Goal: Task Accomplishment & Management: Use online tool/utility

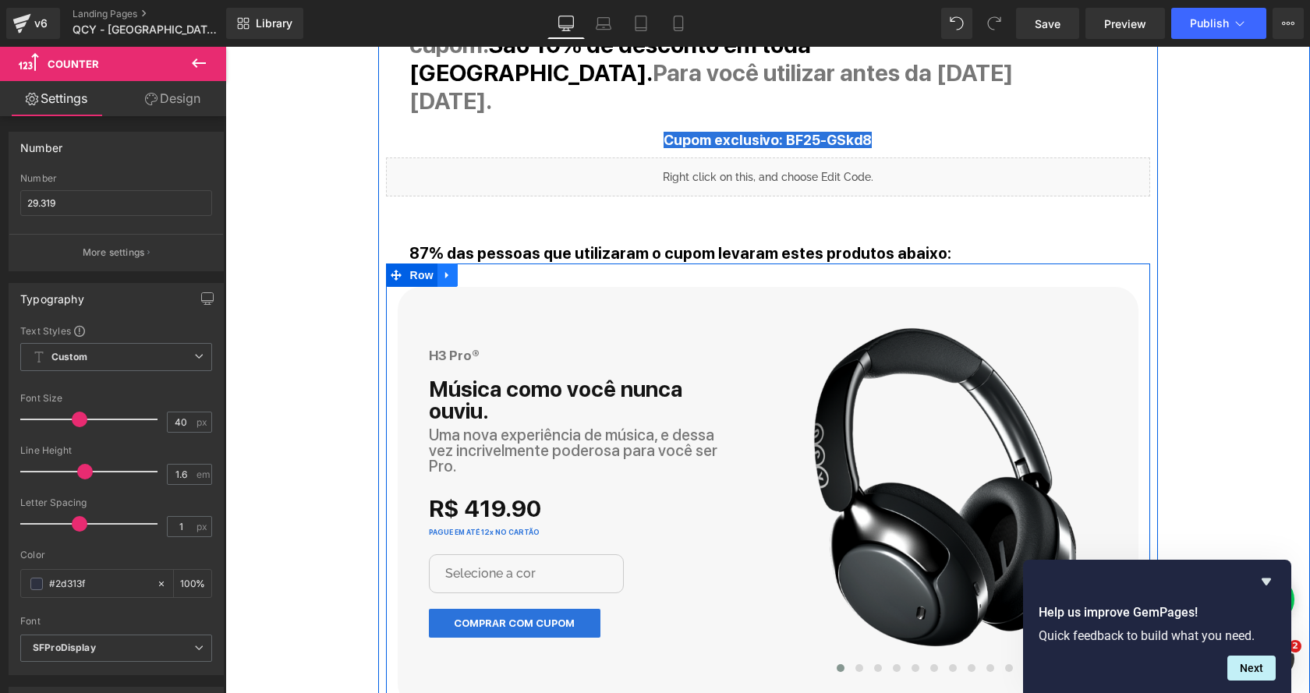
scroll to position [1182, 0]
click at [446, 270] on icon at bounding box center [447, 276] width 11 height 12
click at [462, 270] on icon at bounding box center [467, 275] width 11 height 11
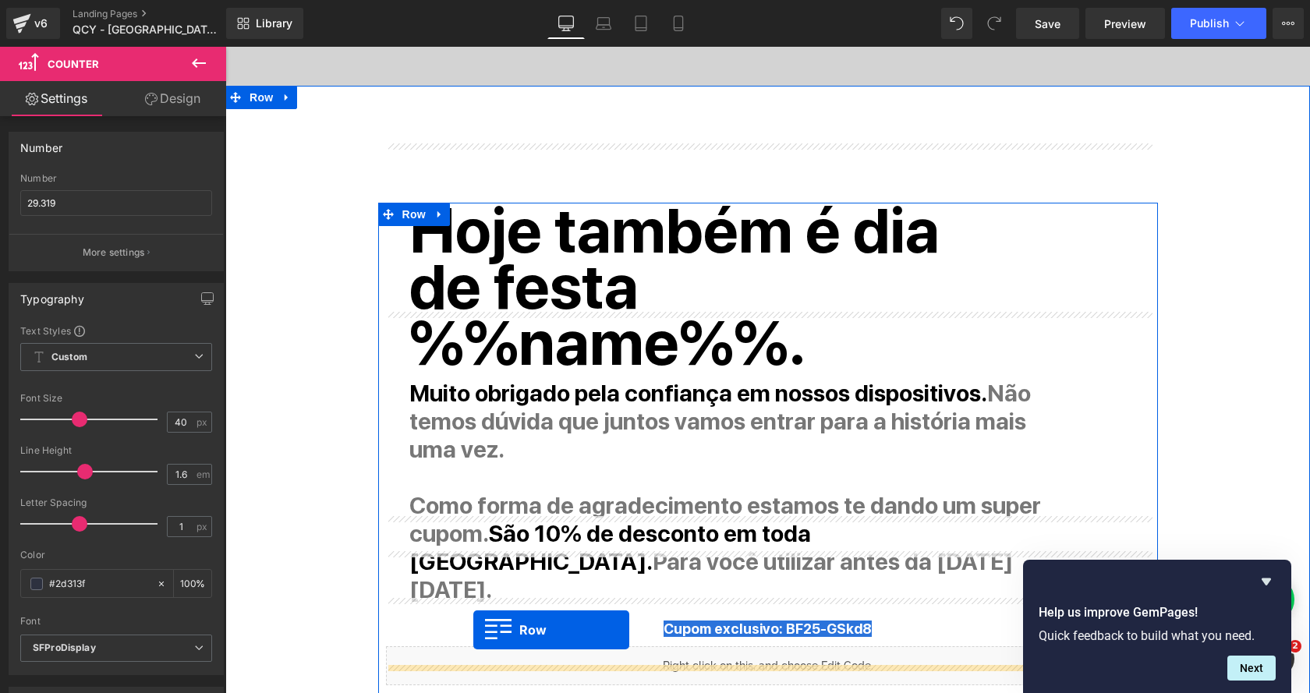
scroll to position [696, 0]
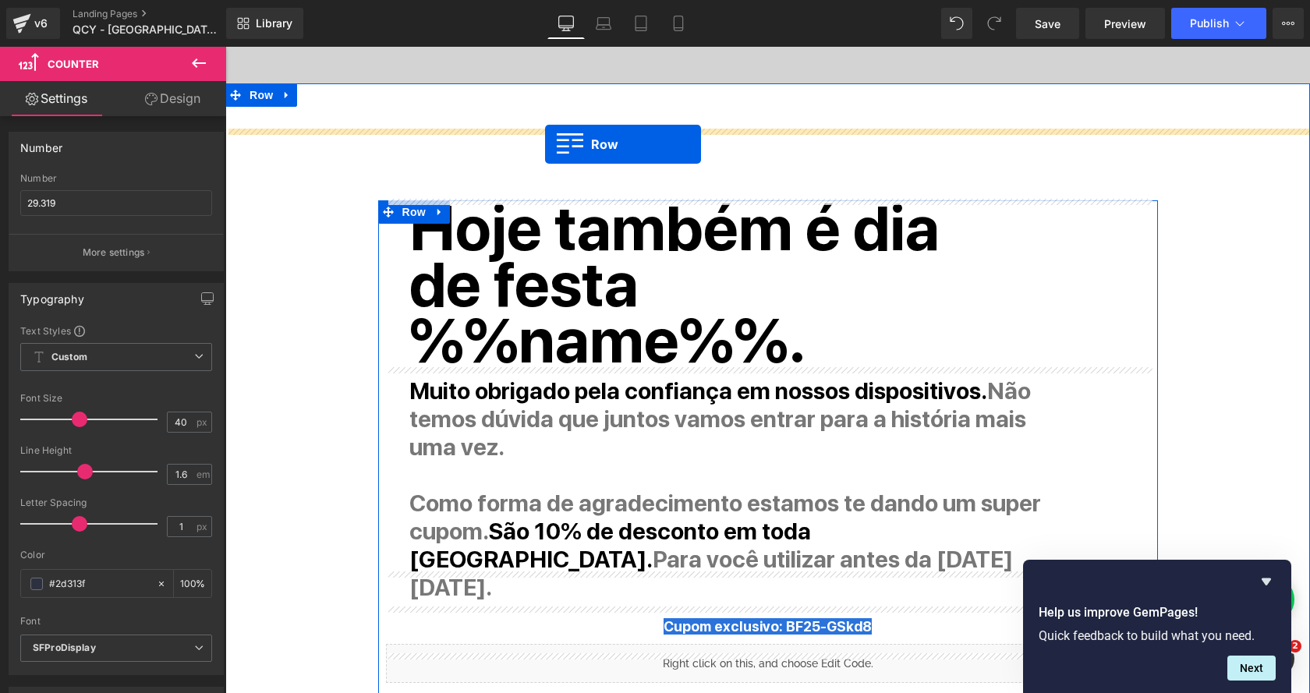
drag, startPoint x: 398, startPoint y: 385, endPoint x: 545, endPoint y: 144, distance: 281.9
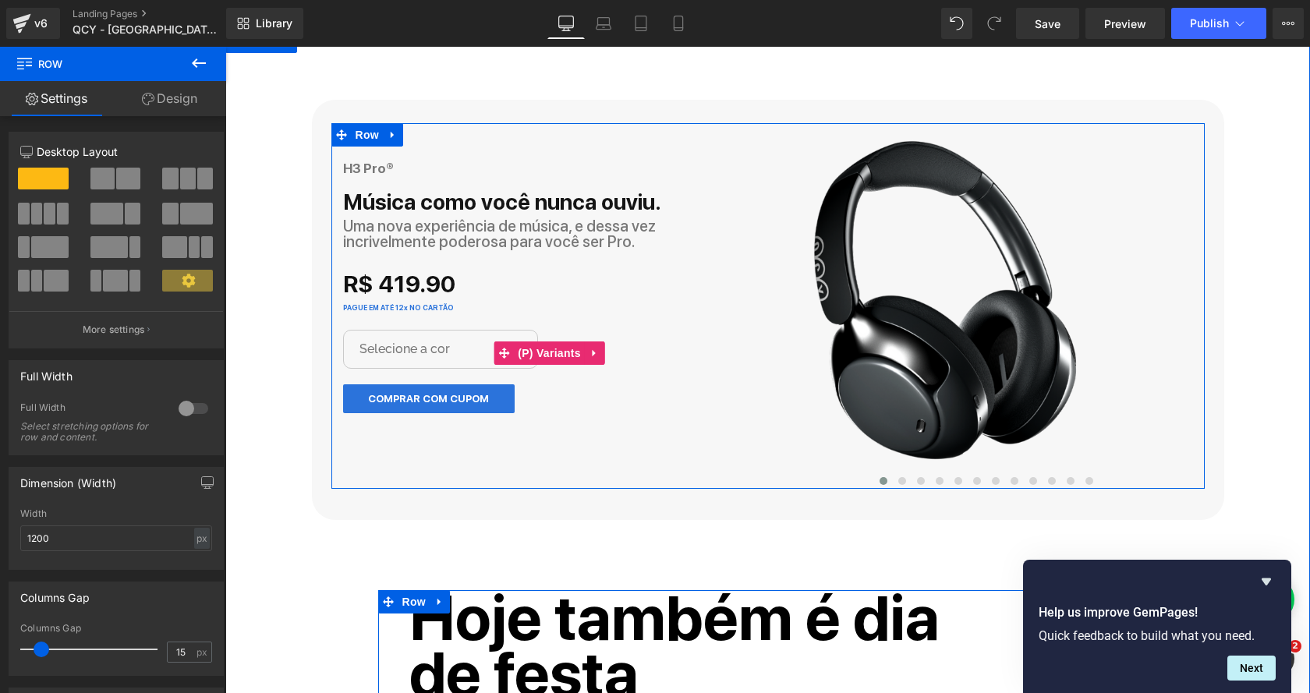
scroll to position [755, 0]
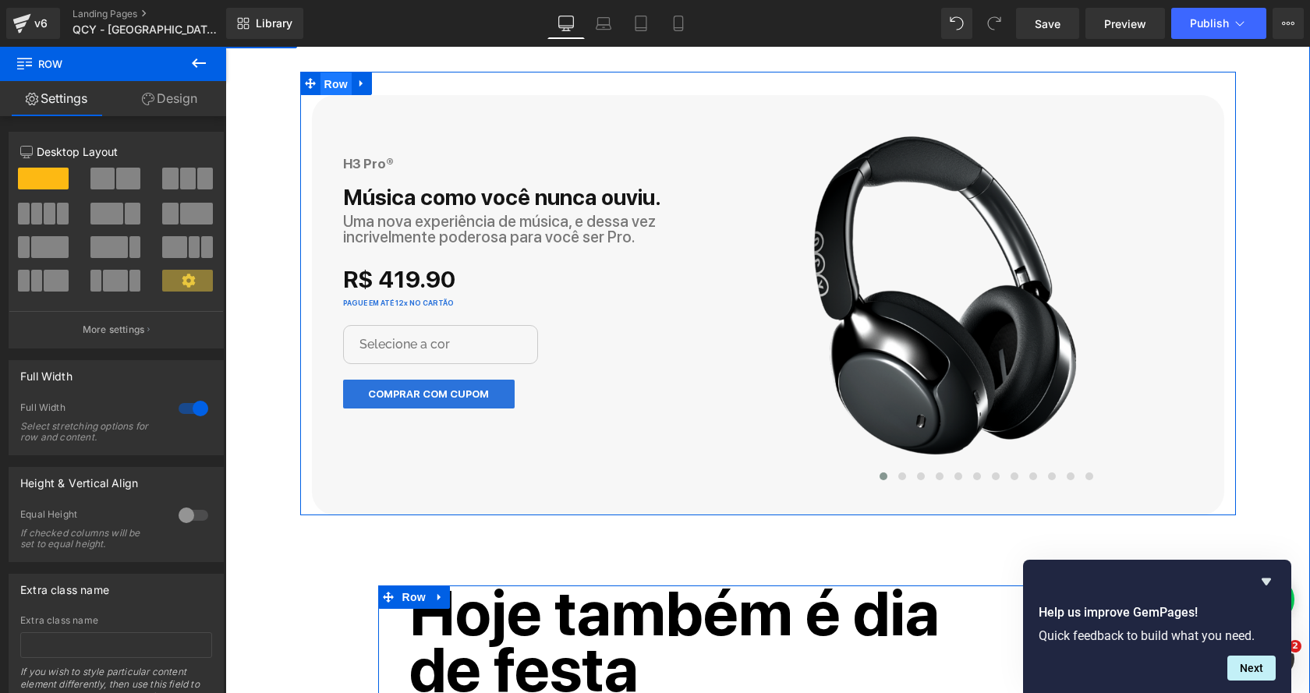
click at [328, 80] on span "Row" at bounding box center [335, 83] width 31 height 23
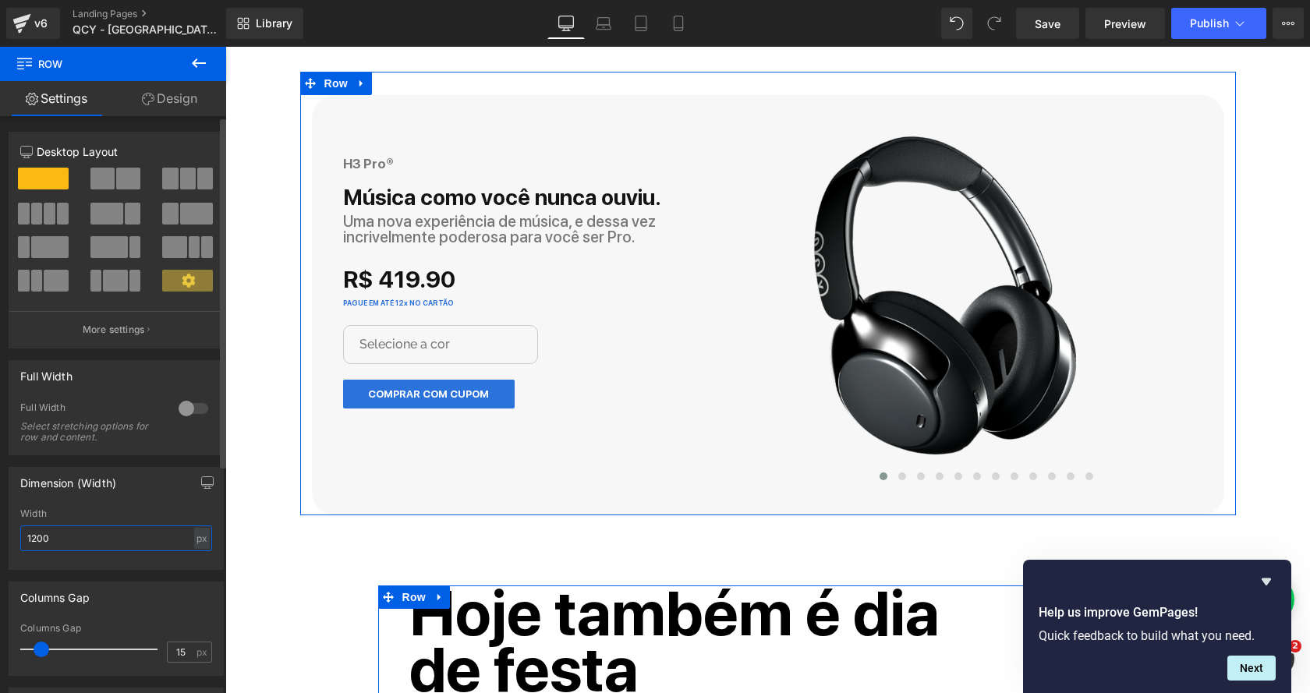
click at [143, 540] on input "1200" at bounding box center [116, 538] width 192 height 26
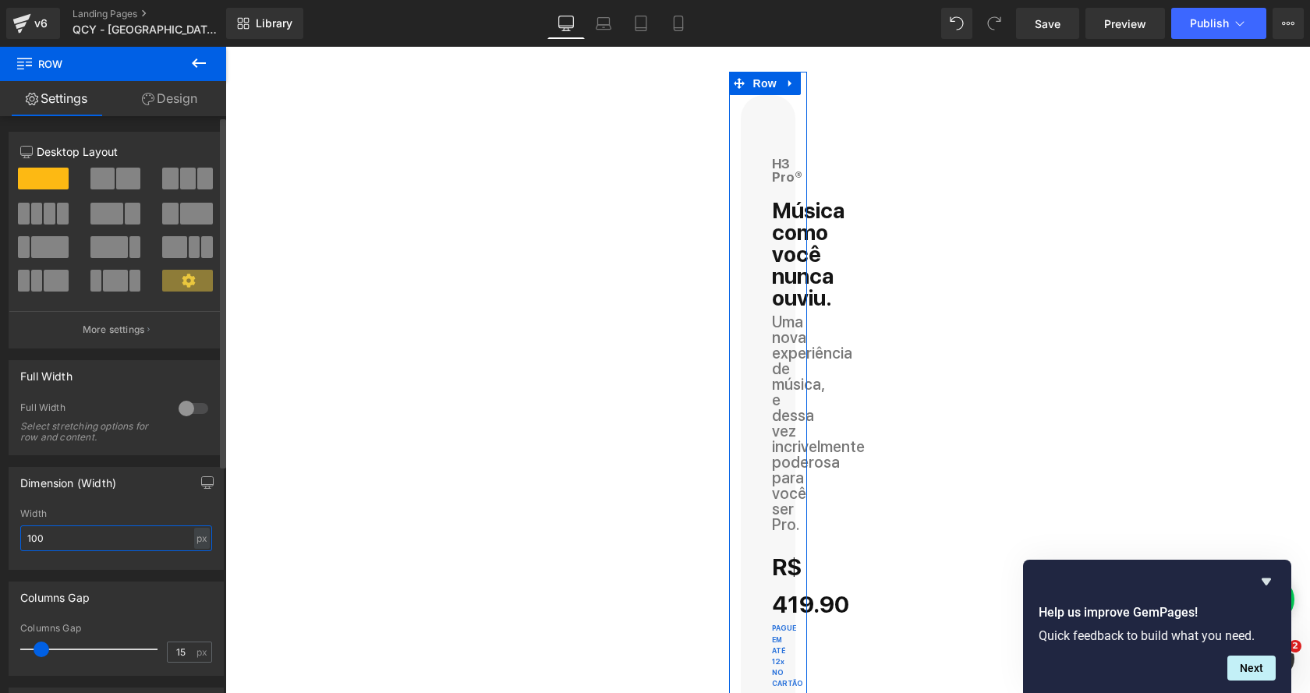
type input "1000"
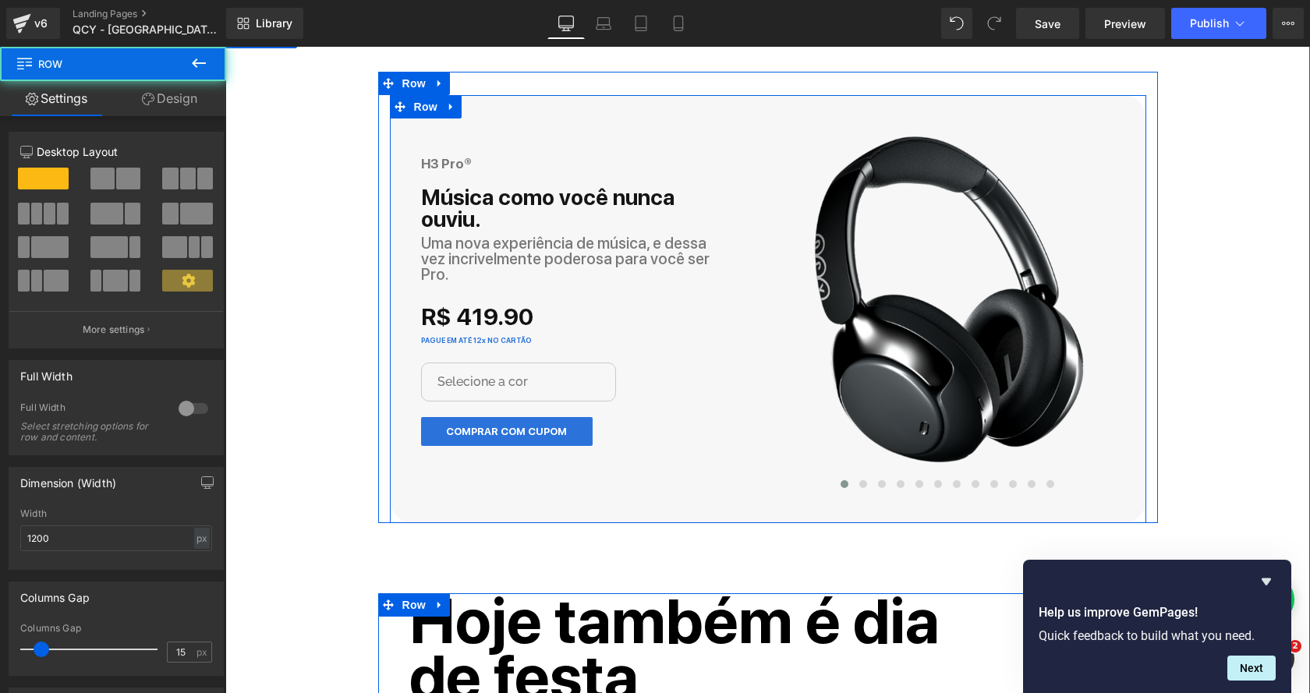
click at [578, 101] on div "H3 Pro® Heading Música como você nunca ouviu. Heading Uma nova experiência de m…" at bounding box center [768, 305] width 756 height 420
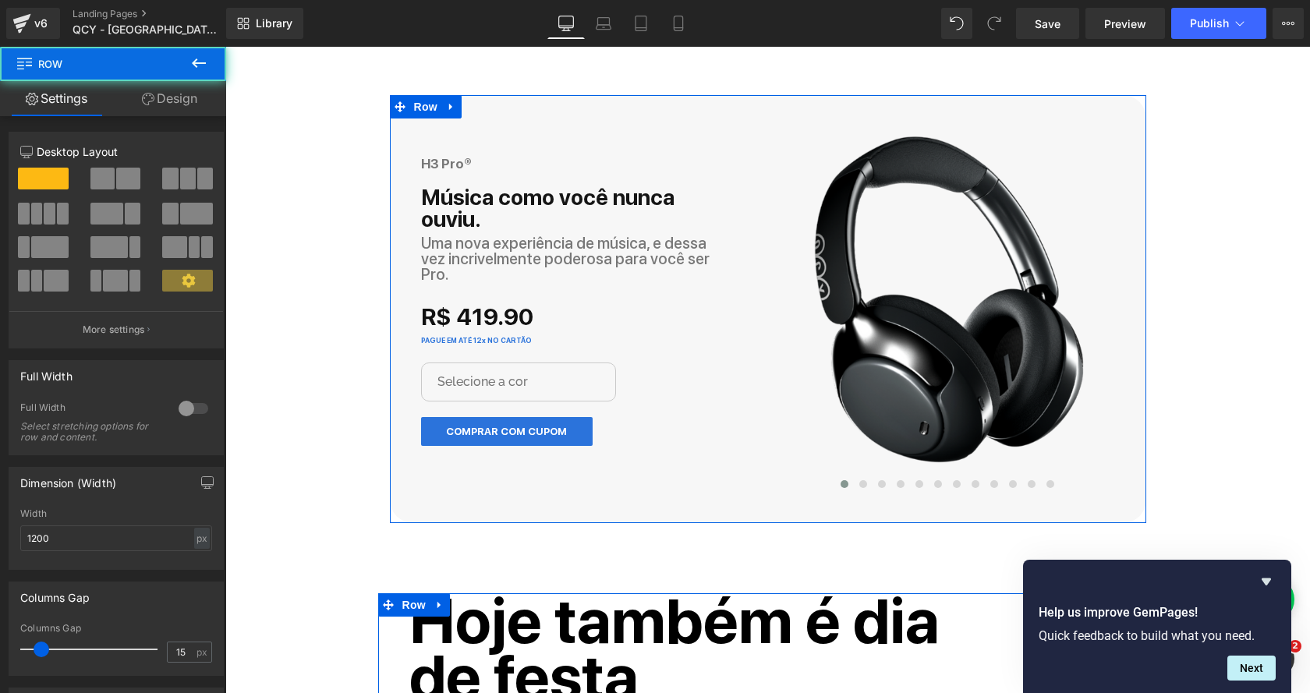
click at [173, 100] on link "Design" at bounding box center [169, 98] width 113 height 35
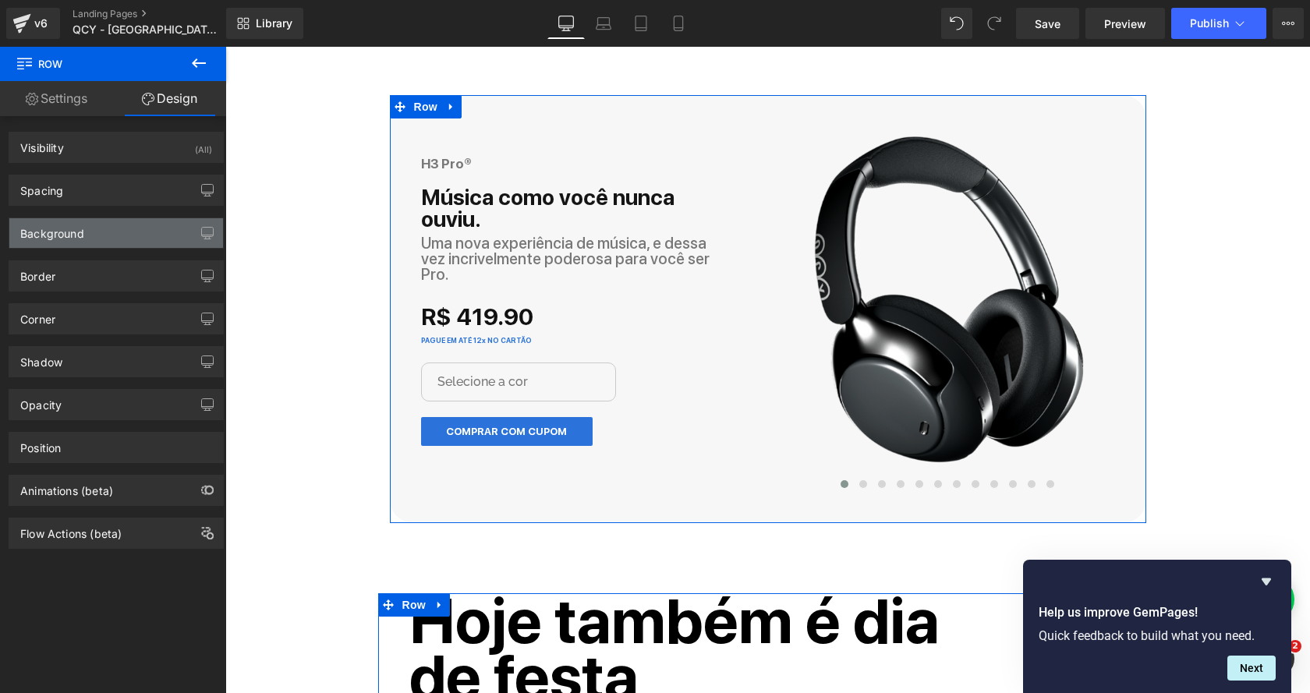
click at [85, 227] on div "Background" at bounding box center [116, 233] width 214 height 30
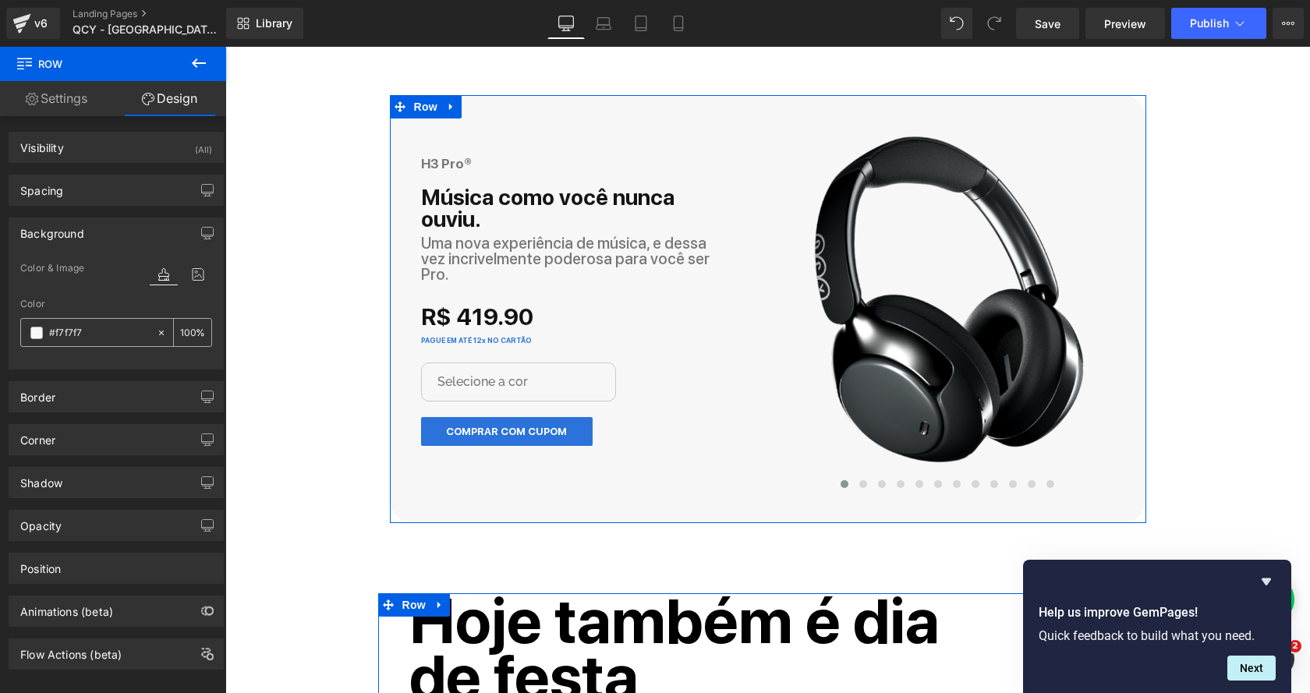
click at [66, 332] on input "#f7f7f7" at bounding box center [99, 332] width 100 height 17
paste input "df435c"
type input "df435c"
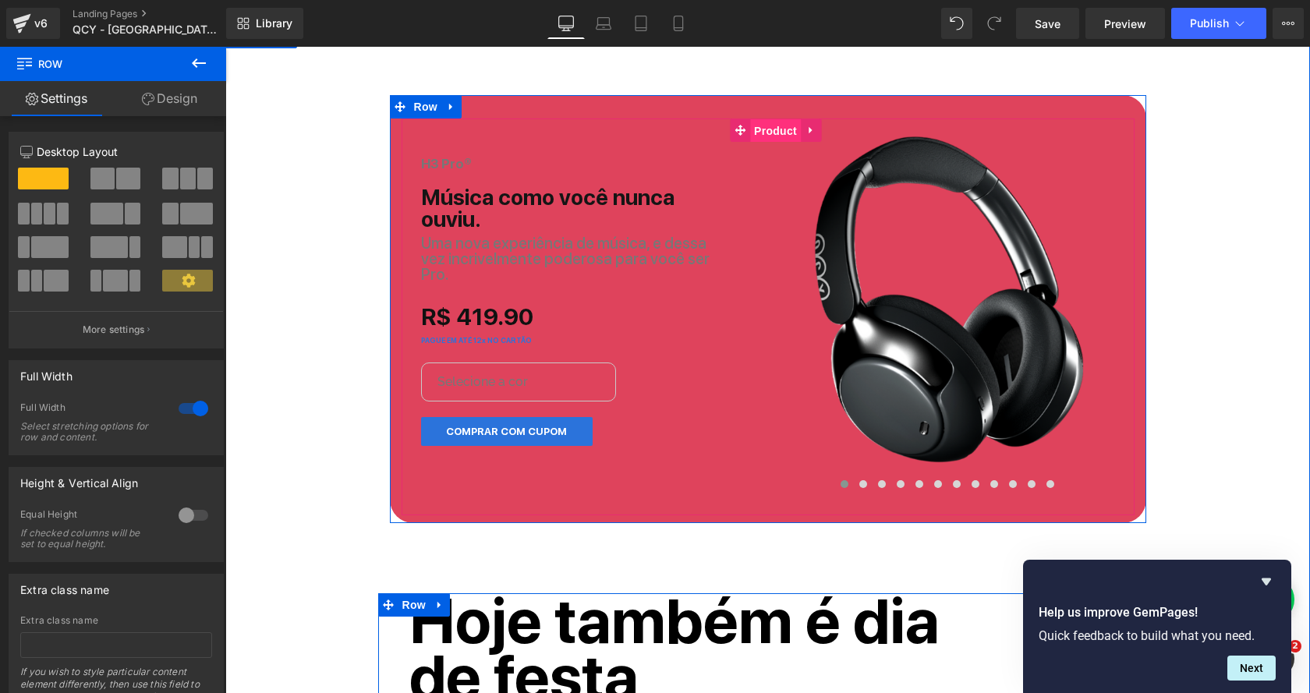
click at [777, 134] on span "Product" at bounding box center [775, 130] width 51 height 23
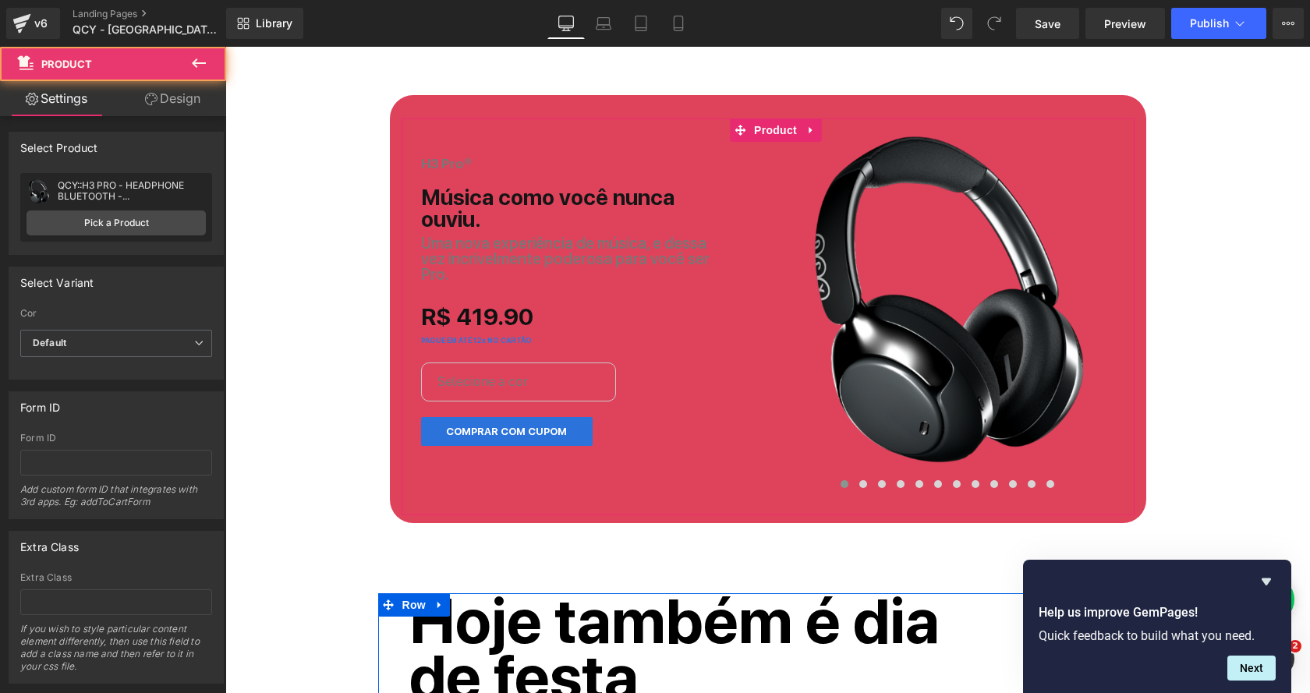
click at [93, 238] on div "QCY::H3 PRO - HEADPHONE BLUETOOTH - BRASIL QCY::H3 PRO - HEADPHONE BLUETOOTH - …" at bounding box center [116, 207] width 192 height 69
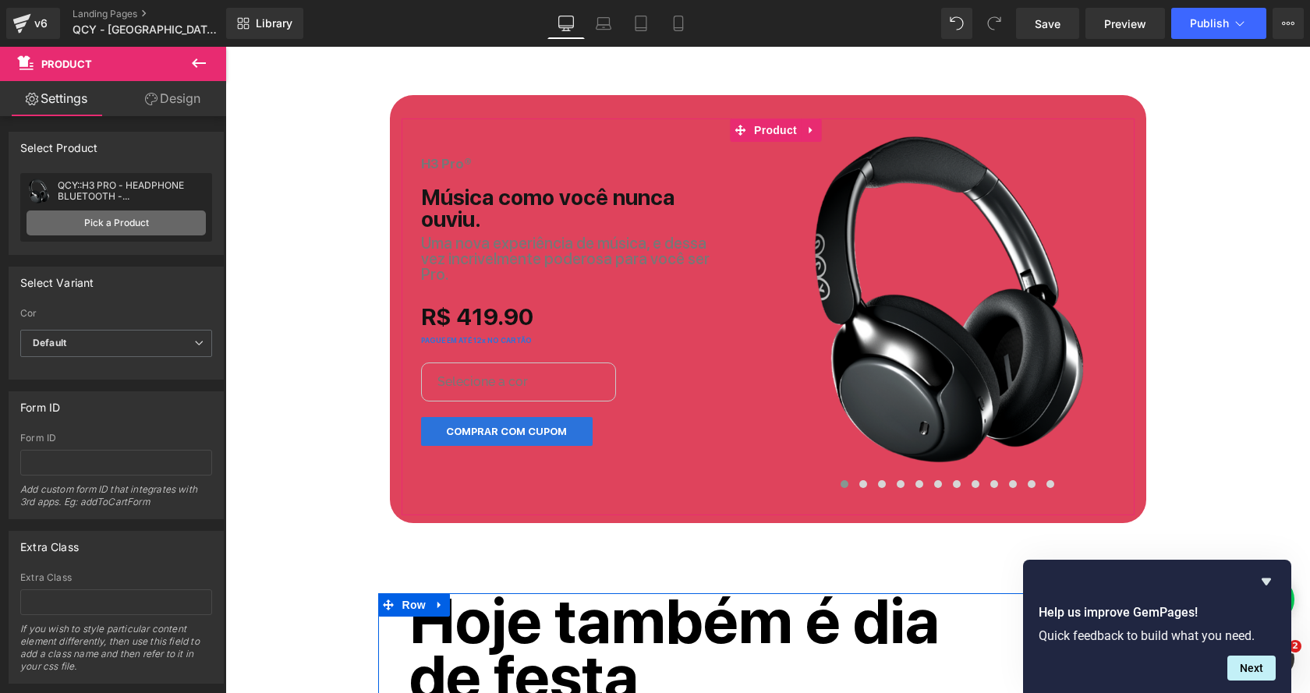
click at [120, 222] on link "Pick a Product" at bounding box center [116, 222] width 179 height 25
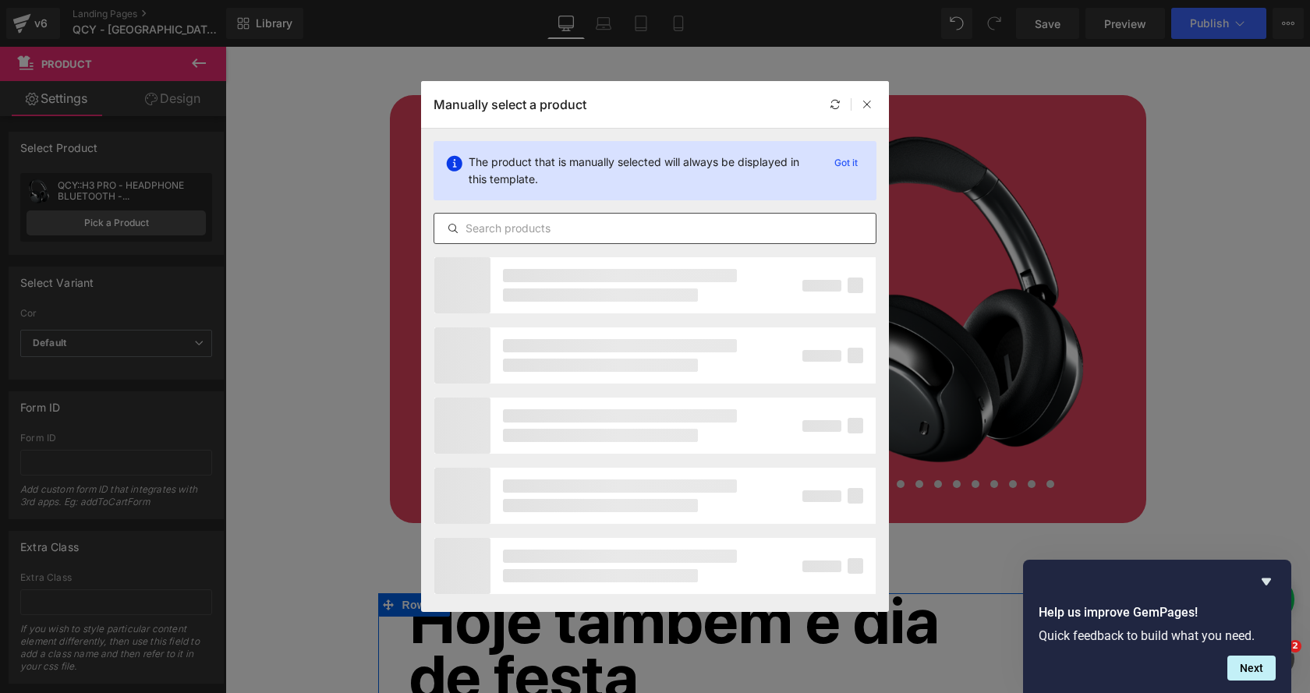
click at [578, 224] on input "text" at bounding box center [654, 228] width 441 height 19
type input "d"
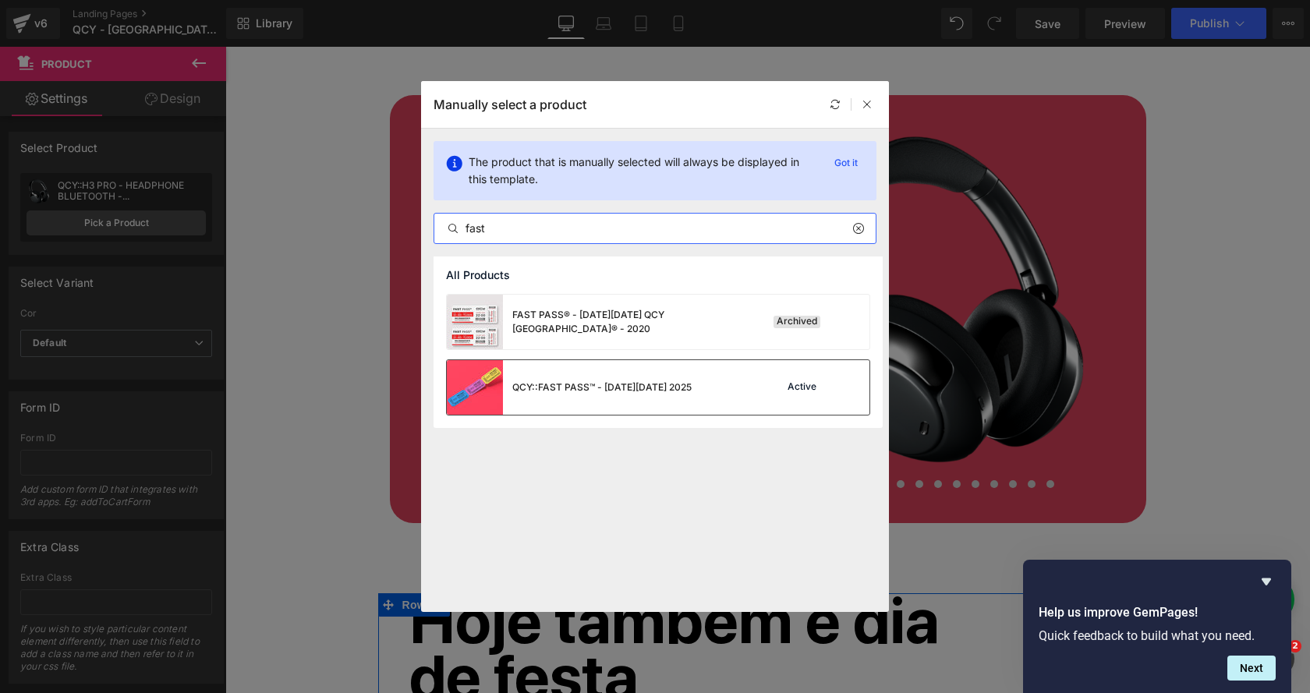
type input "fast"
click at [607, 384] on div "QCY::FAST PASS™ - BLACK FRIDAY 2025" at bounding box center [601, 387] width 179 height 14
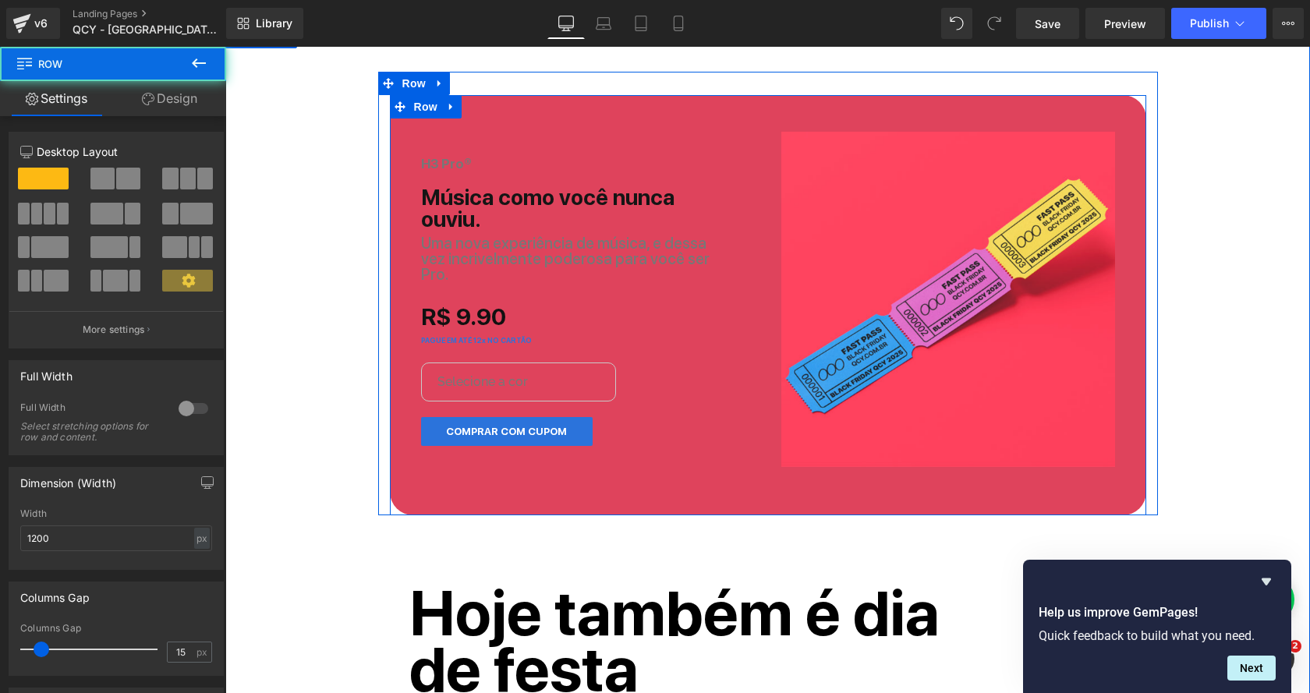
click at [461, 113] on div "H3 Pro® Heading Música como você nunca ouviu. Heading Uma nova experiência de m…" at bounding box center [768, 293] width 756 height 397
click at [490, 104] on div "H3 Pro® Heading Música como você nunca ouviu. Heading Uma nova experiência de m…" at bounding box center [768, 293] width 756 height 397
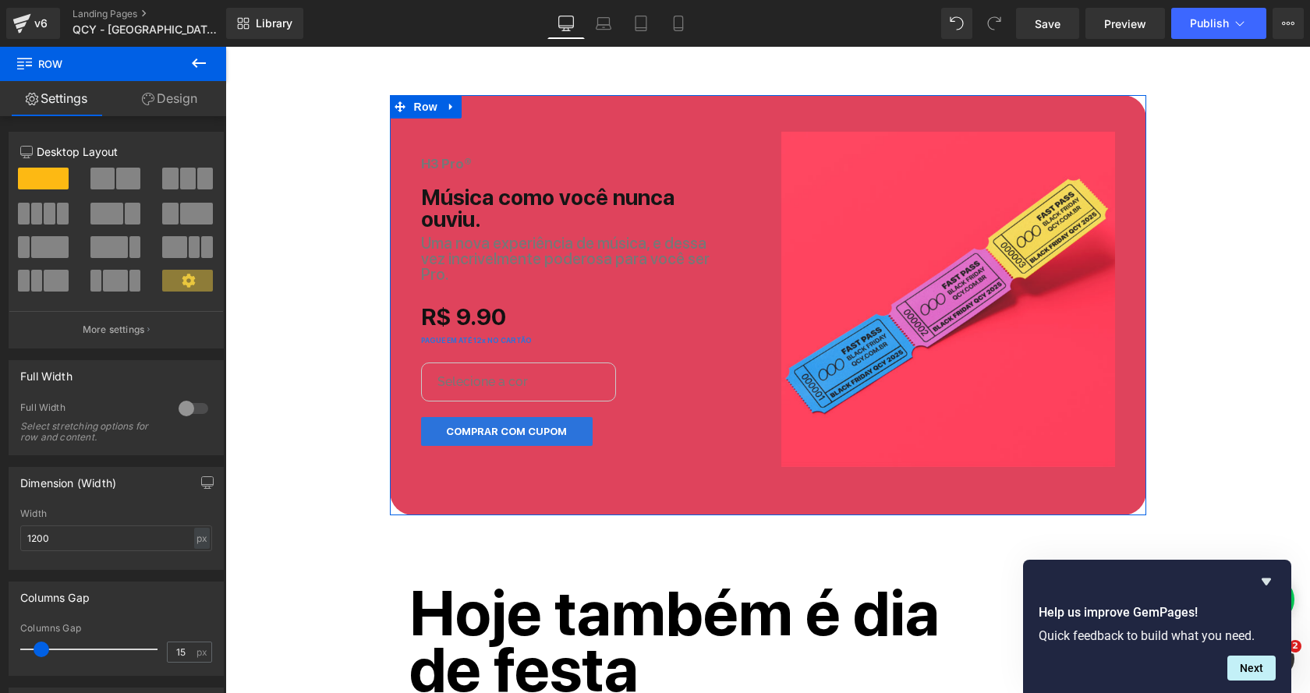
click at [166, 103] on link "Design" at bounding box center [169, 98] width 113 height 35
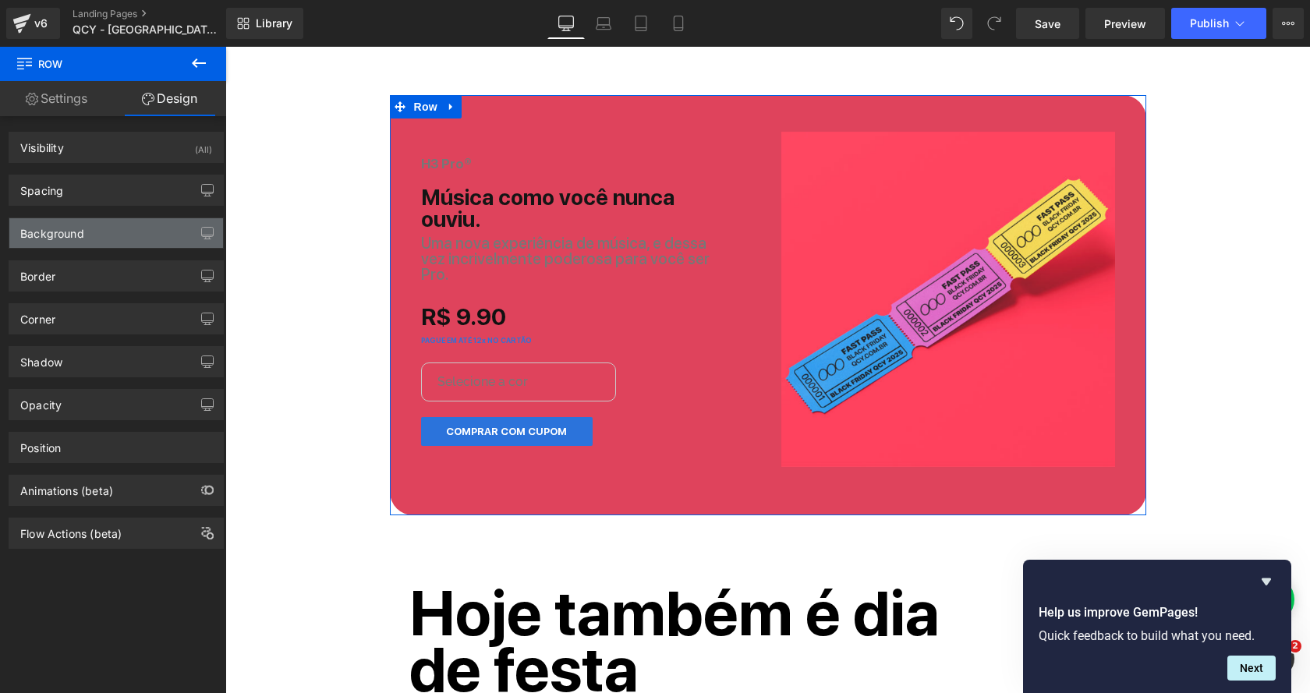
click at [103, 221] on div "Background" at bounding box center [116, 233] width 214 height 30
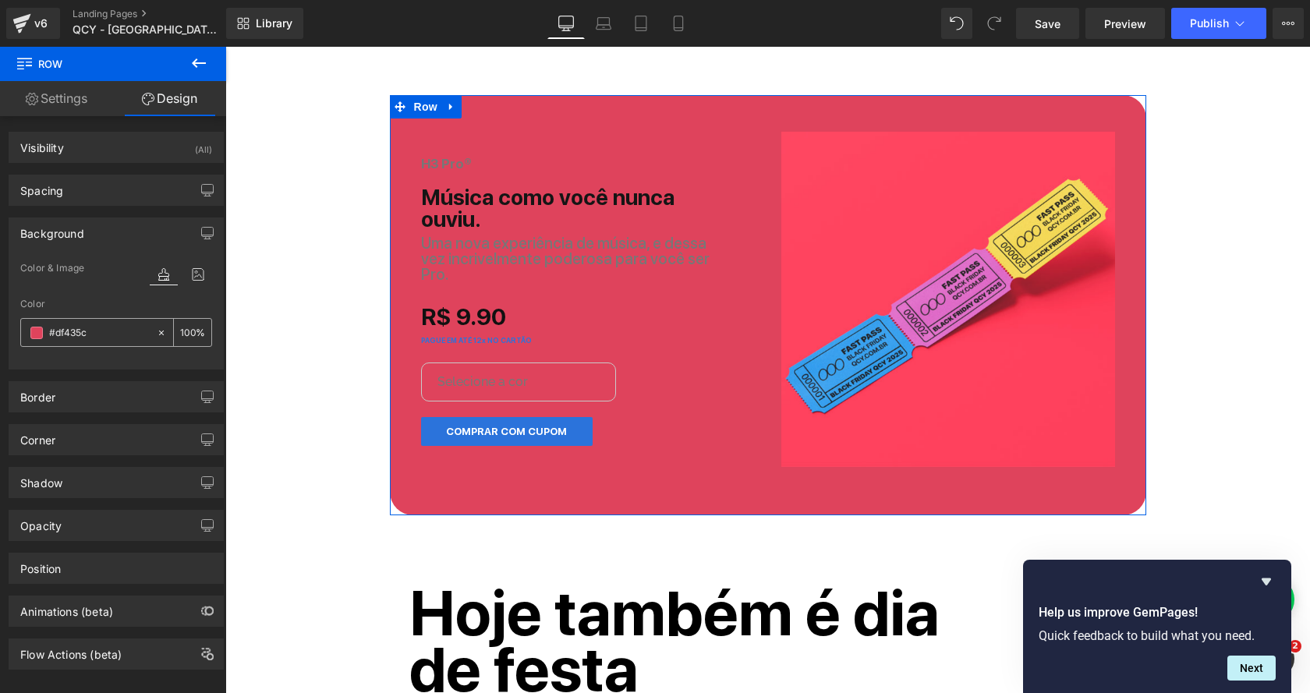
click at [71, 332] on input "#df435c" at bounding box center [99, 332] width 100 height 17
paste input "eb5664"
type input "eb5664"
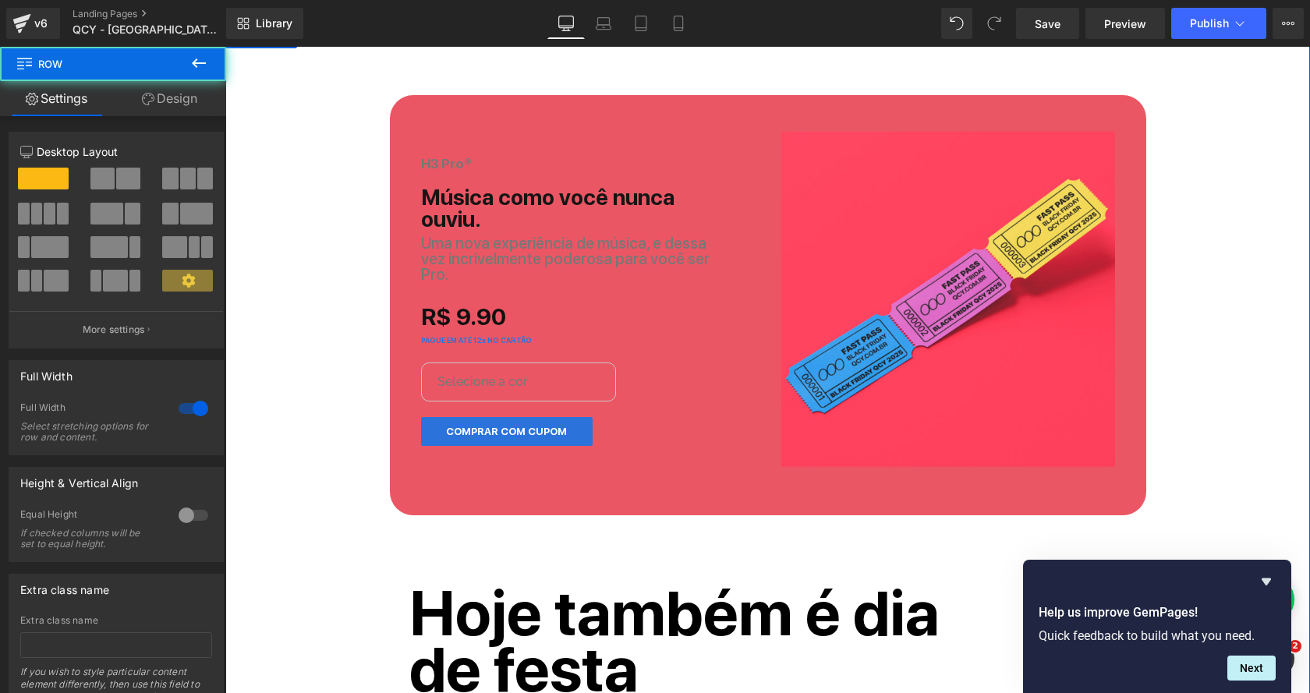
click at [187, 96] on link "Design" at bounding box center [169, 98] width 113 height 35
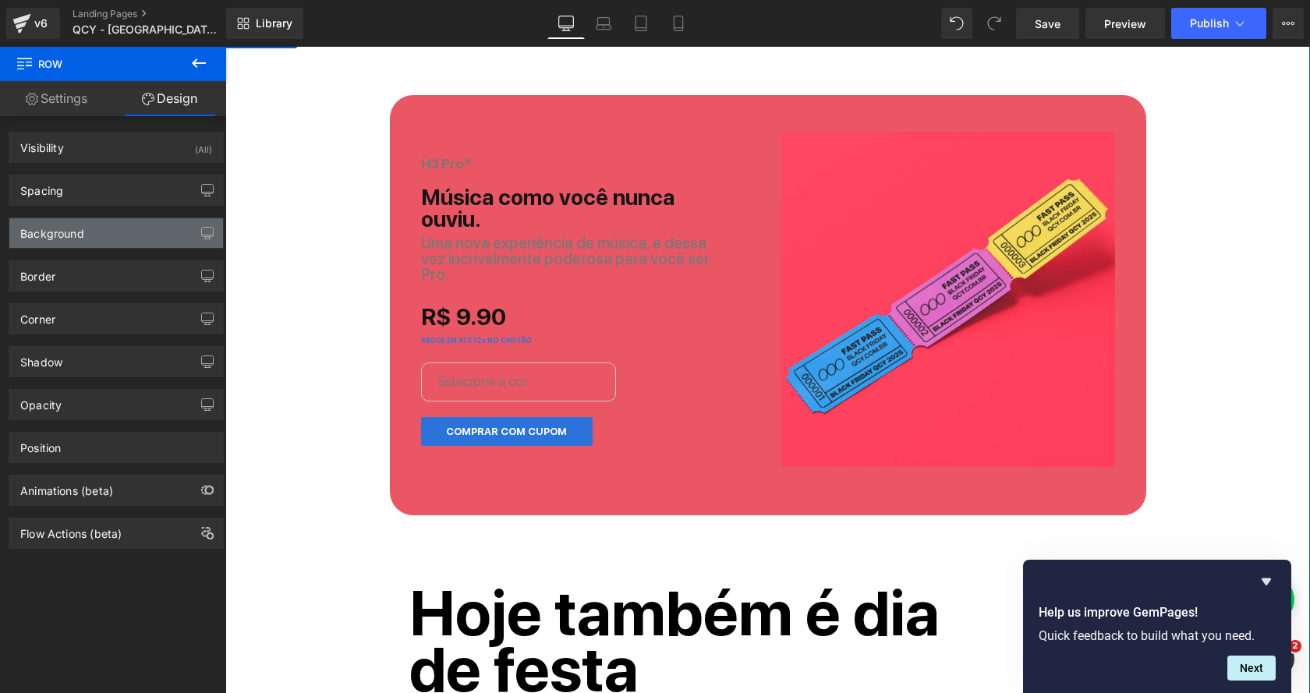
click at [66, 230] on div "Background" at bounding box center [52, 229] width 64 height 22
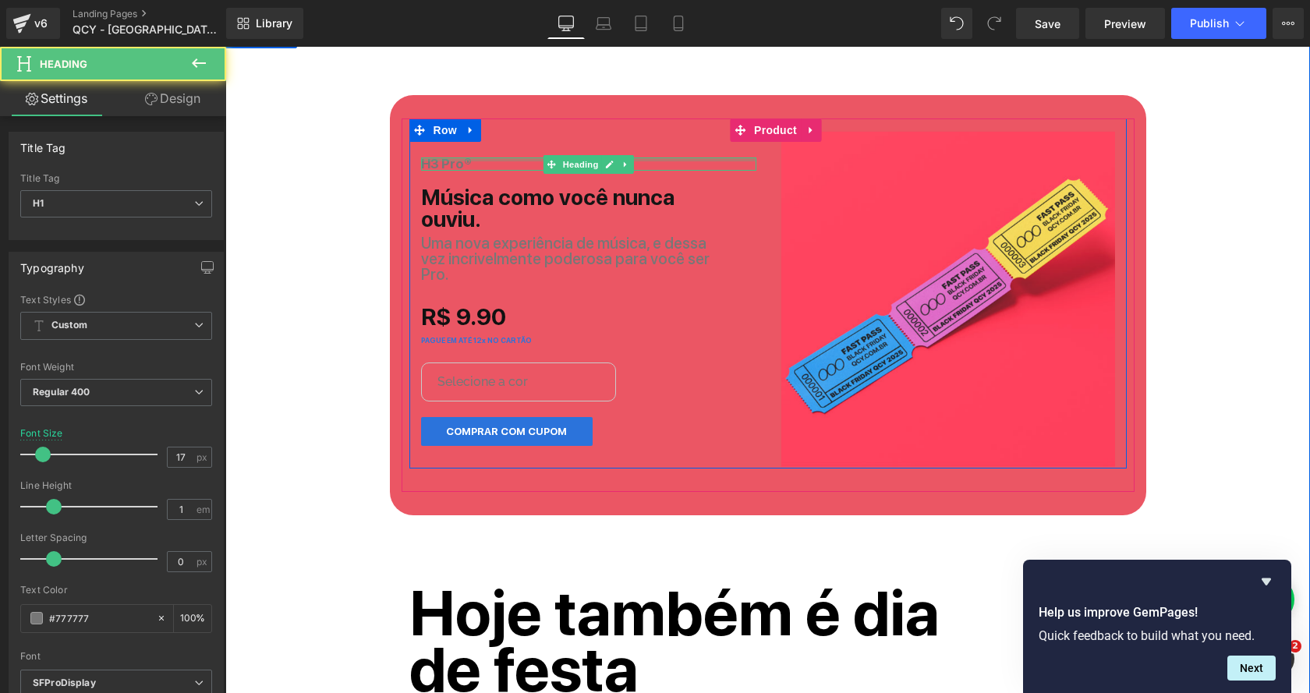
click at [516, 157] on div "H3 Pro® Heading" at bounding box center [588, 163] width 335 height 13
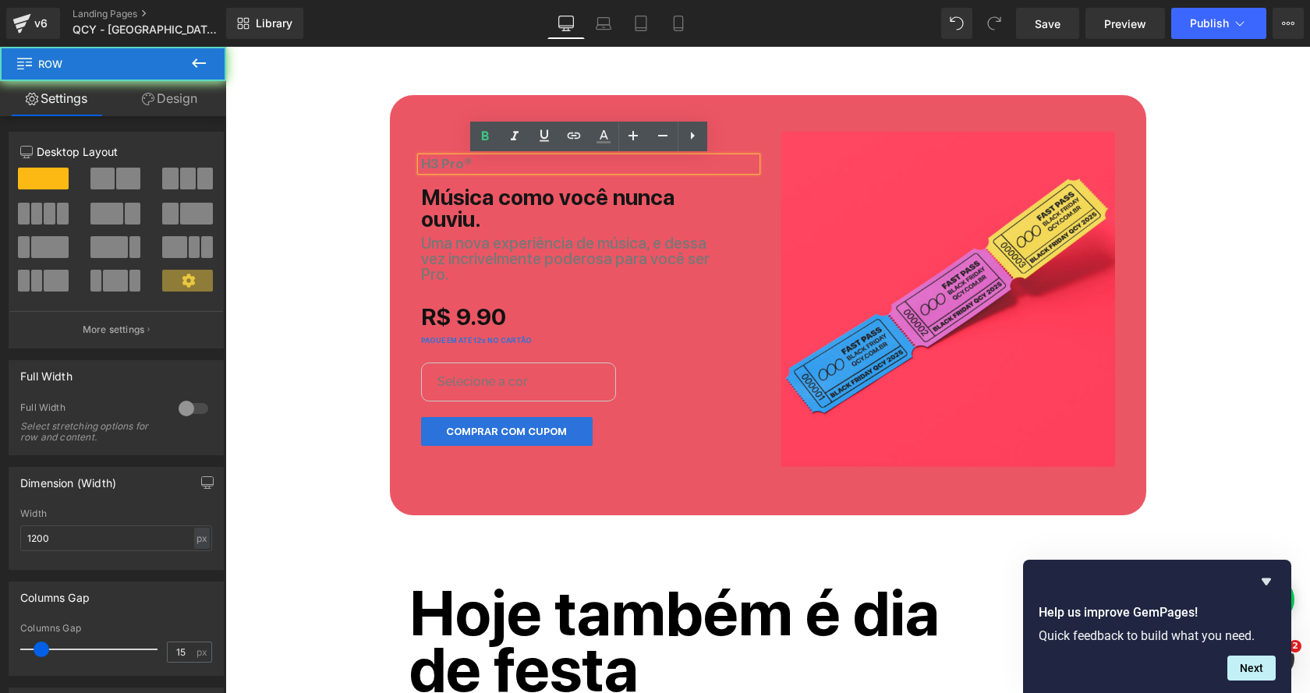
click at [548, 107] on div "H3 Pro® Heading Música como você nunca ouviu. Heading Uma nova experiência de m…" at bounding box center [768, 293] width 756 height 397
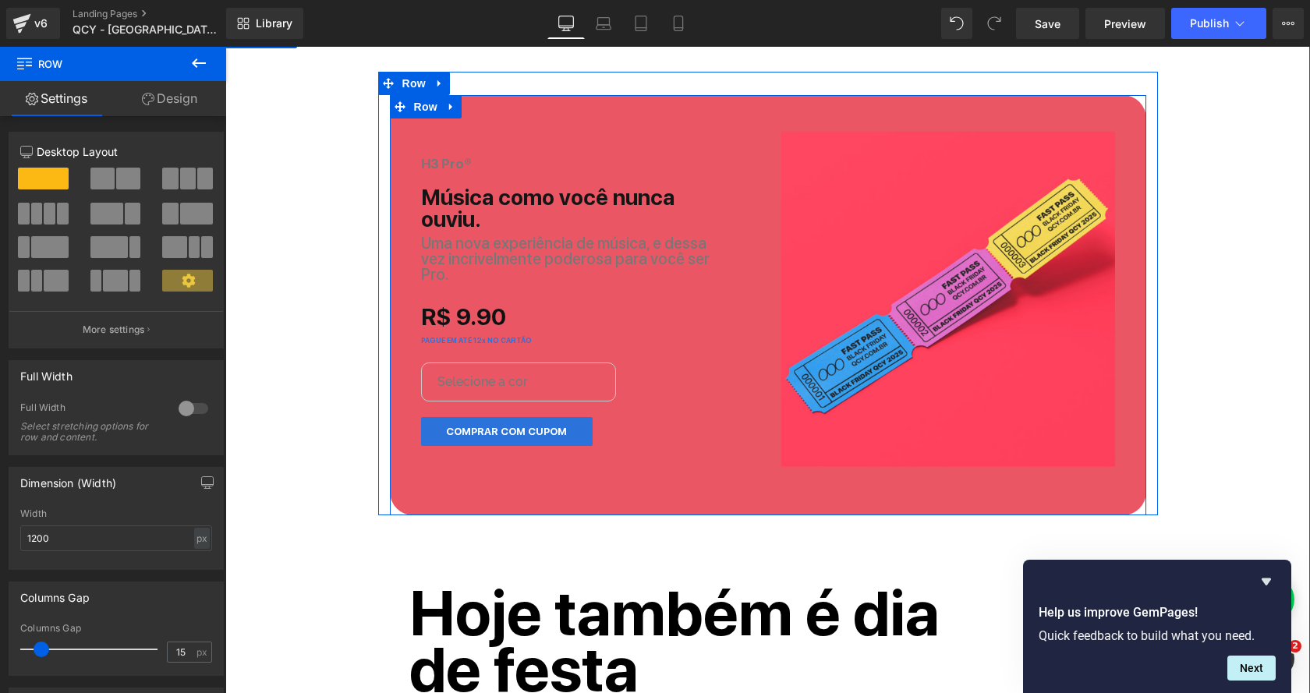
click at [548, 106] on div "H3 Pro® Heading Música como você nunca ouviu. Heading Uma nova experiência de m…" at bounding box center [768, 293] width 756 height 397
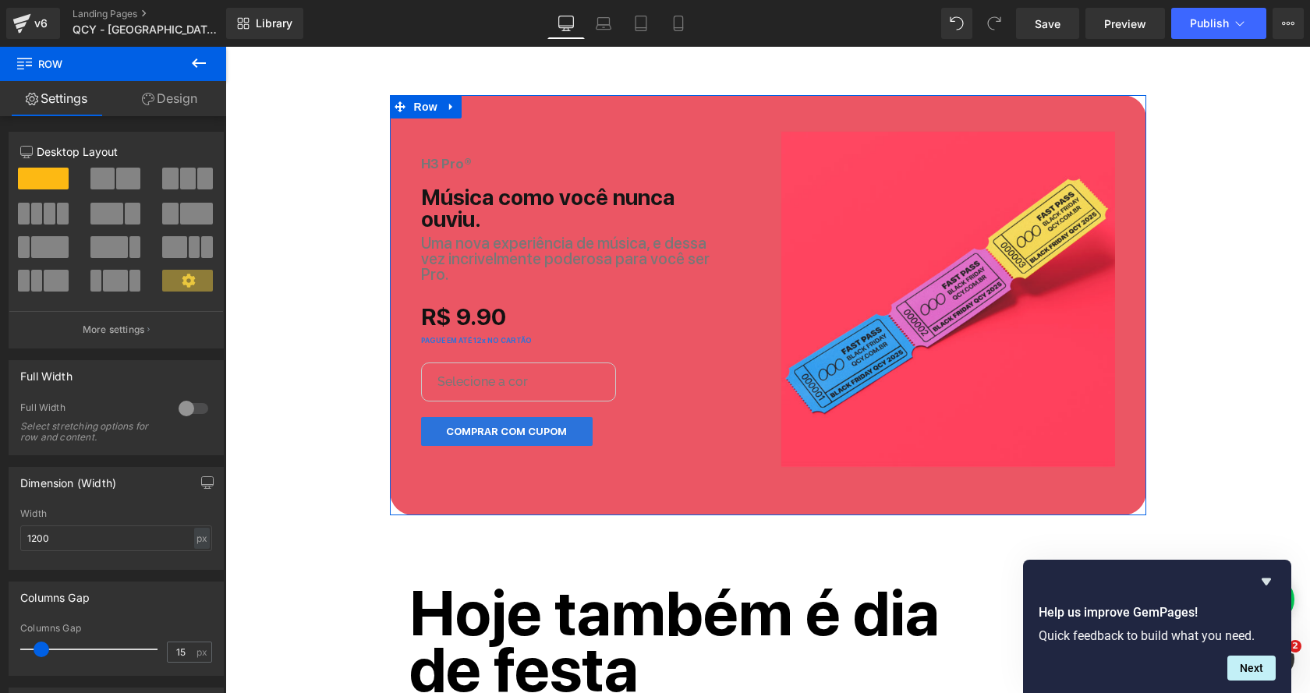
click at [192, 101] on link "Design" at bounding box center [169, 98] width 113 height 35
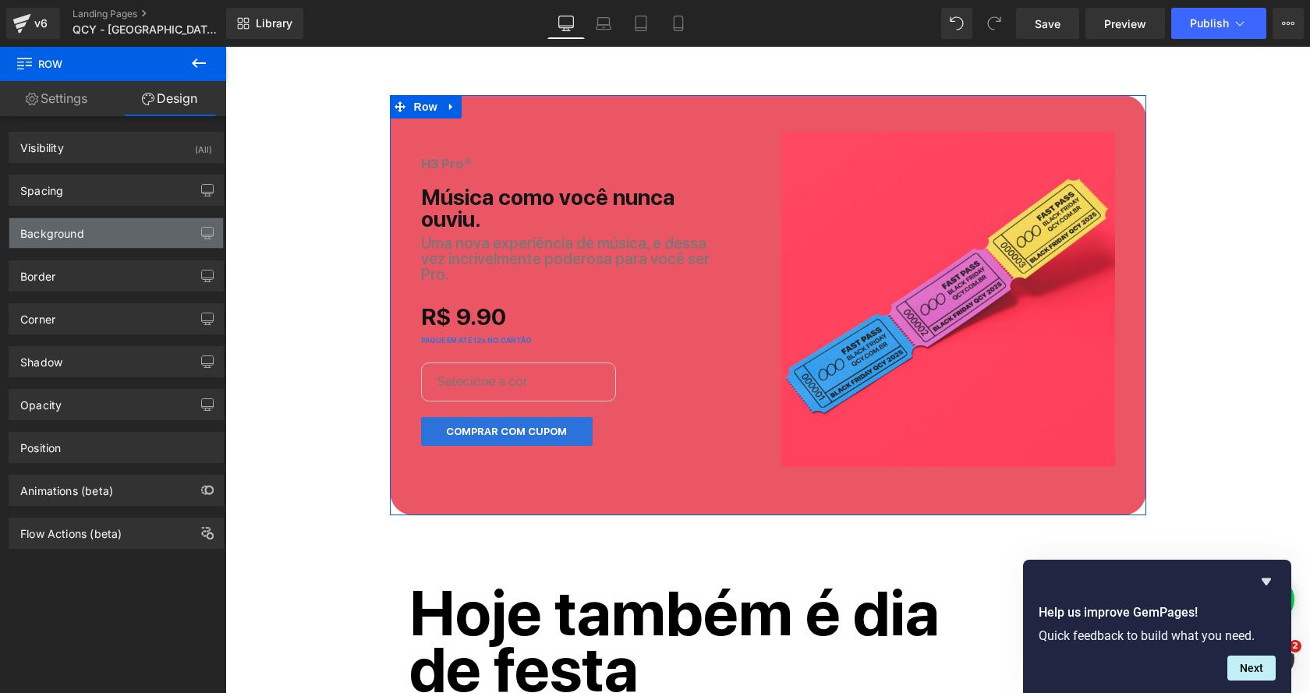
click at [77, 232] on div "Background" at bounding box center [52, 229] width 64 height 22
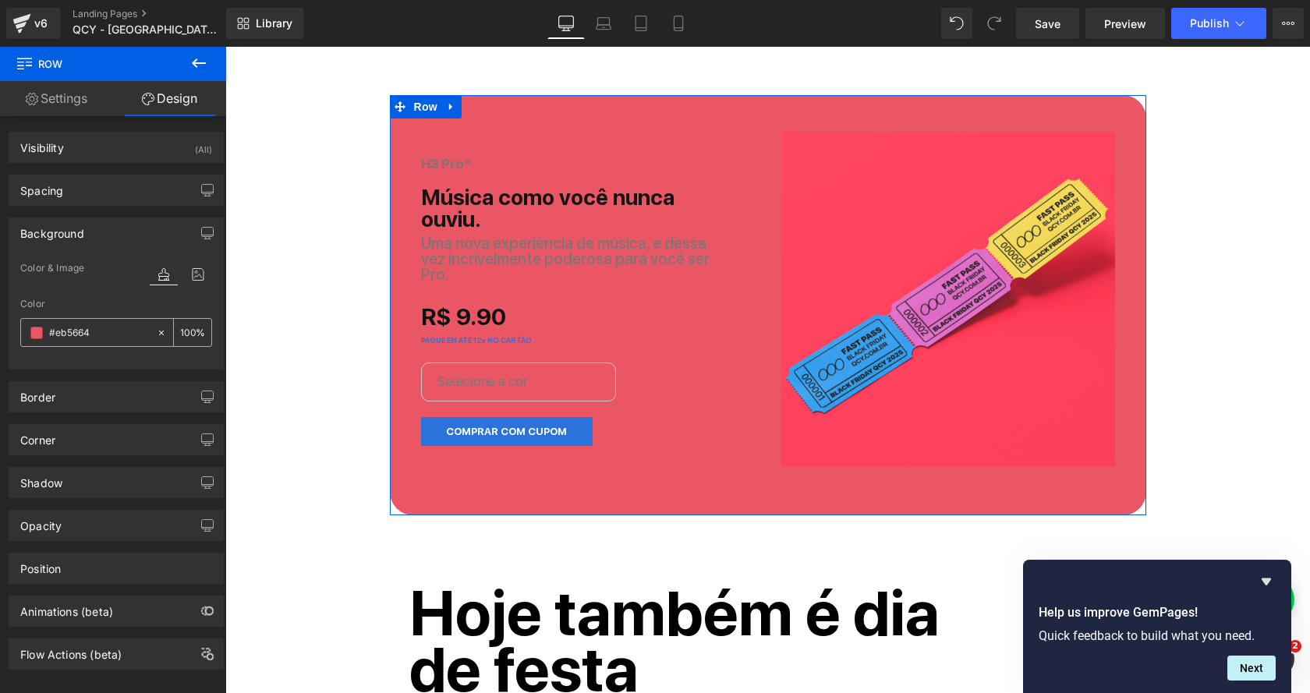
click at [65, 330] on input "#eb5664" at bounding box center [99, 332] width 100 height 17
paste input "text"
click at [33, 333] on span at bounding box center [36, 333] width 12 height 12
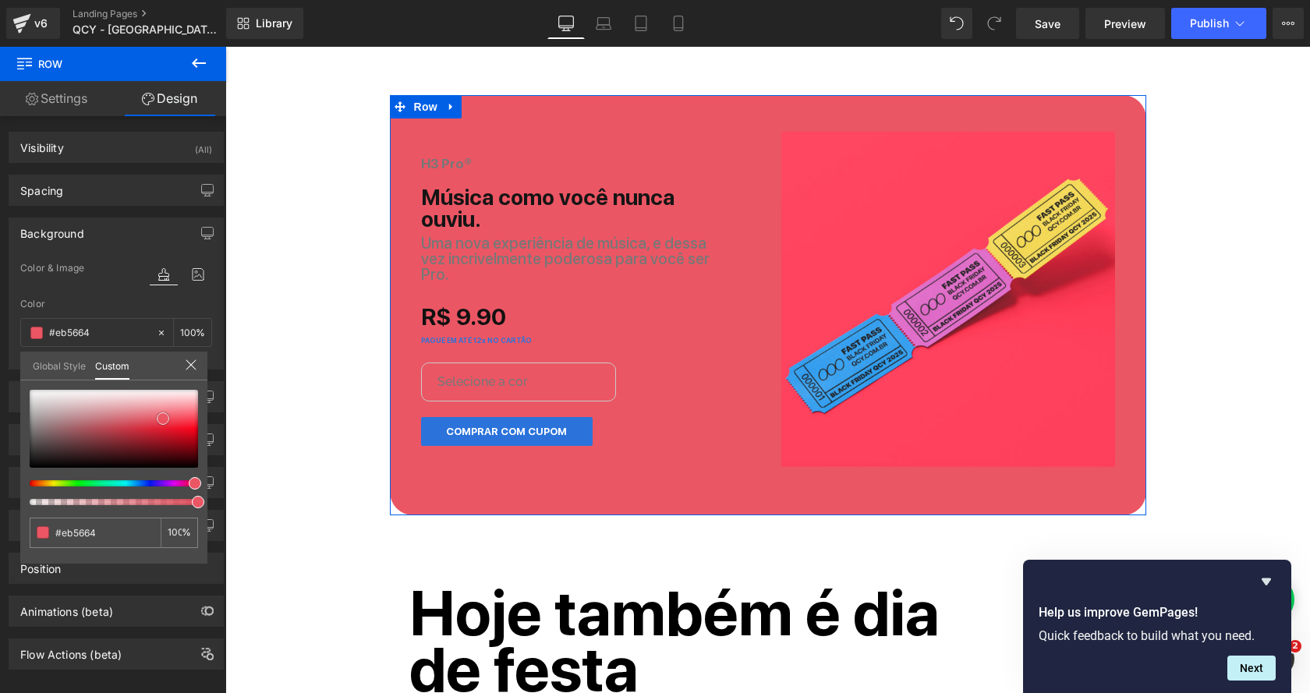
type input "#eb5665"
type input "#ec5564"
type input "#ed5463"
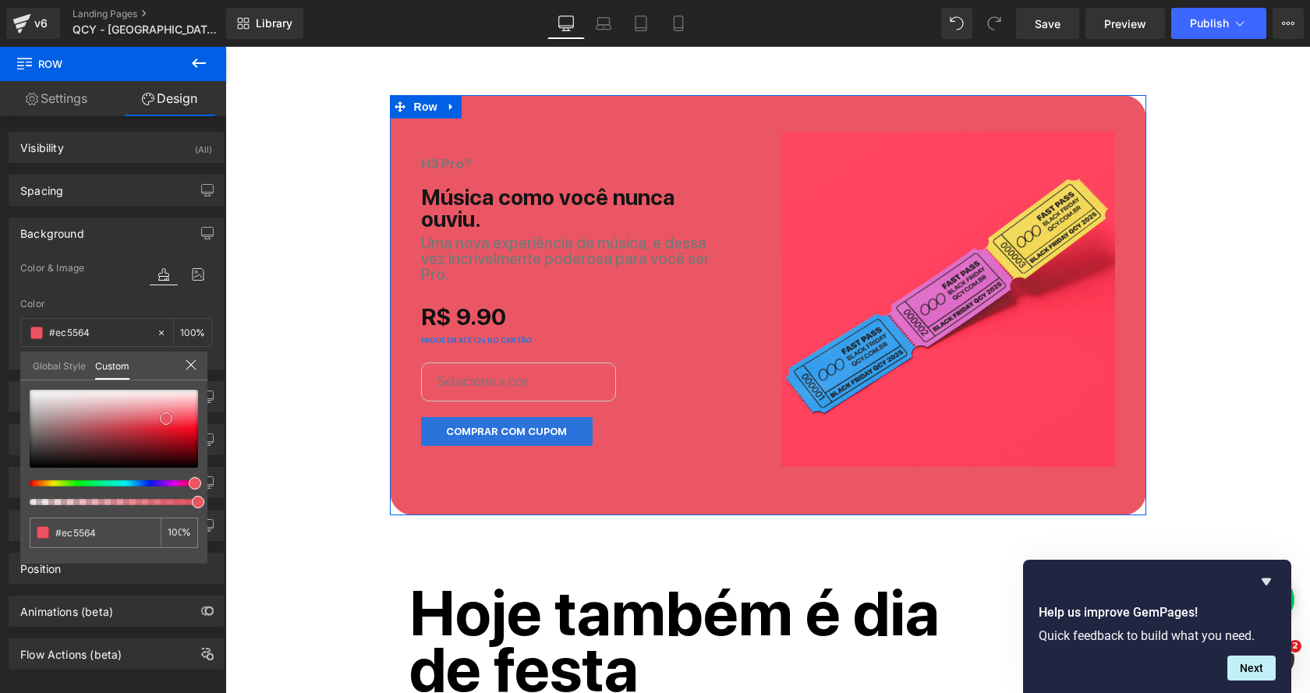
type input "#ed5463"
type input "#ee5362"
type input "#ee5262"
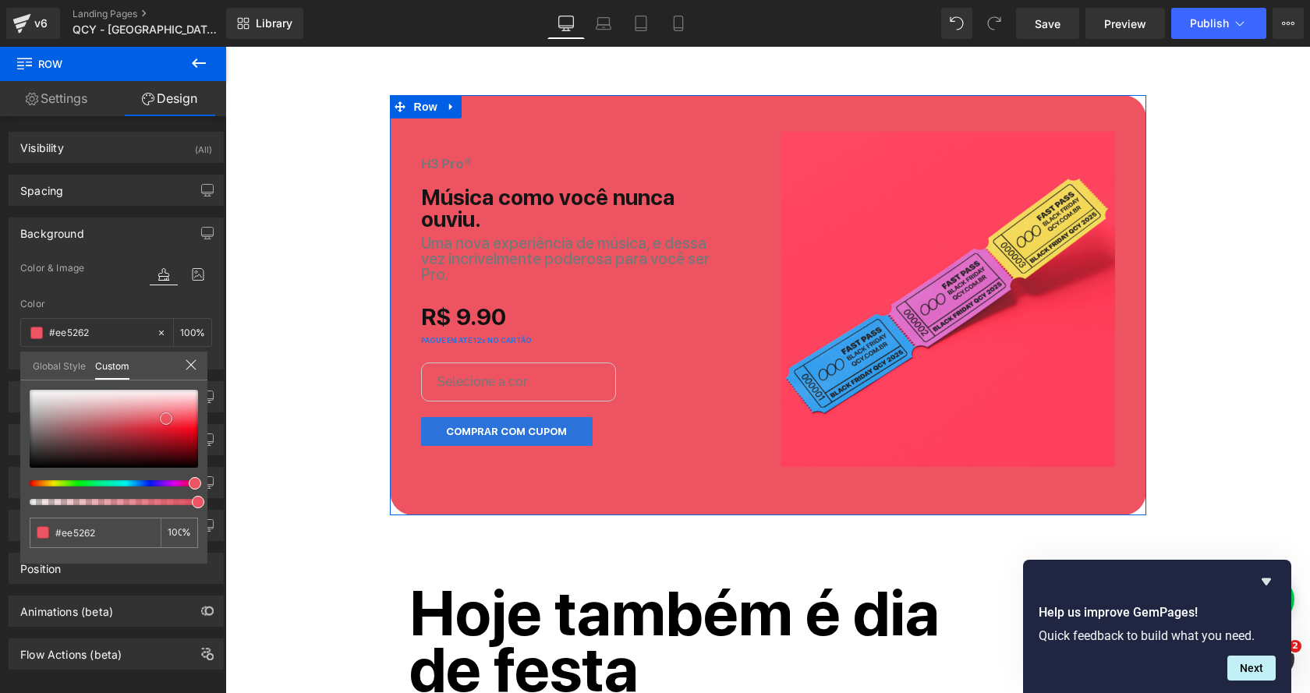
type input "#ef5161"
type input "#f05060"
type input "#f14f5f"
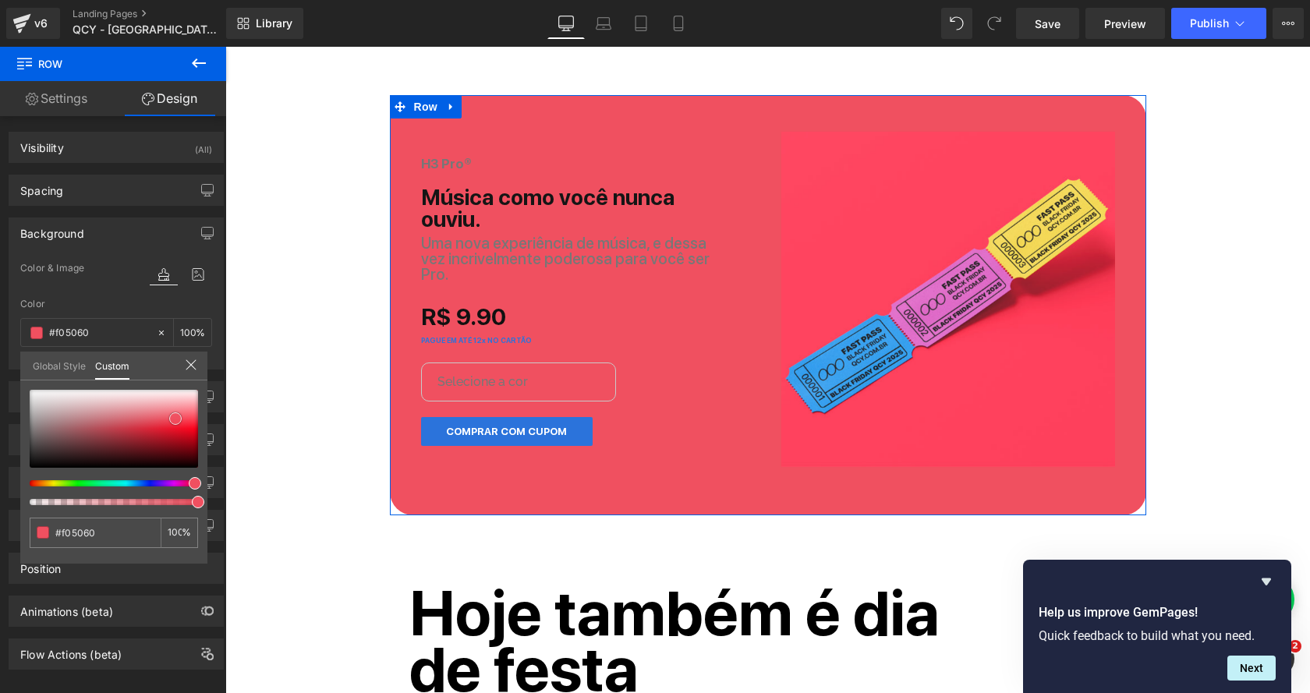
type input "#f14f5f"
type input "#f24e5e"
type input "#f34d5e"
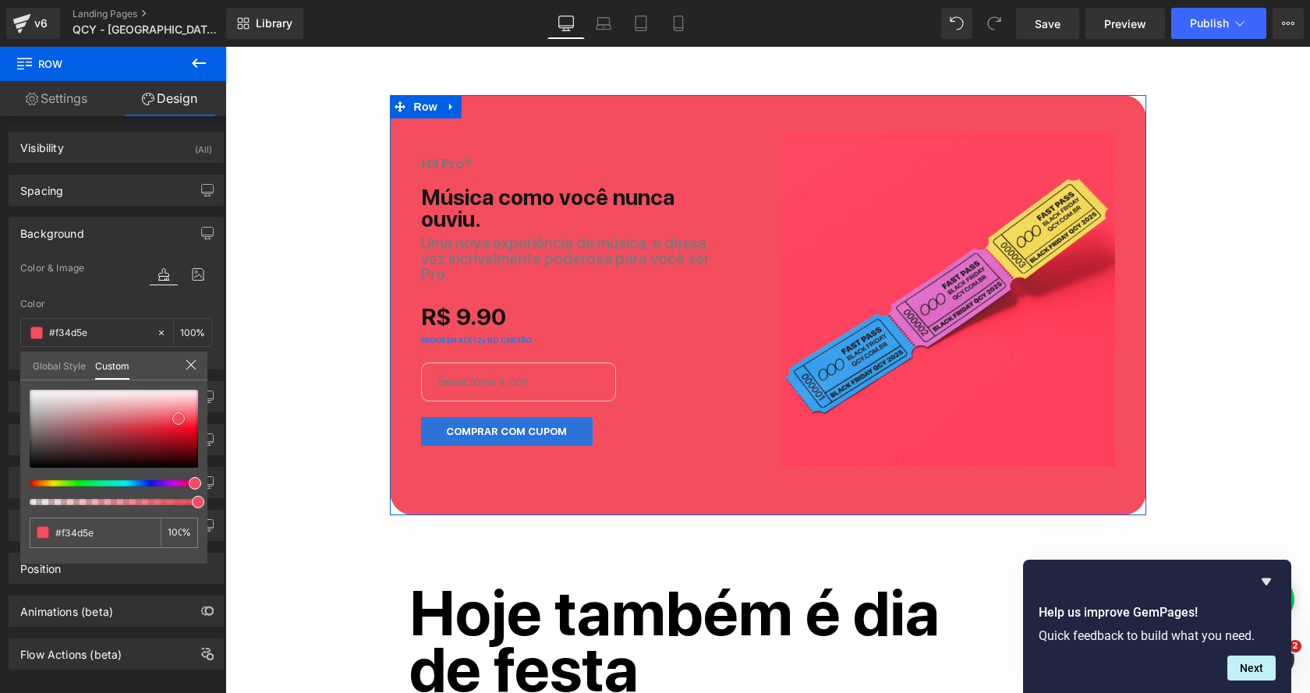
type input "#f44c5d"
type input "#f64a5b"
type input "#f55061"
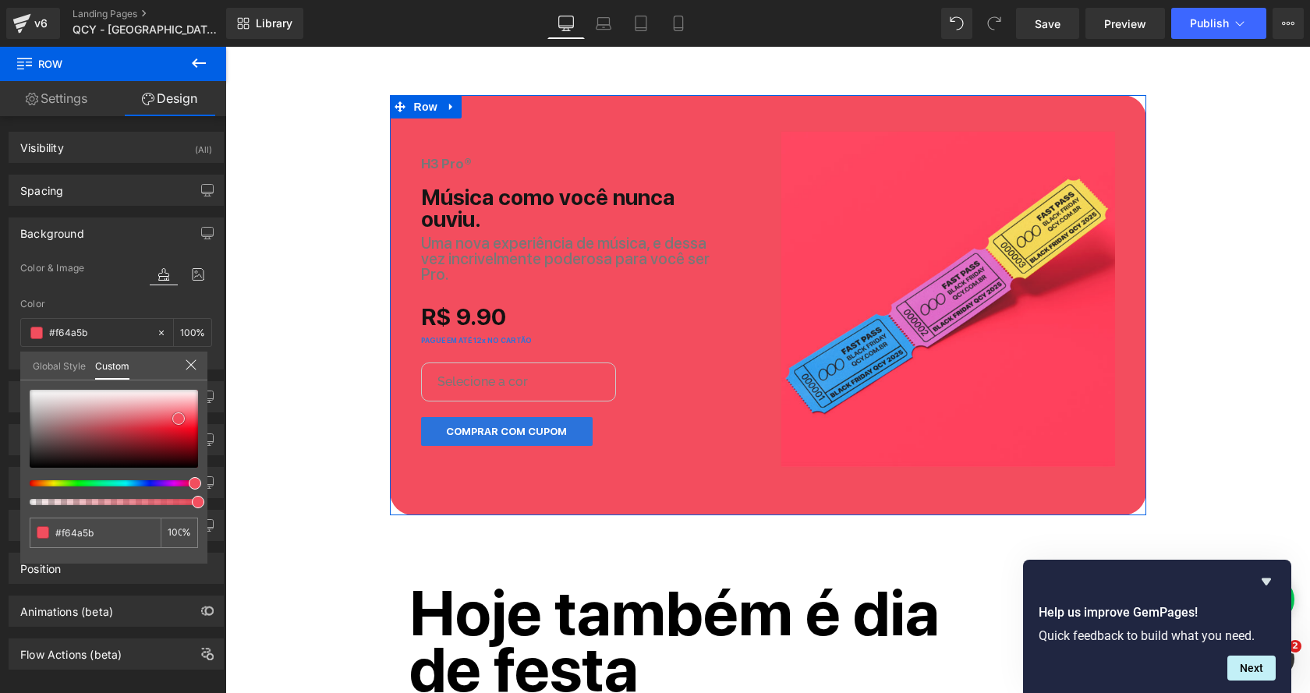
type input "#f55061"
type input "#f64f60"
type input "#f75364"
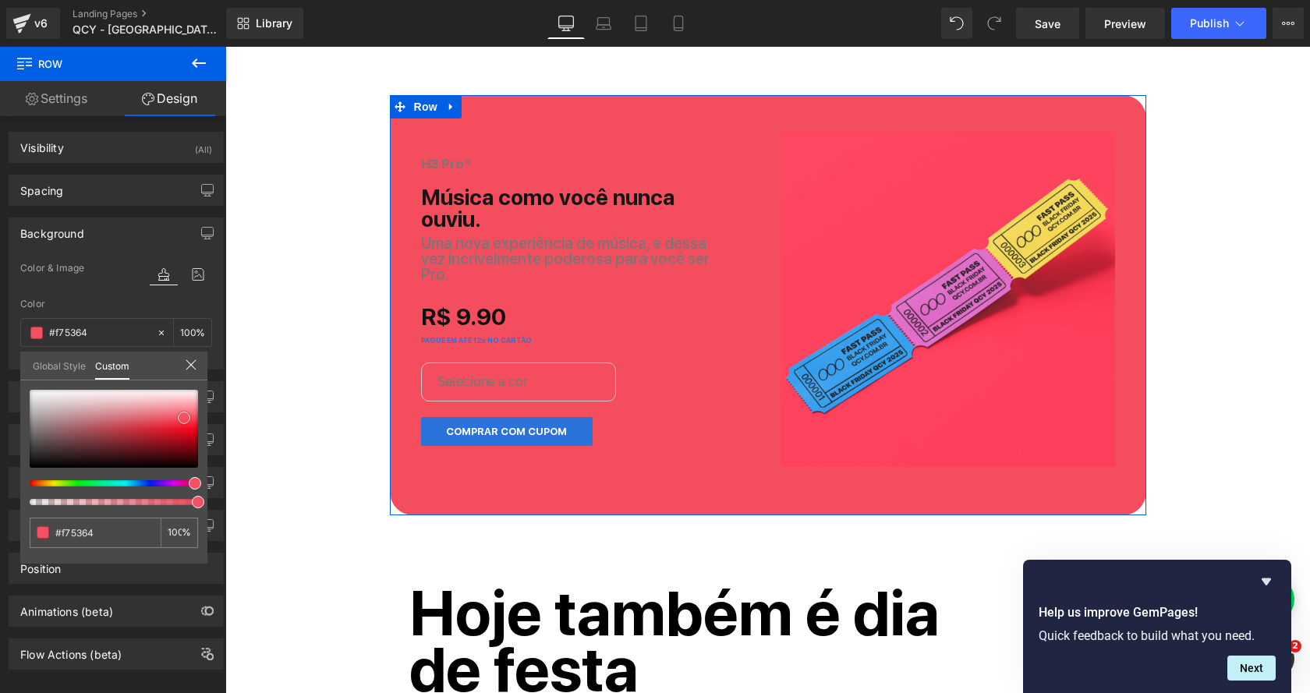
type input "#f85263"
type input "#f95162"
type input "#f95667"
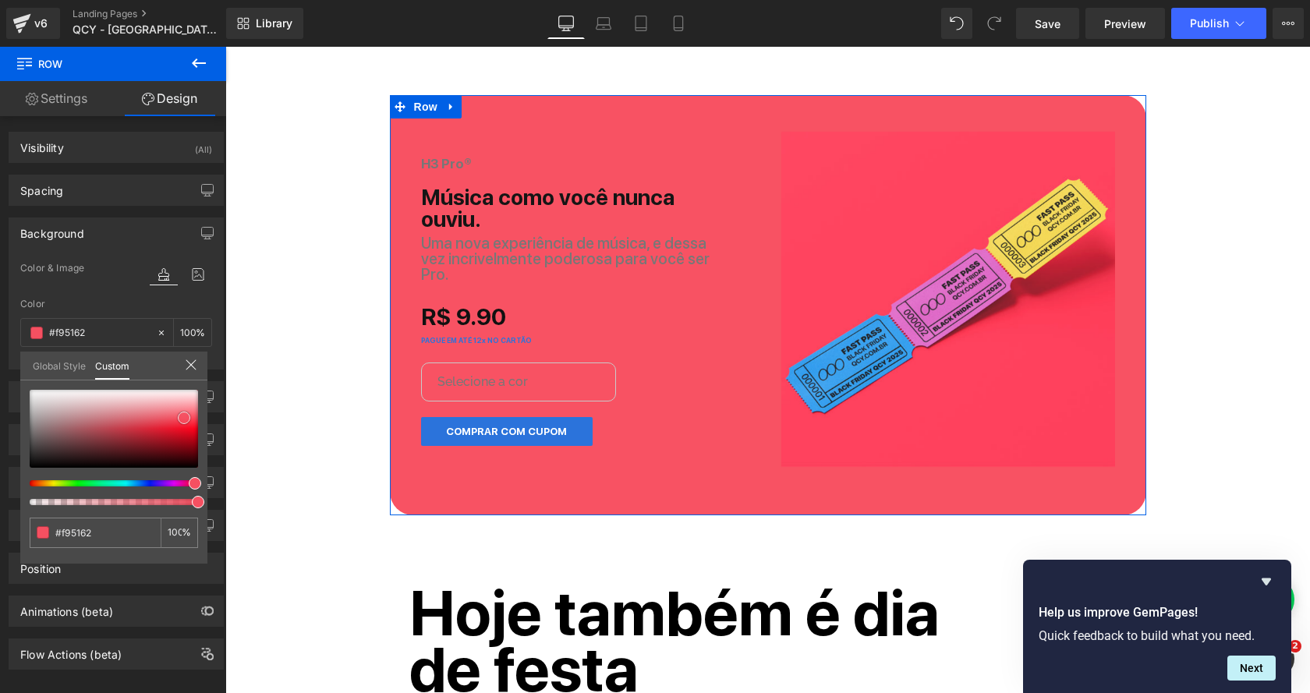
type input "#f95667"
type input "#f95162"
type input "#f94c5e"
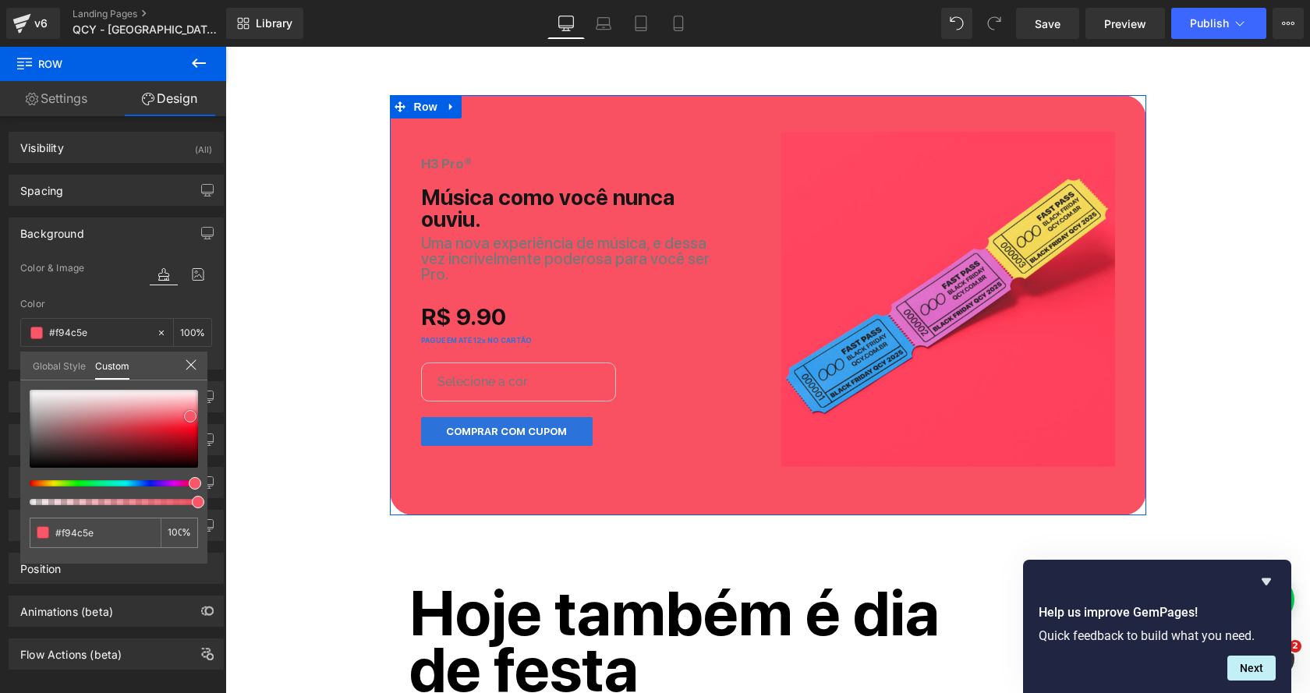
type input "#fa4b5d"
type input "#fa4758"
type input "#fa4254"
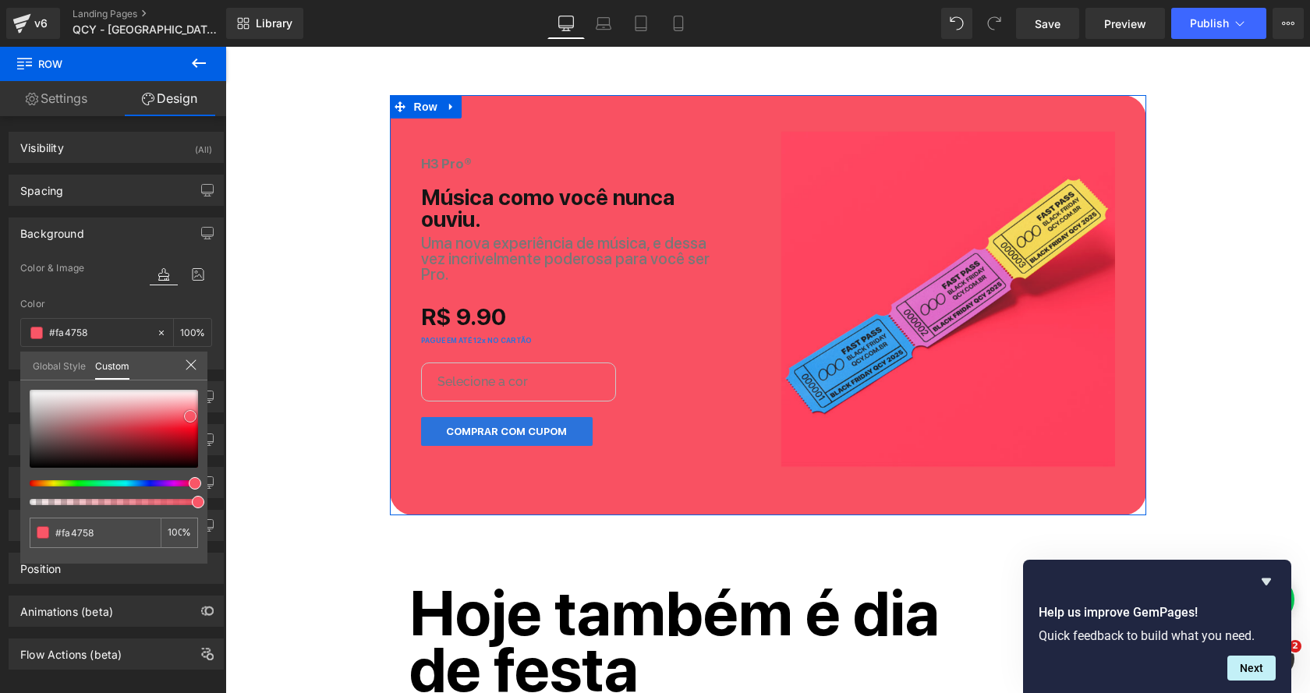
type input "#fa4254"
type input "#fa3d4f"
type input "#f73a4d"
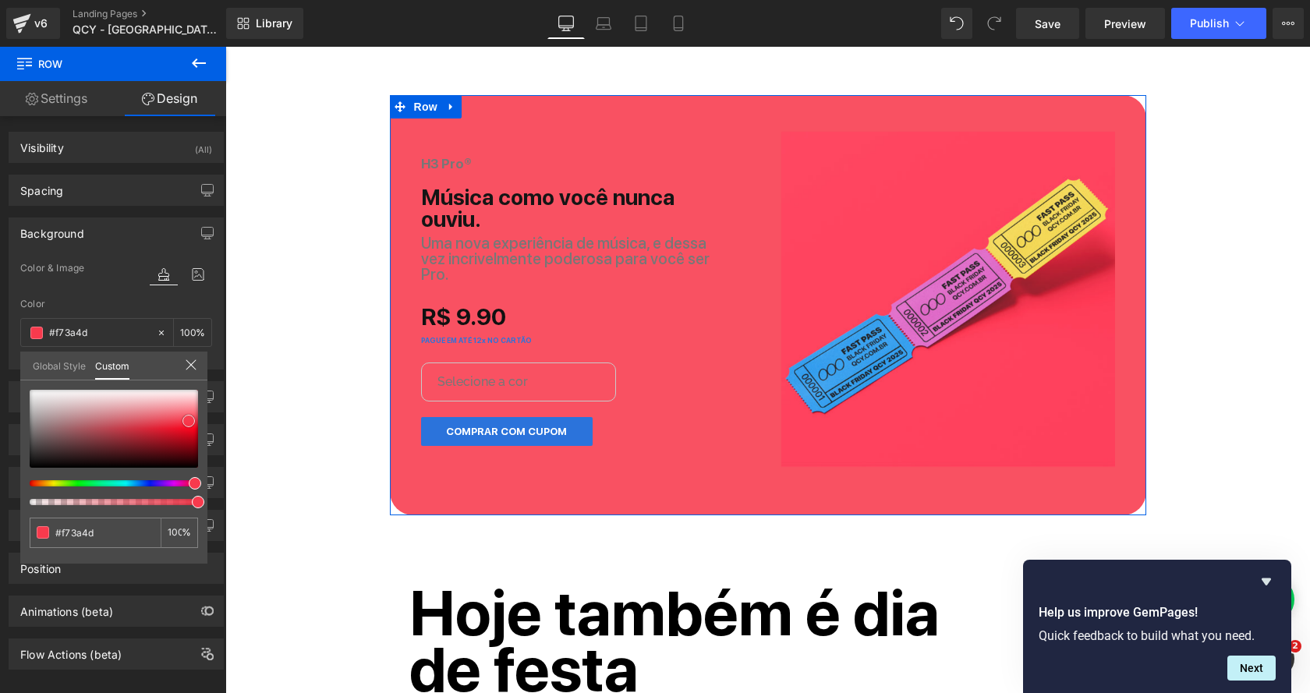
type input "#f72b3f"
type input "#f52237"
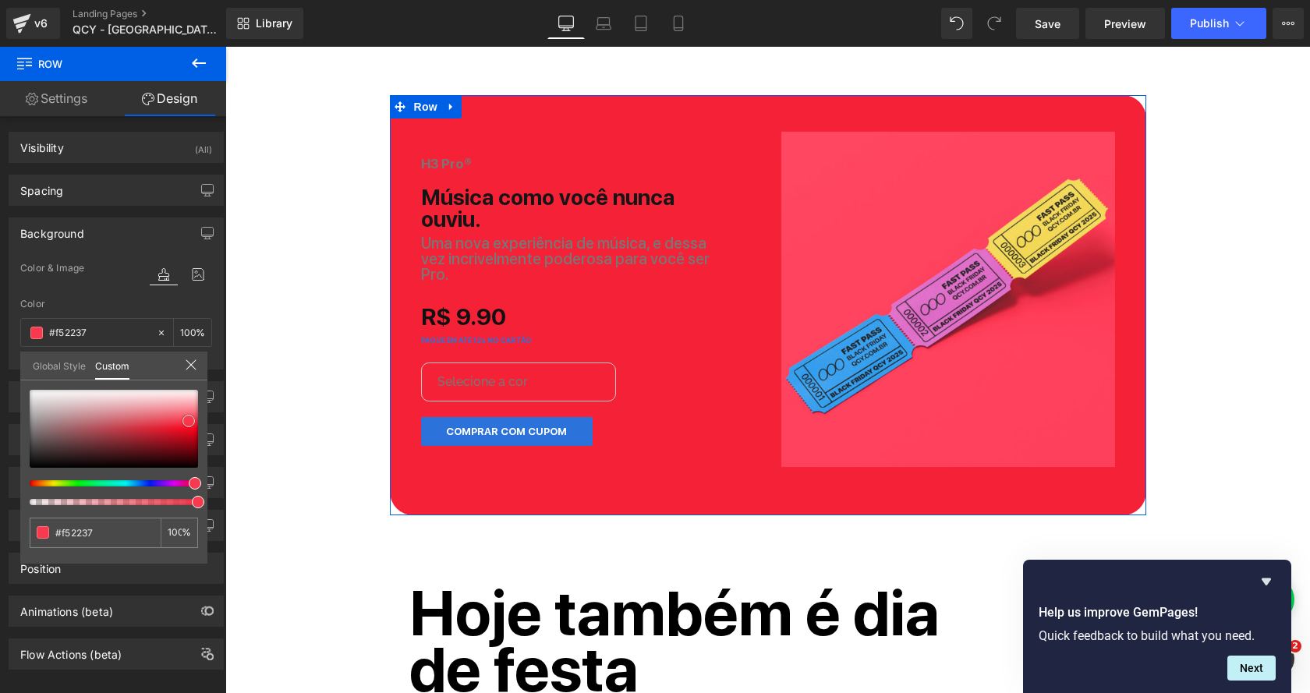
type input "#f51d33"
type input "#f61229"
type input "#f60d25"
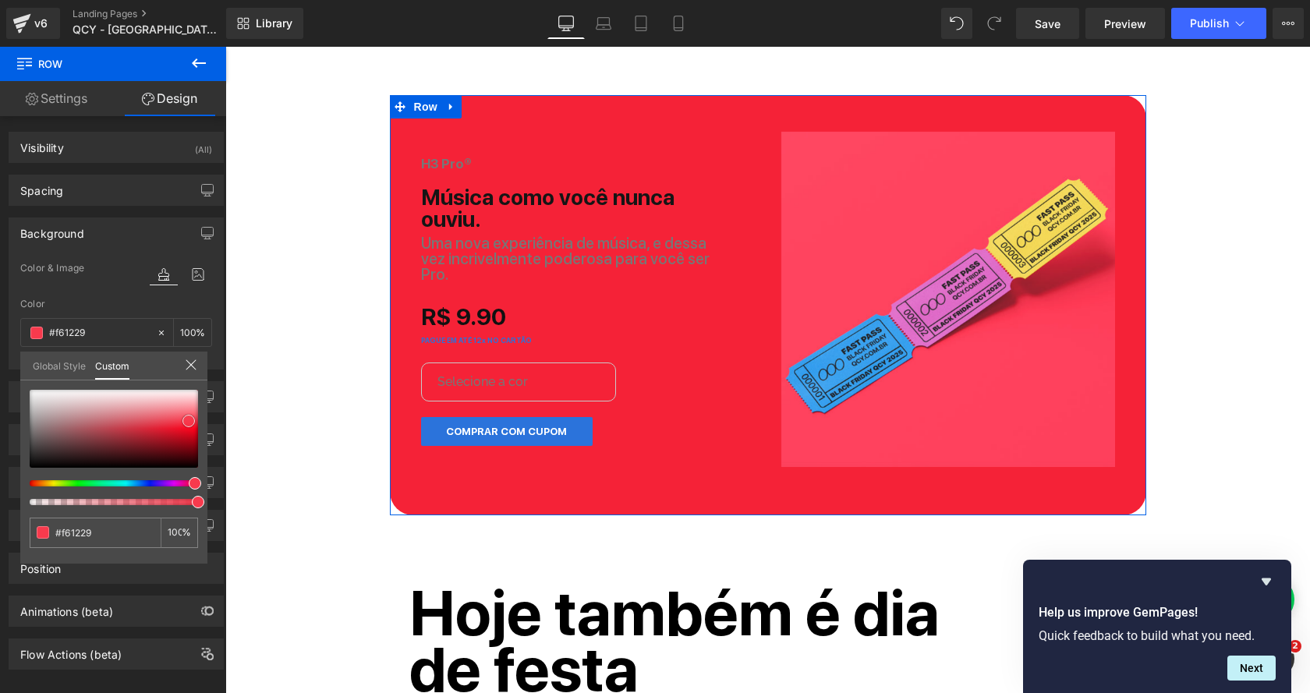
type input "#f60d25"
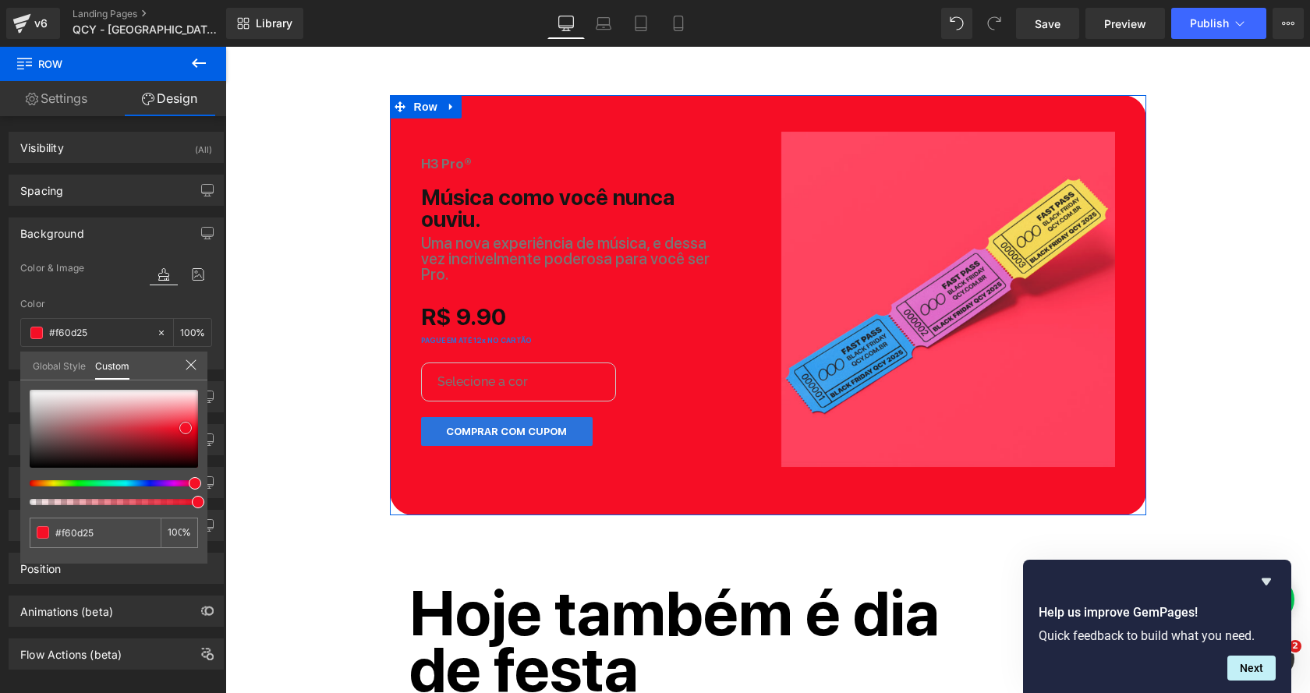
type input "#f50f26"
type input "#f51d33"
type input "#f4283d"
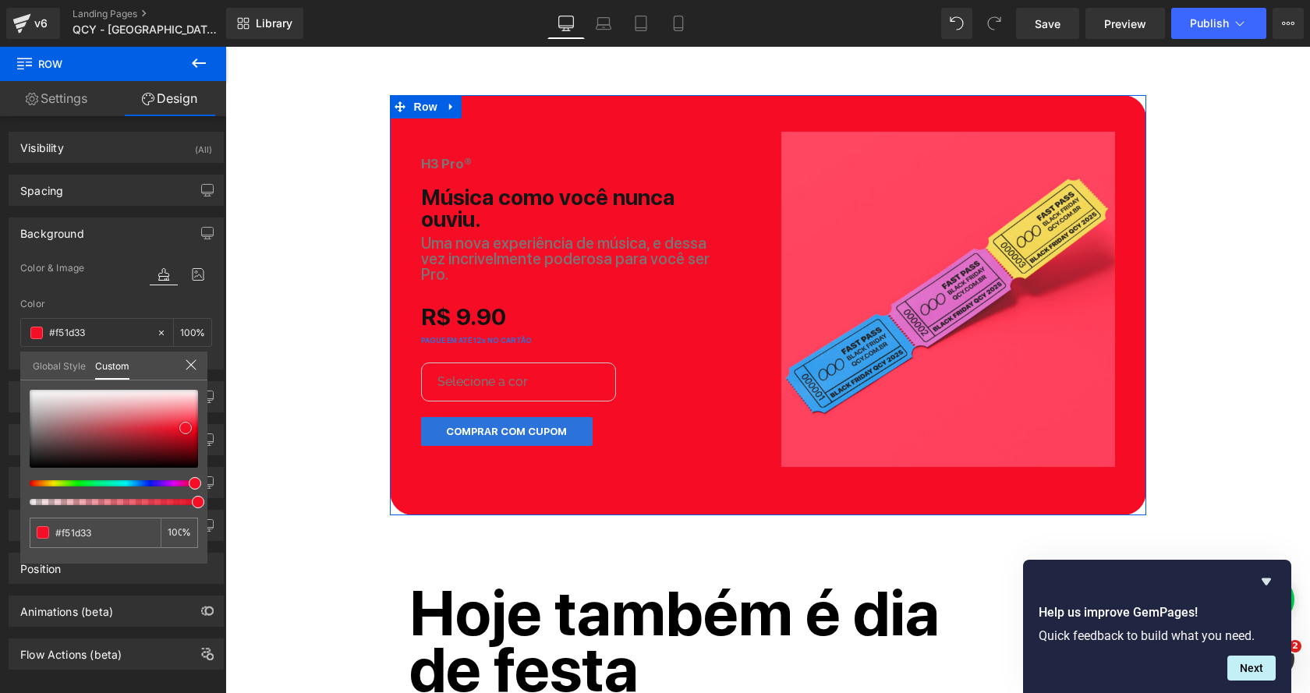
type input "#f4283d"
type input "#f62c40"
type input "#f63145"
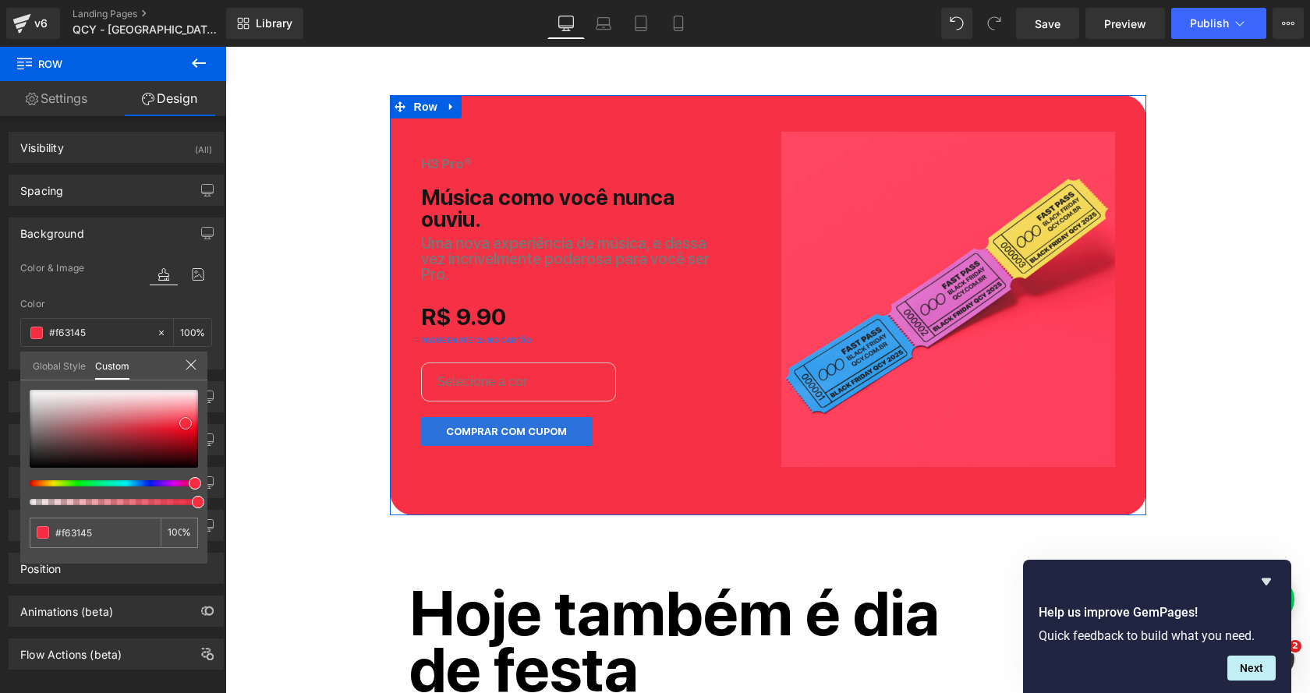
type input "#f63649"
type input "#f63b4d"
type input "#f74052"
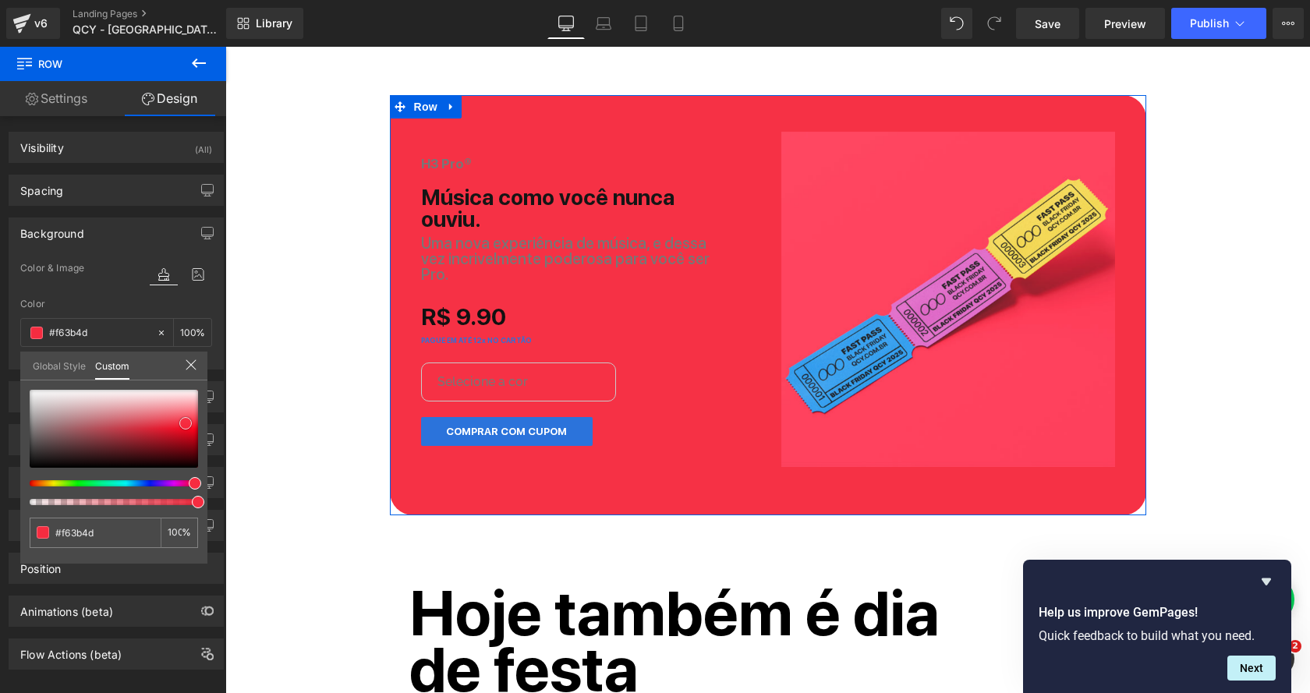
type input "#f74052"
type input "#f83f51"
type input "#f84356"
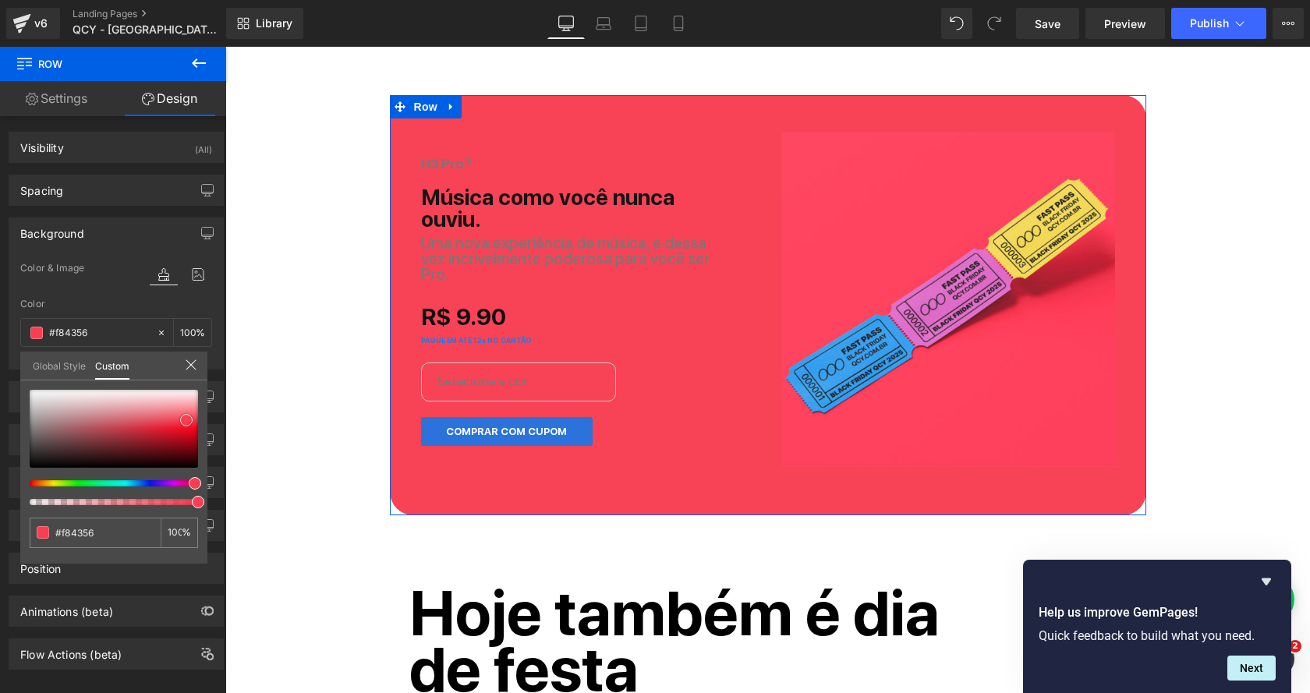
type input "#f8485a"
type input "#f84d5e"
type input "#f74e5f"
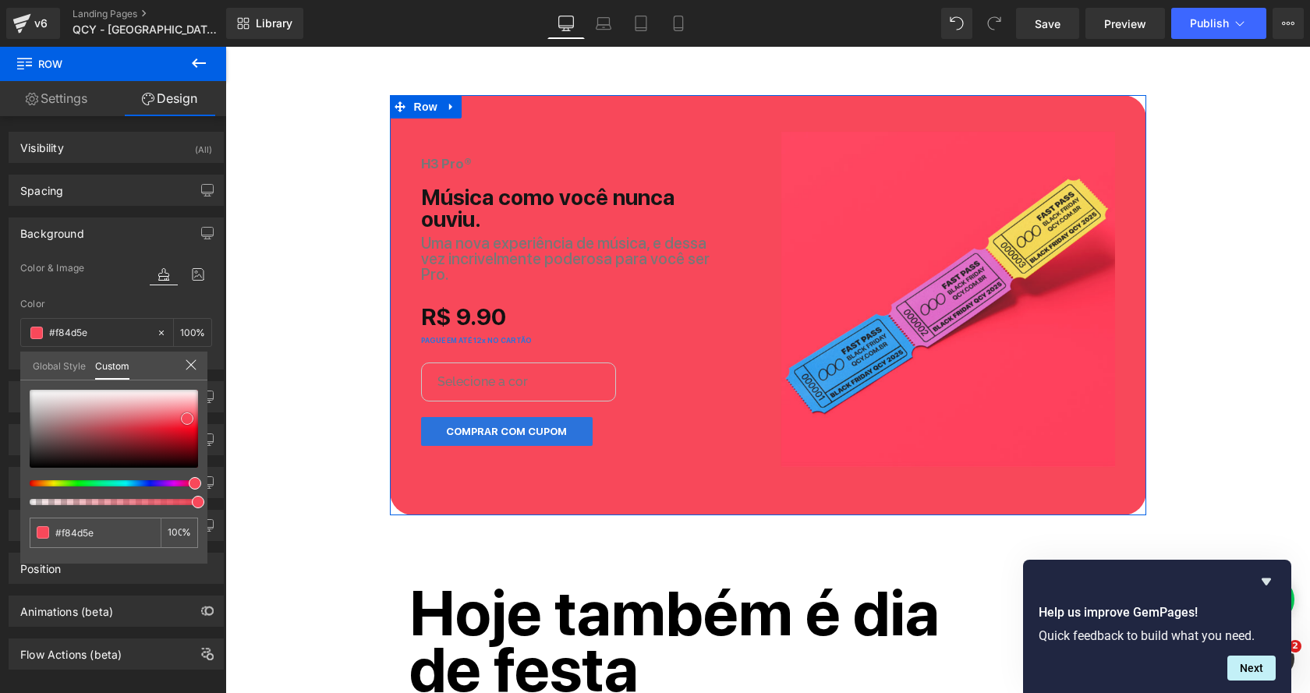
type input "#f74e5f"
type input "#f75364"
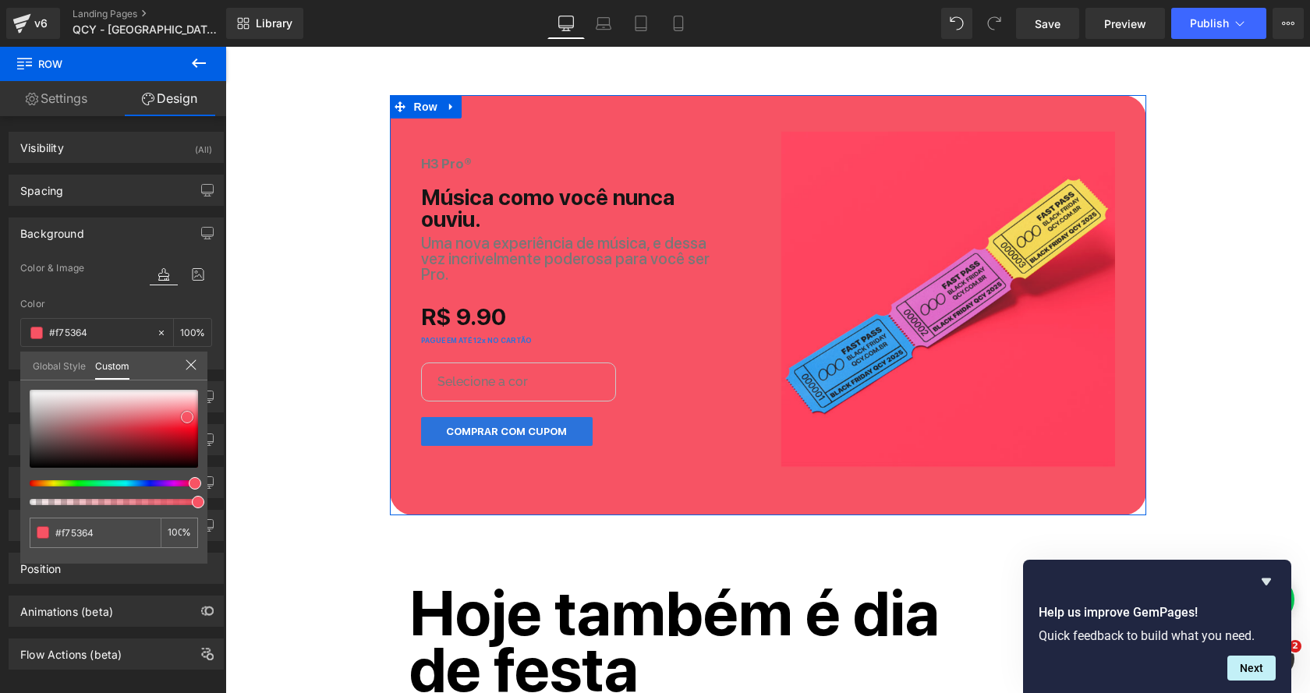
type input "#f74e5f"
type input "#f8485a"
type input "#f84356"
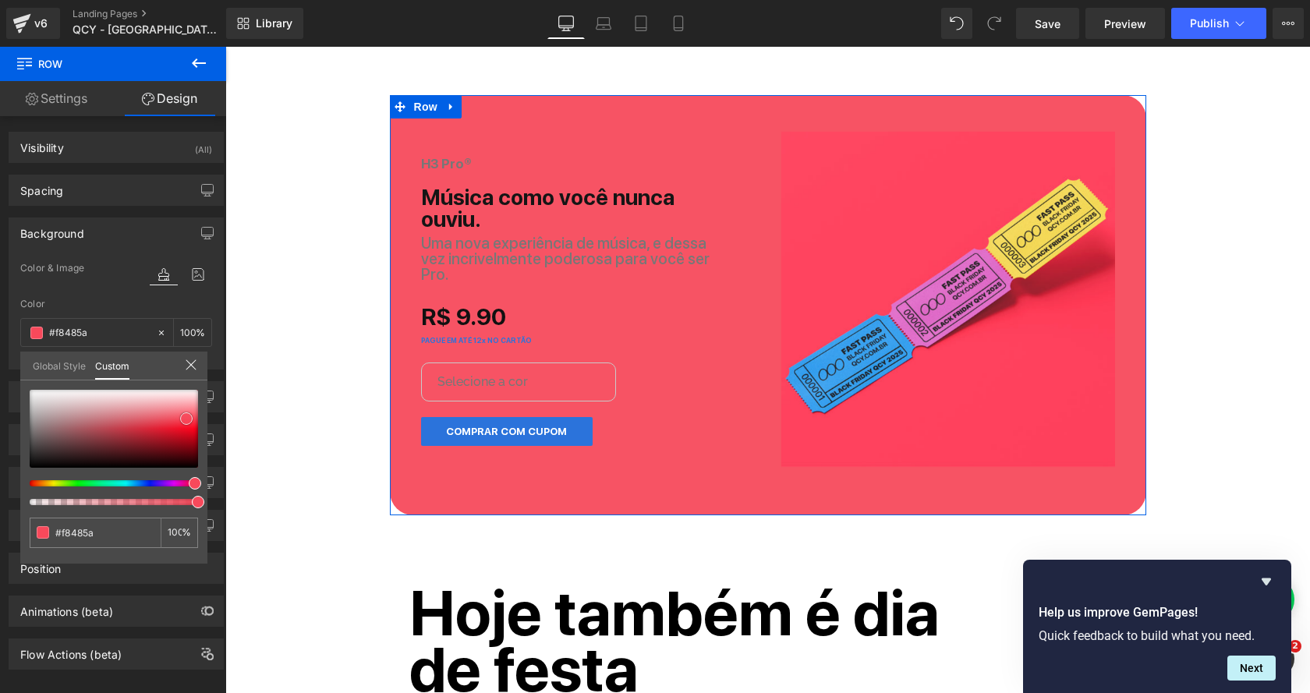
type input "#f84356"
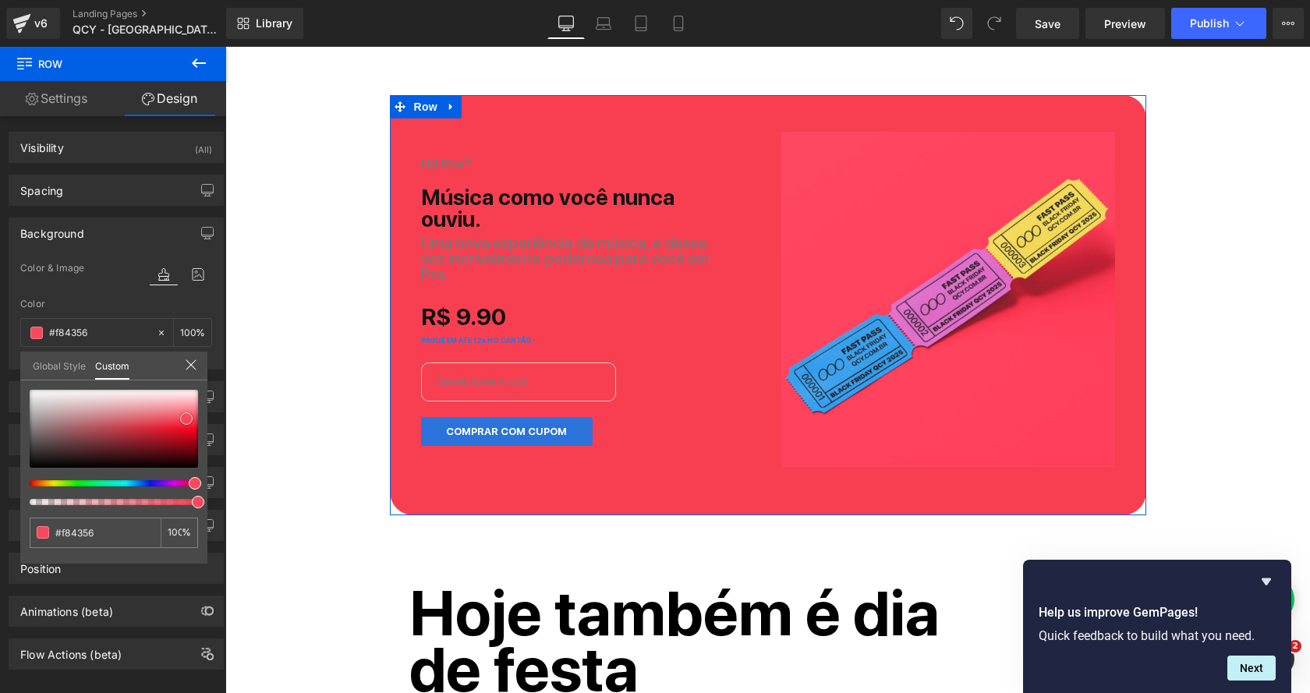
type input "#f83f51"
type input "#f84356"
type input "#f8485a"
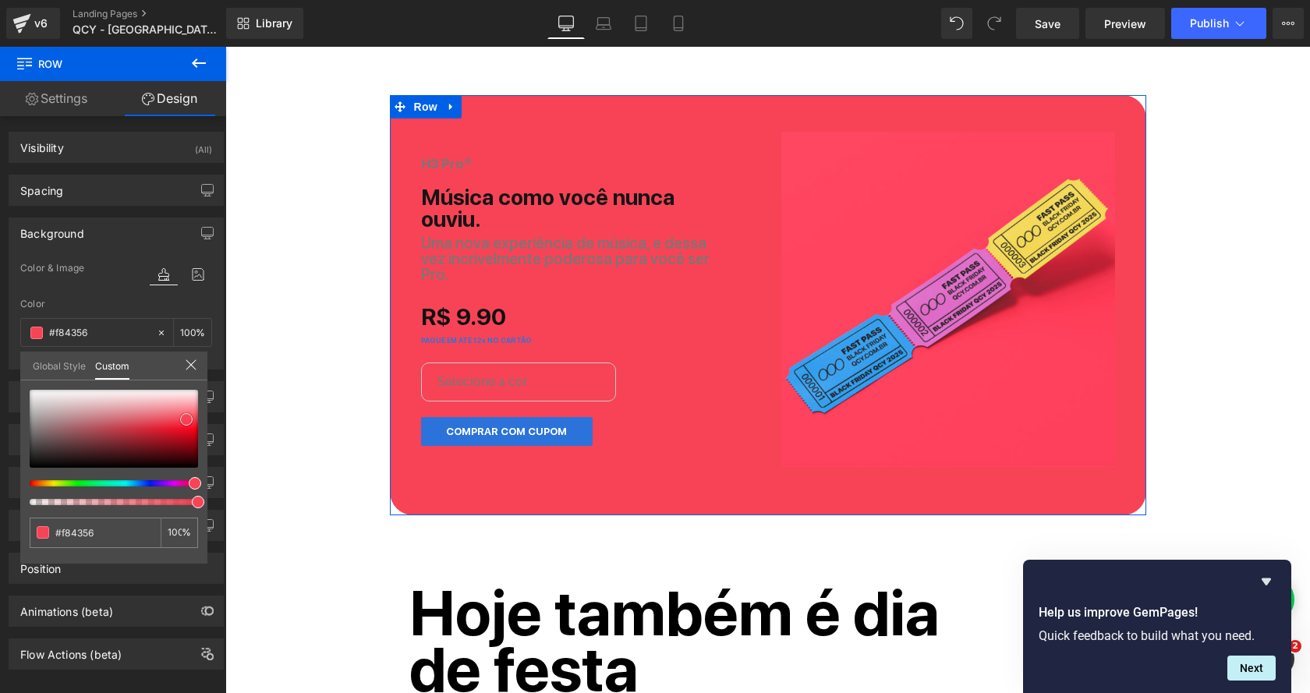
type input "#f8485a"
type input "#f84d5e"
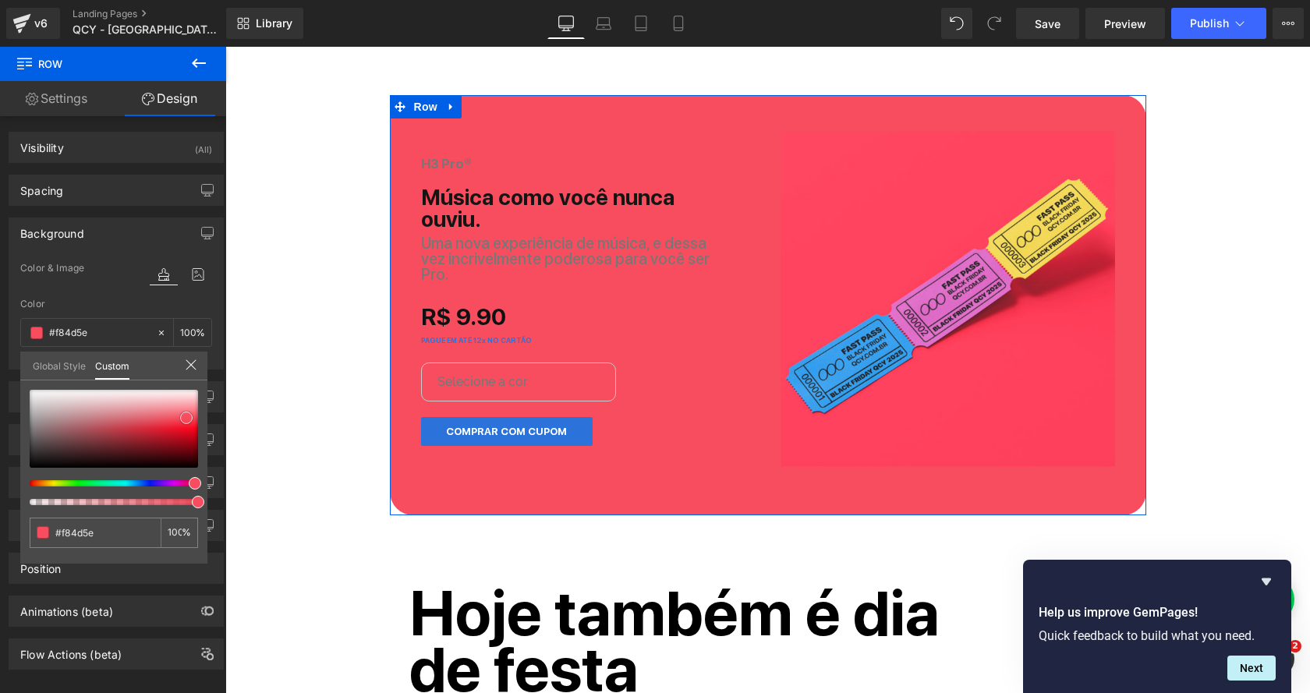
type input "#f74e5f"
type input "#f8485a"
type input "#f84356"
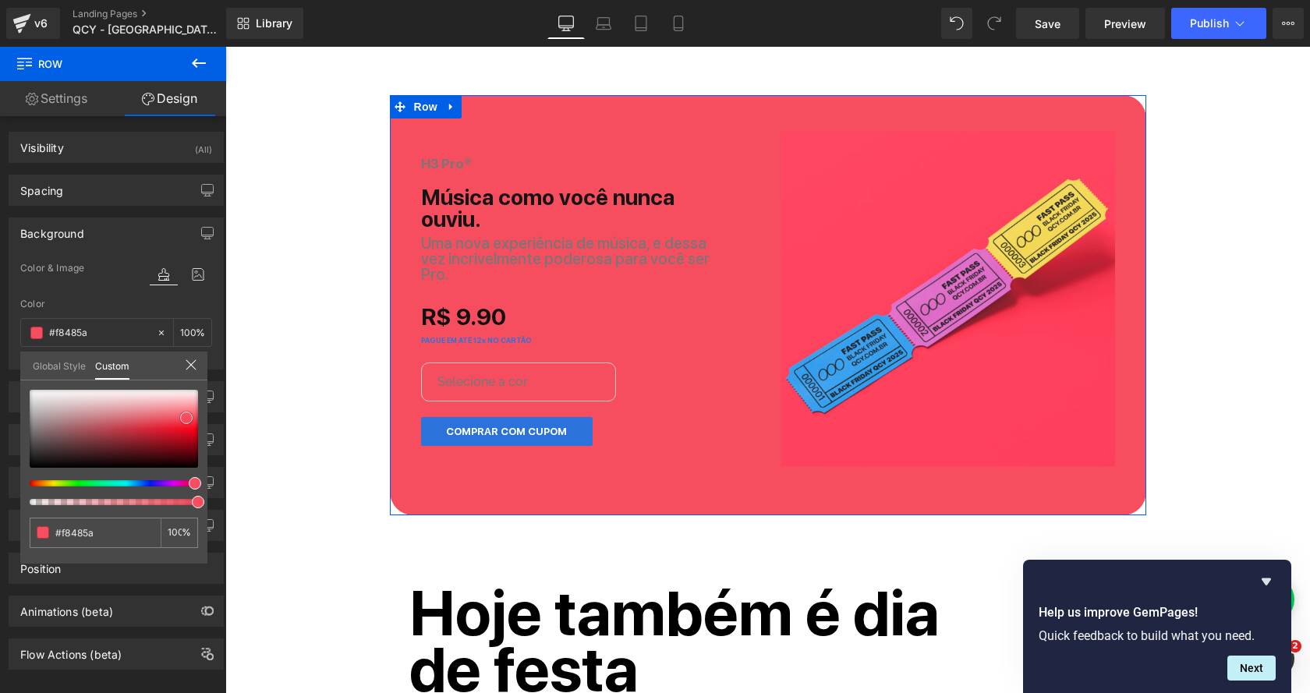
type input "#f84356"
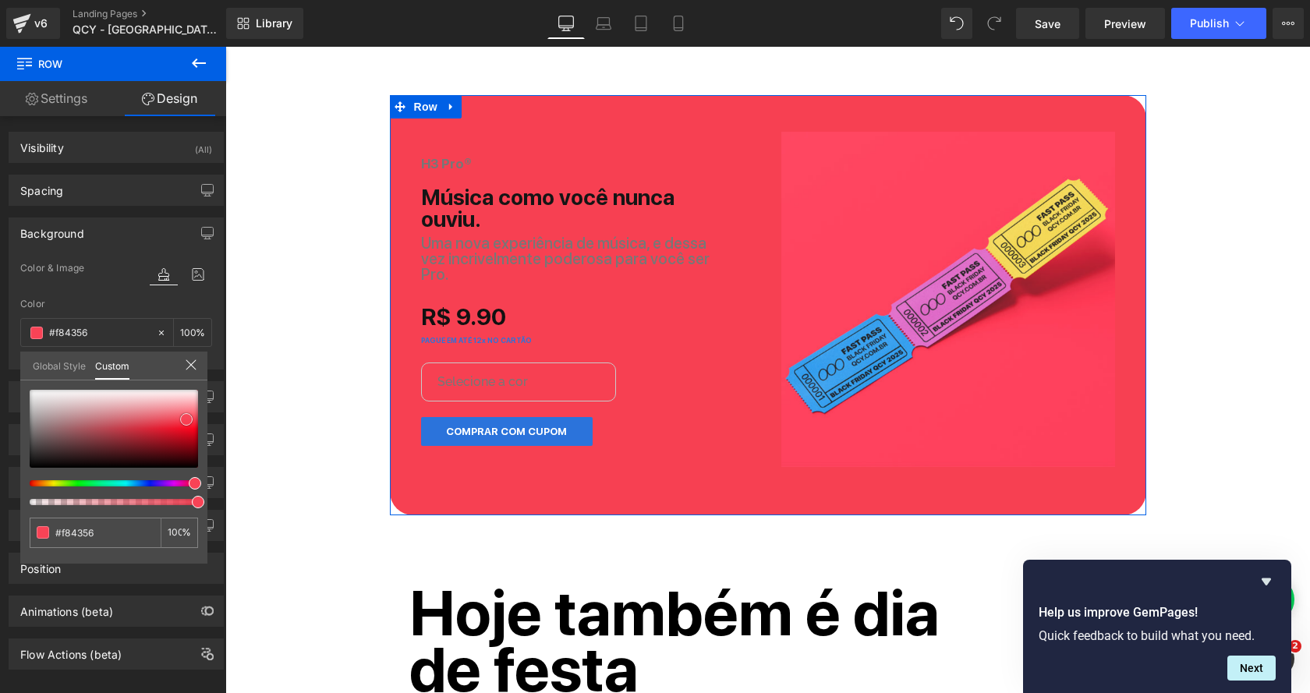
type input "#f74052"
type input "#f63b4d"
type input "#f53c4e"
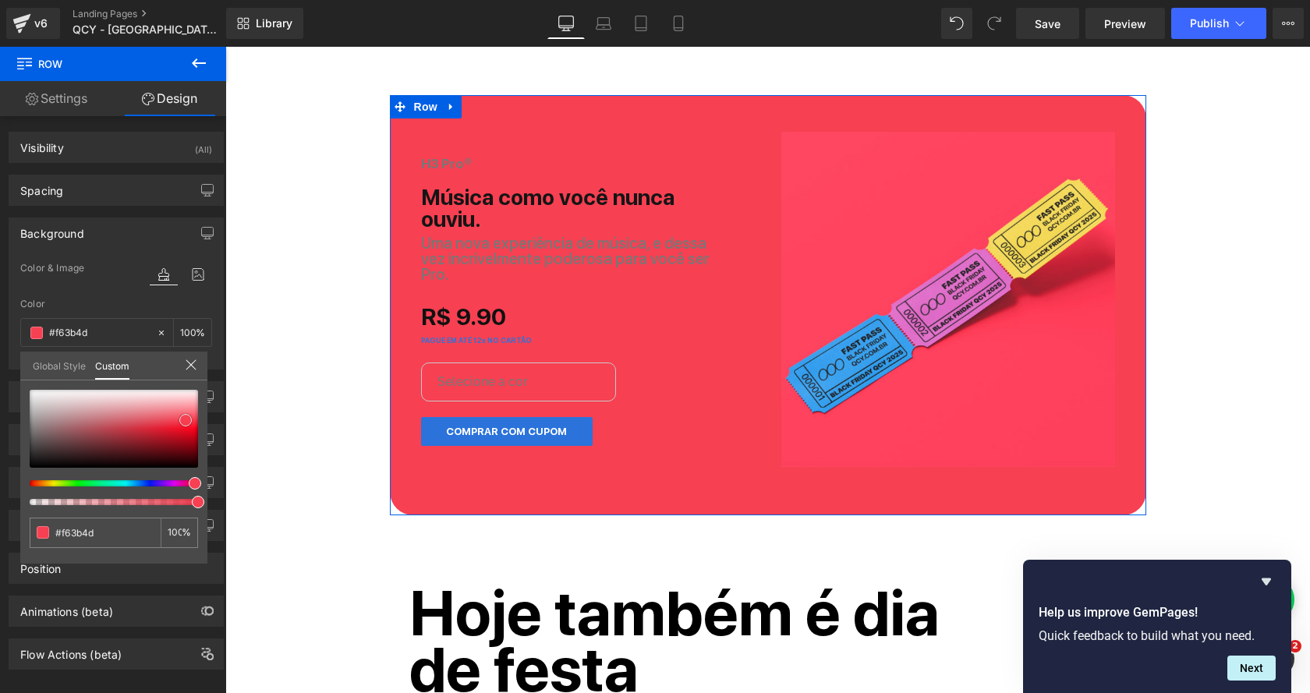
type input "#f53c4e"
type input "#f5374a"
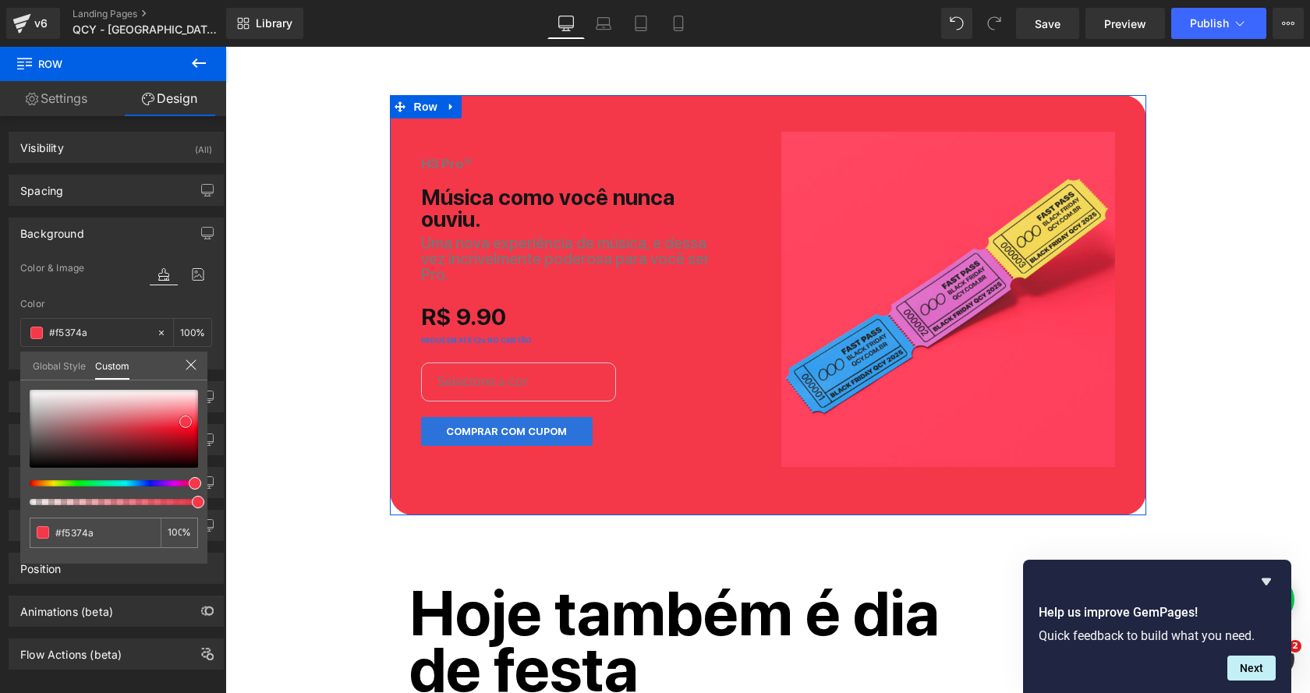
drag, startPoint x: 161, startPoint y: 417, endPoint x: 184, endPoint y: 420, distance: 22.8
click at [184, 420] on span at bounding box center [185, 421] width 12 height 12
drag, startPoint x: 197, startPoint y: 503, endPoint x: 212, endPoint y: 503, distance: 14.8
click at [212, 369] on div "Background Color & Image color rgba(245, 55, 74, 1) Color #f5374a 100 % Image R…" at bounding box center [116, 288] width 233 height 164
type input "#f43838"
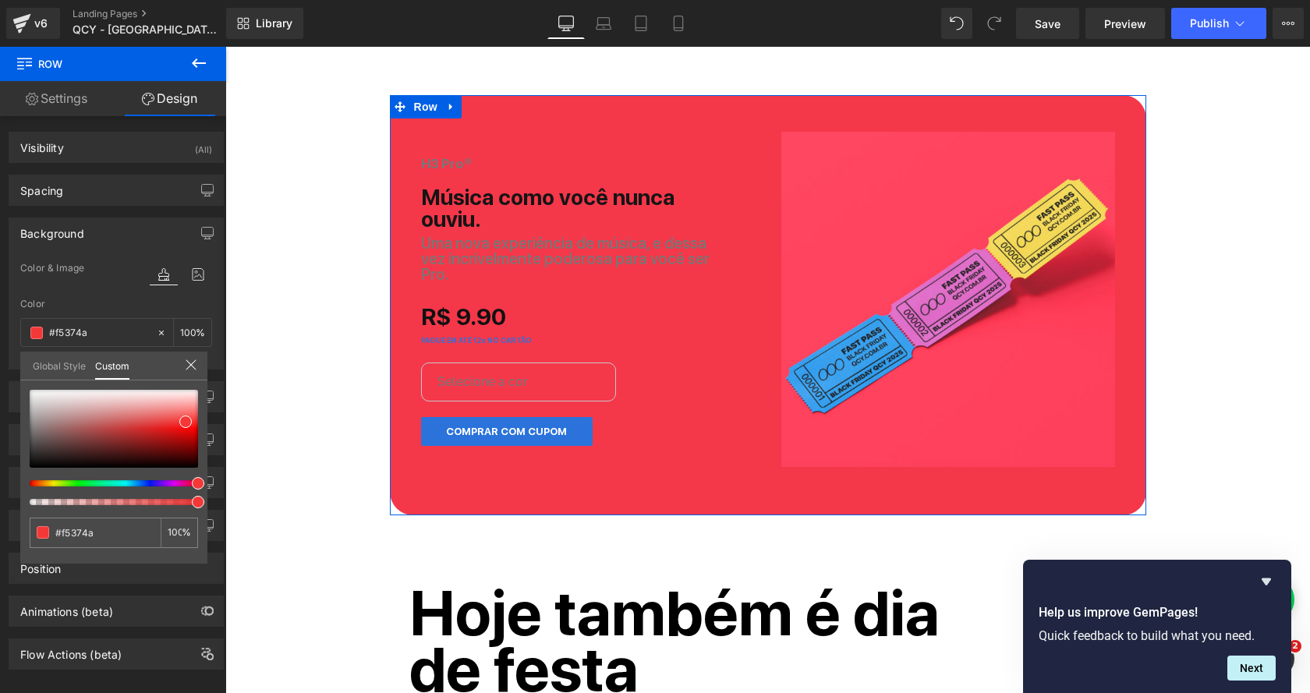
type input "#f43838"
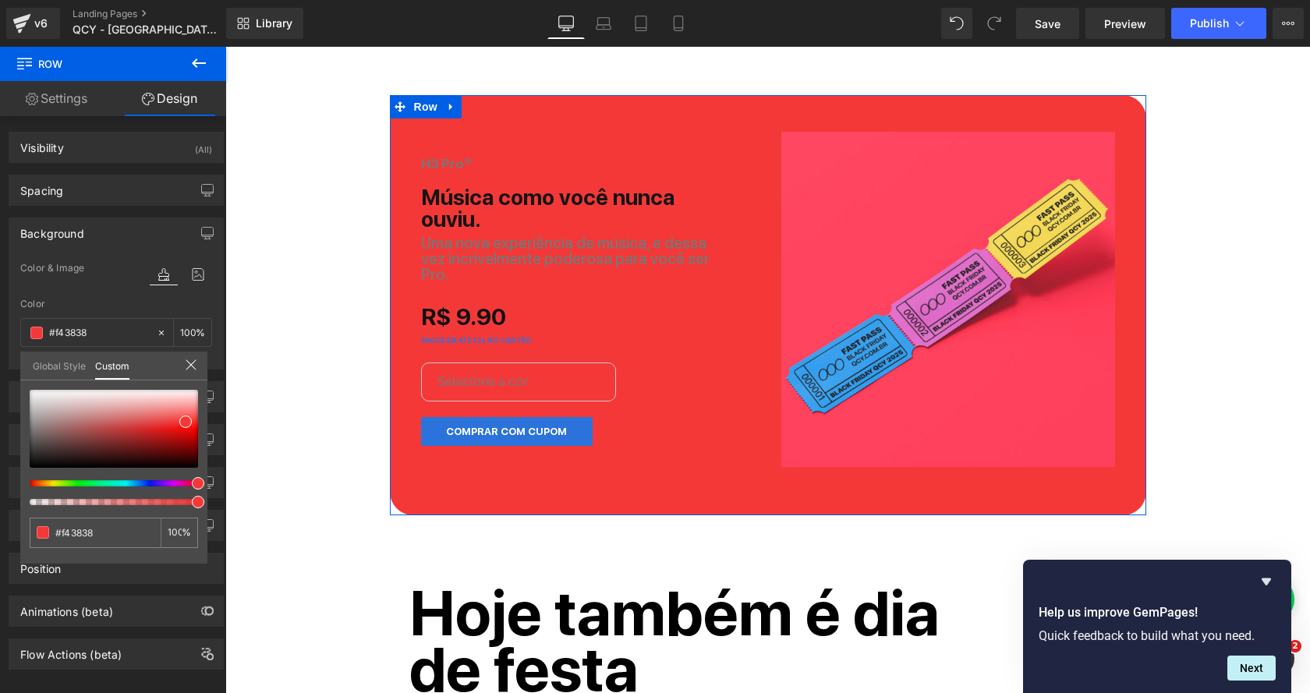
type input "#f4383b"
type input "#f43841"
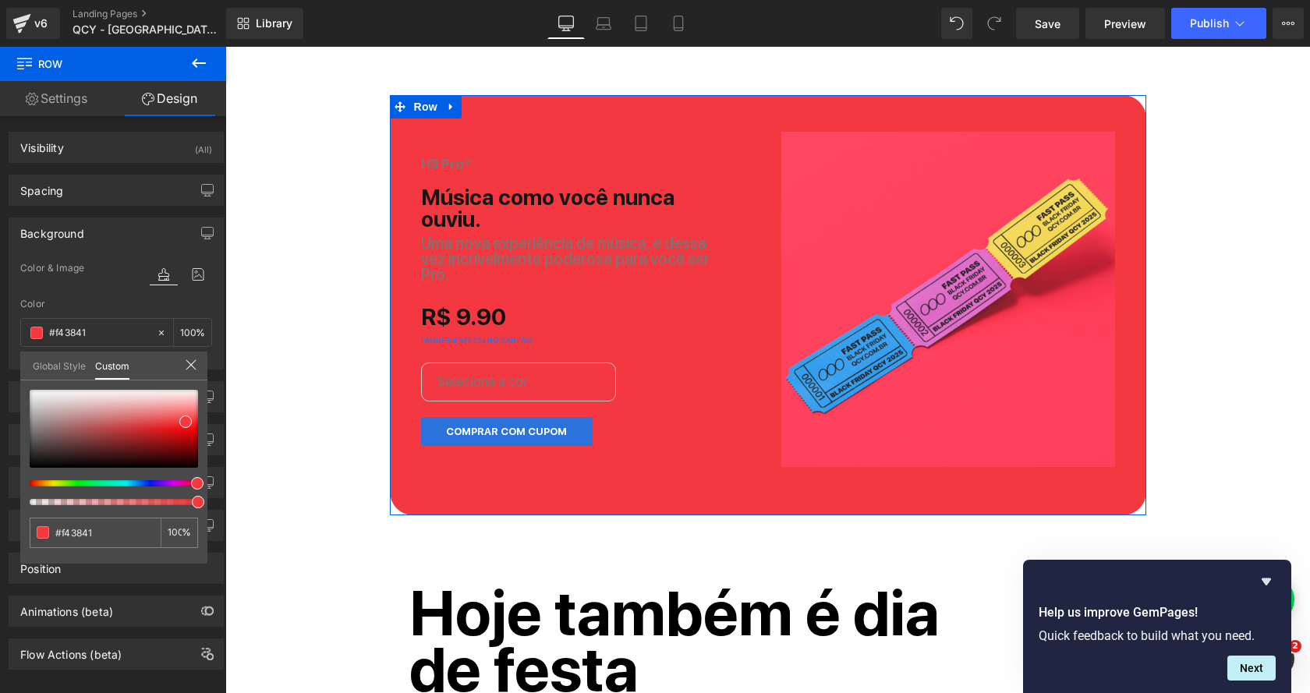
type input "#f43844"
type input "#f4384b"
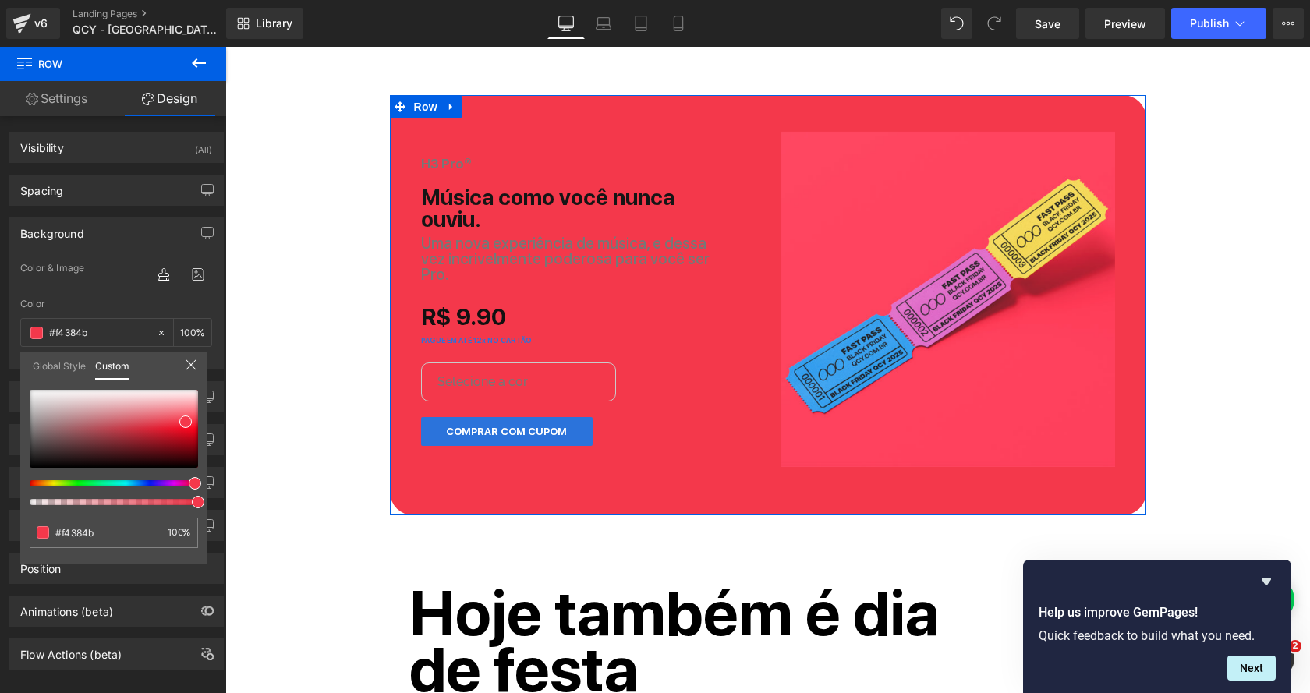
type input "#f43851"
type input "#f43854"
type input "#f4385a"
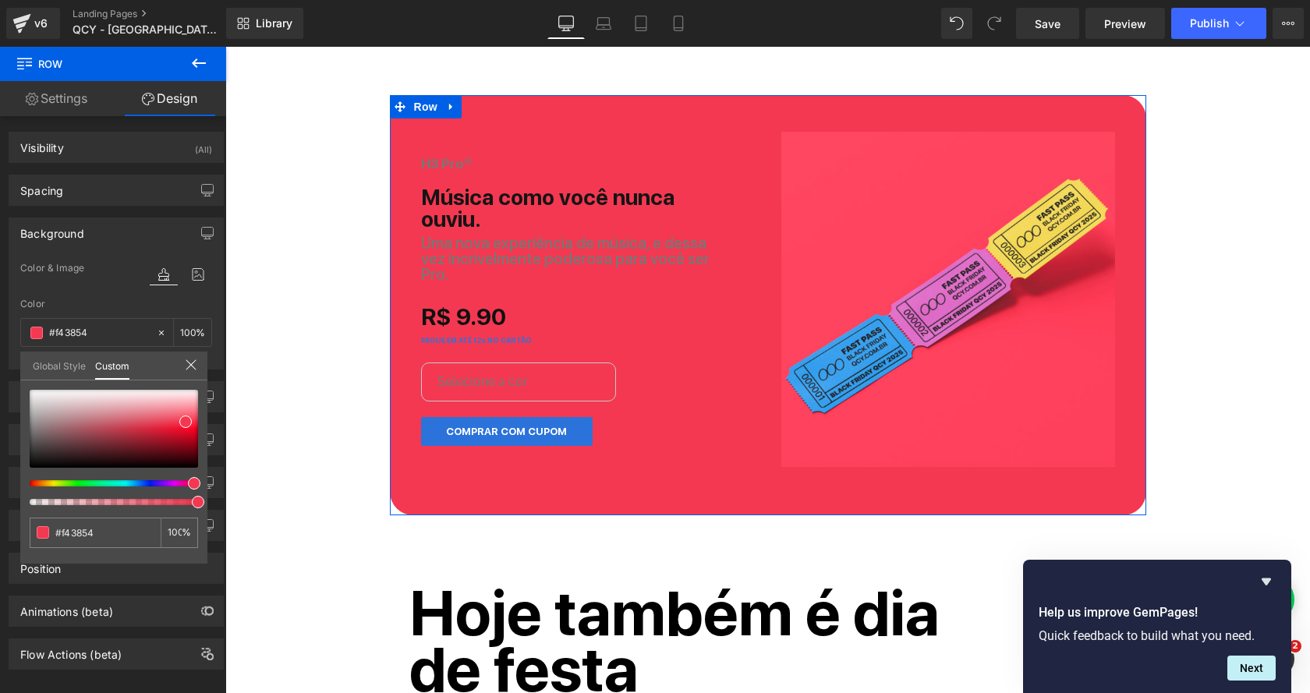
type input "#f4385a"
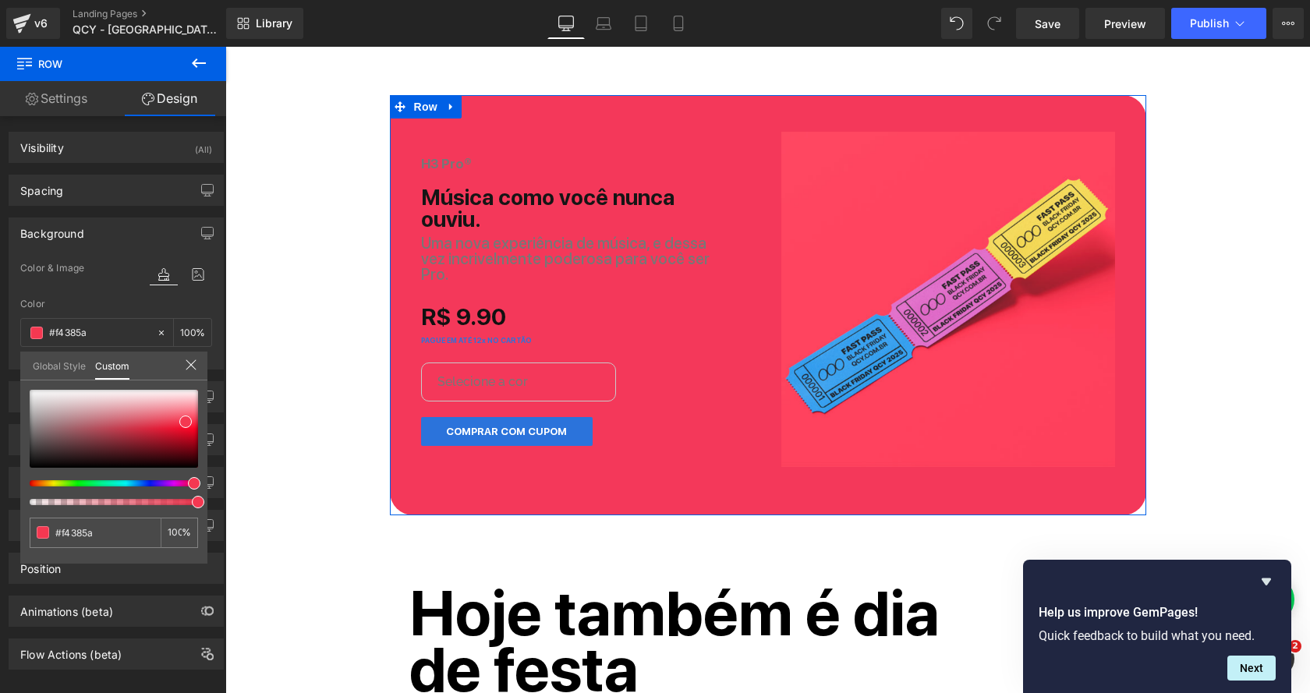
type input "#f43861"
type input "#f43864"
type input "#f43870"
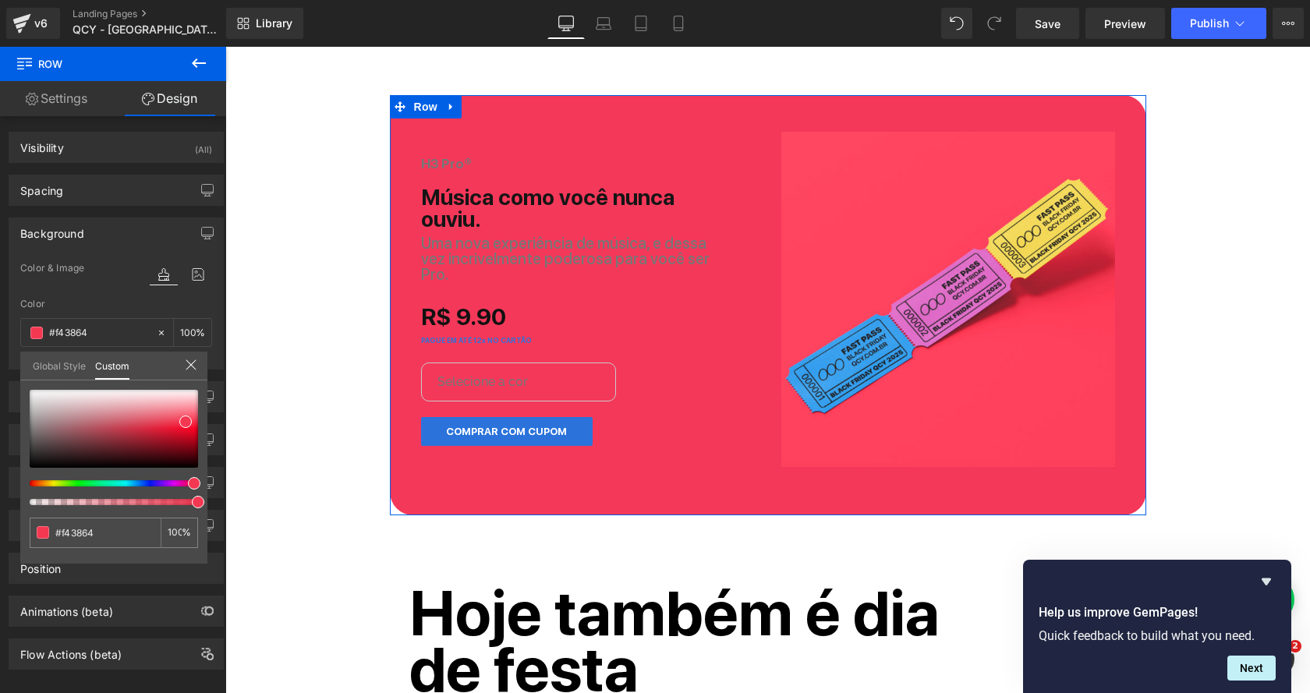
type input "#f43870"
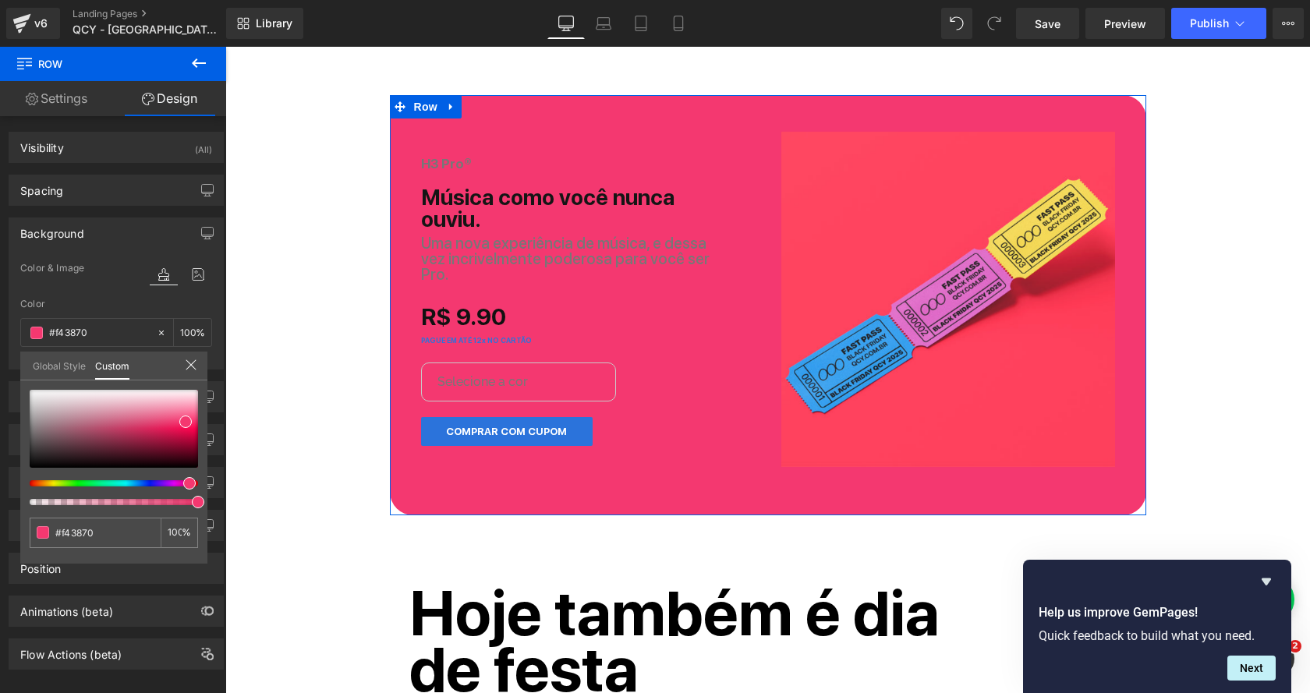
type input "#f4386a"
type input "#f43864"
type input "#f43861"
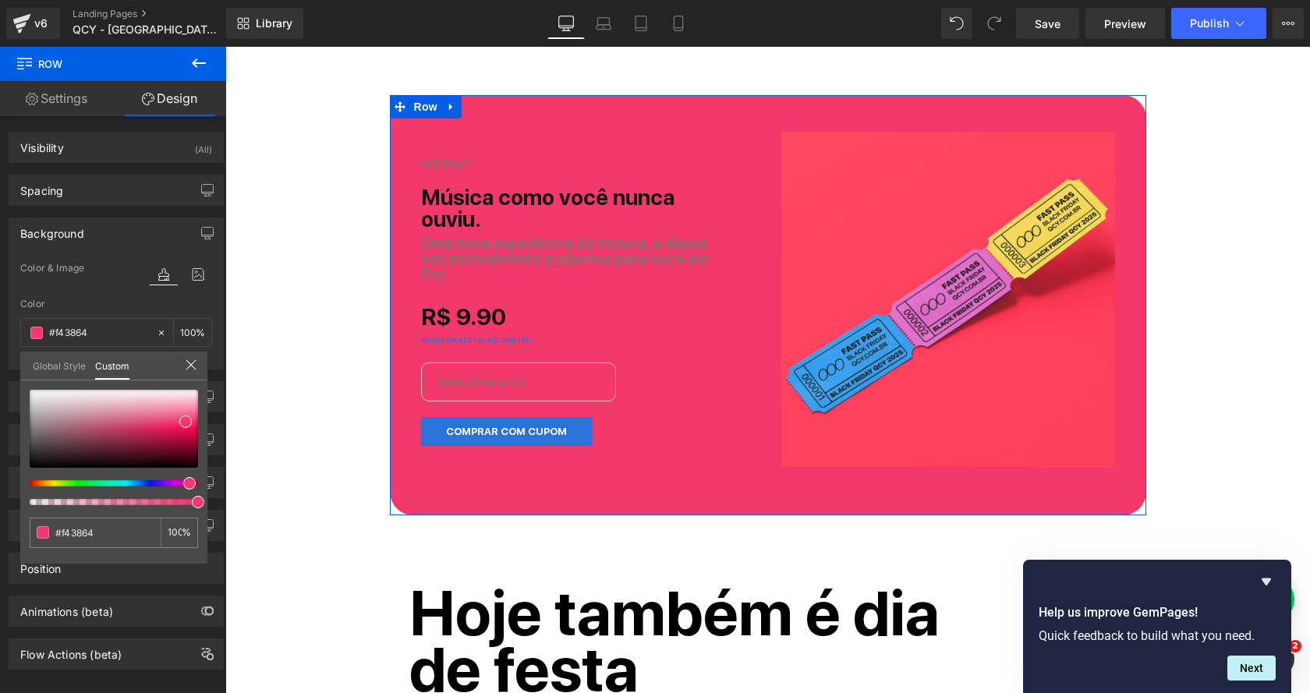
type input "#f43861"
type input "#f4385a"
type input "#f43854"
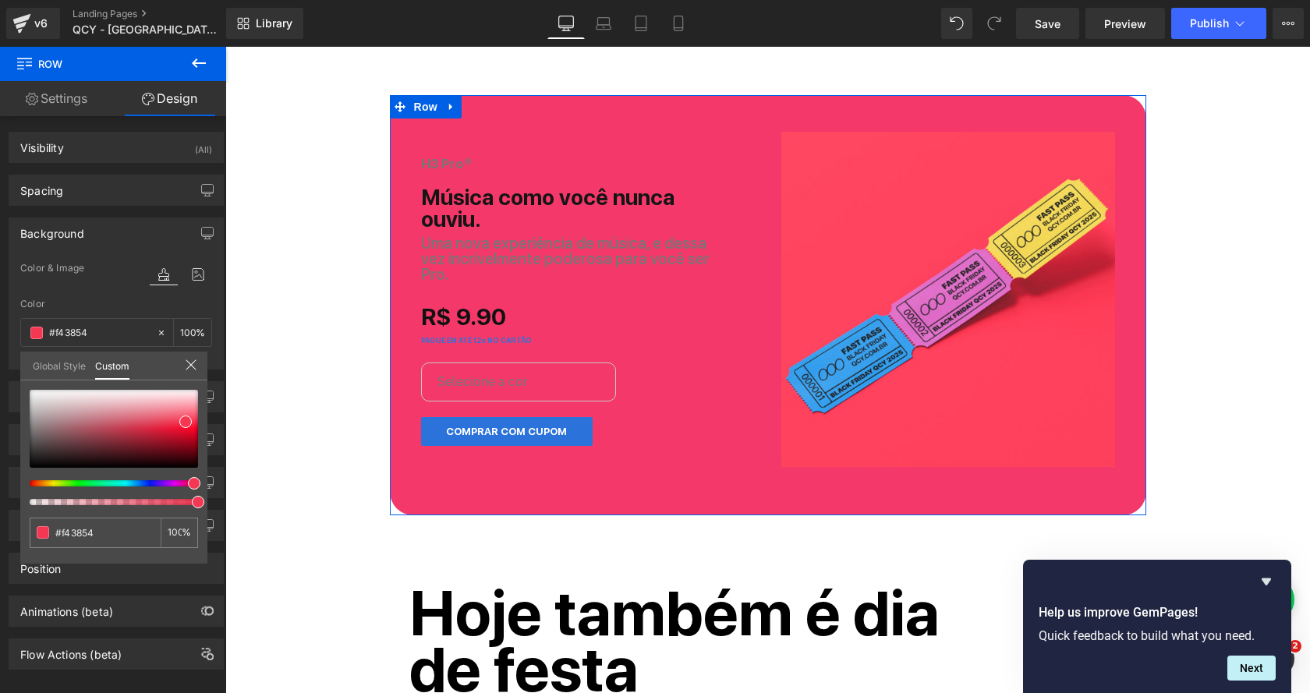
type input "#f43851"
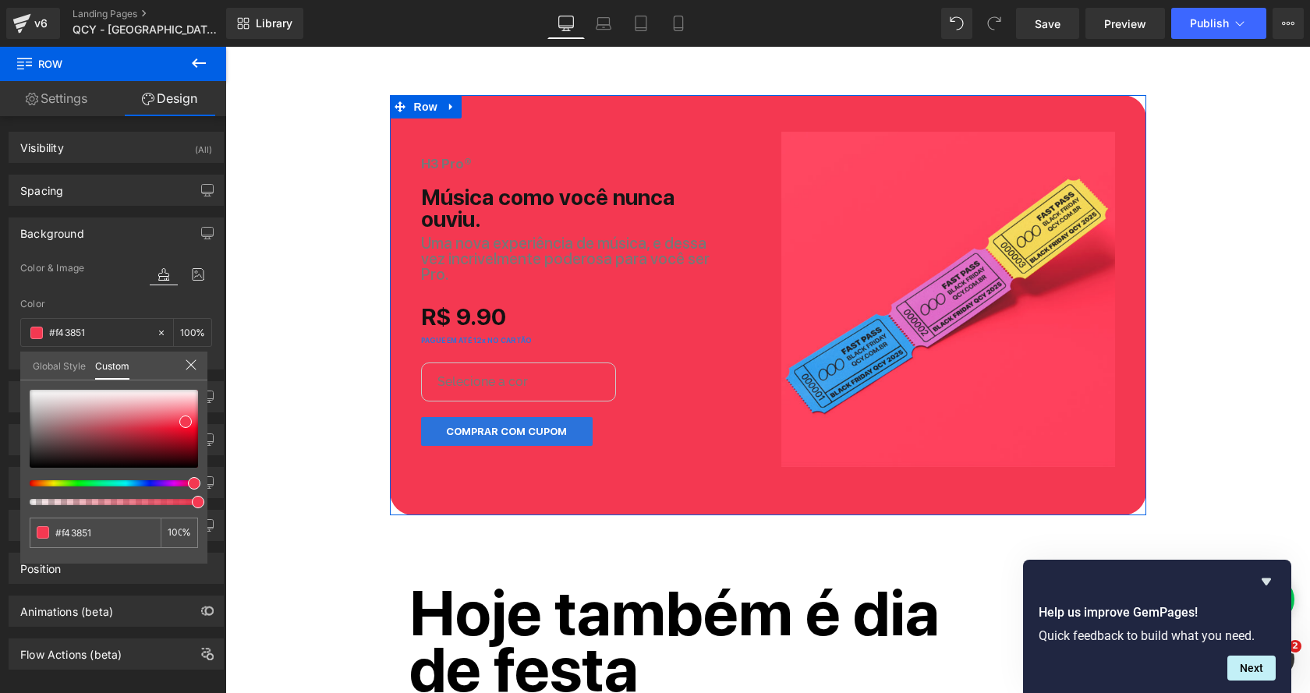
type input "#f4384b"
click at [191, 485] on span at bounding box center [195, 483] width 12 height 12
type input "#f63649"
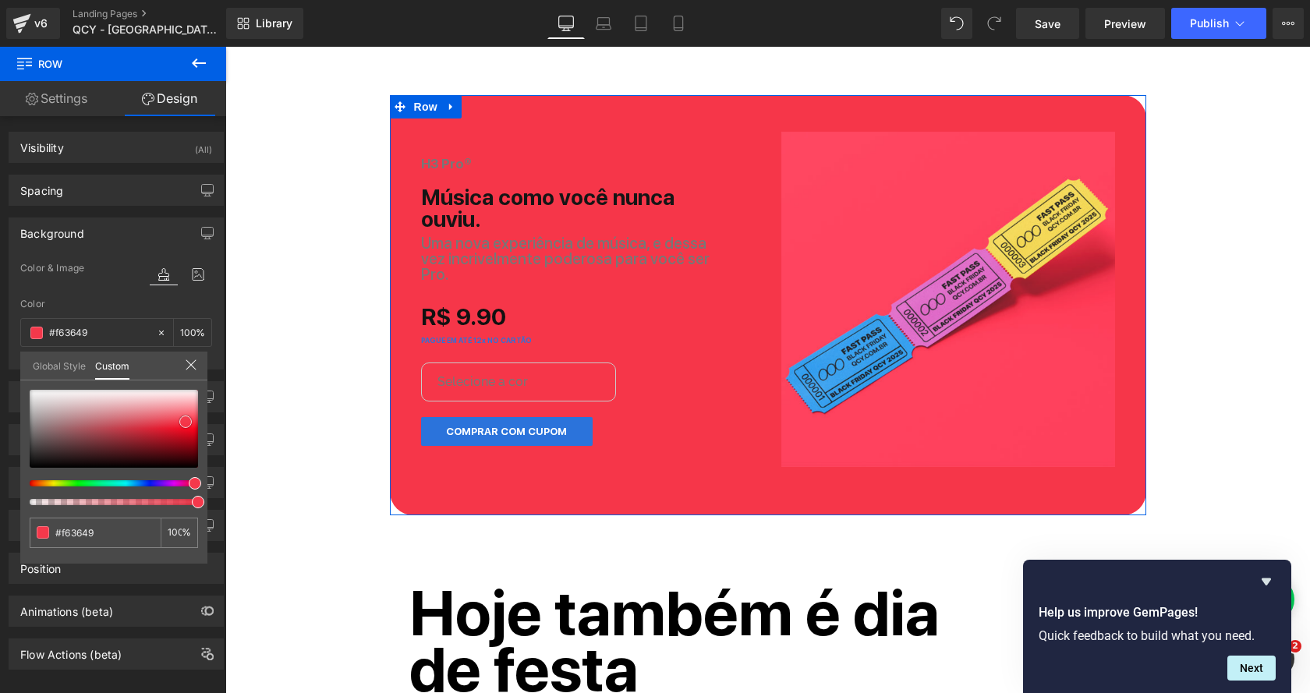
type input "#f63b4d"
type input "#f74052"
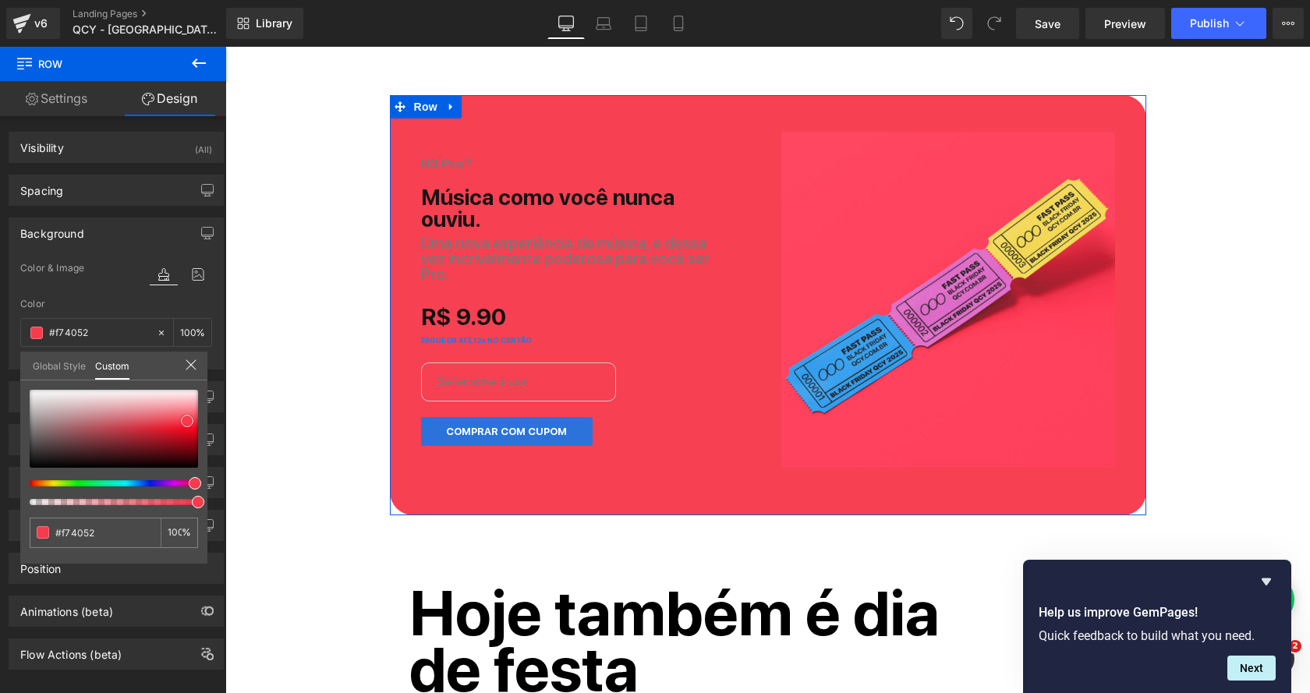
type input "#f83f51"
type input "#f84356"
type input "#f8485a"
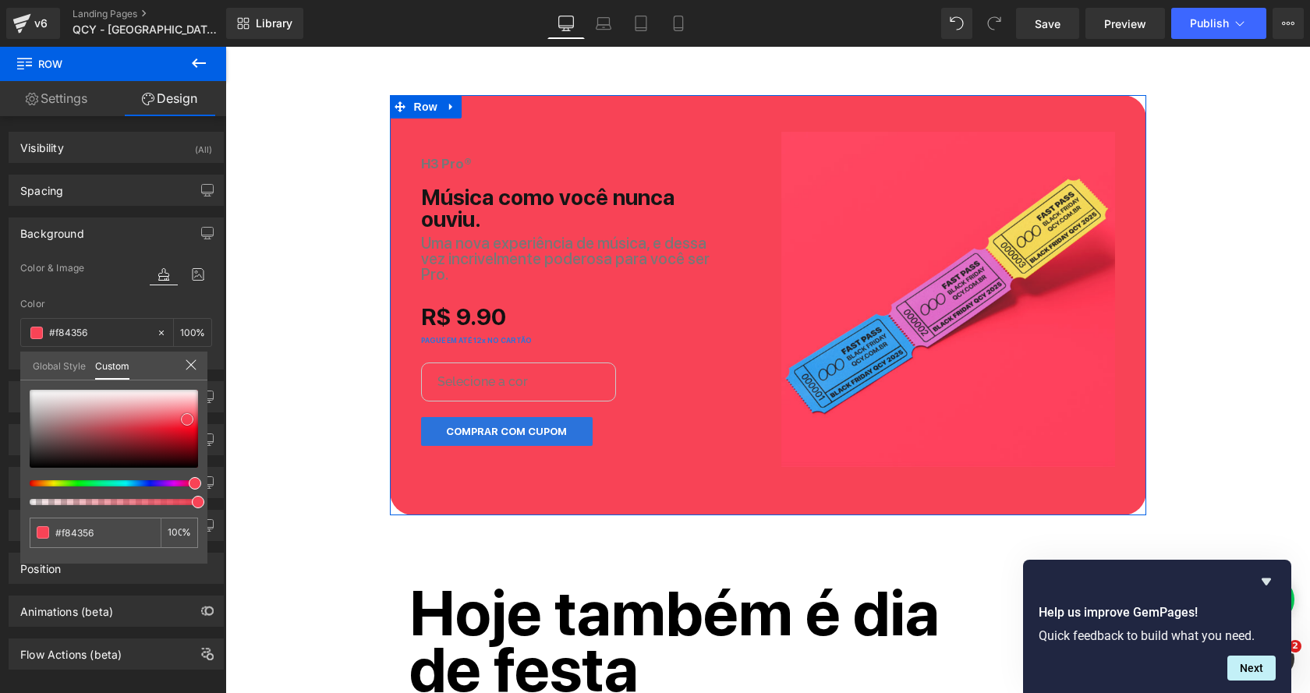
type input "#f8485a"
type input "#f84d5e"
type input "#f74e5f"
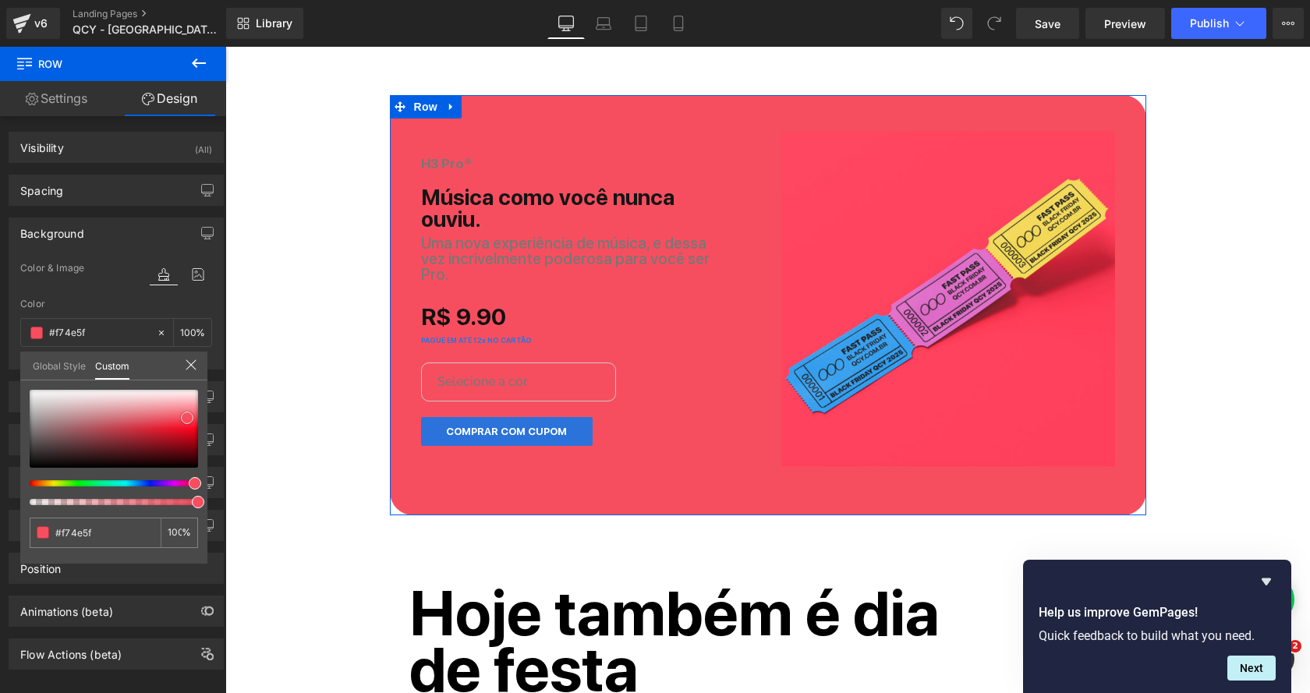
type input "#f7495b"
type input "#f8485a"
type input "#f94759"
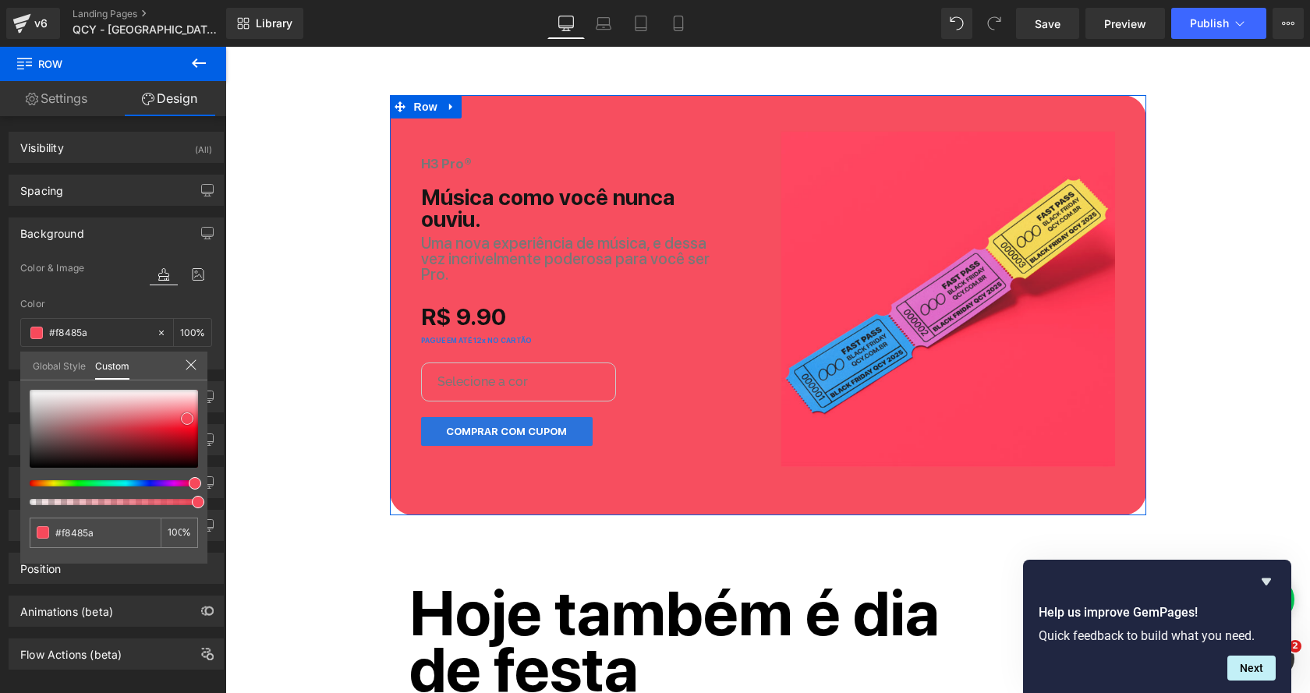
type input "#f94759"
type input "#f94355"
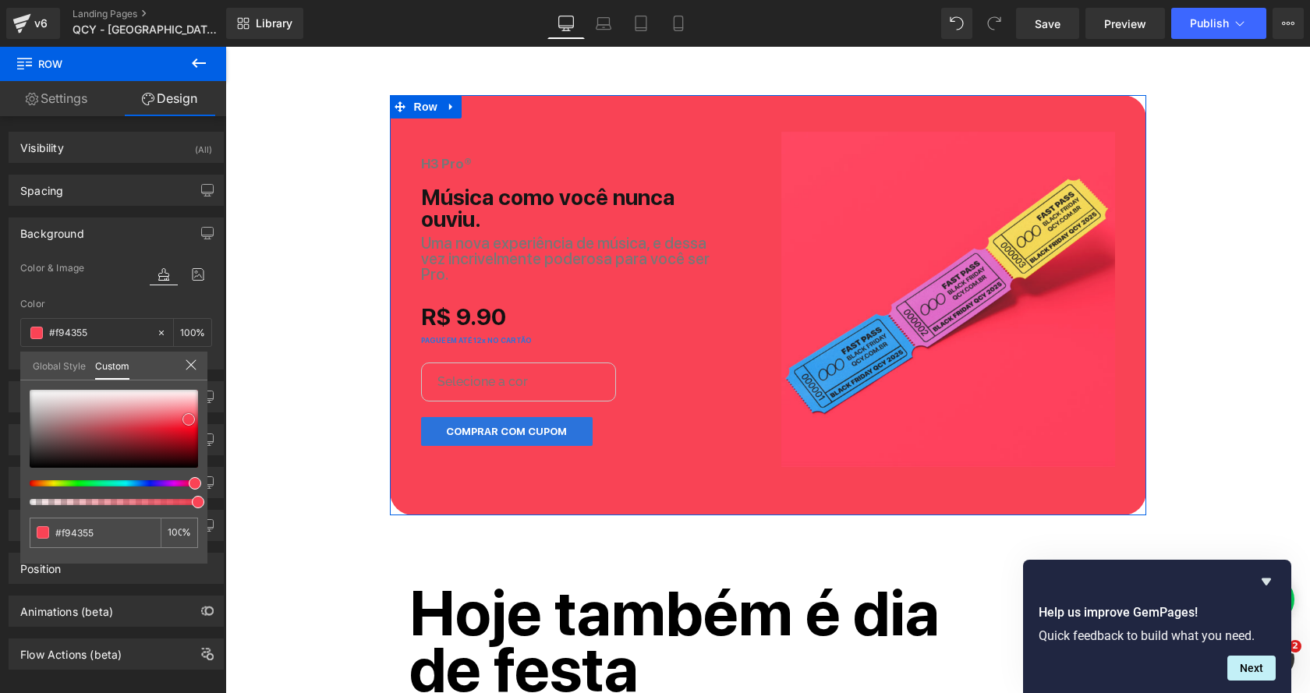
type input "#f94759"
type input "#f94355"
type input "#fa4254"
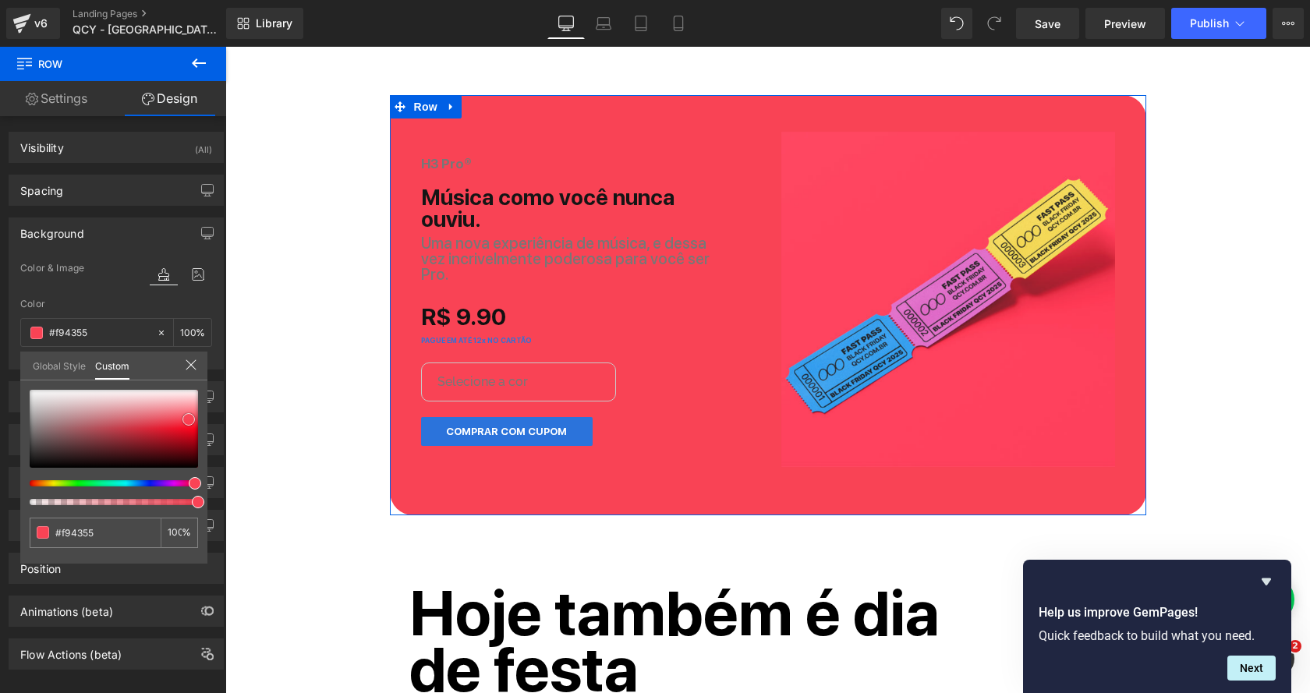
type input "#fa4254"
type input "#fa3d4f"
type input "#f9384b"
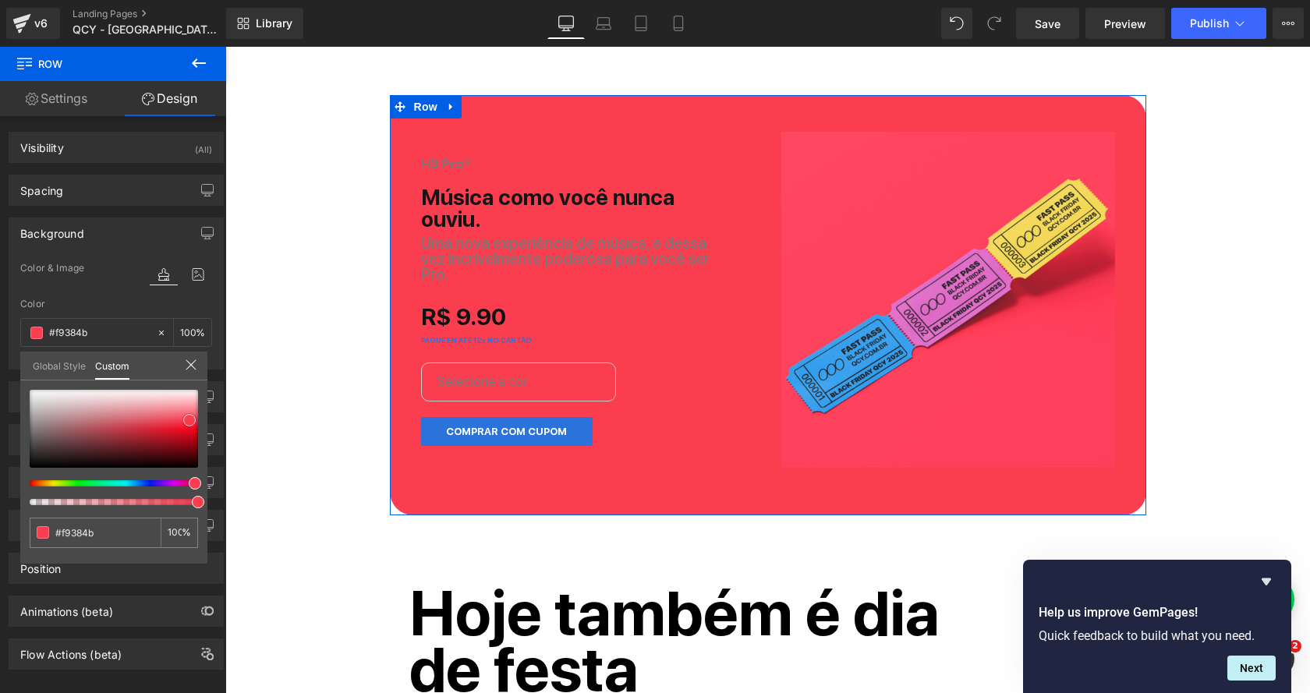
type input "#f8394c"
type input "#f9384b"
type input "#f93346"
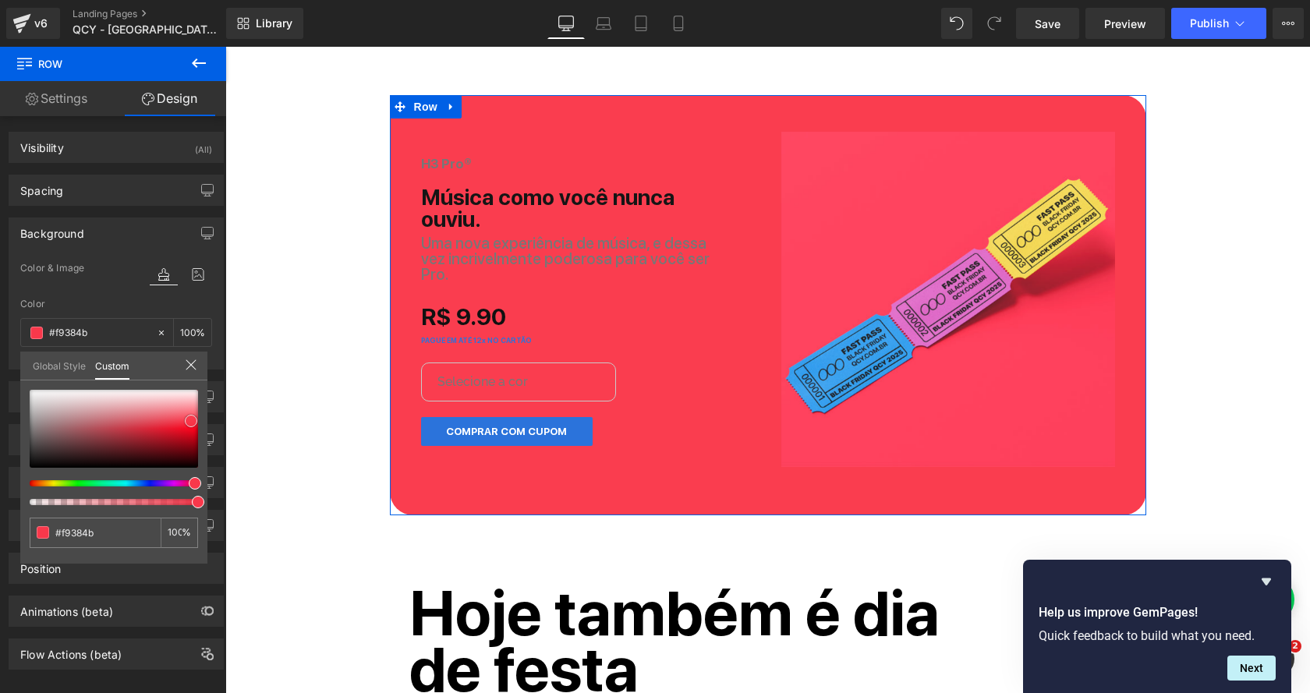
type input "#f93346"
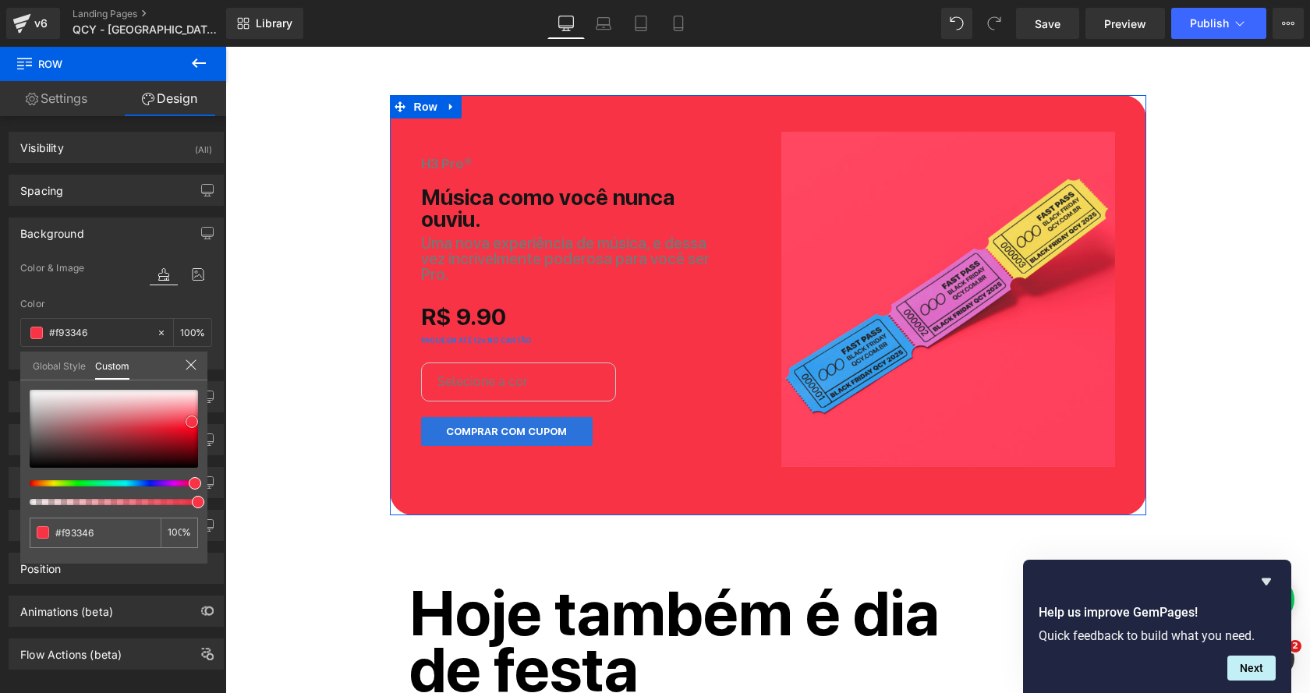
type input "#f9384b"
type input "#fa3d4f"
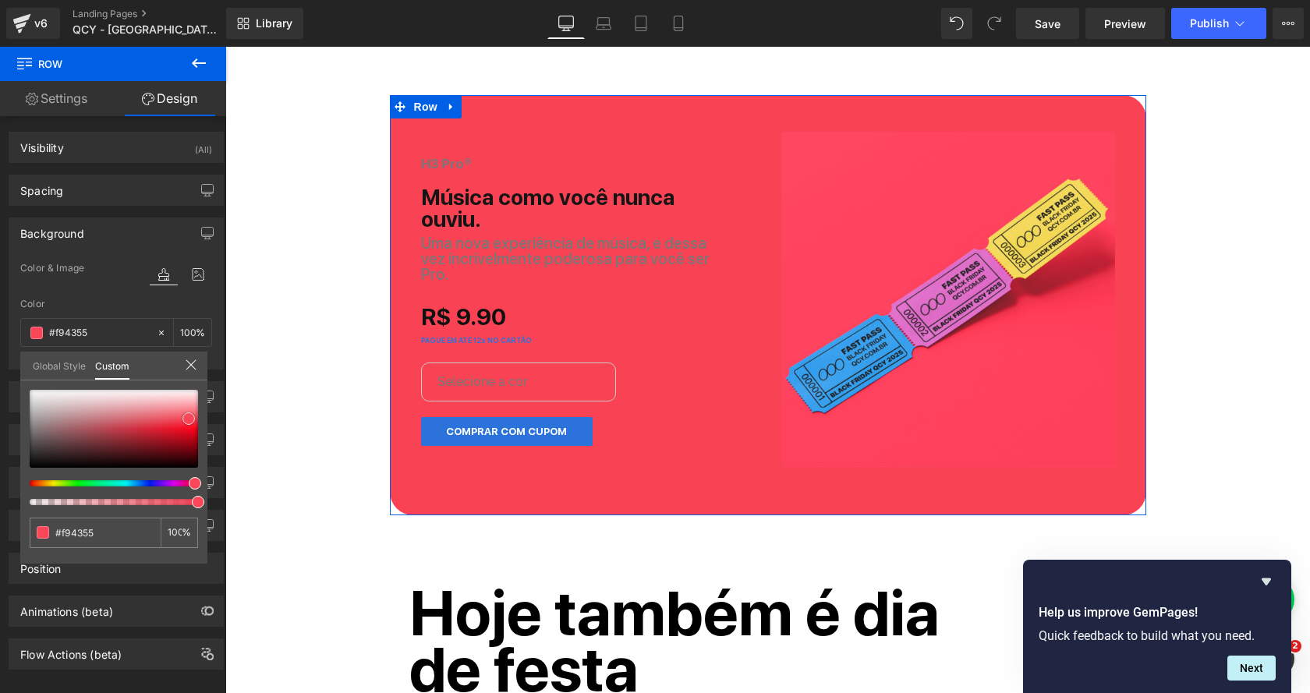
click at [190, 417] on span at bounding box center [188, 418] width 12 height 12
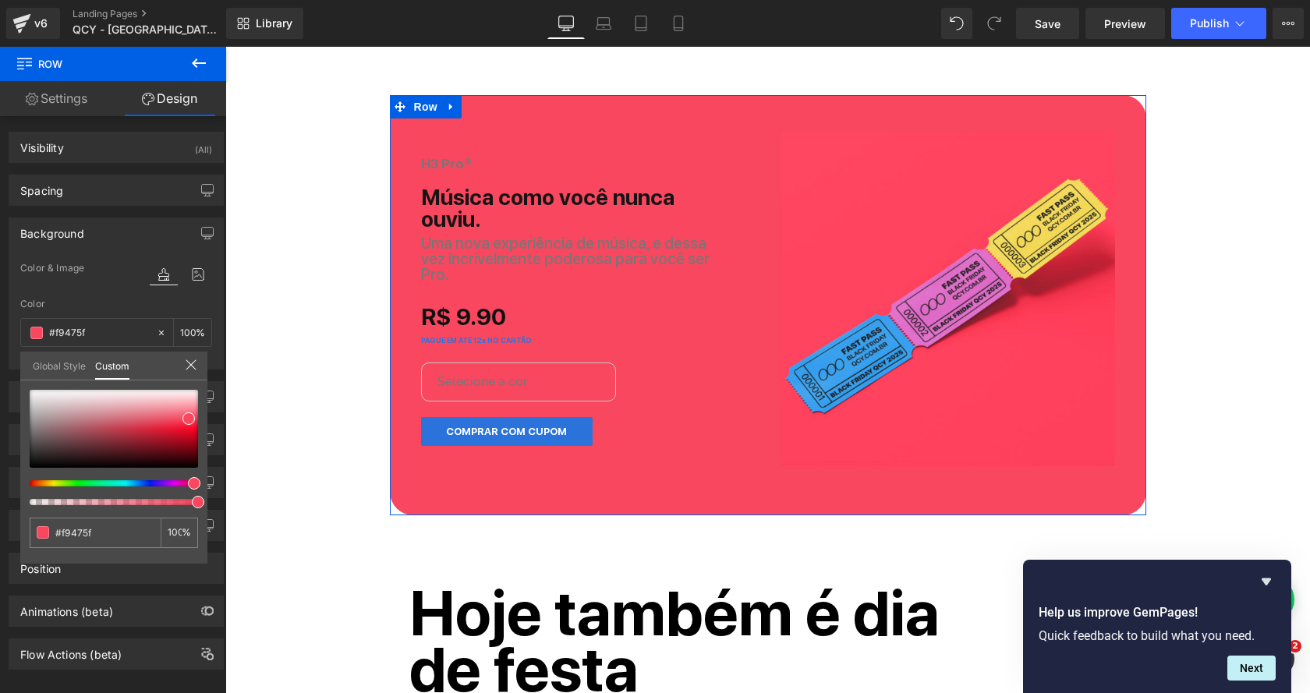
click at [188, 482] on span at bounding box center [194, 483] width 12 height 12
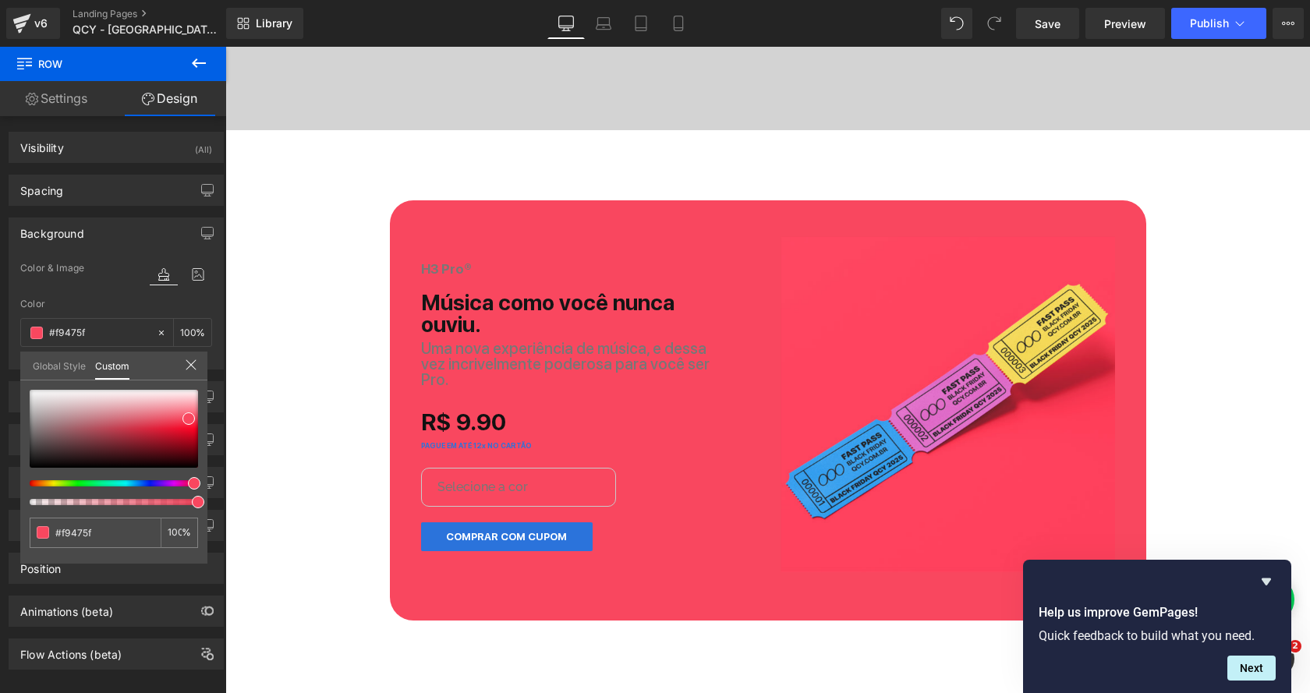
scroll to position [626, 0]
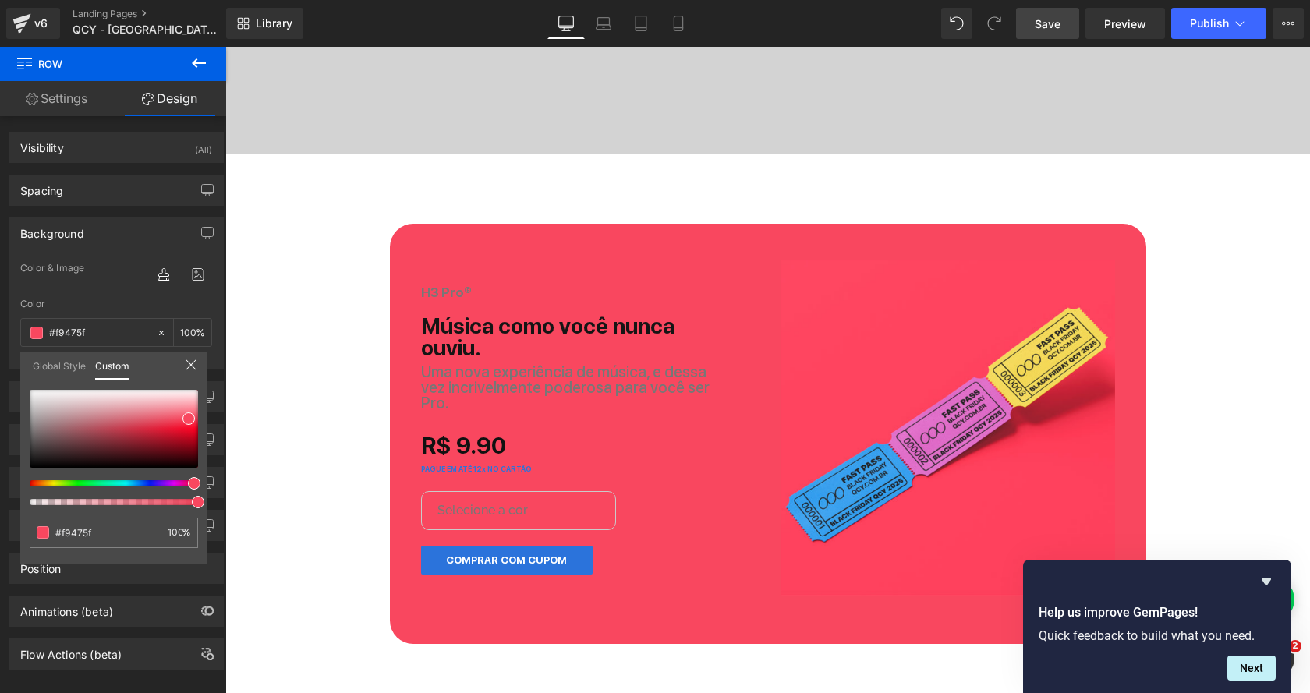
click at [1037, 31] on link "Save" at bounding box center [1047, 23] width 63 height 31
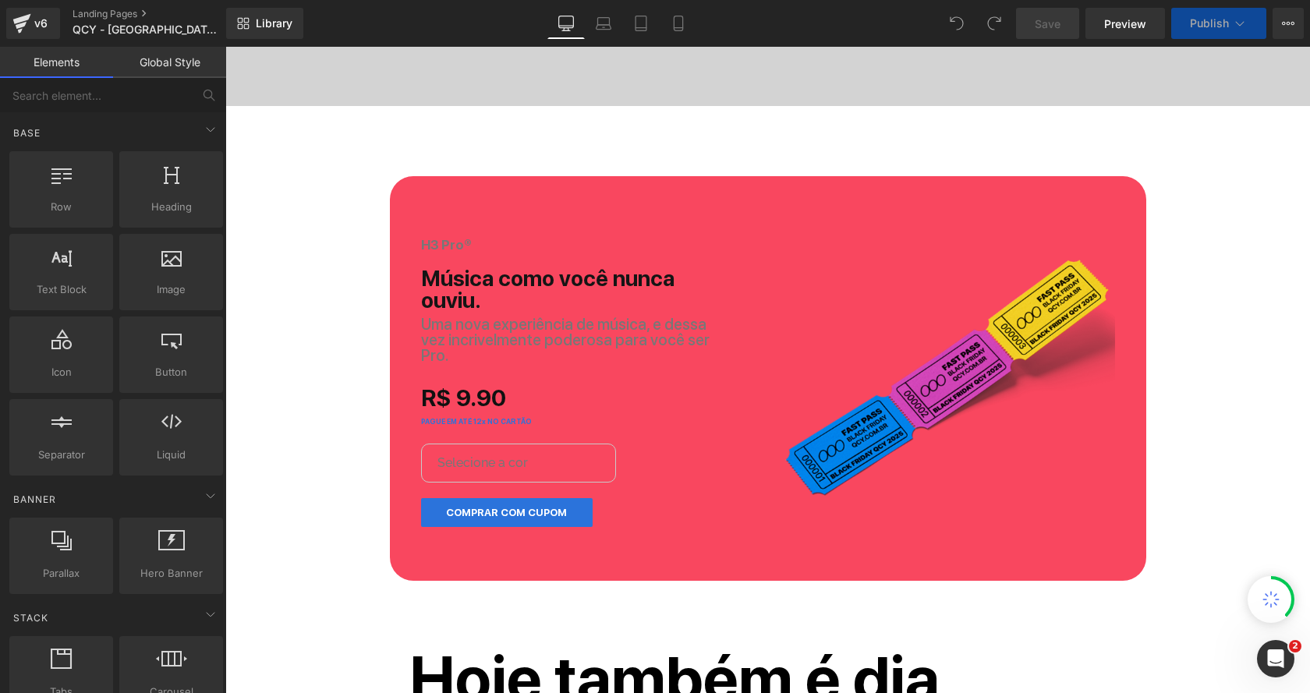
scroll to position [734, 0]
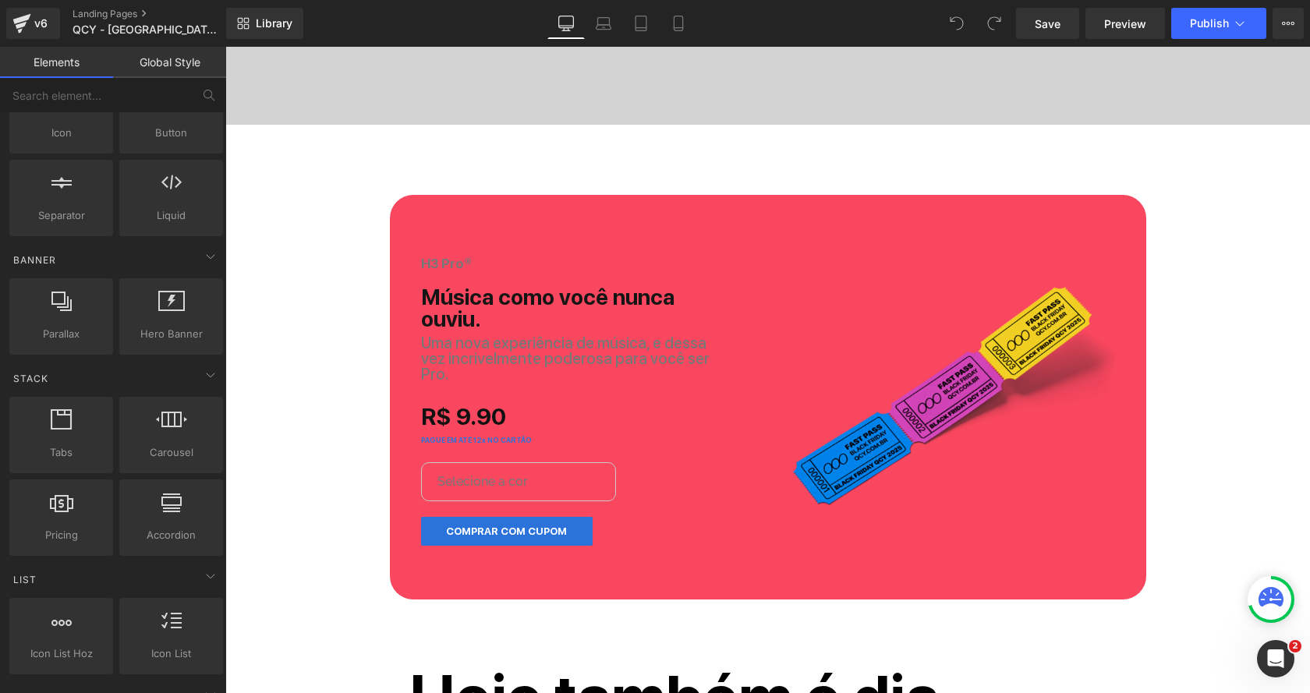
scroll to position [628, 0]
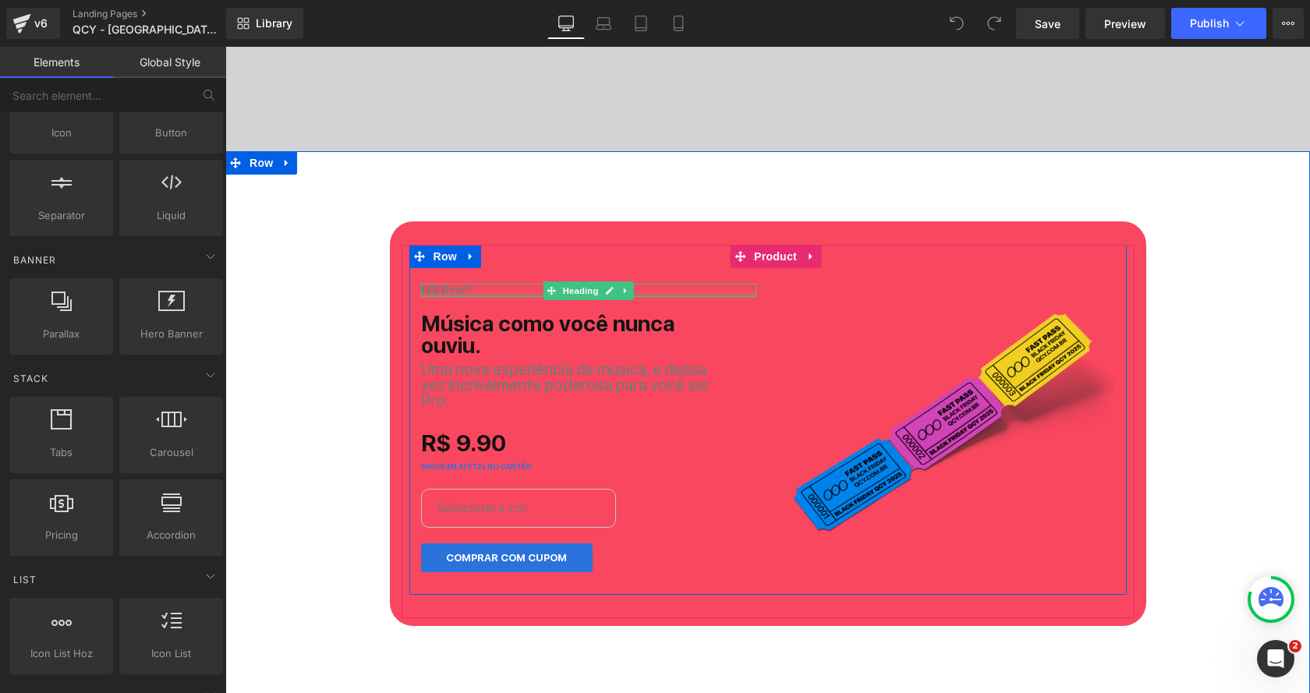
click at [465, 295] on div at bounding box center [588, 295] width 335 height 4
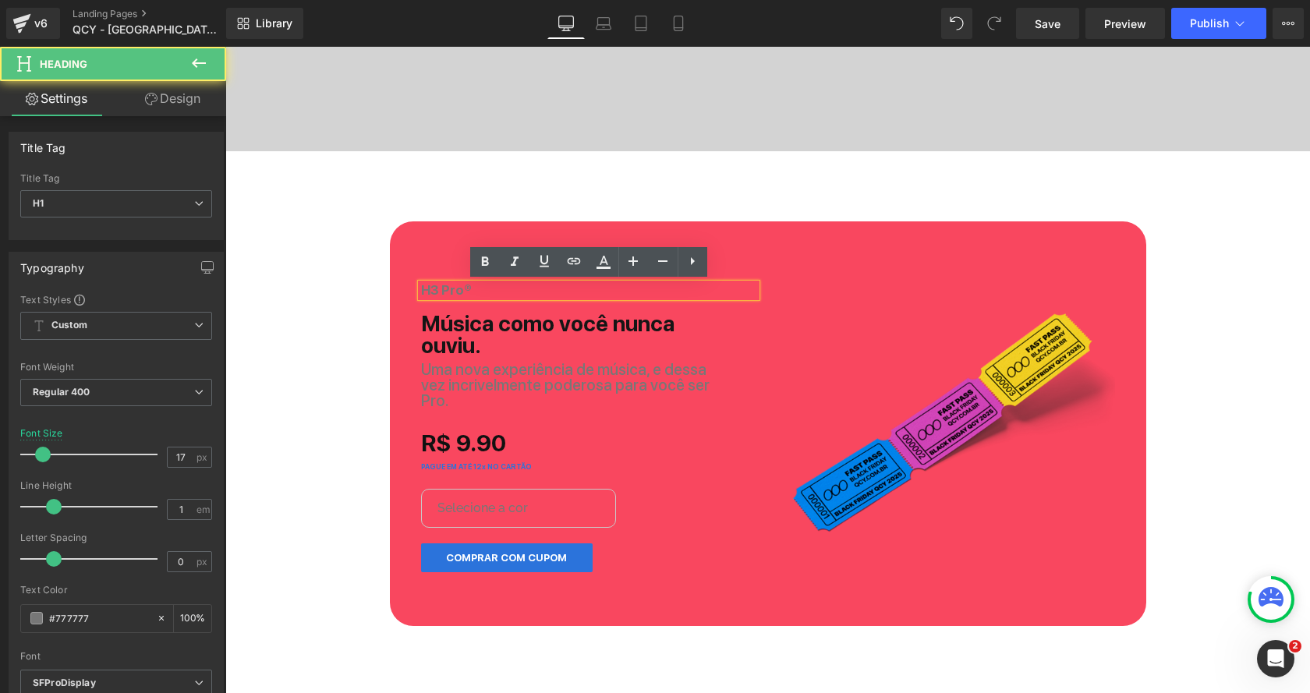
click at [465, 294] on strong "H3 Pro®" at bounding box center [446, 290] width 51 height 16
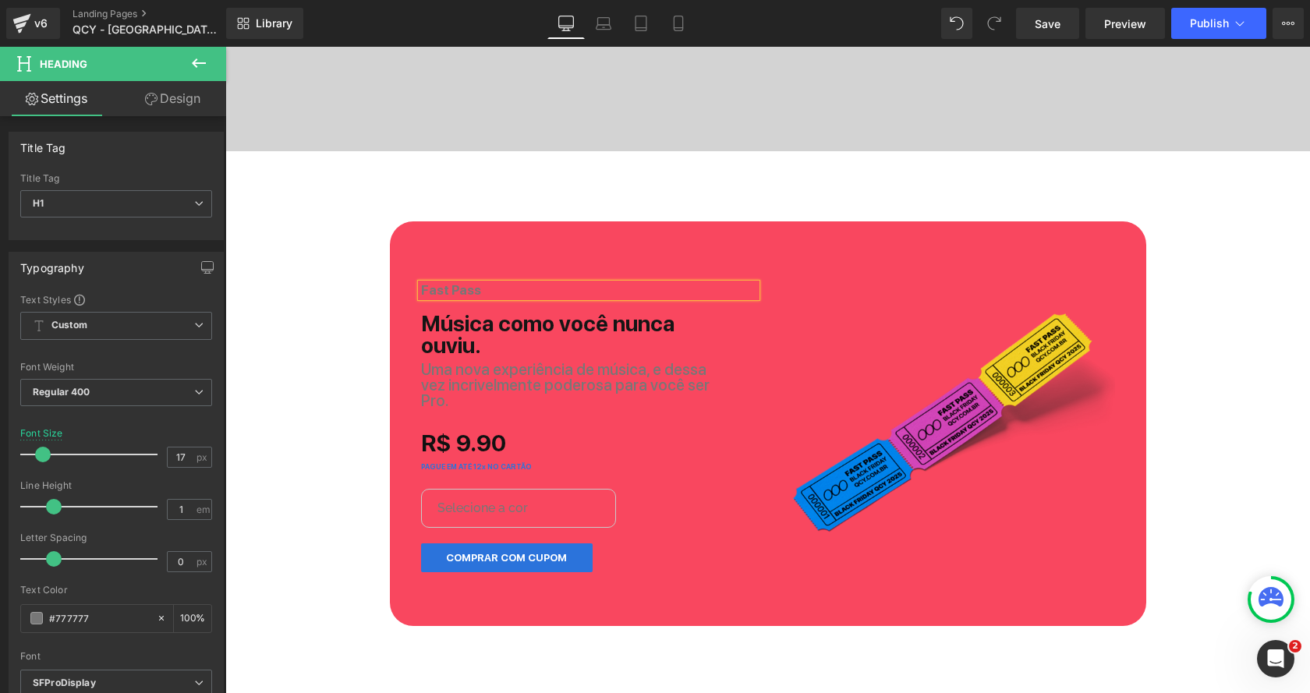
click at [496, 289] on h1 "Fast Pass" at bounding box center [588, 290] width 335 height 13
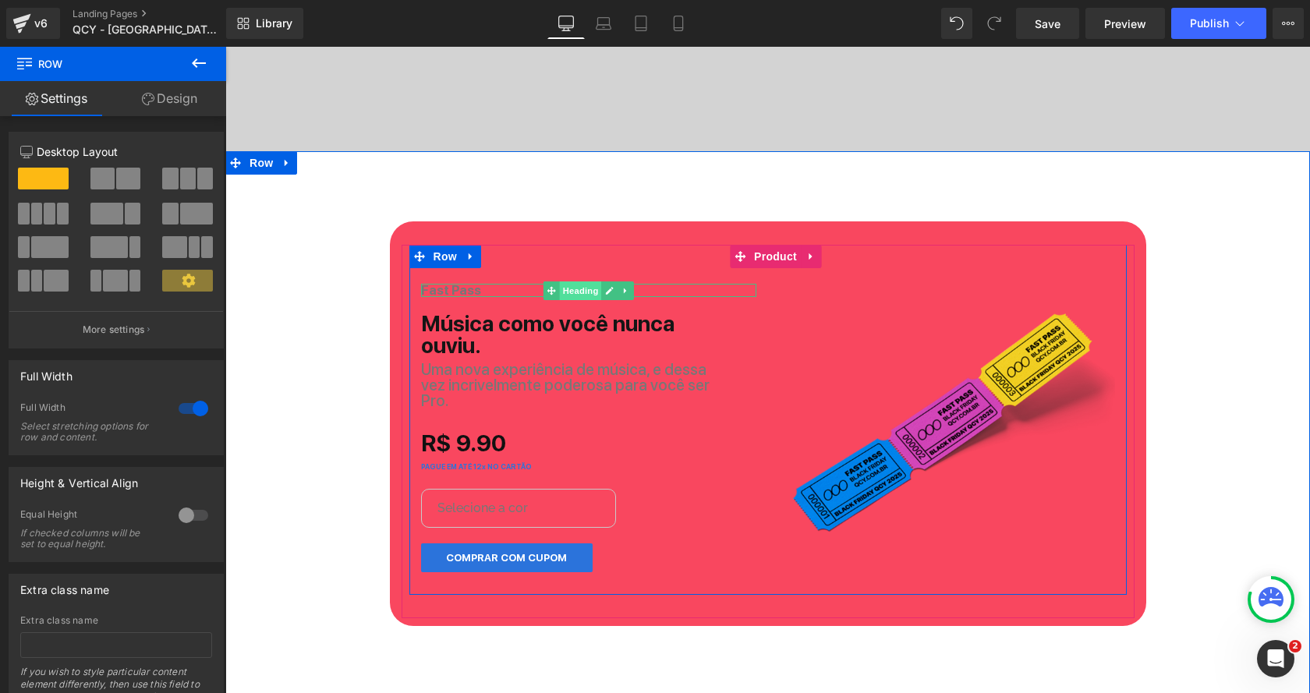
click at [568, 288] on span "Heading" at bounding box center [580, 290] width 42 height 19
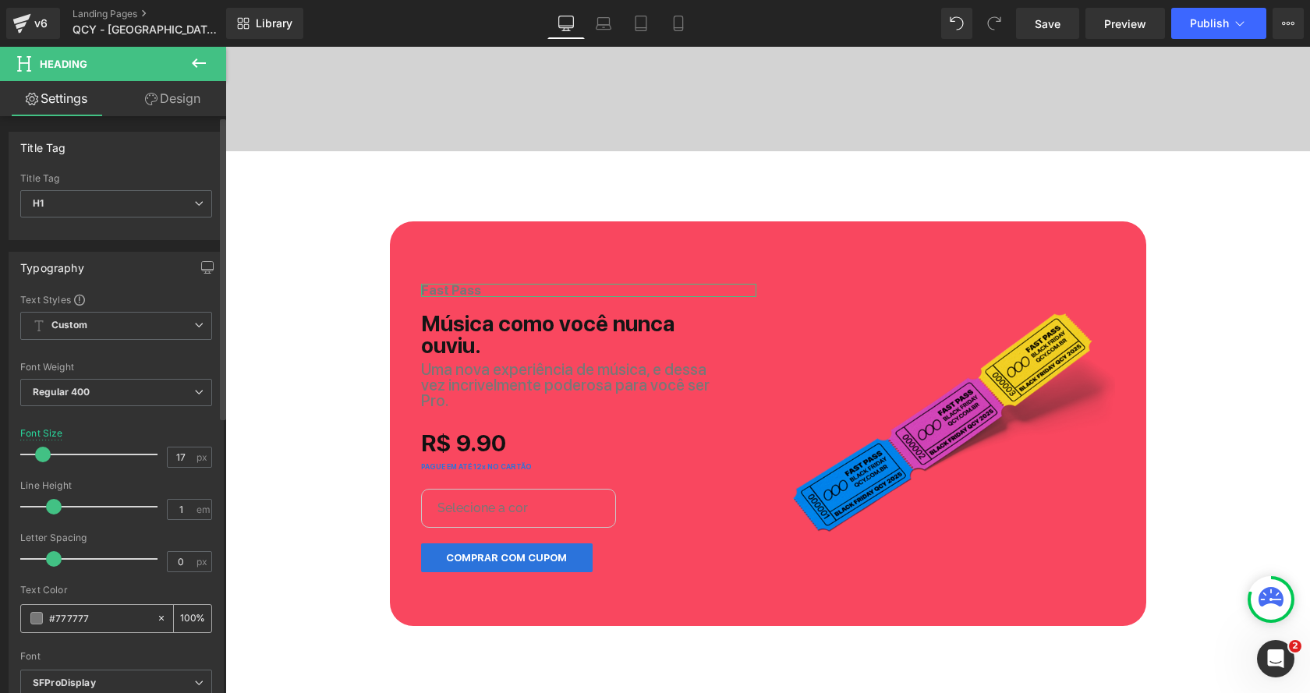
click at [31, 614] on span at bounding box center [36, 618] width 12 height 12
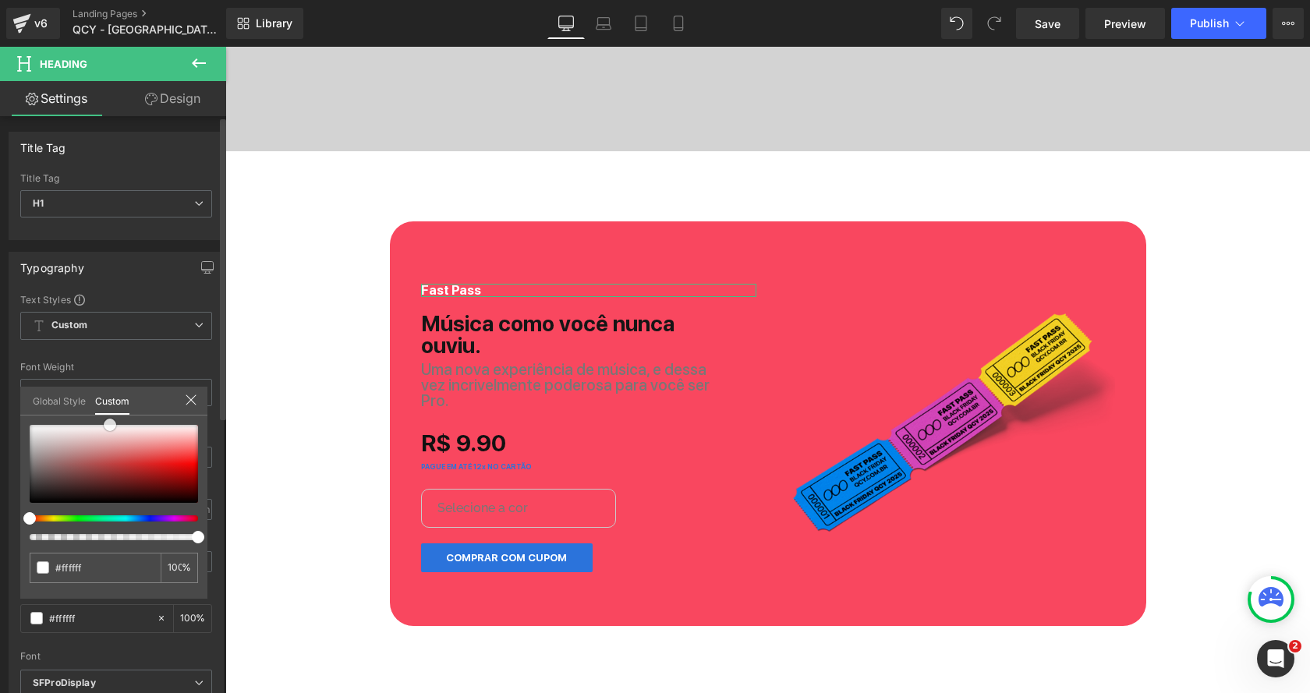
drag, startPoint x: 104, startPoint y: 454, endPoint x: 110, endPoint y: 404, distance: 50.3
click at [110, 404] on div "Global Style Custom Setup Global Style #777777 100 %" at bounding box center [113, 411] width 187 height 48
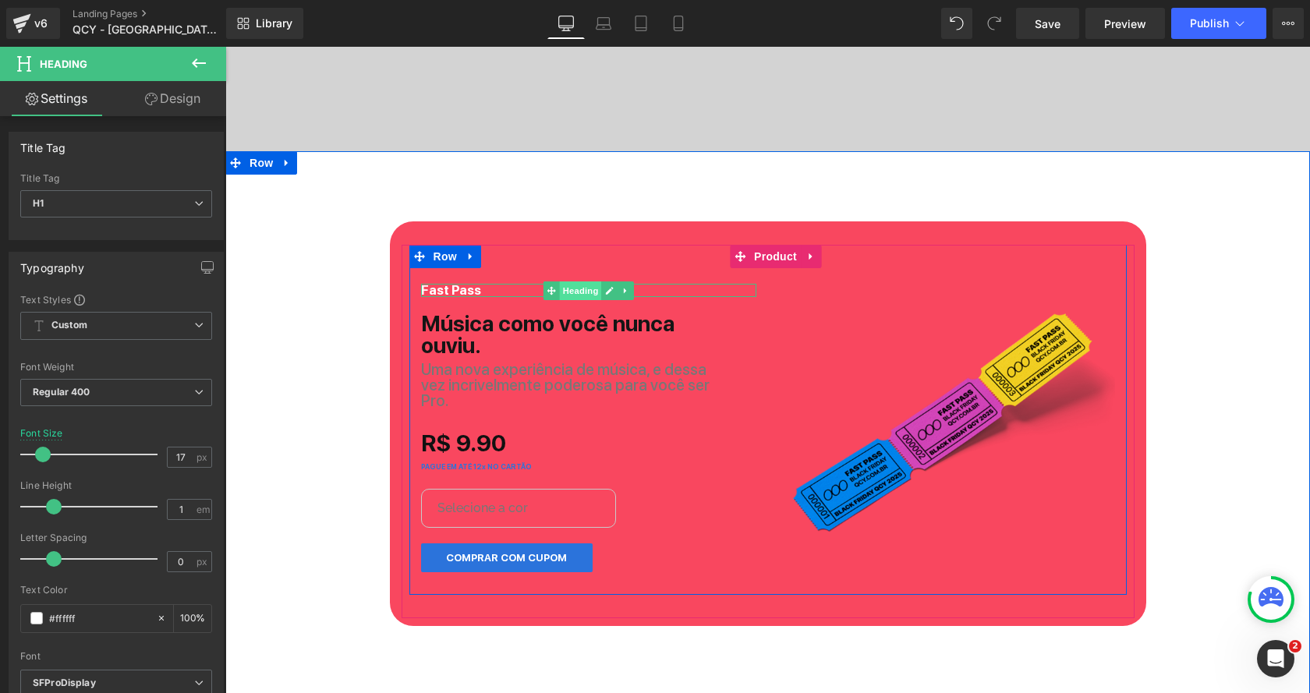
click at [576, 288] on span "Heading" at bounding box center [580, 290] width 42 height 19
click at [565, 290] on span "Heading" at bounding box center [580, 290] width 42 height 19
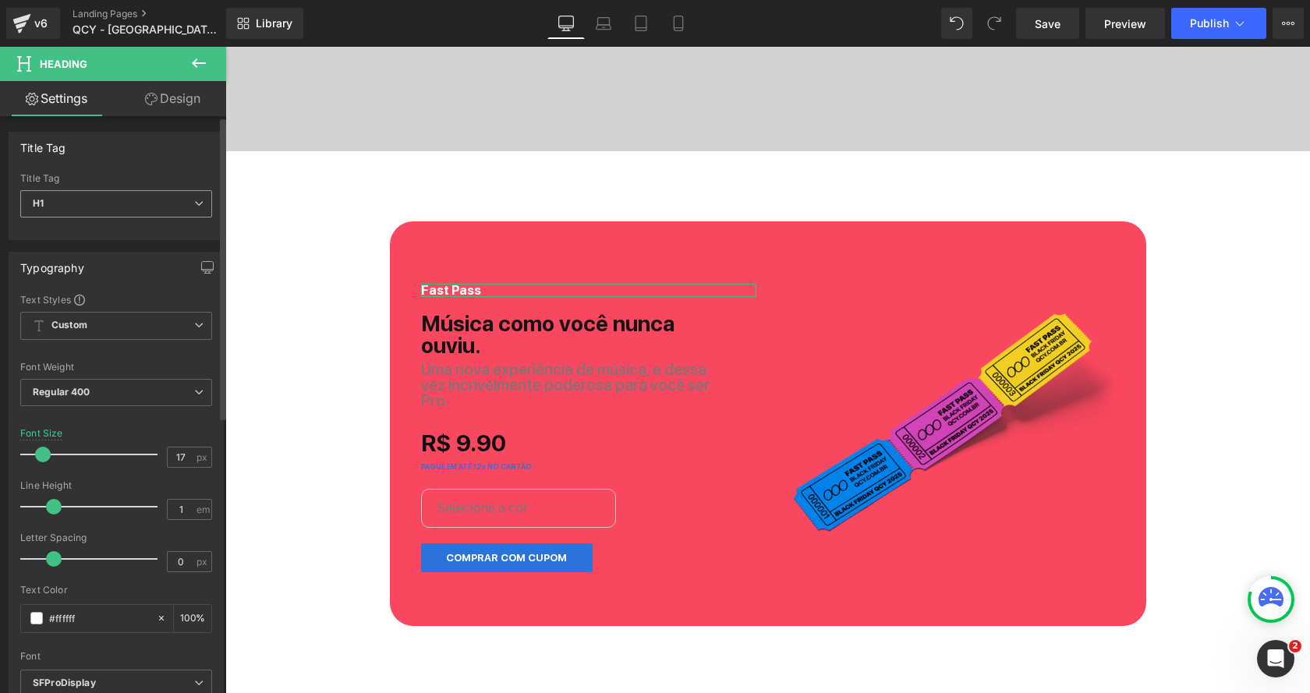
click at [105, 206] on span "H1" at bounding box center [116, 203] width 192 height 27
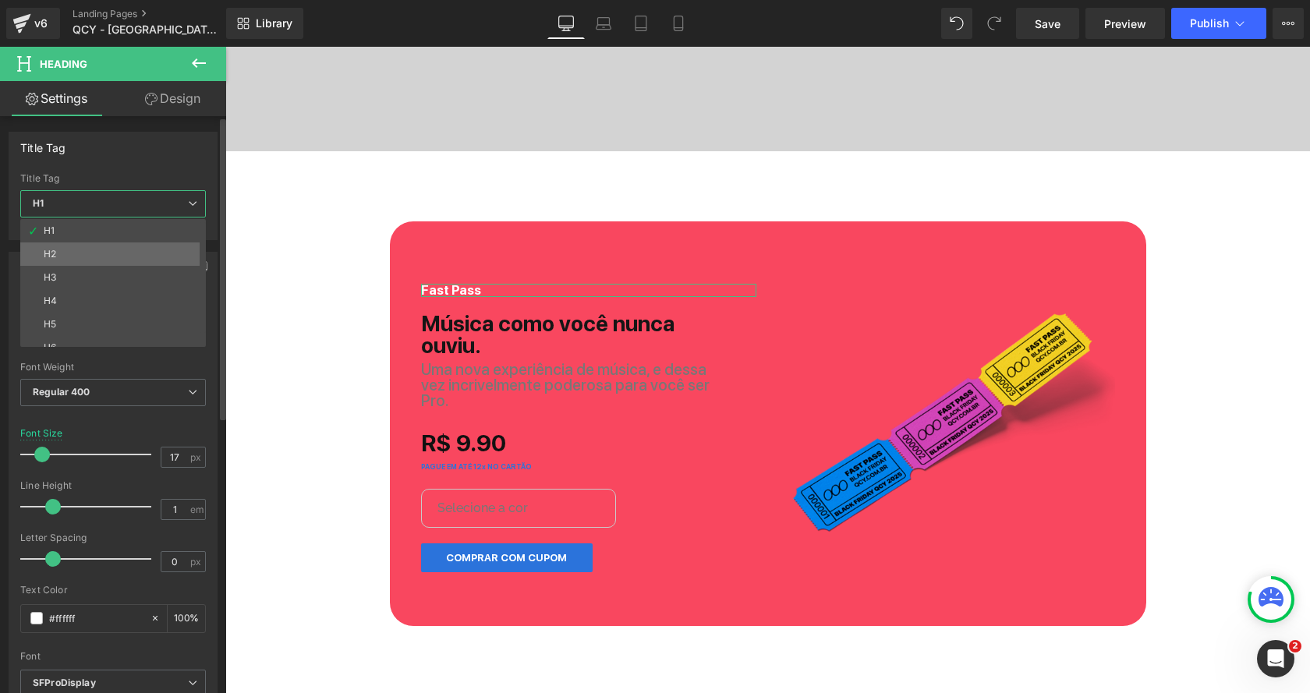
click at [71, 253] on li "H2" at bounding box center [116, 253] width 193 height 23
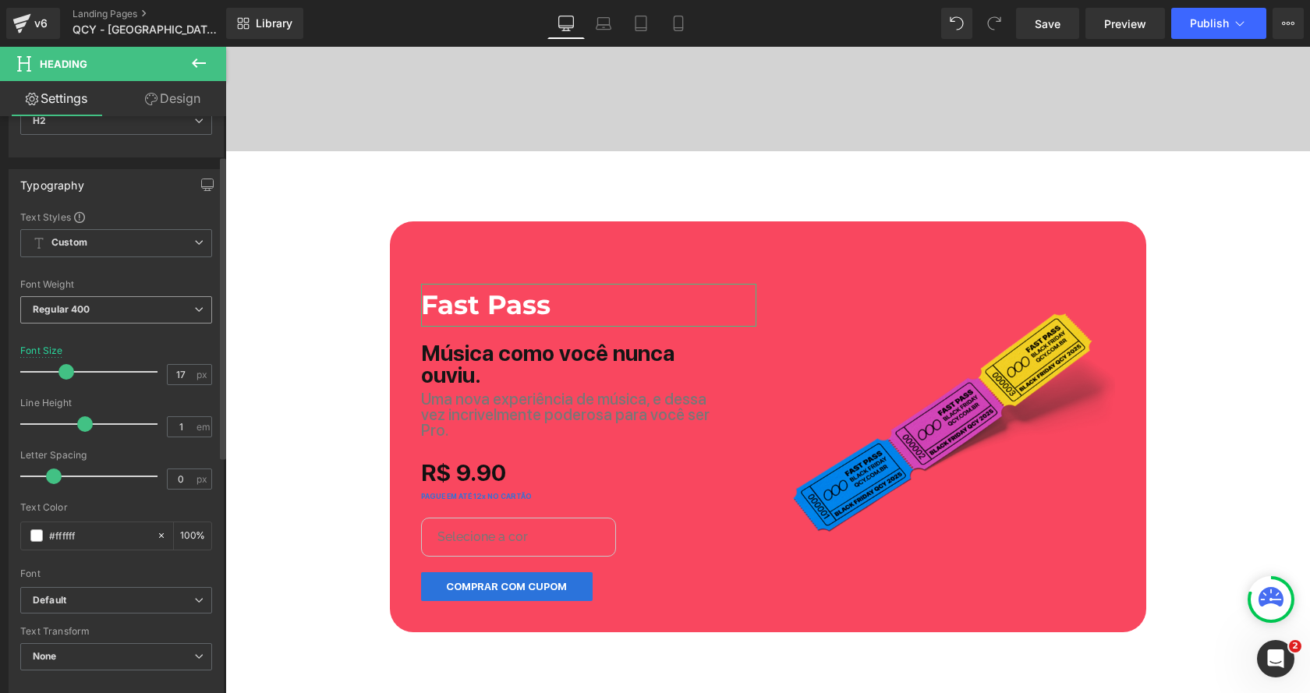
scroll to position [120, 0]
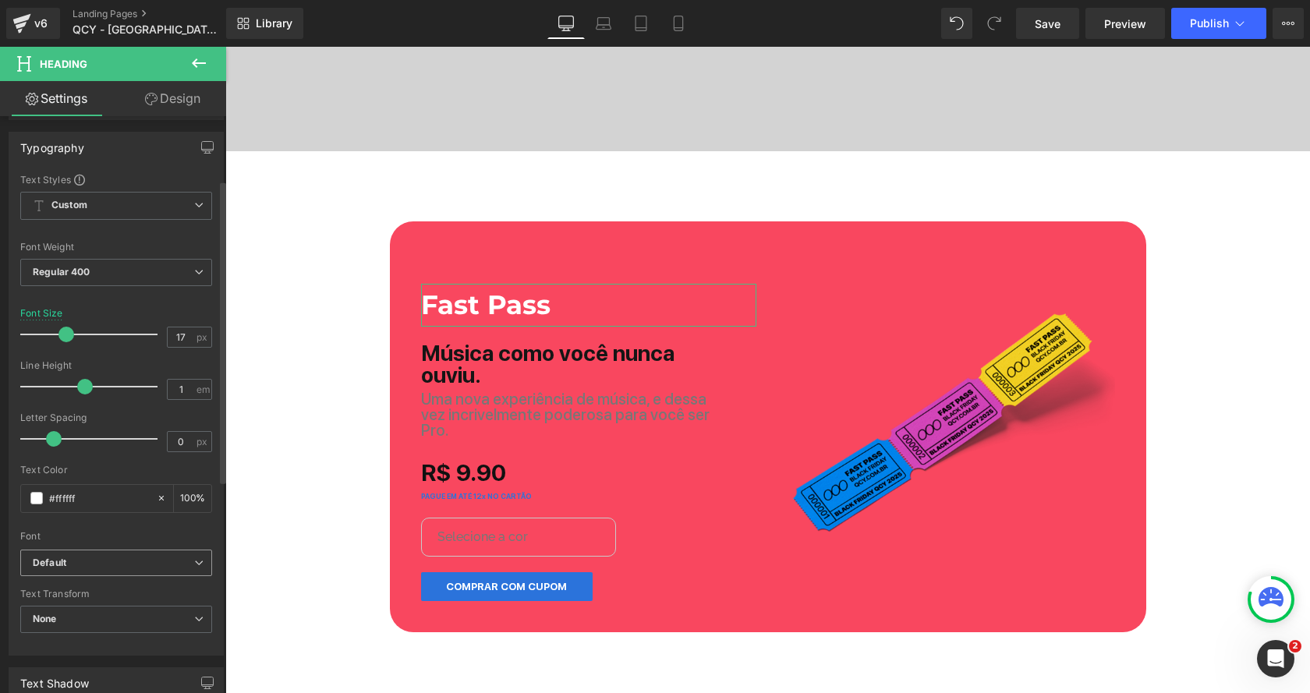
click at [64, 557] on icon "Default" at bounding box center [50, 563] width 34 height 13
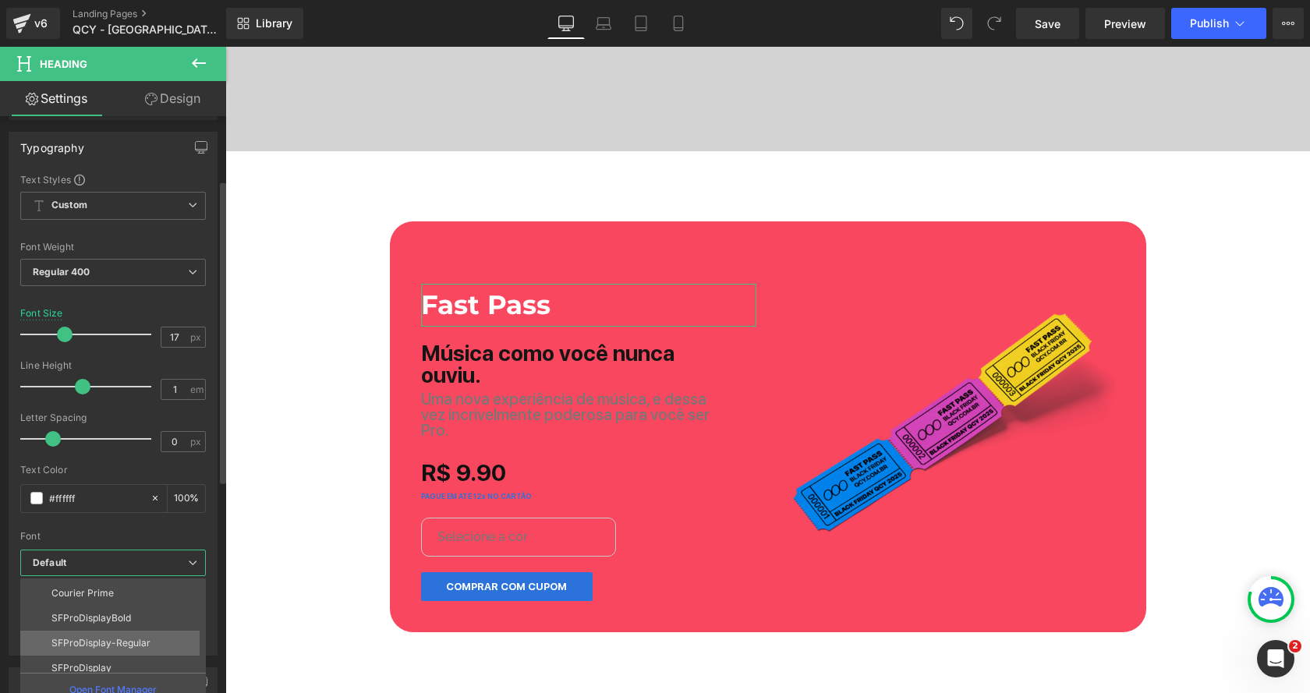
scroll to position [55, 0]
click at [86, 655] on p "SFProDisplay" at bounding box center [81, 660] width 60 height 11
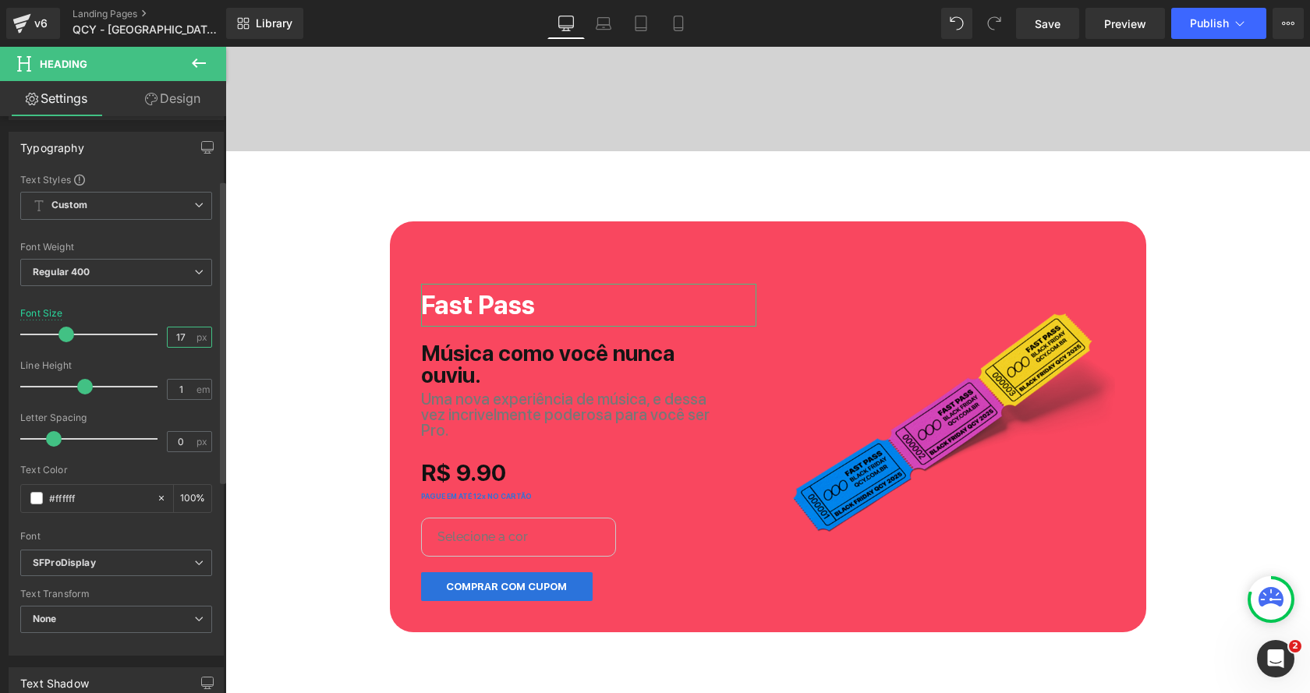
click at [184, 330] on input "17" at bounding box center [181, 336] width 27 height 19
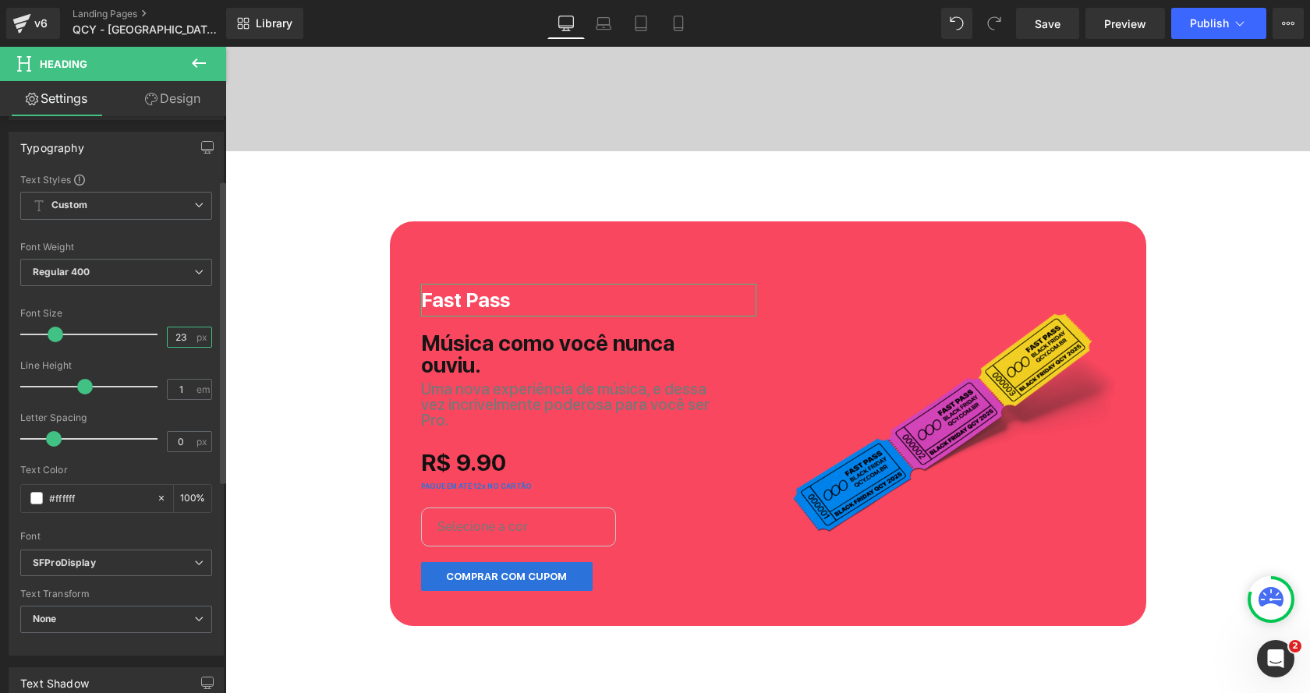
type input "22"
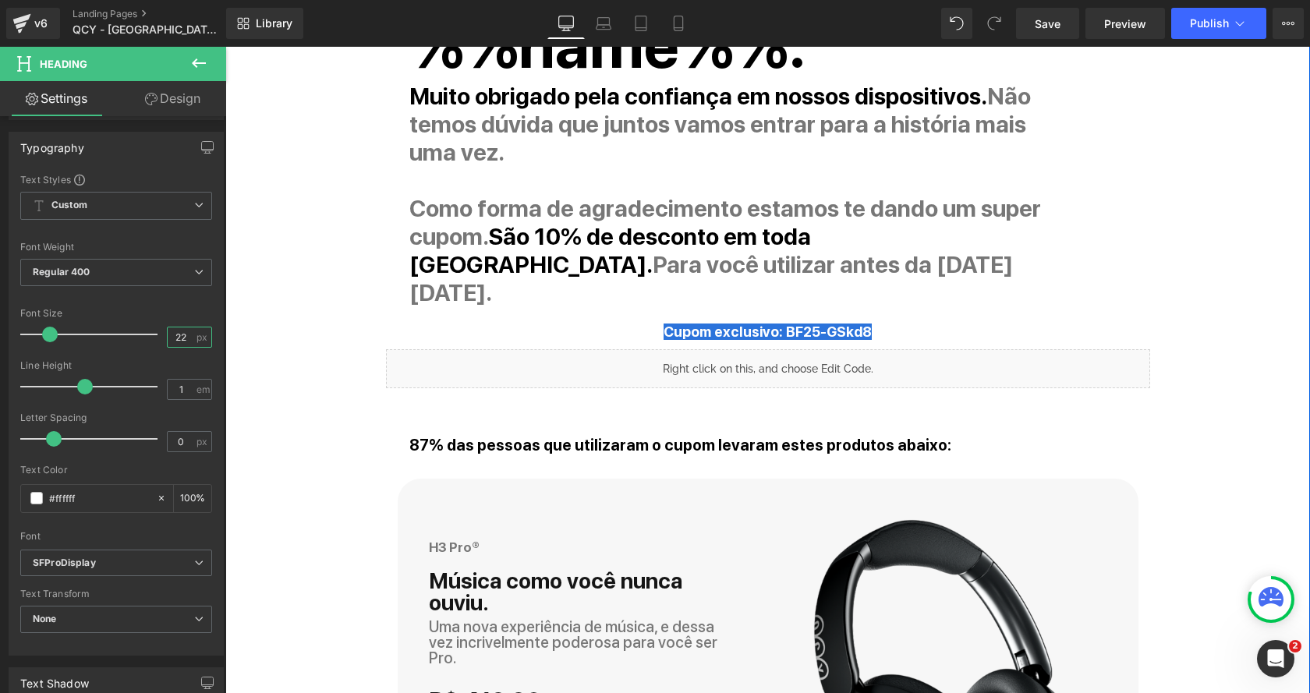
scroll to position [1712, 0]
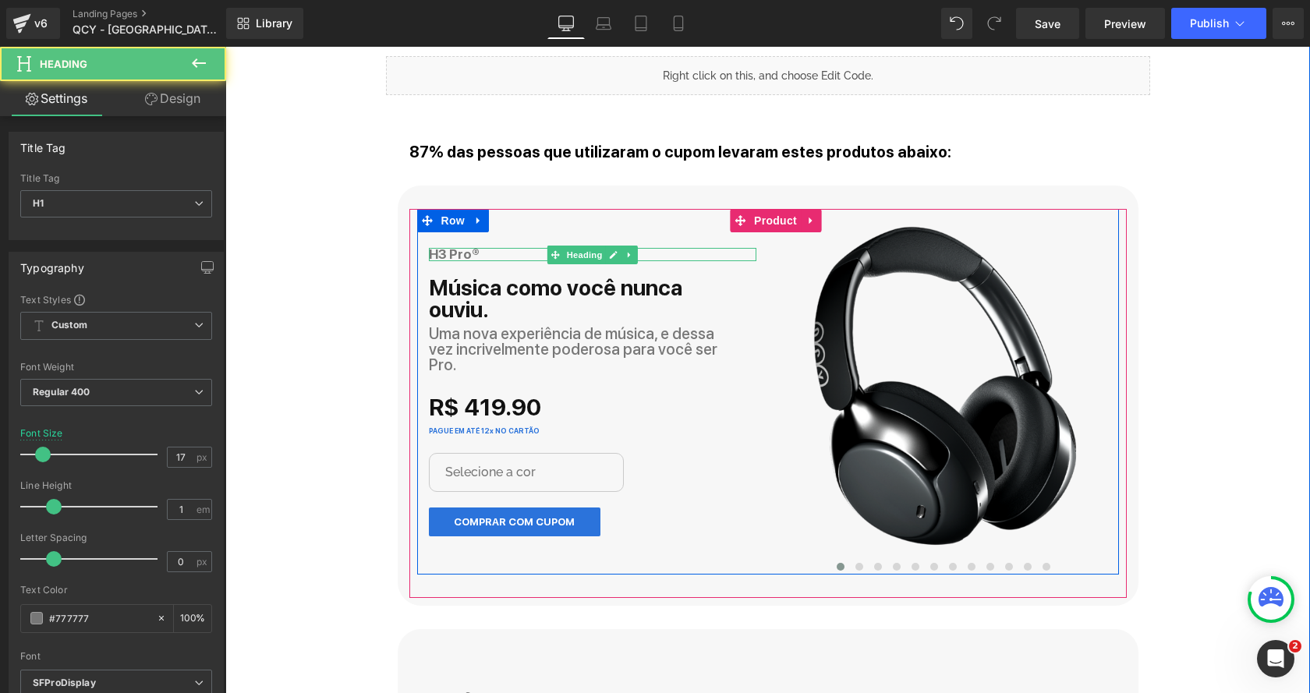
click at [461, 248] on div "H3 Pro® Heading" at bounding box center [592, 254] width 327 height 13
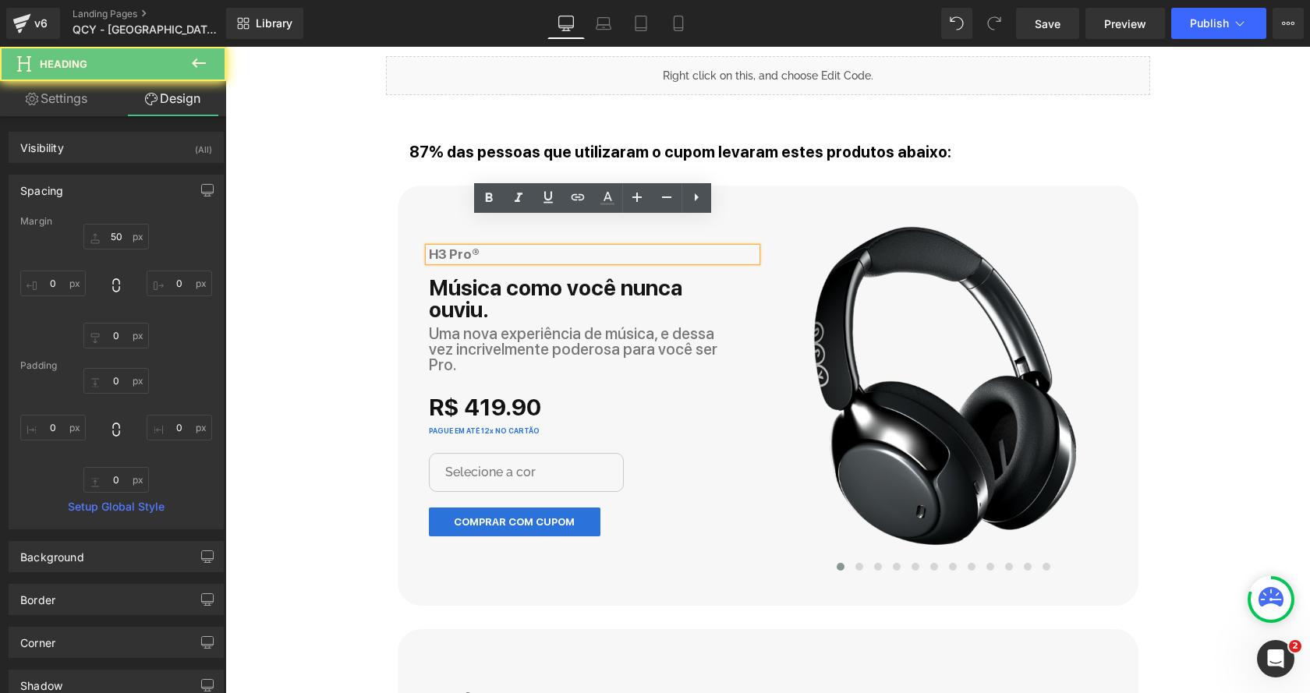
click at [461, 246] on strong "H3 Pro®" at bounding box center [454, 254] width 51 height 16
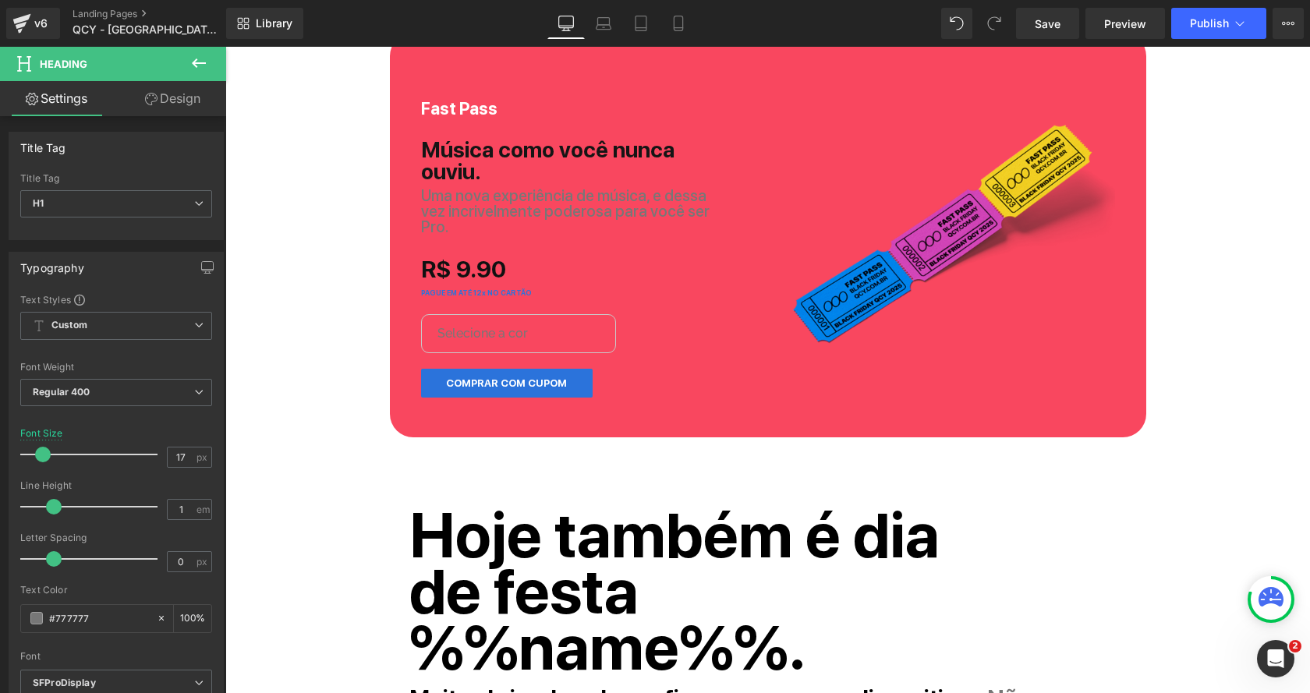
scroll to position [731, 0]
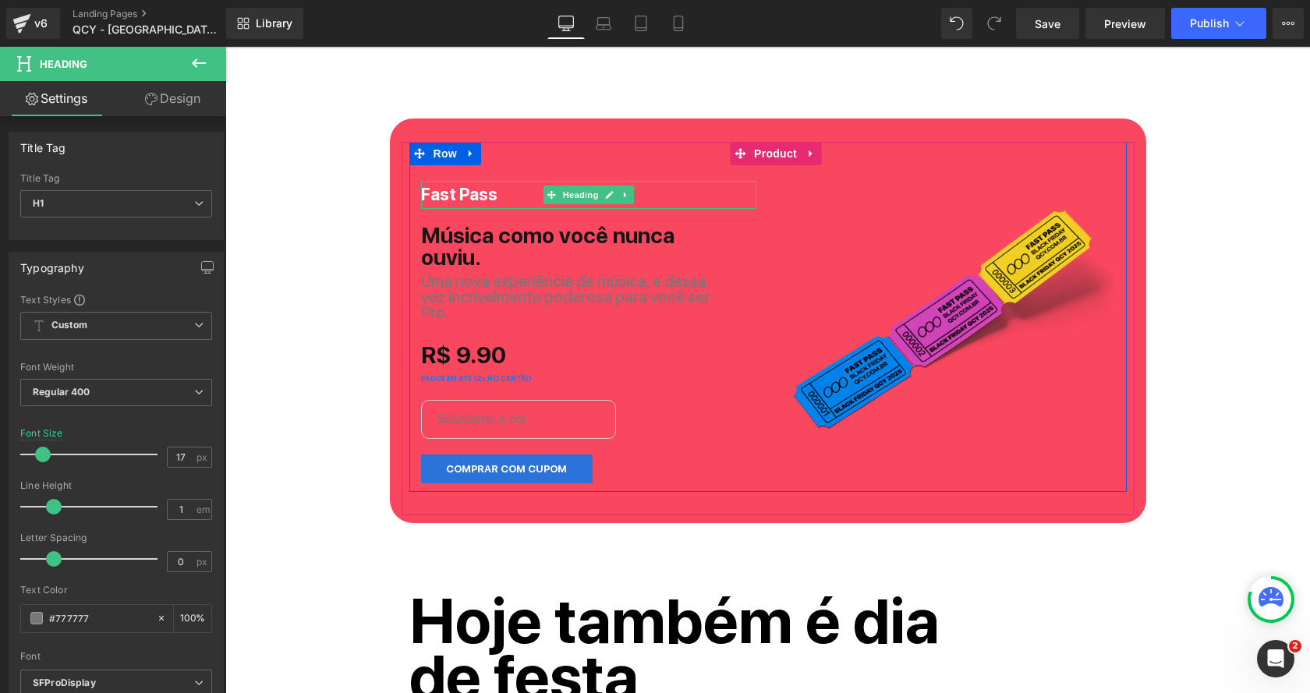
click at [436, 194] on strong "Fast Pass" at bounding box center [459, 194] width 76 height 20
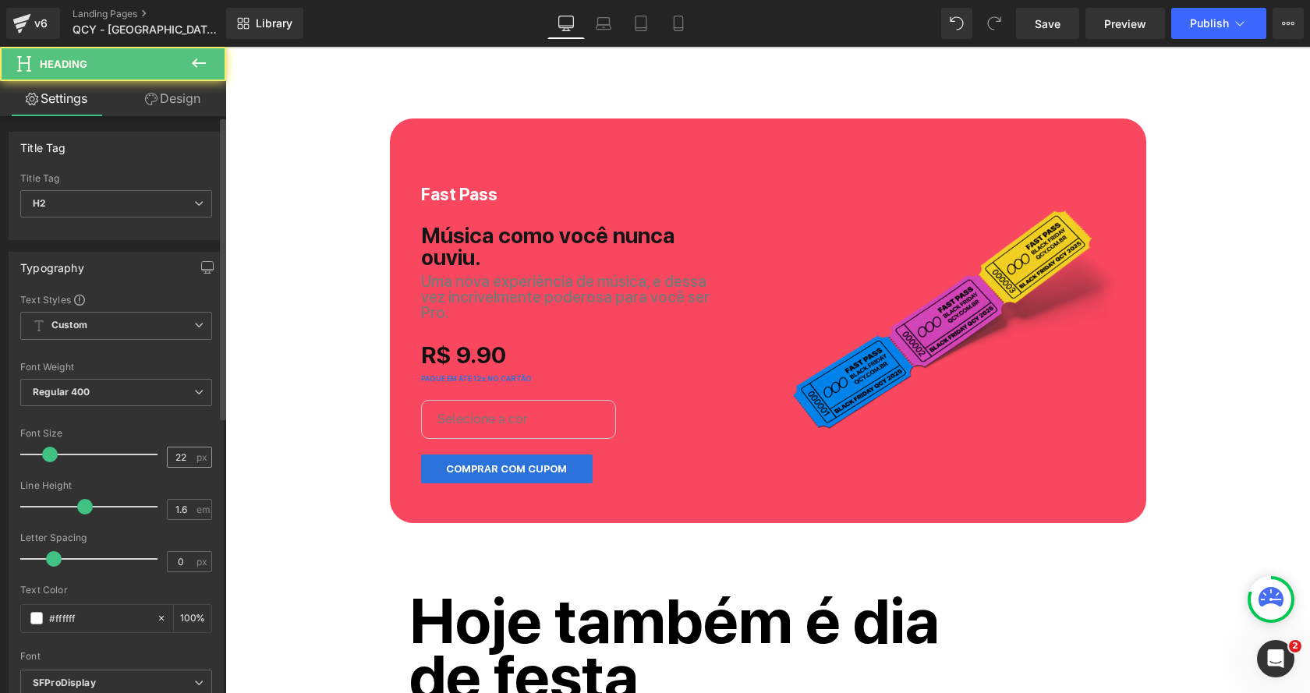
click at [180, 451] on input "22" at bounding box center [181, 456] width 27 height 19
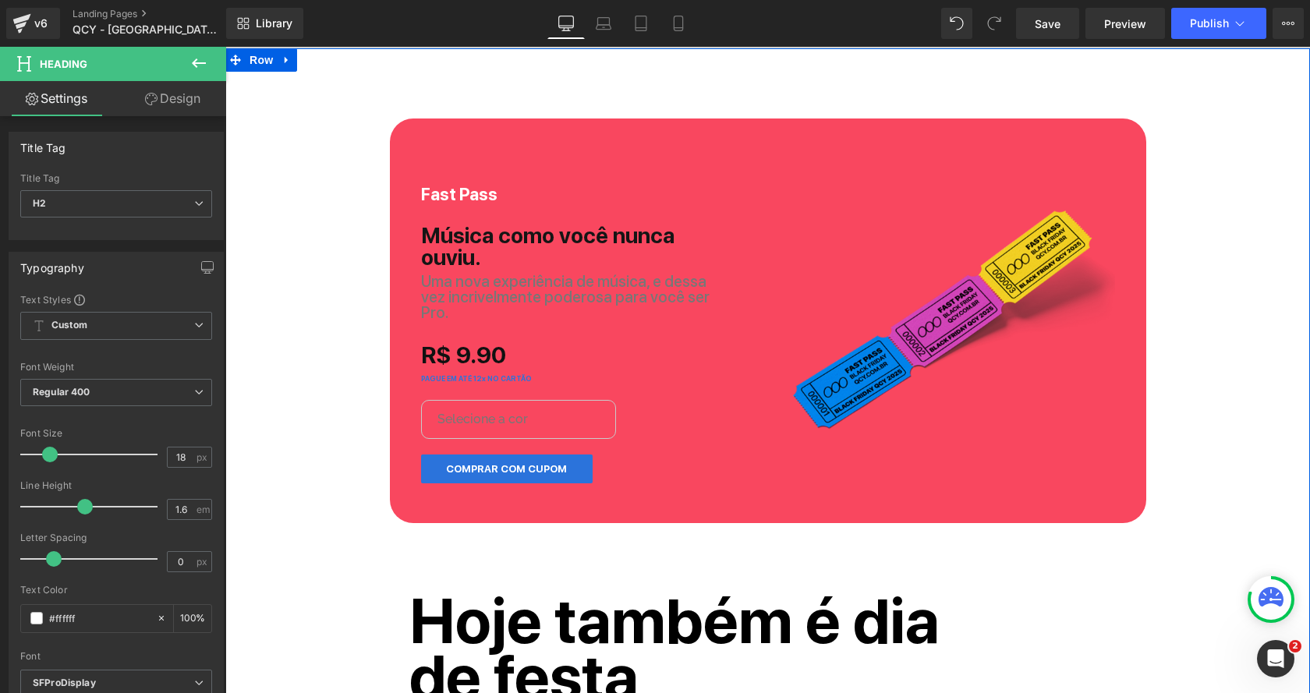
type input "17"
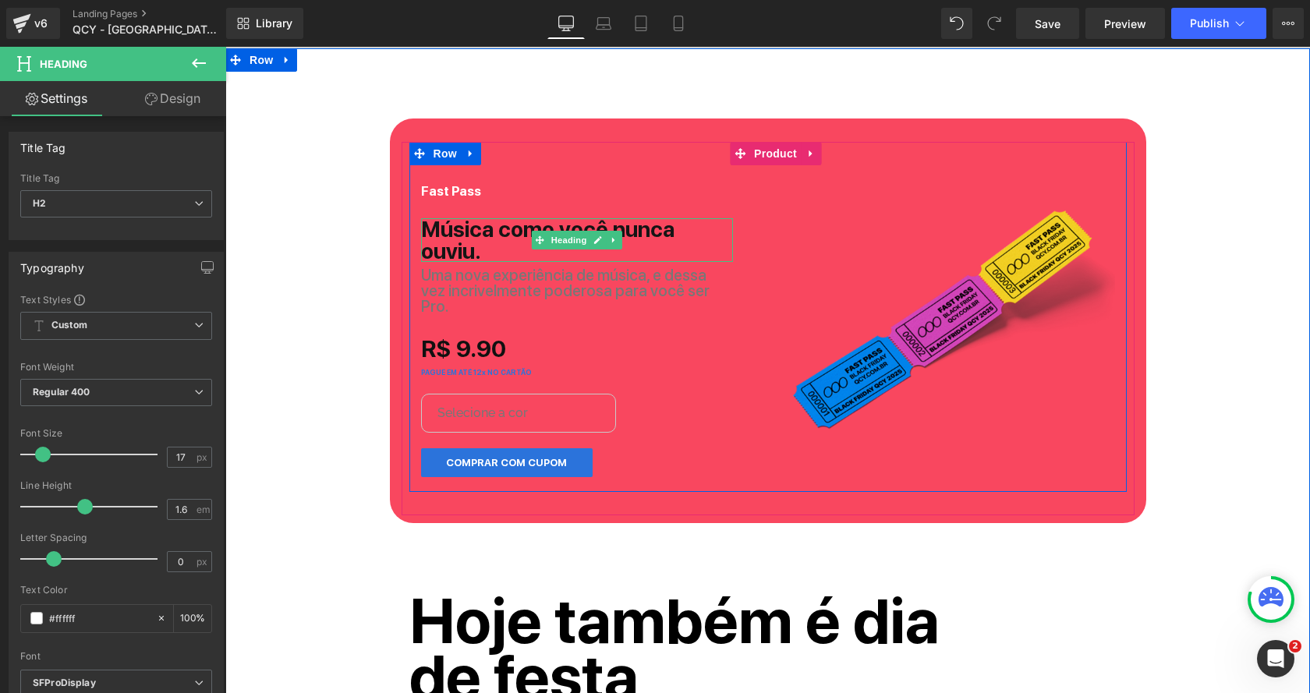
click at [486, 234] on b "Música como você nunca ouviu." at bounding box center [547, 240] width 253 height 48
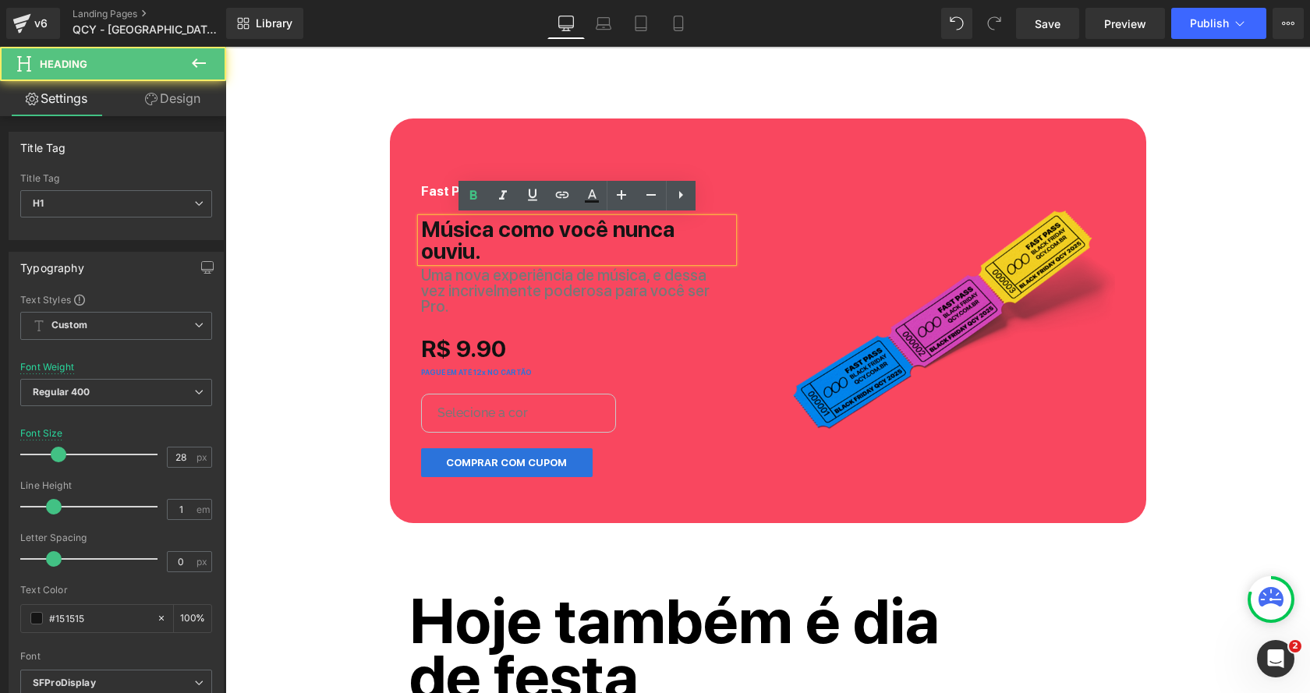
click at [486, 234] on b "Música como você nunca ouviu." at bounding box center [547, 240] width 253 height 48
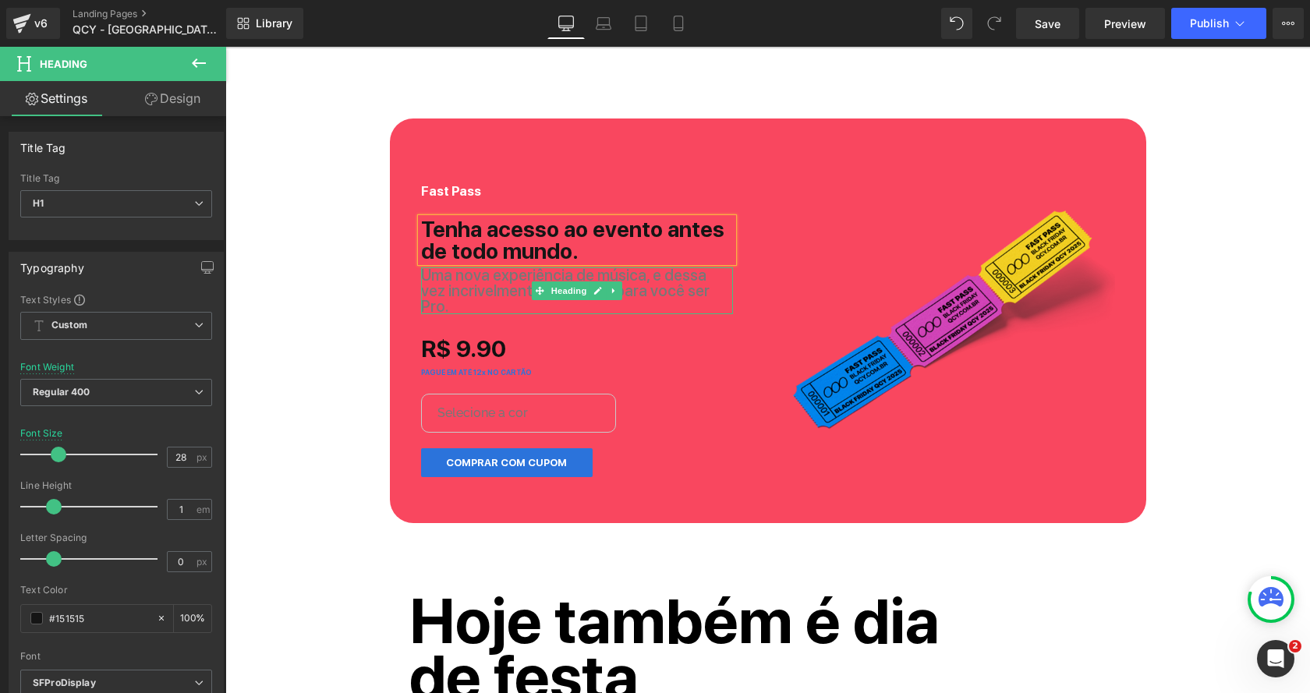
click at [479, 274] on span "Uma nova experiência de música, e dessa vez incrivelmente poderosa para você se…" at bounding box center [565, 291] width 288 height 50
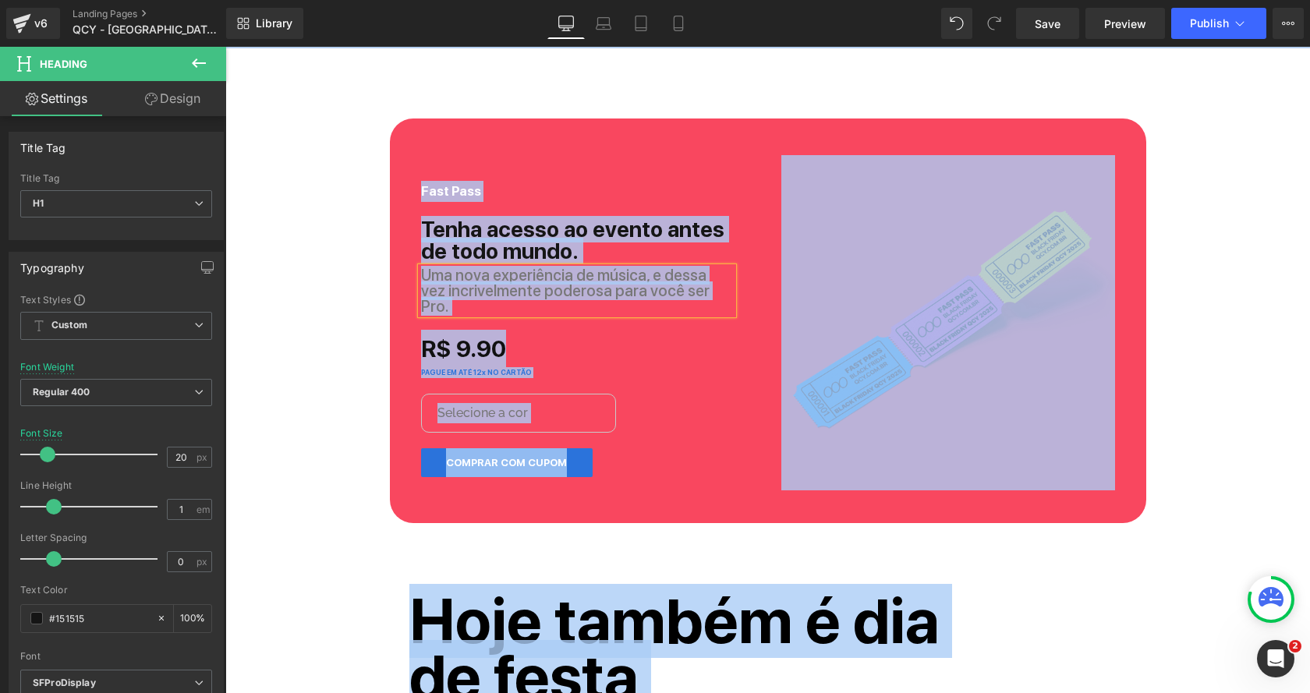
click at [479, 274] on span "Uma nova experiência de música, e dessa vez incrivelmente poderosa para você se…" at bounding box center [565, 291] width 288 height 50
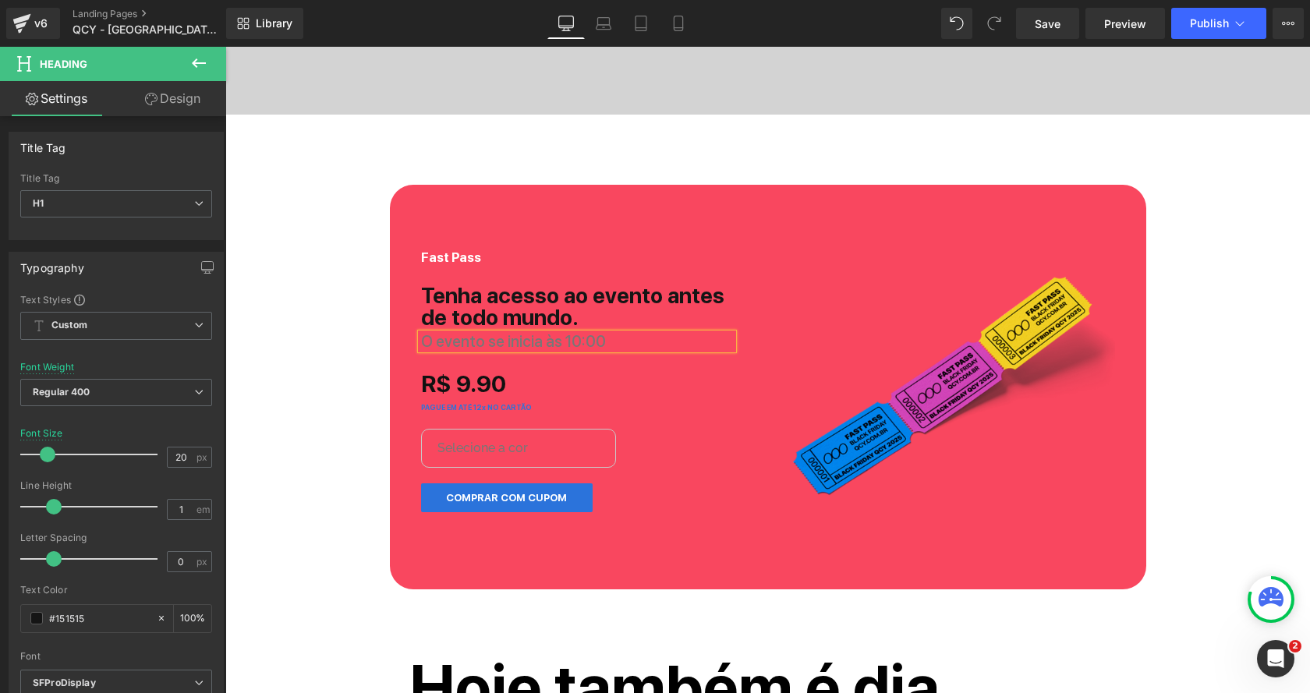
scroll to position [667, 0]
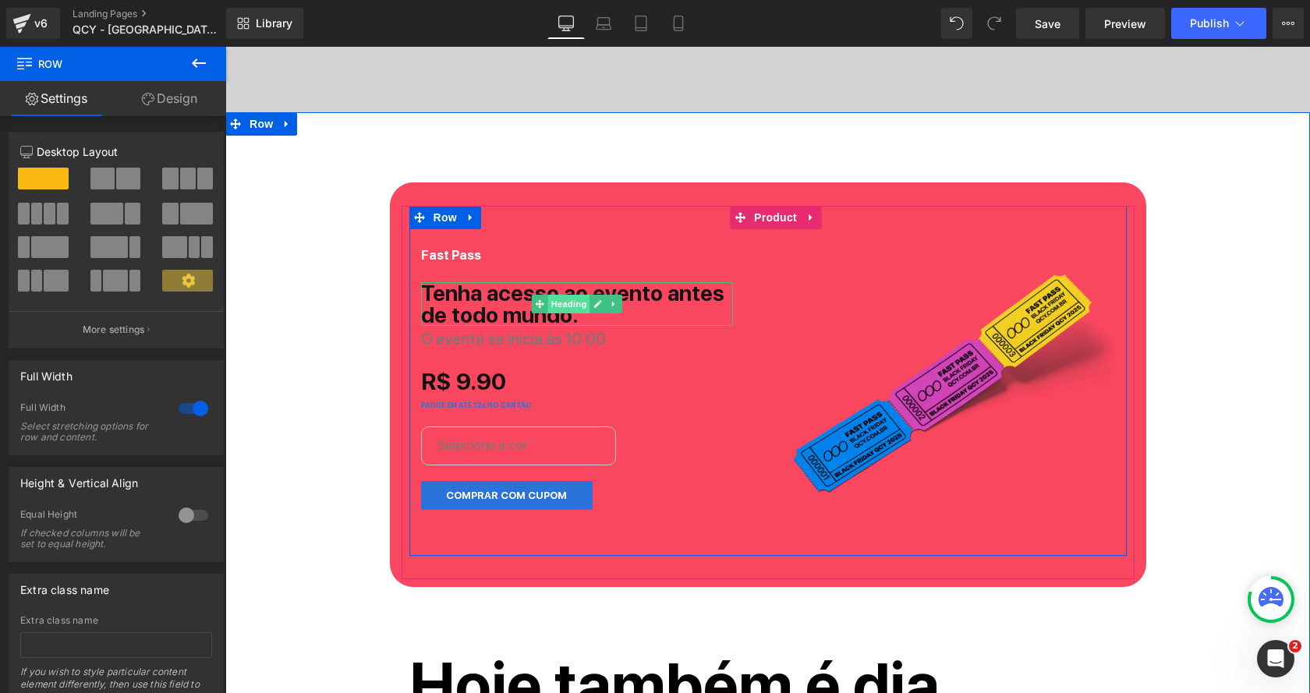
click at [562, 302] on span "Heading" at bounding box center [568, 304] width 42 height 19
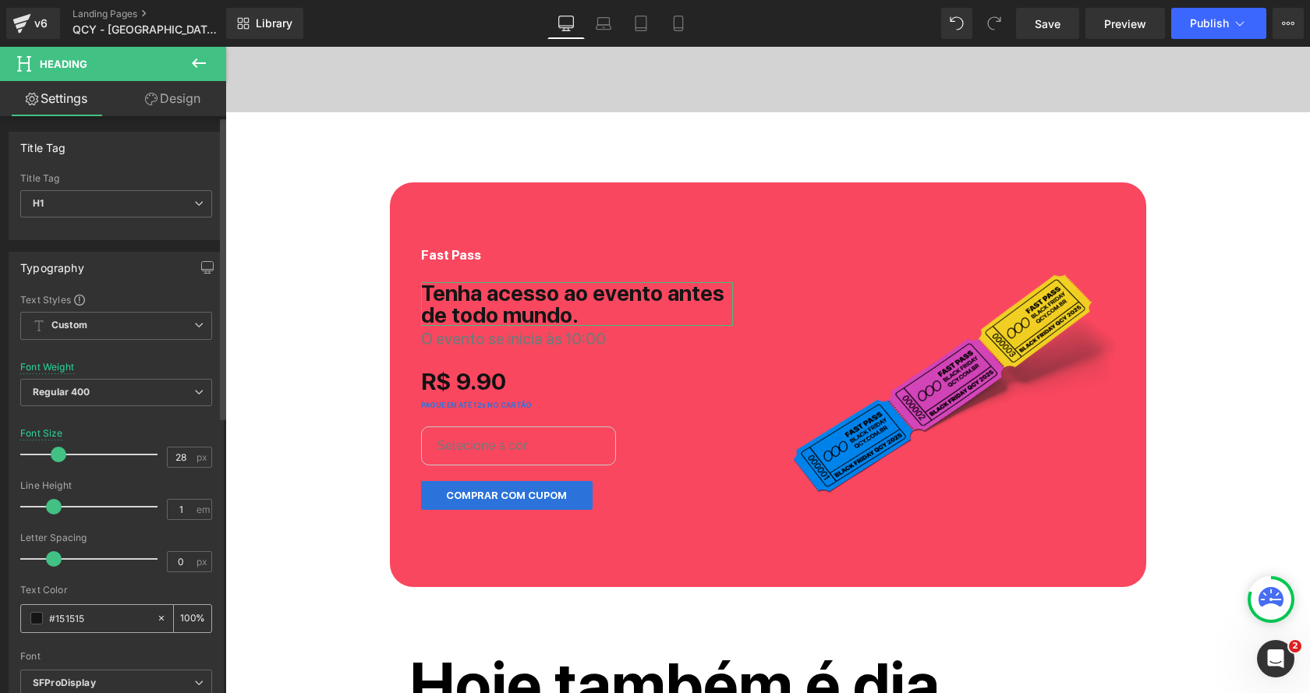
click at [35, 614] on span at bounding box center [36, 618] width 12 height 12
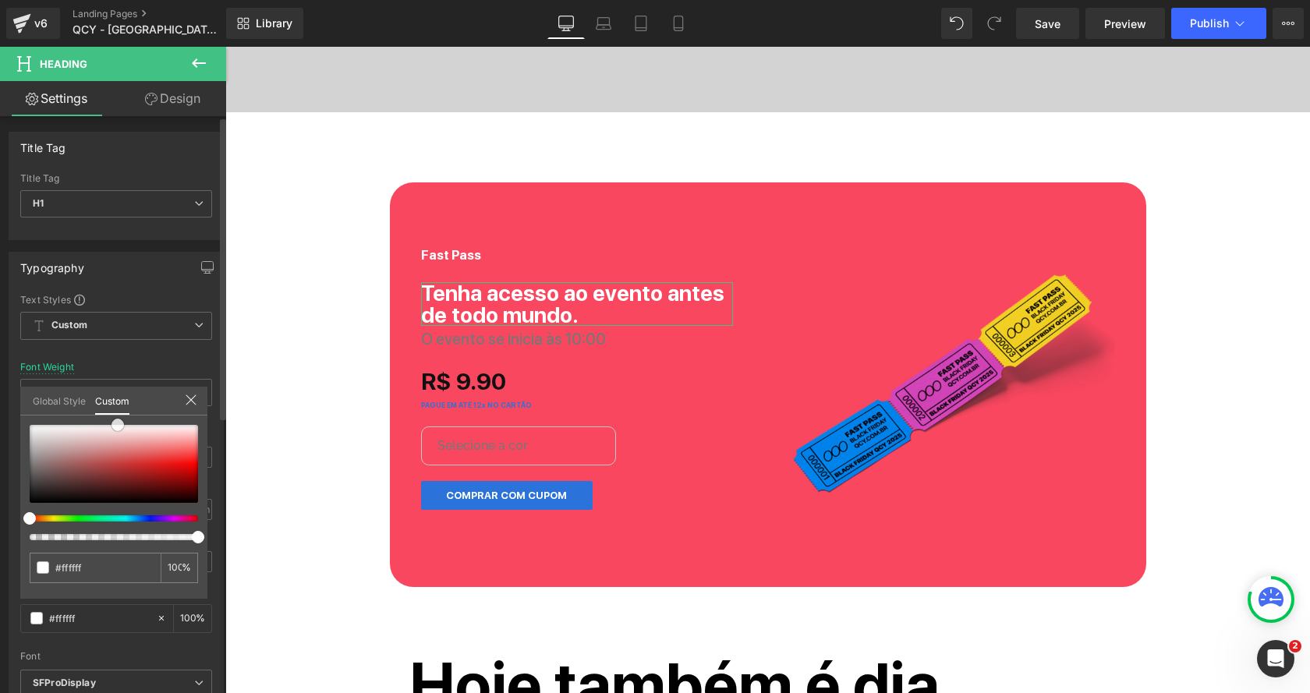
drag, startPoint x: 114, startPoint y: 465, endPoint x: 118, endPoint y: 398, distance: 67.1
click at [118, 398] on div "Global Style Custom Setup Global Style #151515 100 %" at bounding box center [113, 411] width 187 height 48
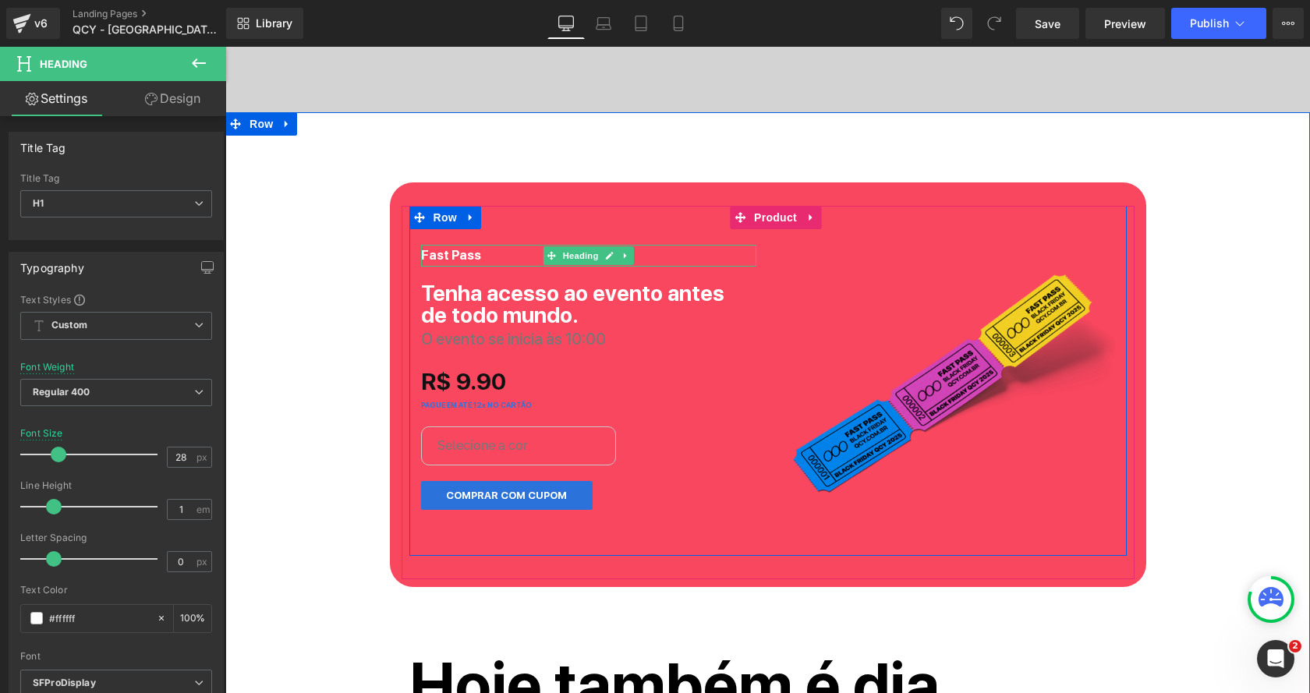
click at [447, 255] on strong "Fast Pass" at bounding box center [451, 255] width 60 height 16
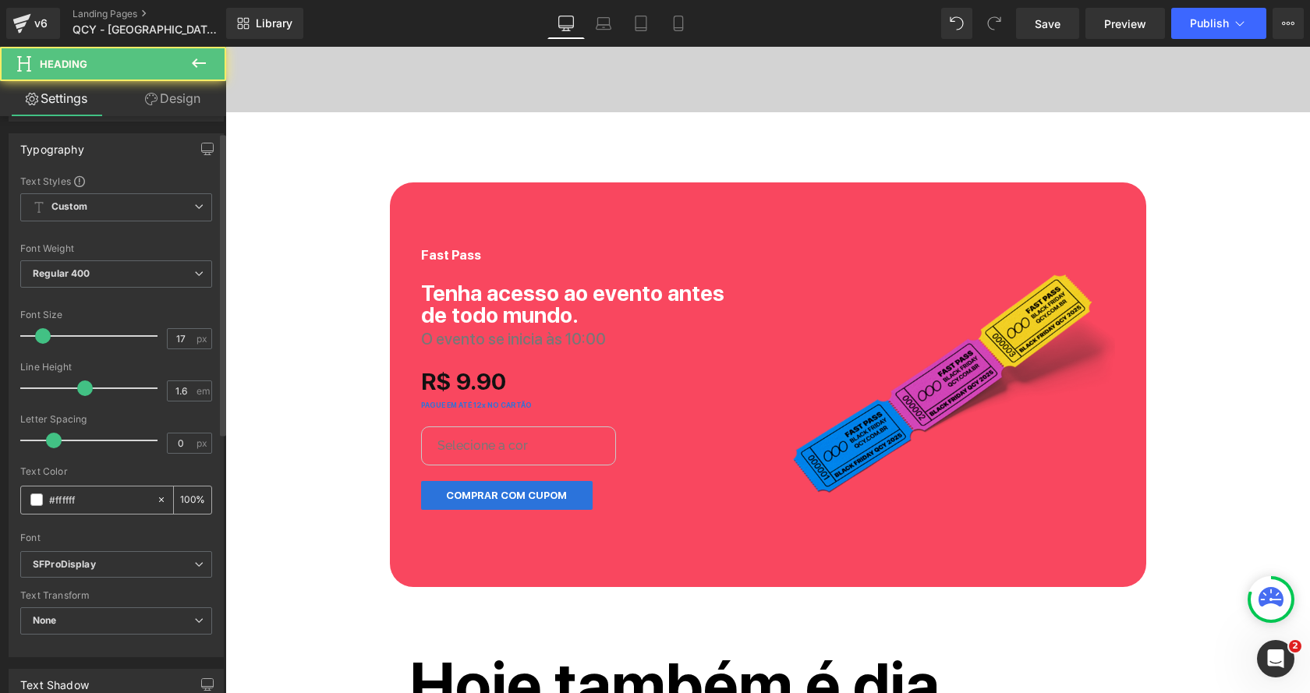
scroll to position [154, 0]
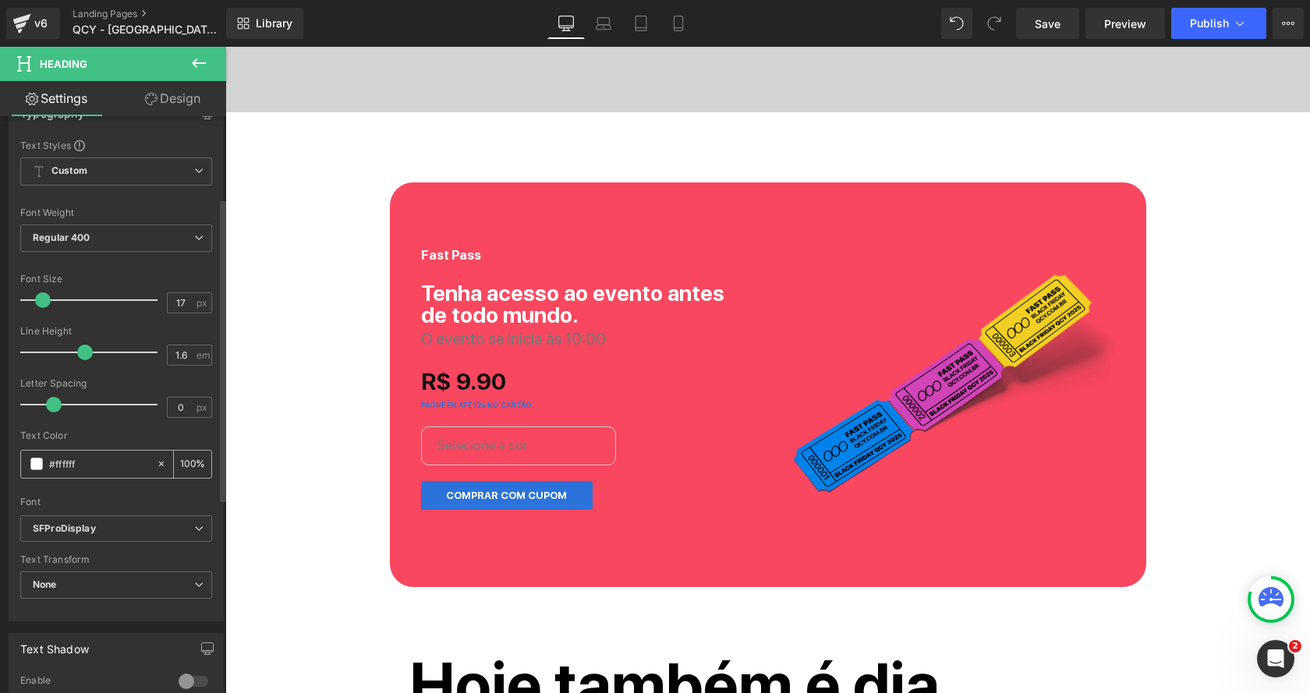
click at [37, 460] on span at bounding box center [36, 464] width 12 height 12
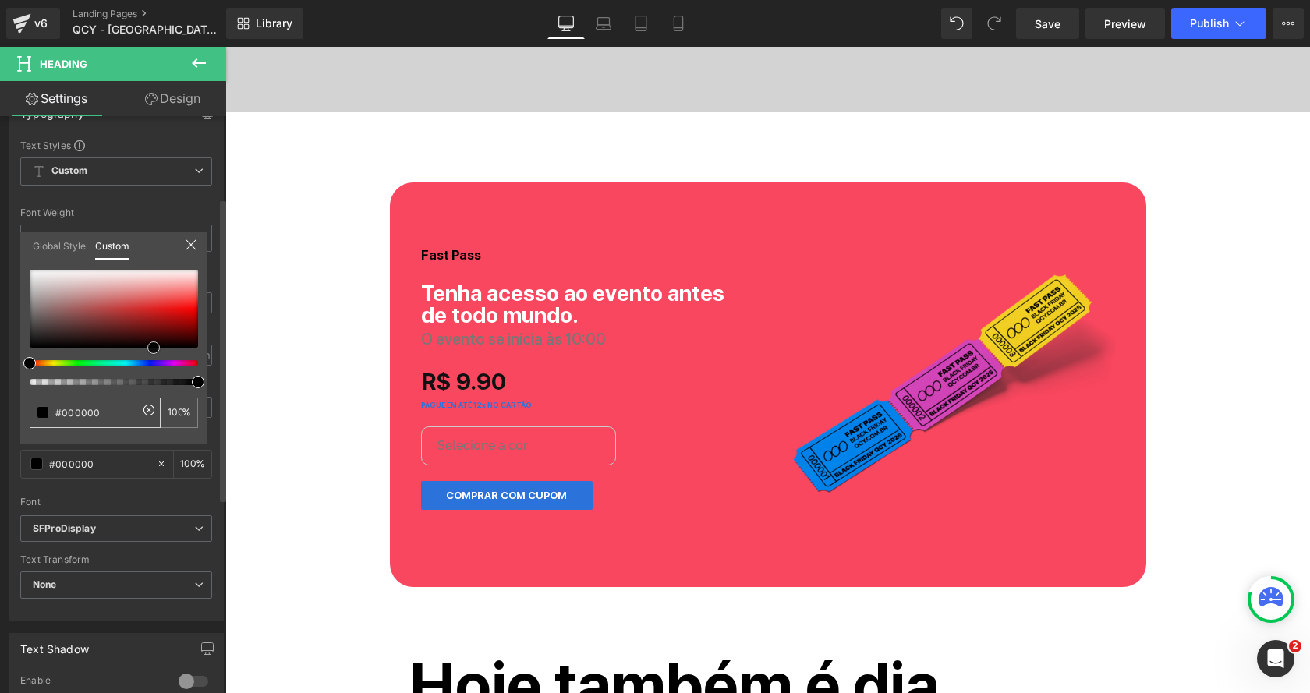
drag, startPoint x: 164, startPoint y: 280, endPoint x: 154, endPoint y: 407, distance: 127.5
click at [154, 407] on div "#ffffff 100 %" at bounding box center [113, 357] width 187 height 174
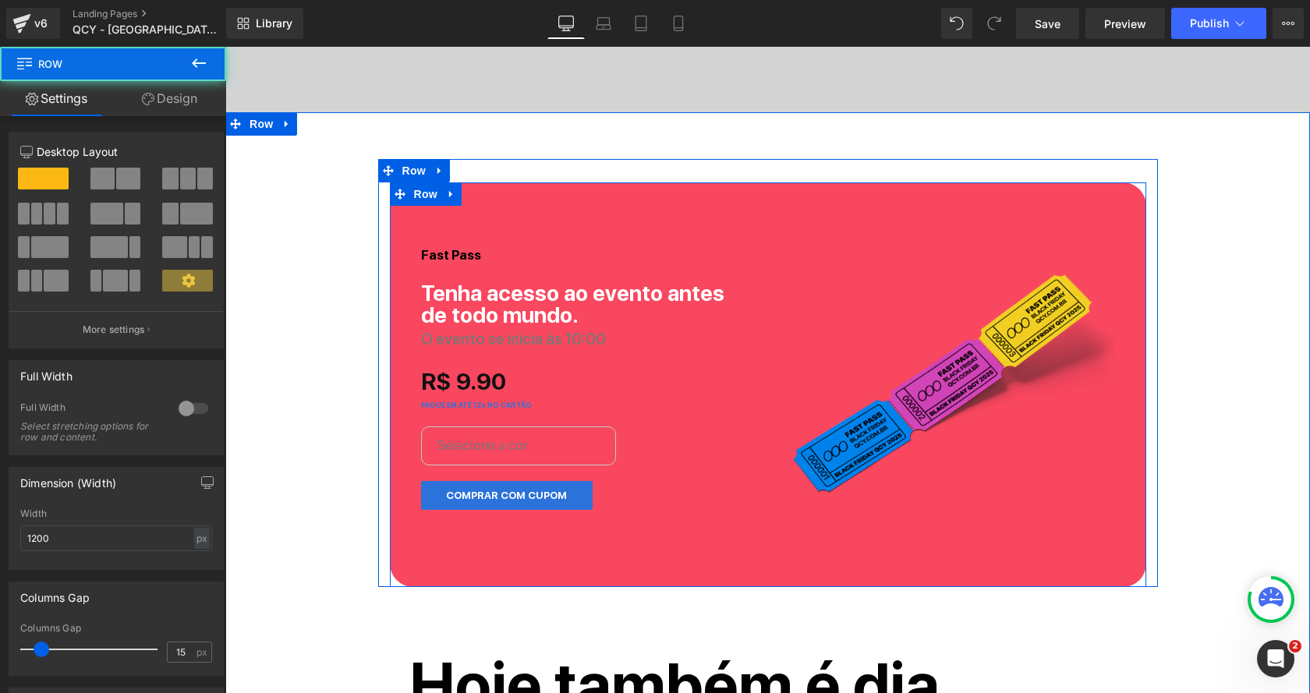
click at [527, 193] on div "Fast Pass Heading Tenha acesso ao evento antes de todo mundo. Heading O evento …" at bounding box center [768, 380] width 756 height 397
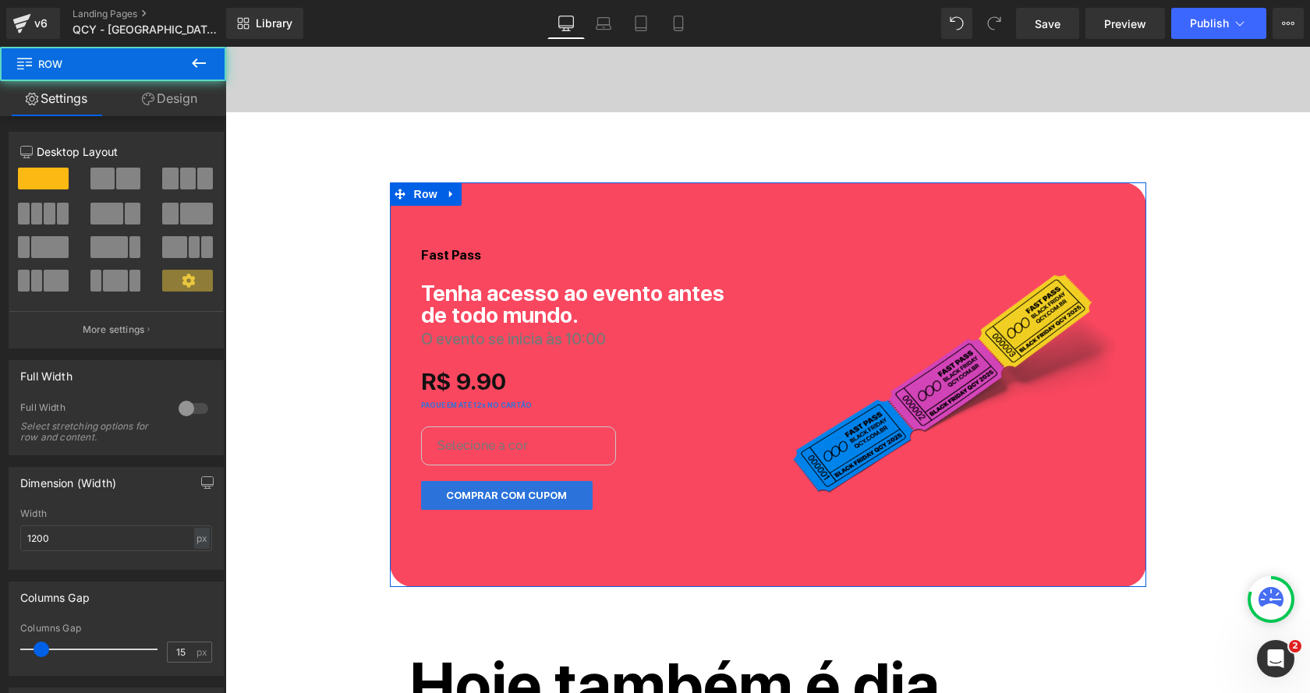
click at [178, 90] on link "Design" at bounding box center [169, 98] width 113 height 35
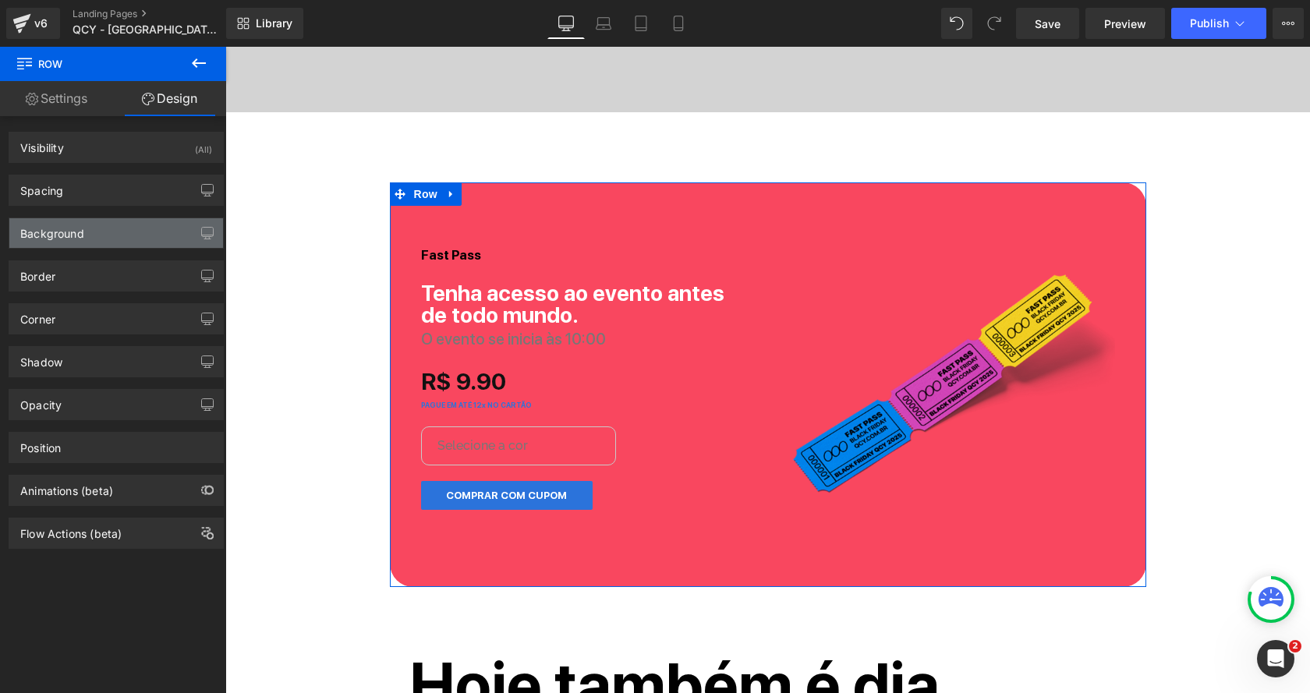
click at [79, 232] on div "Background" at bounding box center [52, 229] width 64 height 22
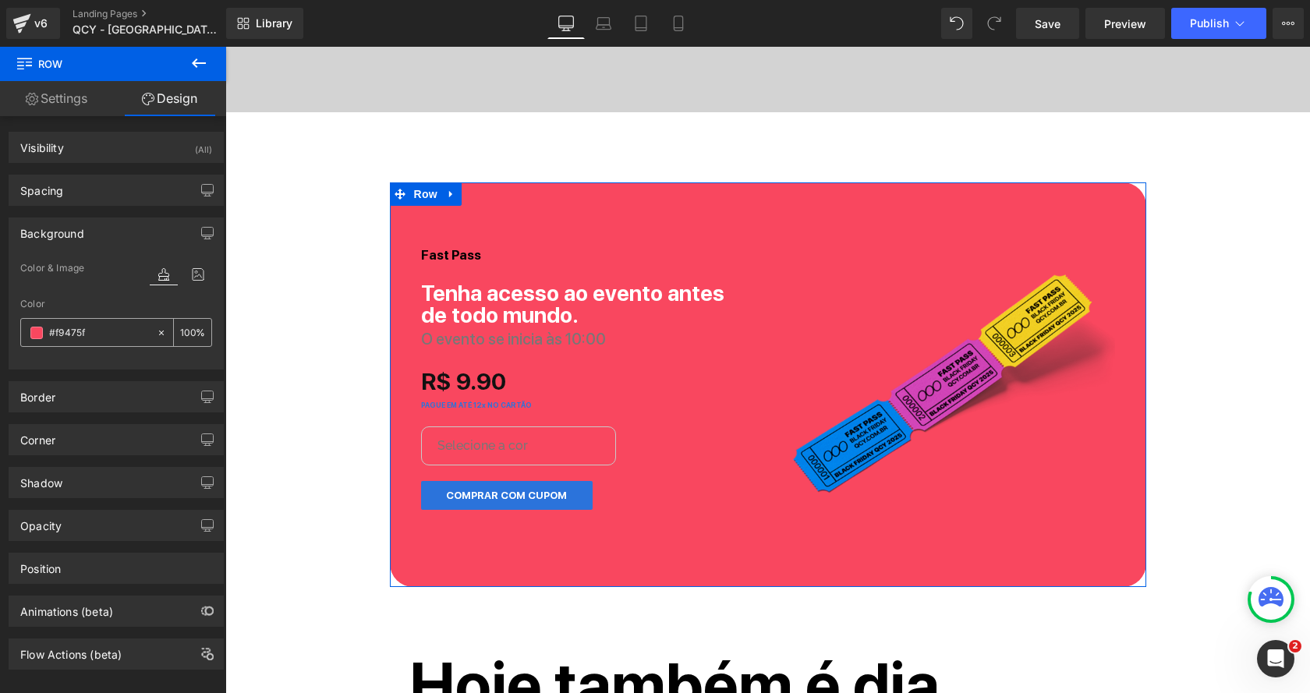
click at [37, 330] on span at bounding box center [36, 333] width 12 height 12
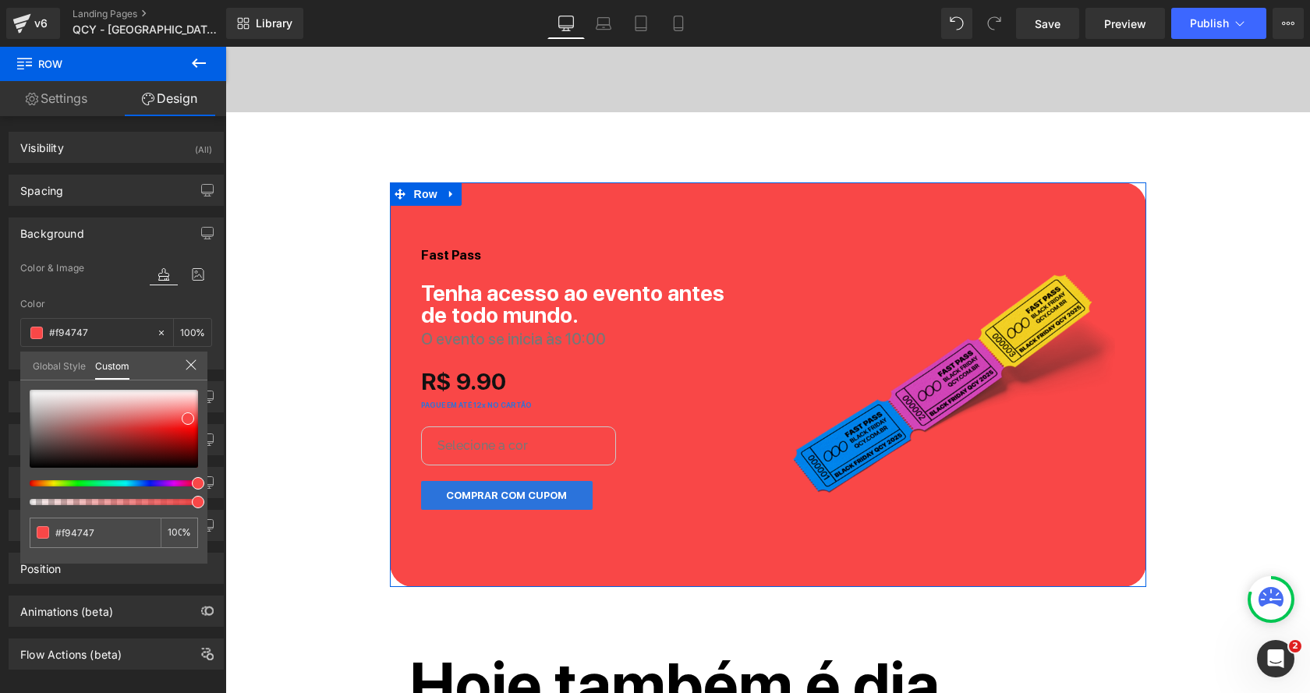
drag, startPoint x: 193, startPoint y: 483, endPoint x: 206, endPoint y: 481, distance: 12.7
click at [206, 481] on div "#f9475f 100 %" at bounding box center [113, 477] width 187 height 174
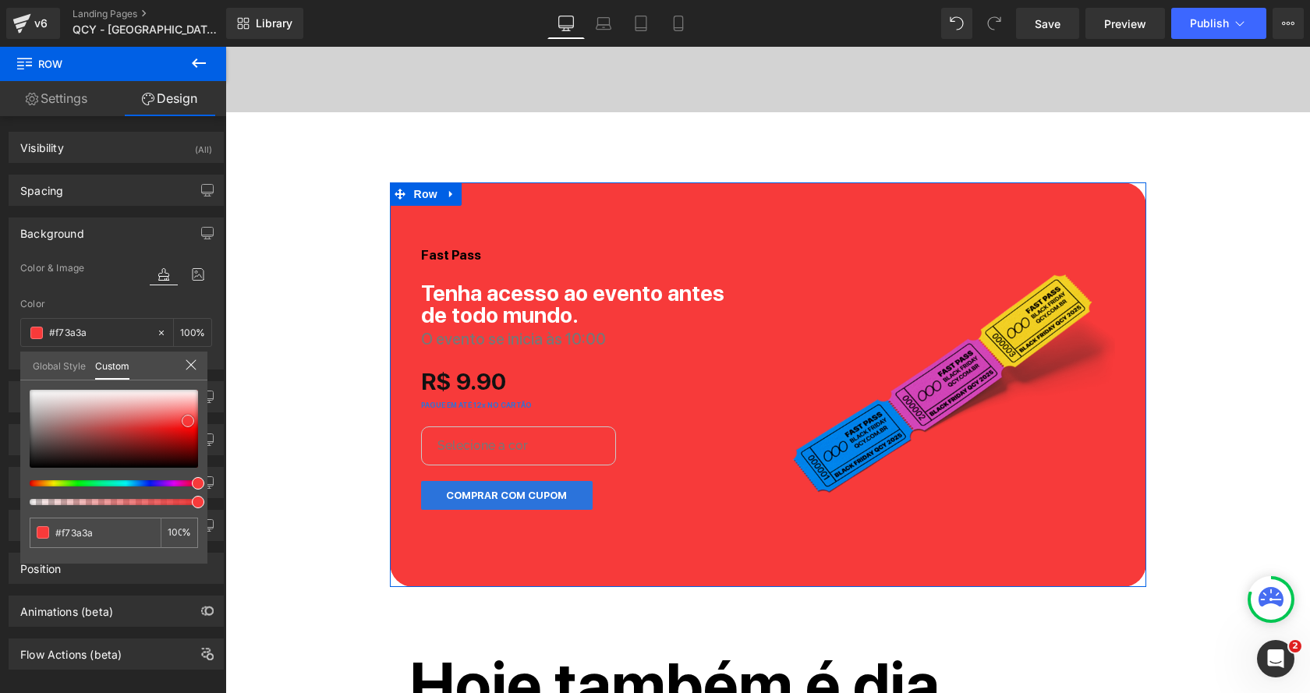
click at [189, 421] on span at bounding box center [188, 421] width 12 height 12
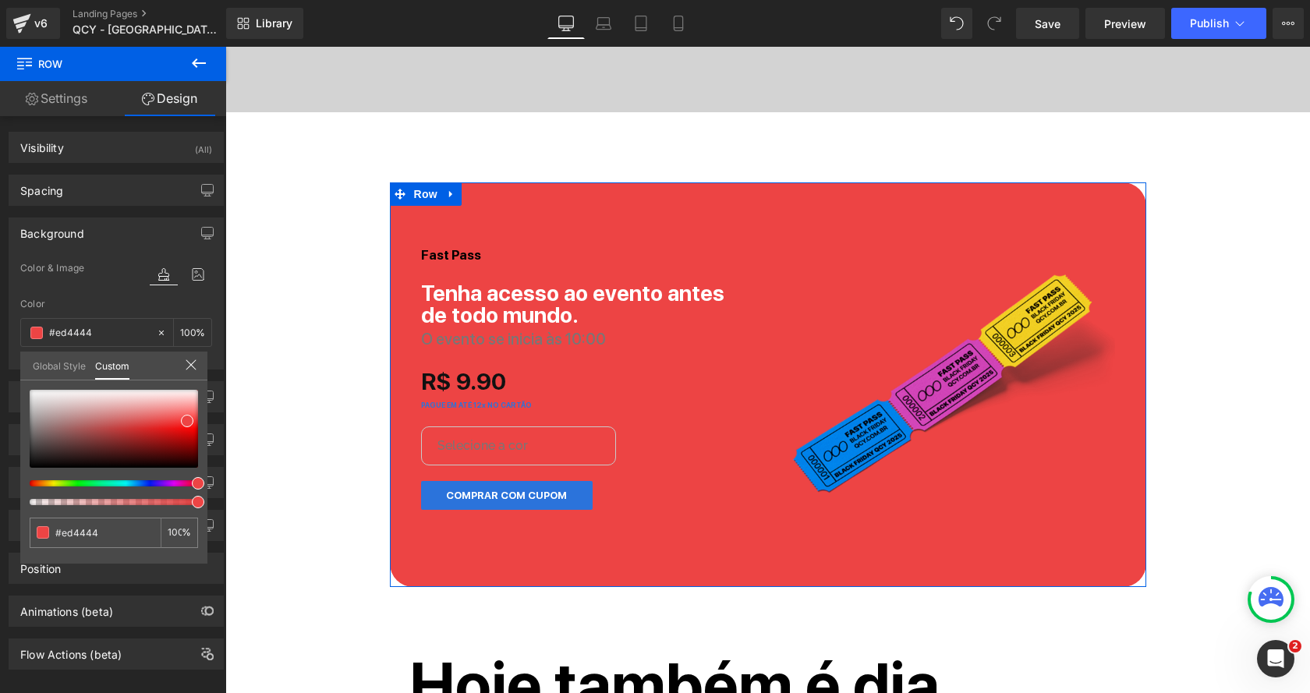
click at [193, 479] on span at bounding box center [198, 483] width 12 height 12
click at [192, 479] on span at bounding box center [197, 483] width 12 height 12
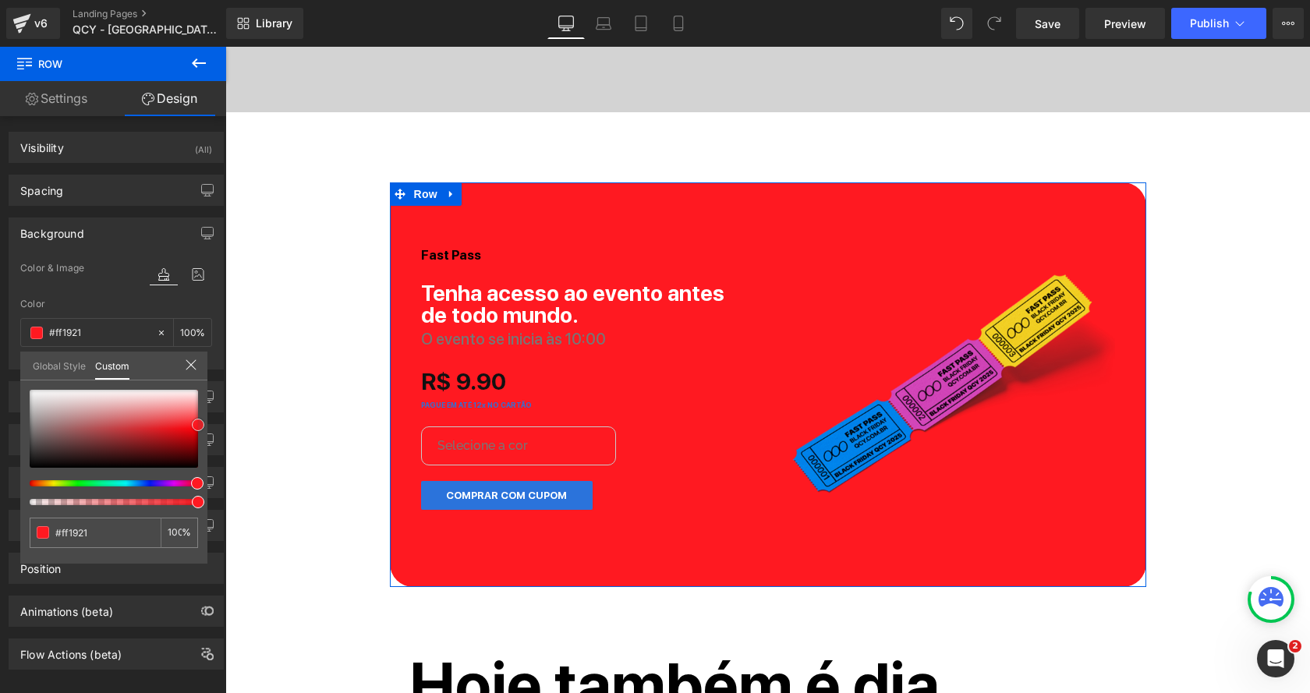
drag, startPoint x: 188, startPoint y: 420, endPoint x: 202, endPoint y: 423, distance: 14.4
click at [202, 423] on span at bounding box center [198, 425] width 12 height 12
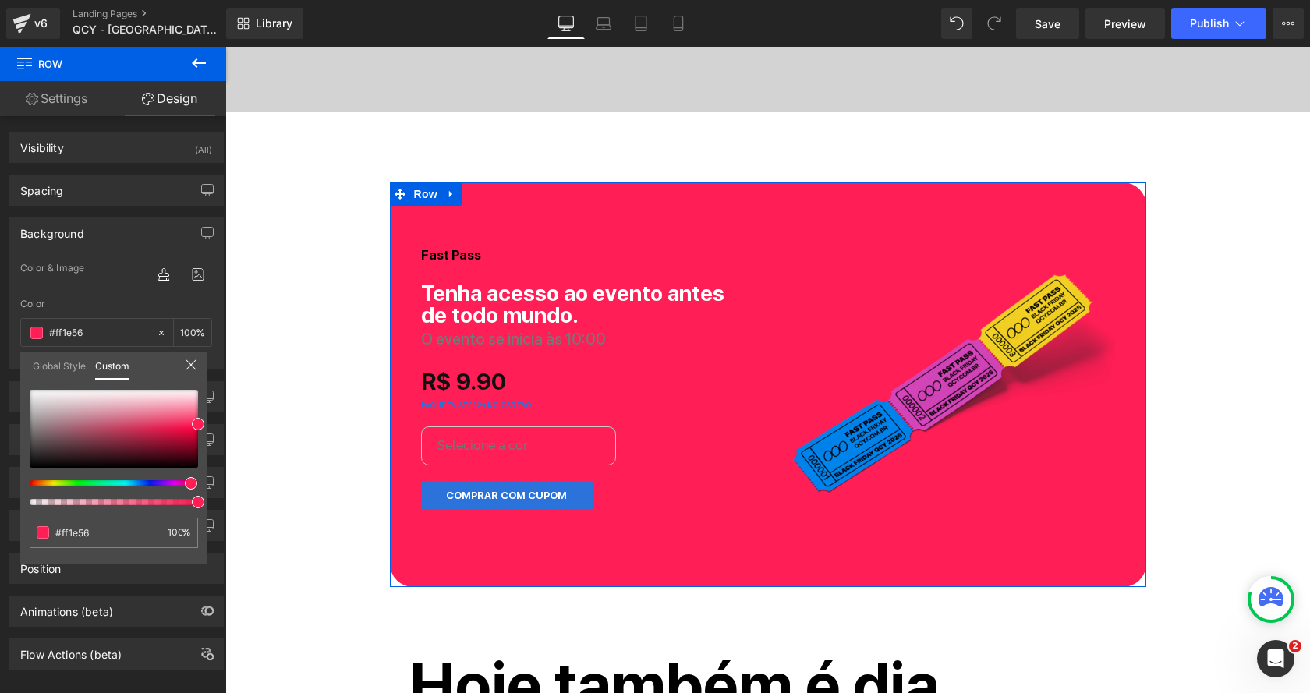
drag, startPoint x: 196, startPoint y: 482, endPoint x: 185, endPoint y: 484, distance: 11.8
click at [185, 484] on span at bounding box center [191, 483] width 12 height 12
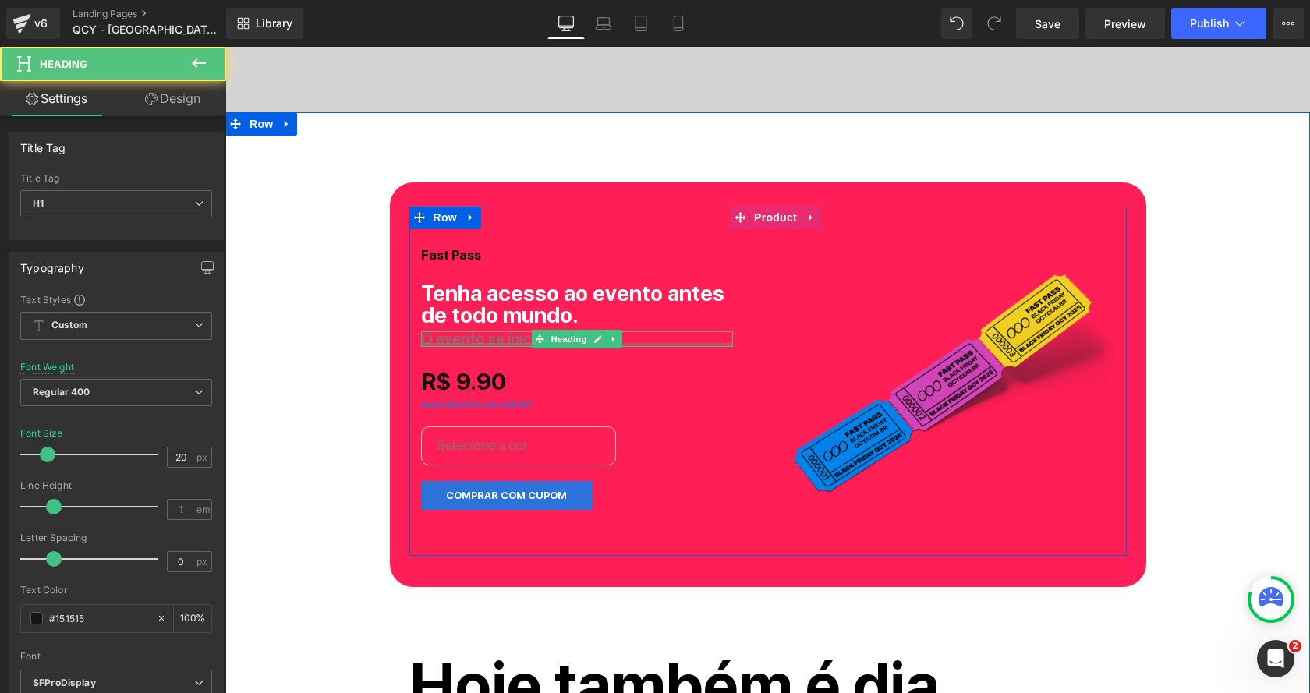
click at [452, 343] on div at bounding box center [577, 345] width 312 height 4
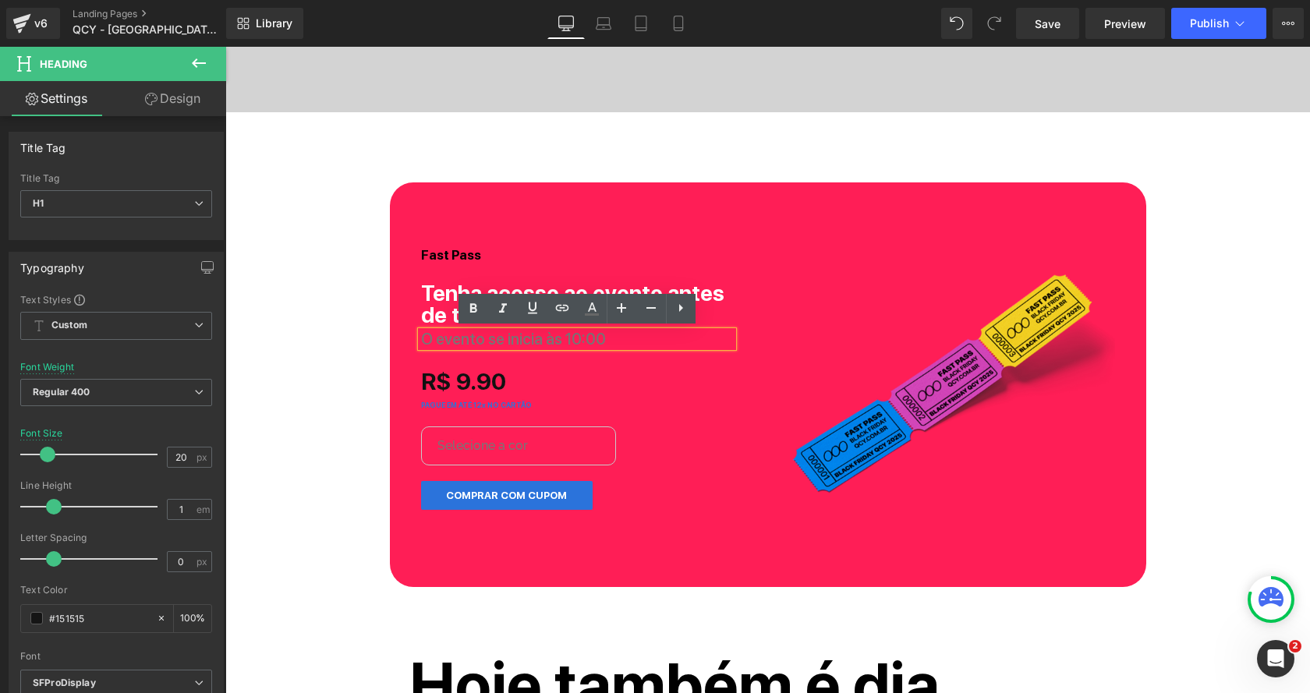
click at [606, 341] on h1 "O evento se inicia às 10:00" at bounding box center [577, 339] width 312 height 16
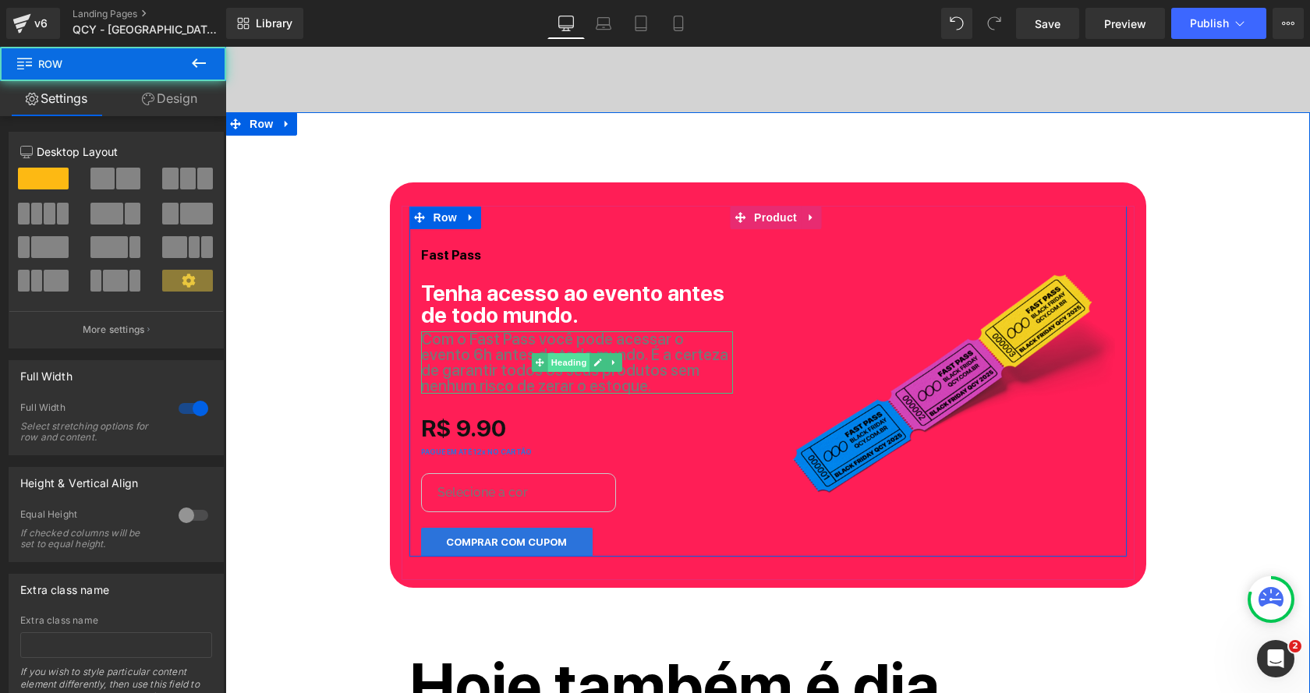
click at [566, 358] on span "Heading" at bounding box center [568, 362] width 42 height 19
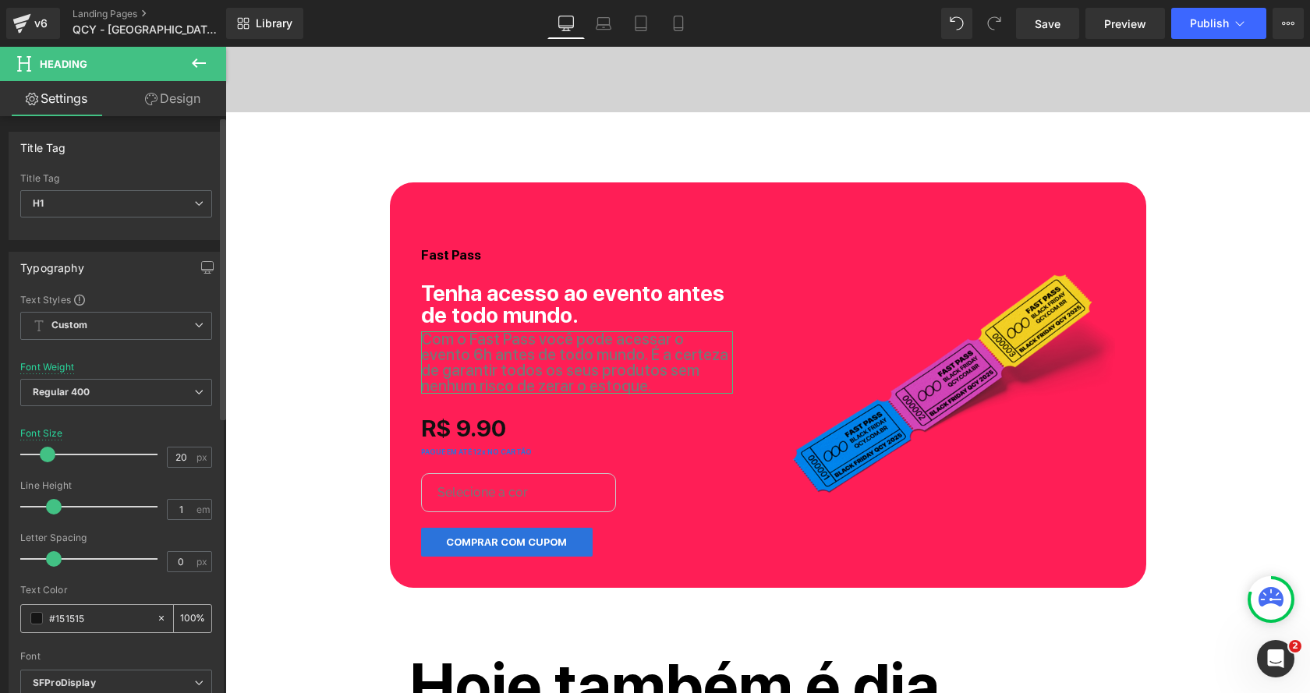
click at [40, 612] on span at bounding box center [36, 618] width 12 height 12
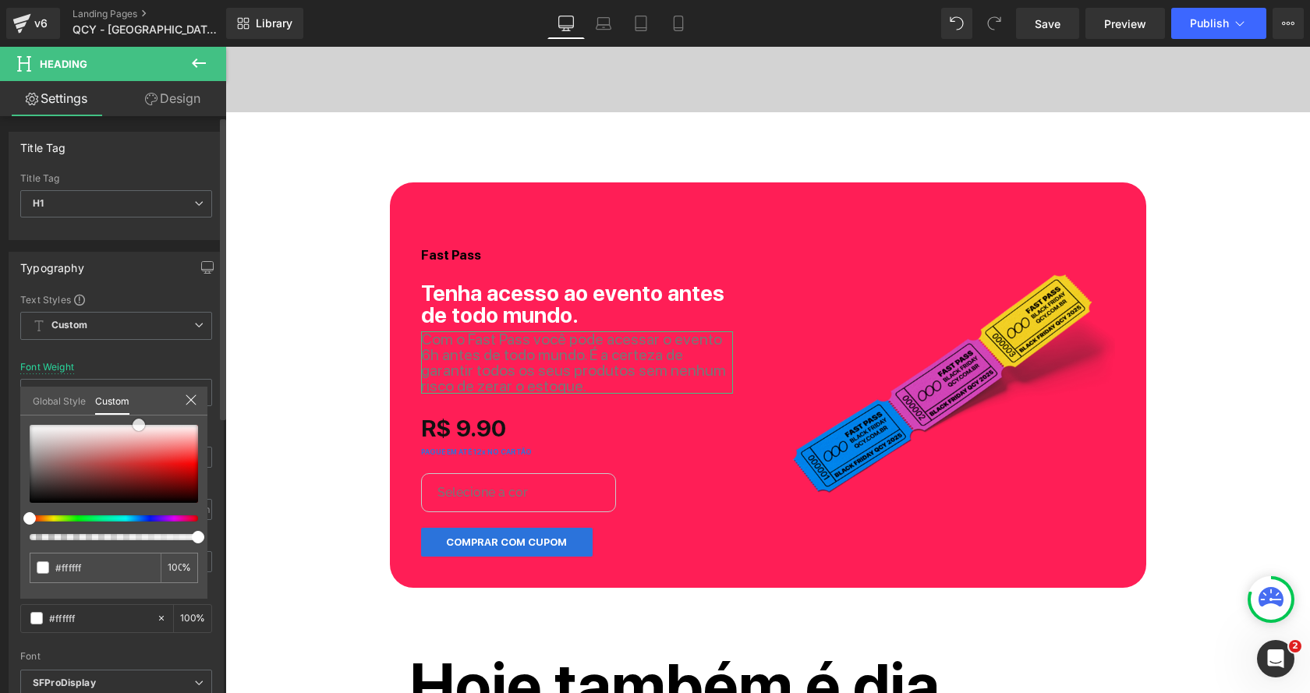
drag, startPoint x: 125, startPoint y: 467, endPoint x: 139, endPoint y: 405, distance: 63.9
click at [139, 405] on div "Global Style Custom Setup Global Style #151515 100 %" at bounding box center [113, 411] width 187 height 48
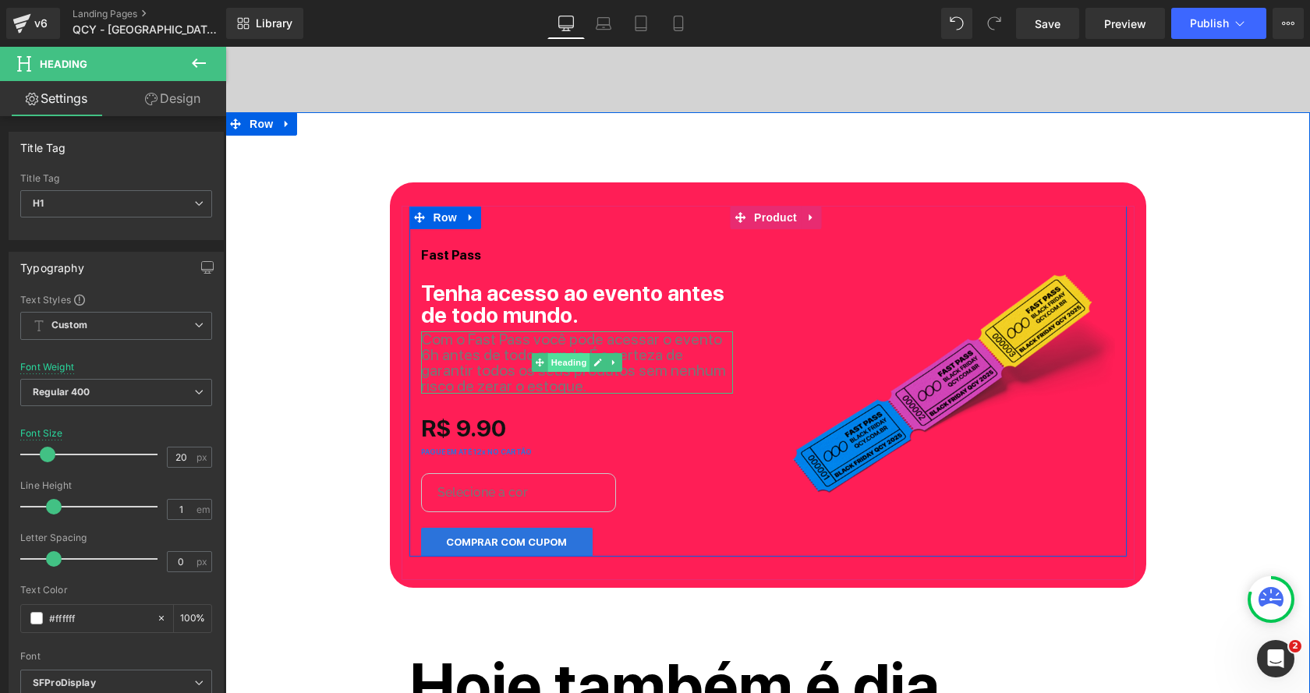
click at [577, 359] on span "Heading" at bounding box center [568, 362] width 42 height 19
click at [489, 373] on span "Com o Fast Pass você pode acessar o evento 6h antes de todo mundo. É a certeza …" at bounding box center [573, 362] width 305 height 65
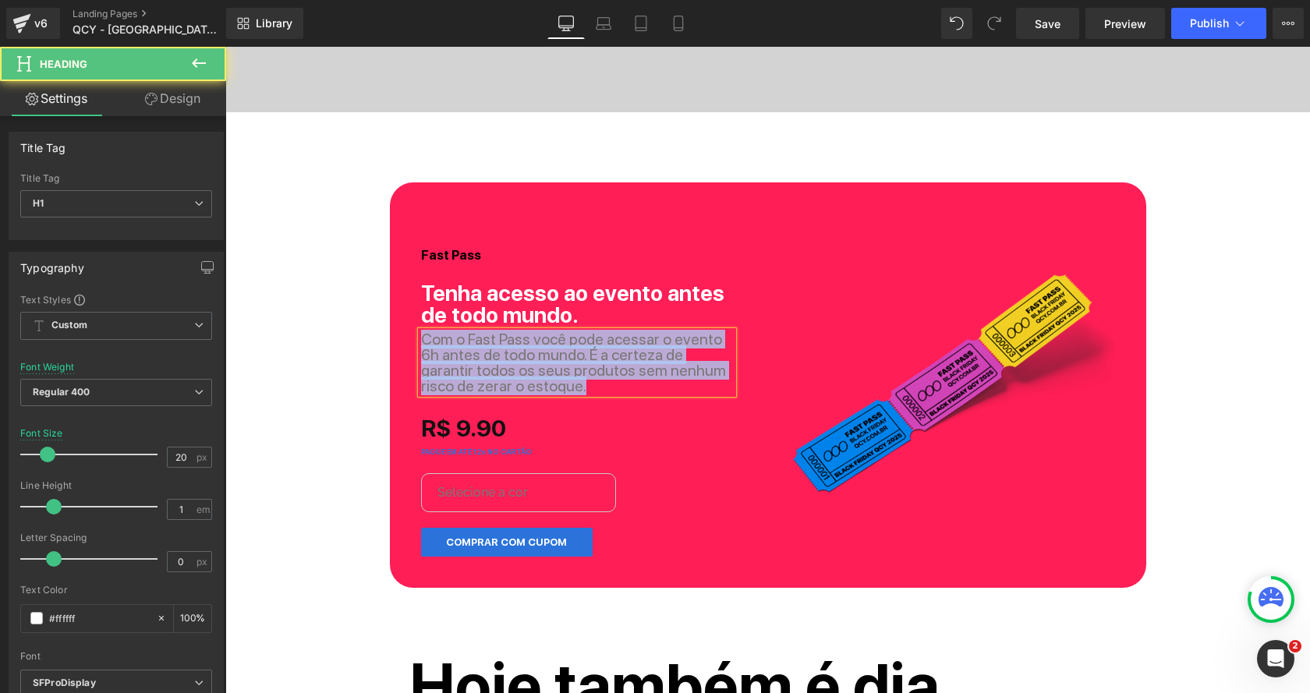
copy span "Com o Fast Pass você pode acessar o evento 6h antes de todo mundo. É a certeza …"
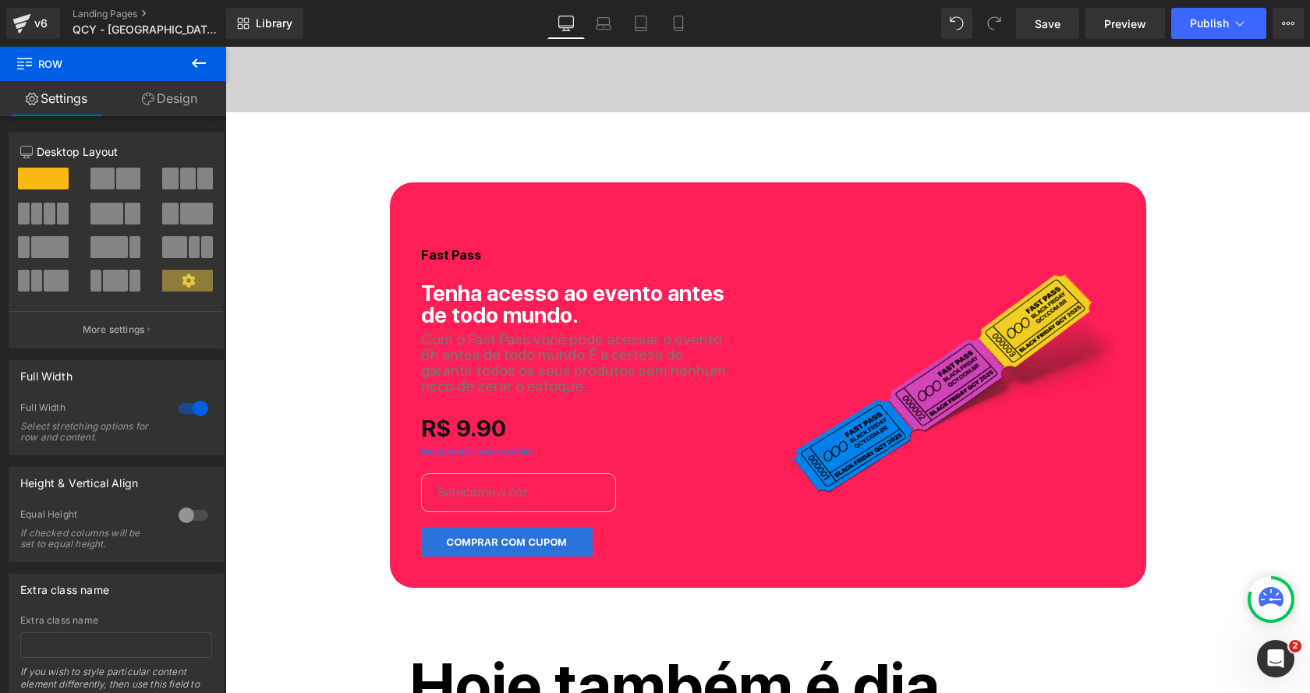
click at [190, 63] on icon at bounding box center [198, 63] width 19 height 19
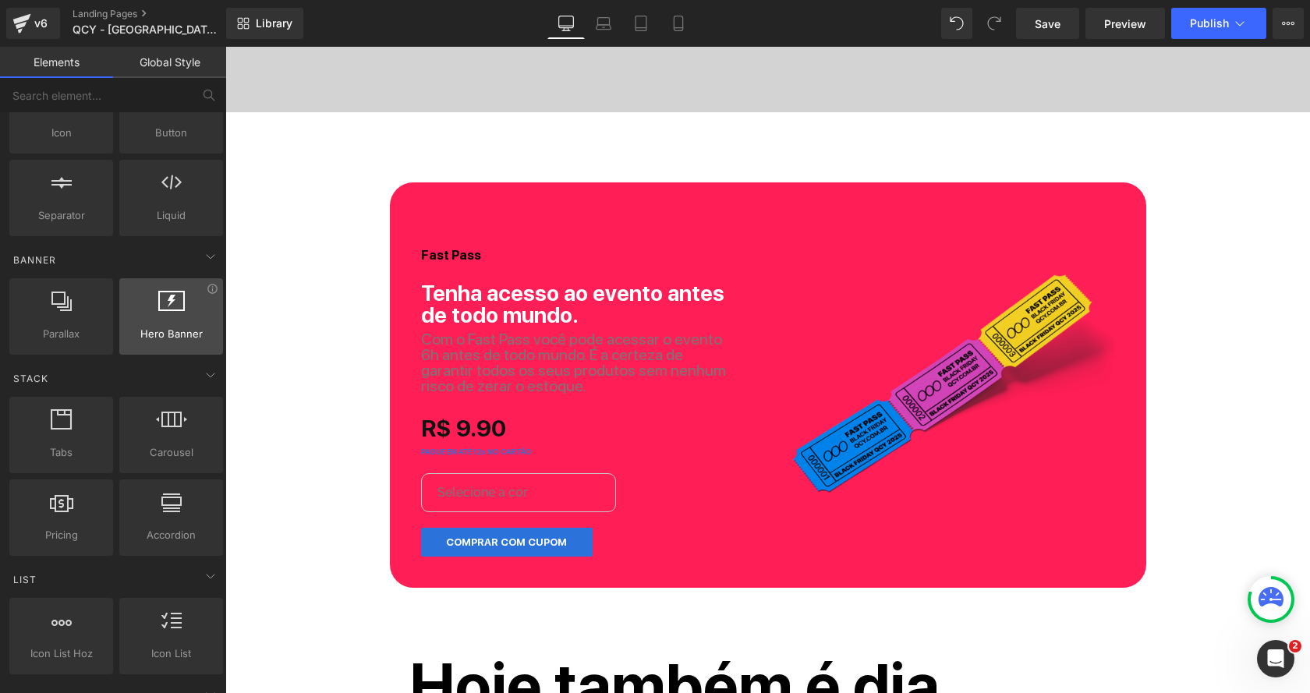
scroll to position [0, 0]
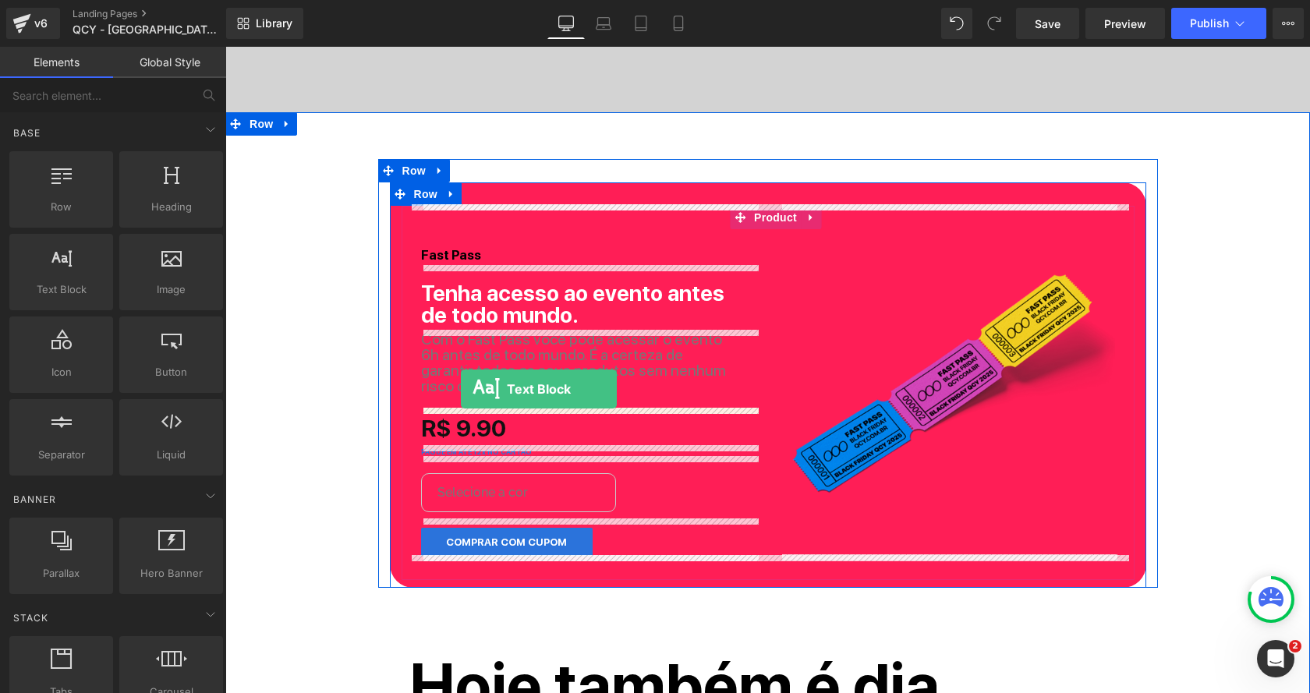
drag, startPoint x: 282, startPoint y: 328, endPoint x: 460, endPoint y: 392, distance: 188.9
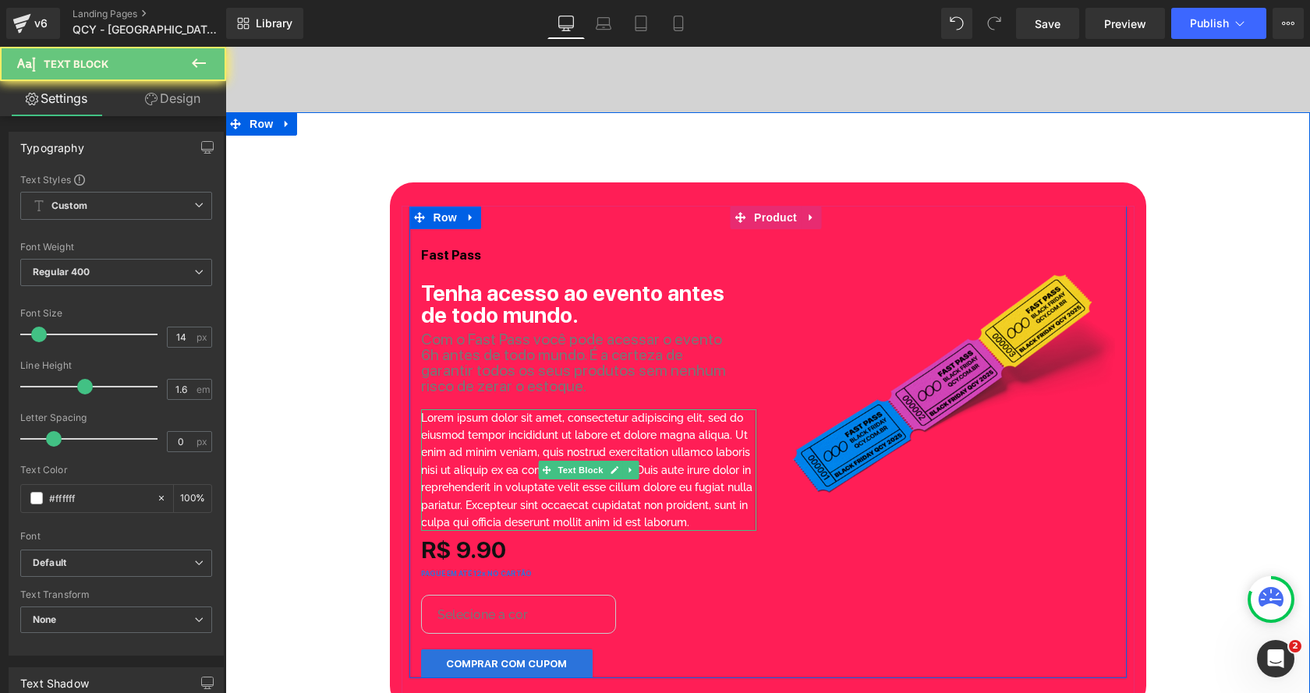
click at [504, 433] on p "Lorem ipsum dolor sit amet, consectetur adipiscing elit, sed do eiusmod tempor …" at bounding box center [588, 470] width 335 height 122
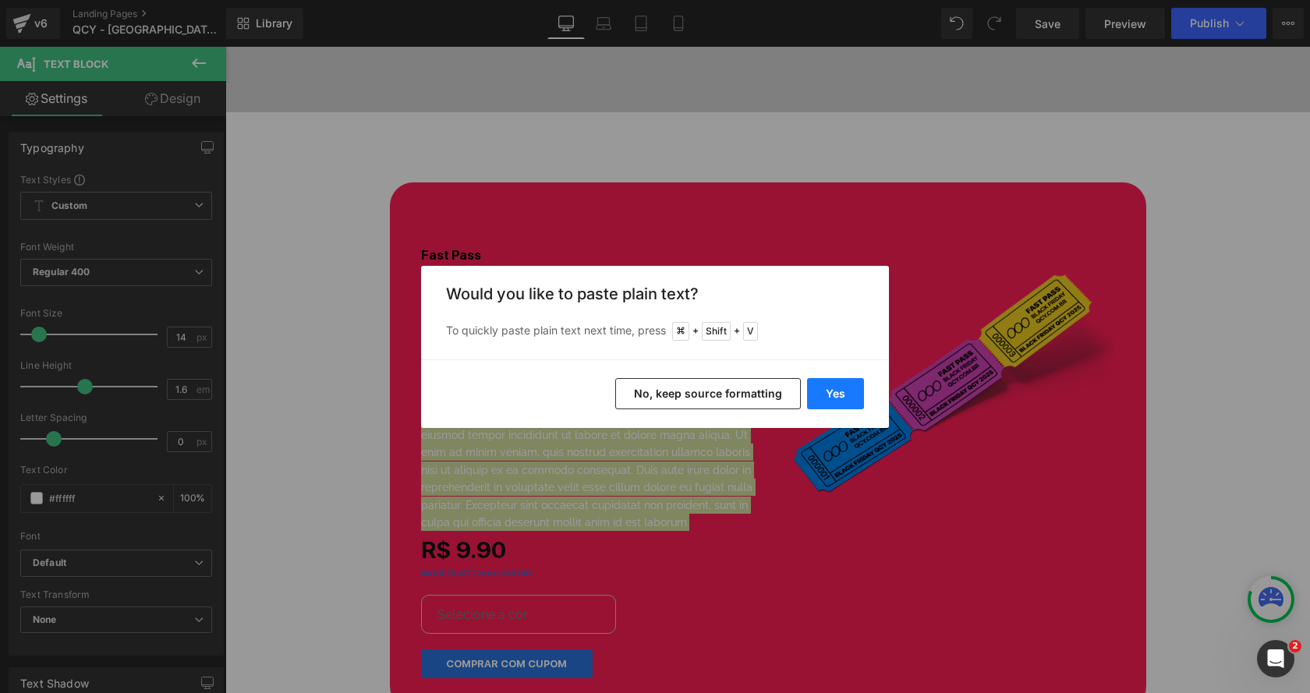
click at [811, 384] on button "Yes" at bounding box center [835, 393] width 57 height 31
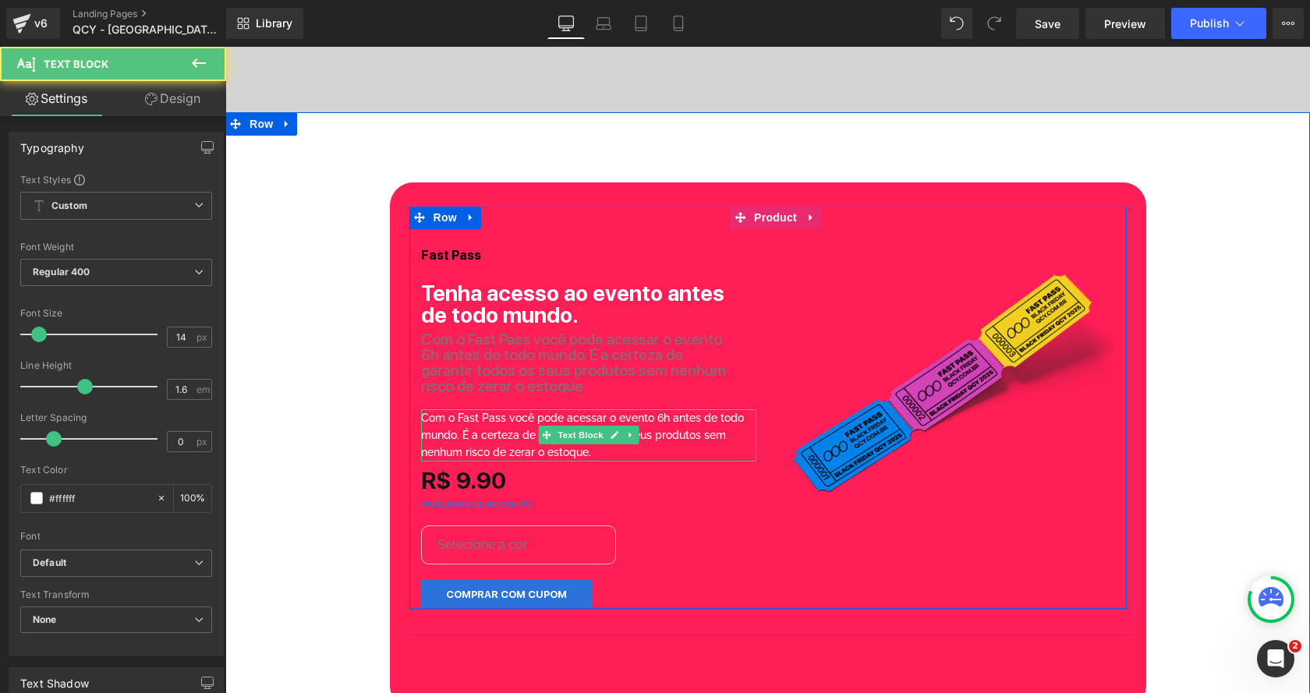
click at [497, 422] on p "Com o Fast Pass você pode acessar o evento 6h antes de todo mundo. É a certeza …" at bounding box center [588, 435] width 335 height 52
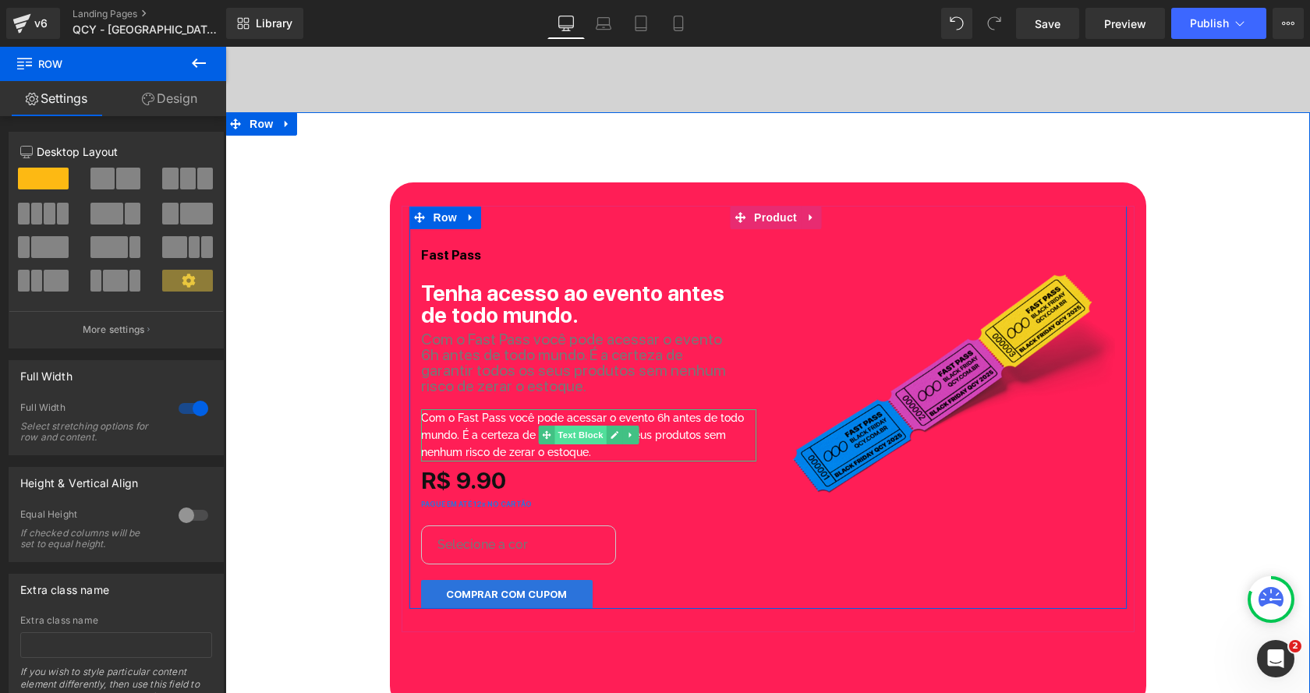
click at [562, 433] on span "Text Block" at bounding box center [579, 435] width 51 height 19
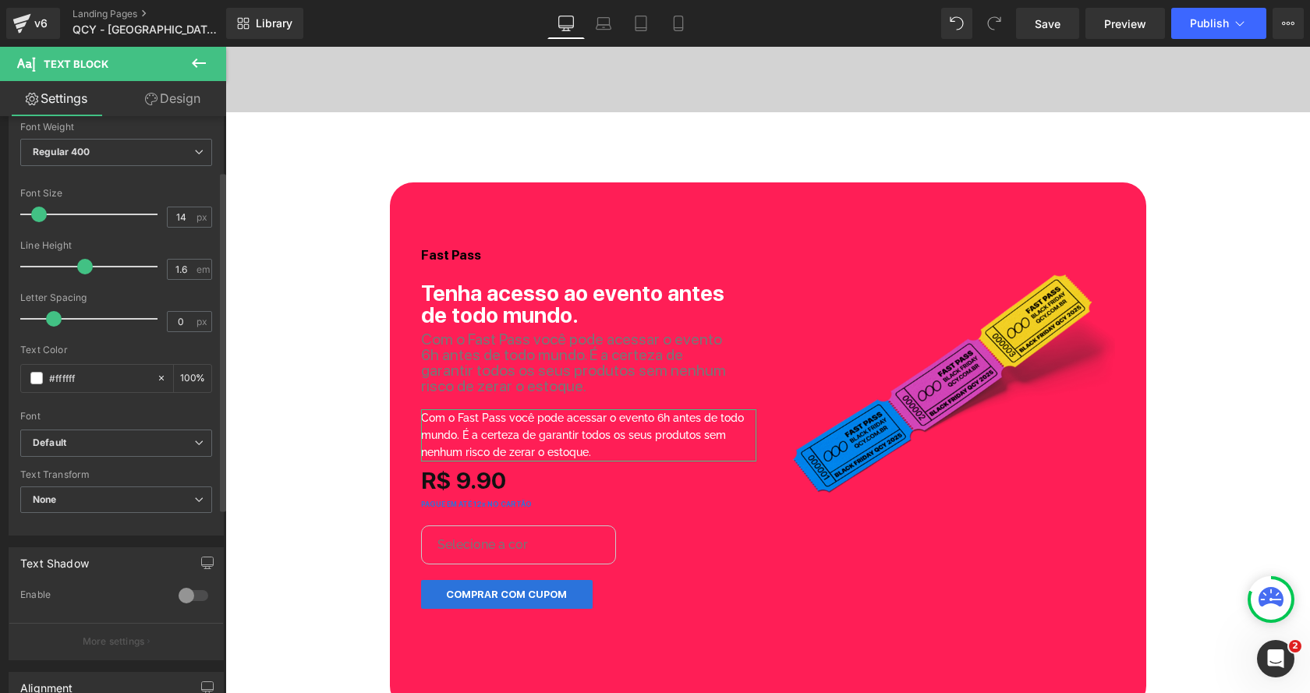
scroll to position [213, 0]
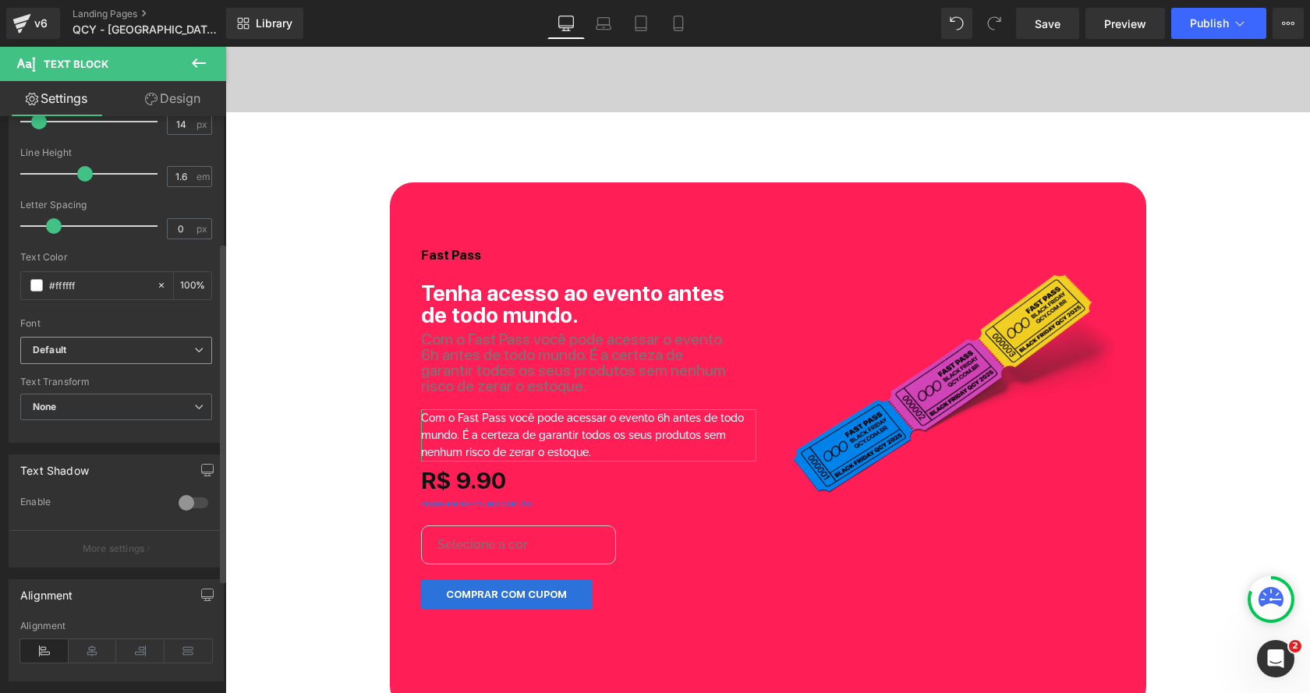
click at [66, 344] on b "Default" at bounding box center [113, 350] width 161 height 13
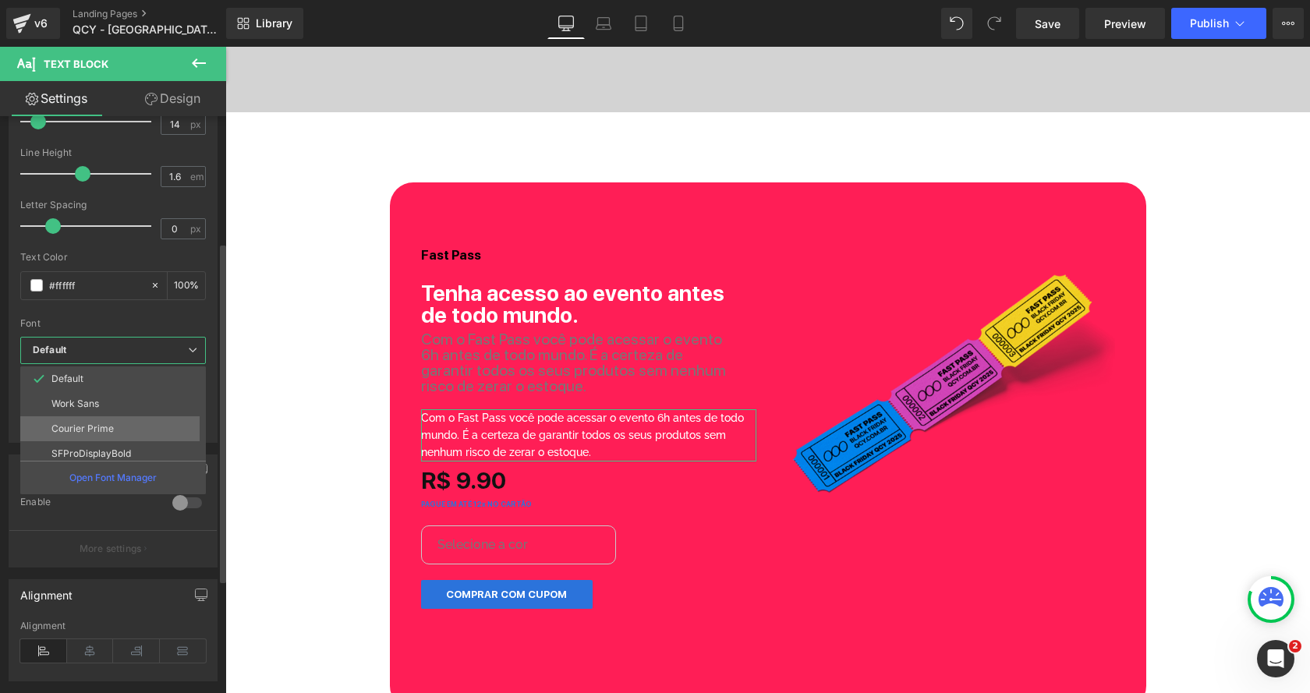
scroll to position [55, 0]
click at [82, 437] on li "SFProDisplay" at bounding box center [116, 448] width 193 height 25
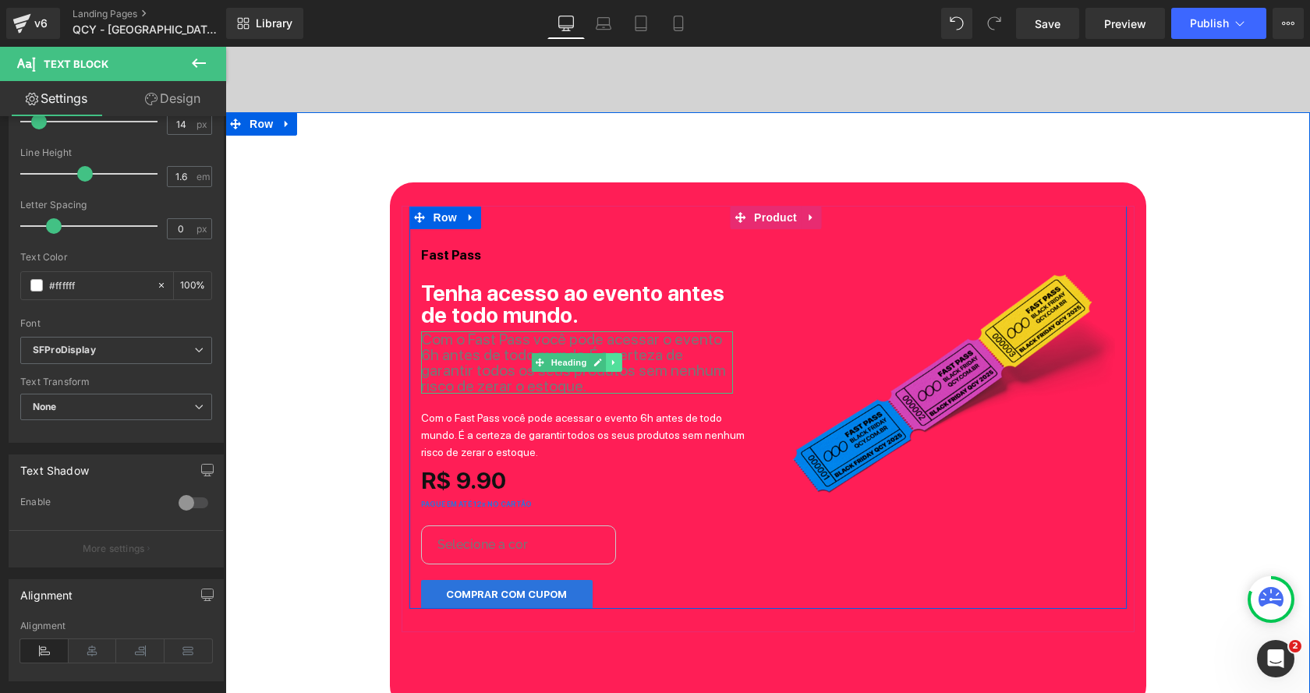
click at [610, 365] on icon at bounding box center [614, 362] width 9 height 9
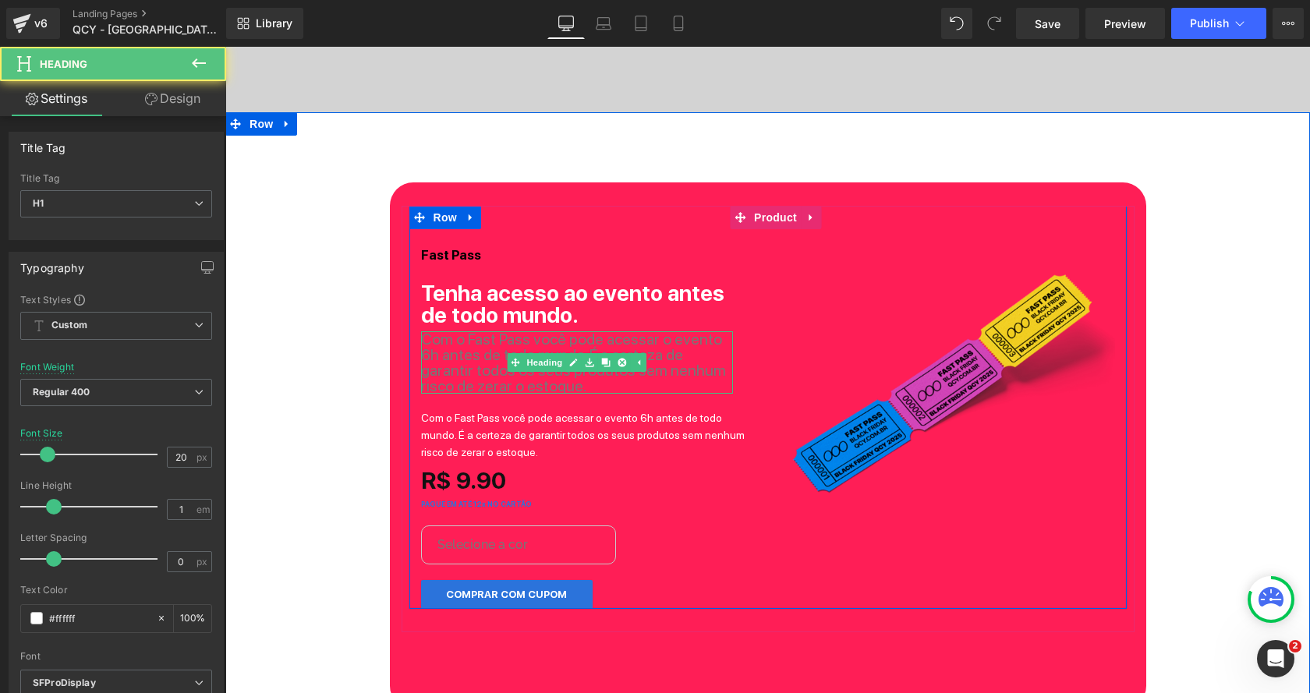
click at [497, 352] on span "Com o Fast Pass você pode acessar o evento 6h antes de todo mundo. É a certeza …" at bounding box center [573, 362] width 305 height 65
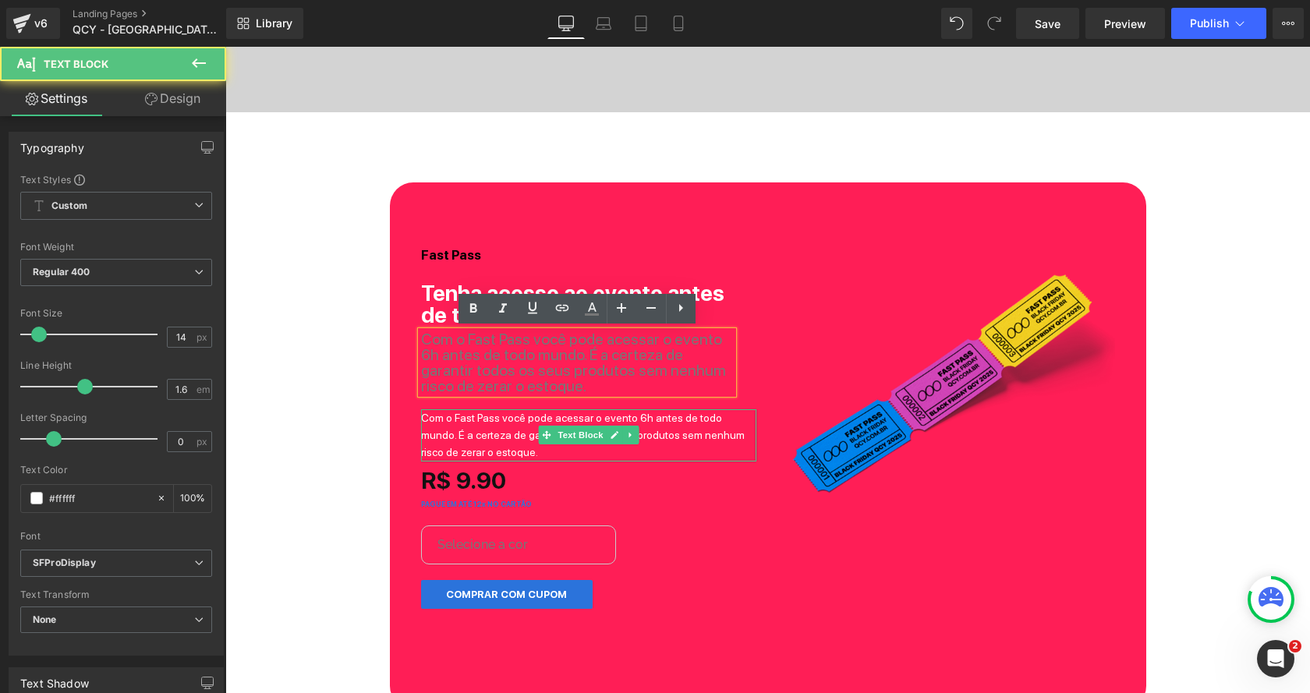
click at [482, 419] on p "Com o Fast Pass você pode acessar o evento 6h antes de todo mundo. É a certeza …" at bounding box center [588, 435] width 335 height 52
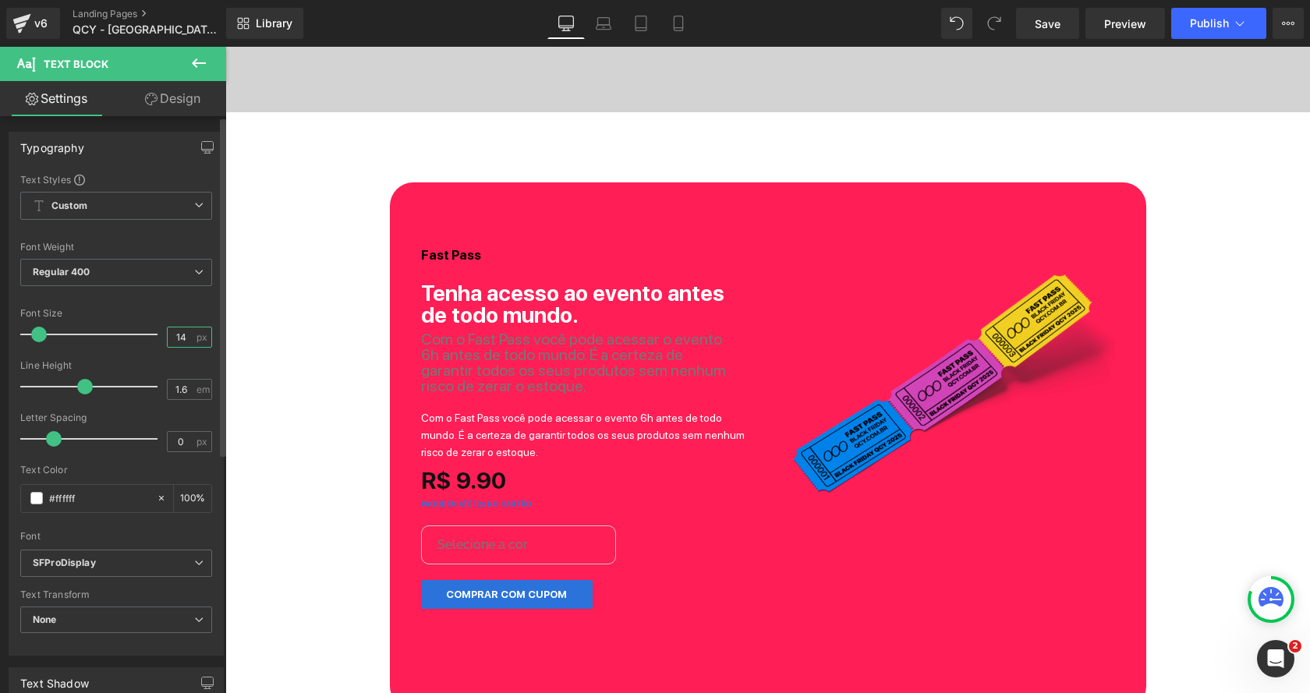
click at [186, 338] on input "14" at bounding box center [181, 336] width 27 height 19
type input "1"
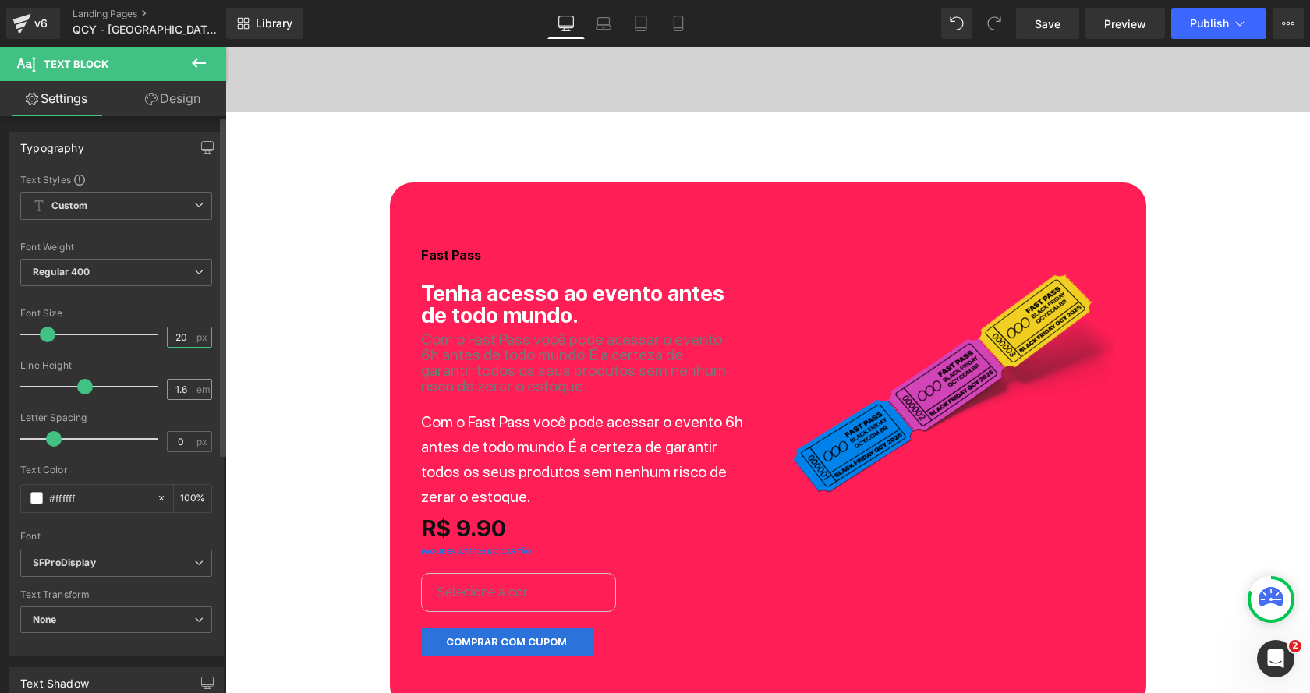
type input "20"
click at [190, 390] on div "1.6 em" at bounding box center [189, 389] width 45 height 21
click at [185, 387] on input "1.6" at bounding box center [181, 389] width 27 height 19
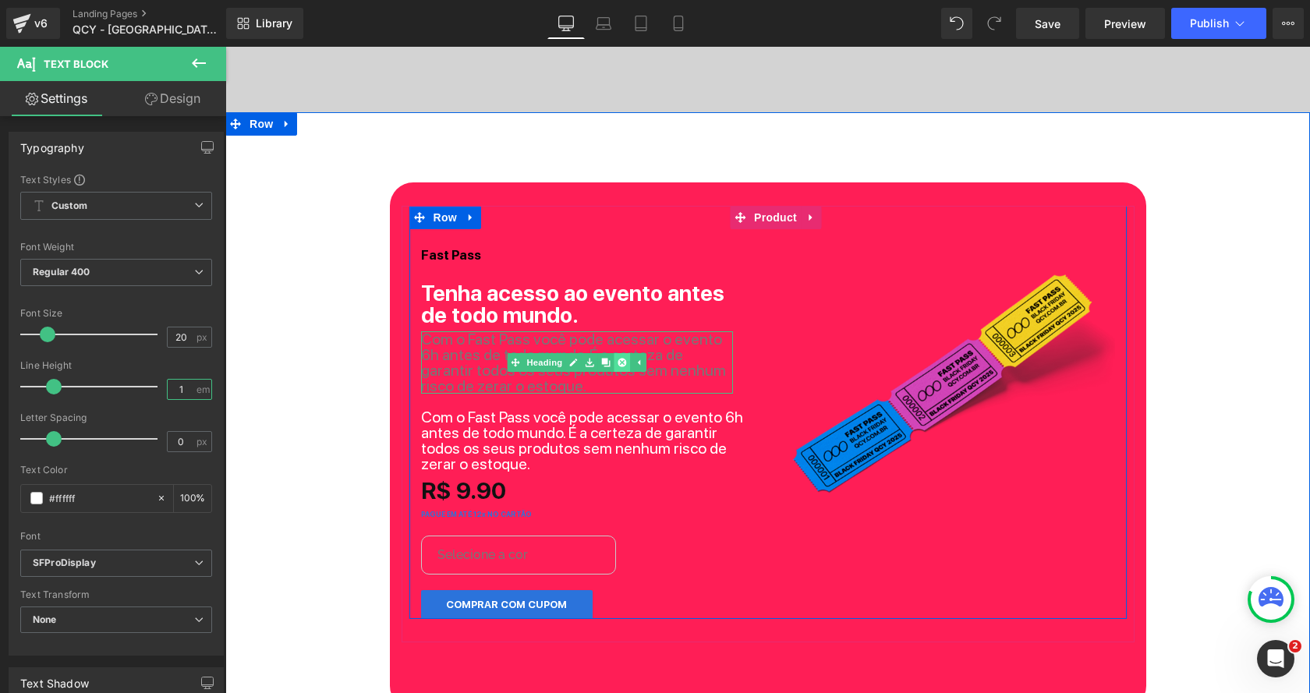
type input "1"
click at [619, 360] on icon at bounding box center [621, 362] width 9 height 9
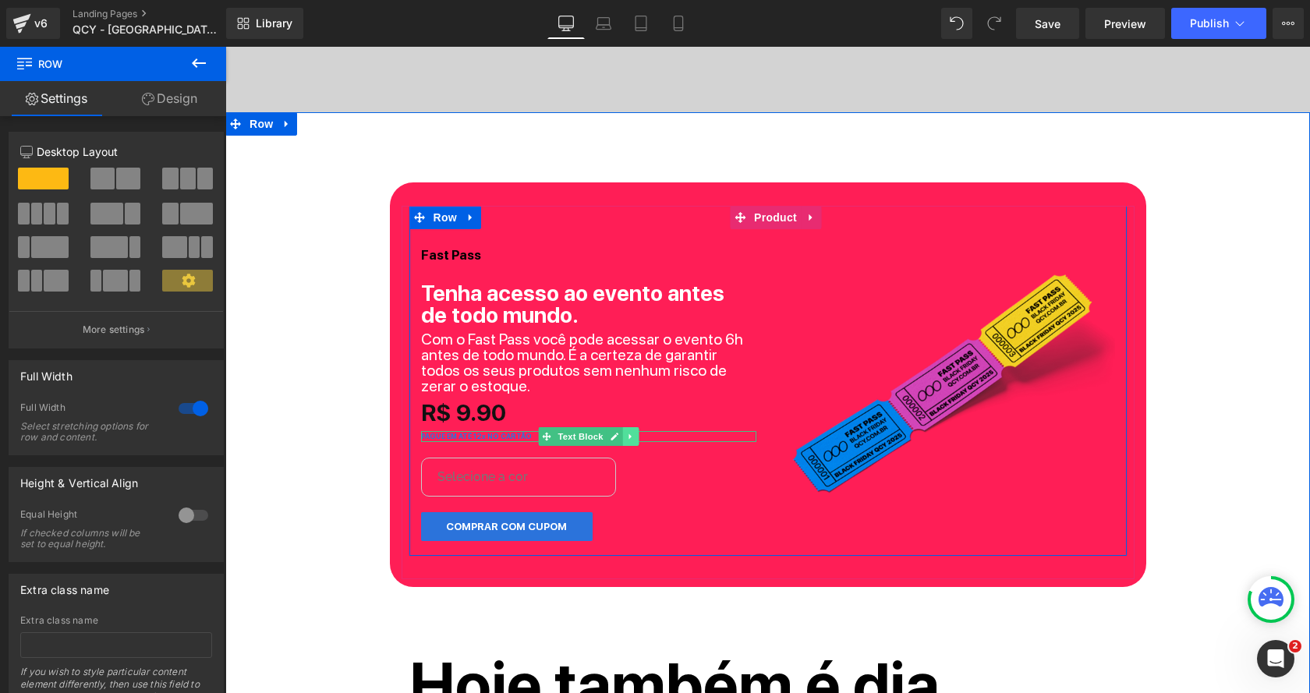
click at [628, 437] on icon at bounding box center [629, 435] width 2 height 5
click at [637, 437] on icon at bounding box center [638, 436] width 9 height 9
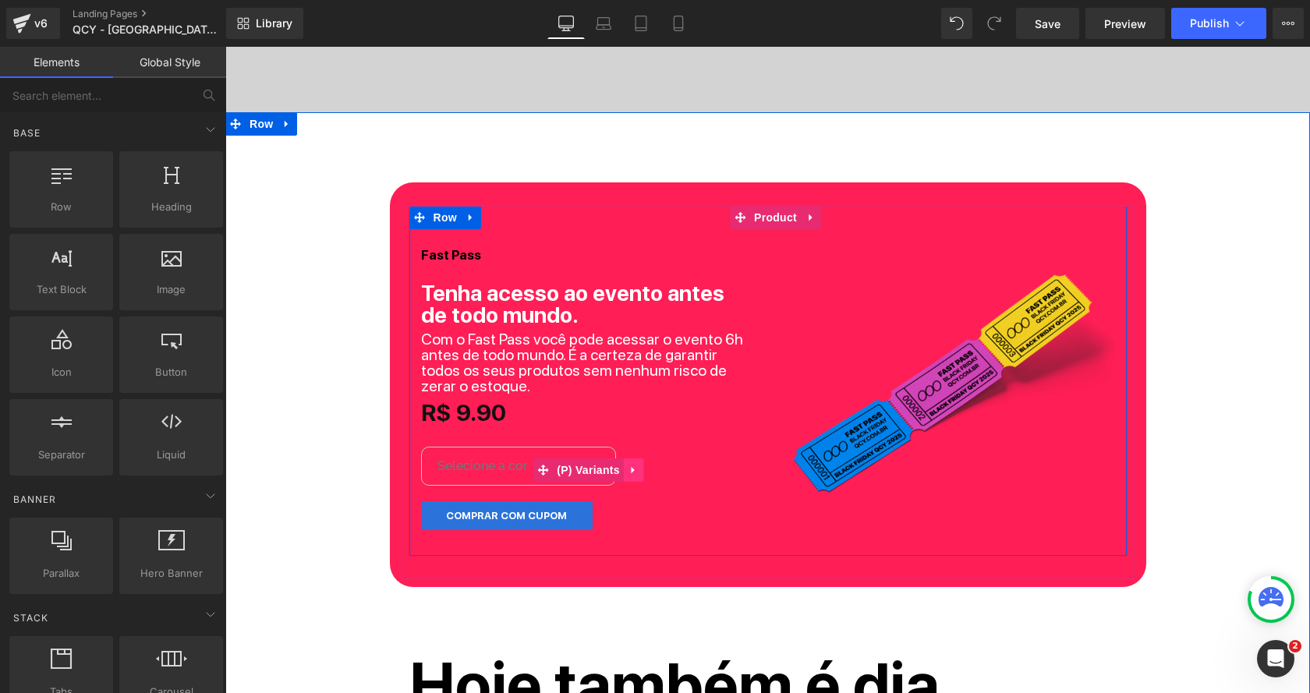
click at [629, 469] on icon at bounding box center [633, 470] width 11 height 12
click at [642, 471] on icon at bounding box center [643, 470] width 11 height 11
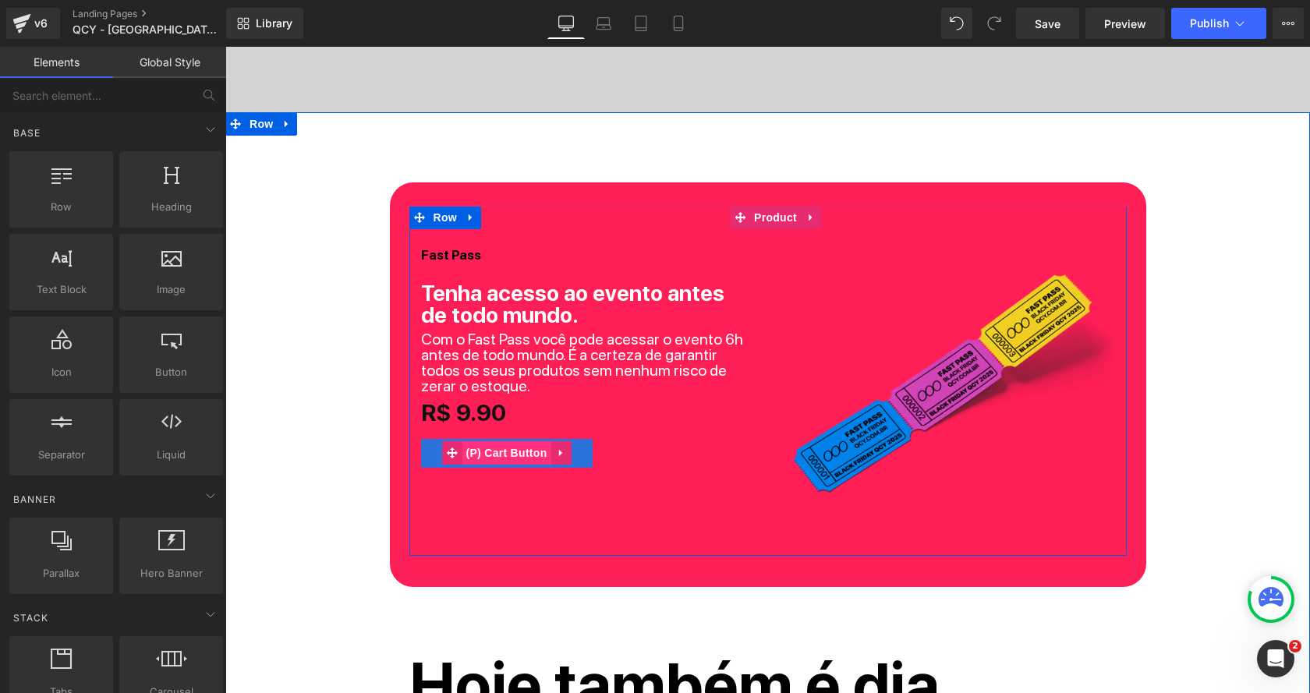
click at [506, 448] on span "(P) Cart Button" at bounding box center [505, 452] width 89 height 23
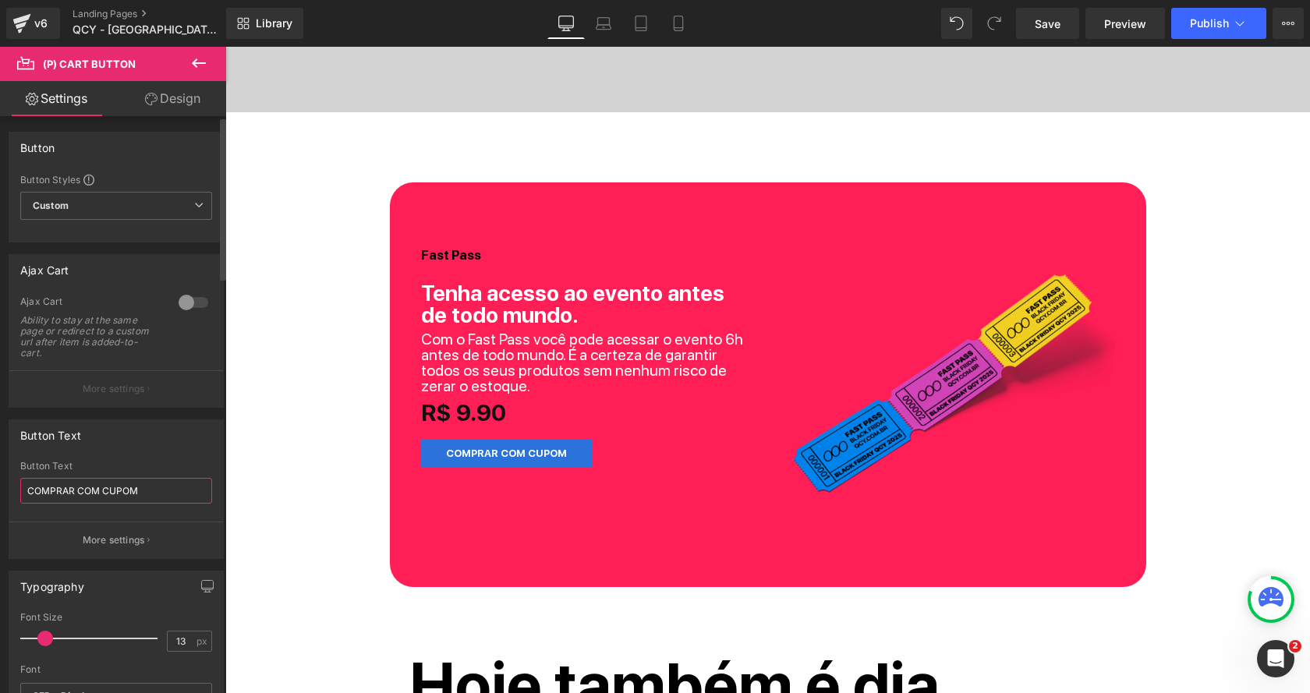
click at [101, 478] on input "COMPRAR COM CUPOM" at bounding box center [116, 491] width 192 height 26
type input "GARANTIR ACESSO ANTECIPADO"
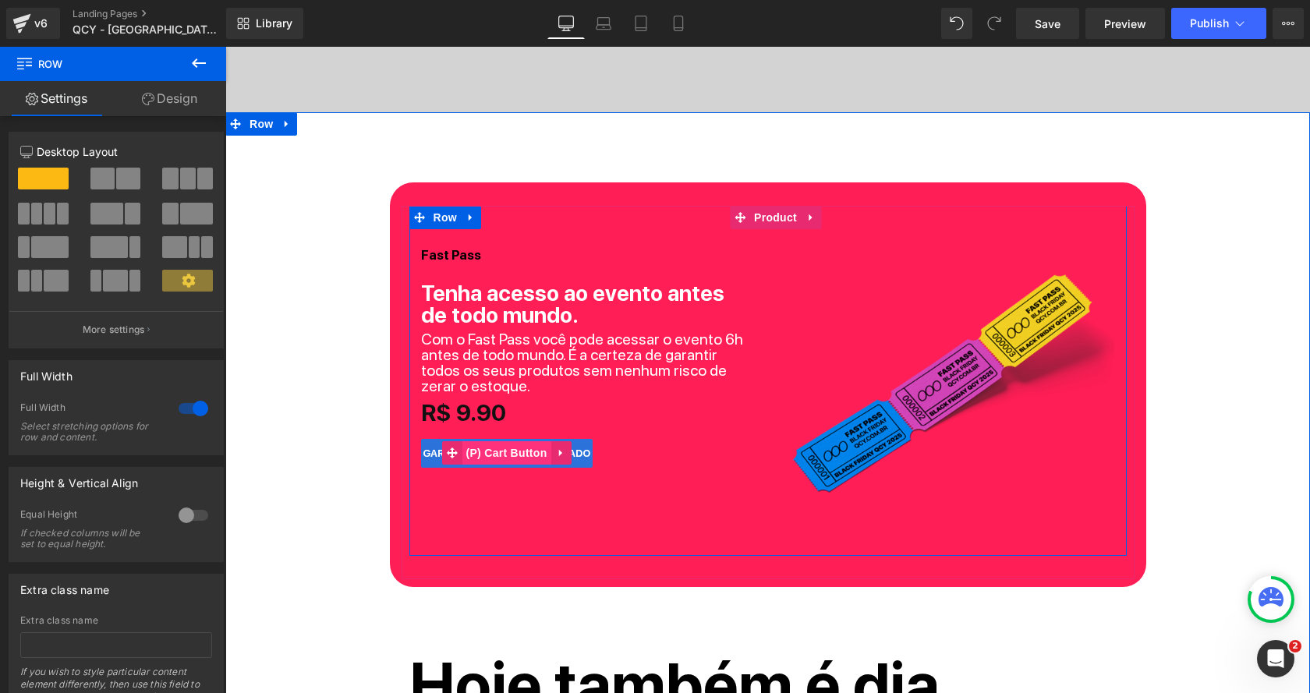
click at [506, 451] on span "(P) Cart Button" at bounding box center [505, 452] width 89 height 23
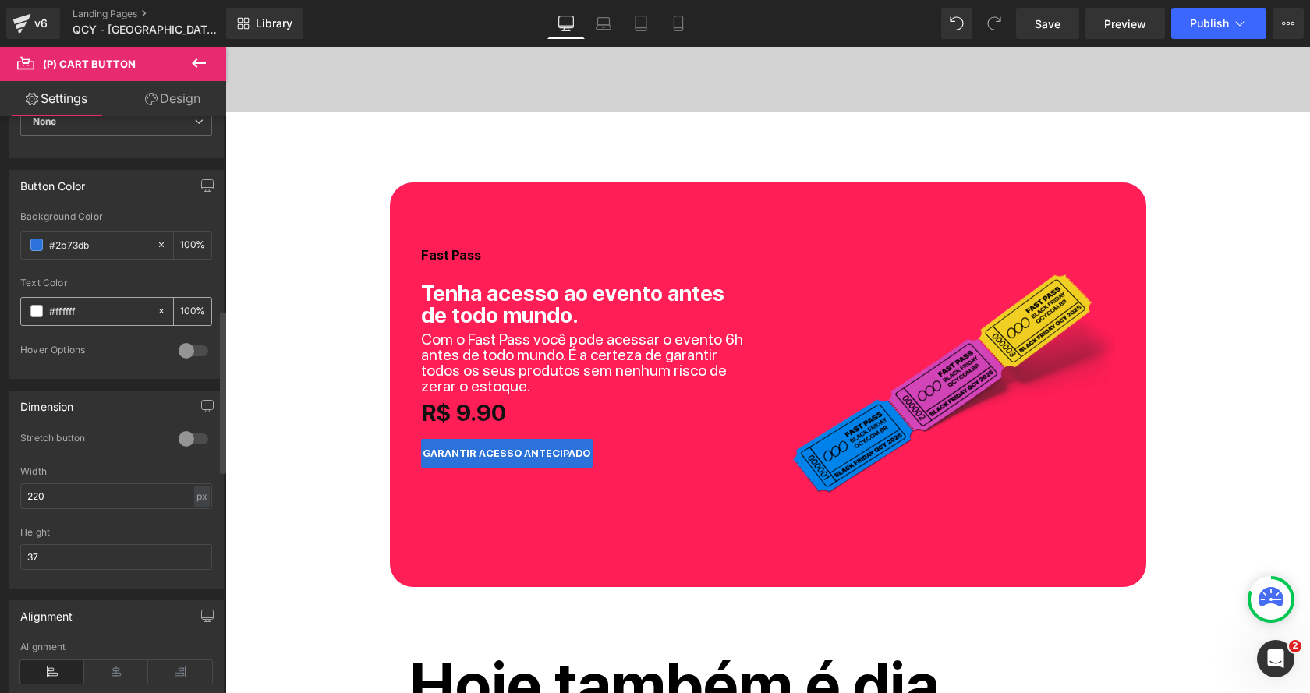
scroll to position [737, 0]
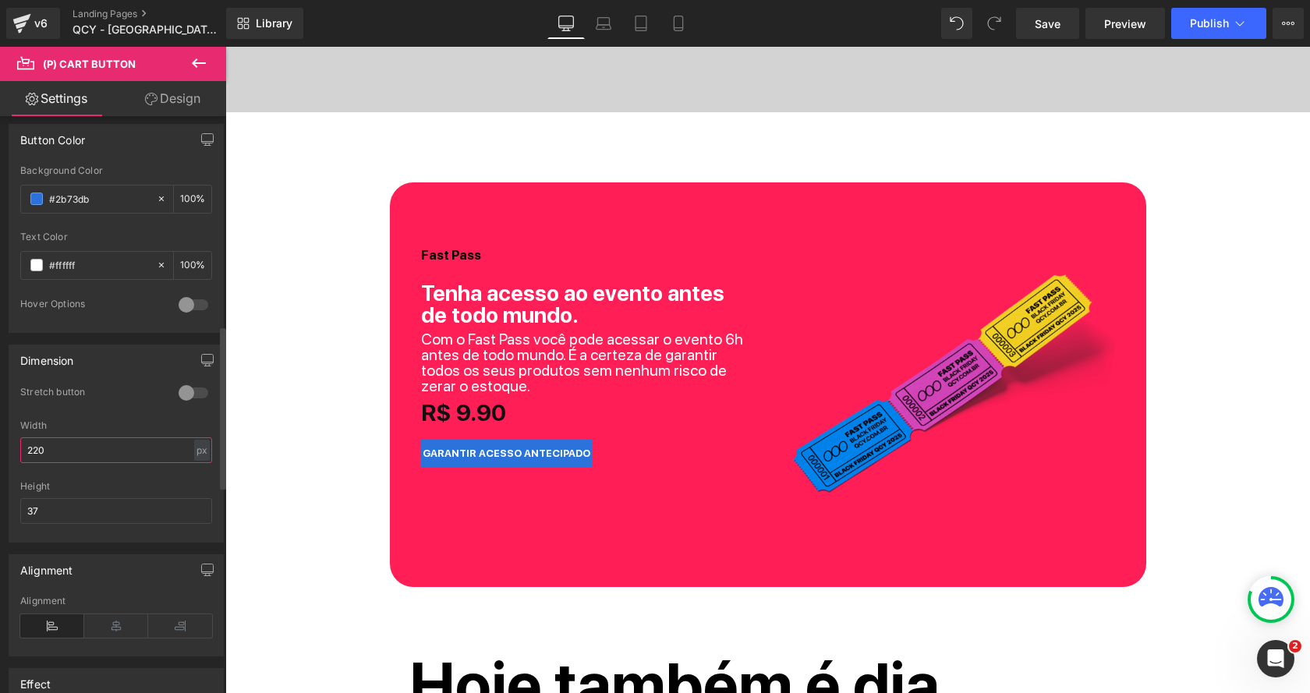
click at [120, 437] on input "220" at bounding box center [116, 450] width 192 height 26
type input "230"
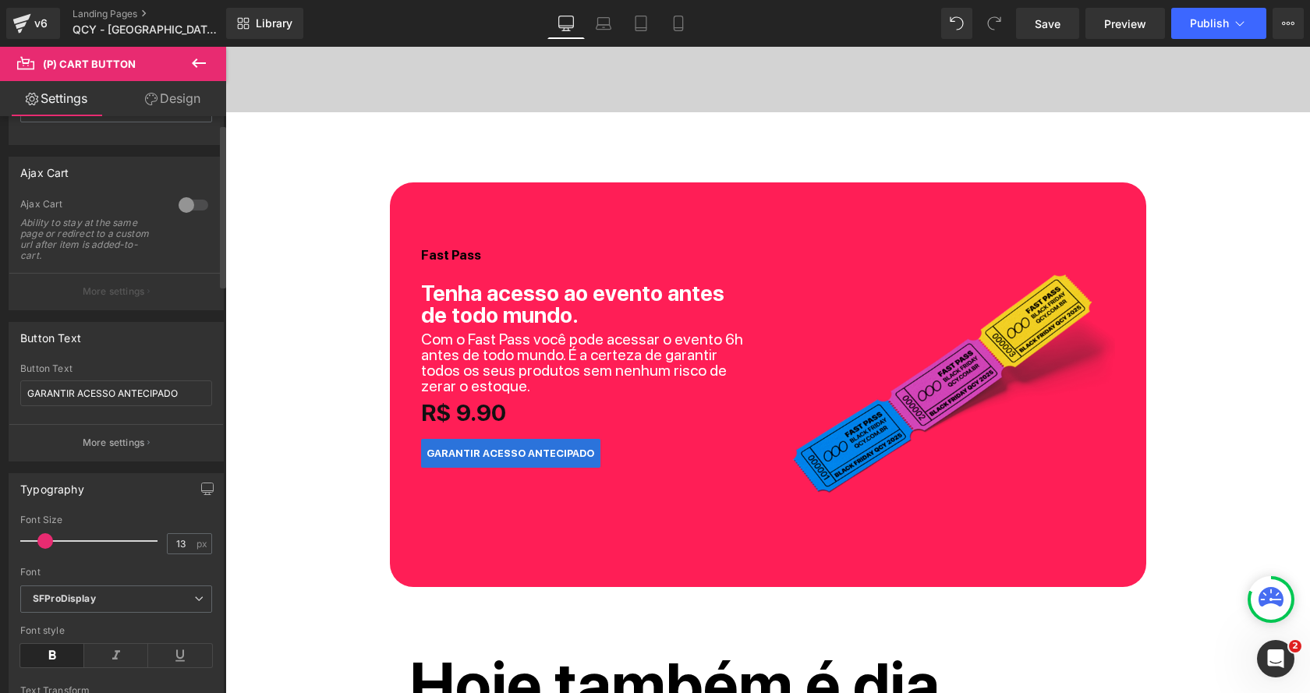
scroll to position [27, 0]
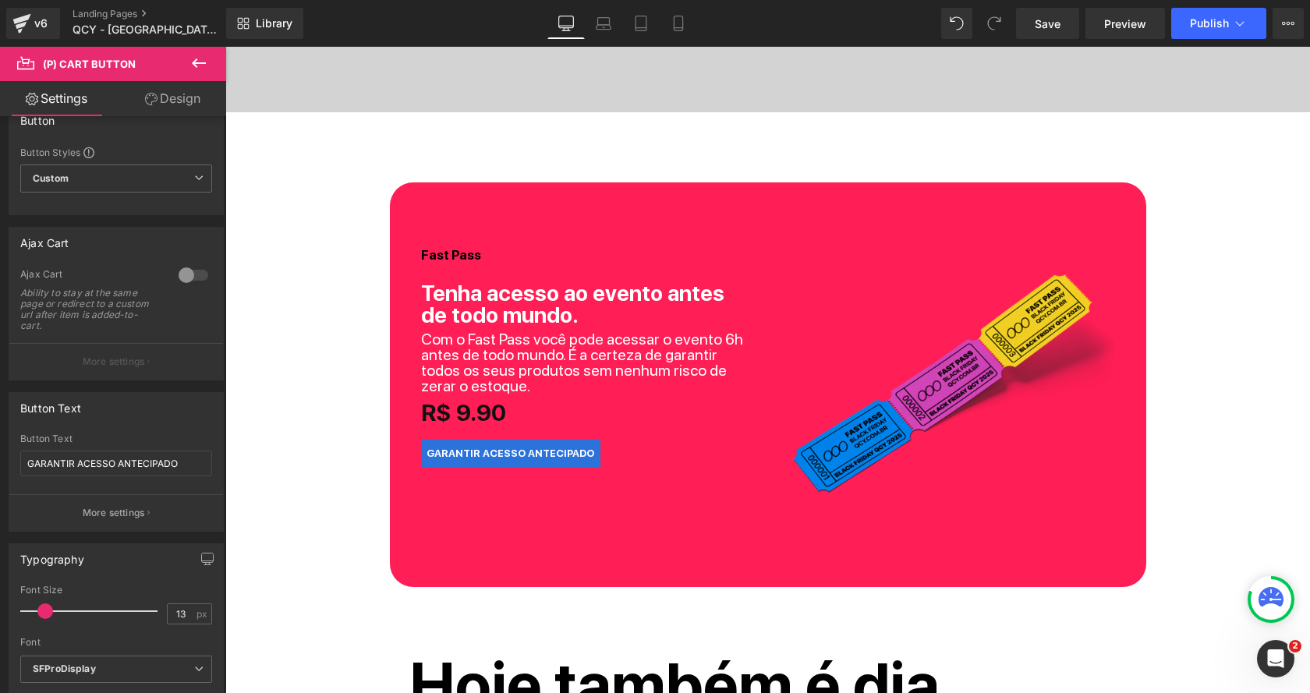
click at [184, 105] on link "Design" at bounding box center [172, 98] width 113 height 35
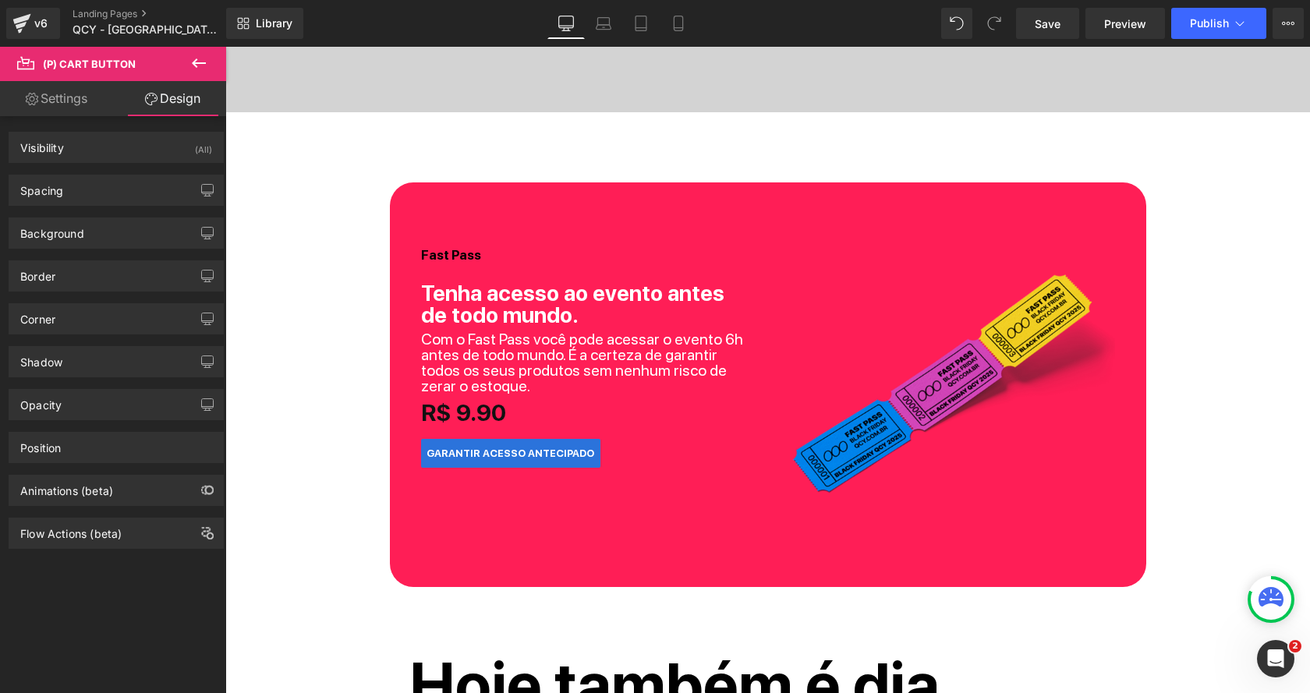
click at [65, 106] on link "Settings" at bounding box center [56, 98] width 113 height 35
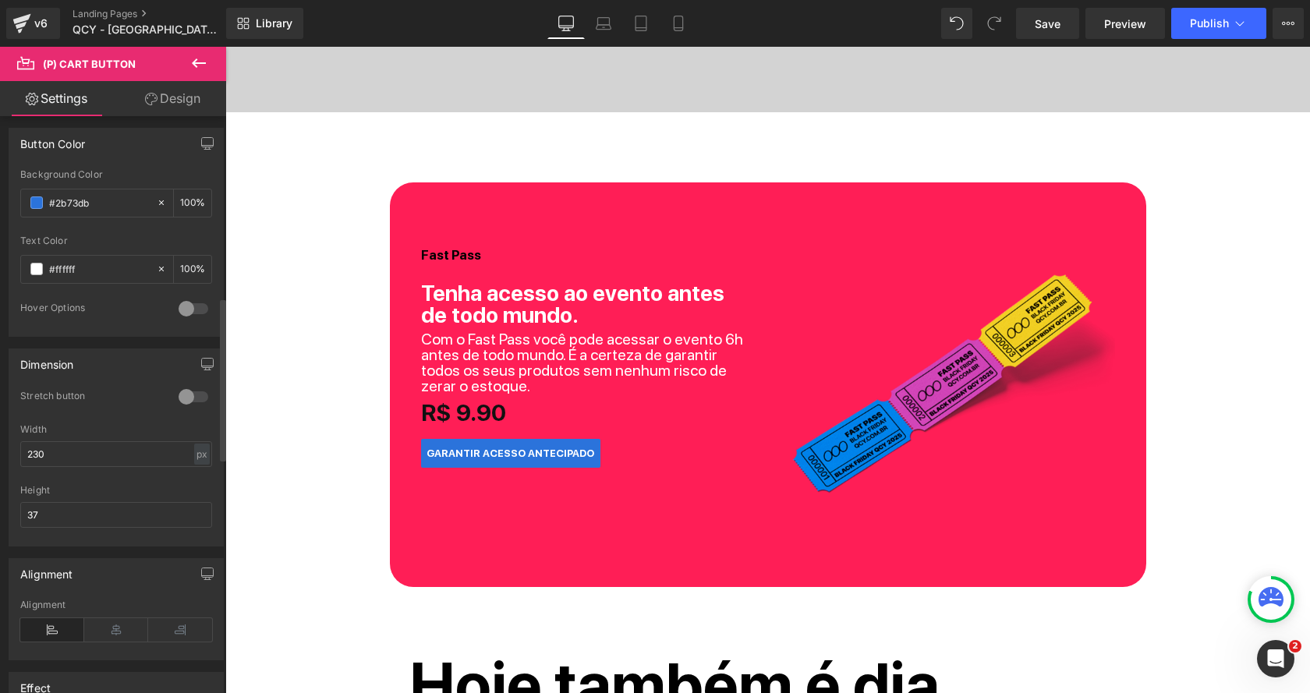
scroll to position [772, 0]
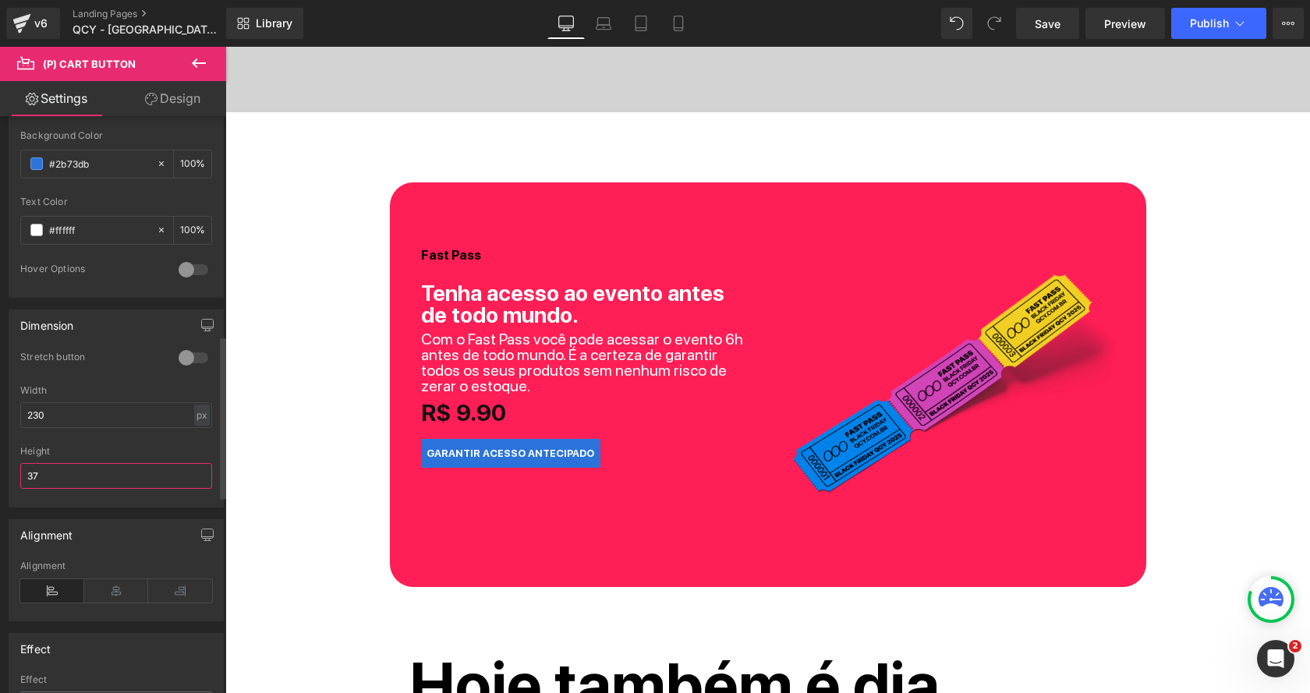
click at [90, 472] on input "37" at bounding box center [116, 476] width 192 height 26
type input "40"
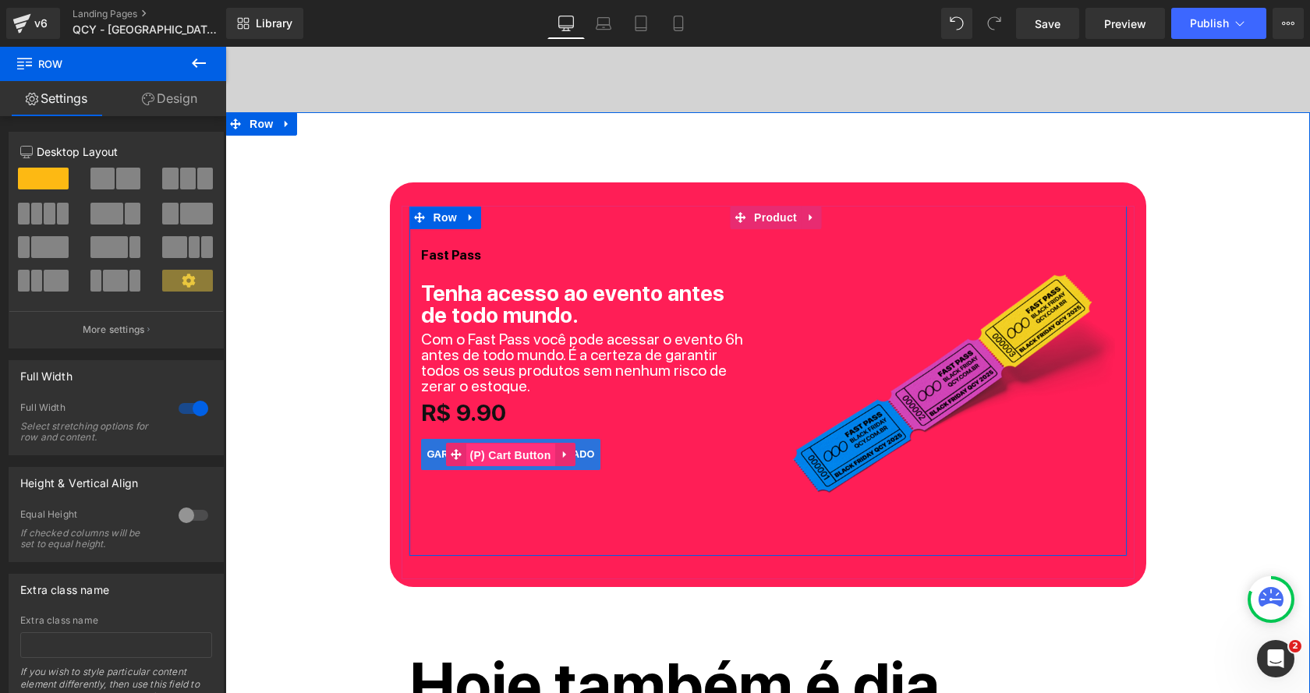
click at [504, 447] on span "(P) Cart Button" at bounding box center [509, 455] width 89 height 23
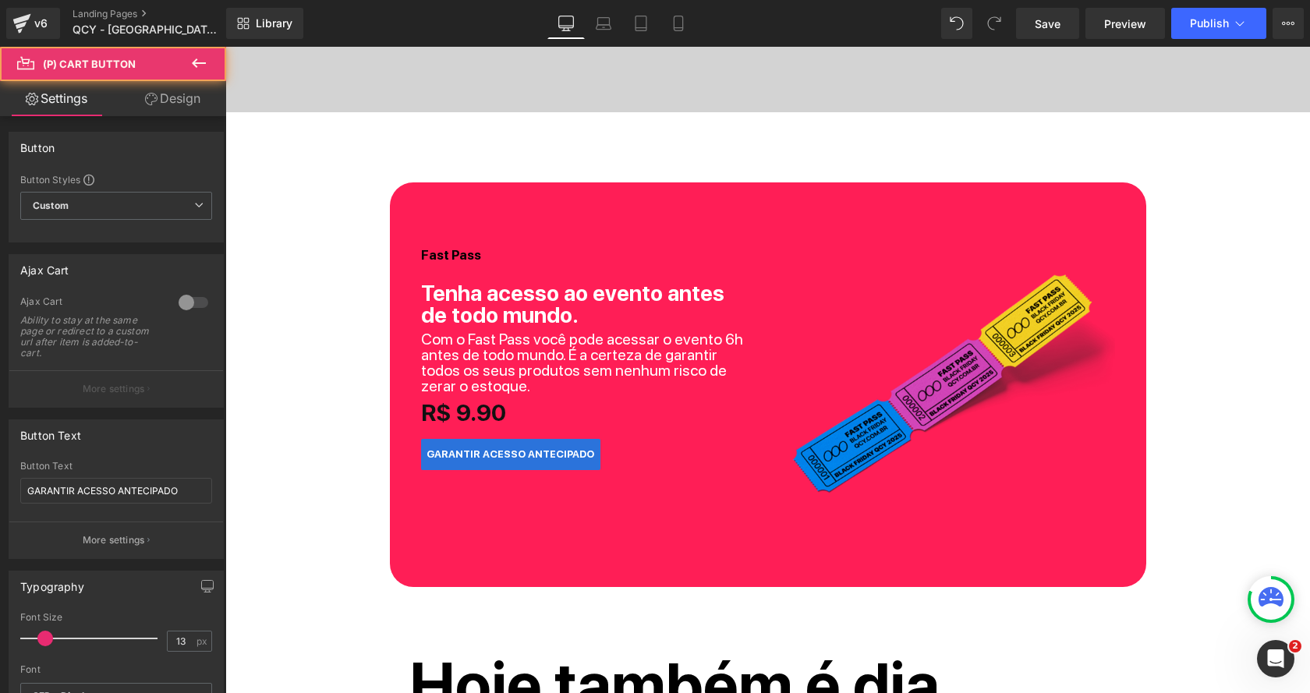
click at [182, 104] on link "Design" at bounding box center [172, 98] width 113 height 35
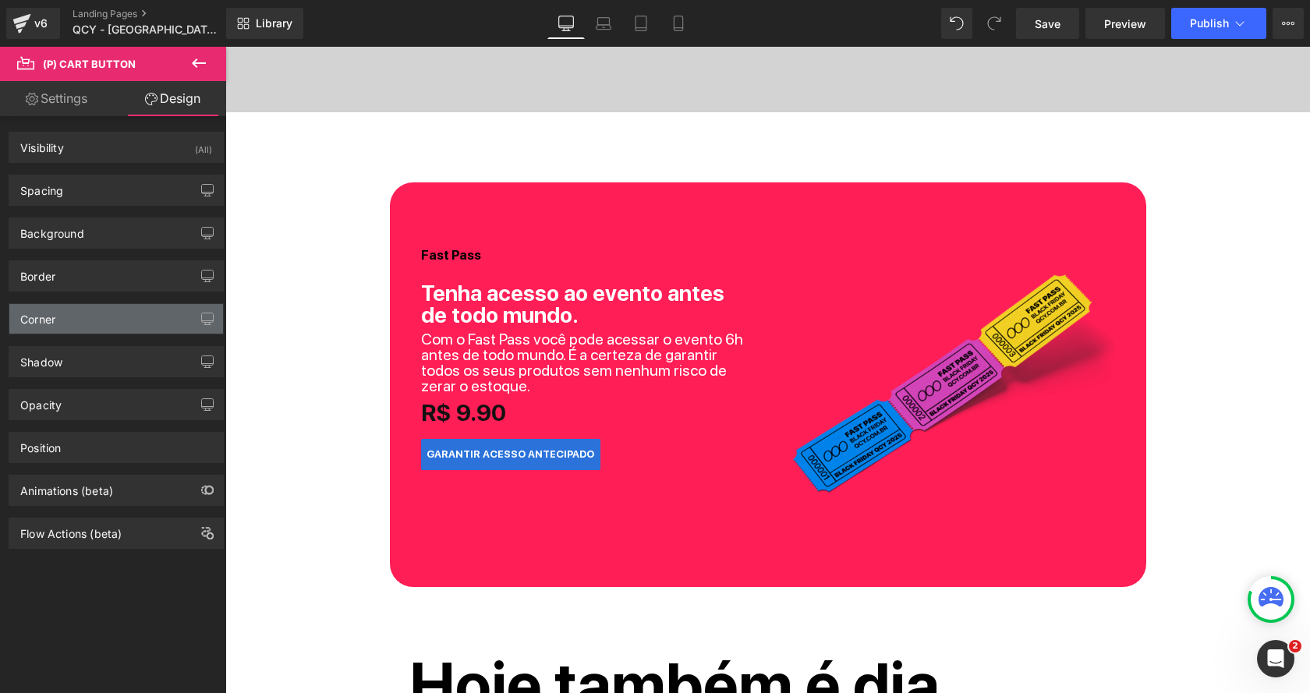
click at [68, 316] on div "Corner" at bounding box center [116, 319] width 214 height 30
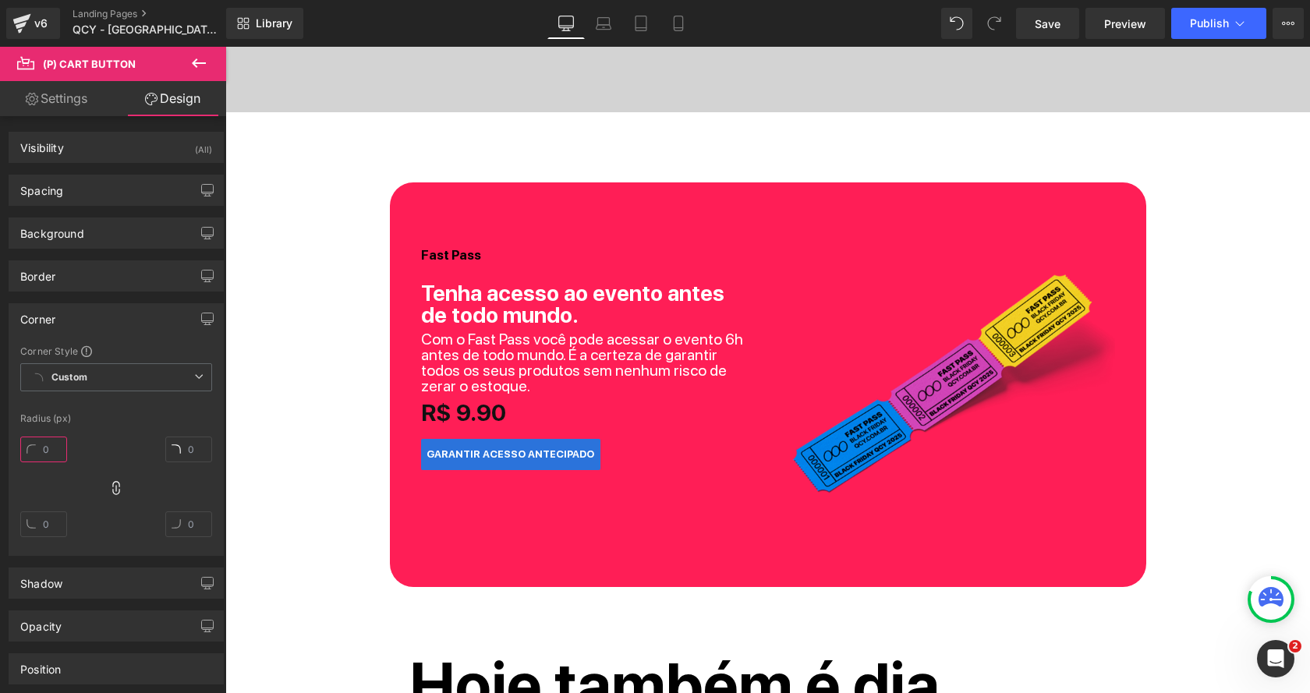
click at [55, 449] on input "text" at bounding box center [43, 450] width 47 height 26
type input "30"
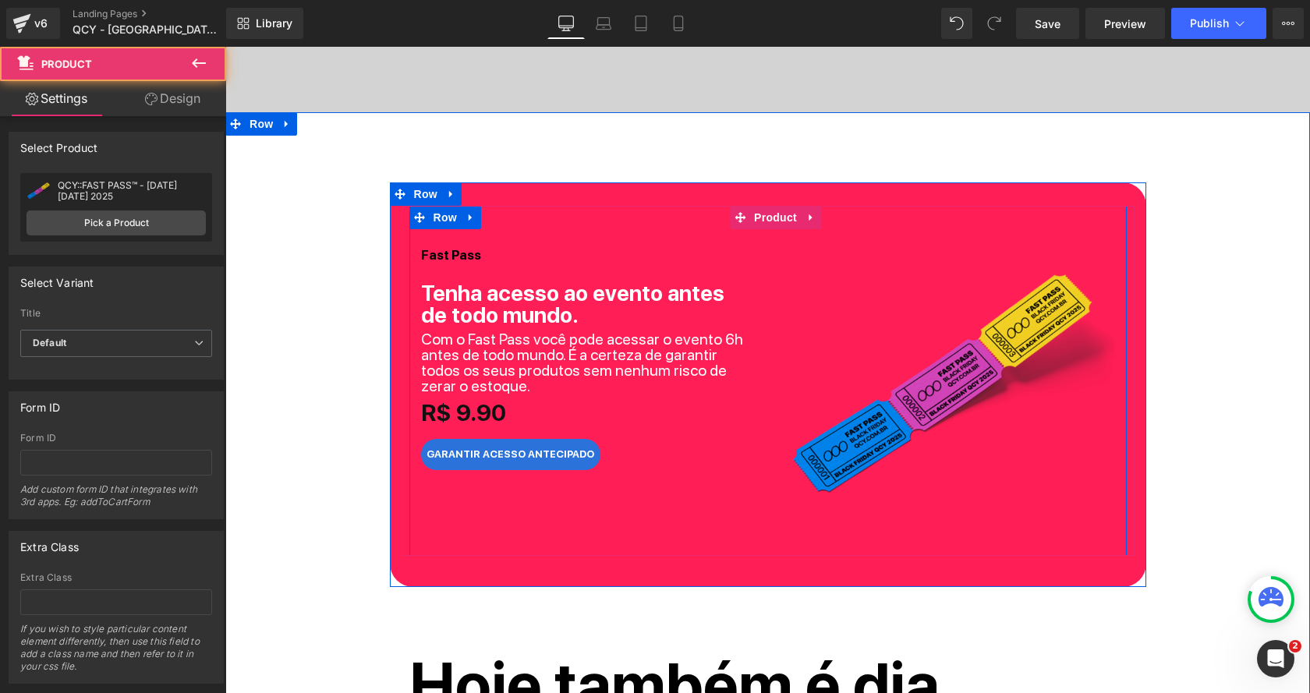
drag, startPoint x: 670, startPoint y: 575, endPoint x: 674, endPoint y: 518, distance: 57.9
click at [674, 518] on div "Fast Pass Heading Tenha acesso ao evento antes de todo mundo. Heading Com o Fas…" at bounding box center [767, 381] width 733 height 350
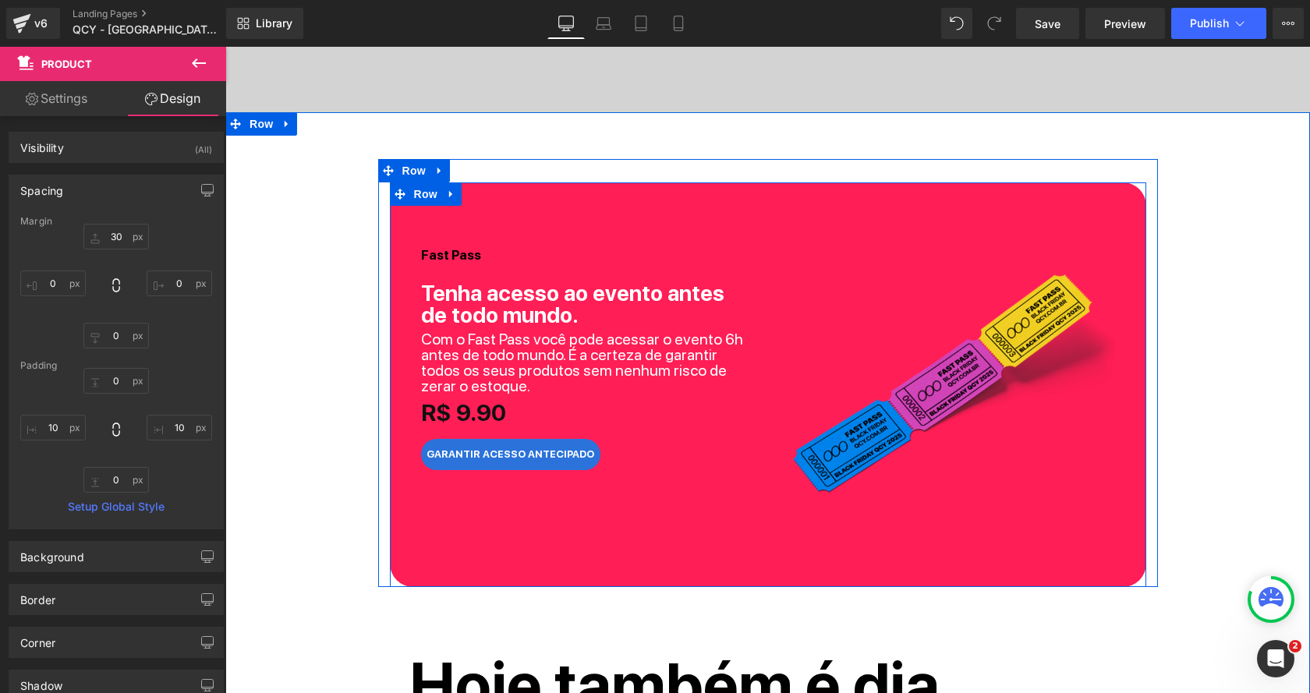
click at [659, 574] on div "Fast Pass Heading Tenha acesso ao evento antes de todo mundo. Heading Com o Fas…" at bounding box center [768, 384] width 756 height 405
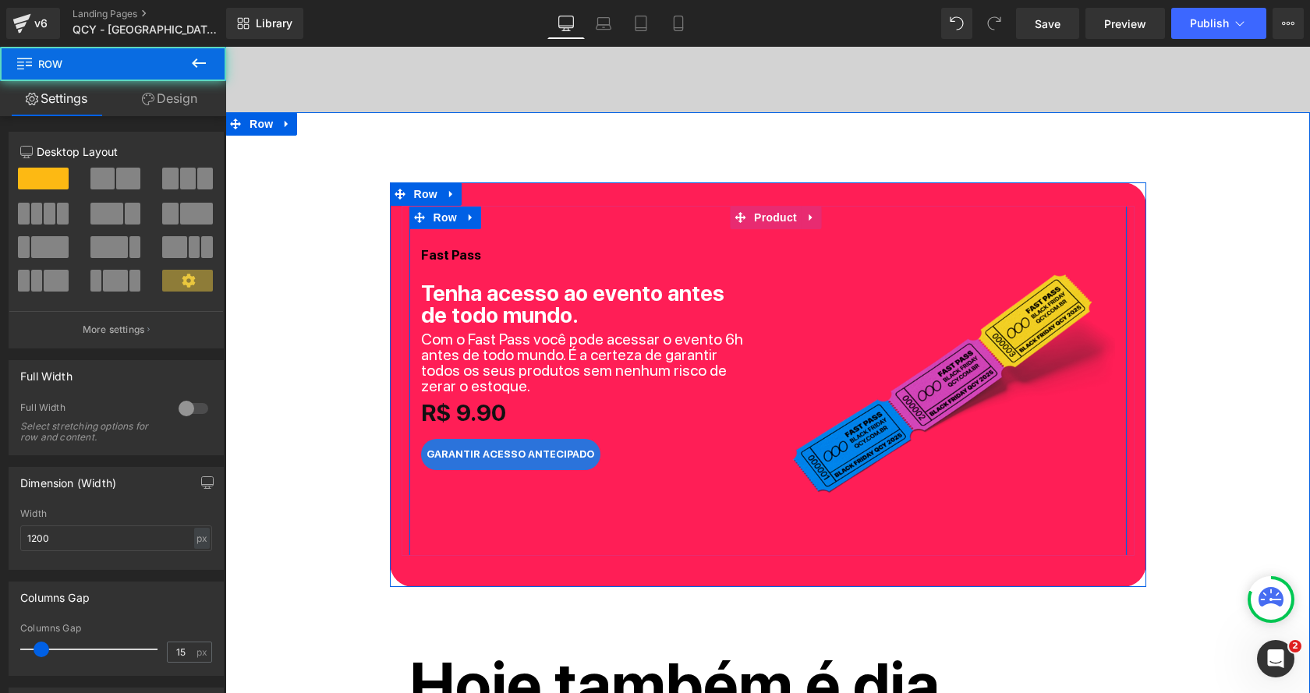
click at [662, 540] on div "Fast Pass Heading Tenha acesso ao evento antes de todo mundo. Heading Com o Fas…" at bounding box center [767, 381] width 717 height 350
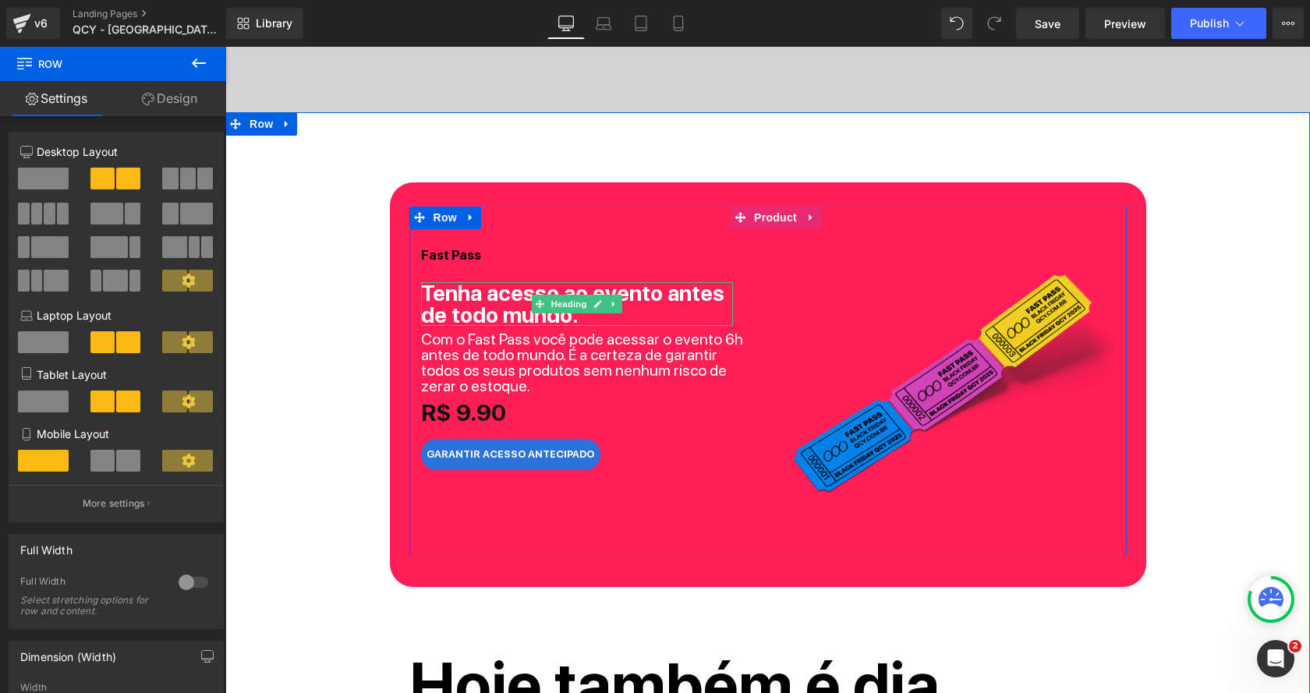
click at [442, 300] on b "Tenha acesso ao evento antes de todo mundo." at bounding box center [572, 304] width 303 height 48
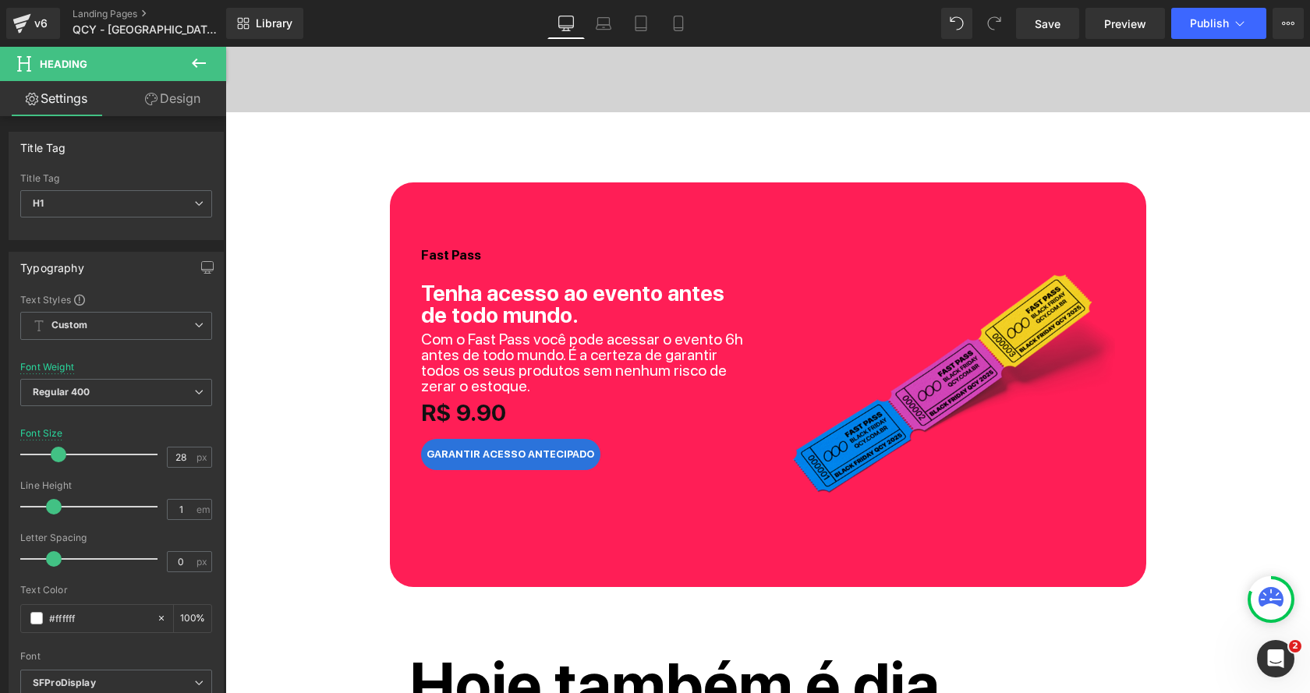
click at [188, 108] on link "Design" at bounding box center [172, 98] width 113 height 35
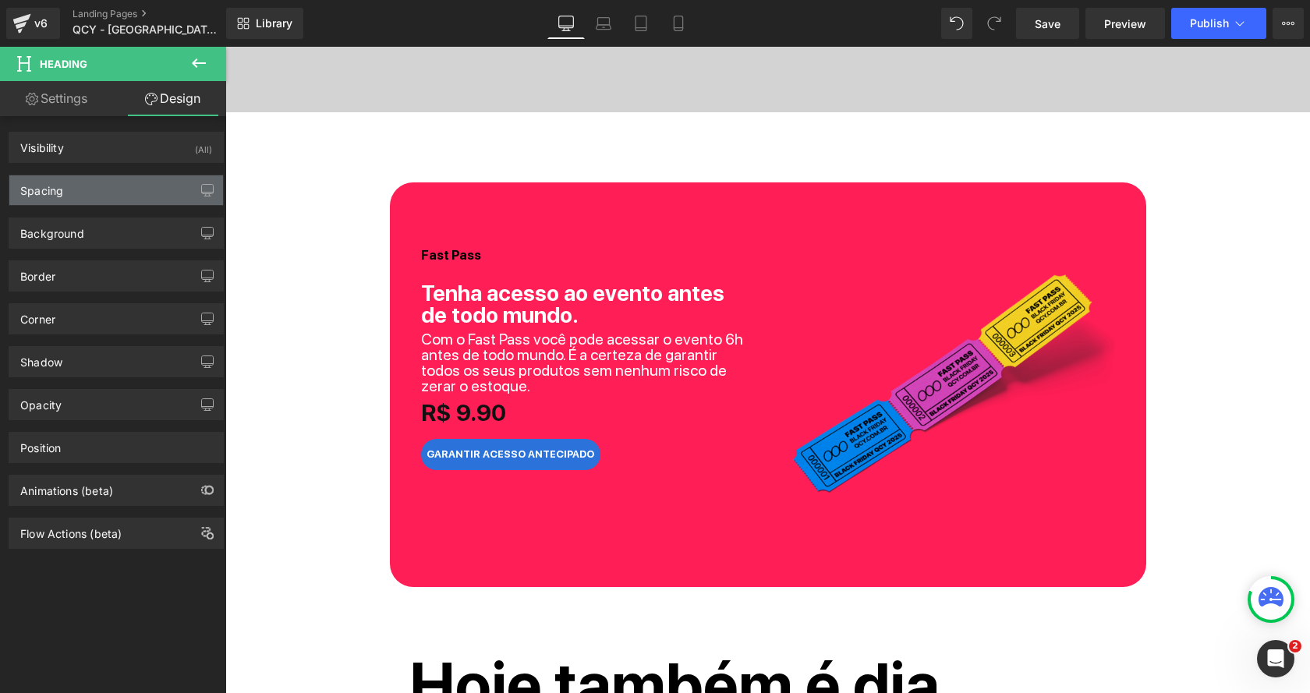
click at [134, 191] on div "Spacing" at bounding box center [116, 190] width 214 height 30
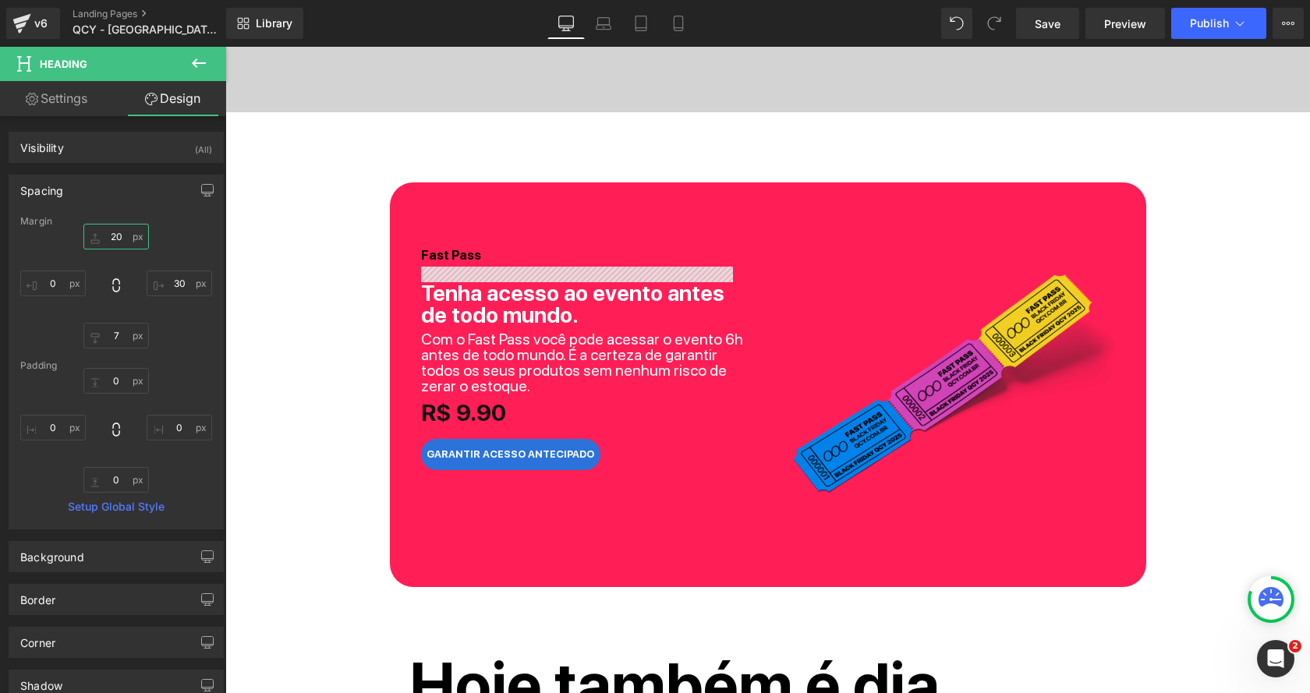
click at [112, 245] on input "20" at bounding box center [115, 237] width 65 height 26
type input "10"
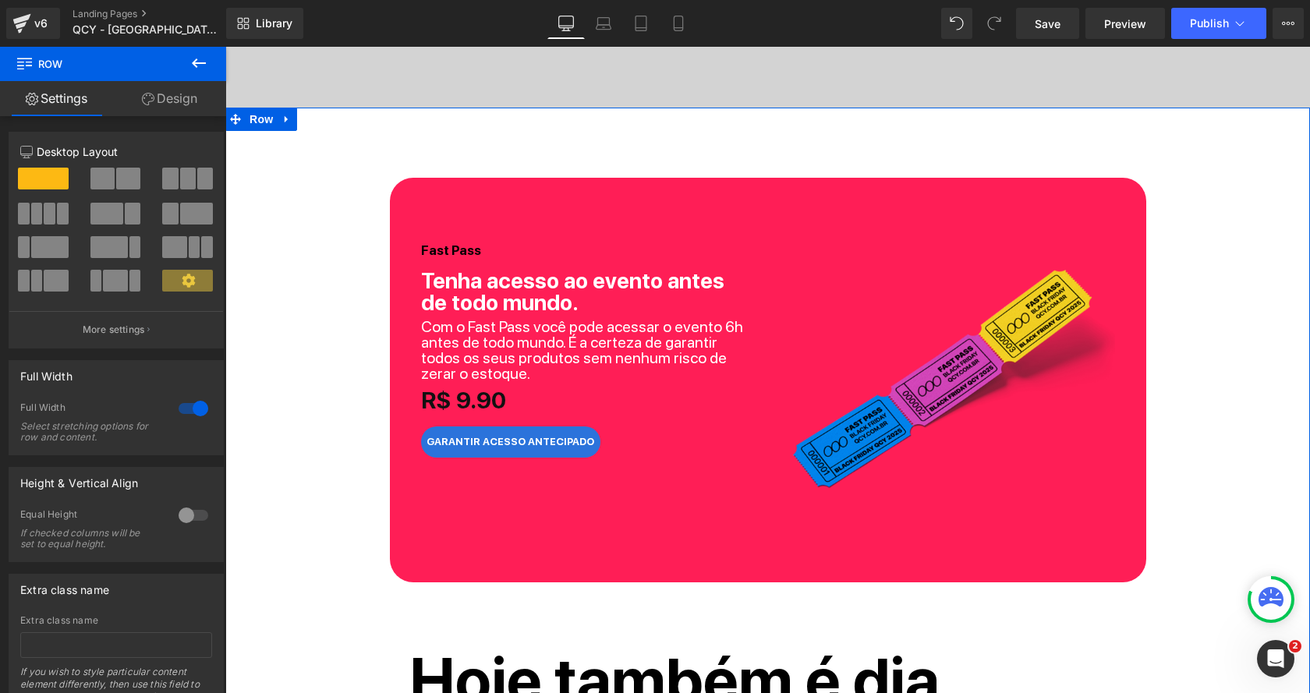
scroll to position [669, 0]
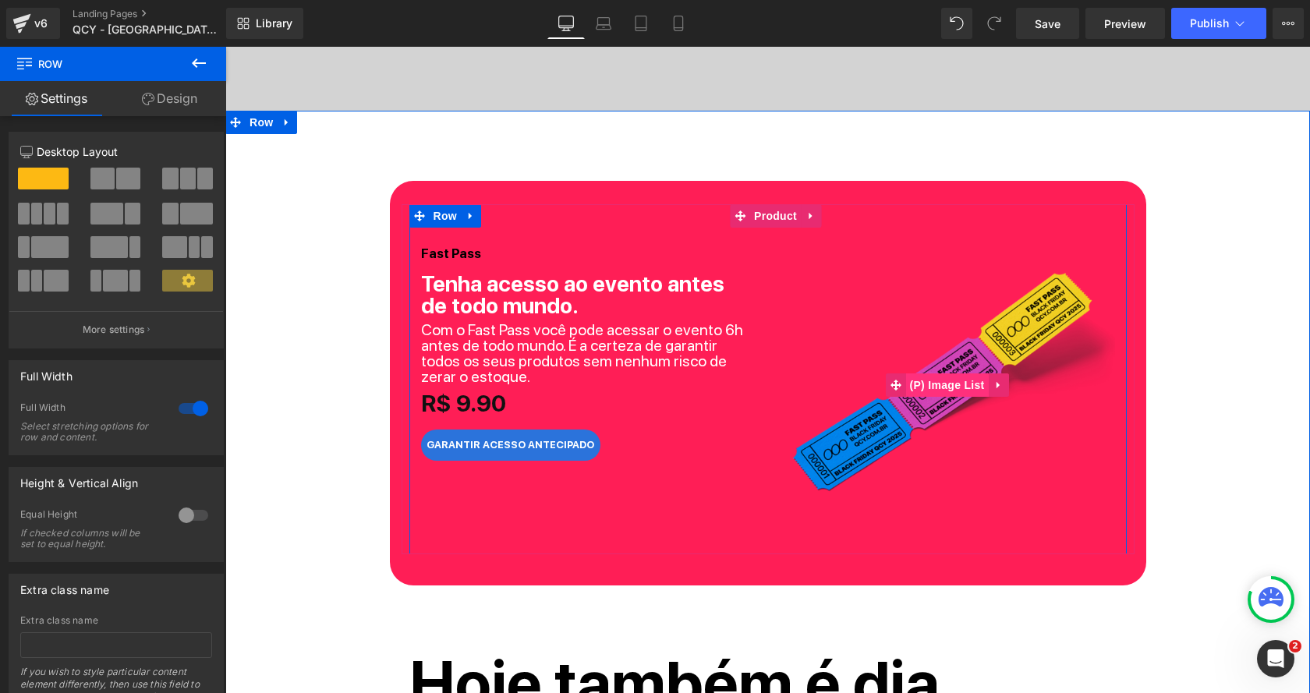
click at [937, 382] on span "(P) Image List" at bounding box center [947, 384] width 83 height 23
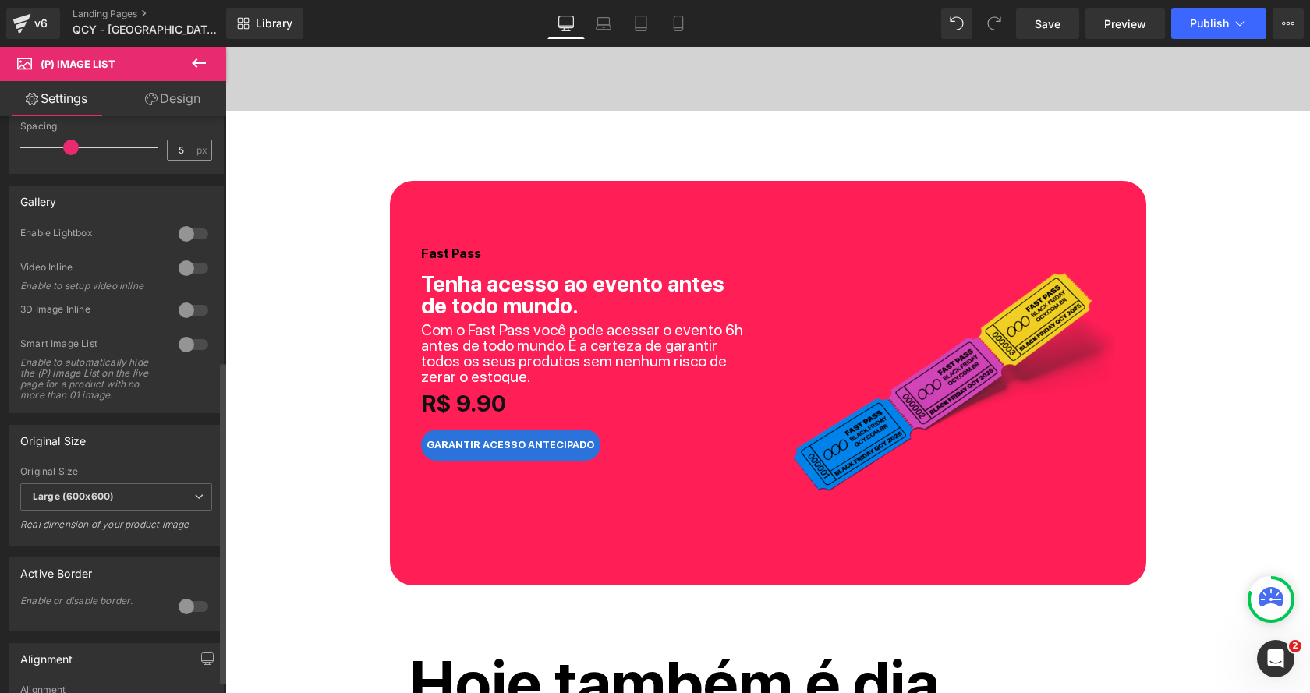
scroll to position [64, 0]
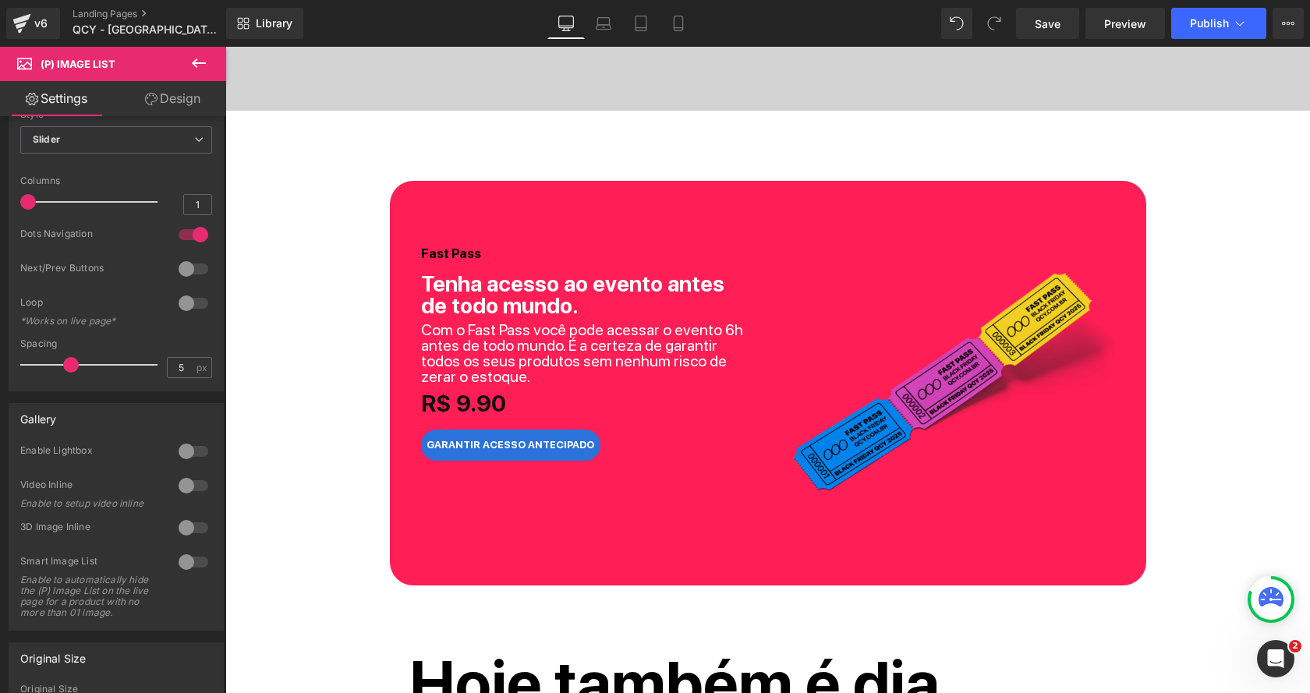
click at [201, 93] on link "Design" at bounding box center [172, 98] width 113 height 35
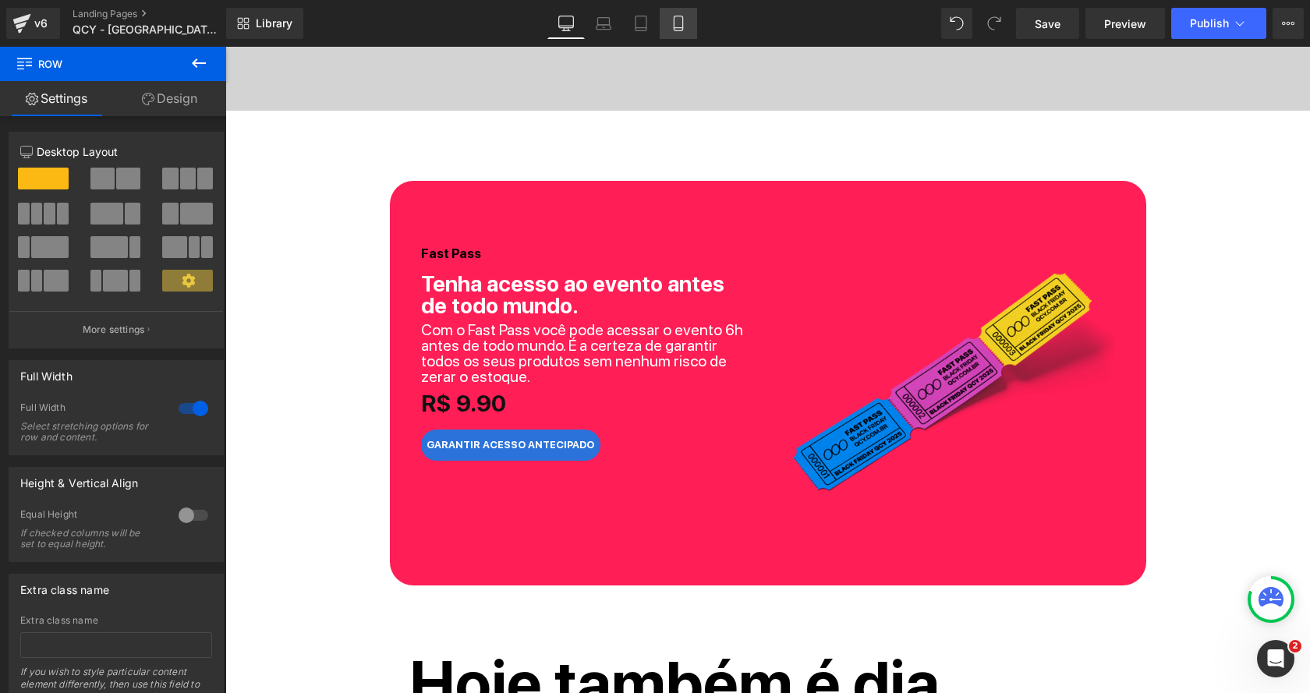
click at [681, 27] on icon at bounding box center [678, 24] width 16 height 16
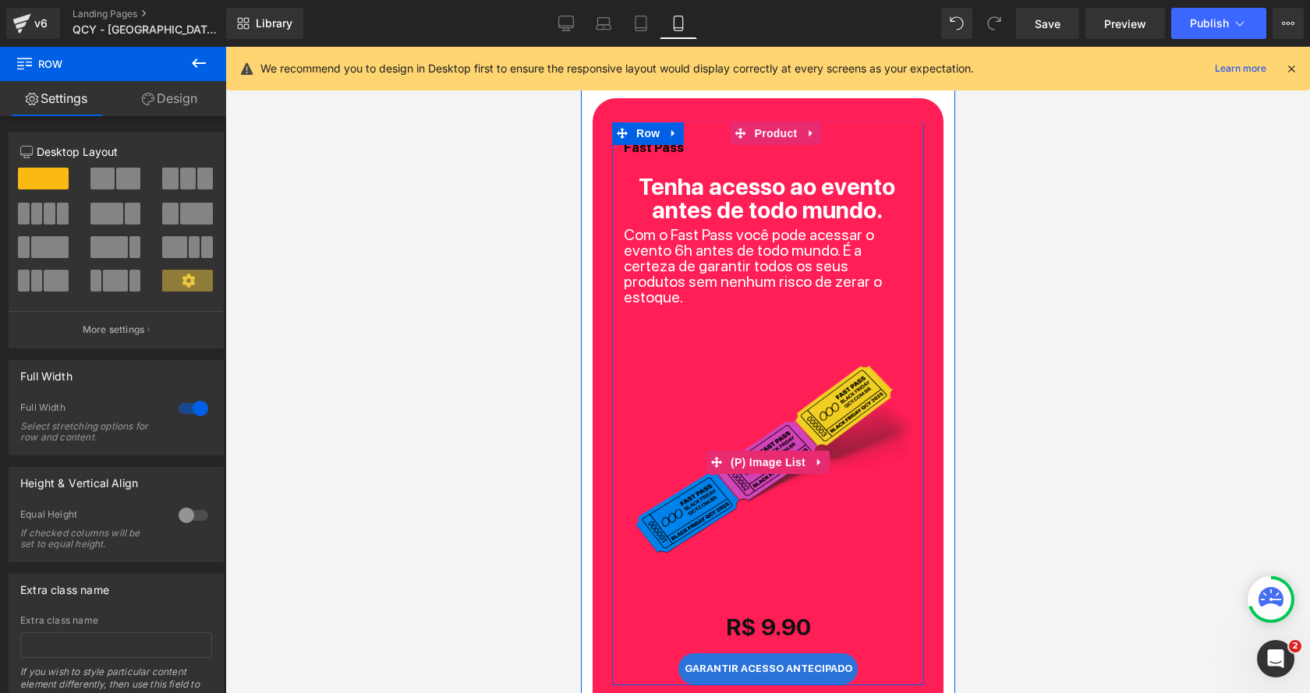
scroll to position [614, 0]
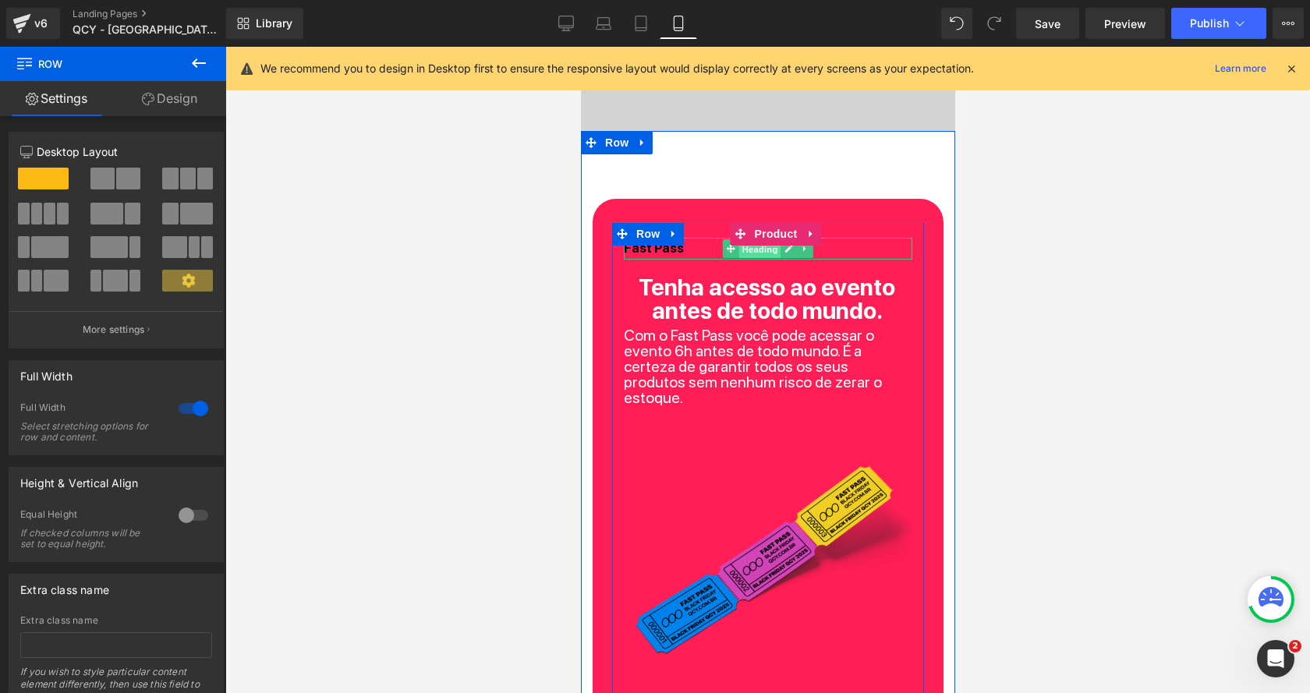
click at [760, 248] on span "Heading" at bounding box center [759, 249] width 42 height 19
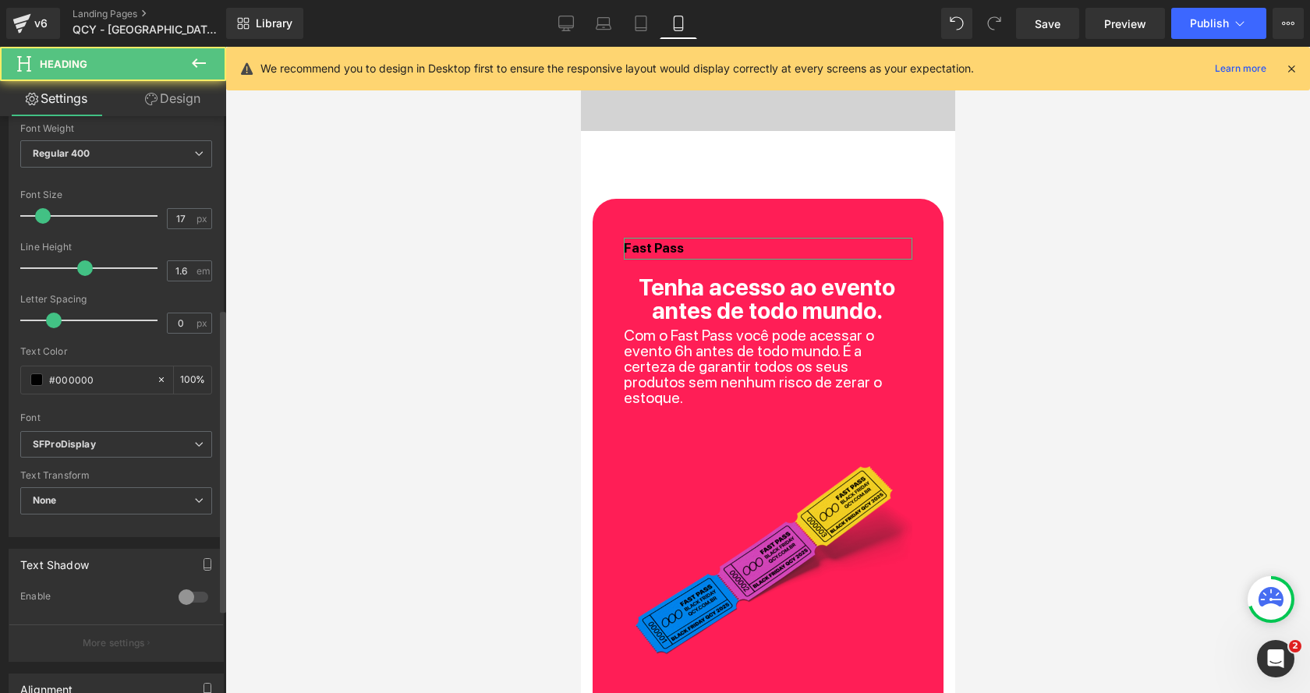
scroll to position [522, 0]
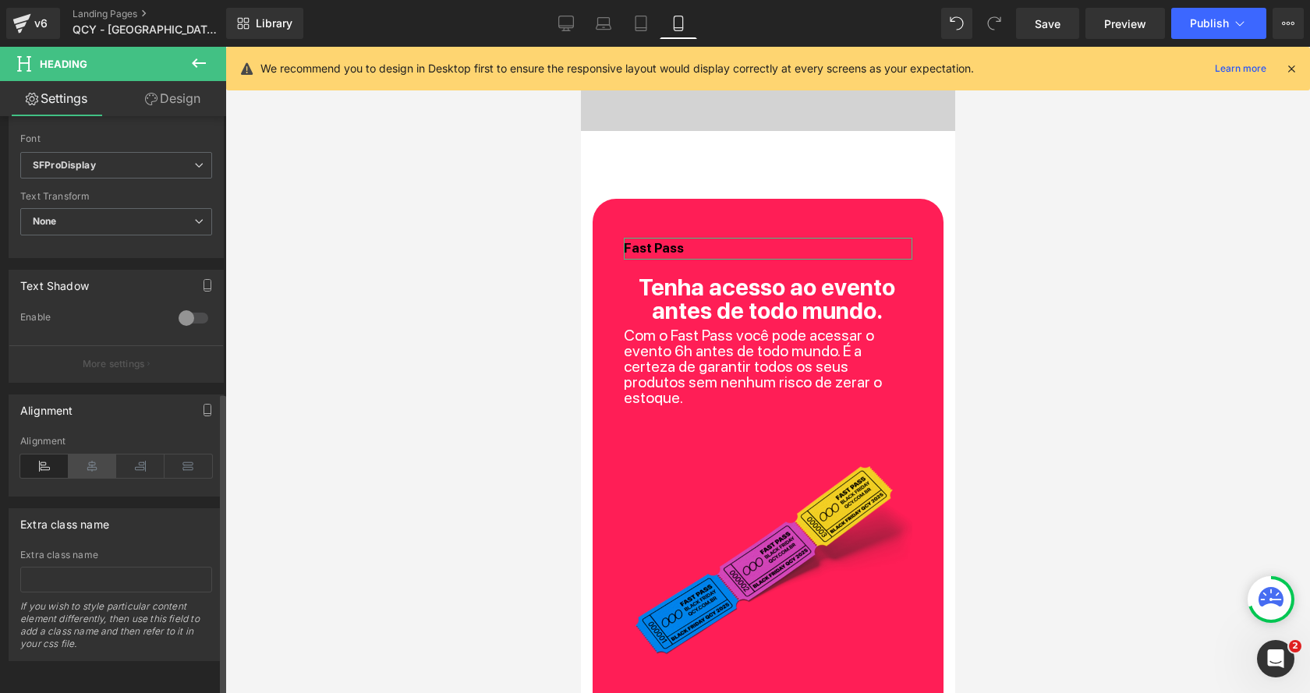
click at [104, 454] on icon at bounding box center [93, 465] width 48 height 23
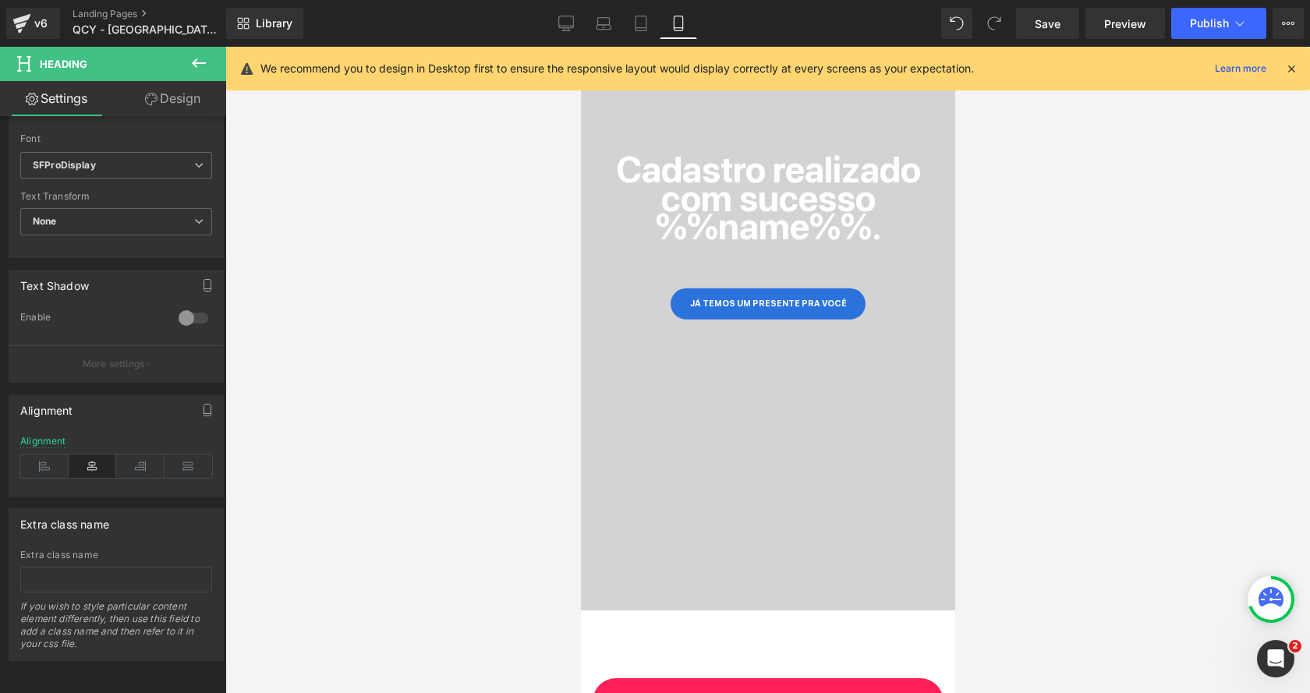
scroll to position [118, 0]
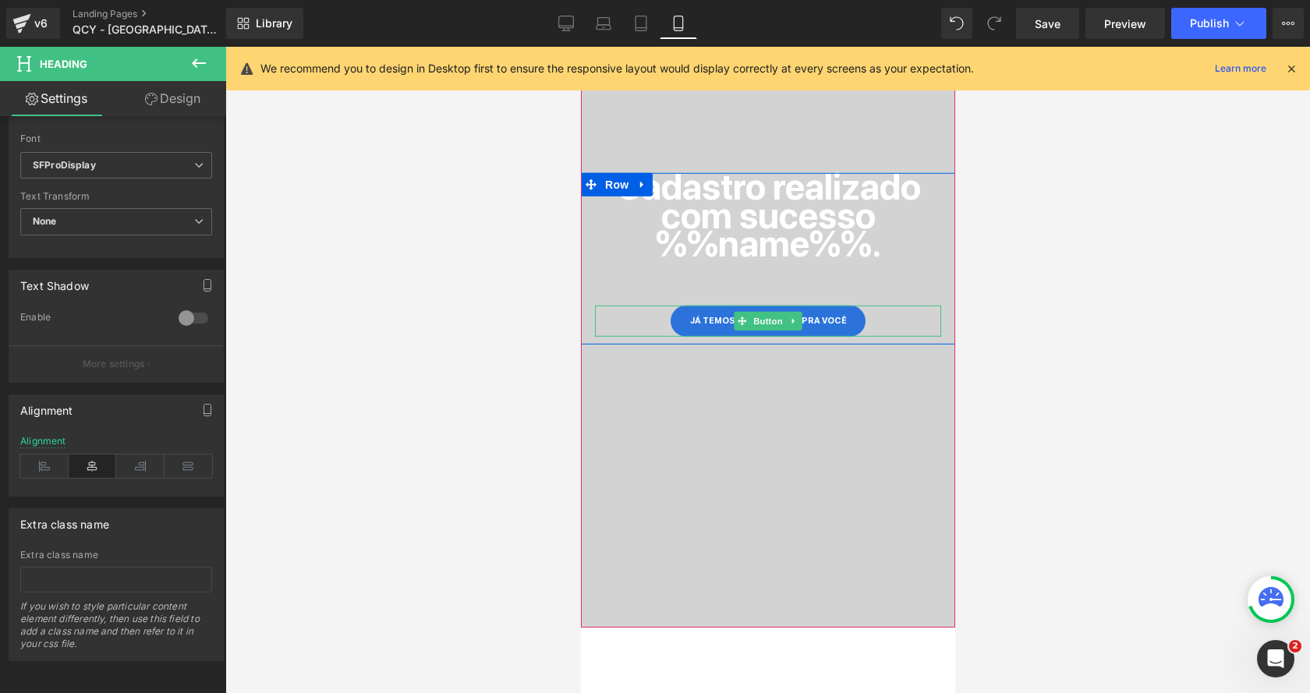
click at [713, 313] on link "JÁ TEMOS UM PRESENTE PRA VOCÊ" at bounding box center [767, 321] width 195 height 31
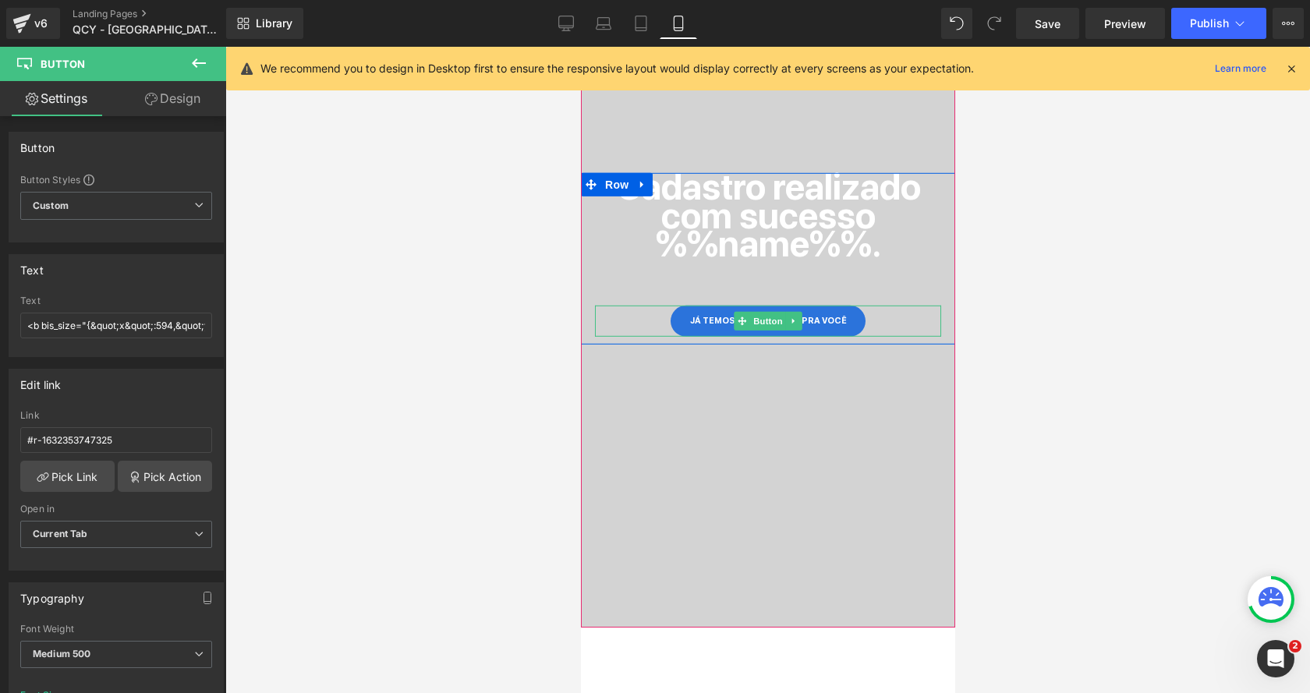
click at [704, 325] on link "JÁ TEMOS UM PRESENTE PRA VOCÊ" at bounding box center [767, 321] width 195 height 31
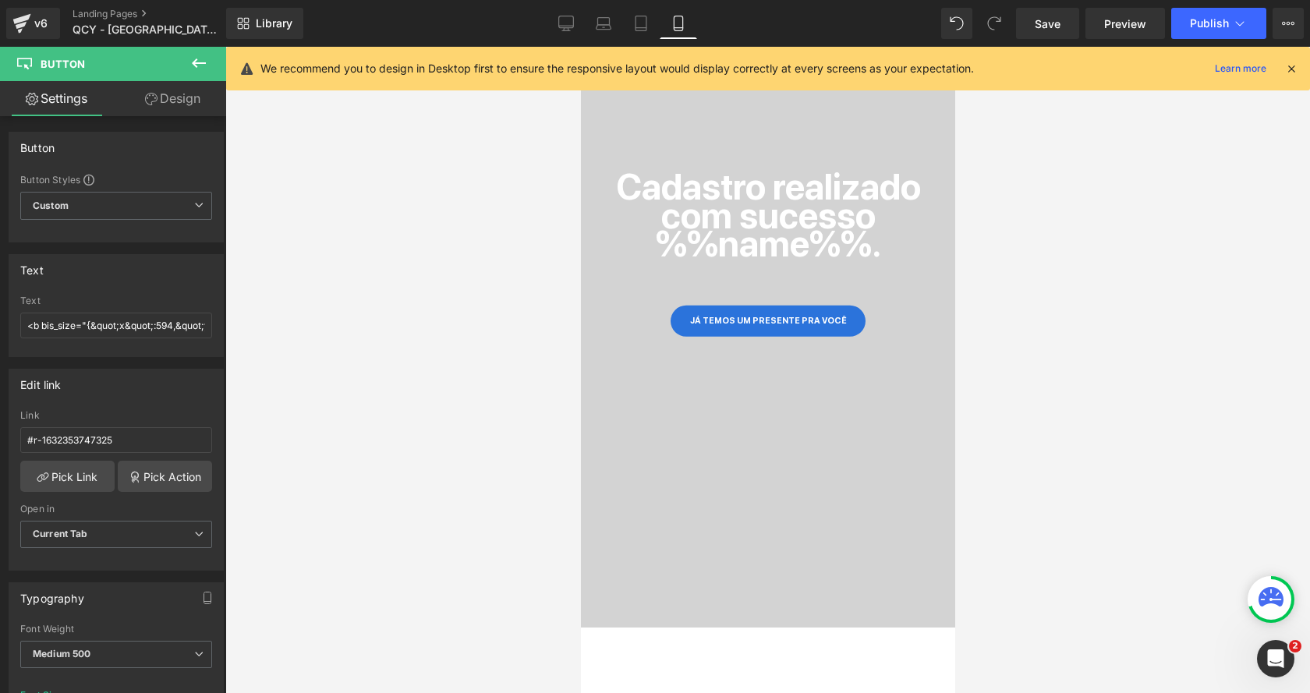
click at [565, 7] on div "Library Mobile Desktop Laptop Tablet Mobile Save Preview Publish Scheduled View…" at bounding box center [767, 23] width 1083 height 47
click at [565, 35] on link "Desktop" at bounding box center [565, 23] width 37 height 31
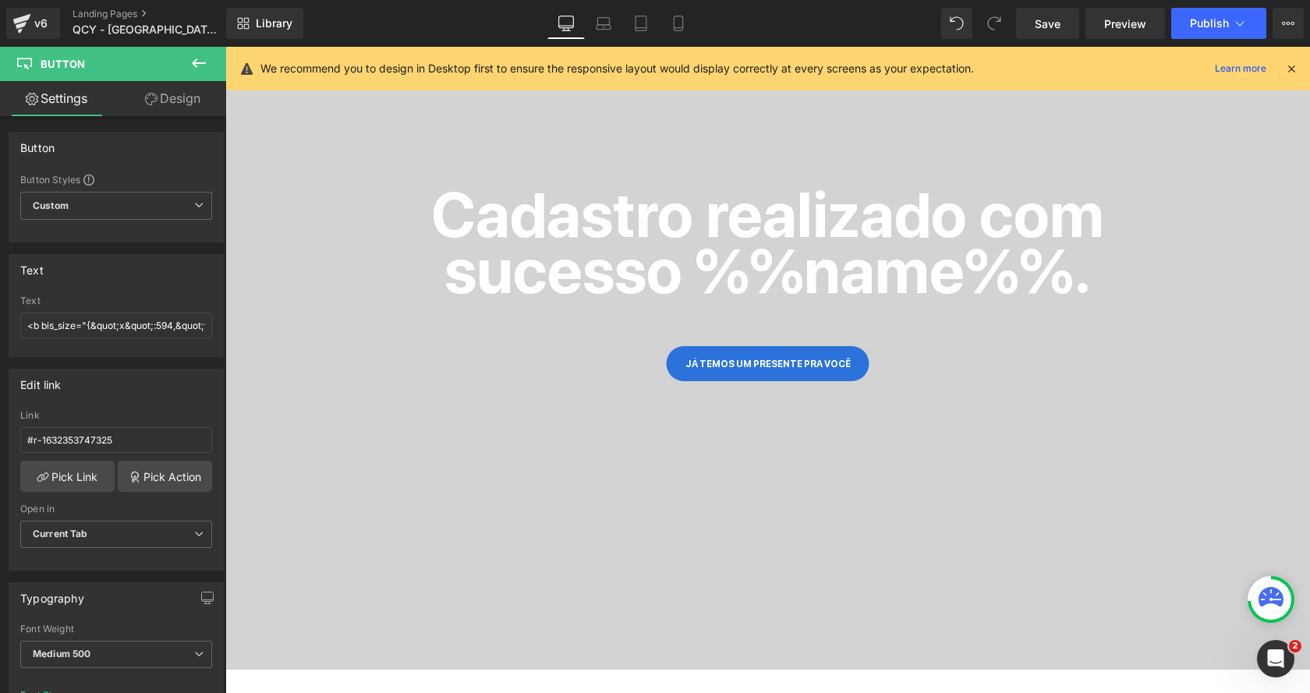
scroll to position [154, 0]
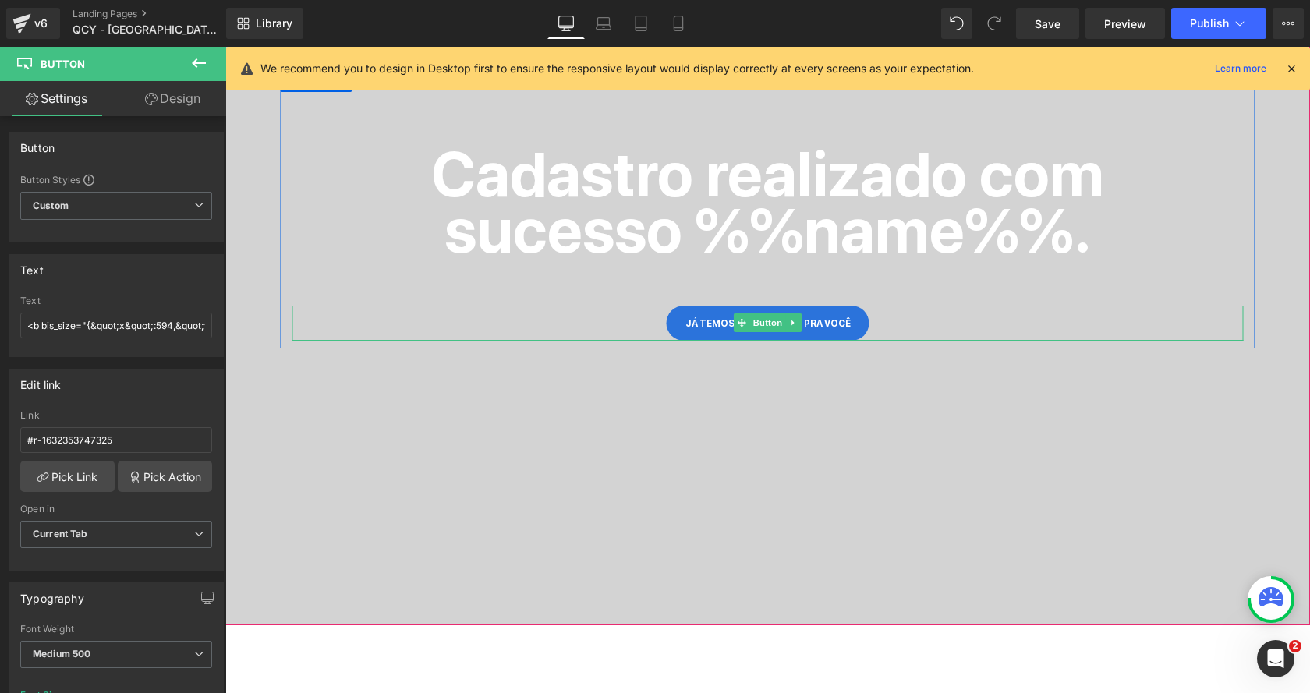
click at [676, 320] on link "JÁ TEMOS UM PRESENTE PRA VOCÊ" at bounding box center [767, 323] width 203 height 35
click at [687, 321] on link "JÁ TEMOS UM PRESENTE PRA VOCÊ" at bounding box center [767, 323] width 203 height 35
click at [769, 323] on span "Button" at bounding box center [768, 323] width 36 height 19
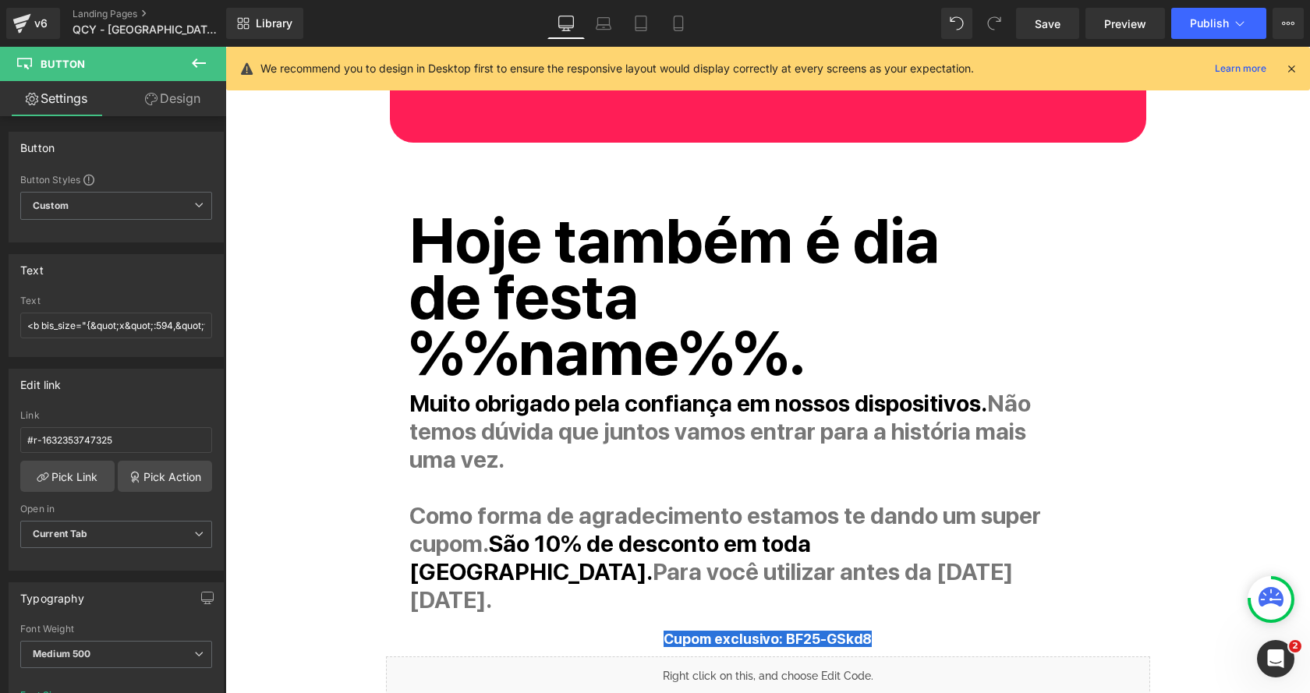
scroll to position [1090, 0]
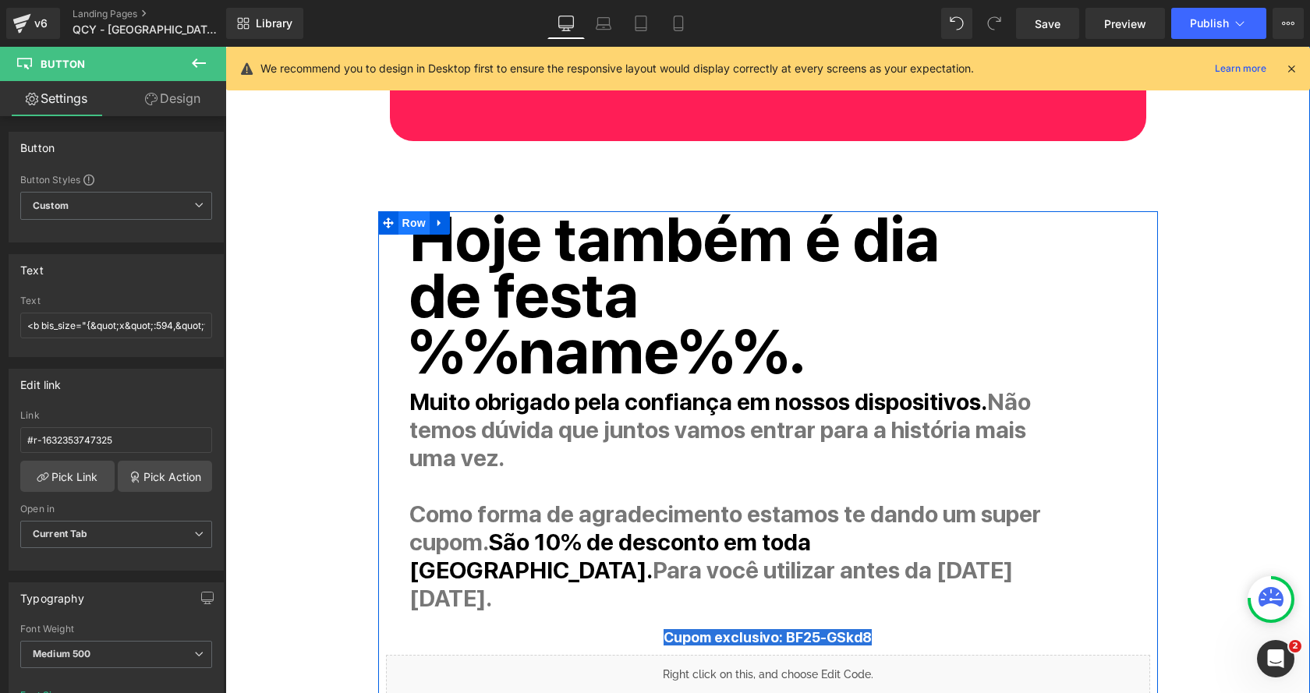
click at [405, 224] on span "Row" at bounding box center [413, 222] width 31 height 23
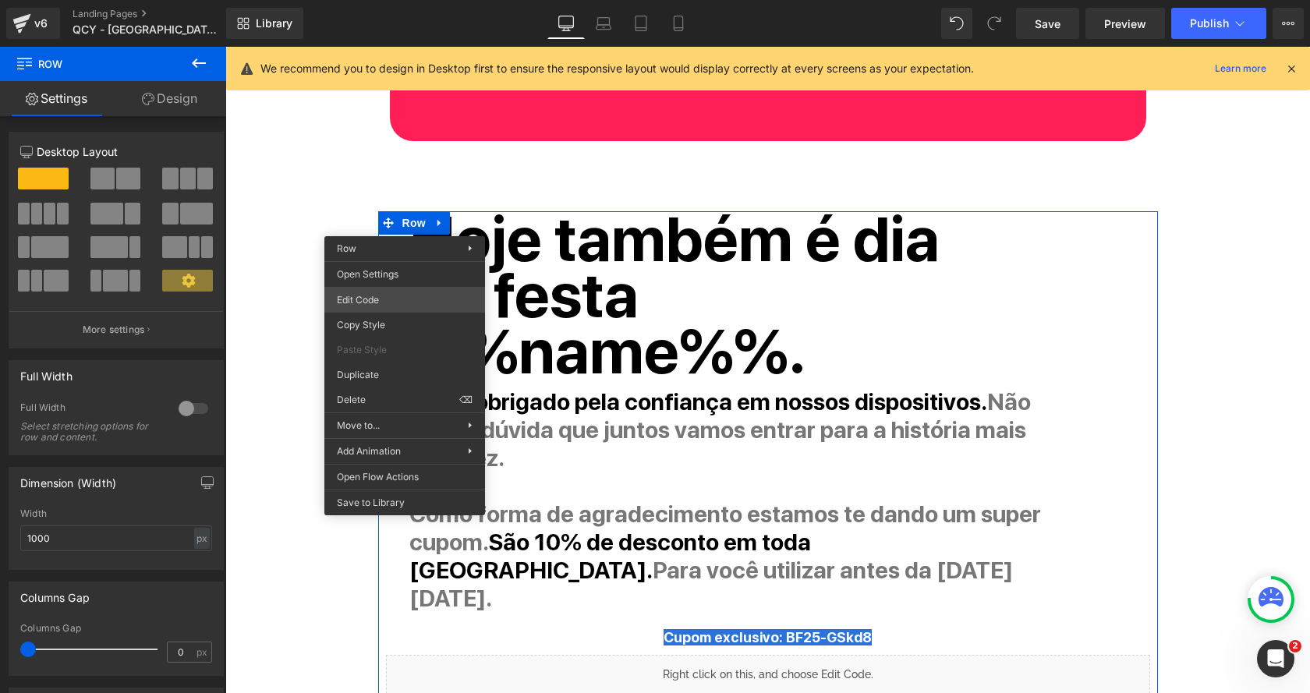
click at [398, 0] on div "Row You are previewing how the will restyle your page. You can not edit Element…" at bounding box center [655, 0] width 1310 height 0
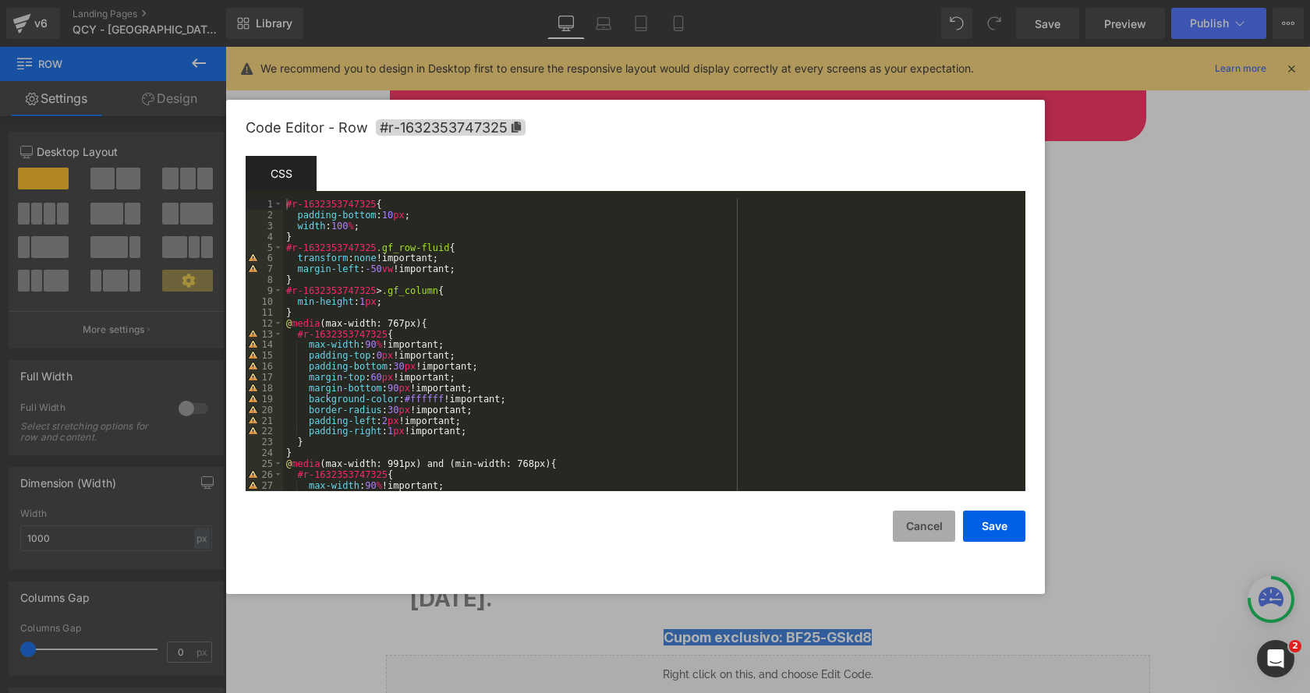
click at [929, 520] on button "Cancel" at bounding box center [923, 526] width 62 height 31
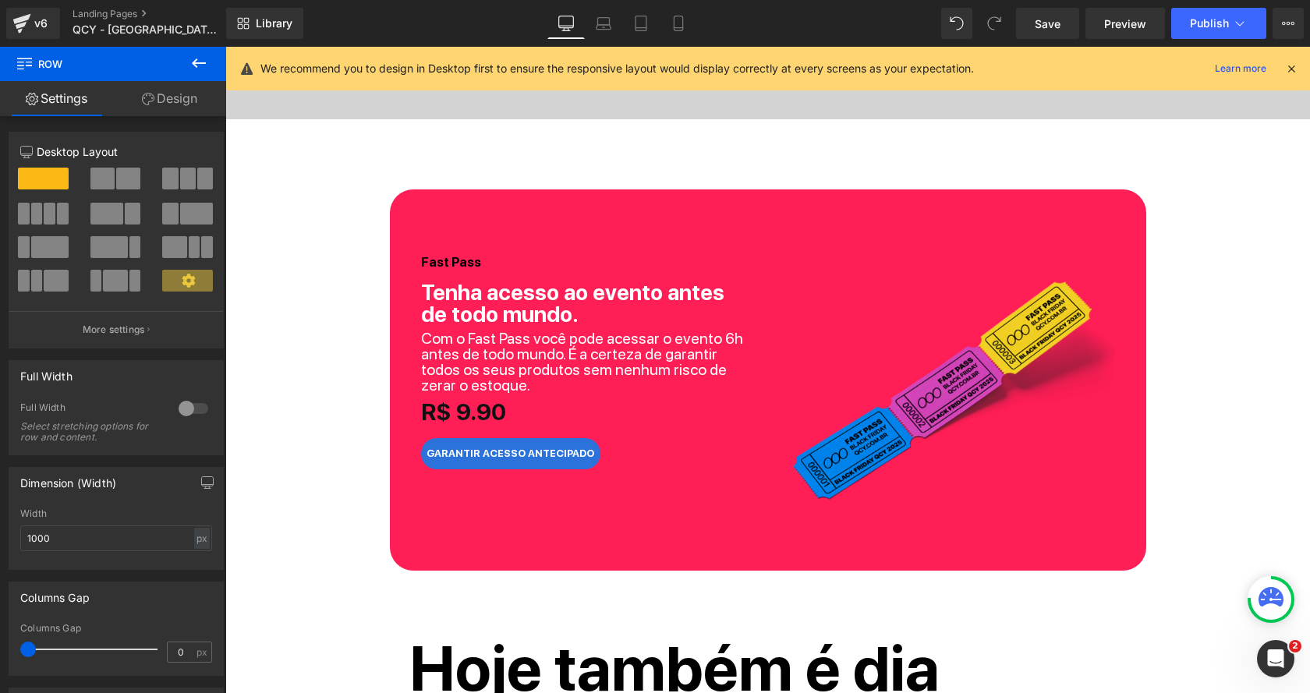
scroll to position [620, 0]
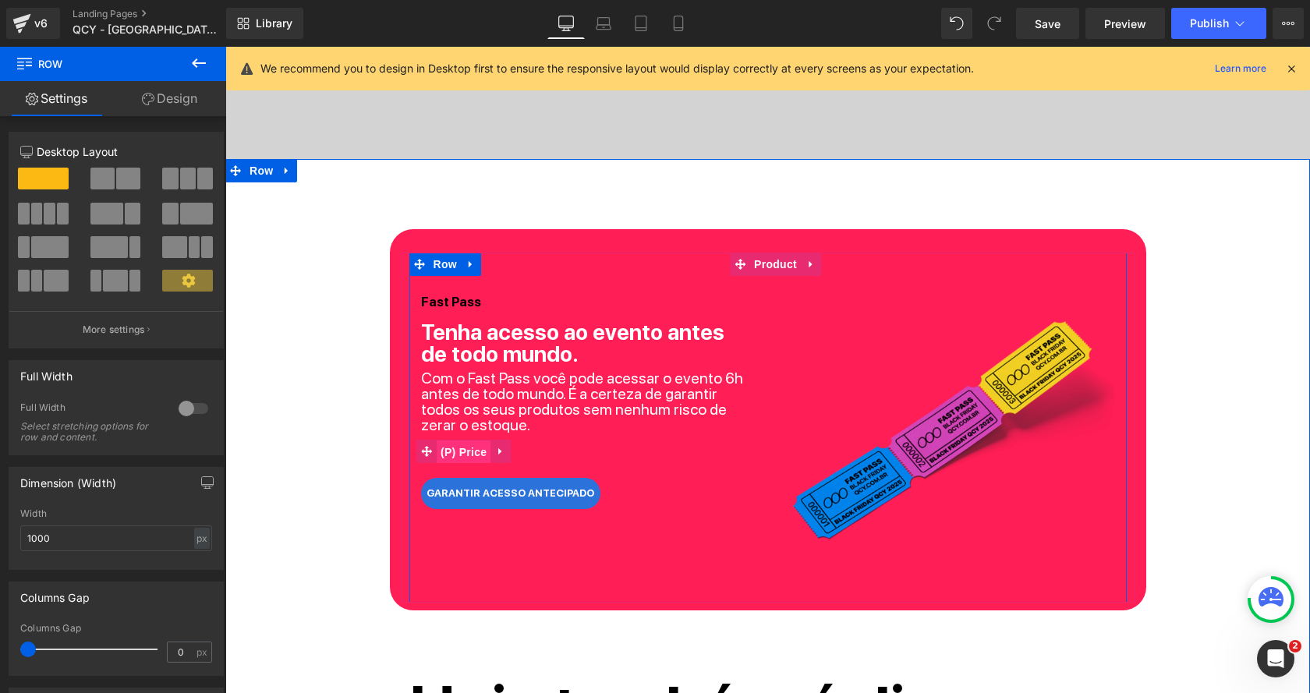
click at [454, 447] on span "(P) Price" at bounding box center [464, 451] width 55 height 23
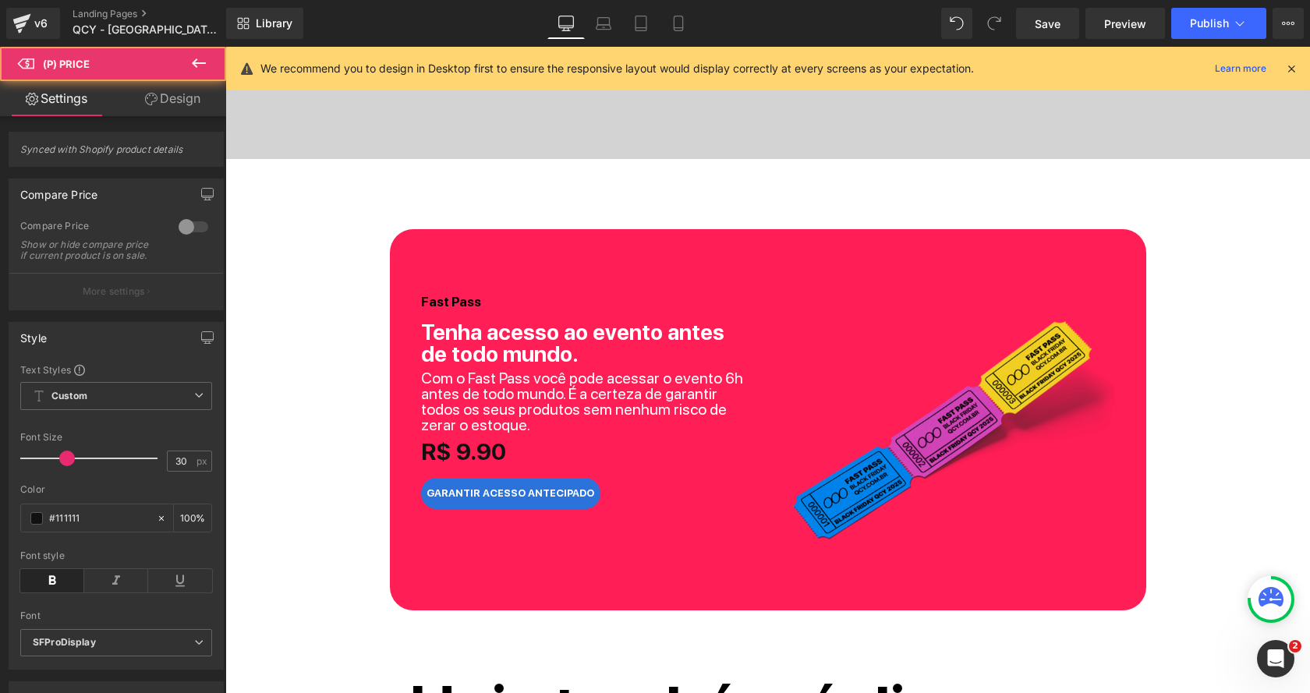
click at [152, 103] on icon at bounding box center [151, 99] width 12 height 12
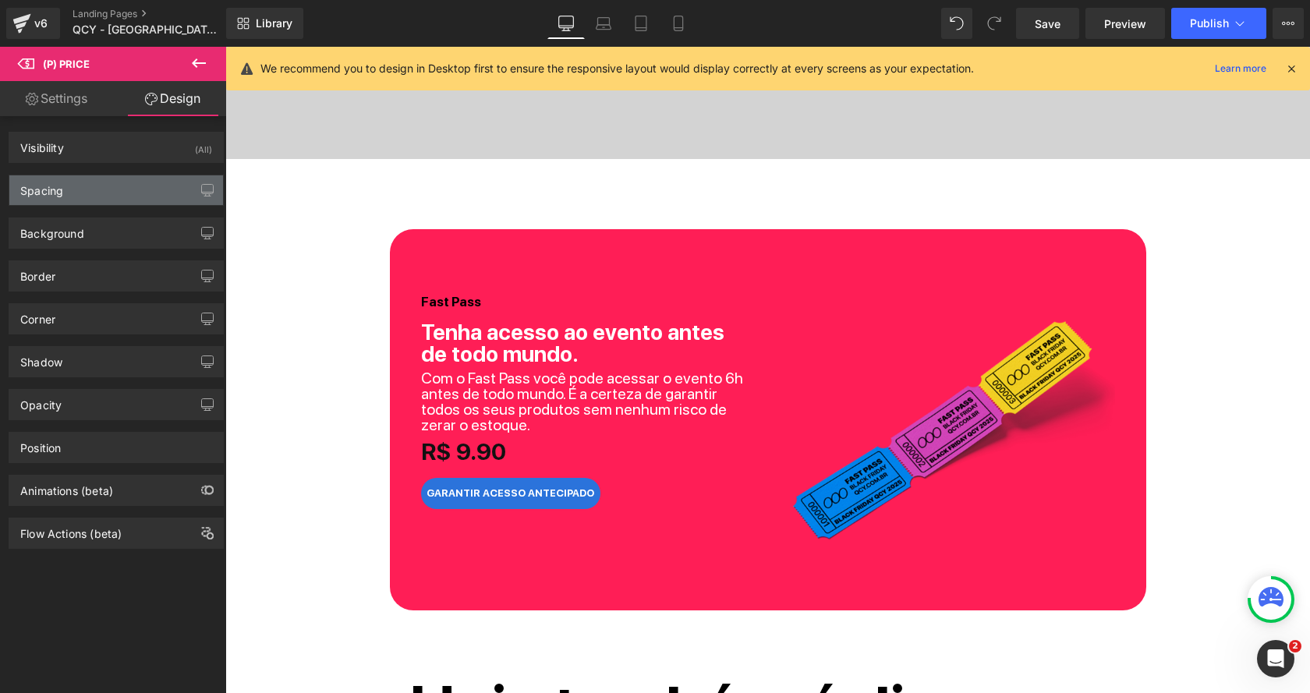
click at [98, 193] on div "Spacing" at bounding box center [116, 190] width 214 height 30
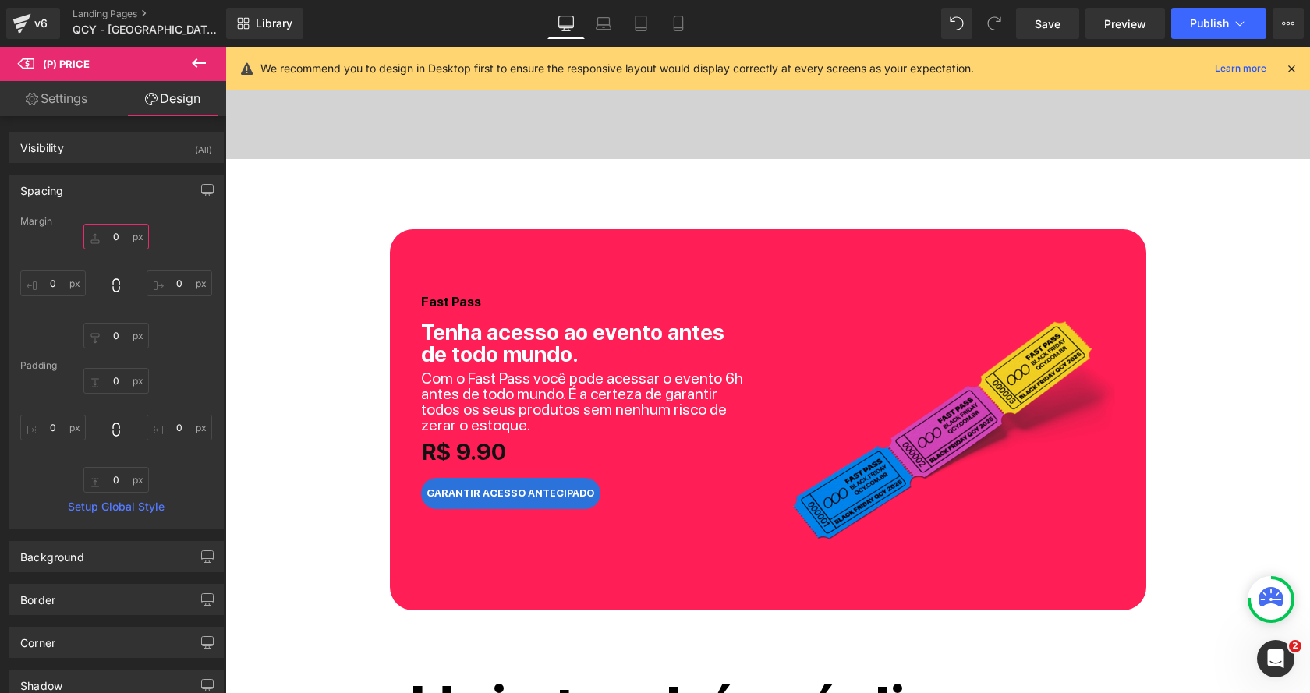
click at [104, 240] on input "0" at bounding box center [115, 237] width 65 height 26
type input "30"
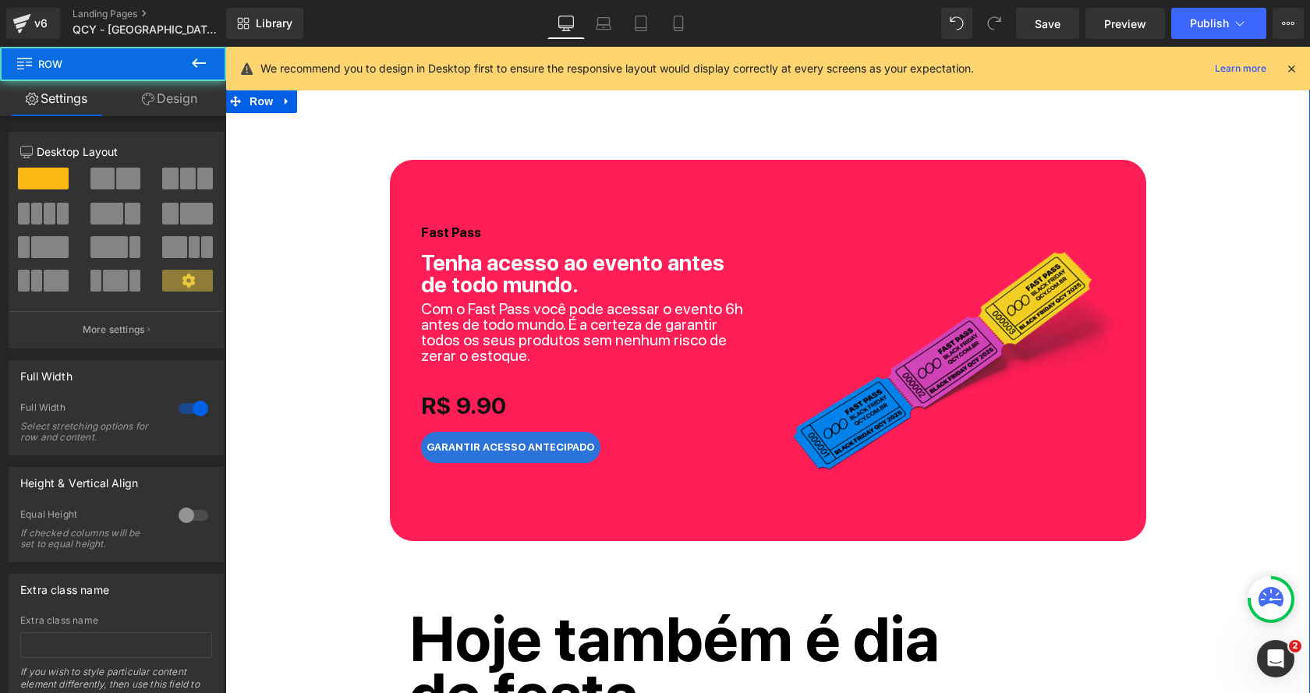
scroll to position [695, 0]
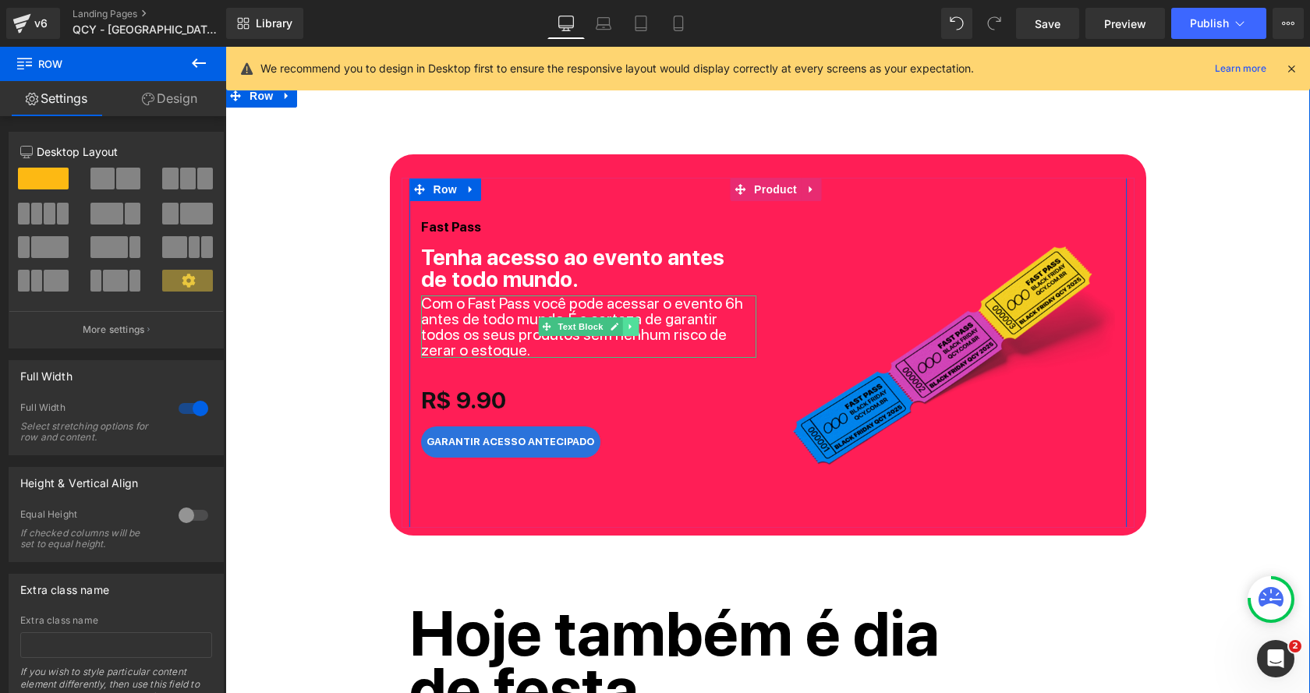
click at [629, 324] on icon at bounding box center [629, 325] width 2 height 5
click at [620, 327] on icon at bounding box center [621, 326] width 9 height 9
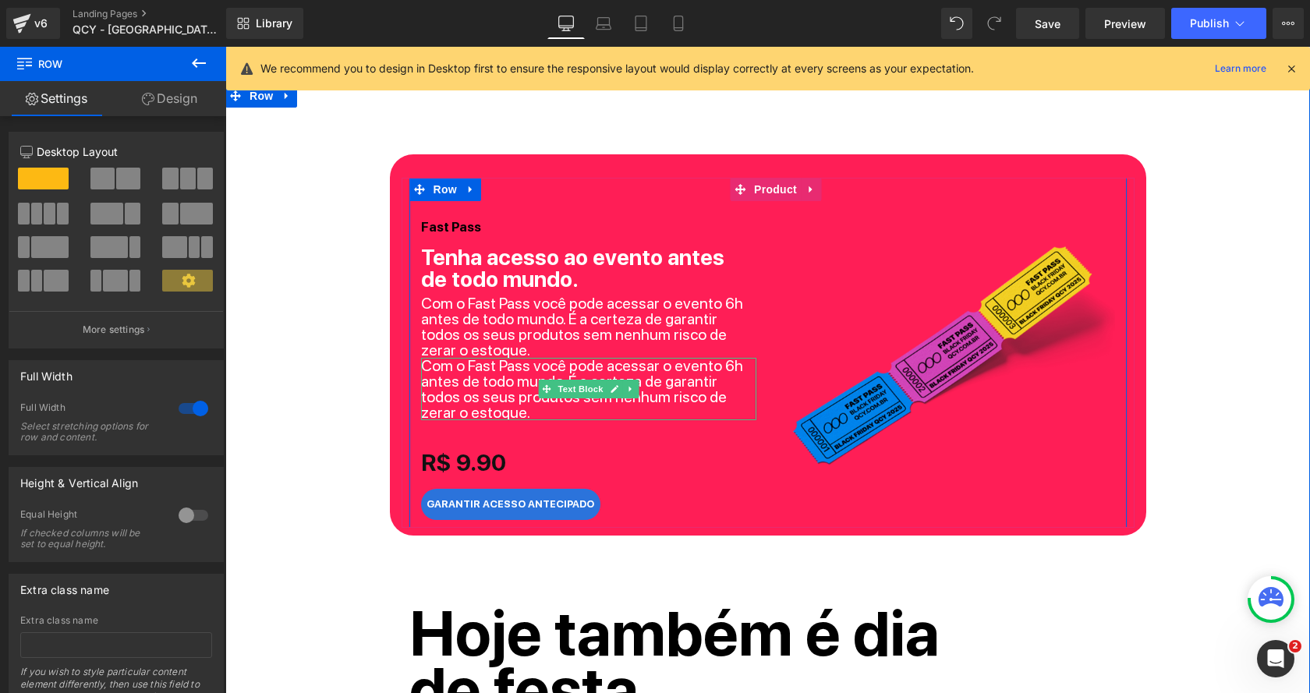
click at [521, 377] on p "Com o Fast Pass você pode acessar o evento 6h antes de todo mundo. É a certeza …" at bounding box center [588, 389] width 335 height 62
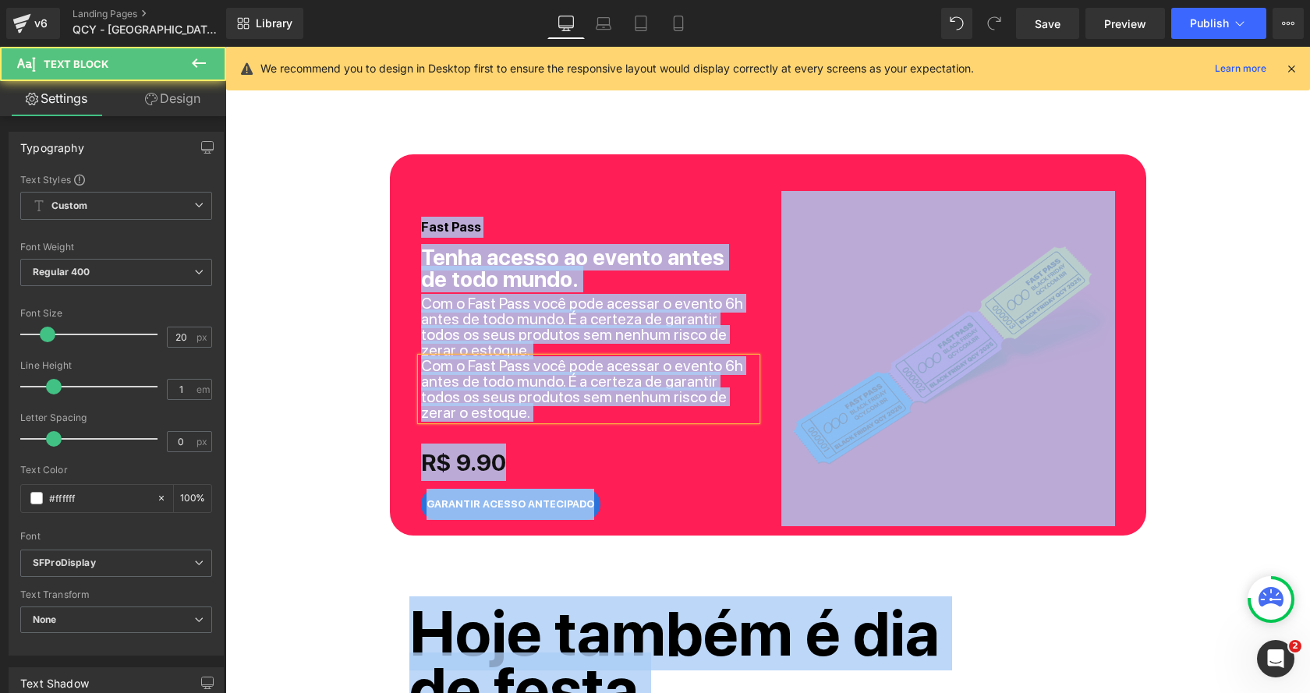
click at [519, 377] on p "Com o Fast Pass você pode acessar o evento 6h antes de todo mundo. É a certeza …" at bounding box center [588, 389] width 335 height 62
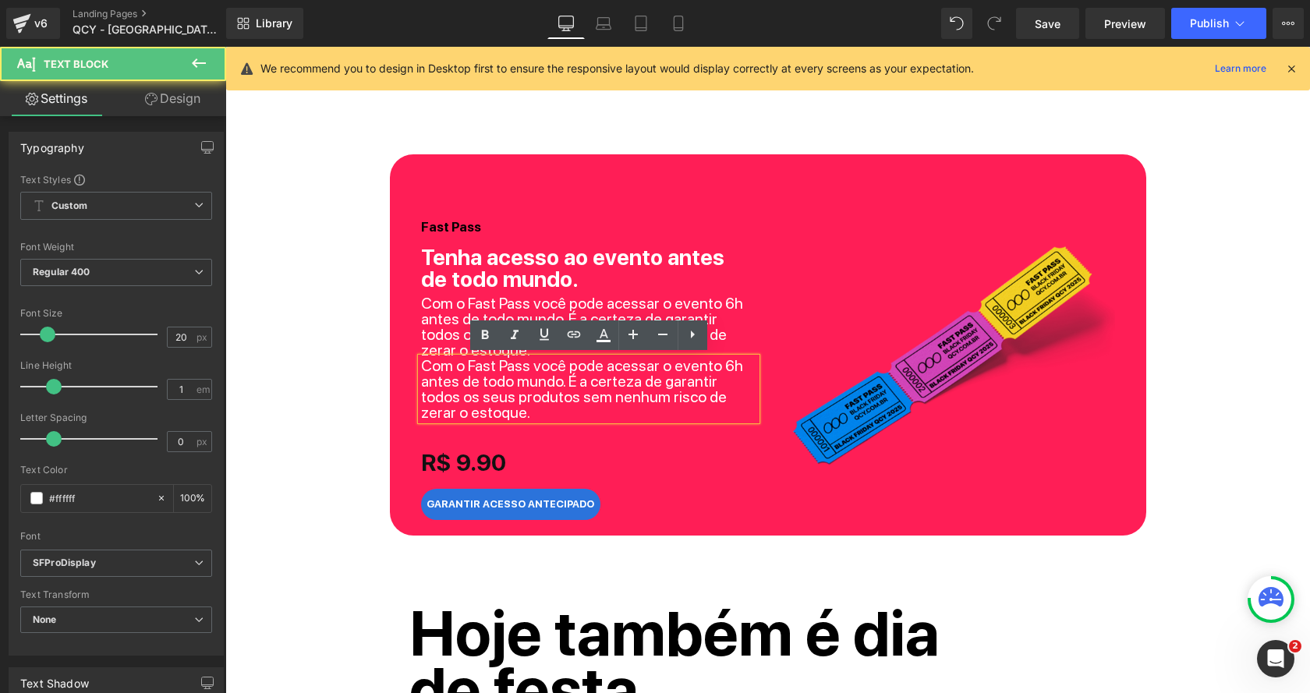
click at [519, 377] on p "Com o Fast Pass você pode acessar o evento 6h antes de todo mundo. É a certeza …" at bounding box center [588, 389] width 335 height 62
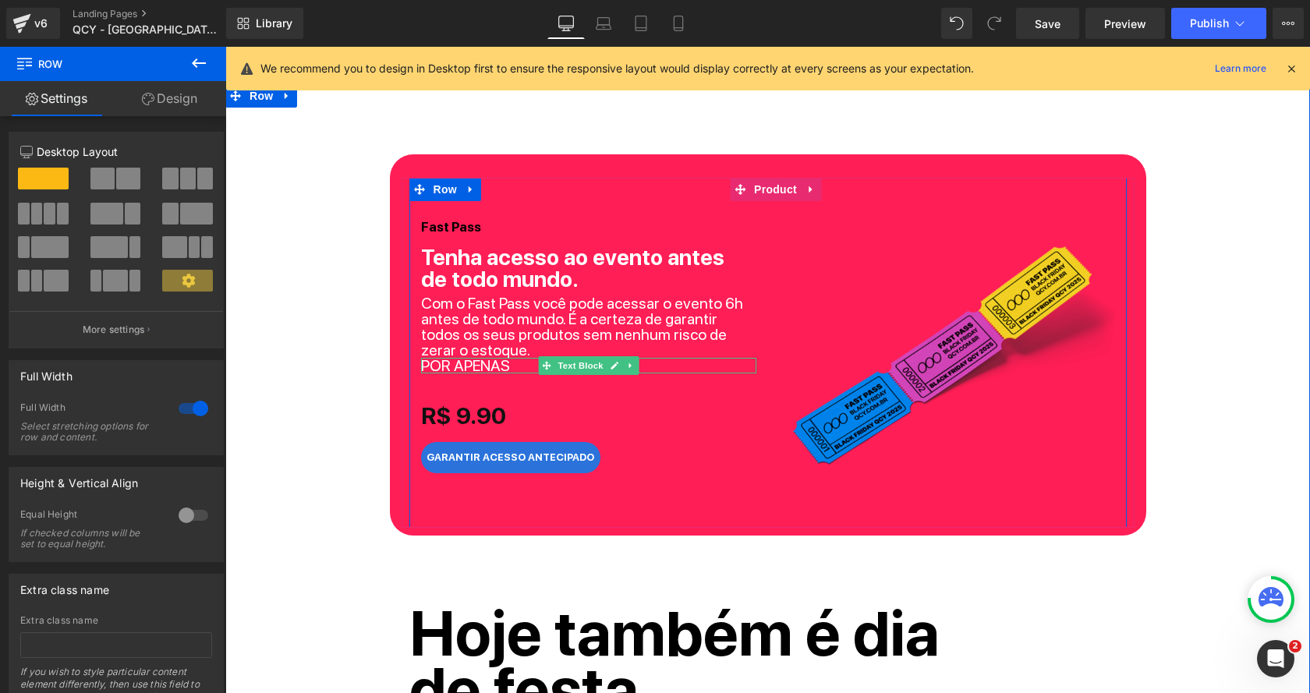
click at [449, 364] on p "POR APENAS" at bounding box center [588, 366] width 335 height 16
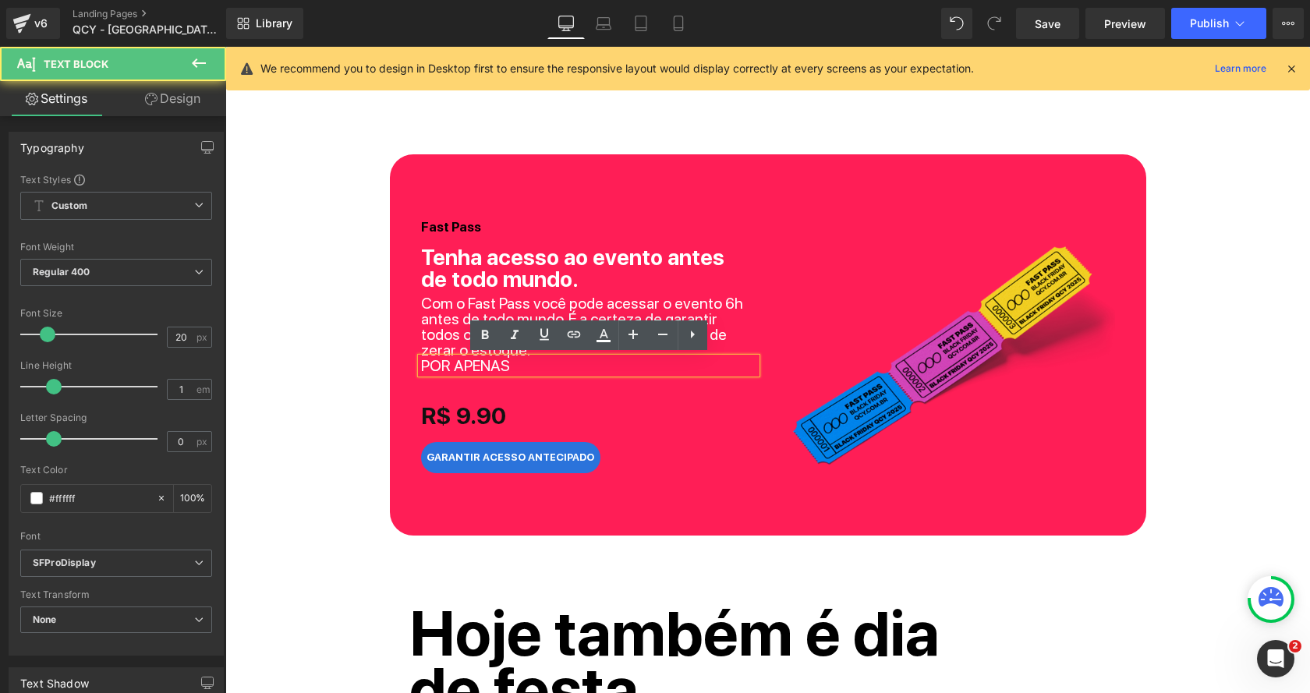
click at [190, 99] on link "Design" at bounding box center [172, 98] width 113 height 35
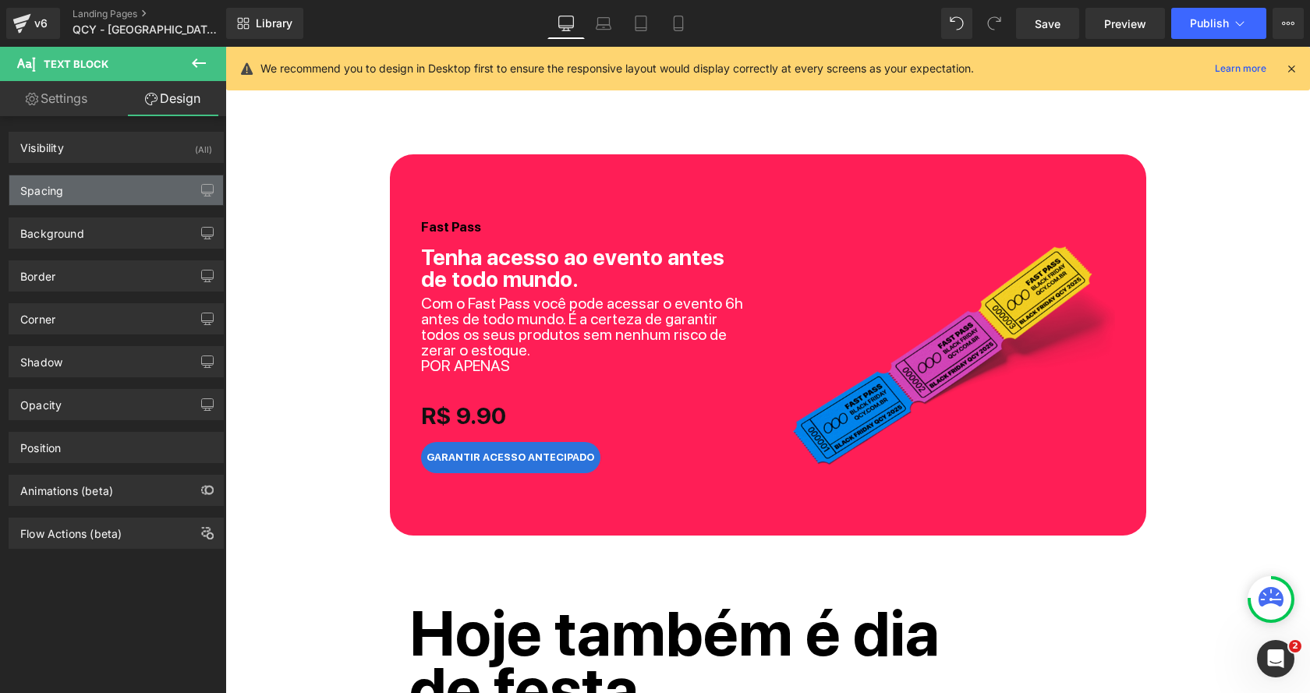
click at [149, 182] on div "Spacing" at bounding box center [116, 190] width 214 height 30
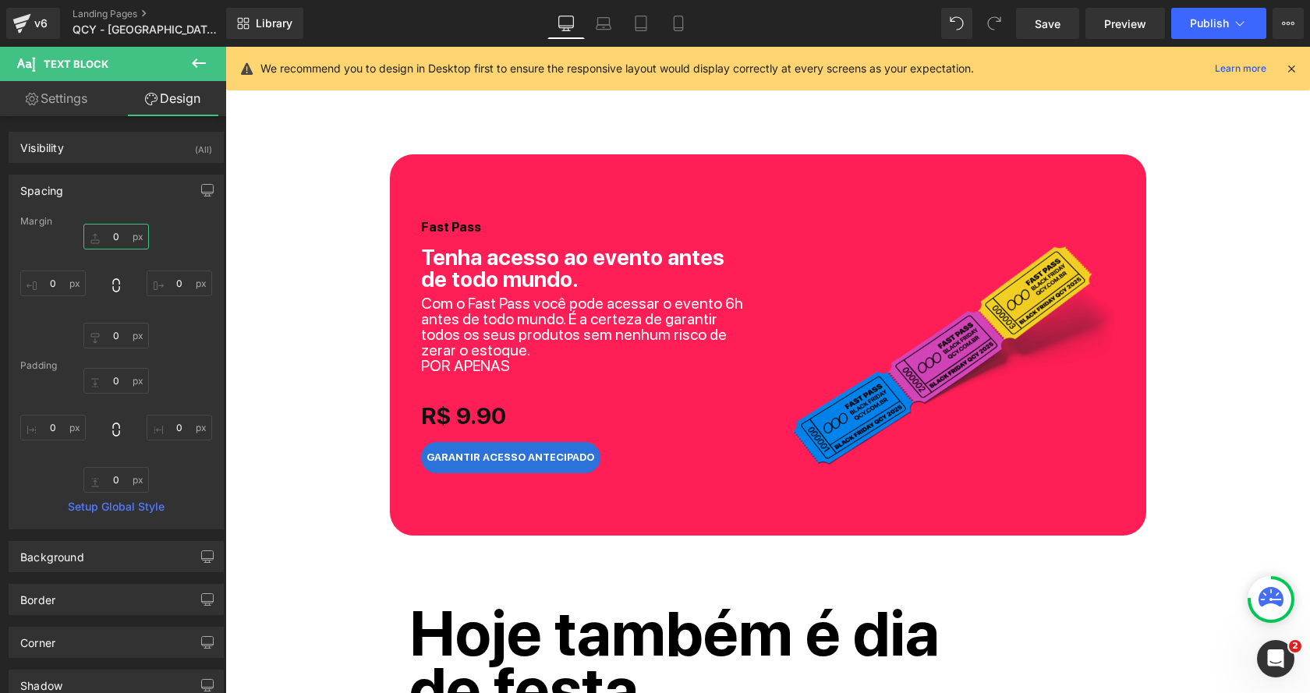
click at [104, 233] on input "0" at bounding box center [115, 237] width 65 height 26
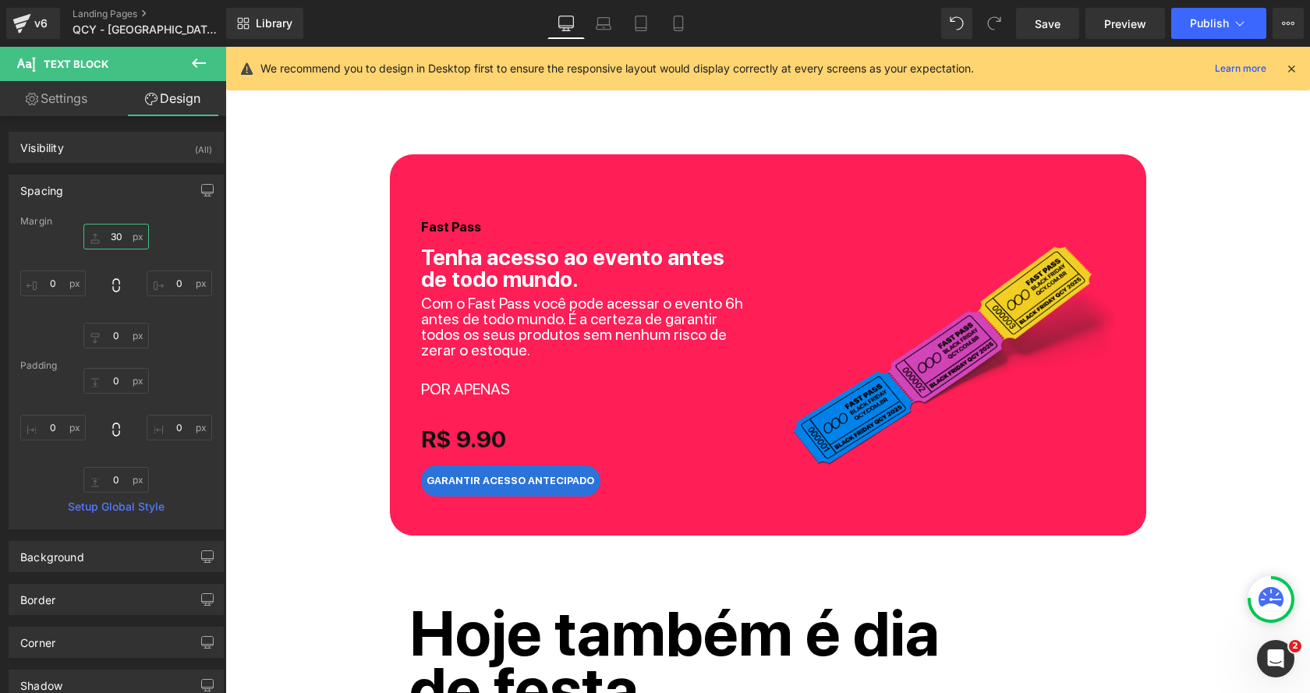
type input "30"
click at [44, 101] on link "Settings" at bounding box center [56, 98] width 113 height 35
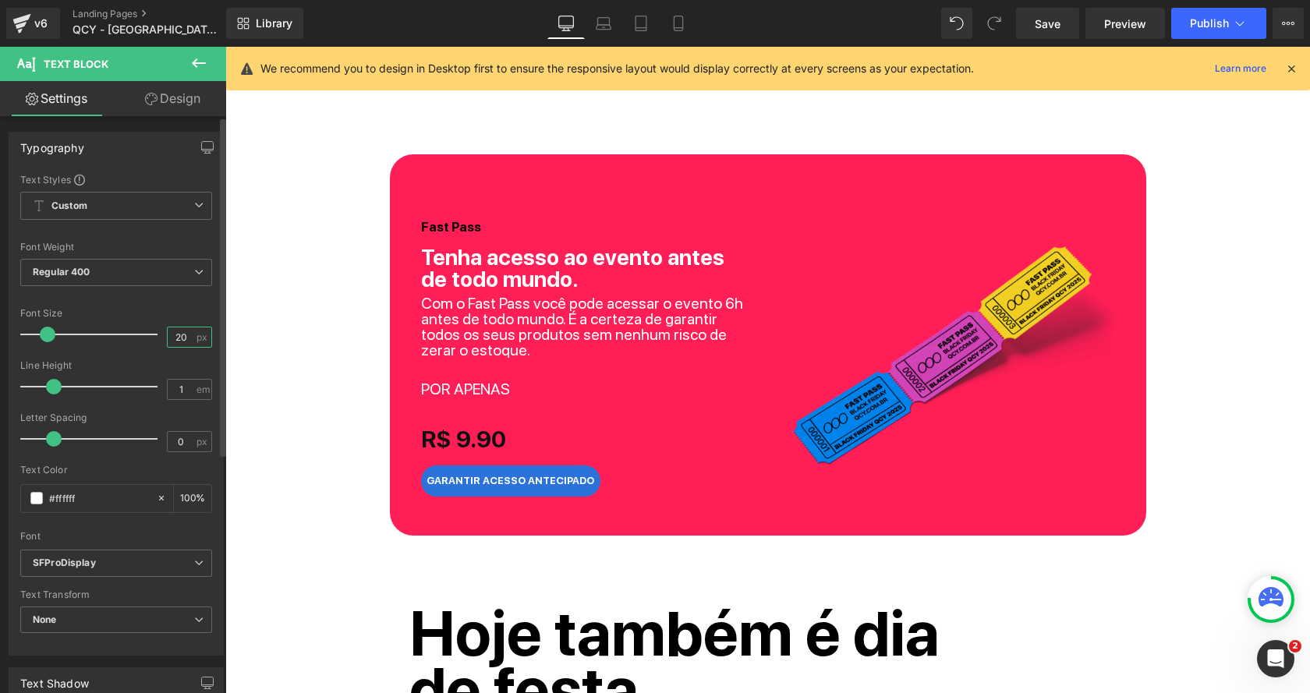
click at [171, 332] on input "20" at bounding box center [181, 336] width 27 height 19
type input "9"
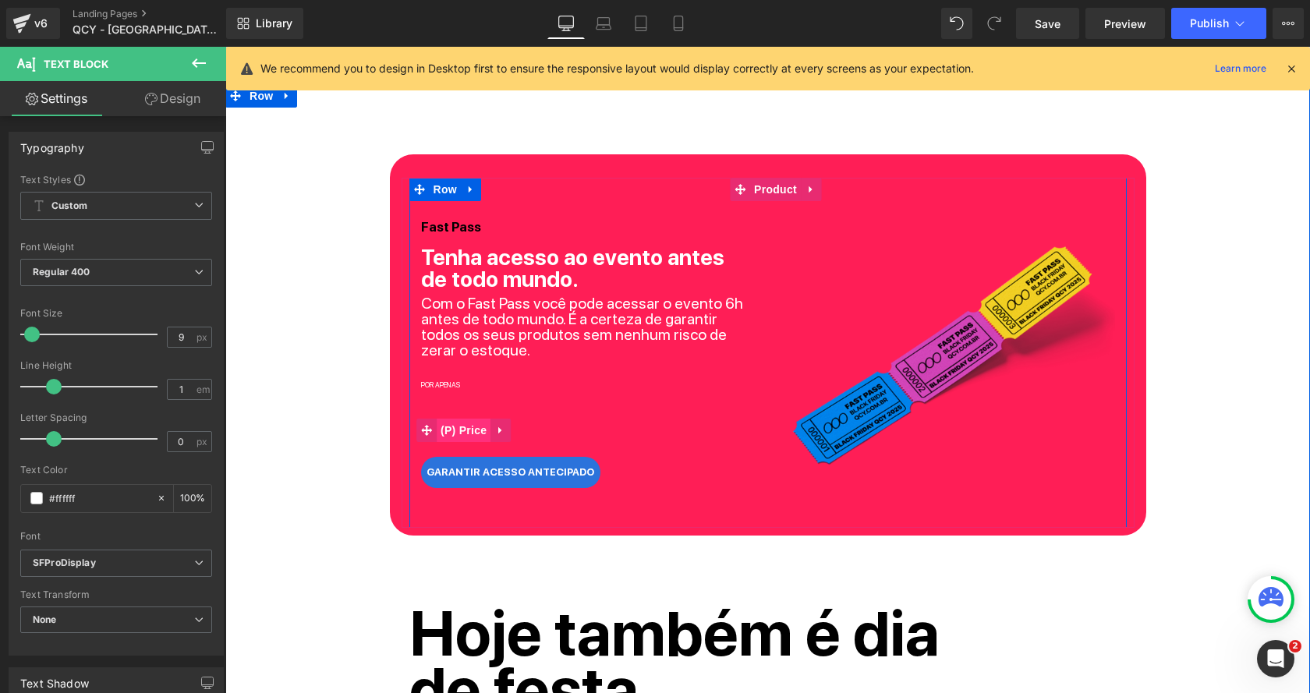
click at [453, 431] on span "(P) Price" at bounding box center [464, 430] width 55 height 23
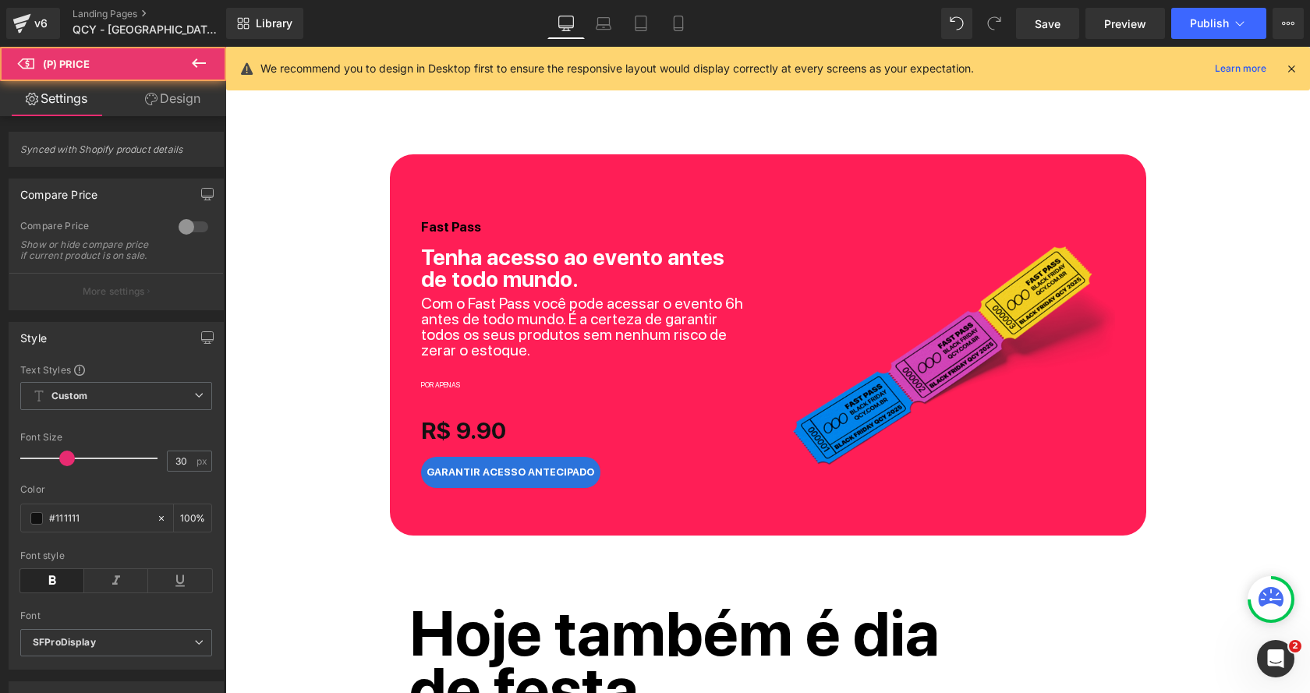
click at [159, 103] on link "Design" at bounding box center [172, 98] width 113 height 35
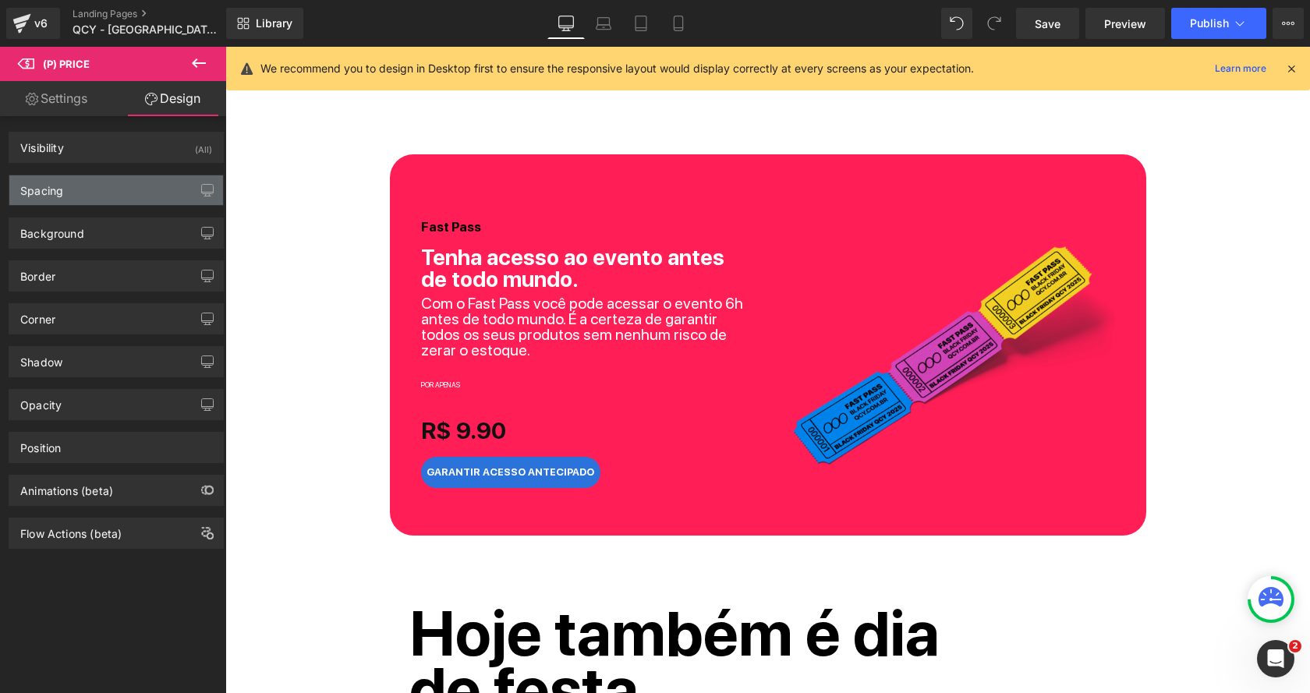
click at [111, 198] on div "Spacing" at bounding box center [116, 190] width 214 height 30
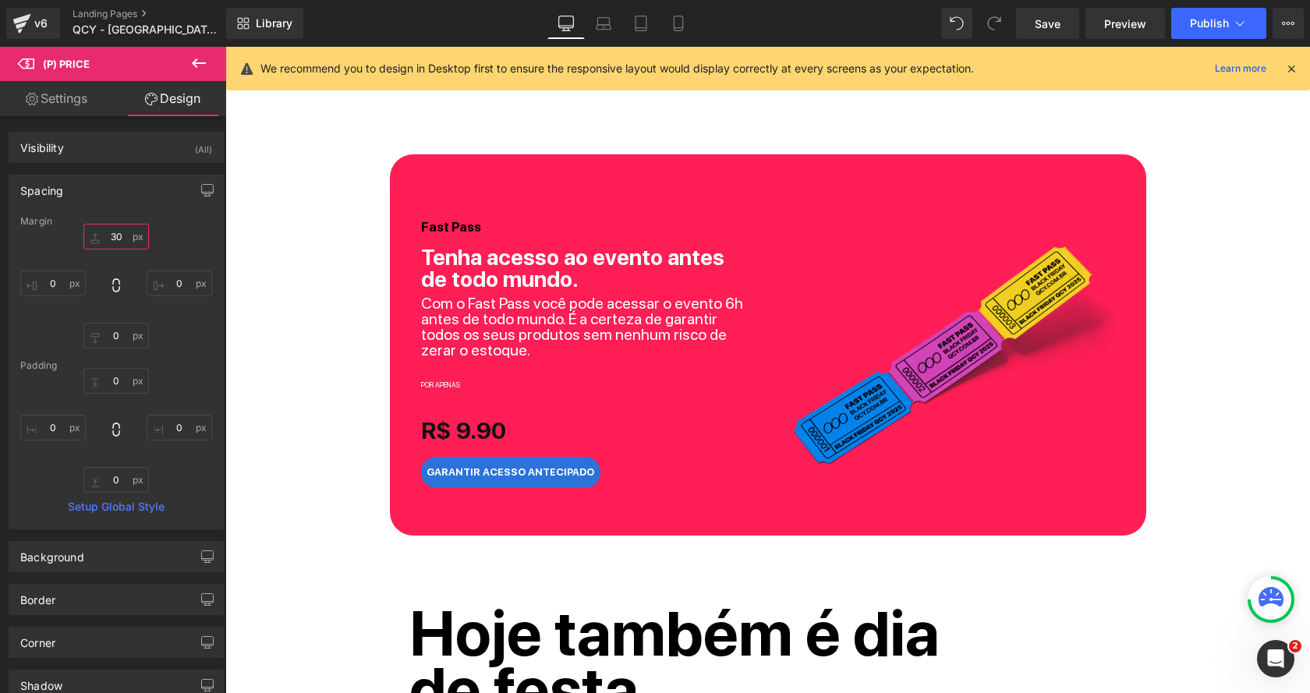
click at [111, 233] on input "30" at bounding box center [115, 237] width 65 height 26
type input "0"
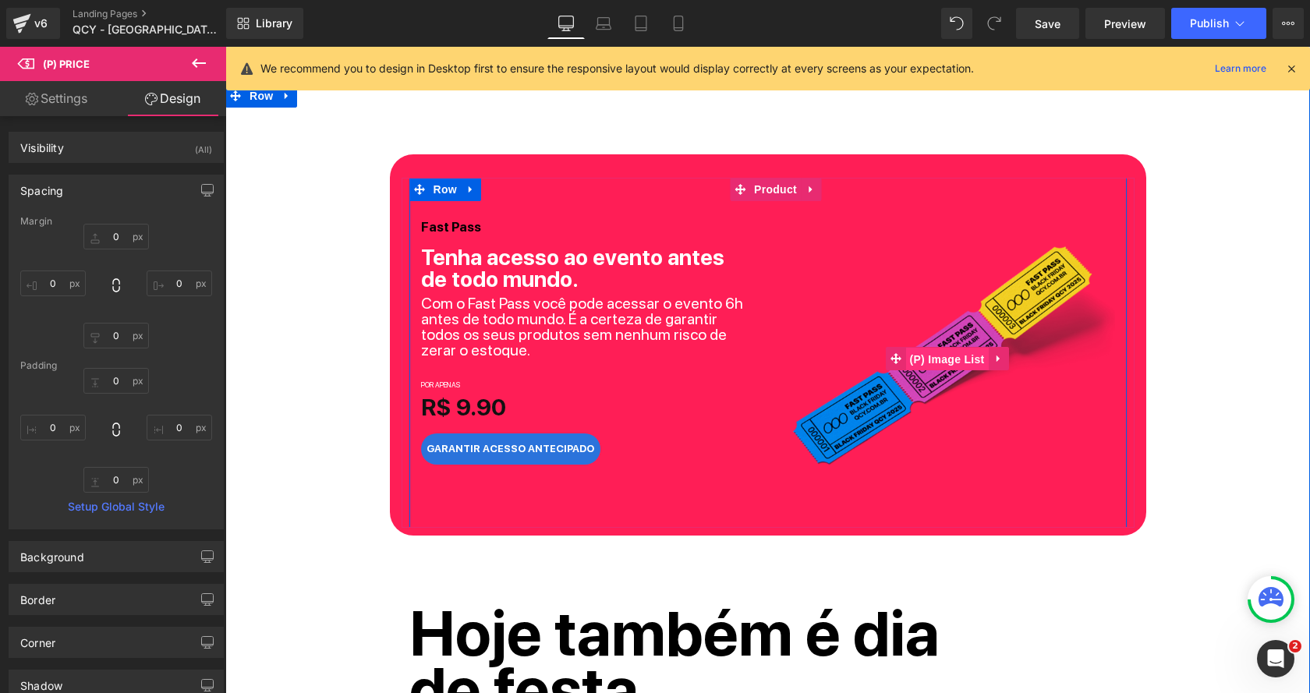
click at [956, 348] on span "(P) Image List" at bounding box center [947, 359] width 83 height 23
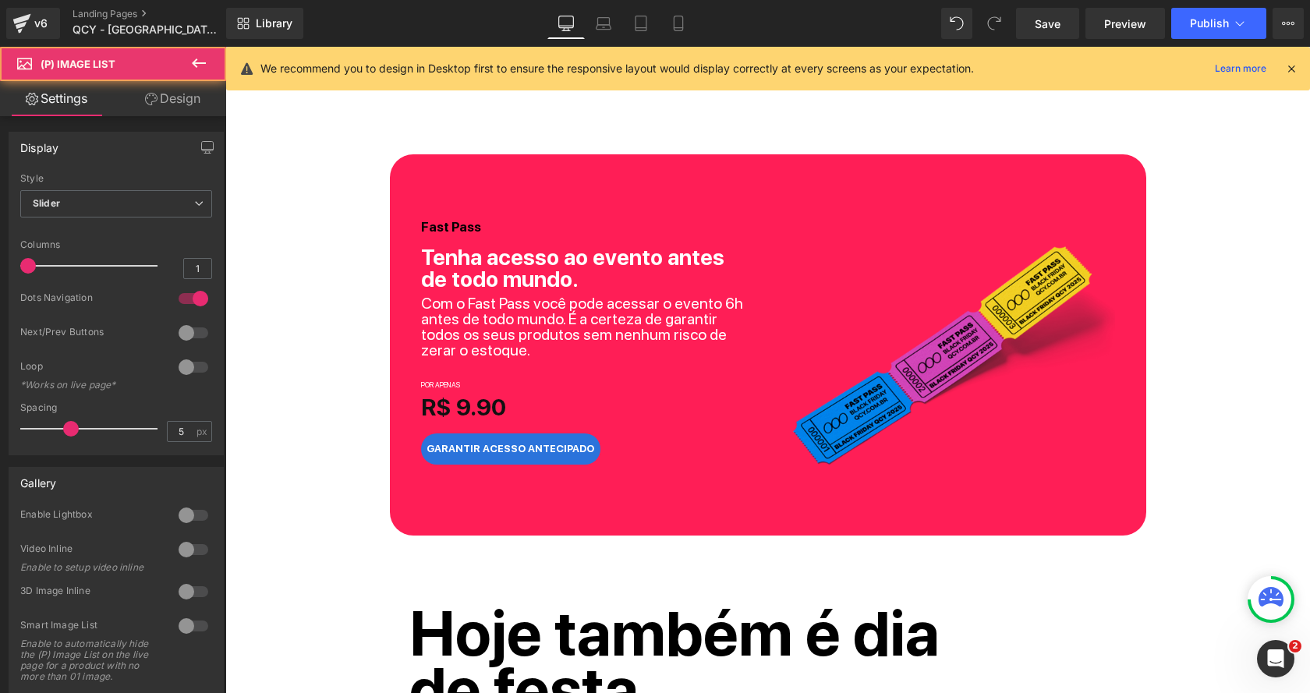
click at [171, 100] on link "Design" at bounding box center [172, 98] width 113 height 35
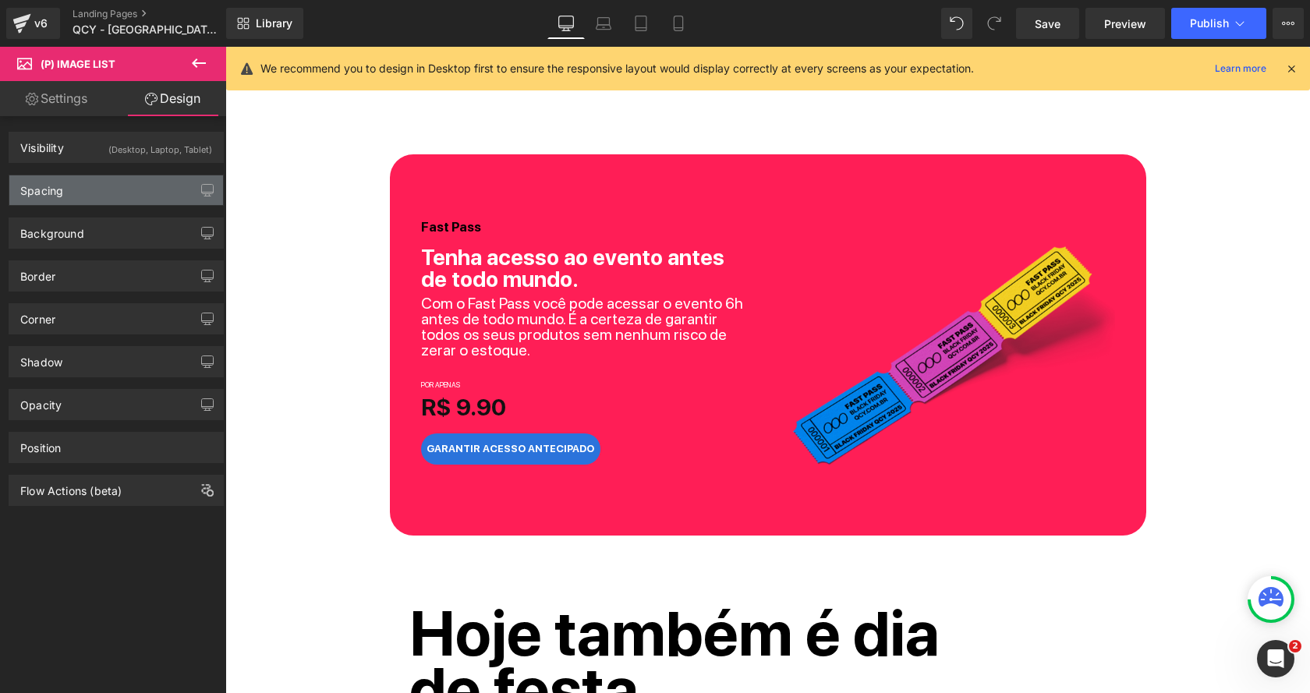
click at [103, 193] on div "Spacing" at bounding box center [116, 190] width 214 height 30
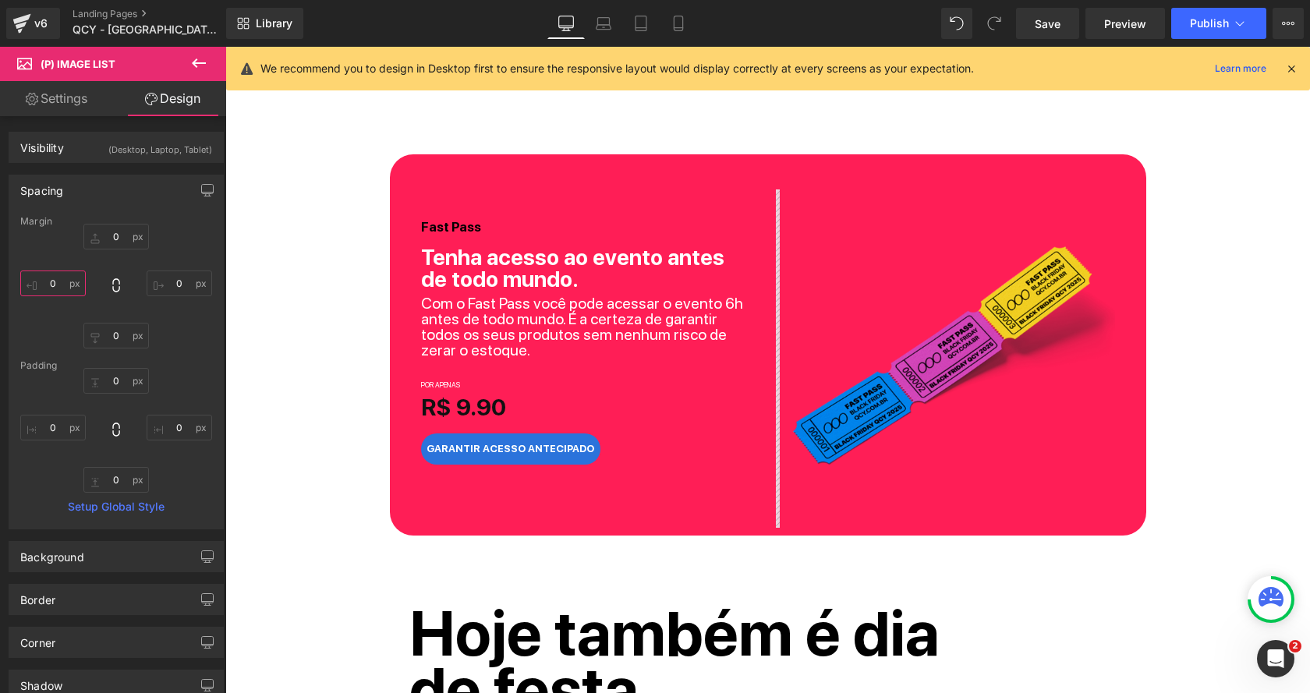
click at [54, 275] on input "0" at bounding box center [52, 283] width 65 height 26
type input "0"
click at [40, 426] on input "0" at bounding box center [52, 428] width 65 height 26
type input "0"
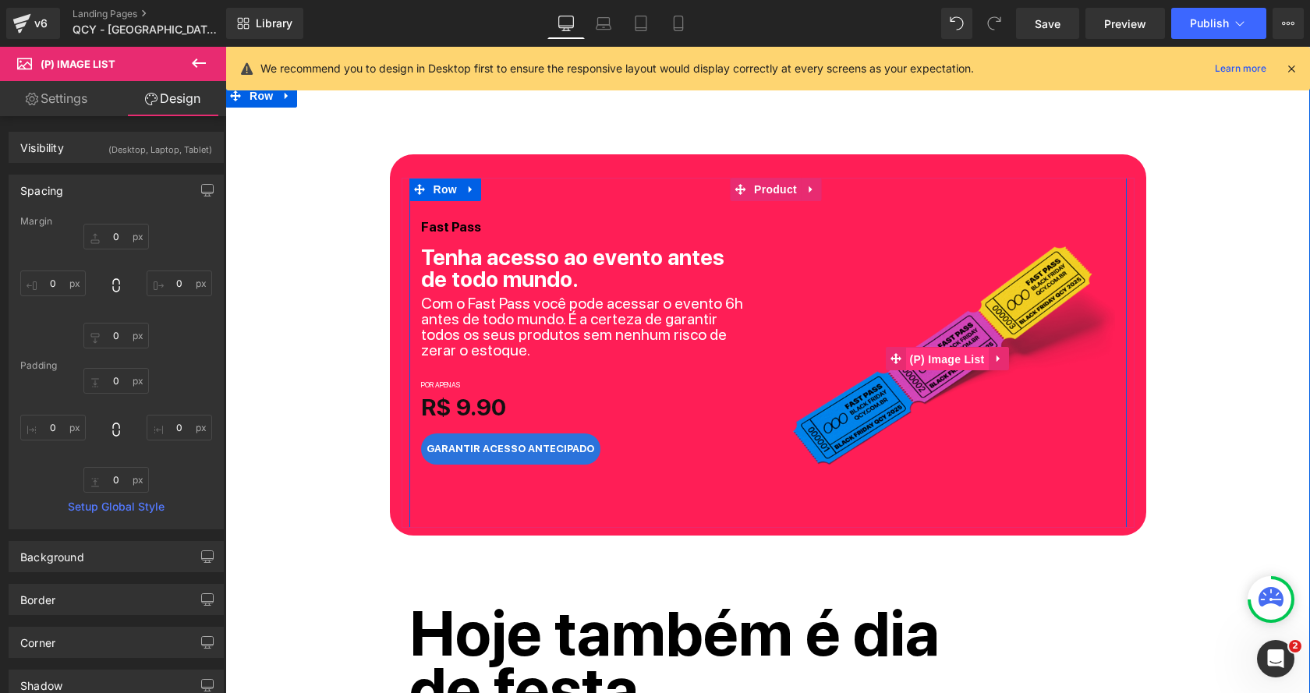
click at [942, 353] on span "(P) Image List" at bounding box center [947, 359] width 83 height 23
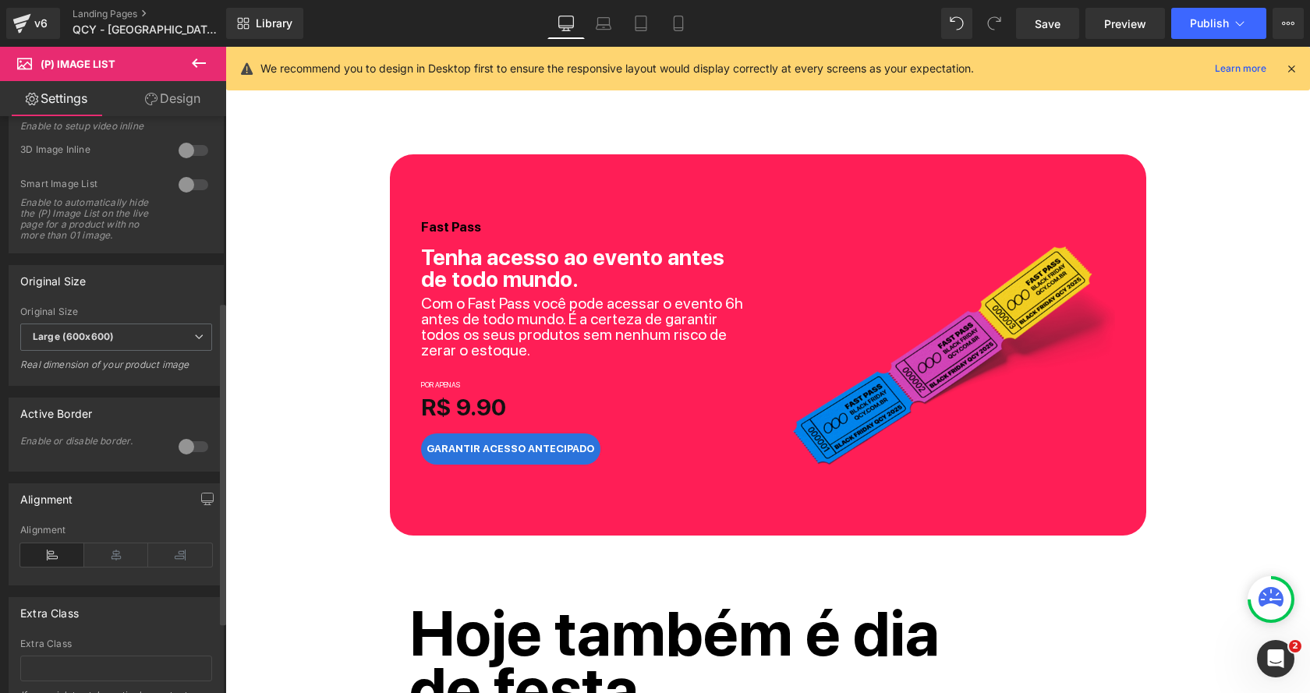
scroll to position [461, 0]
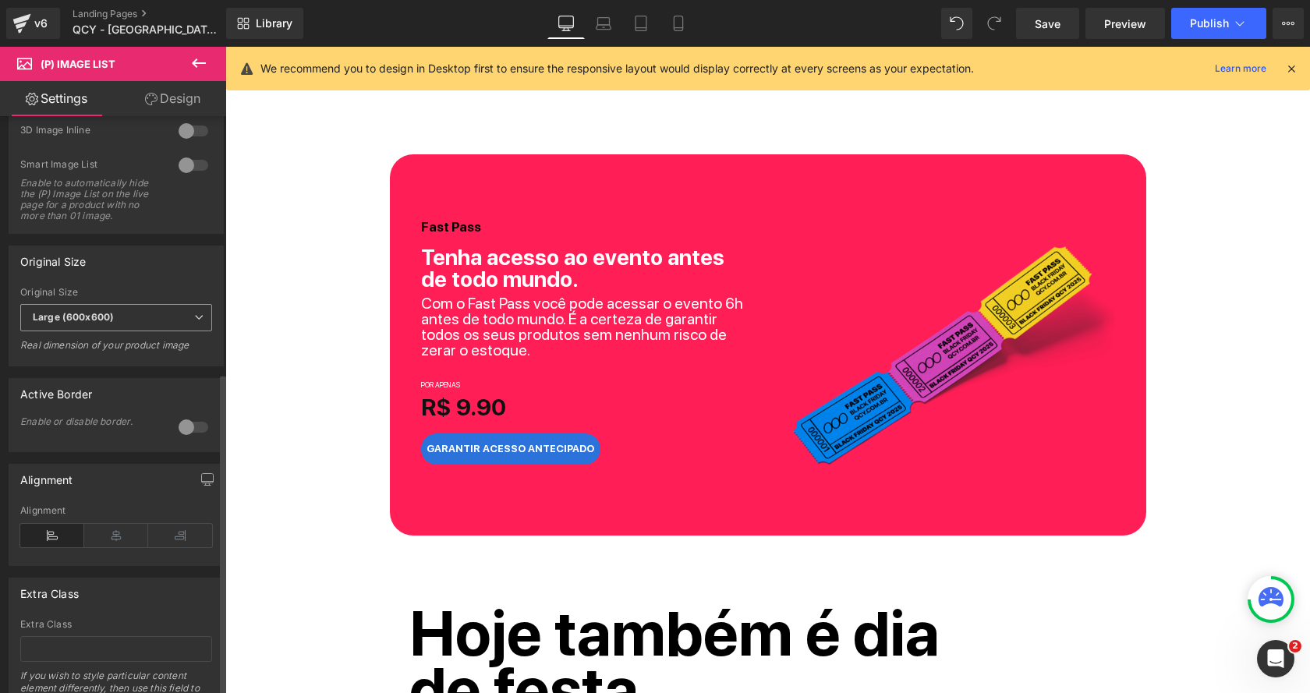
click at [128, 330] on span "Large (600x600)" at bounding box center [116, 317] width 192 height 27
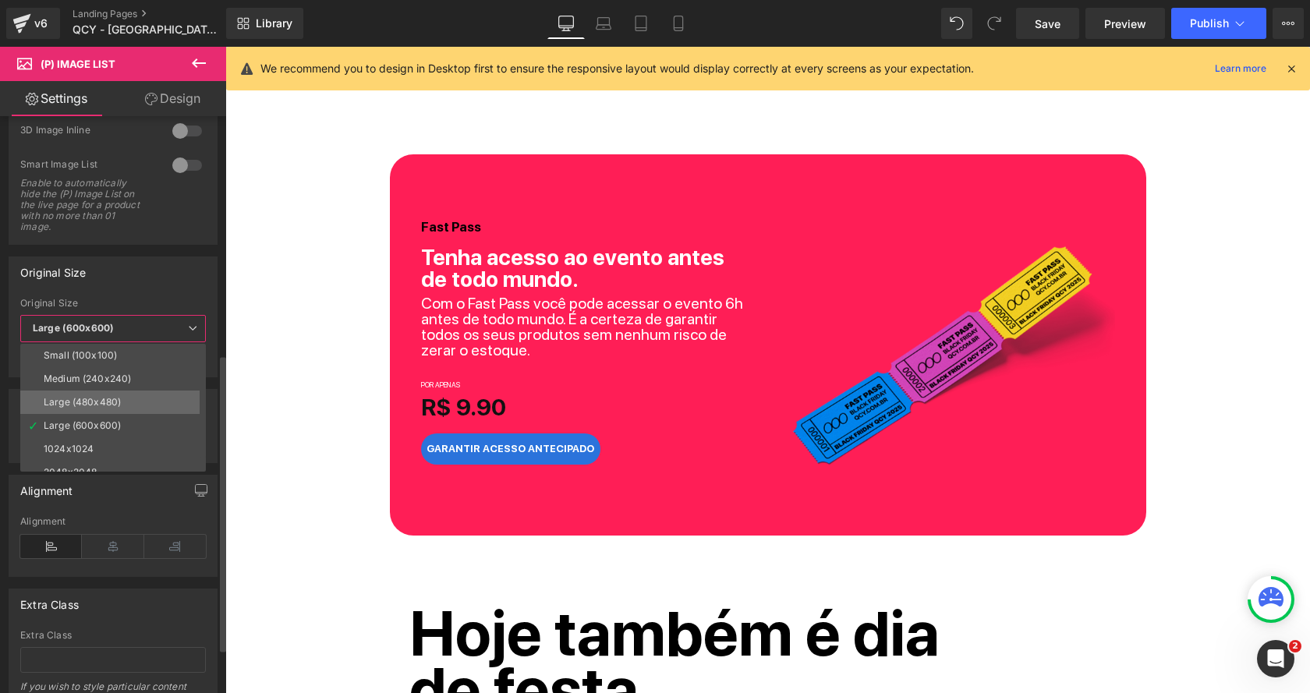
click at [109, 391] on li "Large (480x480)" at bounding box center [116, 402] width 193 height 23
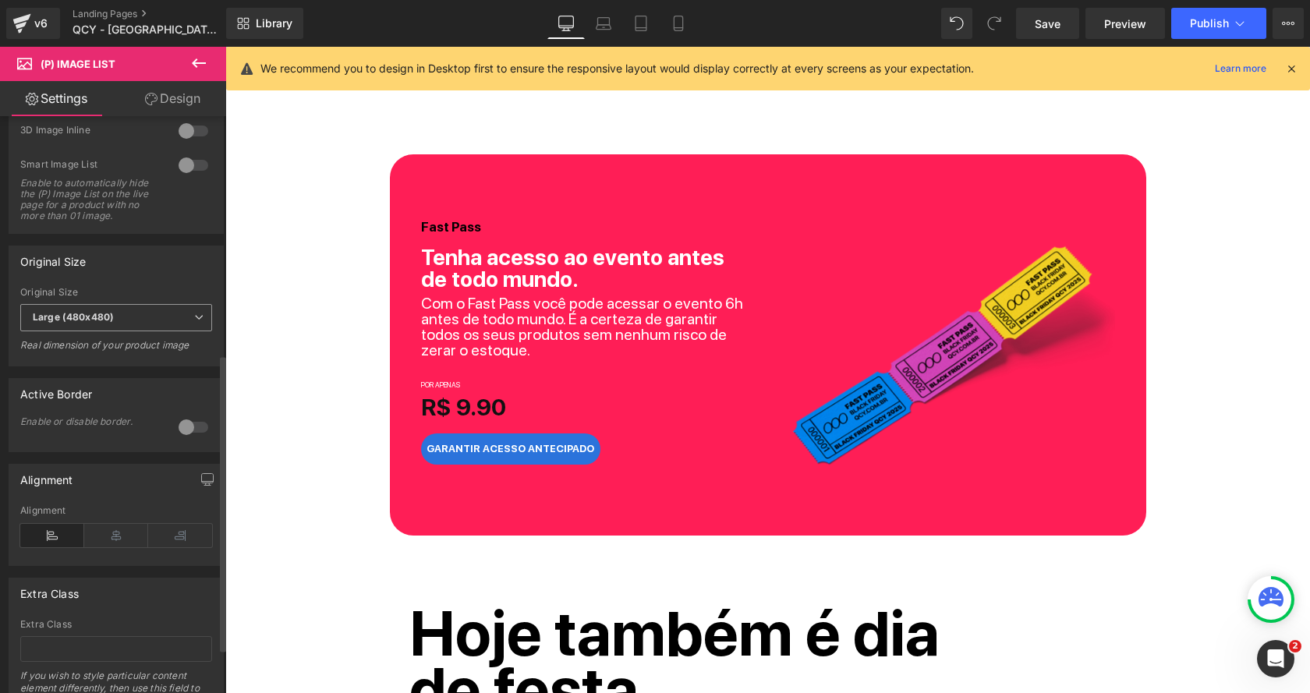
click at [120, 323] on span "Large (480x480)" at bounding box center [116, 317] width 192 height 27
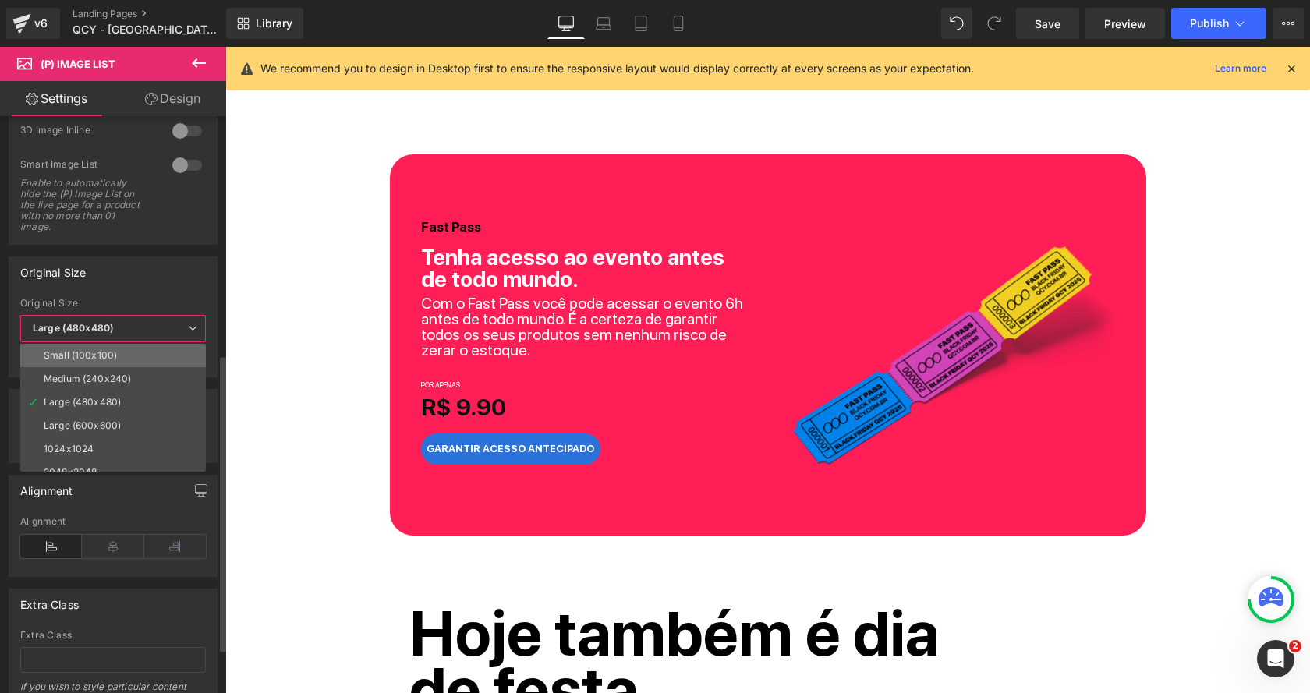
click at [106, 350] on div "Small (100x100)" at bounding box center [80, 355] width 73 height 11
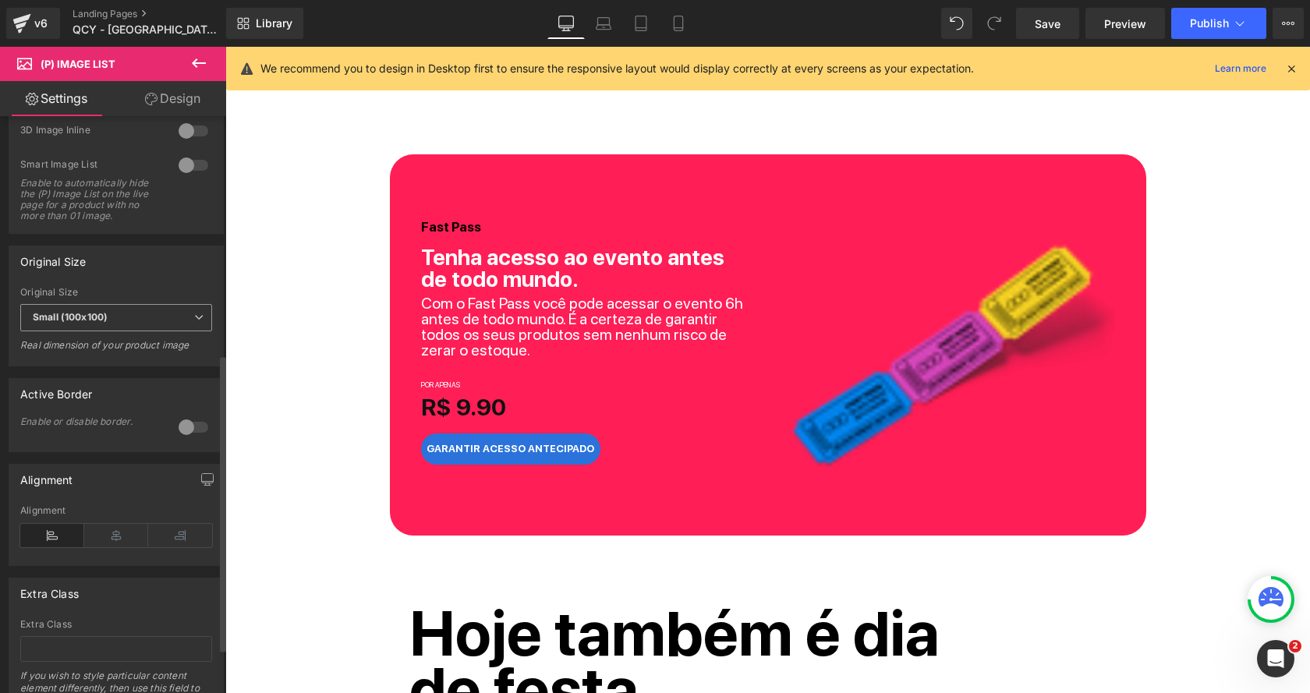
click at [113, 327] on span "Small (100x100)" at bounding box center [116, 317] width 192 height 27
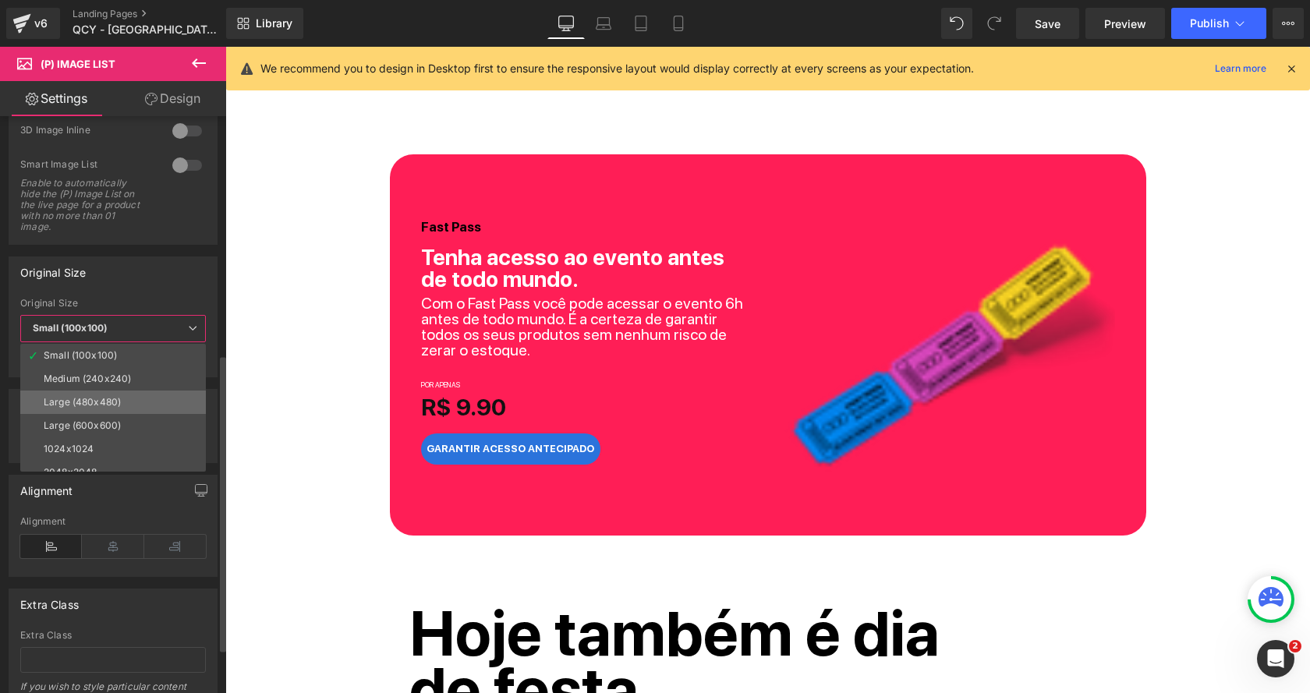
scroll to position [12, 0]
click at [97, 408] on div "Large (600x600)" at bounding box center [82, 413] width 77 height 11
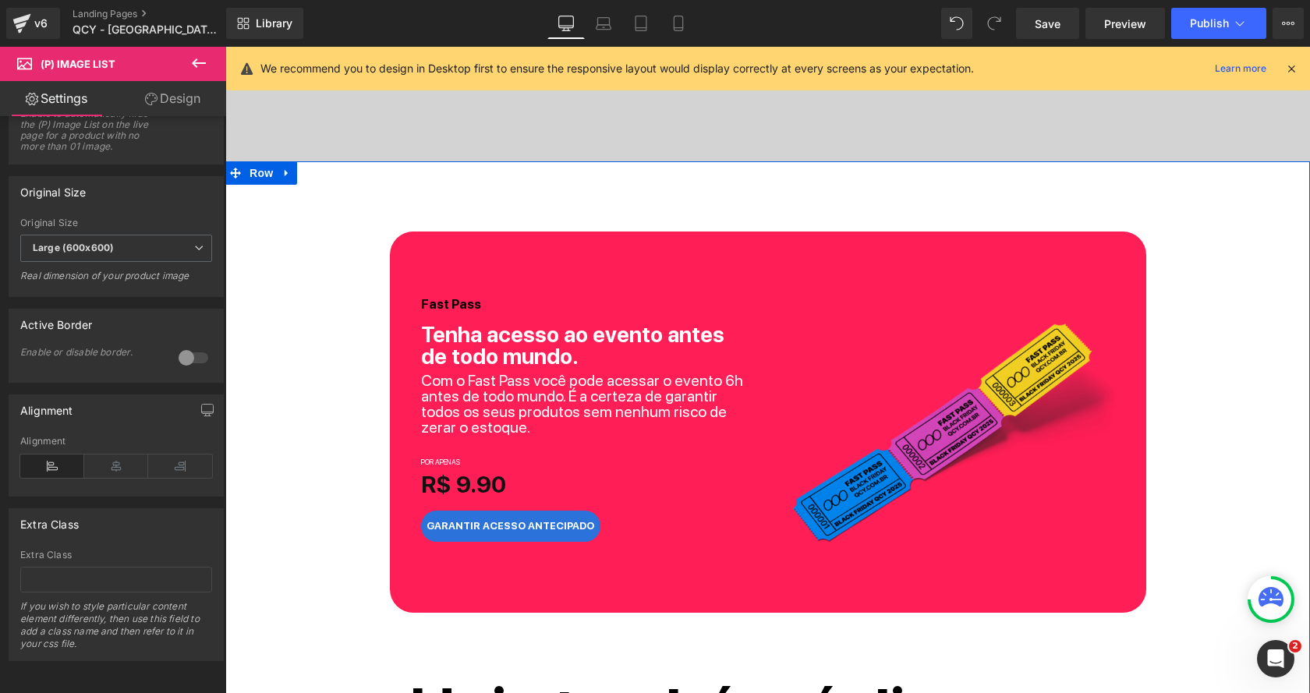
scroll to position [562, 0]
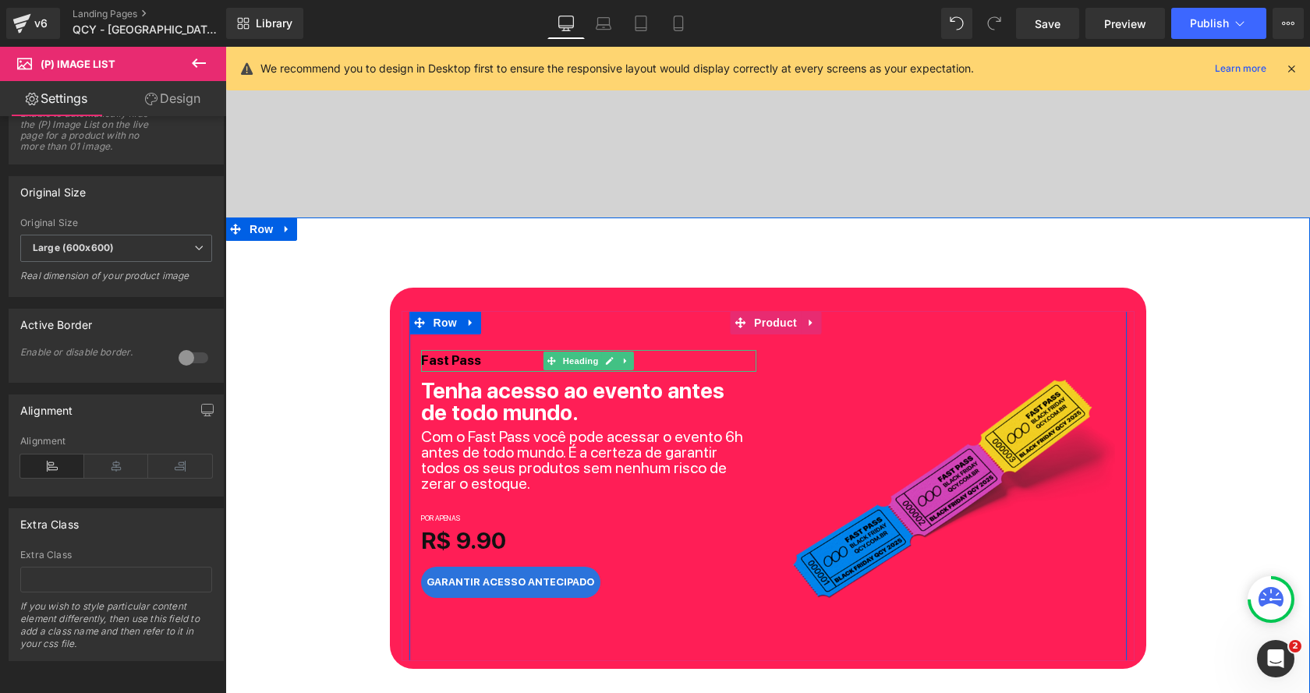
click at [486, 361] on h2 "Fast Pass" at bounding box center [588, 360] width 335 height 21
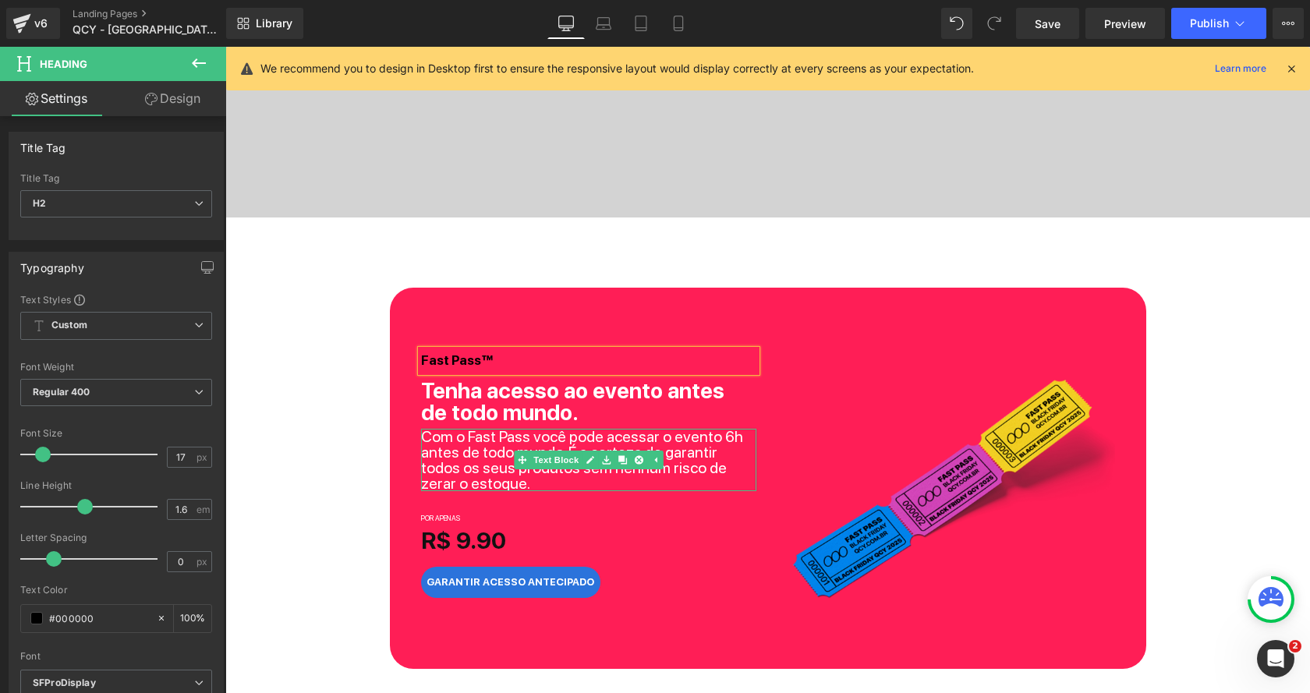
click at [512, 433] on p "Com o Fast Pass você pode acessar o evento 6h antes de todo mundo. É a certeza …" at bounding box center [588, 460] width 335 height 62
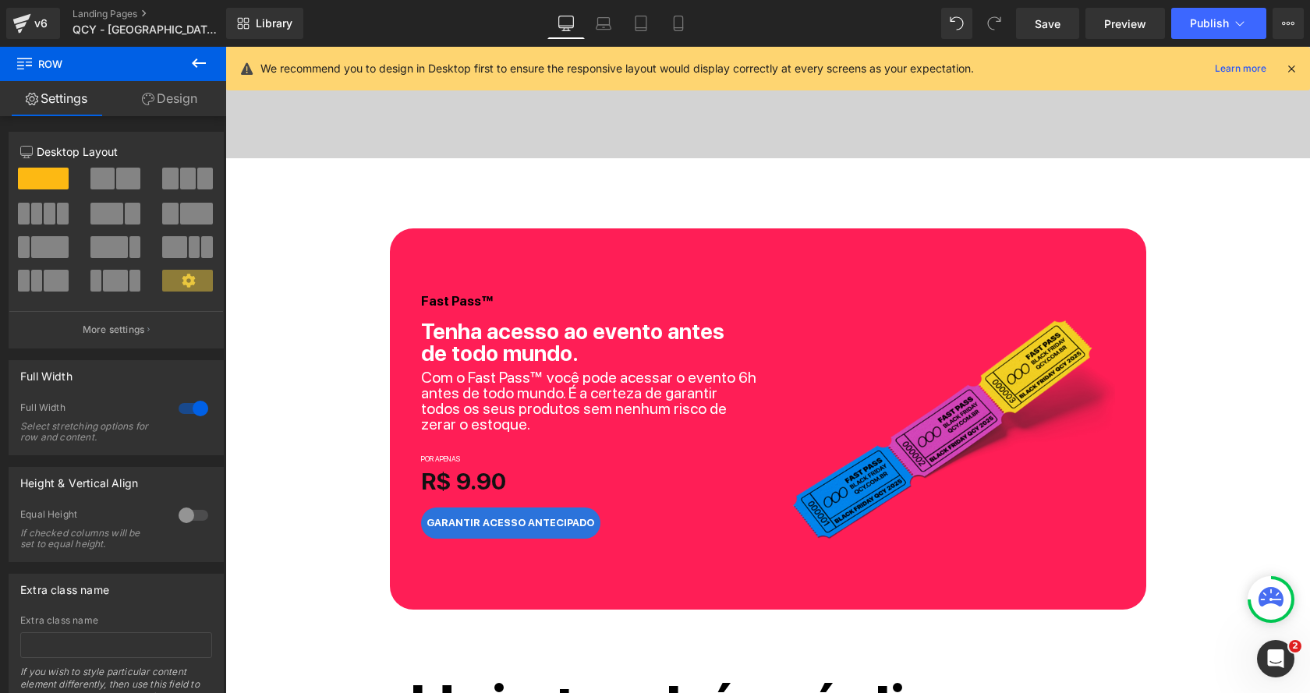
scroll to position [628, 0]
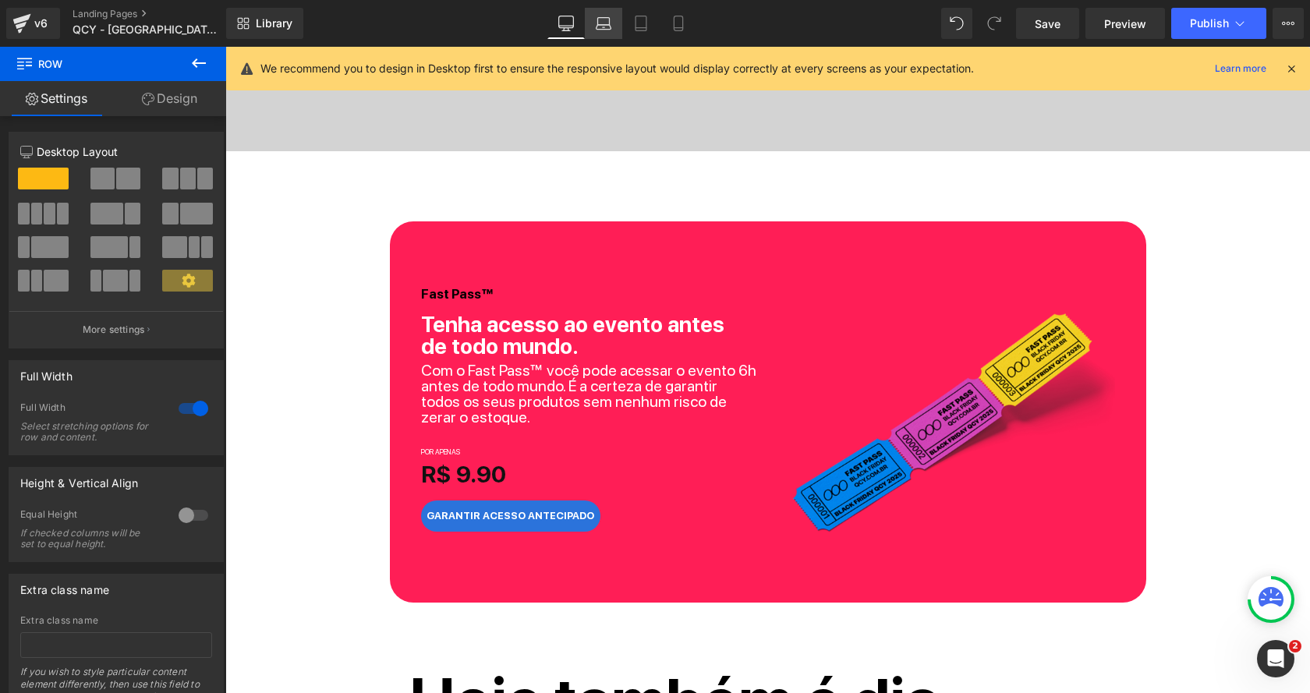
click at [614, 32] on link "Laptop" at bounding box center [603, 23] width 37 height 31
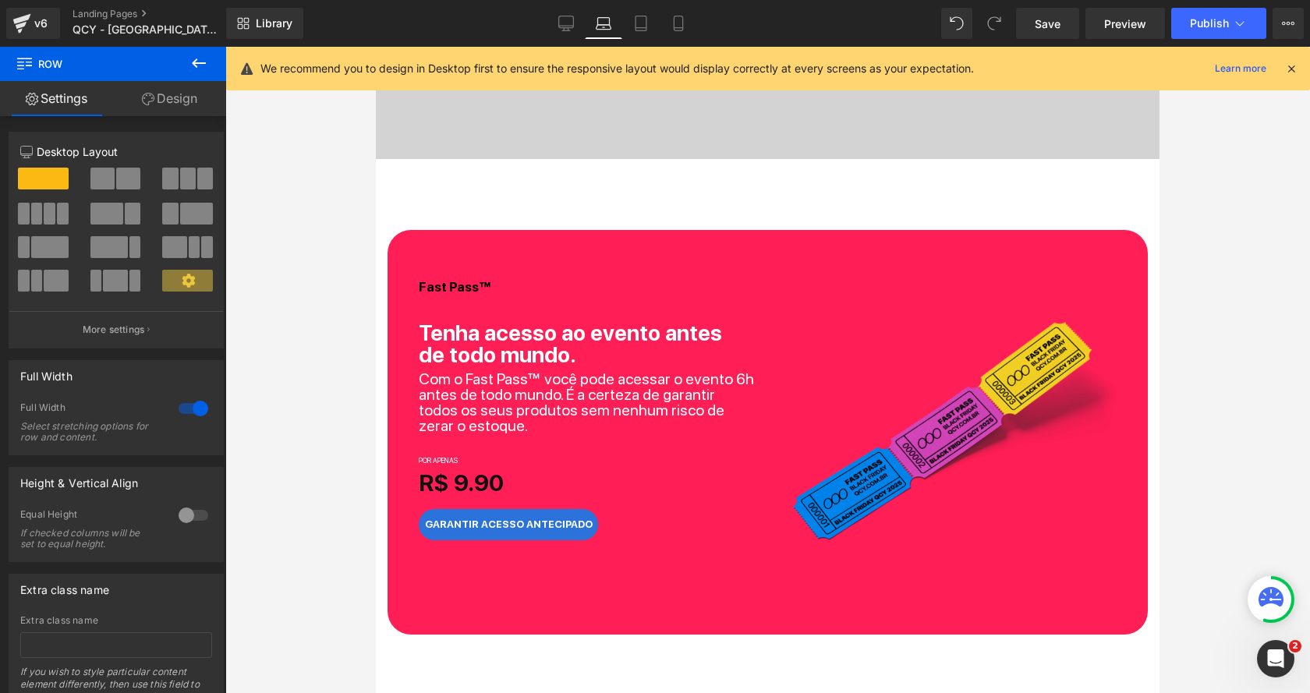
scroll to position [636, 0]
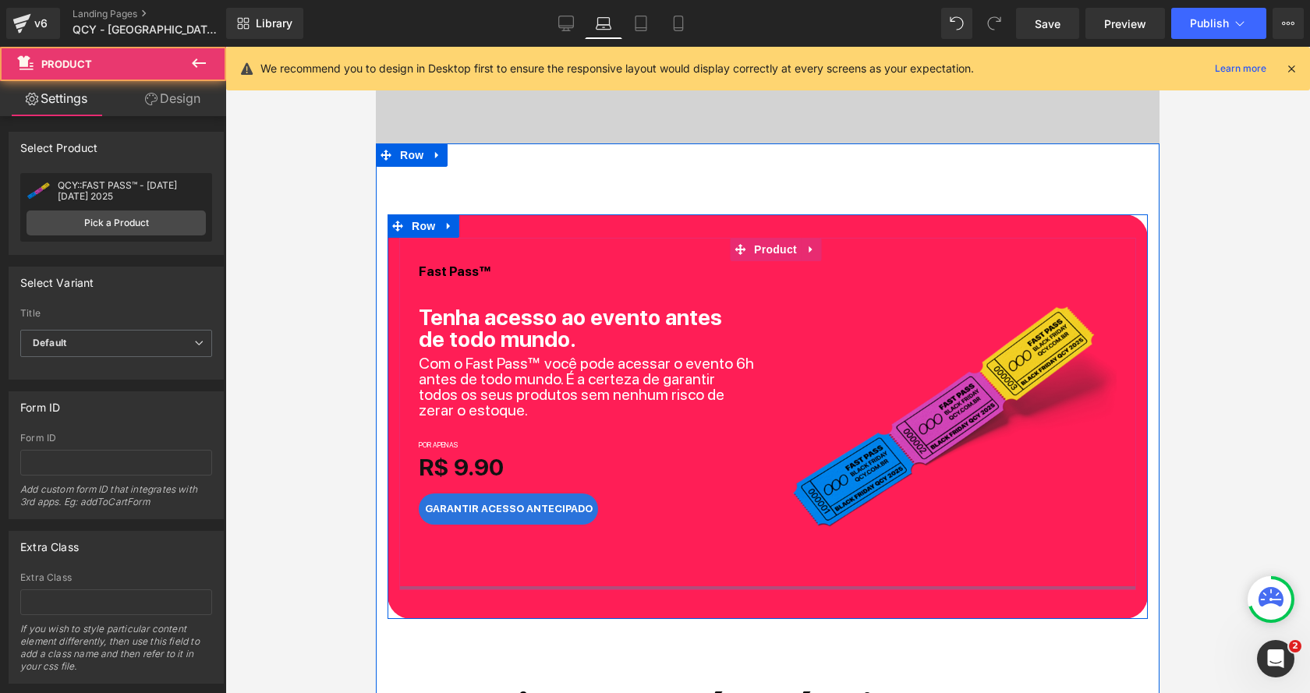
drag, startPoint x: 580, startPoint y: 601, endPoint x: 583, endPoint y: 567, distance: 33.7
click at [583, 567] on div "Fast Pass™ Heading Tenha acesso ao evento antes de todo mundo. Heading Com o Fa…" at bounding box center [767, 414] width 737 height 352
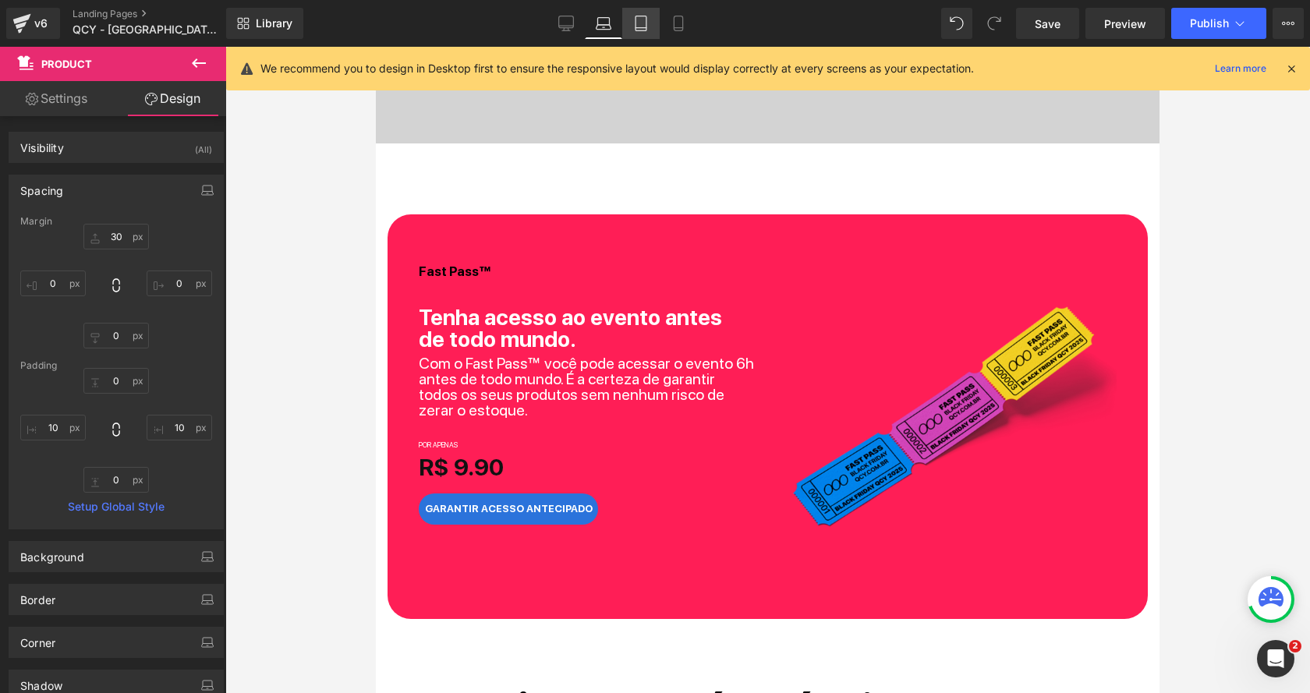
click at [642, 27] on icon at bounding box center [641, 24] width 16 height 16
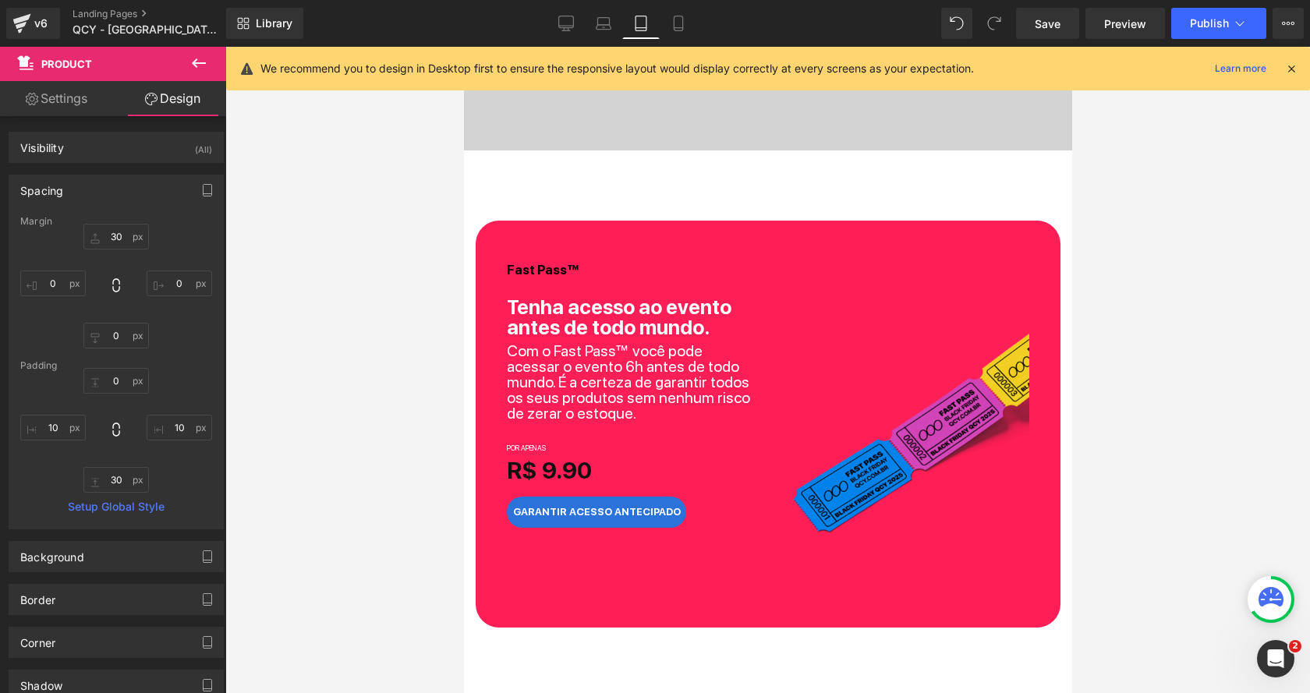
scroll to position [634, 0]
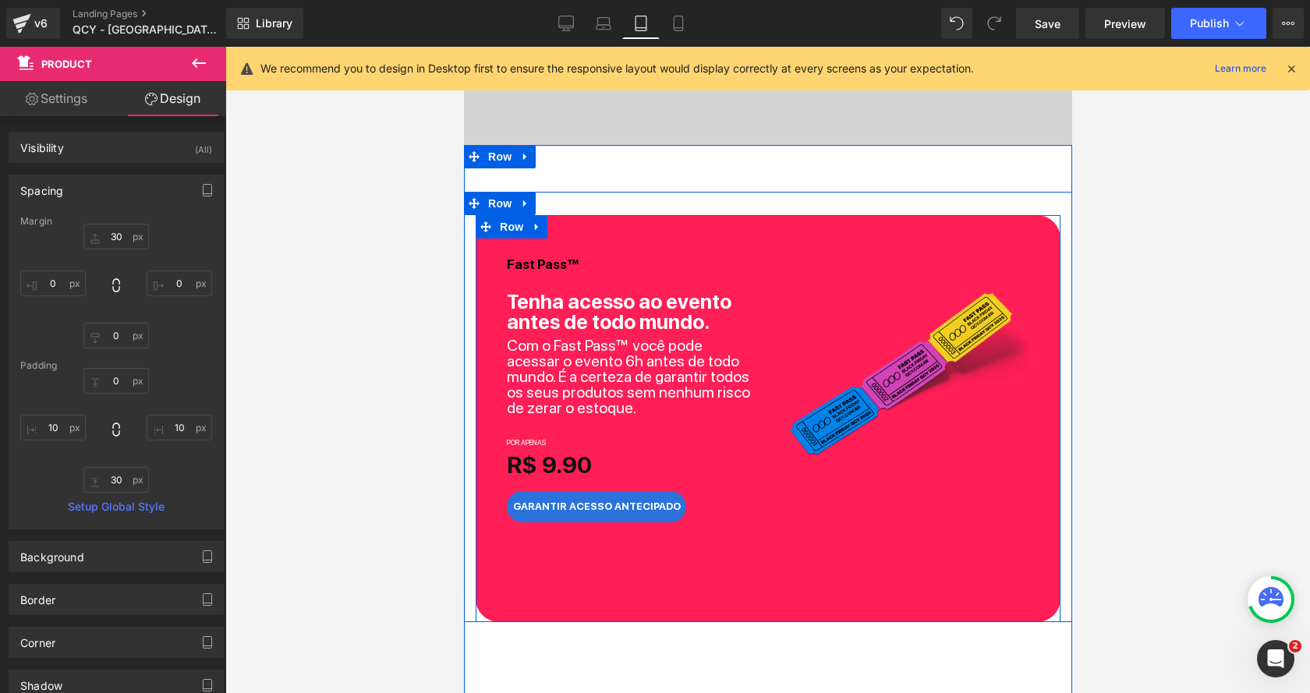
click at [603, 581] on div "Fast Pass™ Heading Tenha acesso ao evento antes de todo mundo. Heading Com o Fa…" at bounding box center [767, 418] width 585 height 407
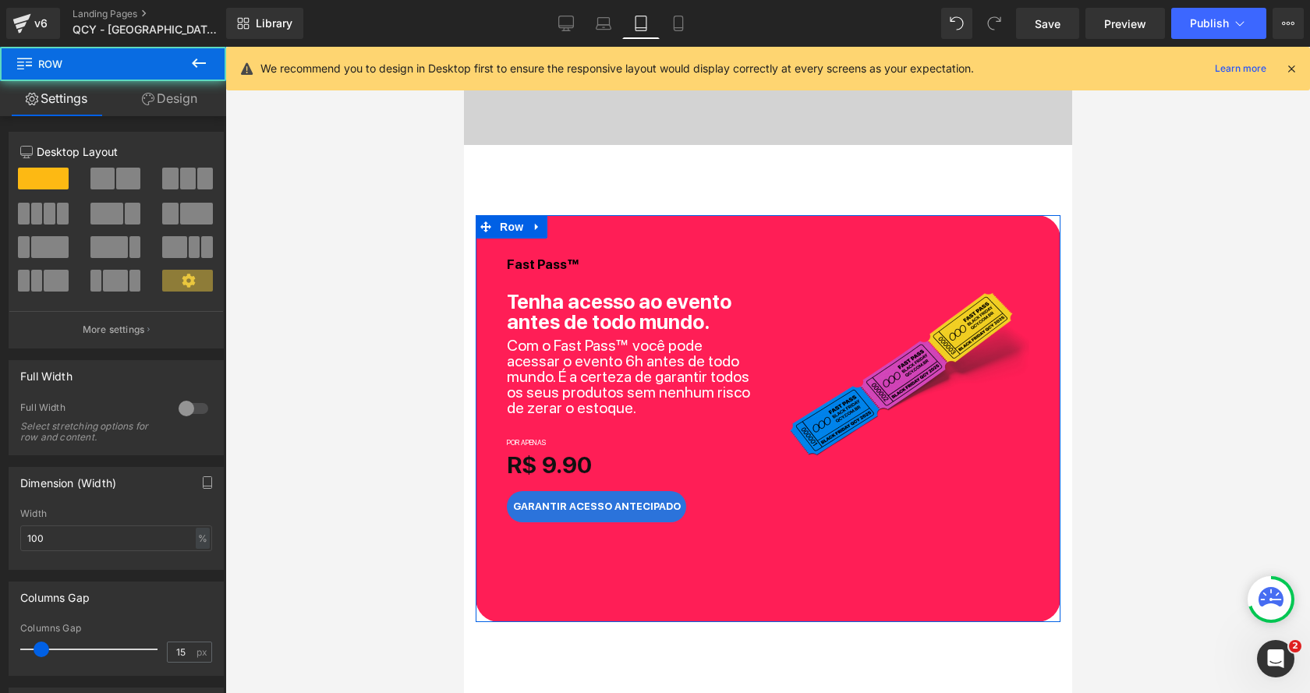
click at [156, 90] on link "Design" at bounding box center [169, 98] width 113 height 35
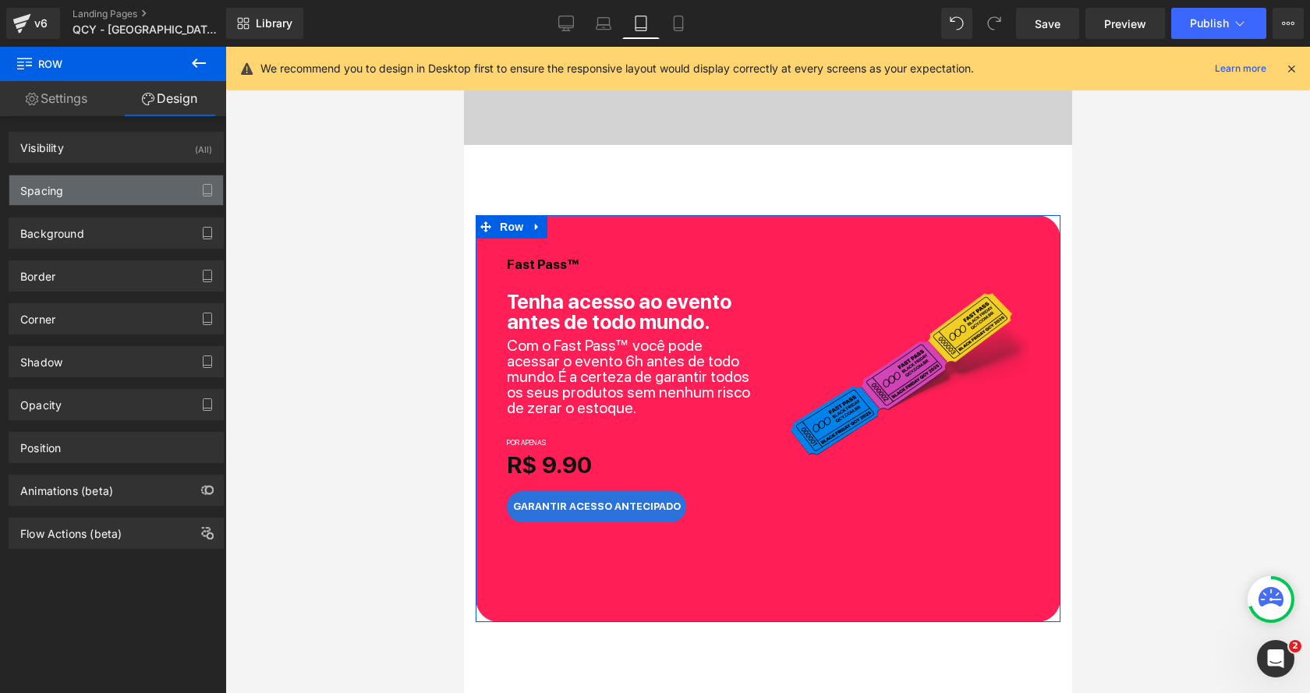
click at [82, 192] on div "Spacing" at bounding box center [116, 190] width 214 height 30
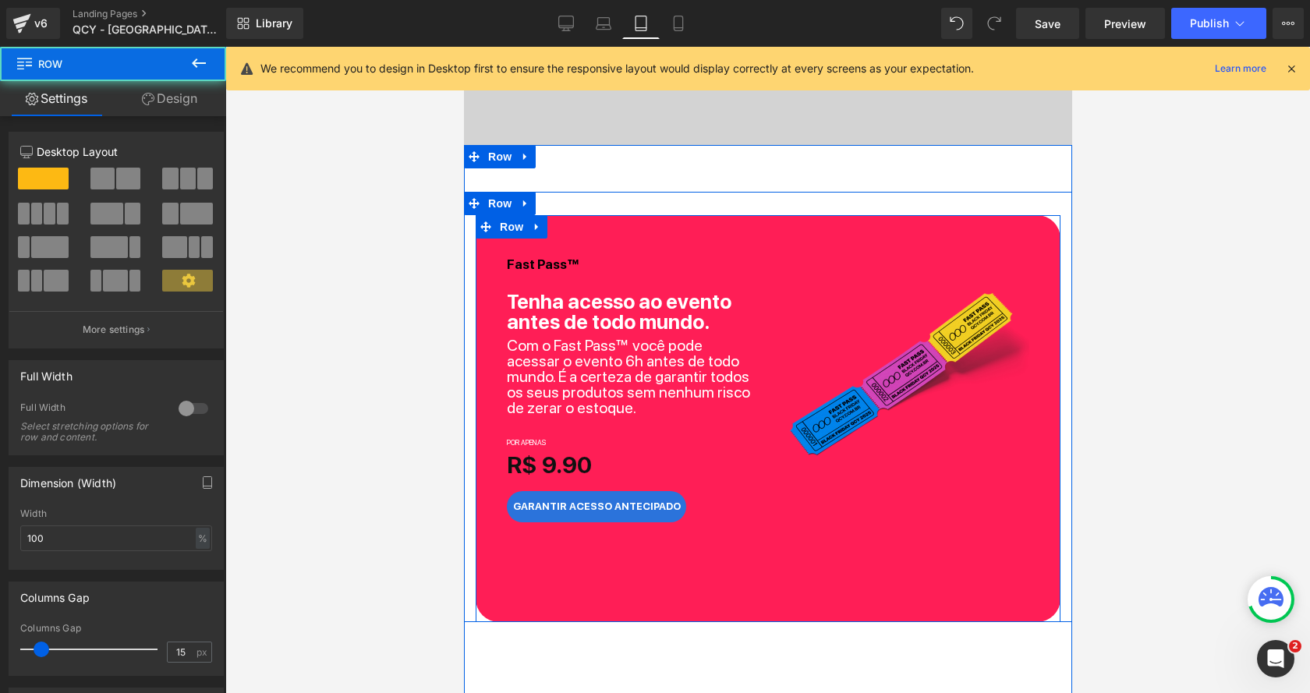
click at [593, 225] on div "Fast Pass™ Heading Tenha acesso ao evento antes de todo mundo. Heading Com o Fa…" at bounding box center [767, 380] width 585 height 330
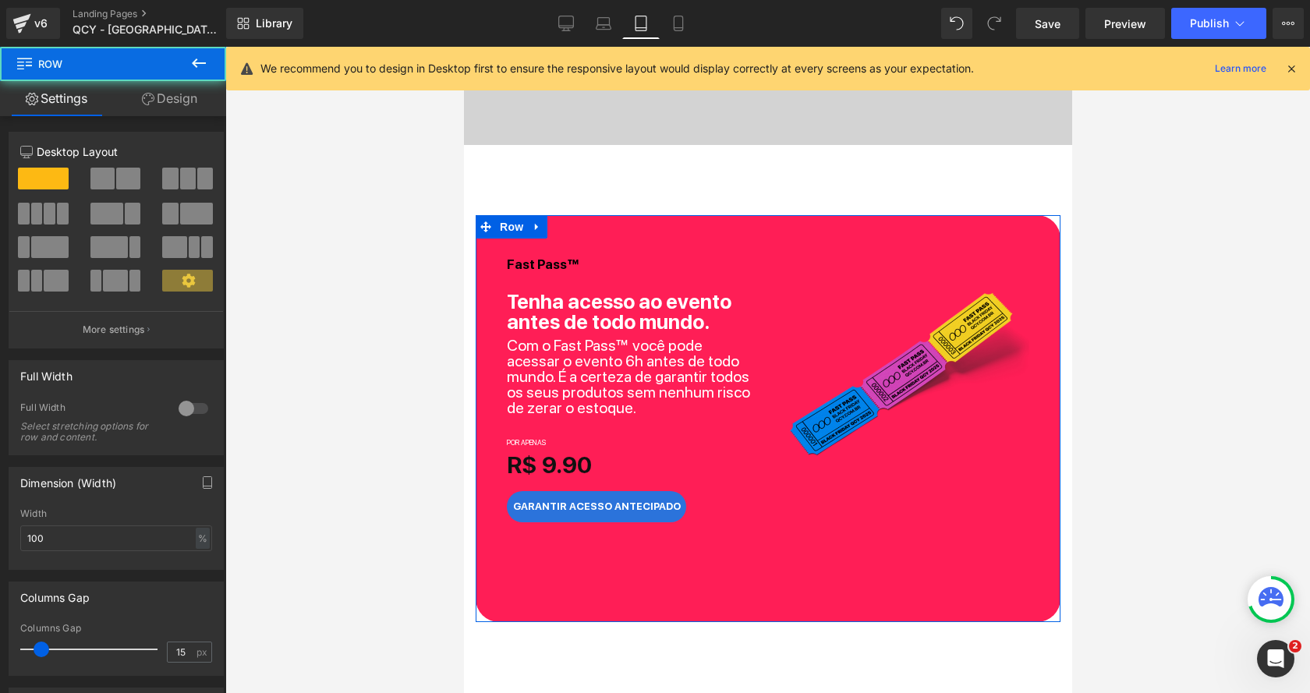
click at [168, 104] on link "Design" at bounding box center [169, 98] width 113 height 35
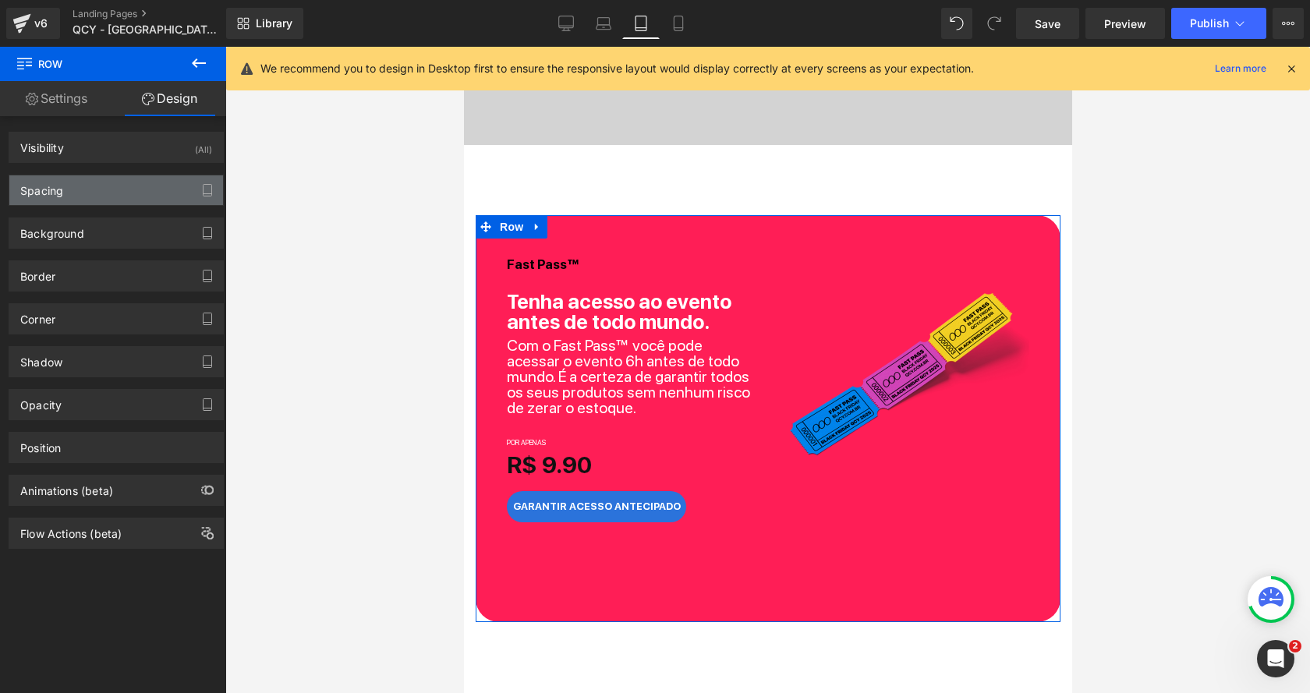
click at [87, 188] on div "Spacing" at bounding box center [116, 190] width 214 height 30
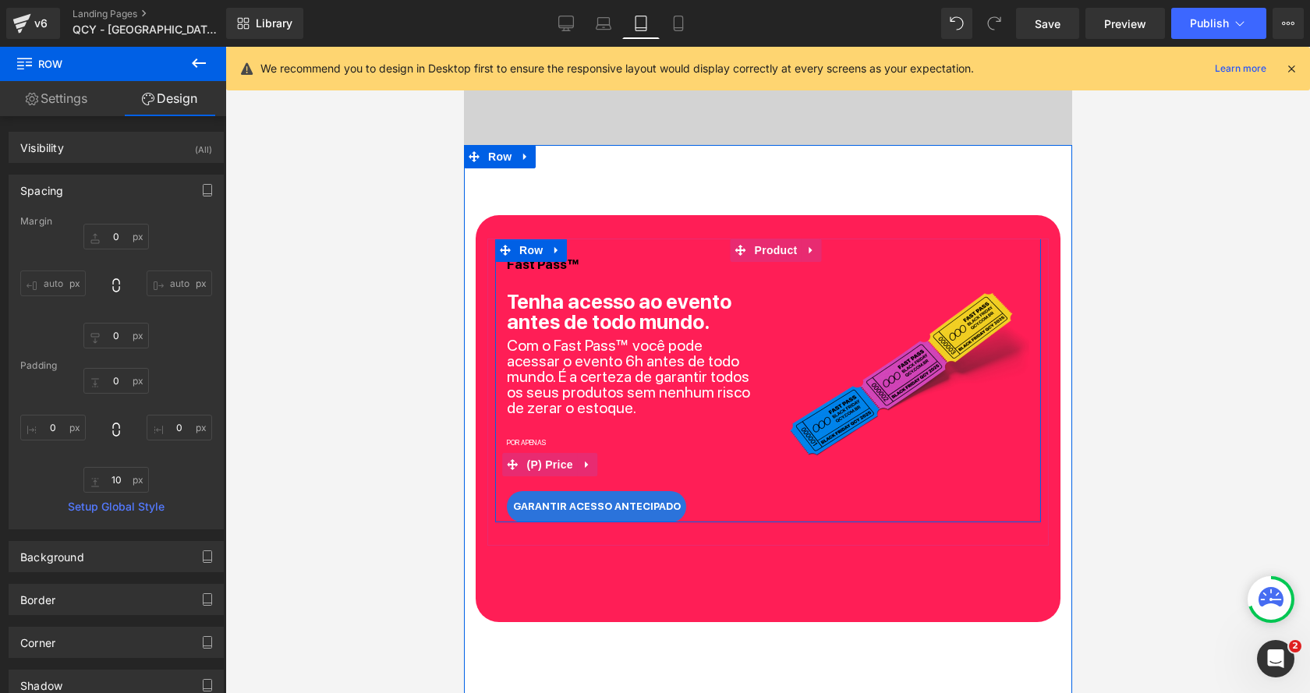
click at [638, 449] on div "R$ 9.90" at bounding box center [630, 464] width 249 height 37
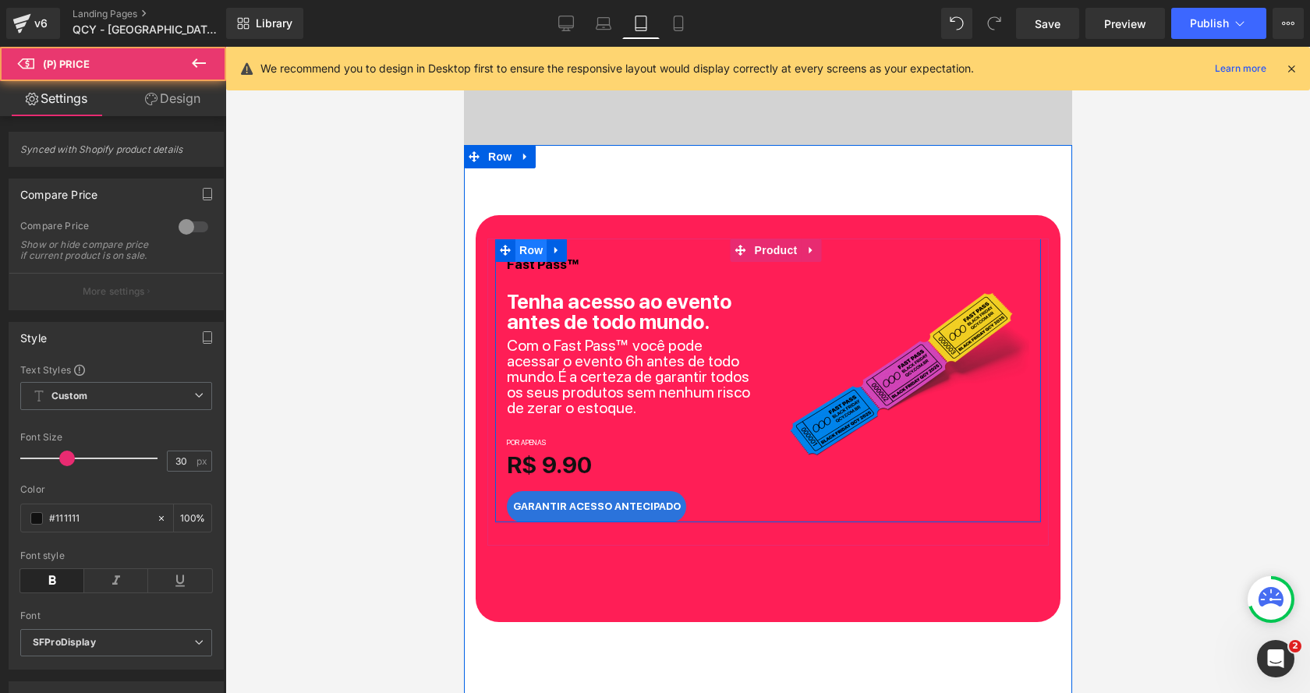
click at [518, 256] on span "Row" at bounding box center [529, 250] width 31 height 23
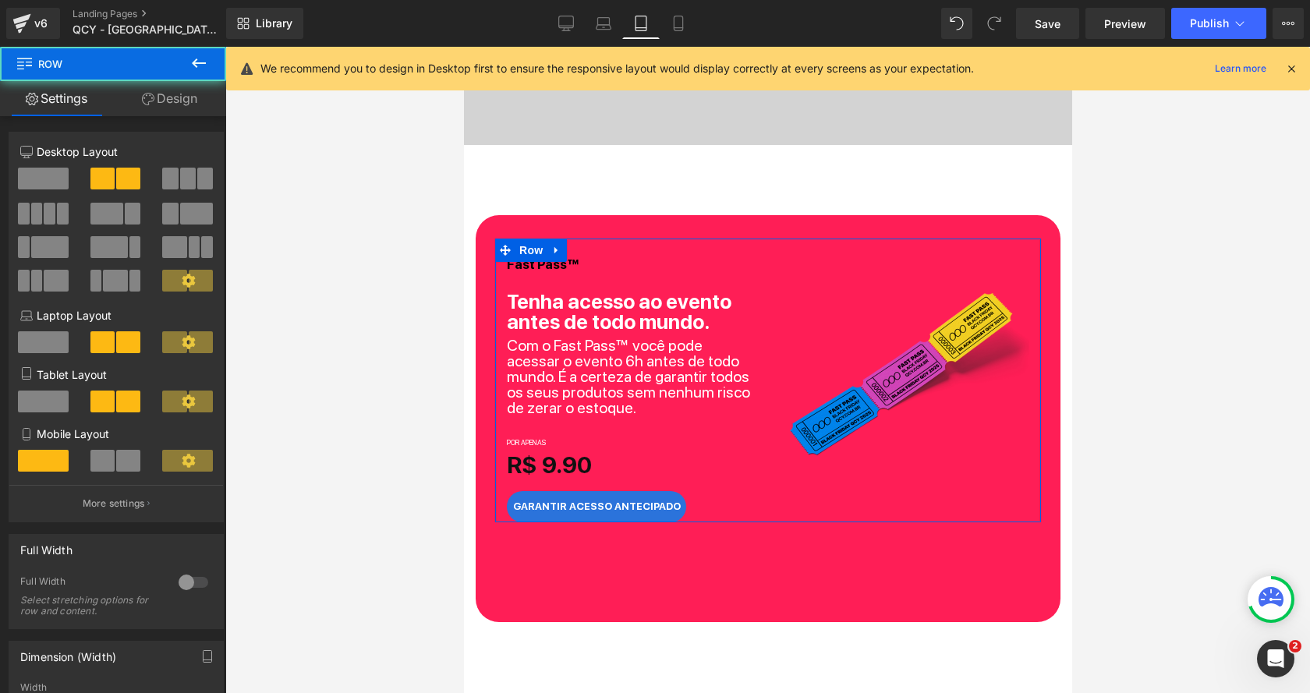
click at [172, 104] on link "Design" at bounding box center [169, 98] width 113 height 35
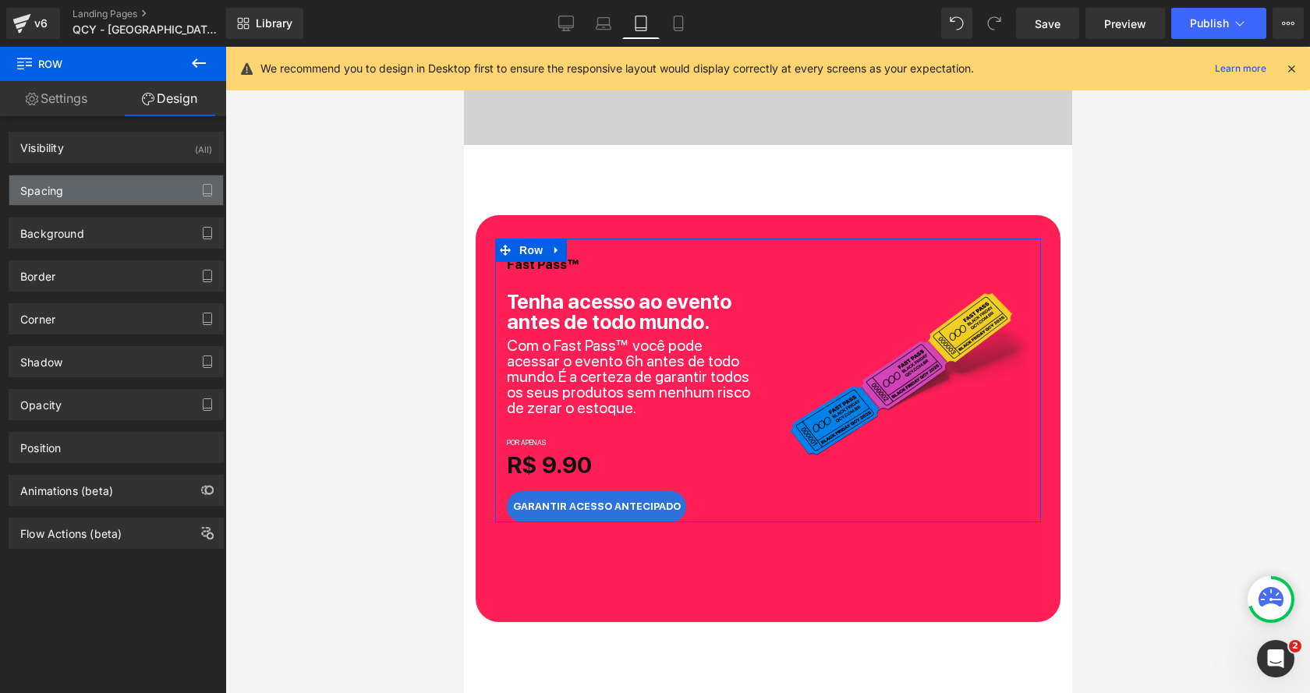
click at [108, 182] on div "Spacing" at bounding box center [116, 190] width 214 height 30
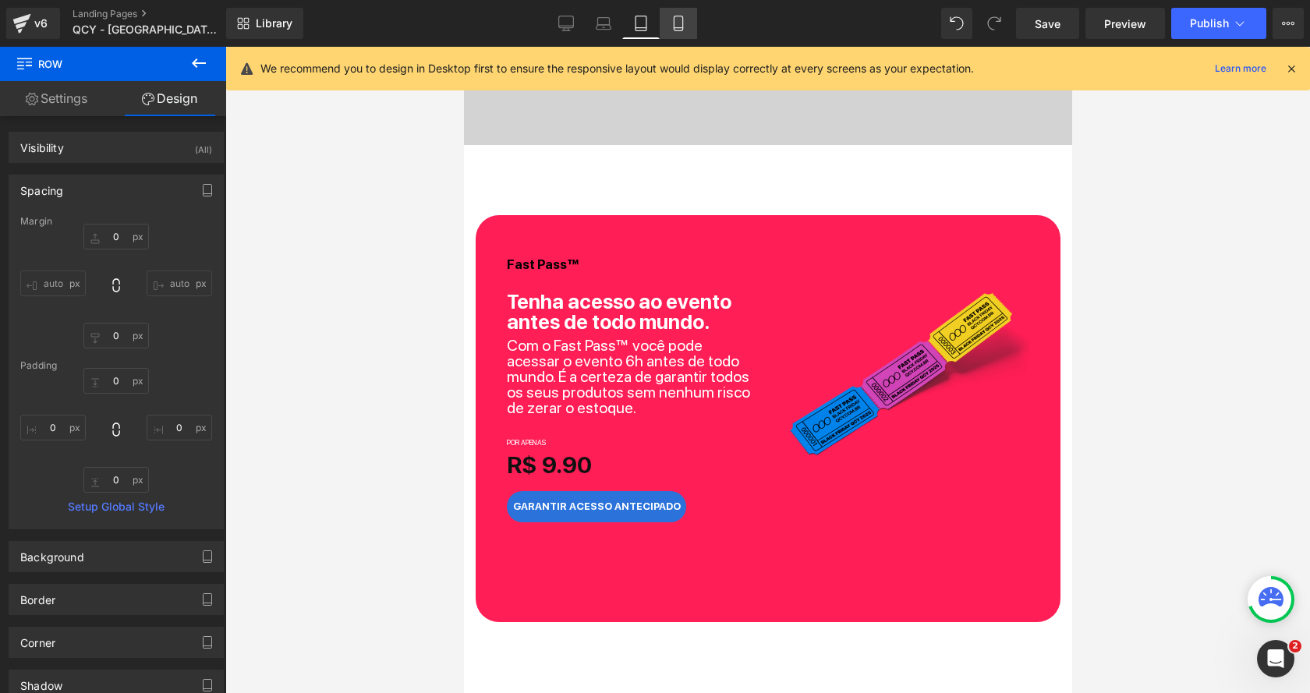
click at [678, 36] on link "Mobile" at bounding box center [677, 23] width 37 height 31
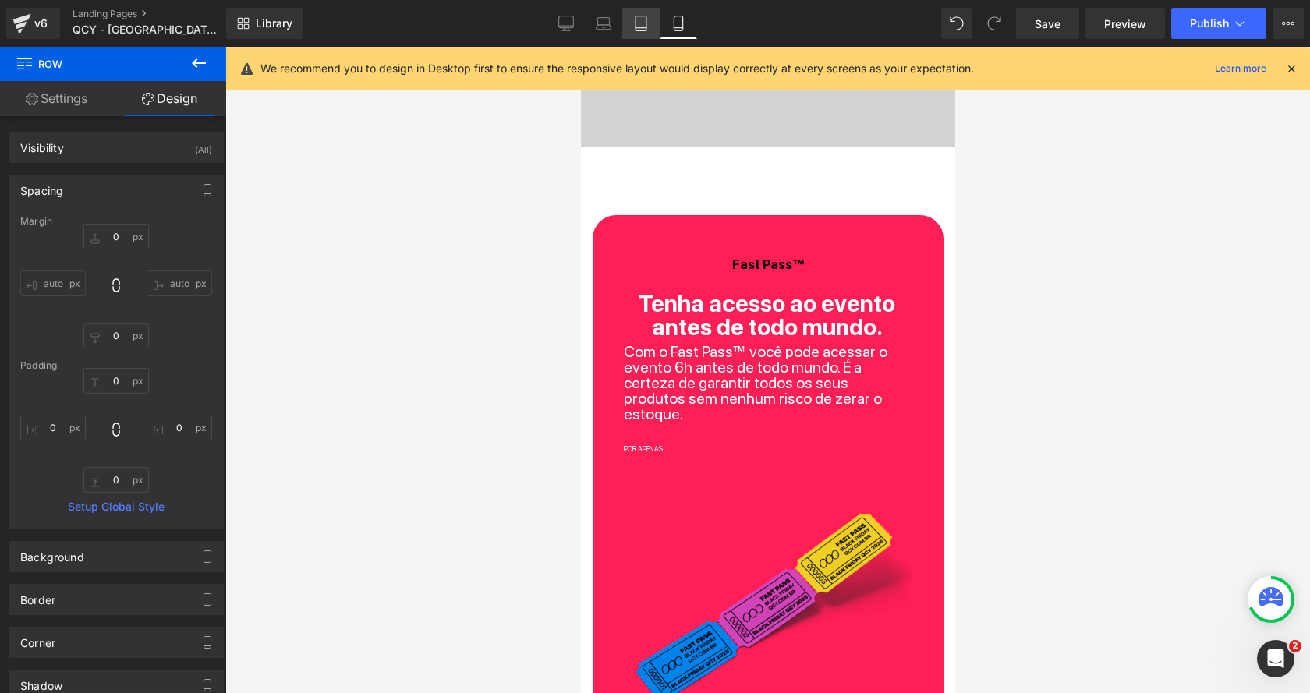
click at [639, 28] on icon at bounding box center [641, 24] width 16 height 16
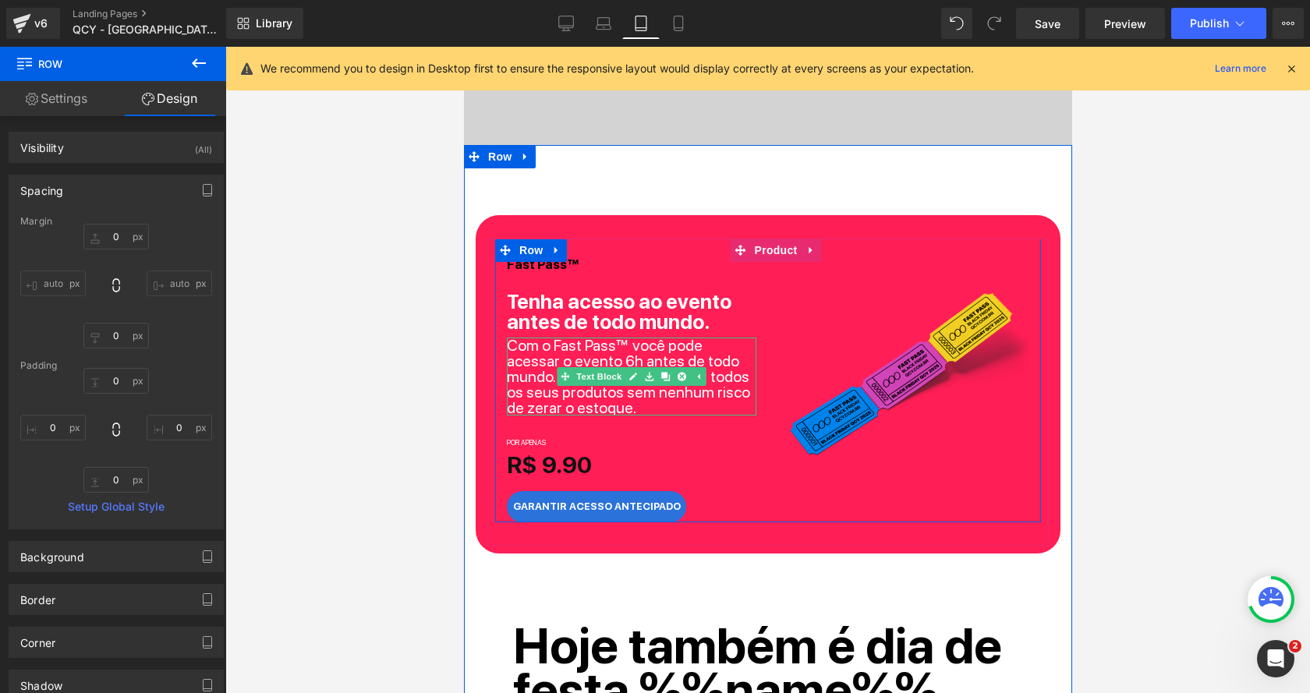
click at [539, 351] on p "Com o Fast Pass™ você pode acessar o evento 6h antes de todo mundo. É a certeza…" at bounding box center [630, 377] width 249 height 78
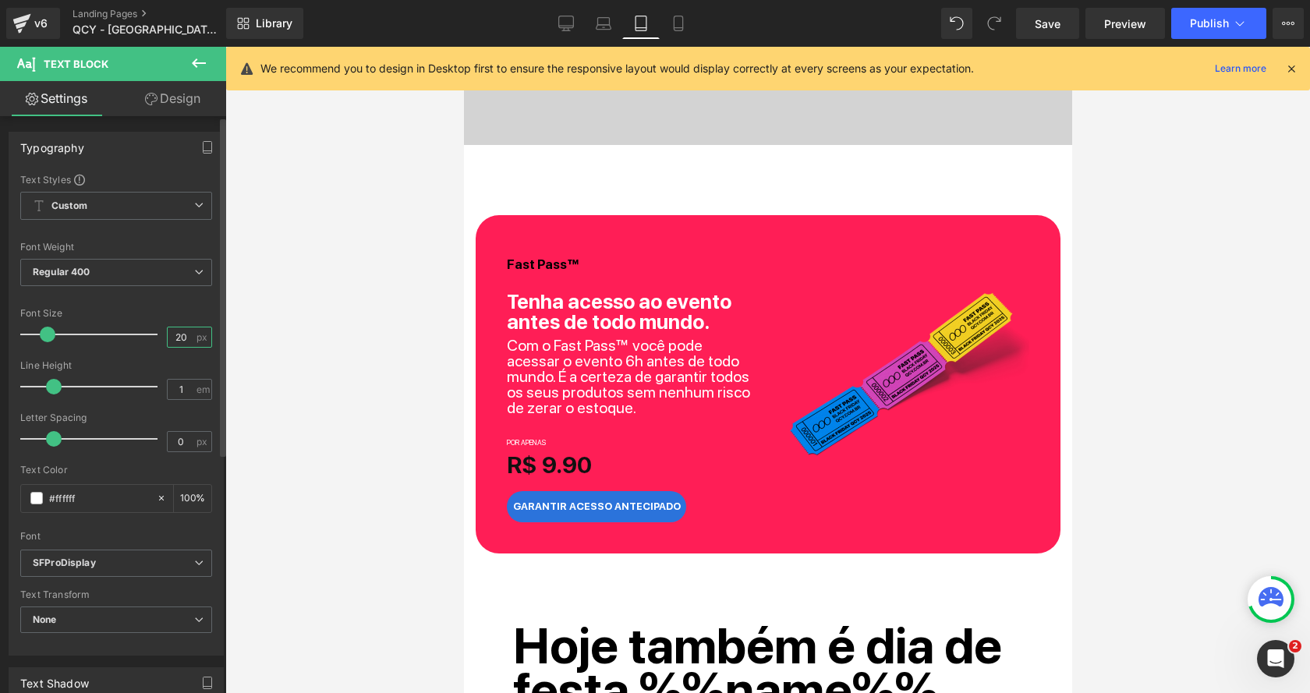
click at [183, 334] on input "20" at bounding box center [181, 336] width 27 height 19
type input "16"
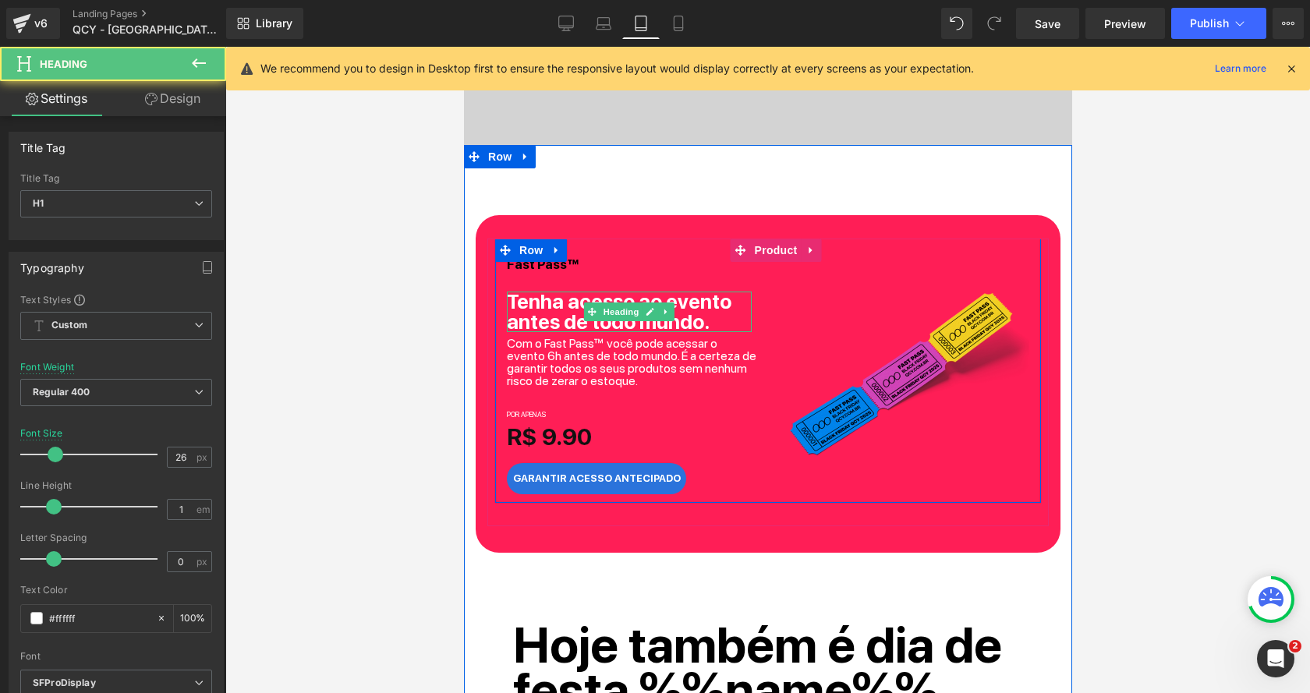
click at [521, 310] on b "Tenha acesso ao evento antes de todo mundo." at bounding box center [618, 311] width 224 height 44
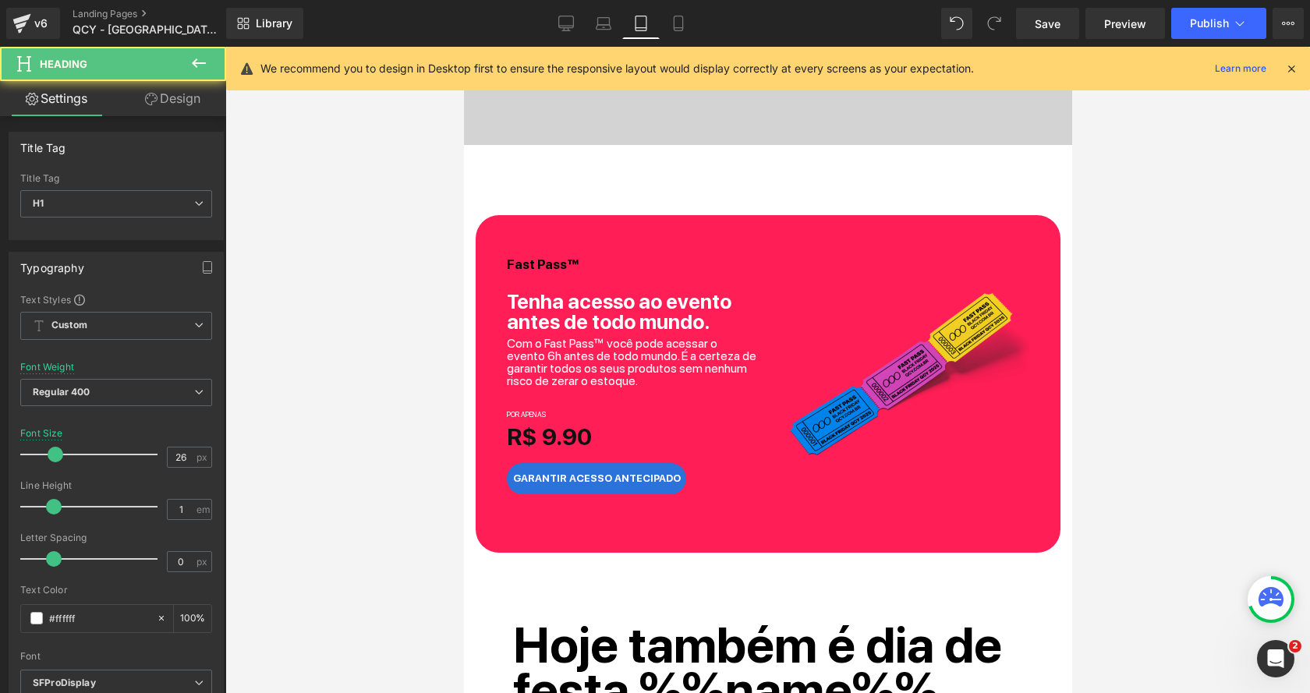
click at [183, 105] on link "Design" at bounding box center [172, 98] width 113 height 35
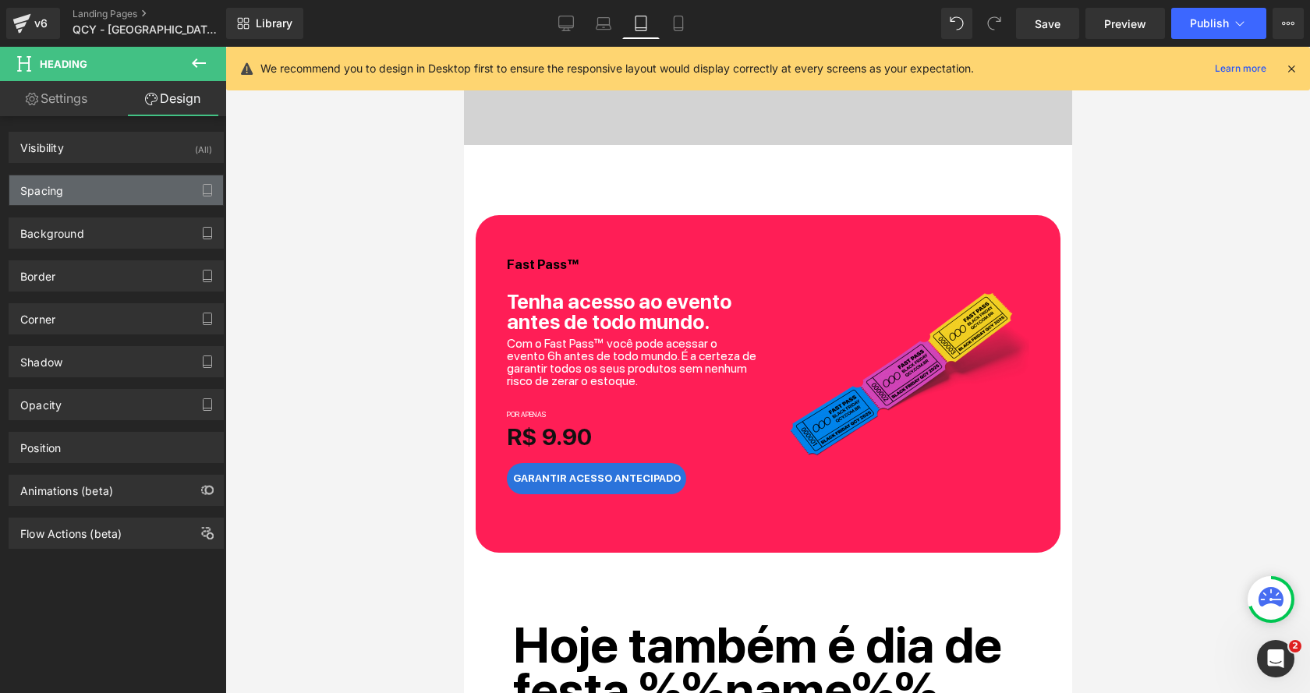
click at [110, 186] on div "Spacing" at bounding box center [116, 190] width 214 height 30
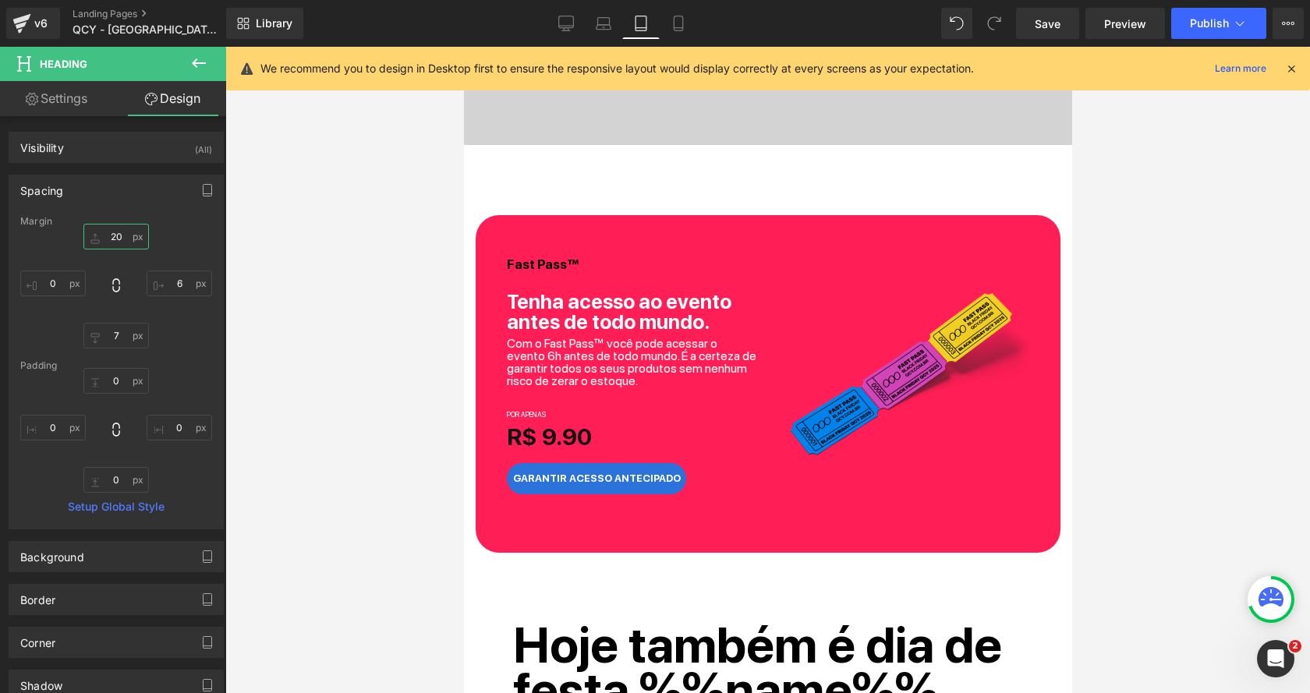
click at [108, 229] on input "20" at bounding box center [115, 237] width 65 height 26
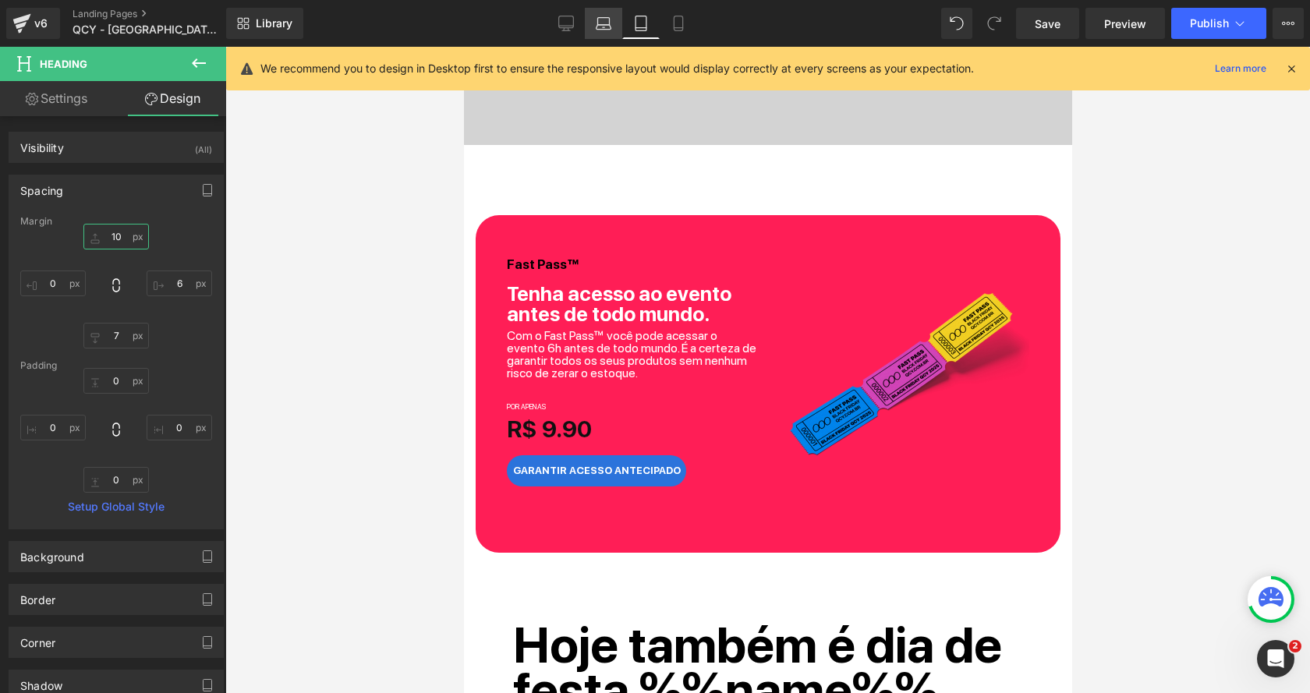
type input "10"
click at [610, 22] on icon at bounding box center [604, 21] width 12 height 7
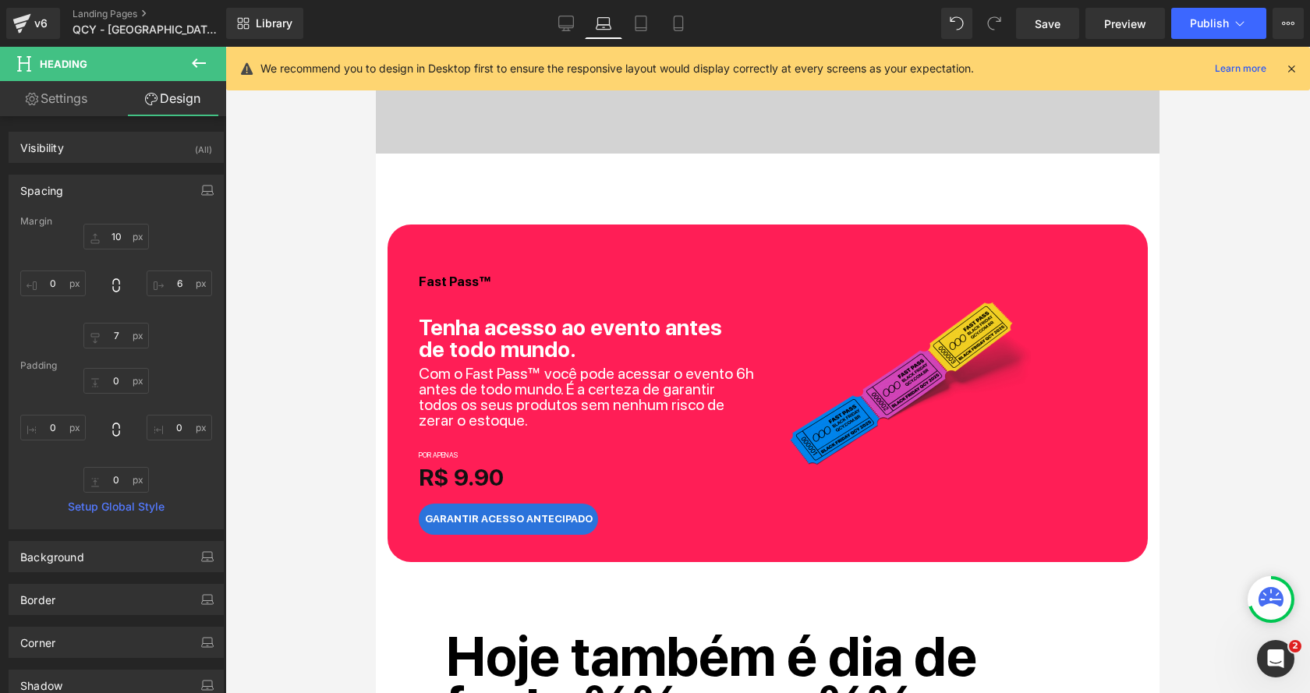
scroll to position [659, 0]
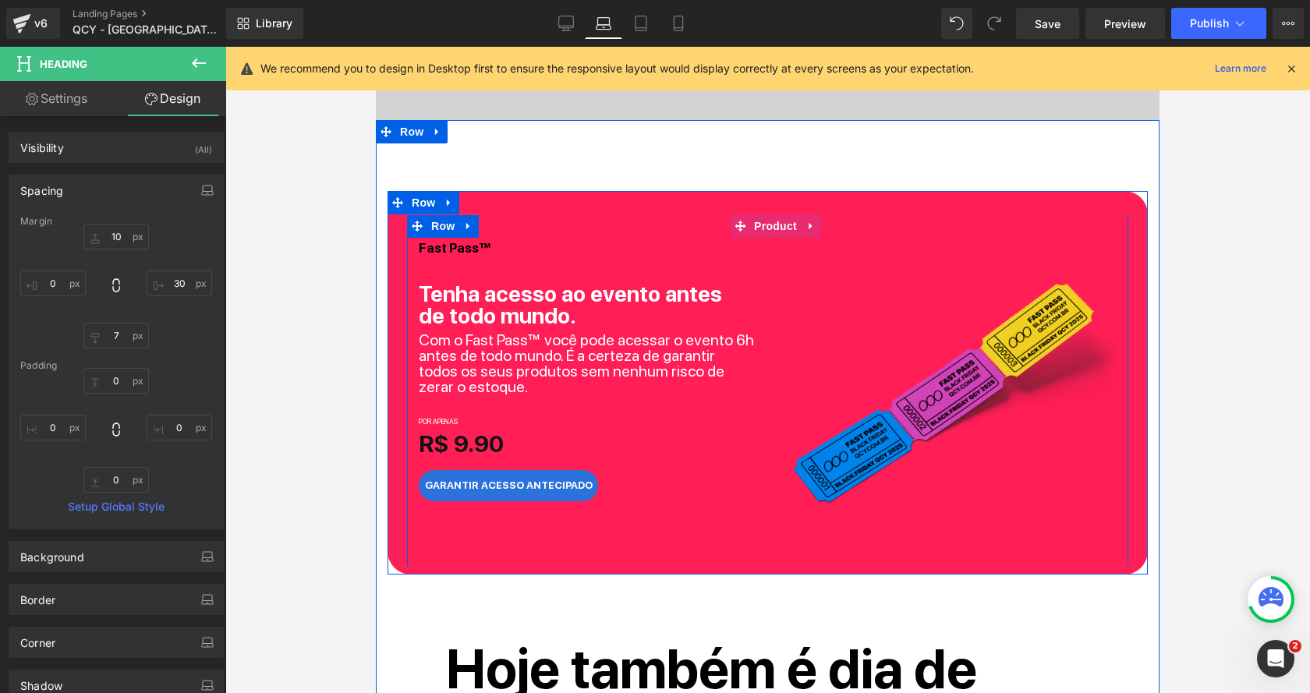
click at [474, 299] on b "Tenha acesso ao evento antes de todo mundo." at bounding box center [570, 305] width 303 height 48
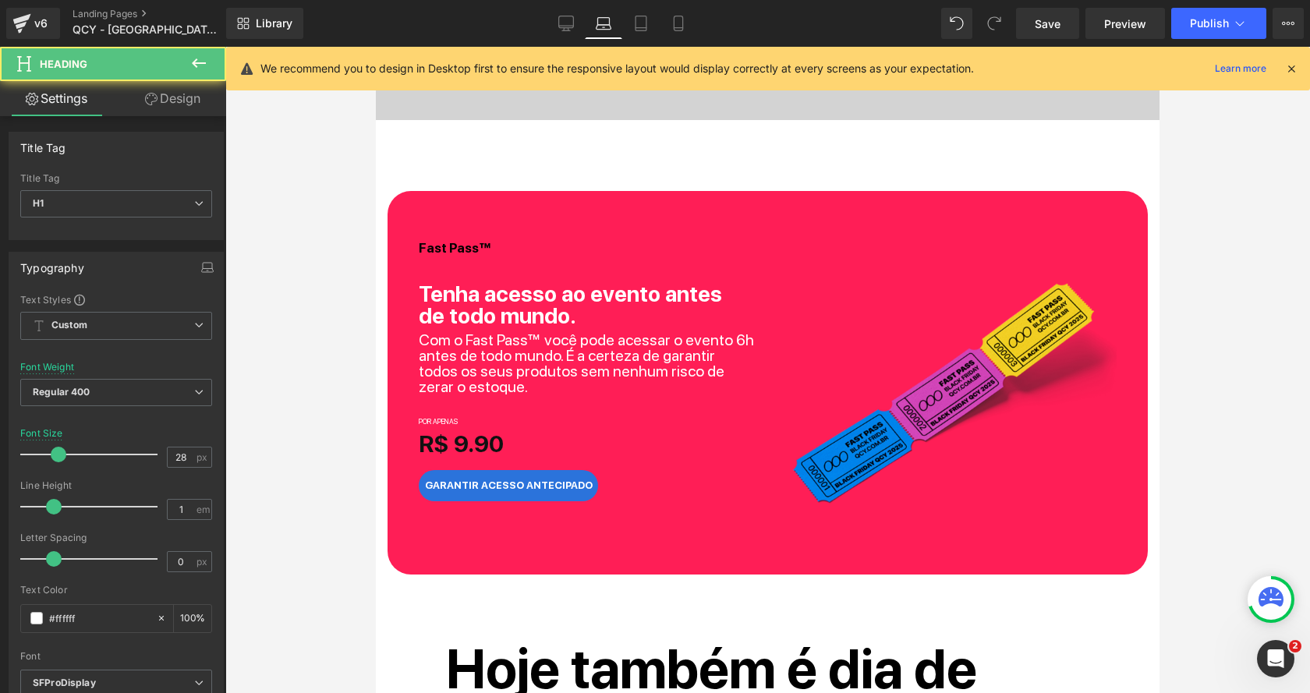
click at [178, 104] on link "Design" at bounding box center [172, 98] width 113 height 35
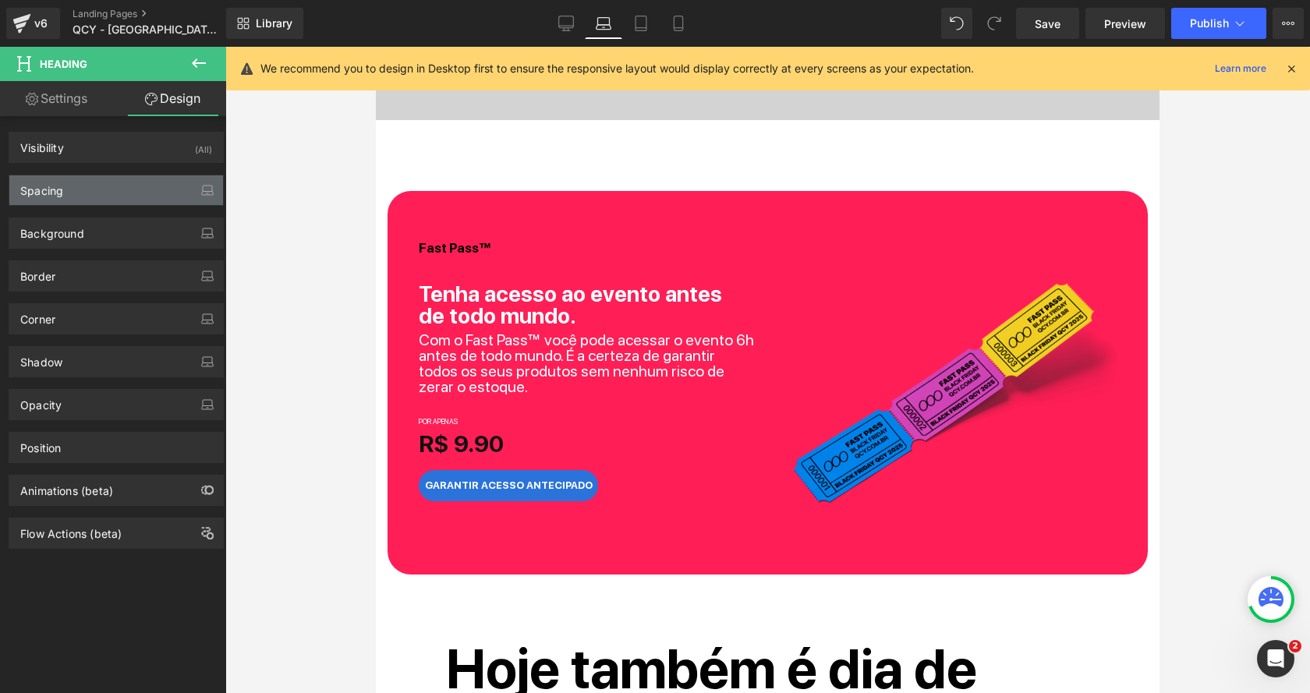
click at [120, 182] on div "Spacing" at bounding box center [116, 190] width 214 height 30
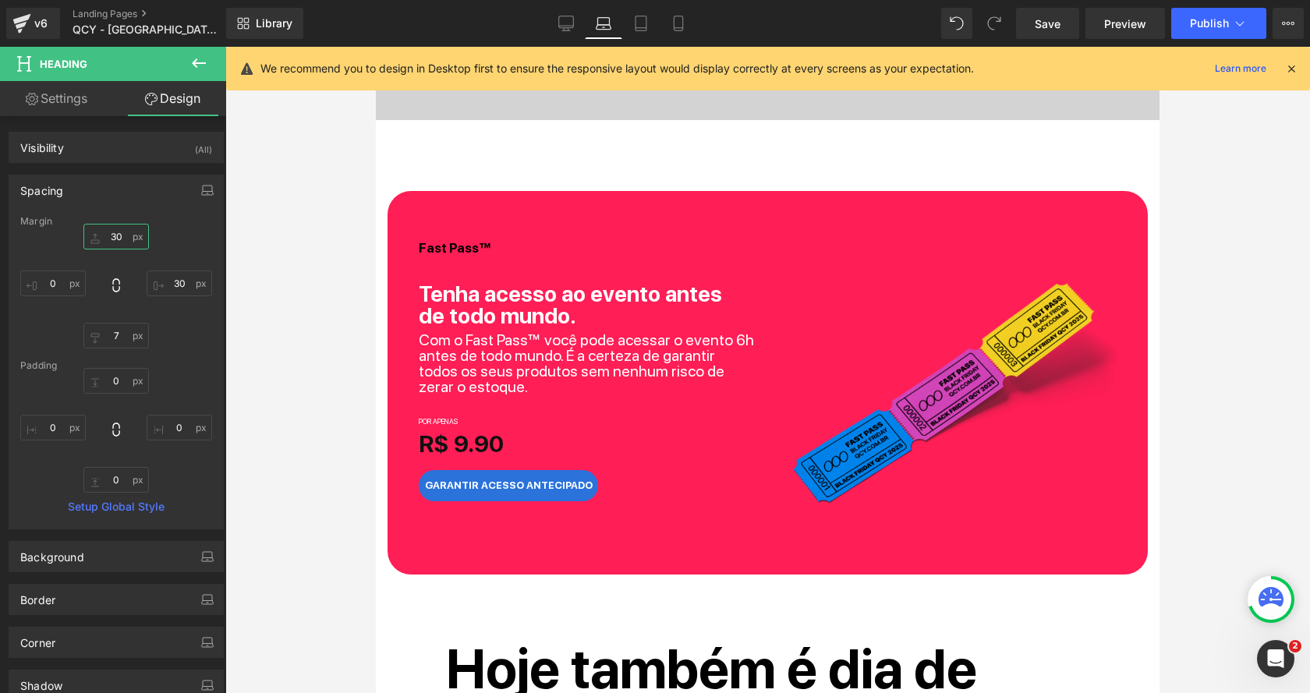
click at [117, 228] on input "30" at bounding box center [115, 237] width 65 height 26
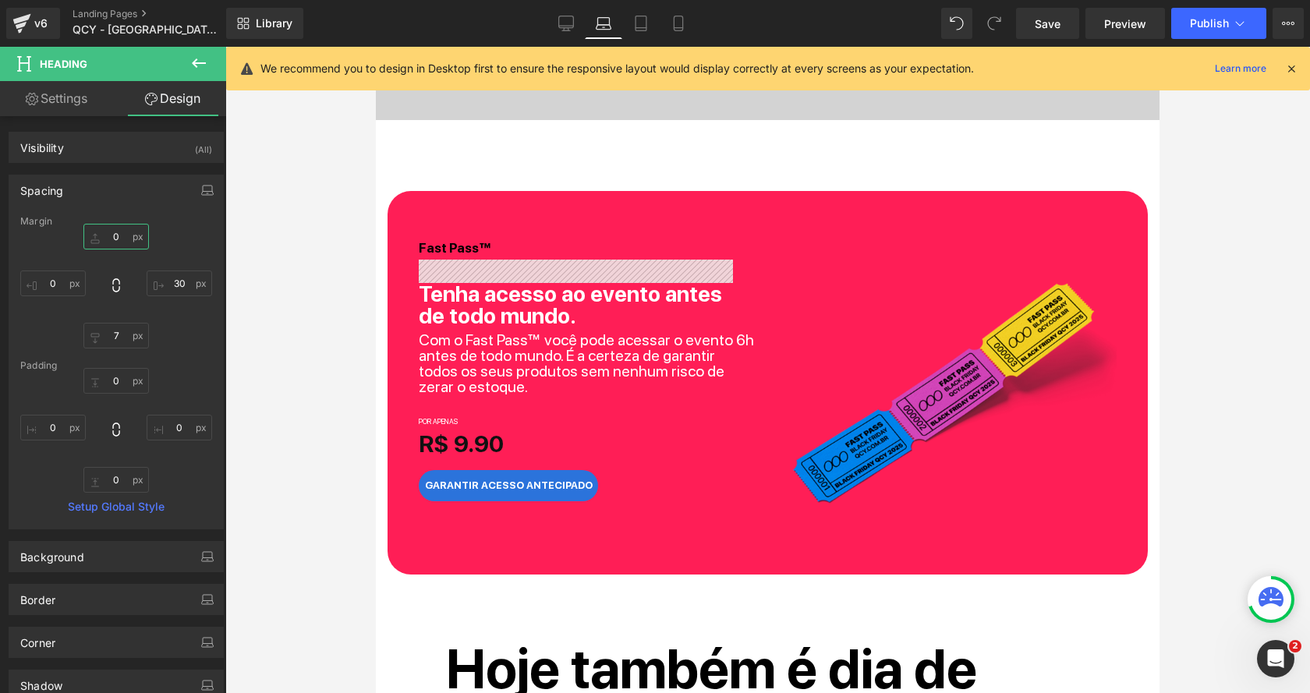
type input "10"
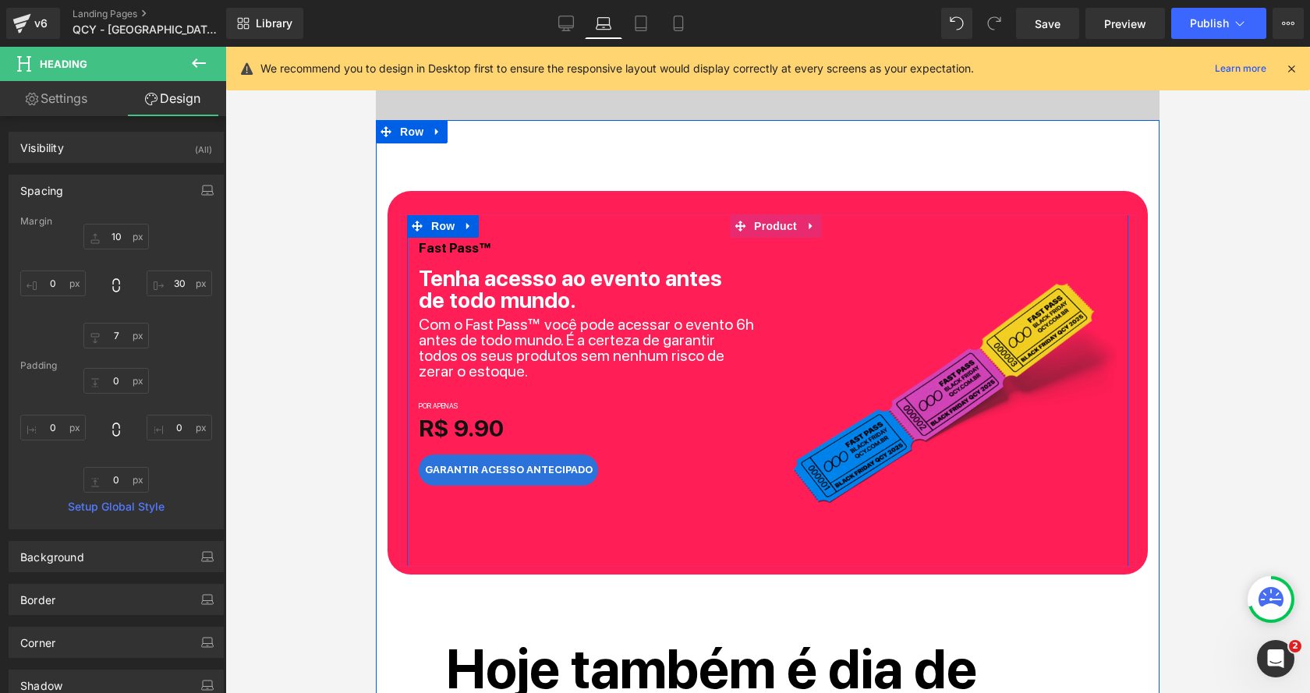
click at [478, 348] on p "Com o Fast Pass™ você pode acessar o evento 6h antes de todo mundo. É a certeza…" at bounding box center [588, 347] width 338 height 62
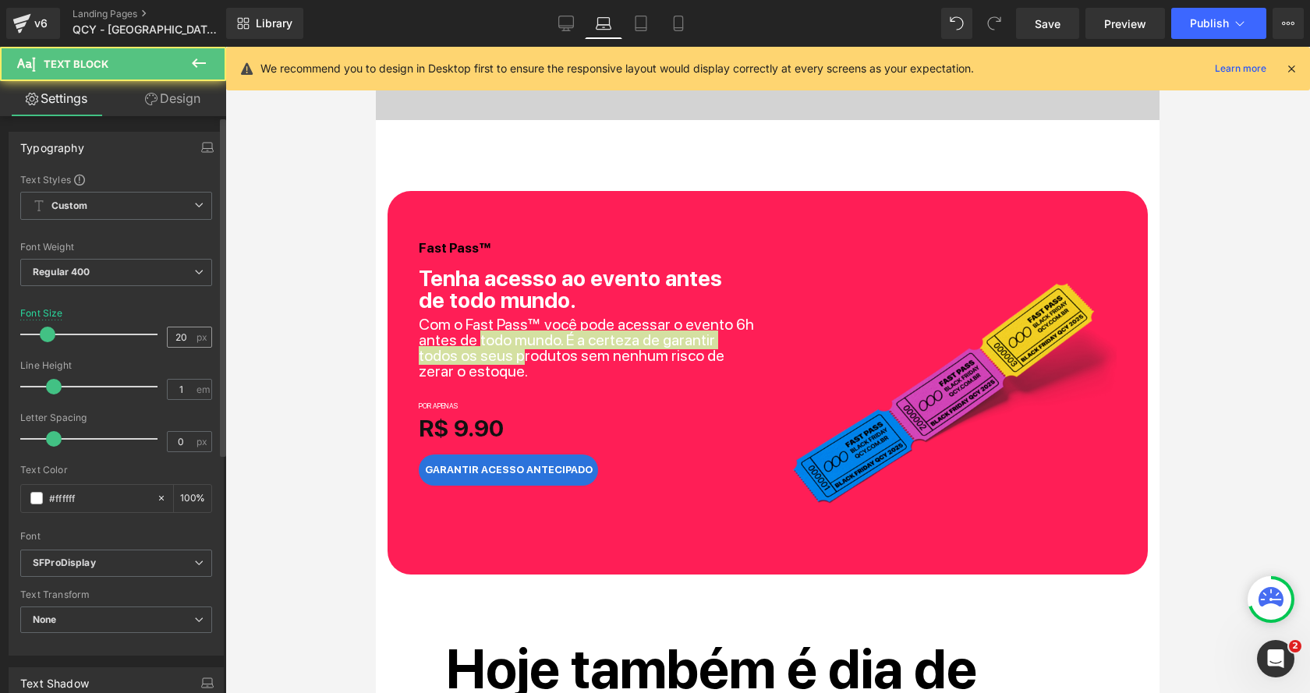
click at [183, 327] on input "20" at bounding box center [181, 336] width 27 height 19
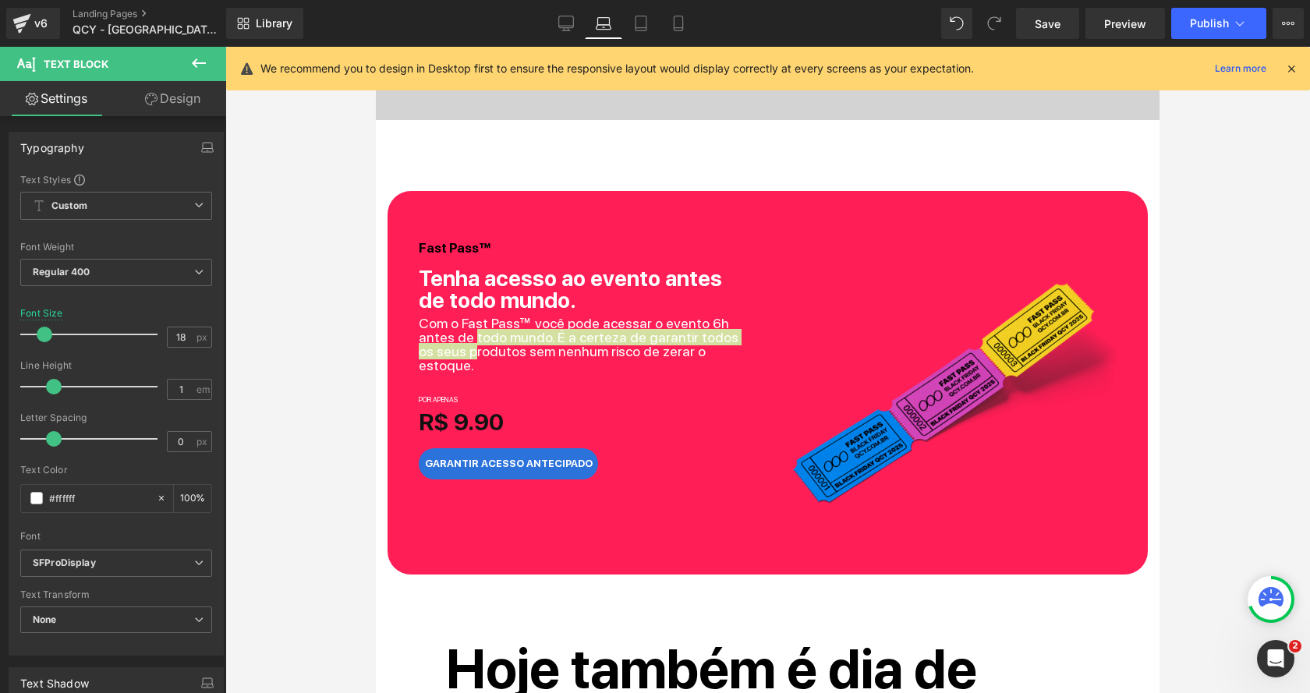
type input "19"
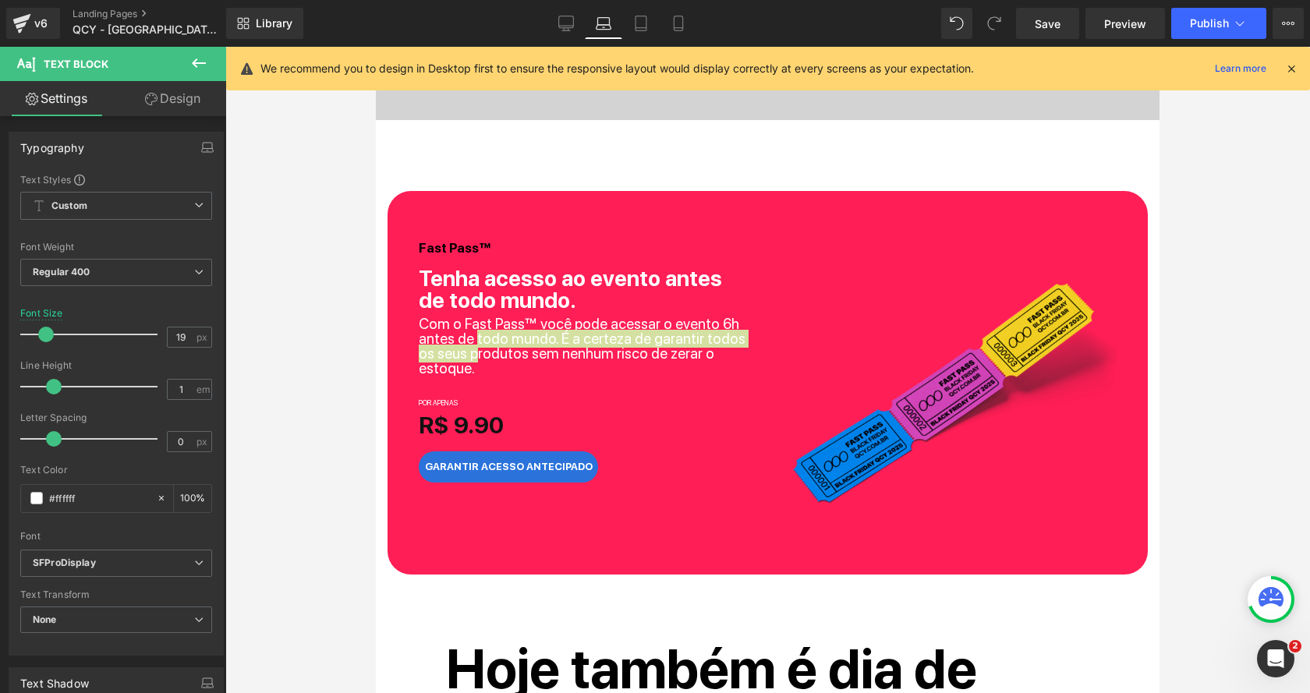
click at [299, 399] on div at bounding box center [767, 370] width 1084 height 646
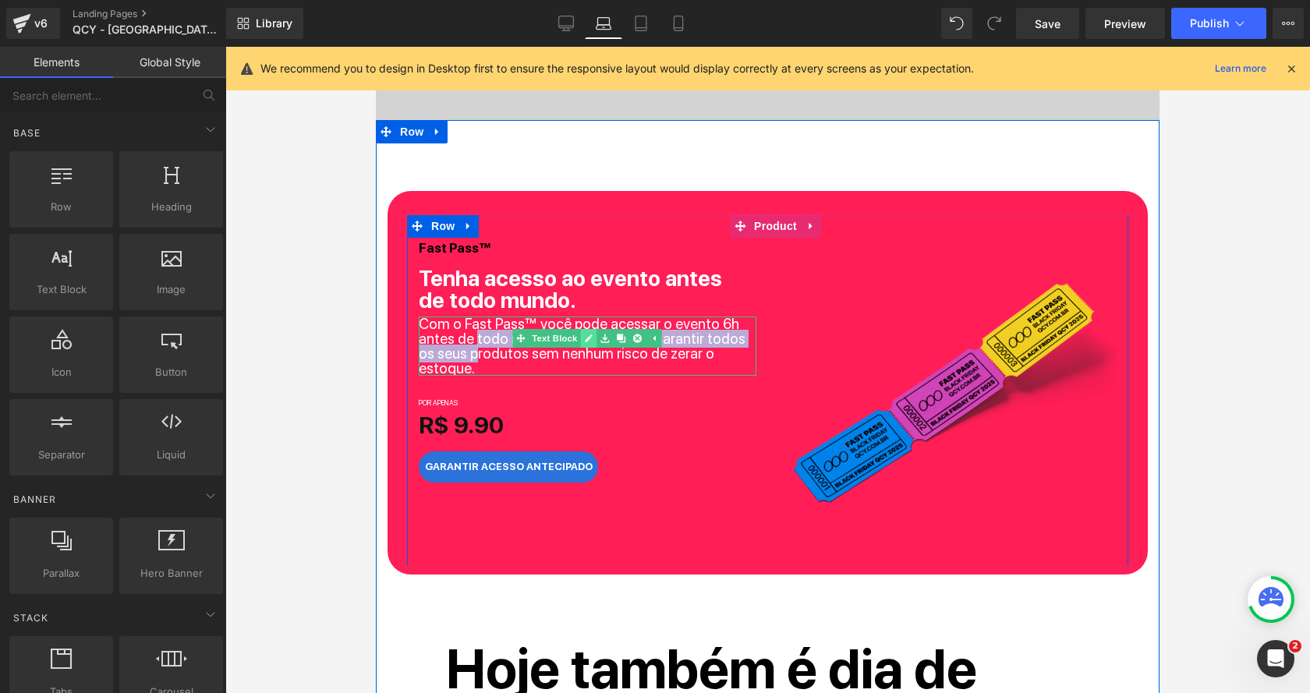
click at [590, 331] on link at bounding box center [589, 338] width 16 height 19
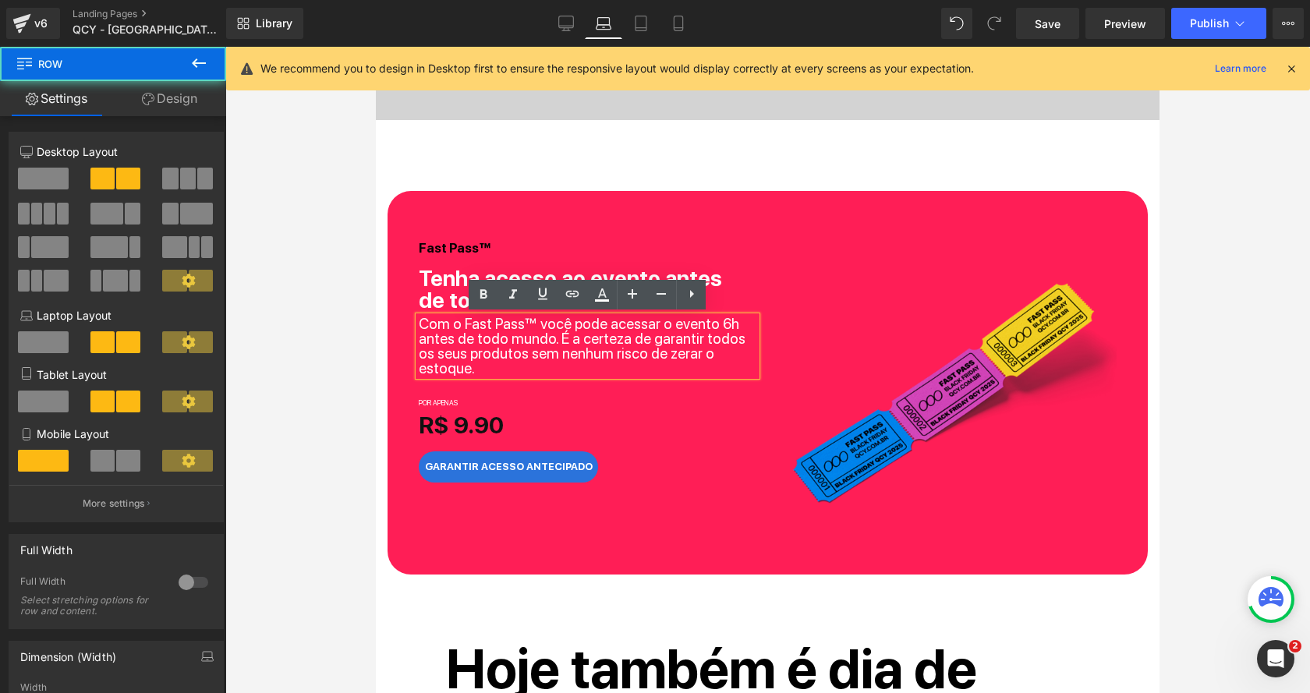
click at [585, 367] on div "Fast Pass™ Heading Tenha acesso ao evento antes de todo mundo. Heading Com o Fa…" at bounding box center [587, 347] width 361 height 267
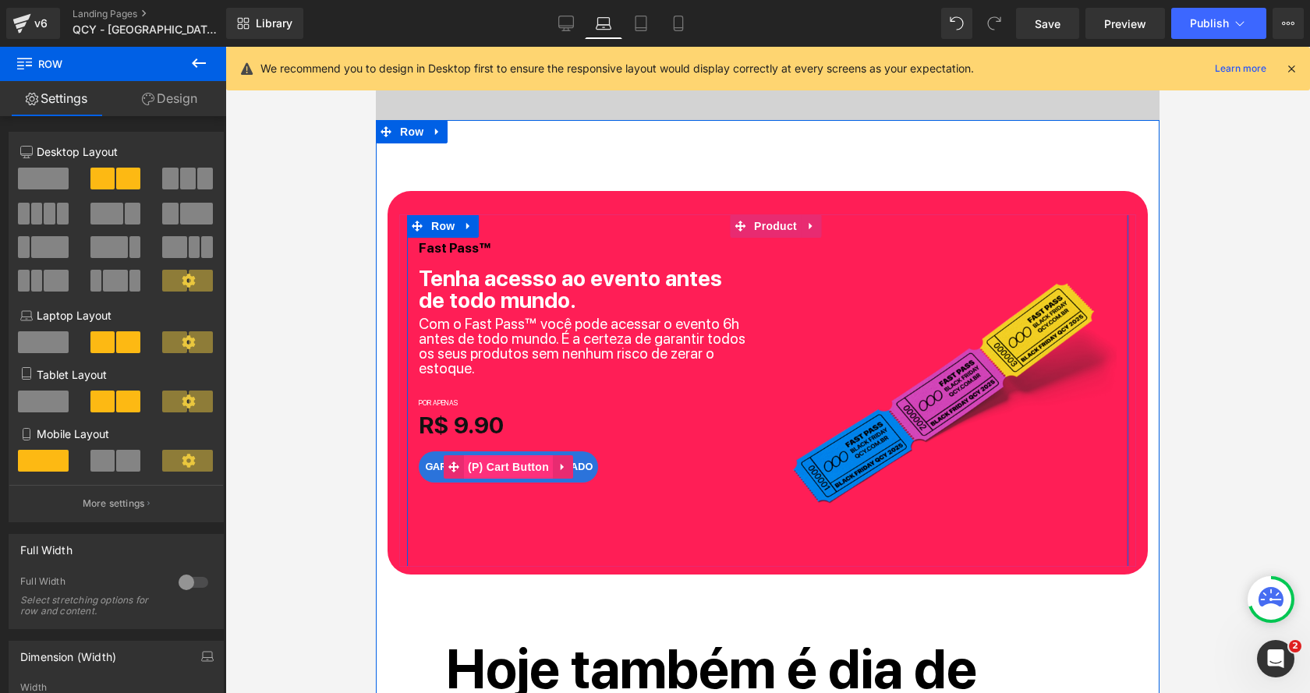
click at [512, 455] on span "(P) Cart Button" at bounding box center [508, 466] width 89 height 23
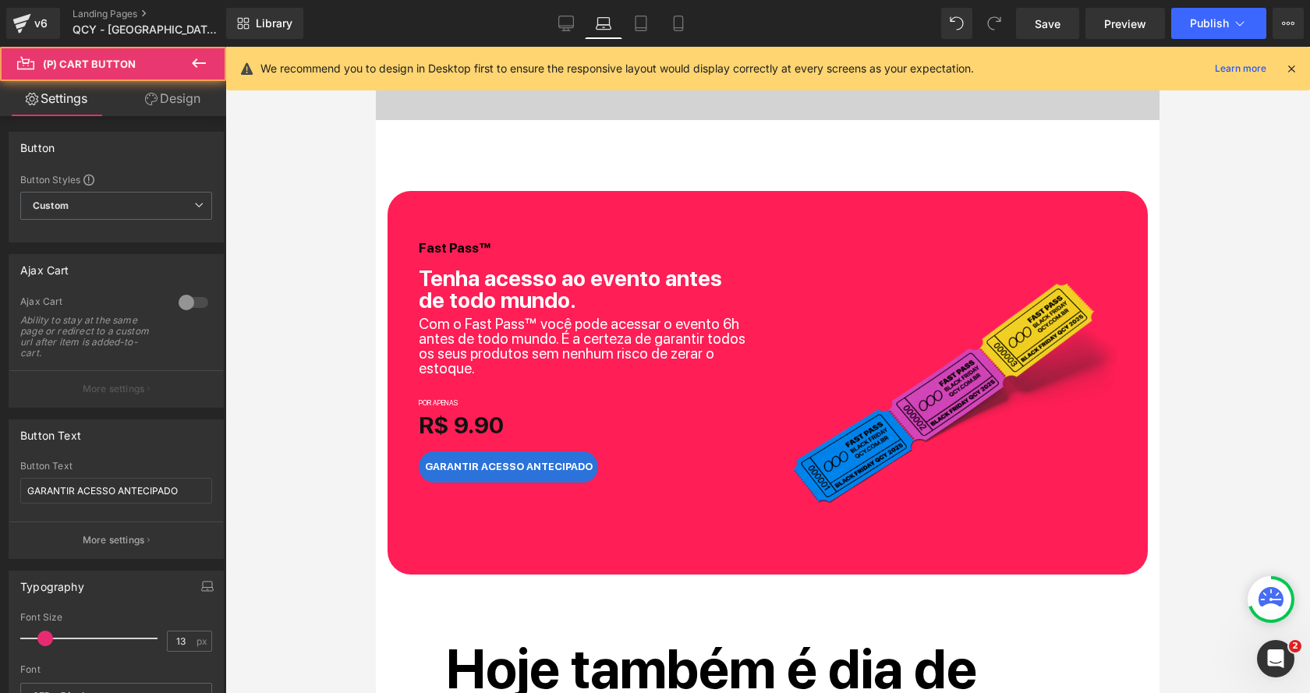
click at [147, 108] on link "Design" at bounding box center [172, 98] width 113 height 35
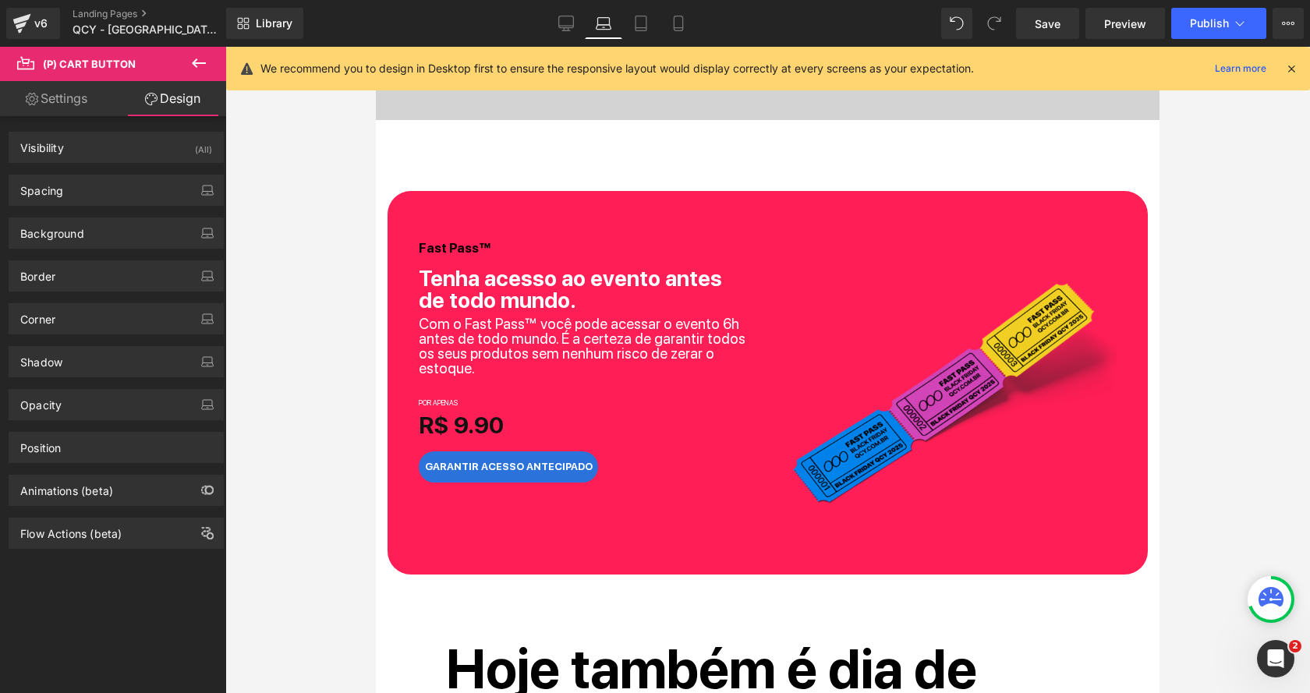
click at [77, 214] on div "Background Color & Image color Color #2b73db 100 % Image Replace Image Upload i…" at bounding box center [116, 227] width 233 height 43
click at [77, 206] on div "Background Color & Image color Color #2b73db 100 % Image Replace Image Upload i…" at bounding box center [116, 227] width 233 height 43
click at [96, 186] on div "Spacing" at bounding box center [116, 190] width 214 height 30
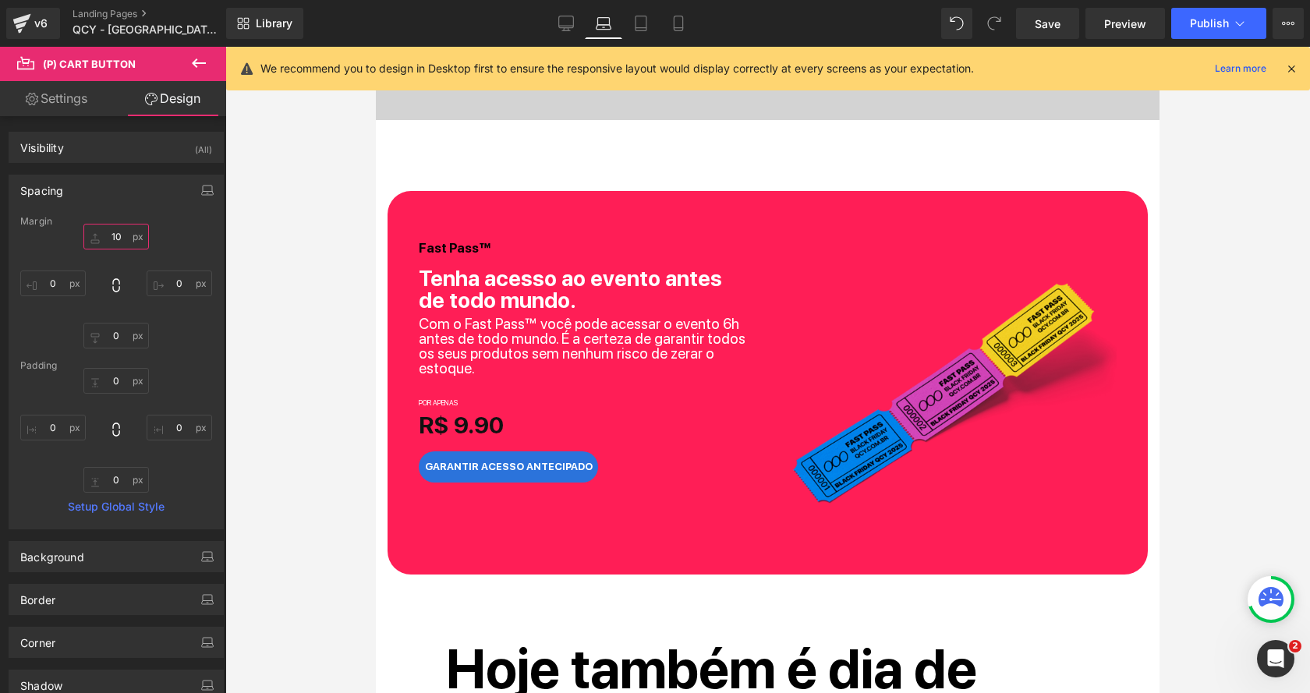
click at [117, 232] on input "10" at bounding box center [115, 237] width 65 height 26
type input "40"
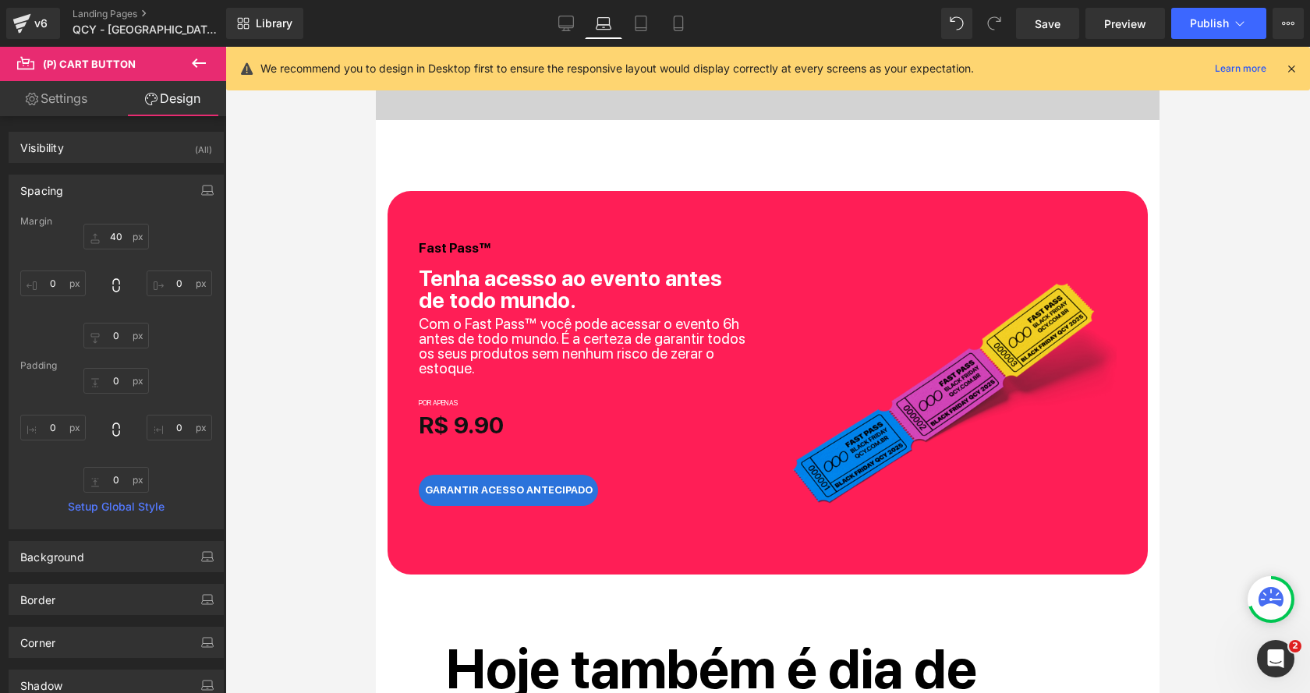
click at [303, 429] on div at bounding box center [767, 370] width 1084 height 646
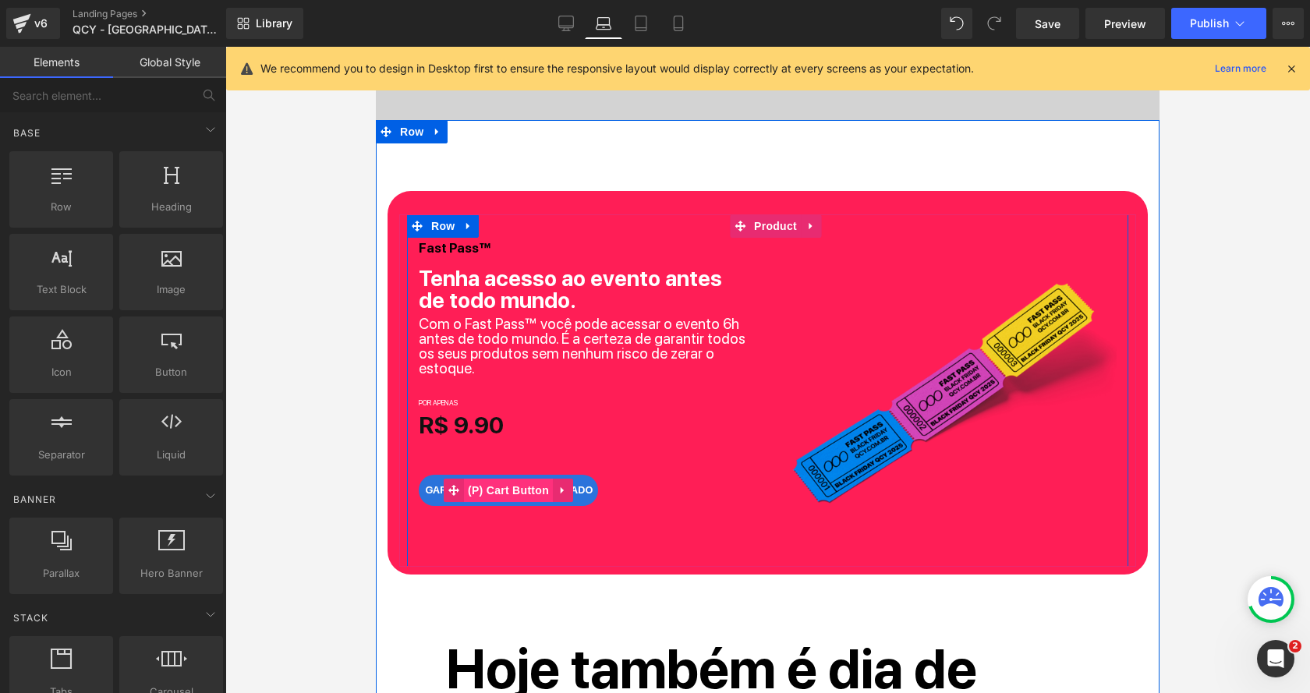
click at [502, 479] on span "(P) Cart Button" at bounding box center [508, 490] width 89 height 23
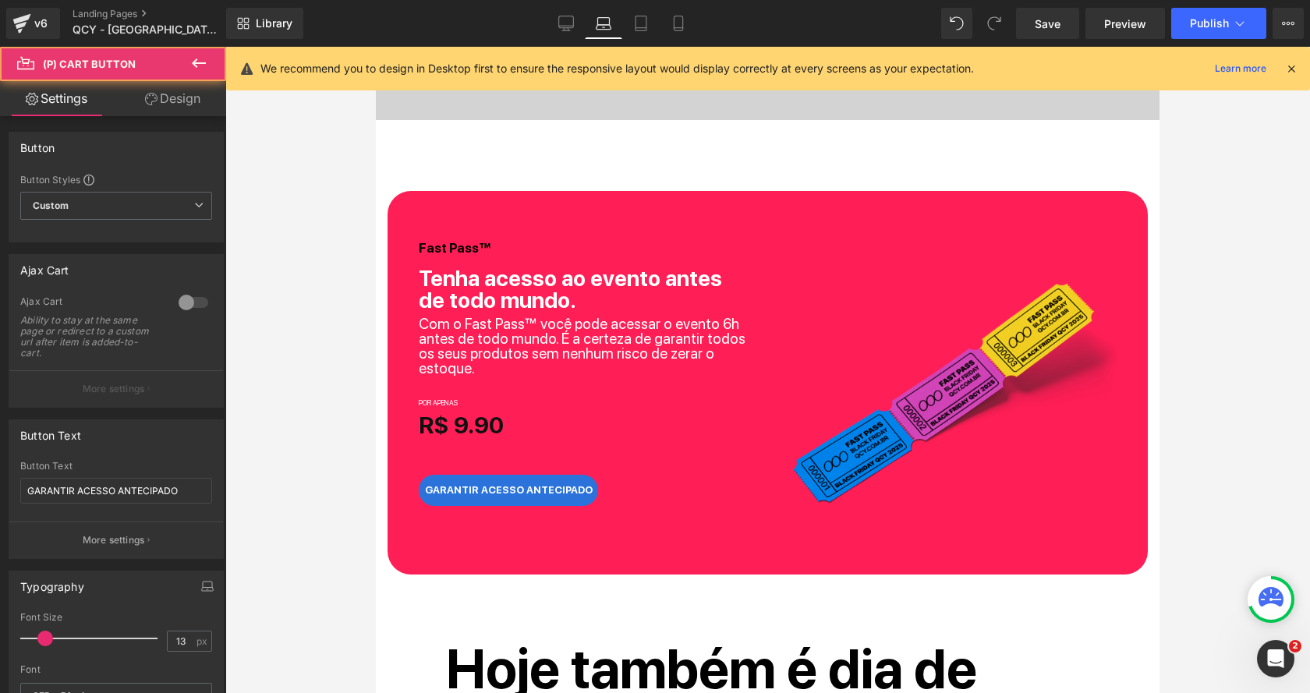
click at [171, 95] on link "Design" at bounding box center [172, 98] width 113 height 35
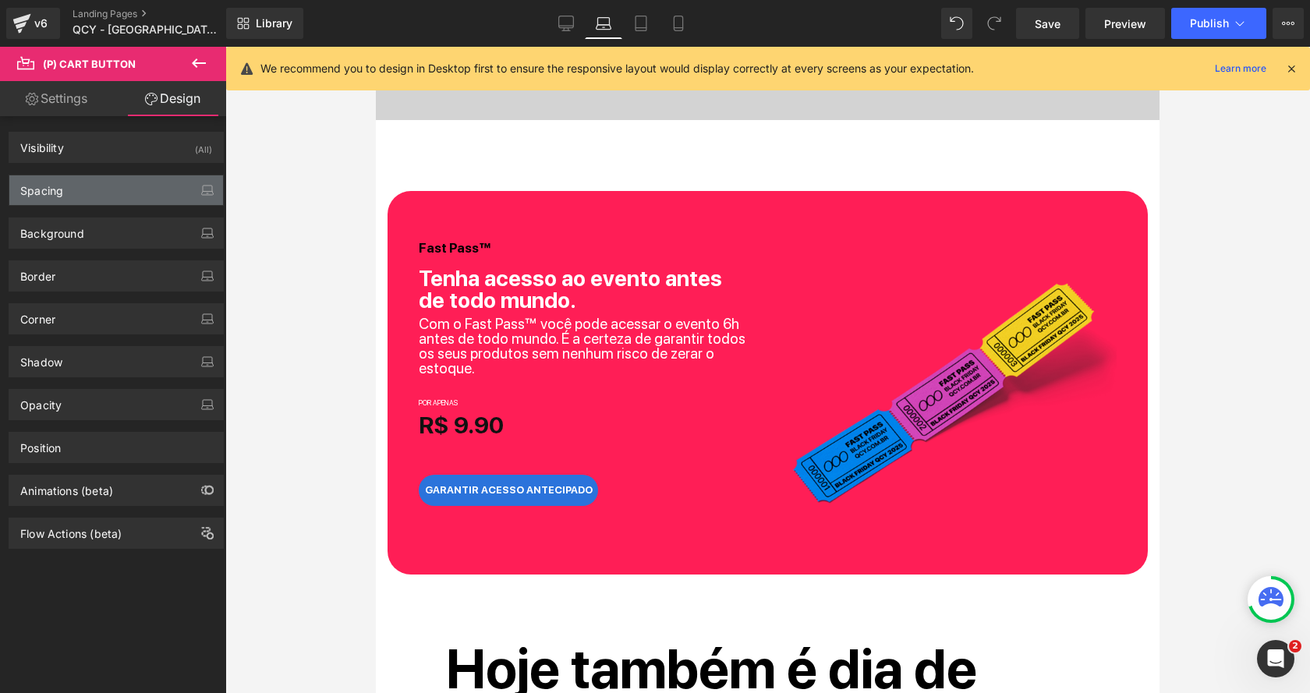
click at [118, 191] on div "Spacing" at bounding box center [116, 190] width 214 height 30
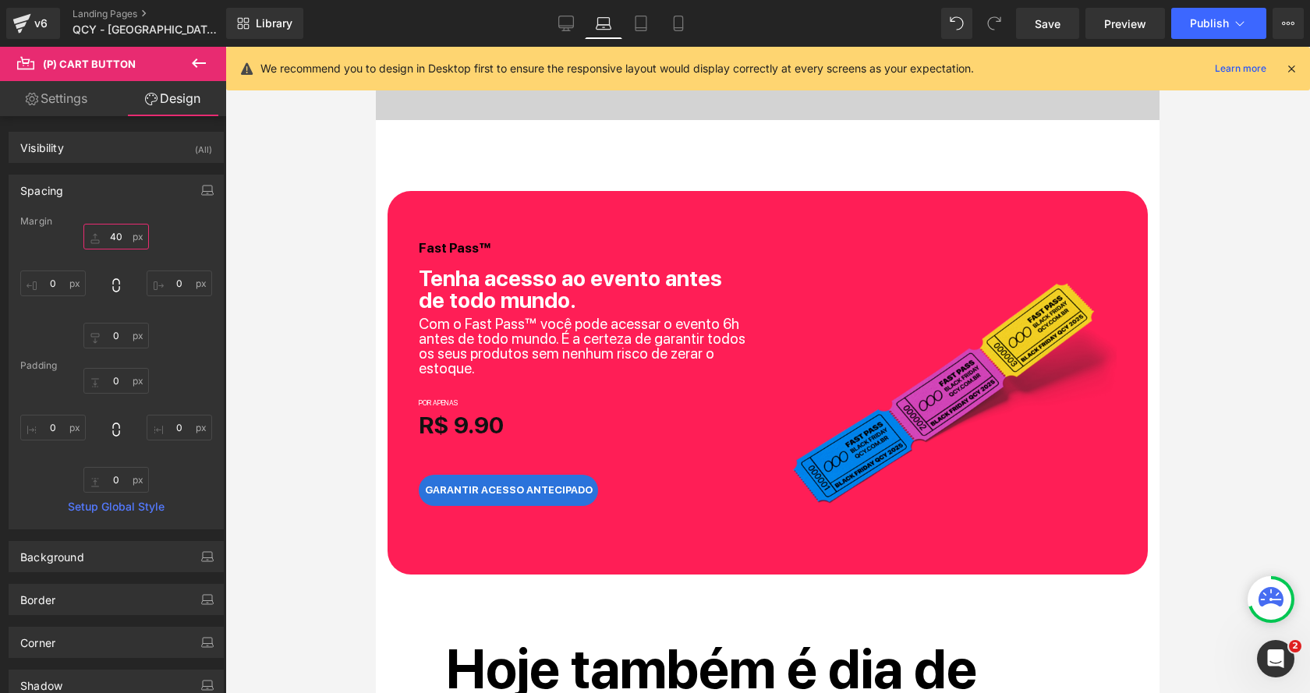
click at [111, 228] on input "40" at bounding box center [115, 237] width 65 height 26
type input "30"
click at [574, 10] on link "Desktop" at bounding box center [565, 23] width 37 height 31
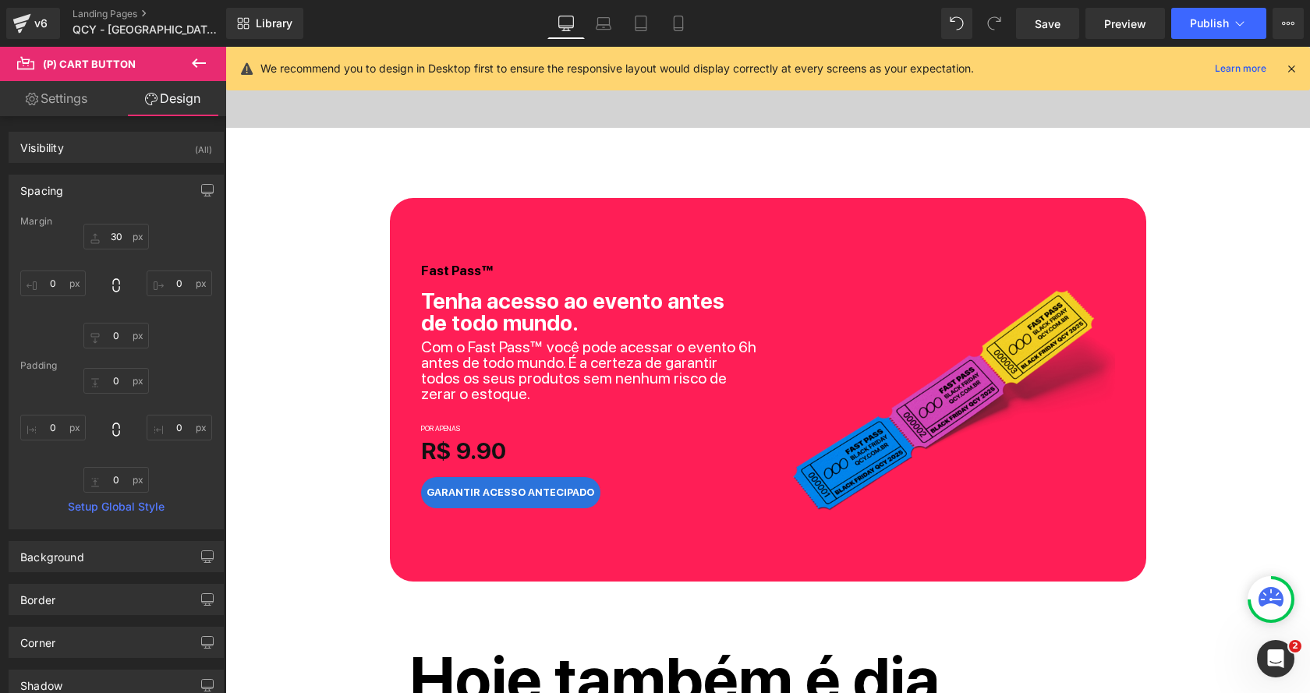
scroll to position [677, 0]
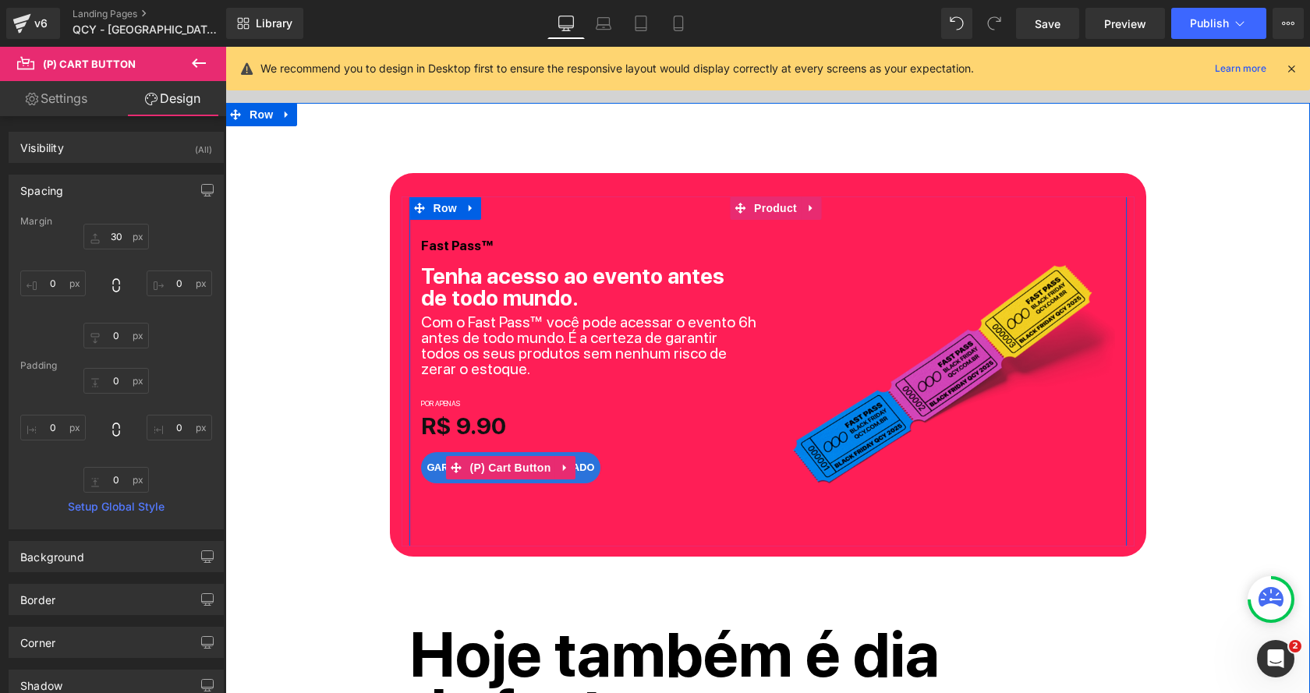
drag, startPoint x: 500, startPoint y: 467, endPoint x: 475, endPoint y: 431, distance: 43.7
click at [500, 467] on span "(P) Cart Button" at bounding box center [509, 467] width 89 height 23
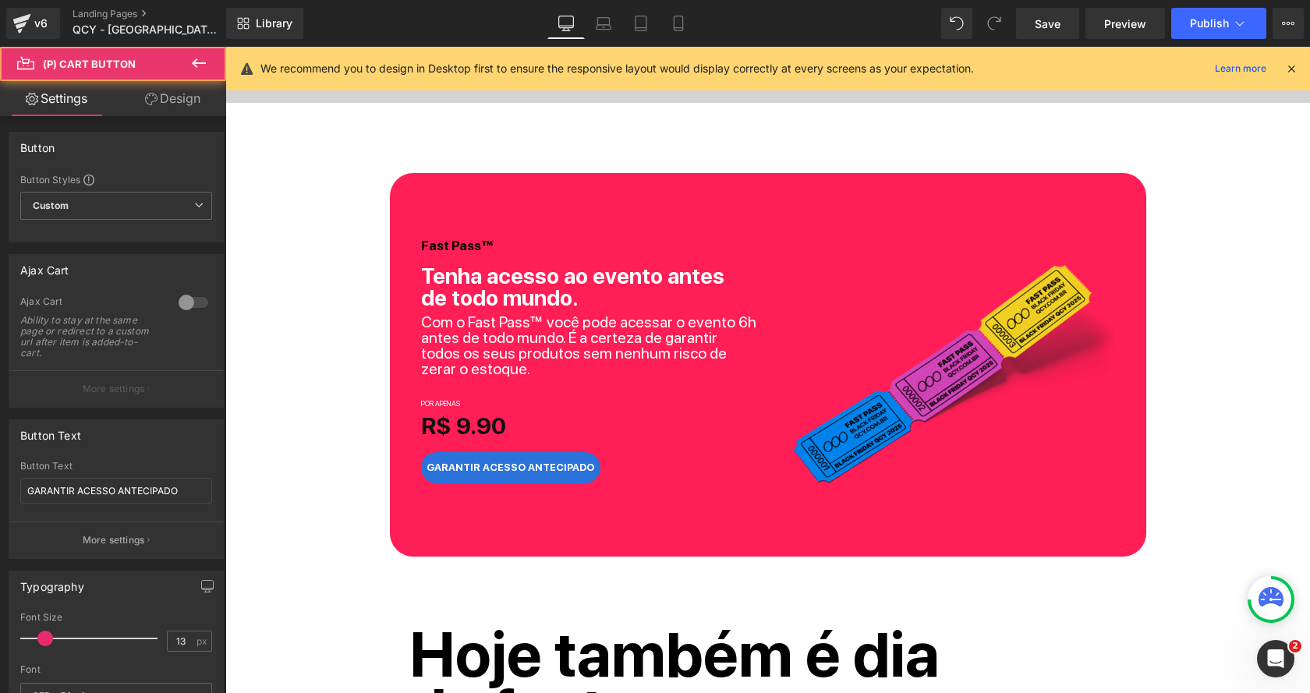
click at [162, 94] on link "Design" at bounding box center [172, 98] width 113 height 35
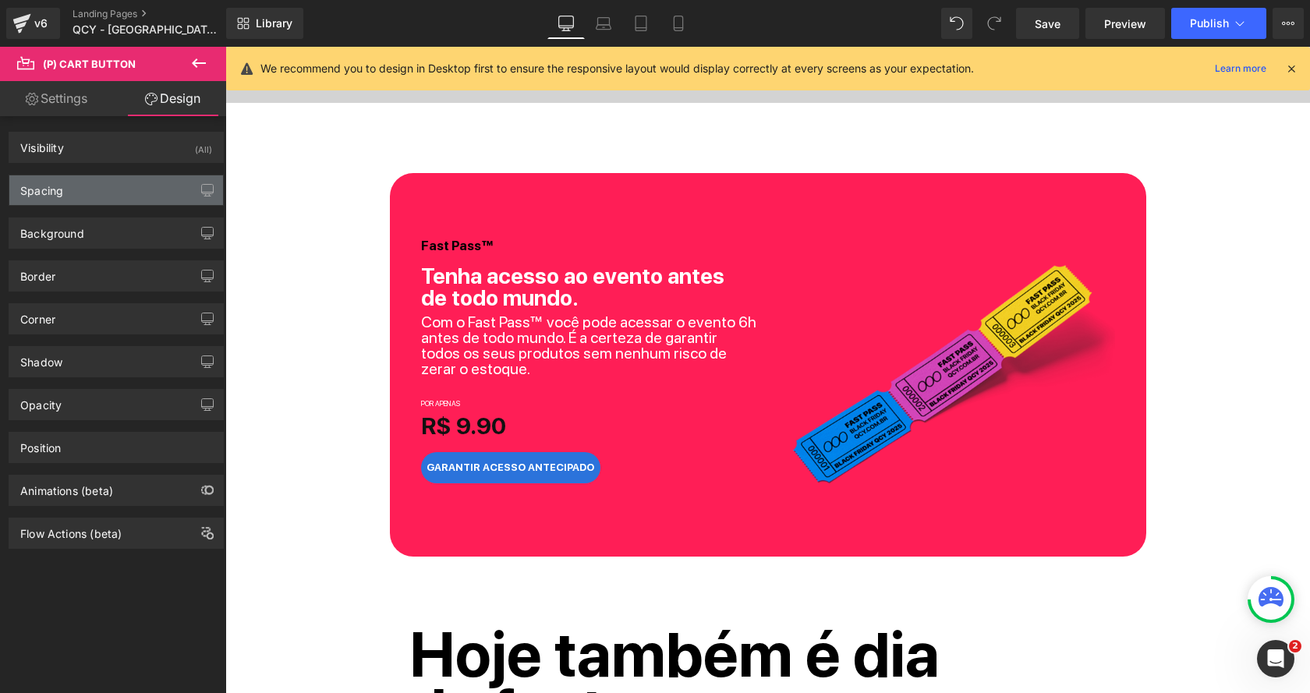
click at [116, 187] on div "Spacing" at bounding box center [116, 190] width 214 height 30
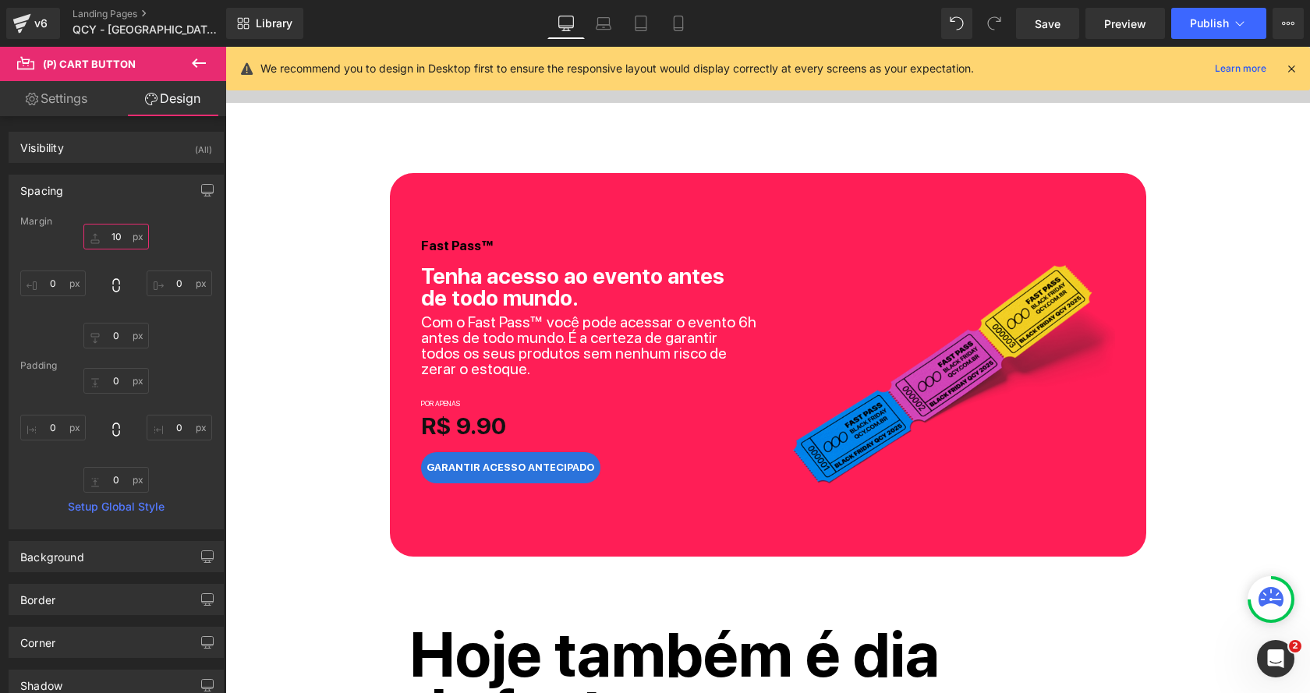
click at [118, 232] on input "10" at bounding box center [115, 237] width 65 height 26
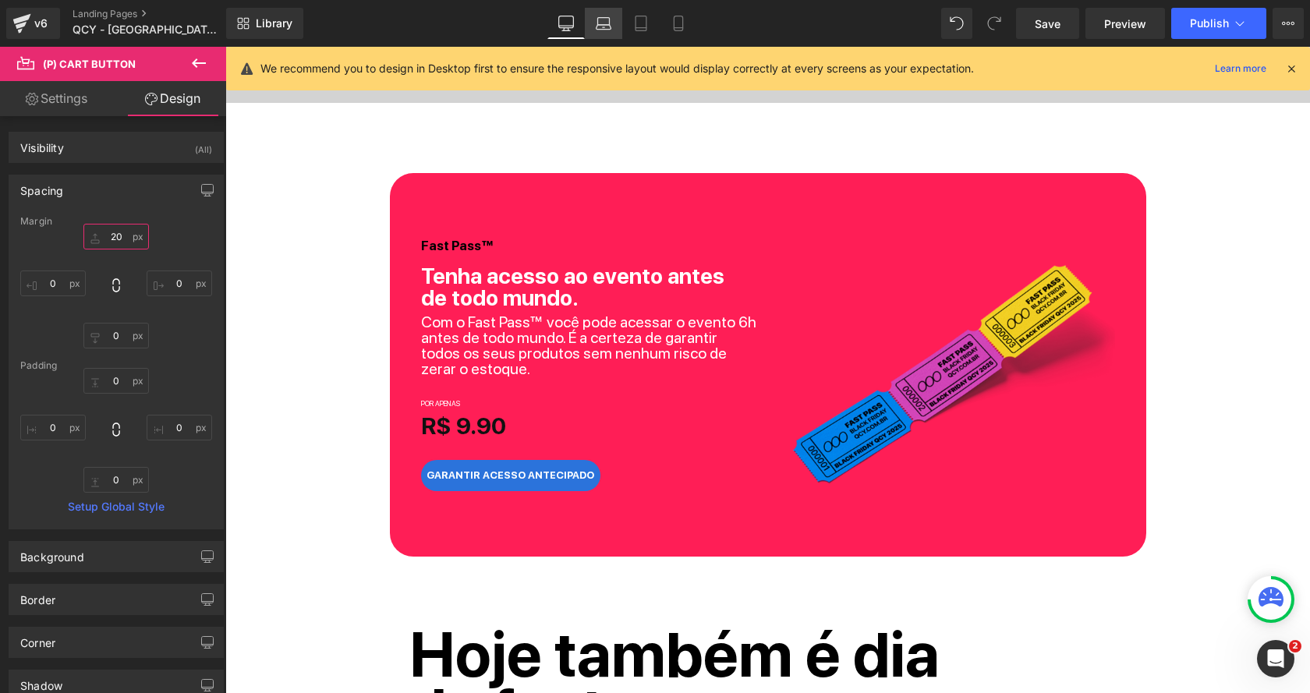
type input "20"
click at [609, 34] on link "Laptop" at bounding box center [603, 23] width 37 height 31
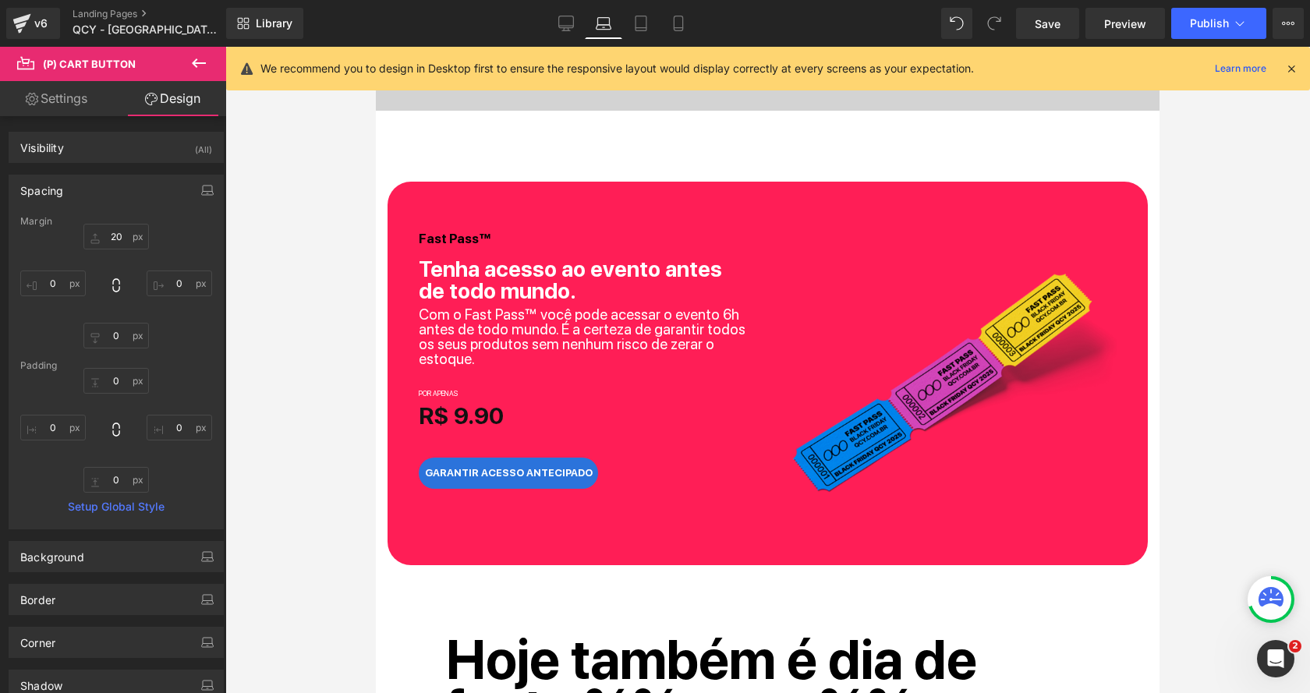
scroll to position [652, 0]
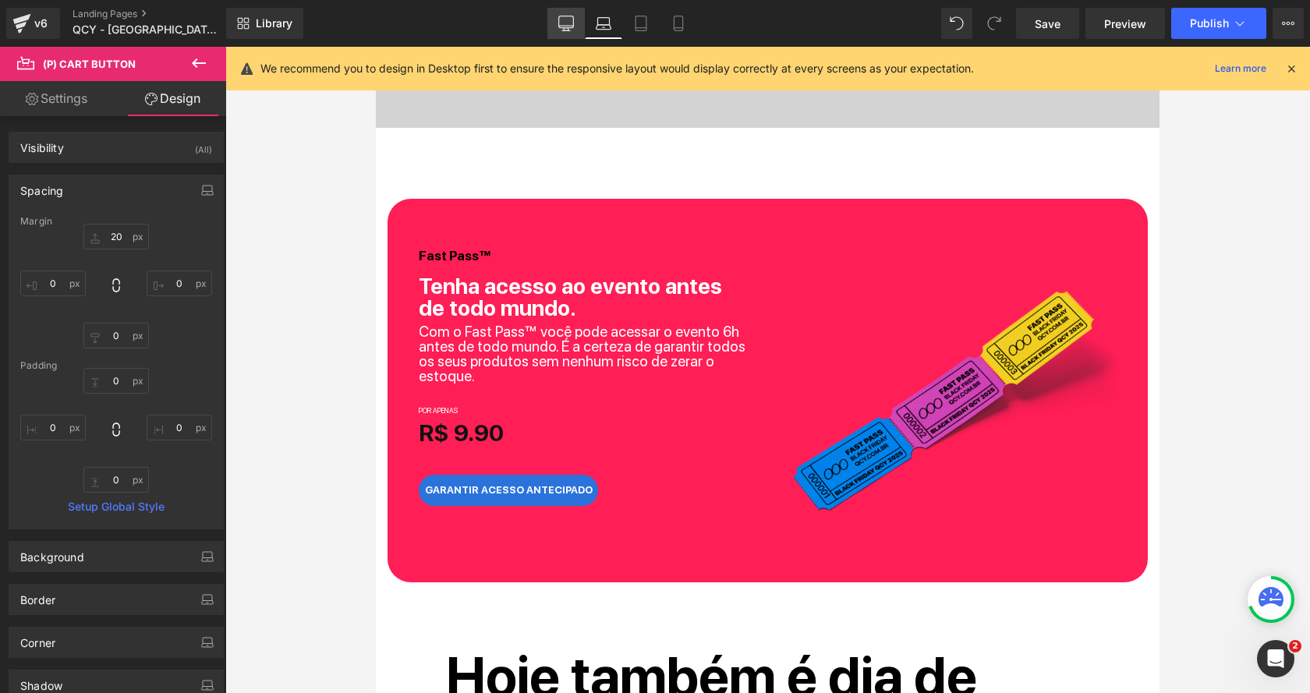
click at [571, 16] on icon at bounding box center [566, 22] width 15 height 12
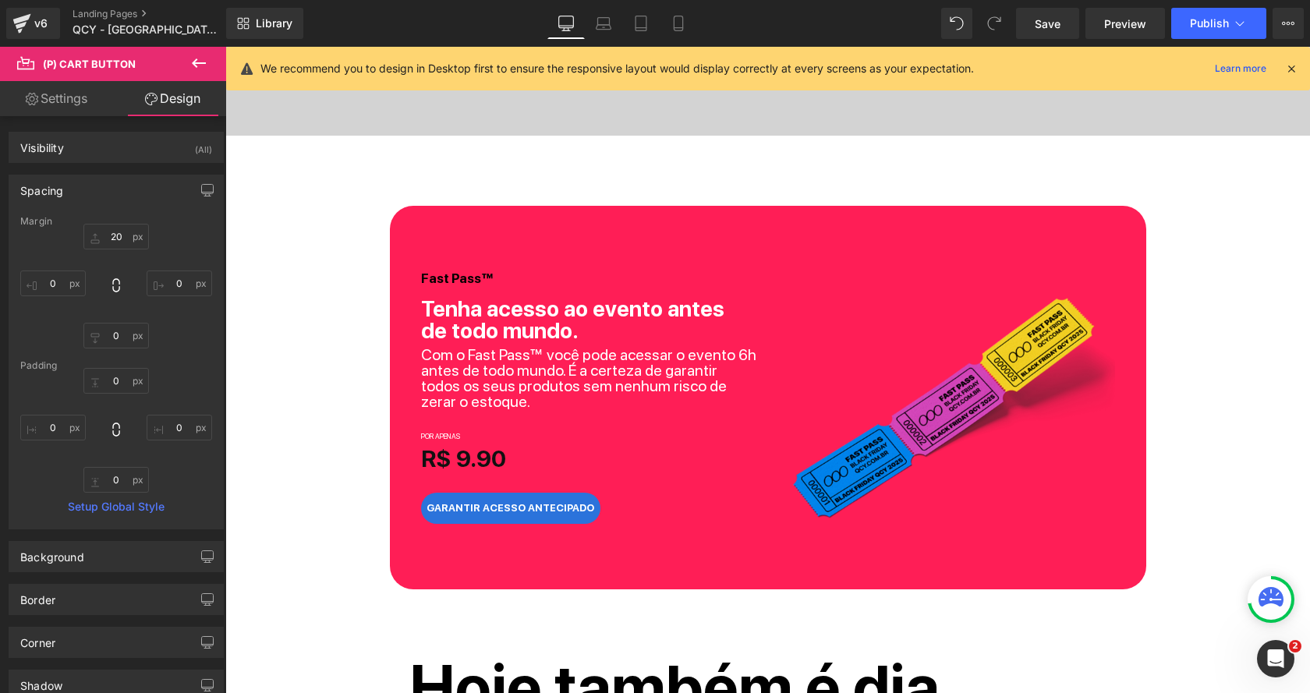
scroll to position [677, 0]
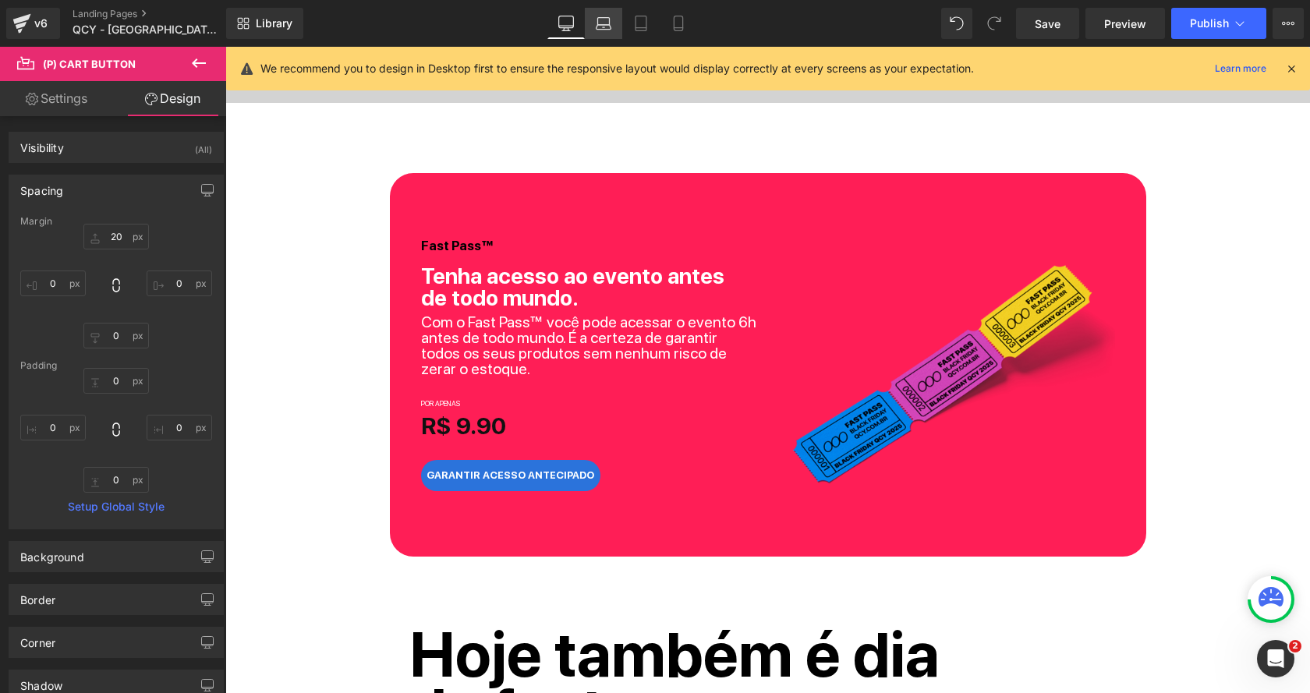
click at [603, 21] on icon at bounding box center [604, 24] width 16 height 16
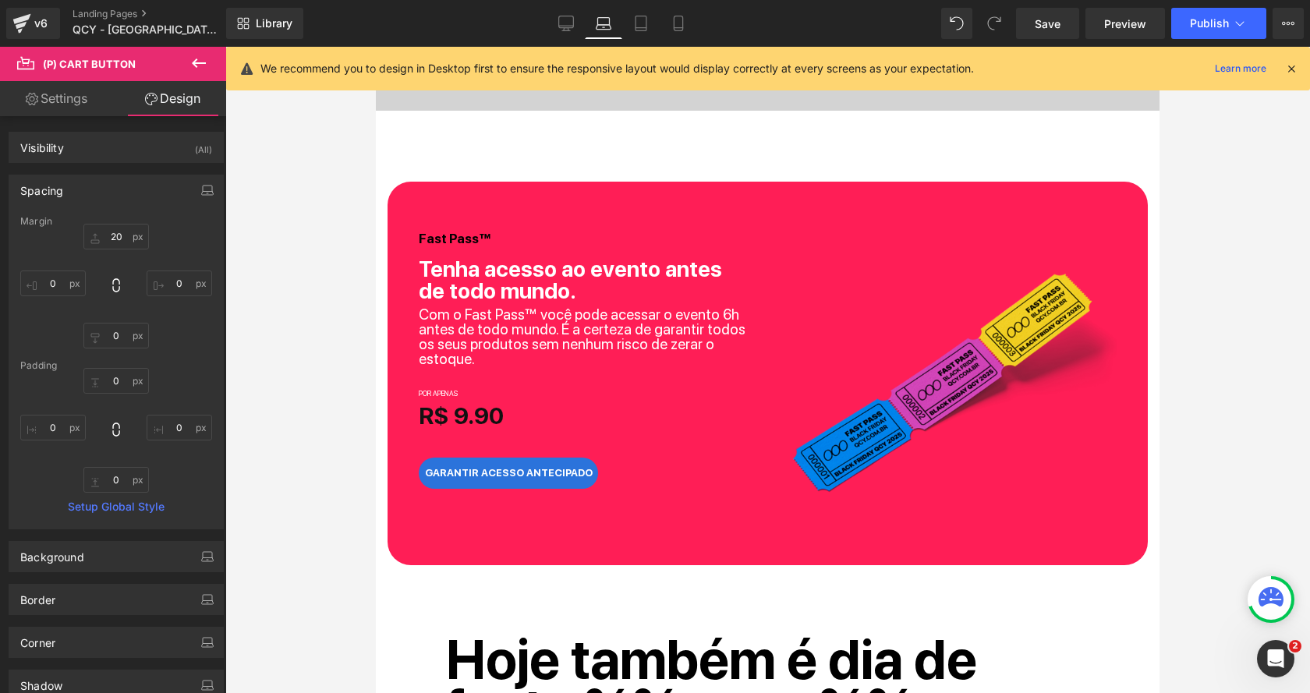
scroll to position [652, 0]
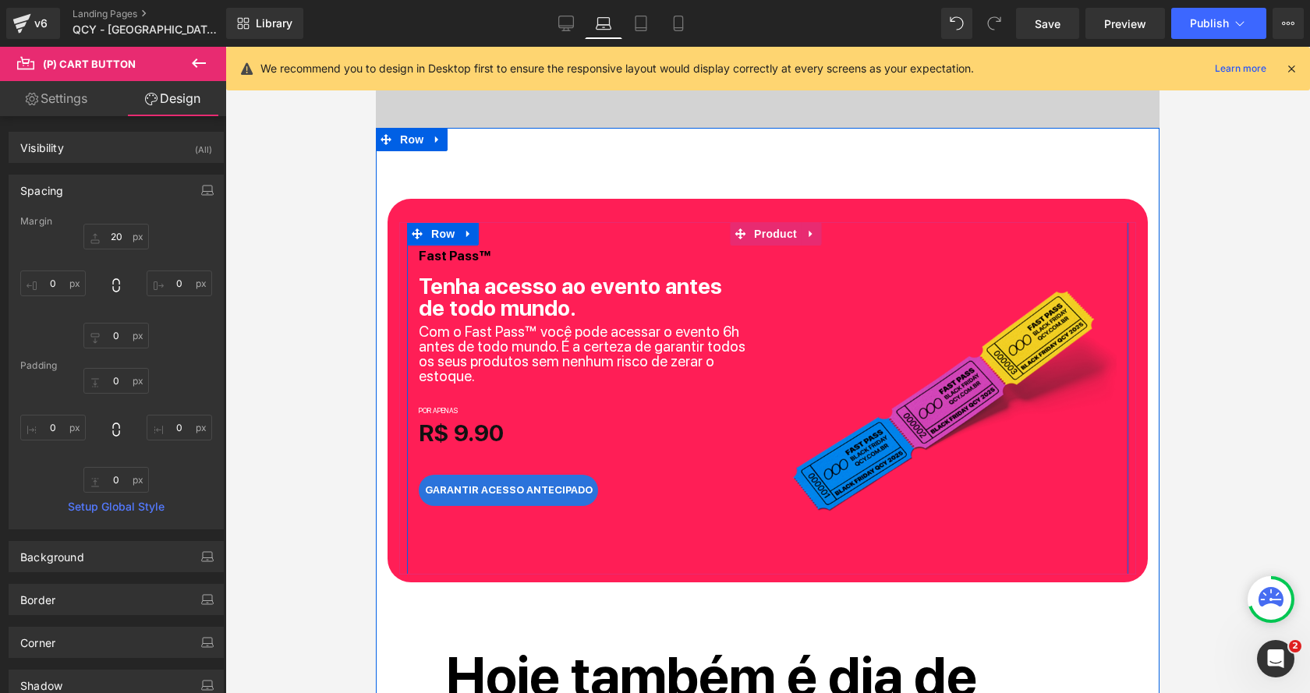
click at [517, 348] on div "Com o Fast Pass™ você pode acessar o evento 6h antes de todo mundo. É a certeza…" at bounding box center [588, 353] width 338 height 59
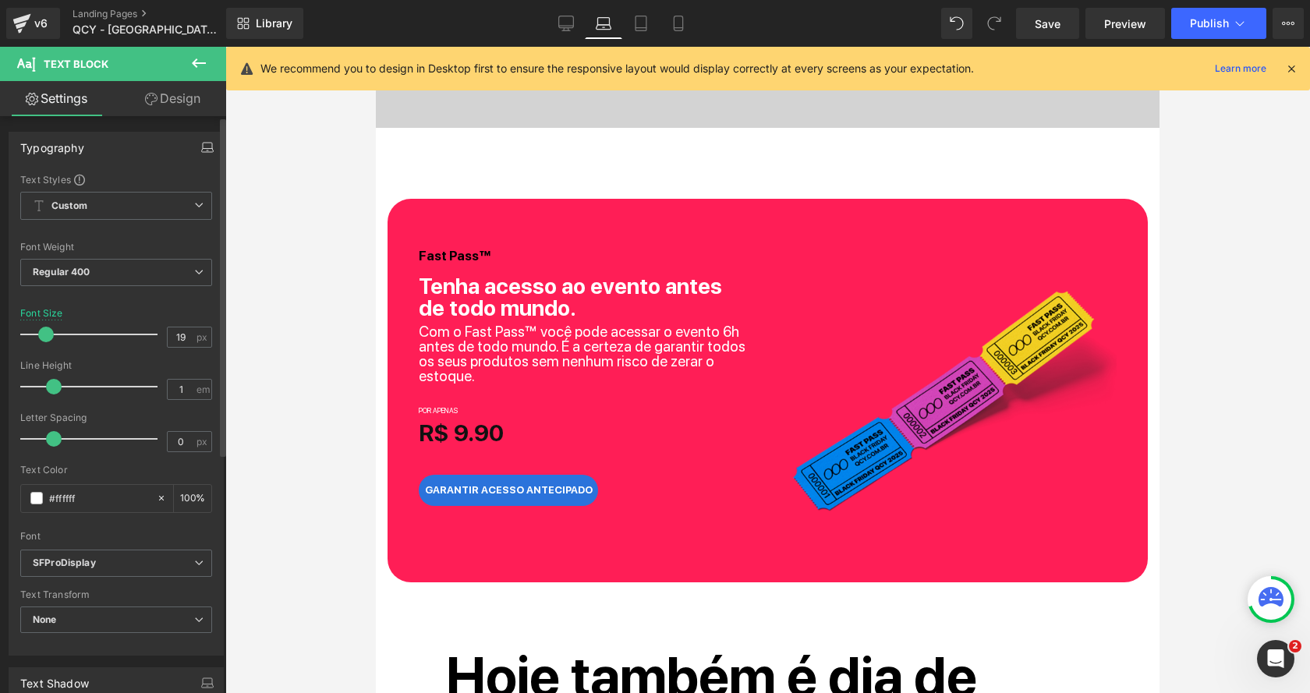
click at [195, 147] on button "button" at bounding box center [207, 148] width 25 height 30
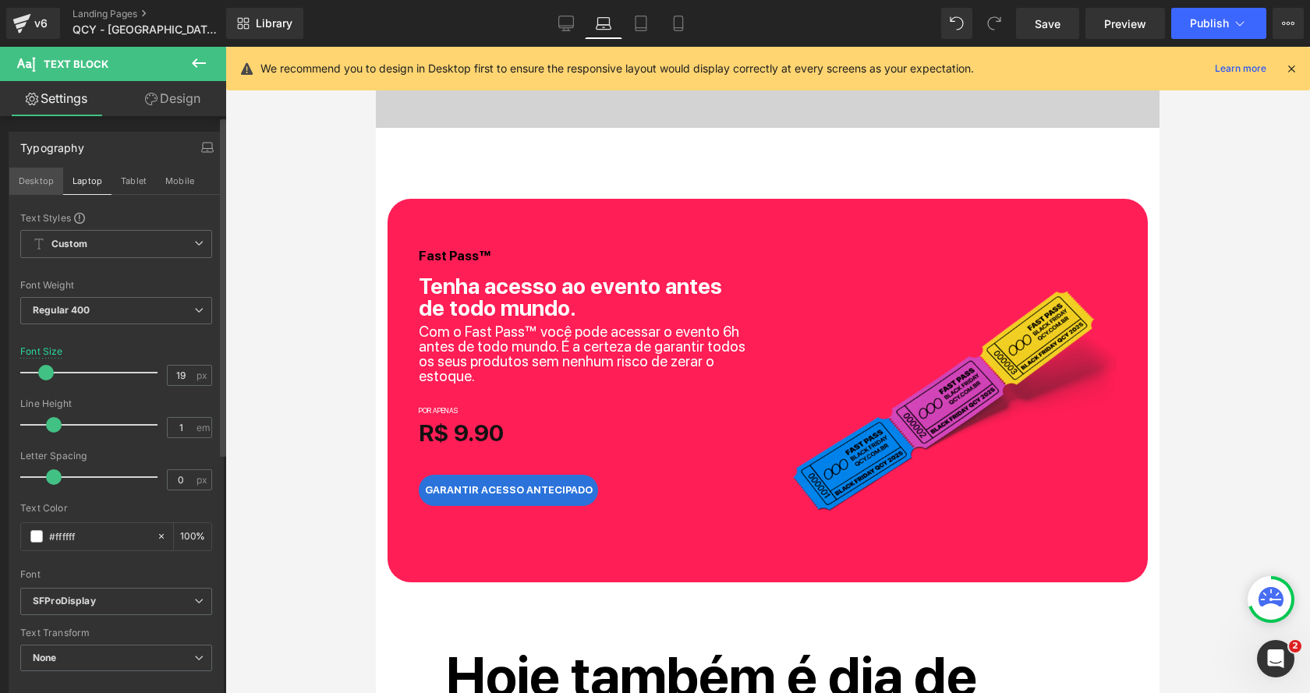
click at [39, 183] on button "Desktop" at bounding box center [36, 181] width 54 height 27
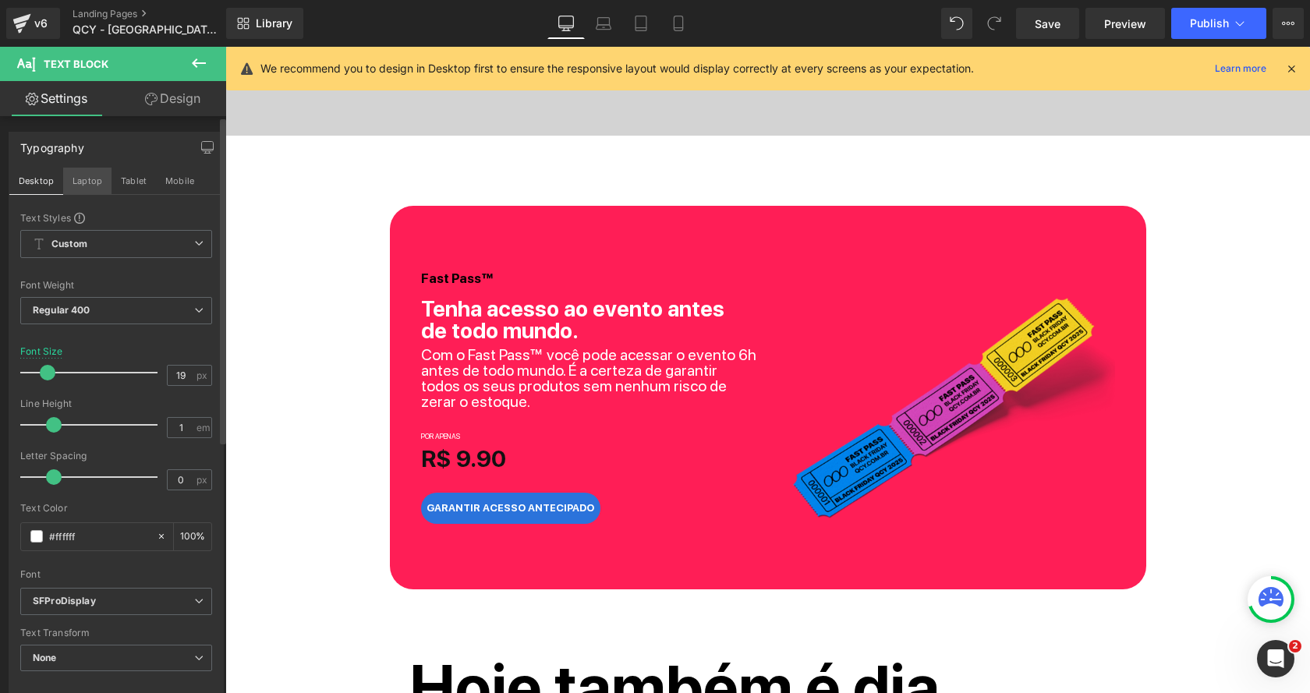
scroll to position [666, 0]
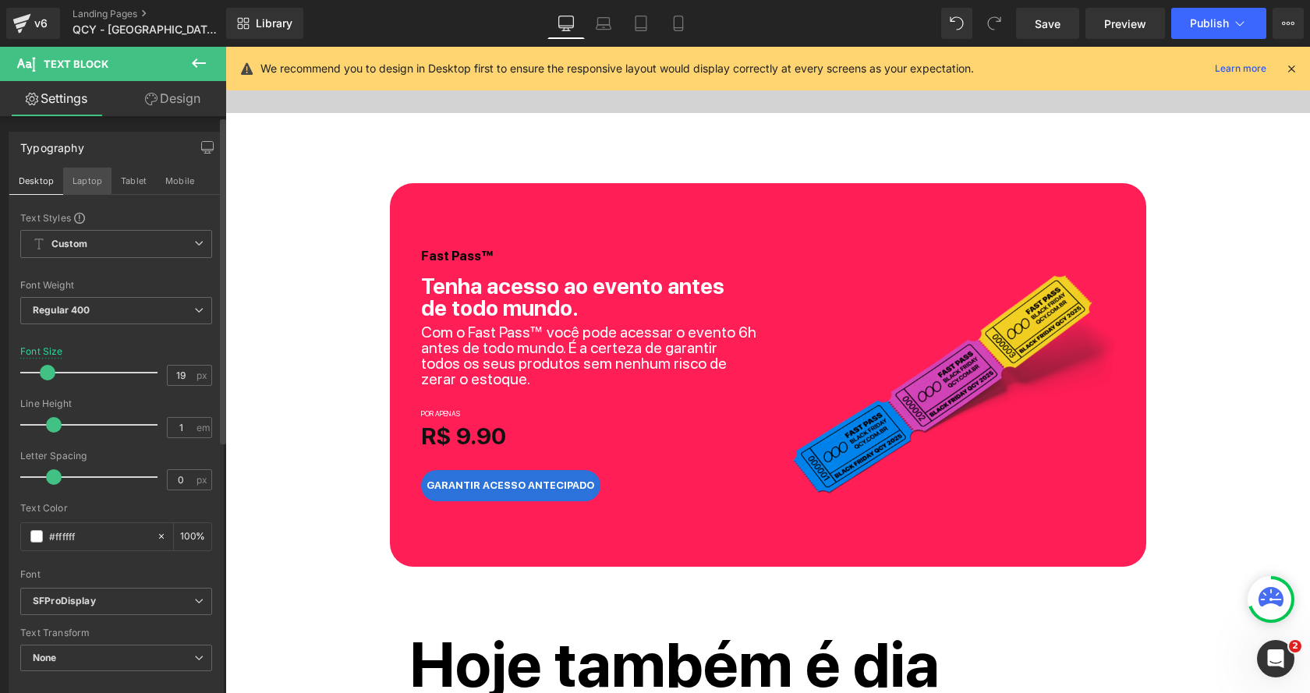
click at [84, 183] on button "Laptop" at bounding box center [87, 181] width 48 height 27
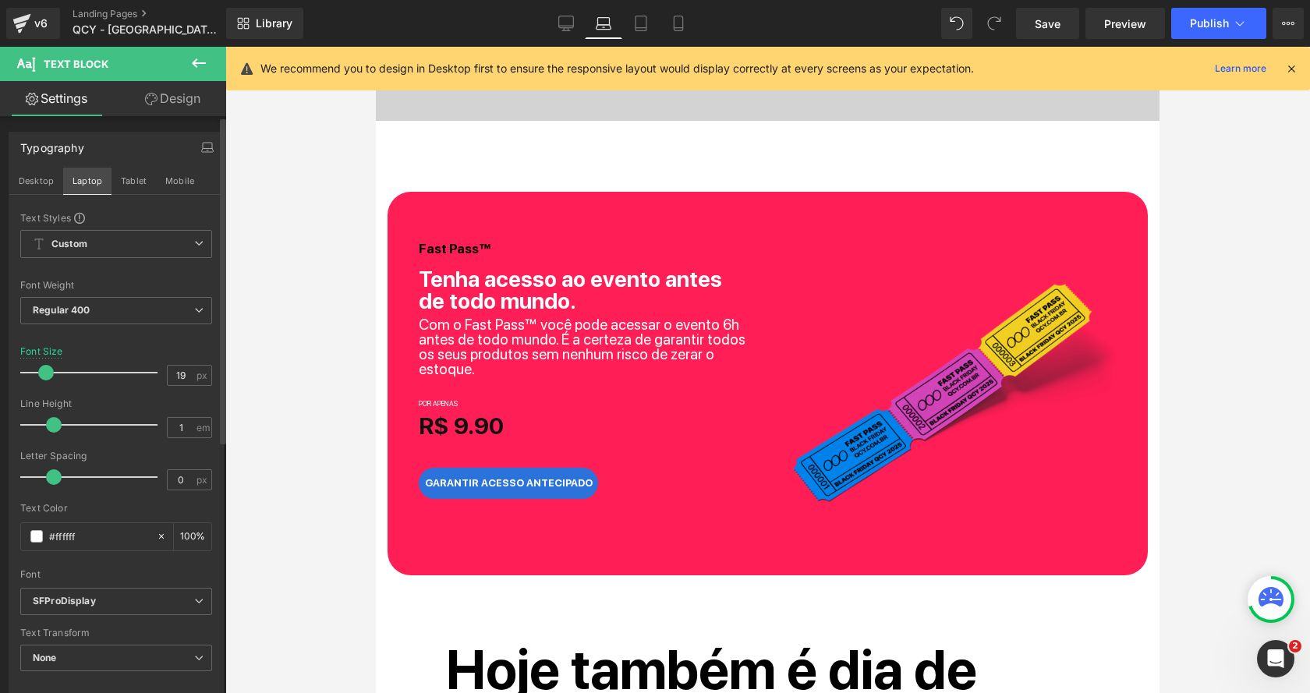
scroll to position [652, 0]
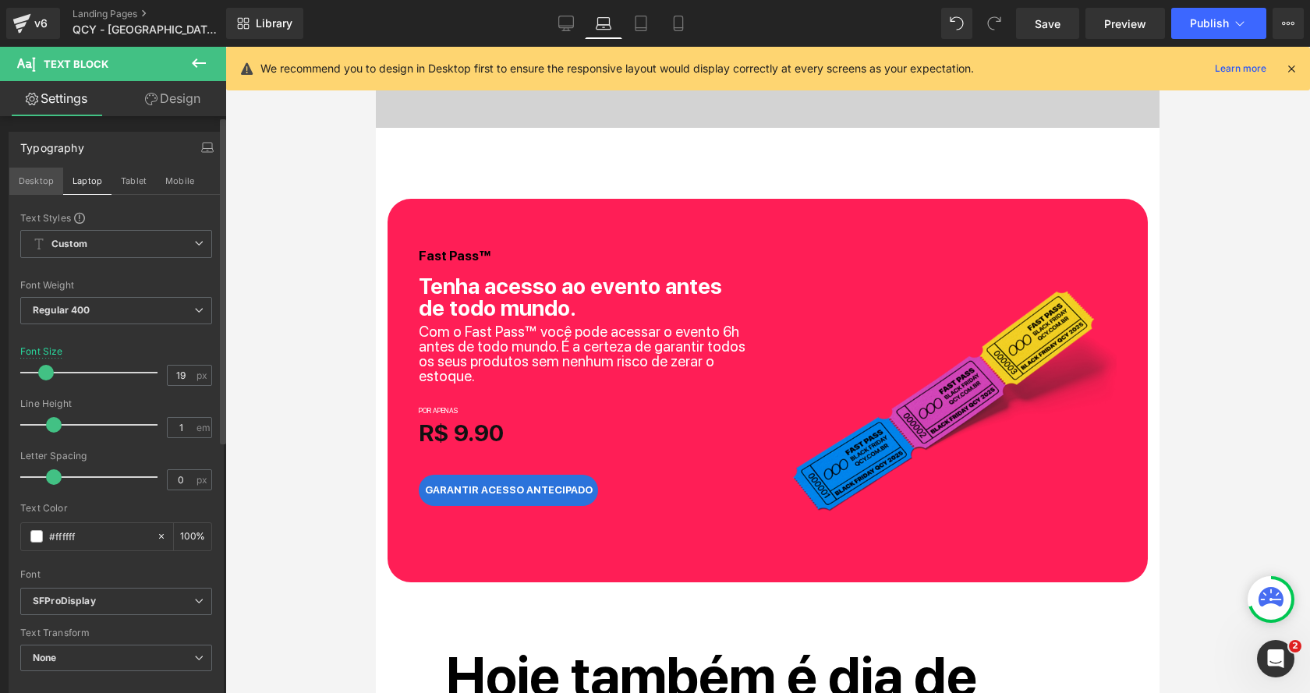
click at [38, 182] on button "Desktop" at bounding box center [36, 181] width 54 height 27
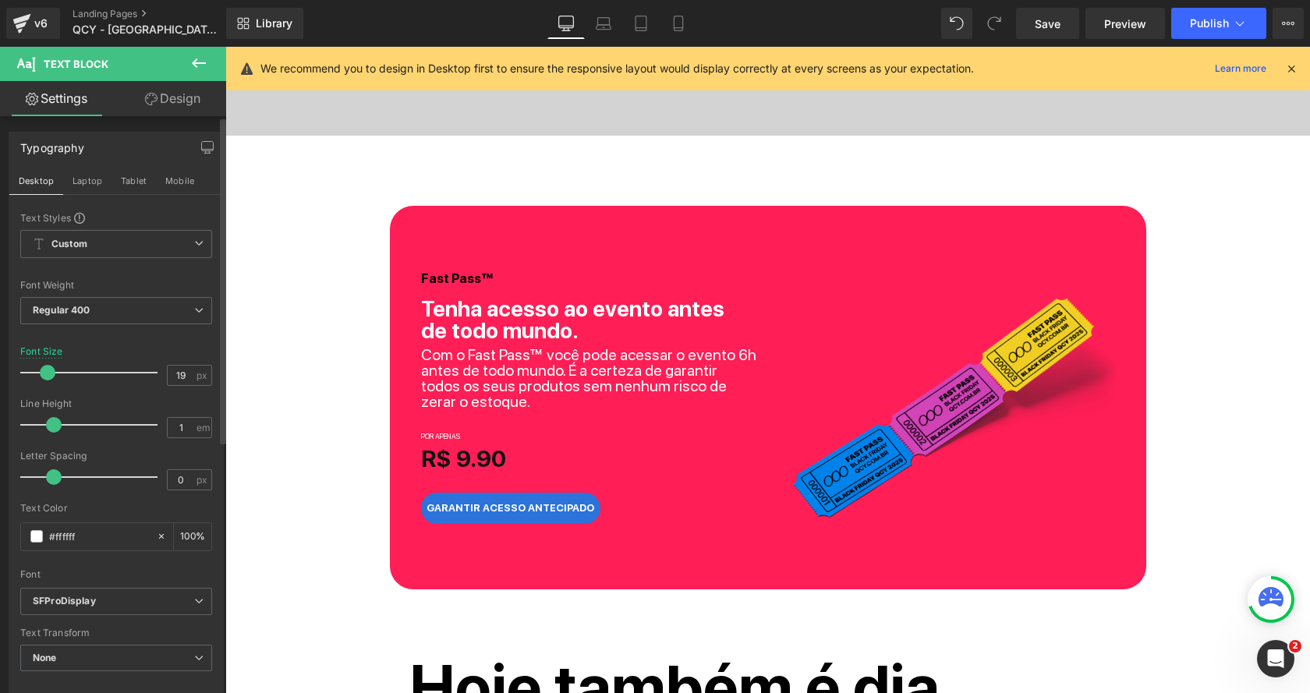
scroll to position [666, 0]
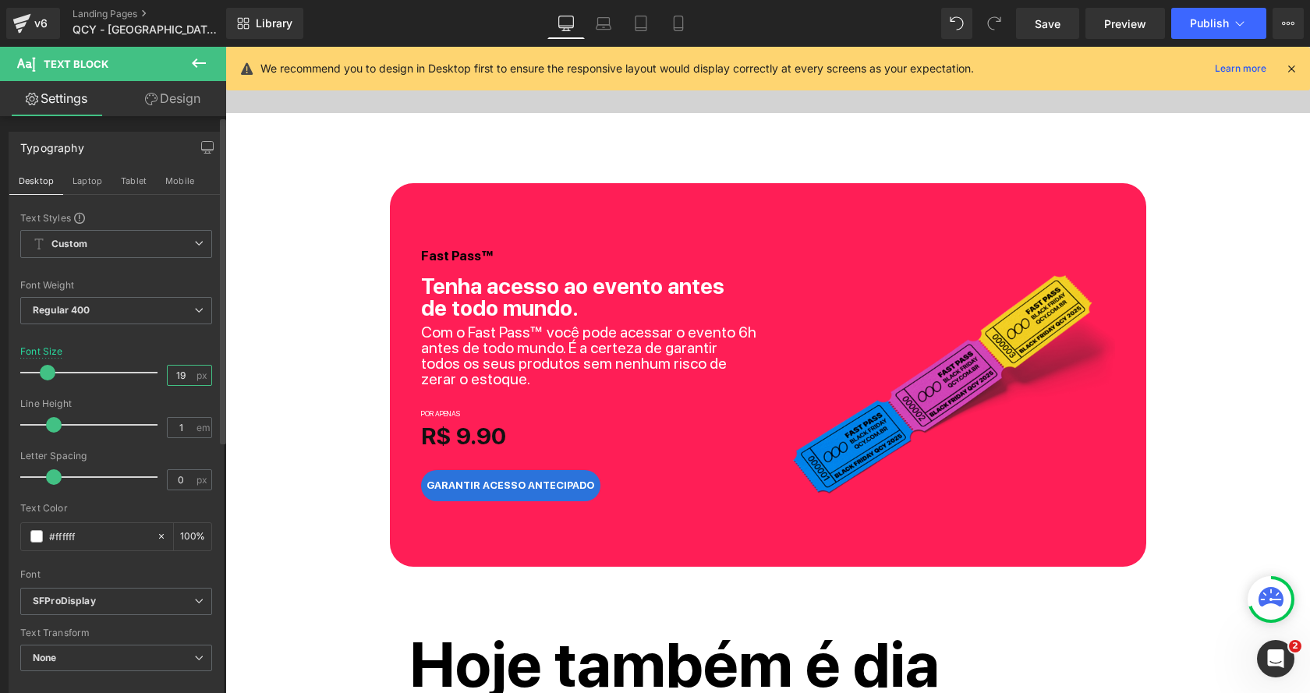
click at [185, 372] on input "19" at bounding box center [181, 375] width 27 height 19
type input "19"
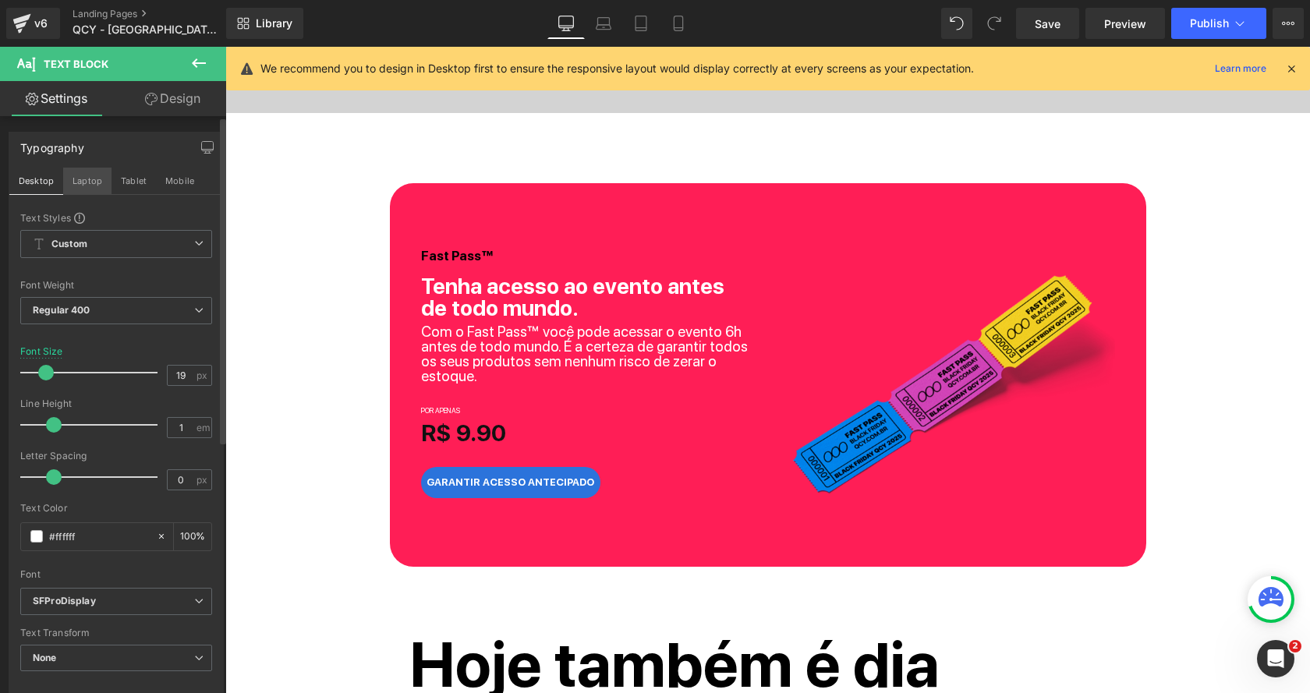
click at [94, 178] on button "Laptop" at bounding box center [87, 181] width 48 height 27
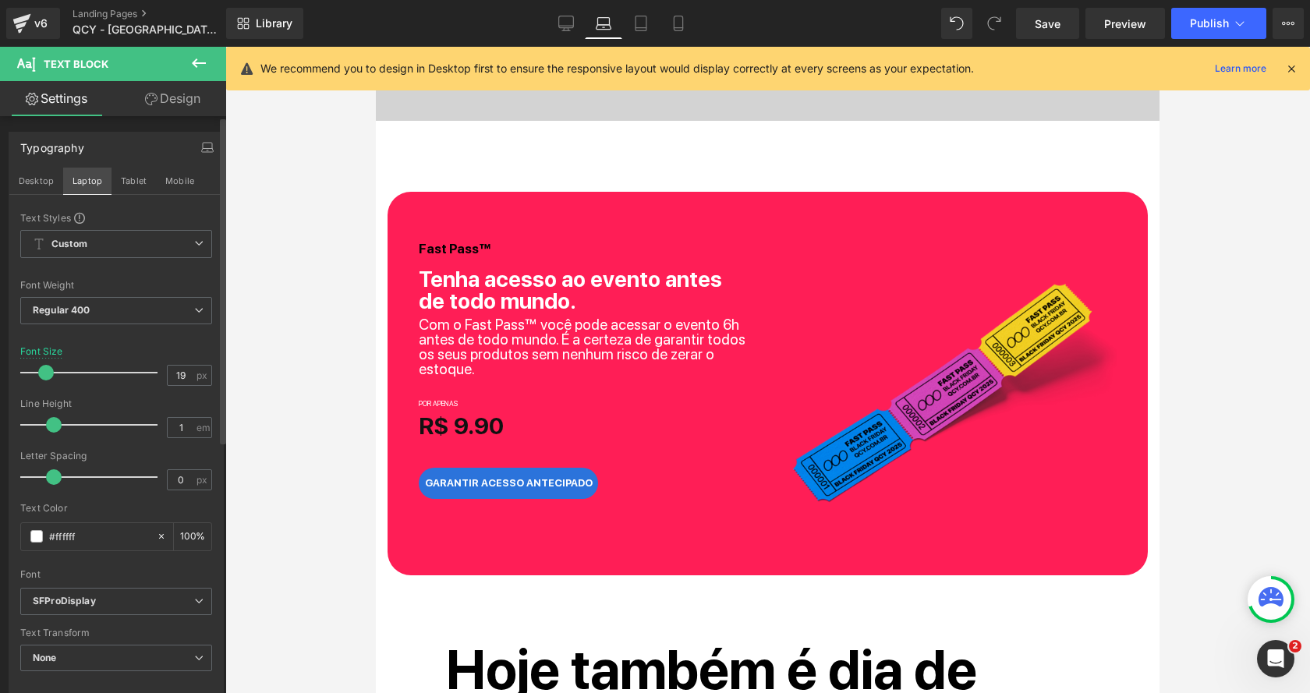
scroll to position [652, 0]
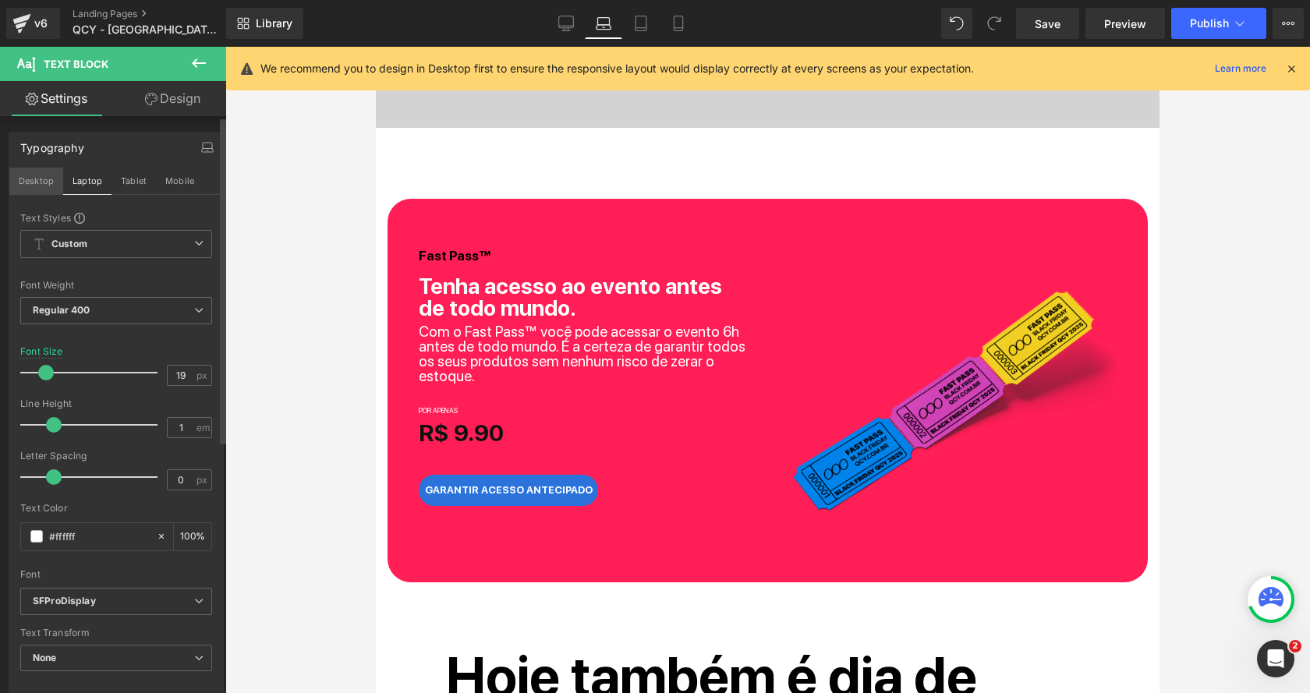
click at [39, 181] on button "Desktop" at bounding box center [36, 181] width 54 height 27
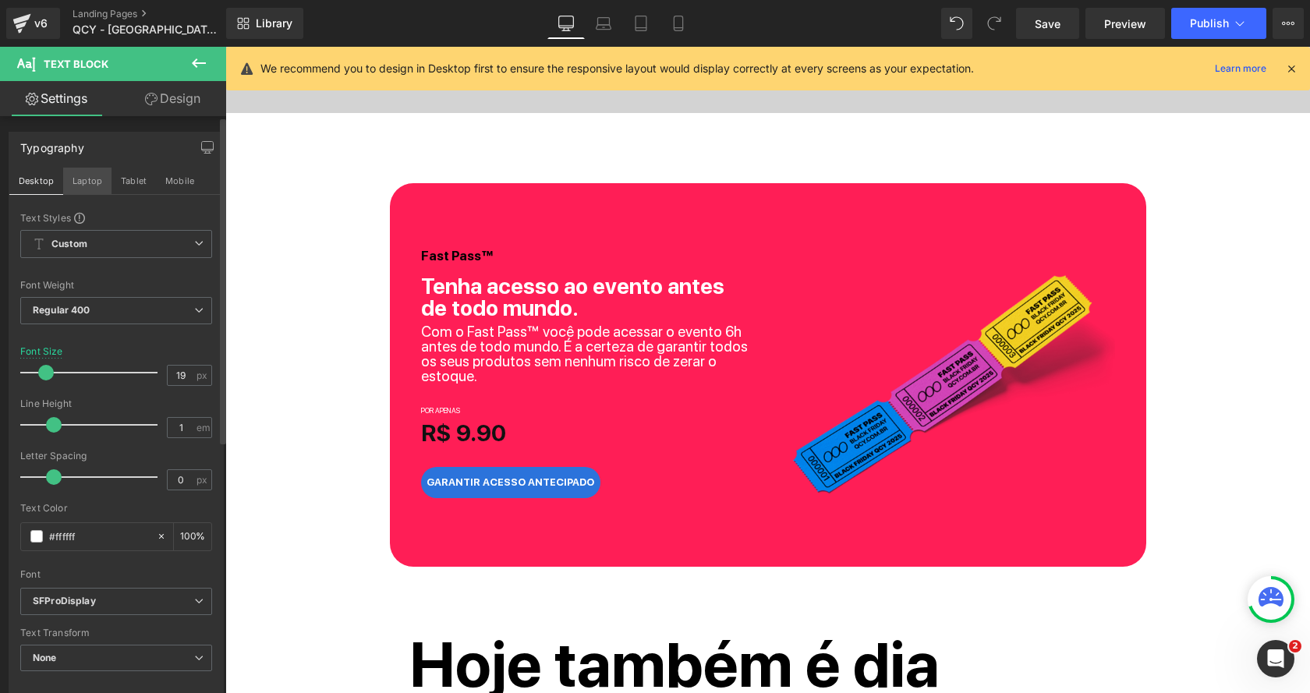
click at [63, 181] on button "Laptop" at bounding box center [87, 181] width 48 height 27
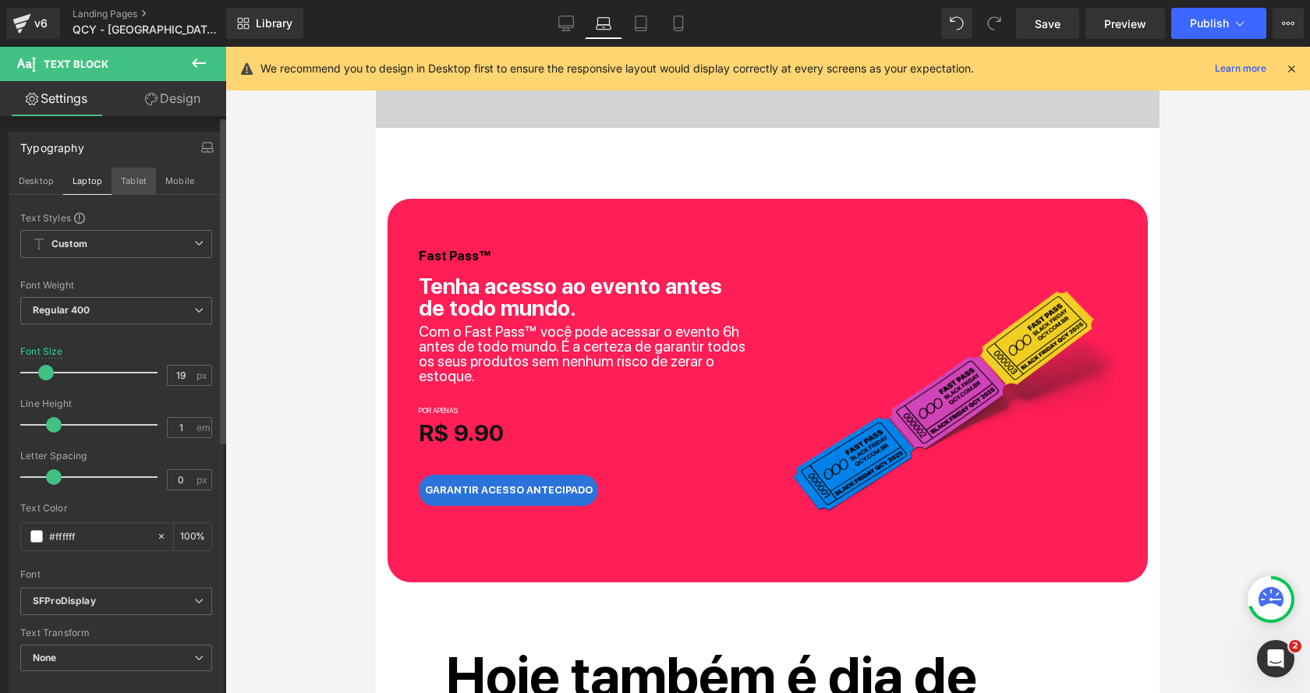
click at [120, 182] on button "Tablet" at bounding box center [133, 181] width 44 height 27
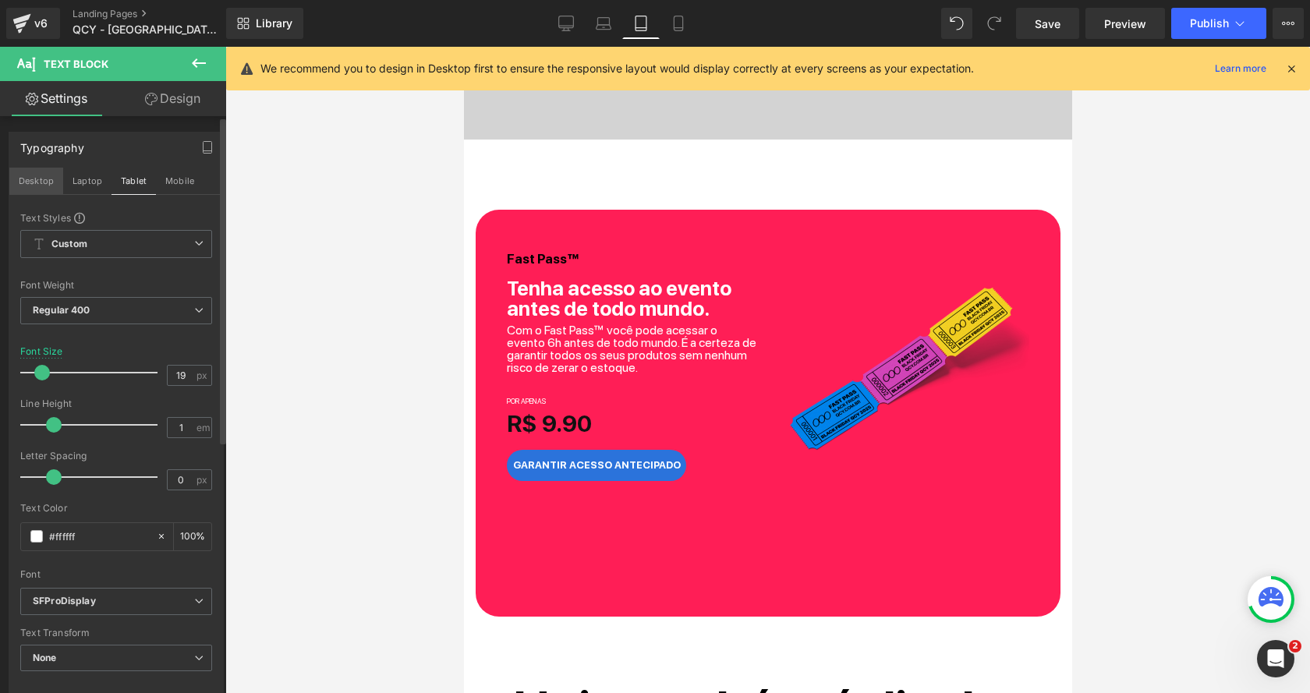
click at [40, 181] on button "Desktop" at bounding box center [36, 181] width 54 height 27
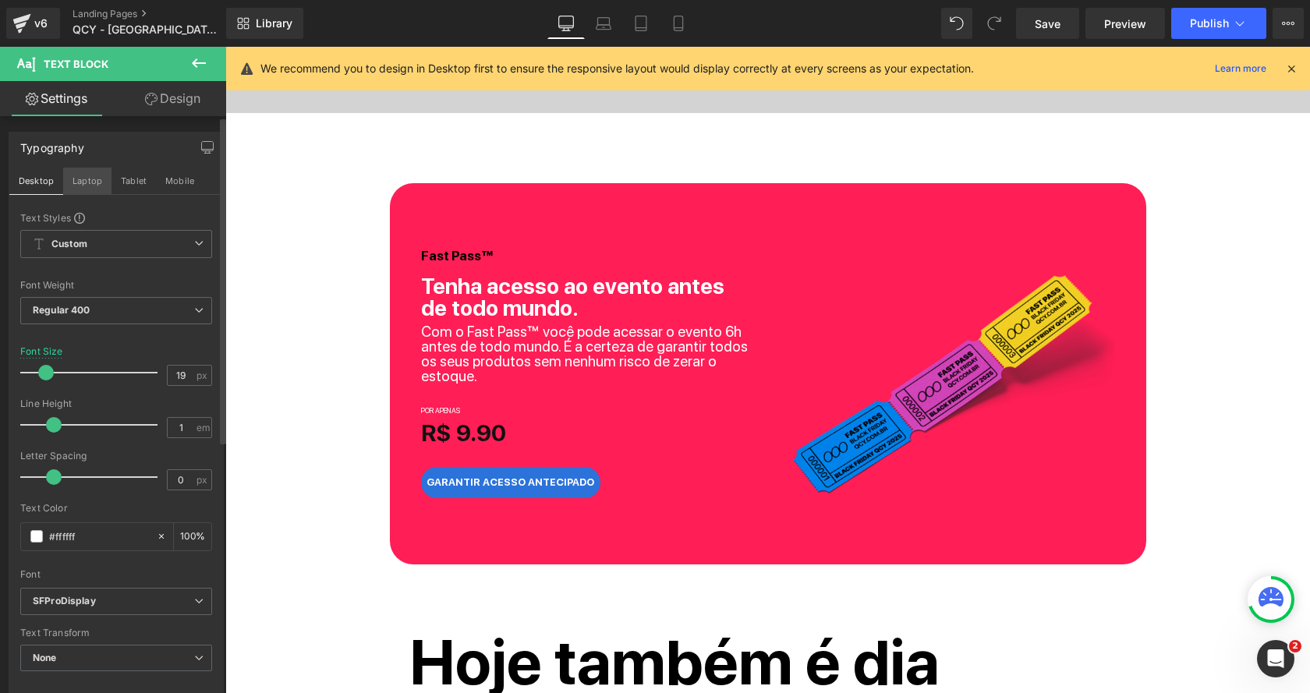
click at [84, 181] on button "Laptop" at bounding box center [87, 181] width 48 height 27
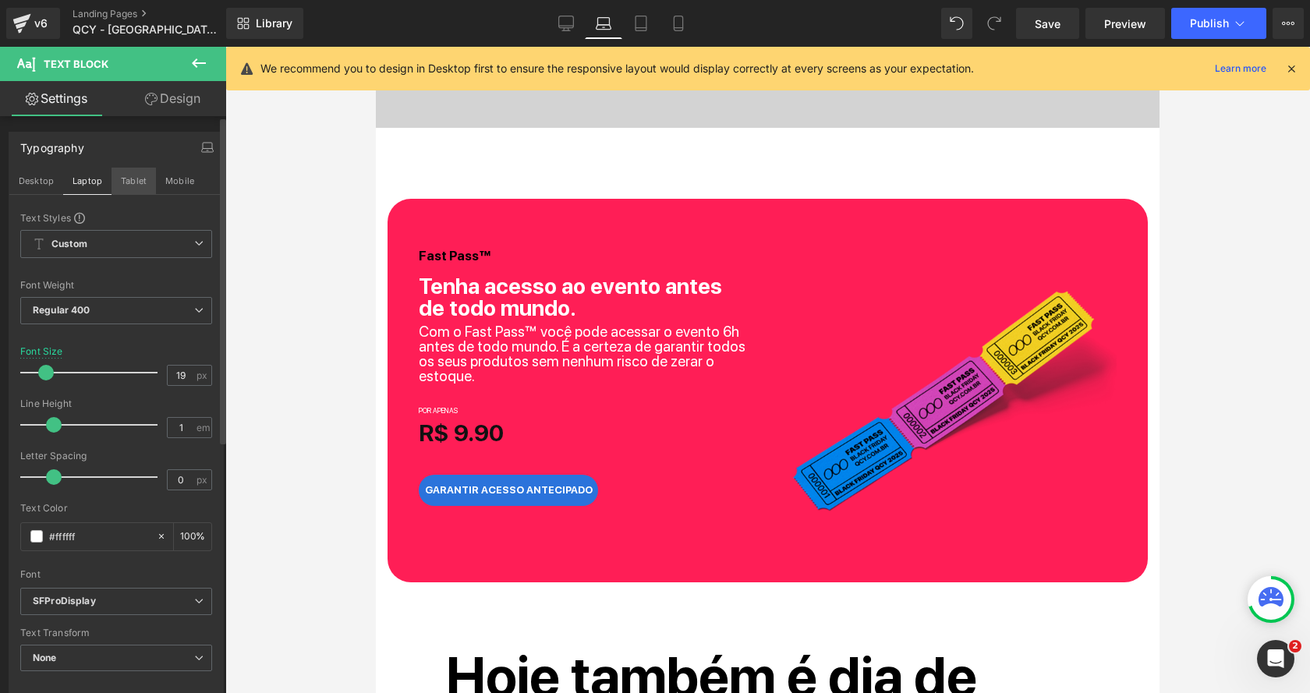
click at [125, 182] on button "Tablet" at bounding box center [133, 181] width 44 height 27
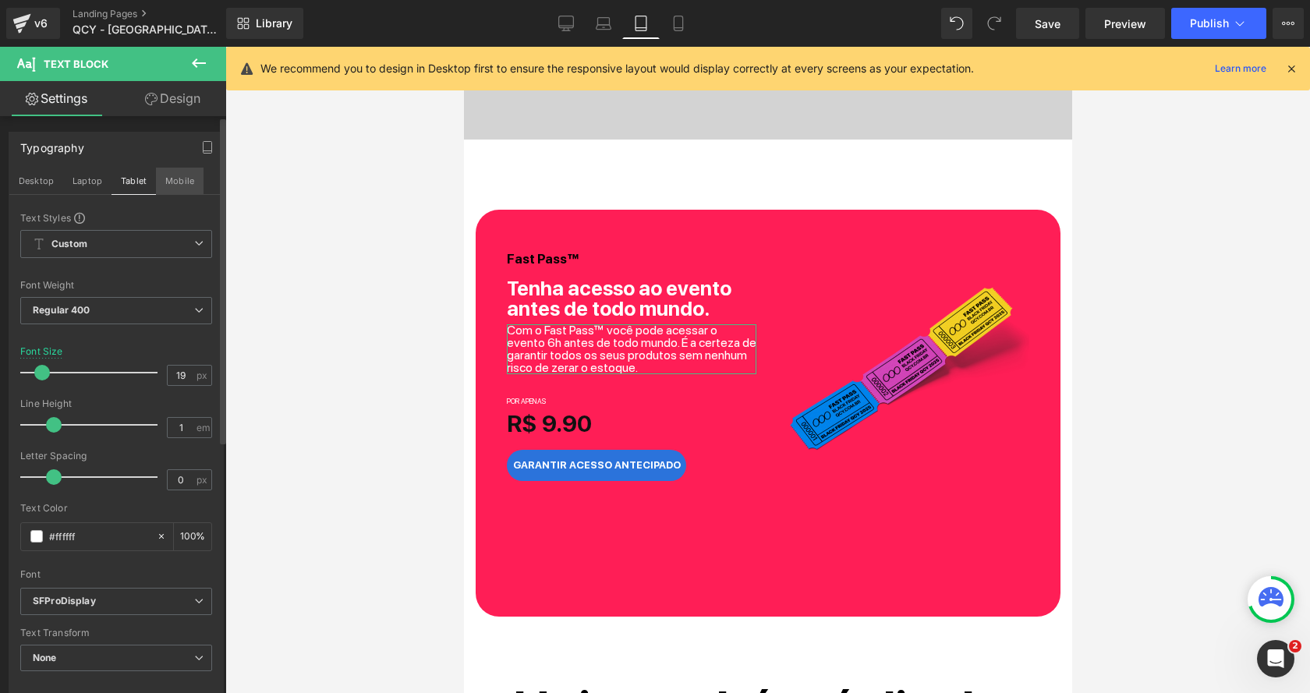
click at [182, 183] on button "Mobile" at bounding box center [180, 181] width 48 height 27
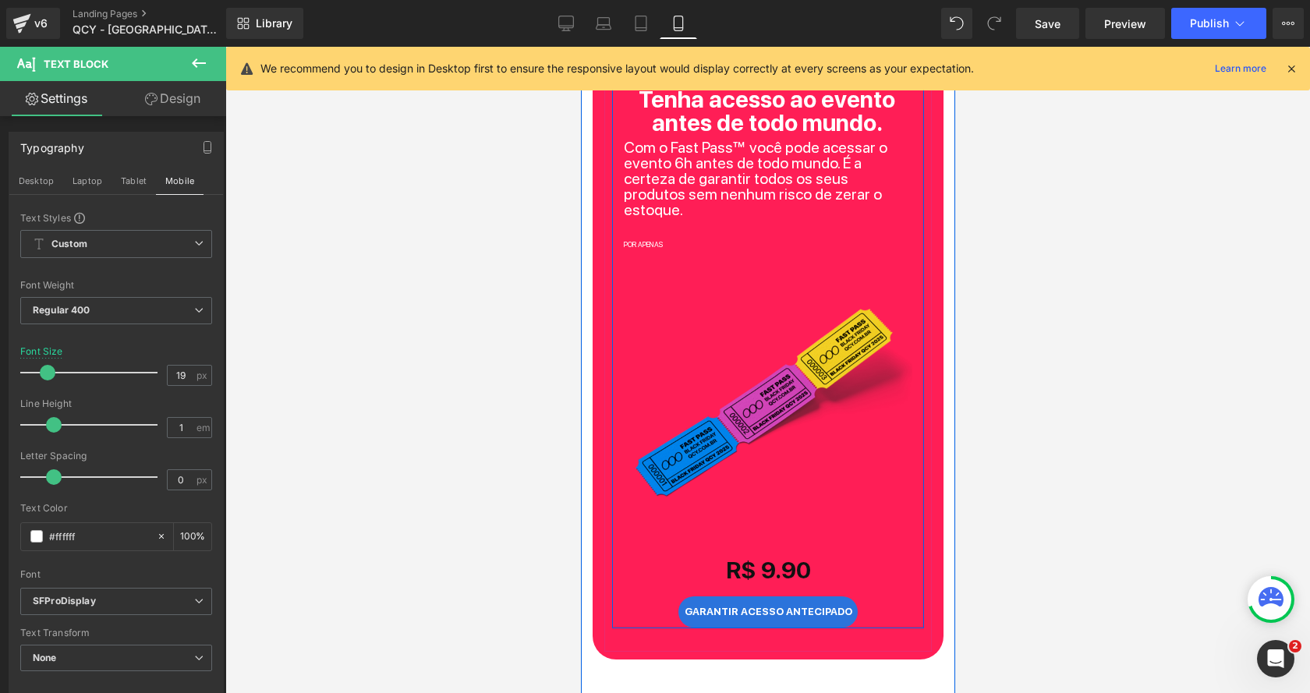
scroll to position [734, 0]
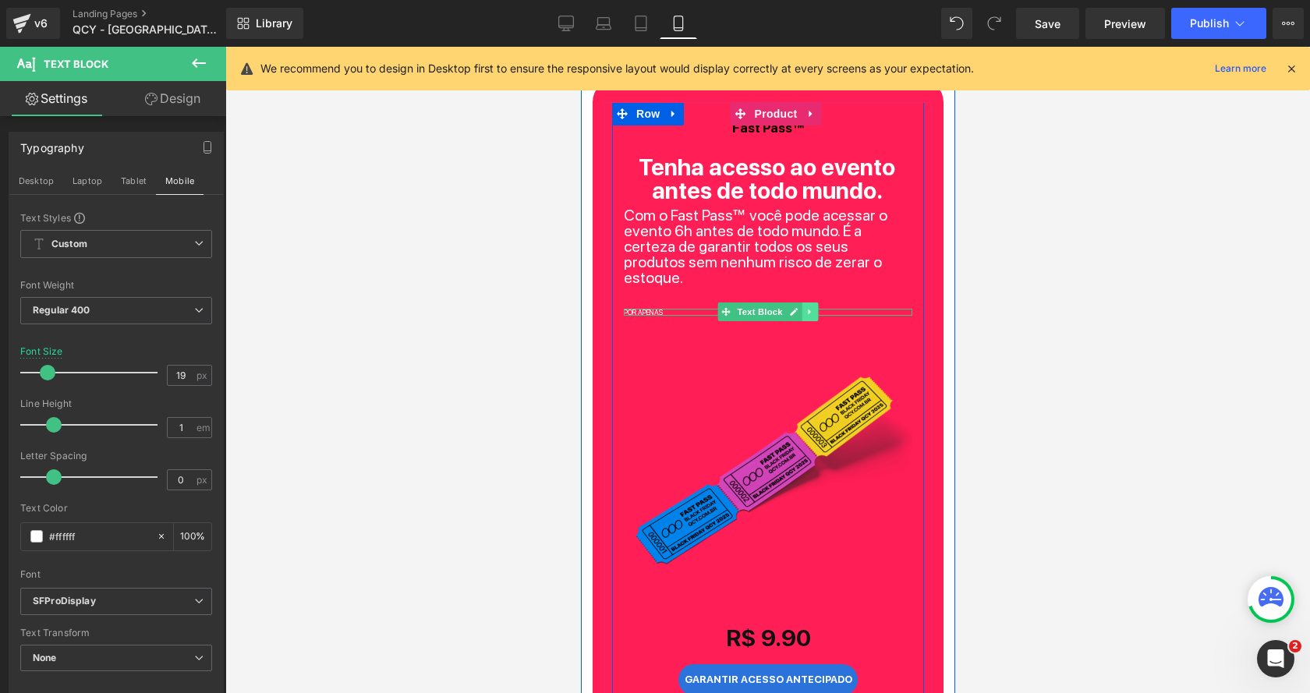
click at [810, 307] on icon at bounding box center [808, 311] width 9 height 9
click at [797, 307] on icon at bounding box center [801, 311] width 9 height 9
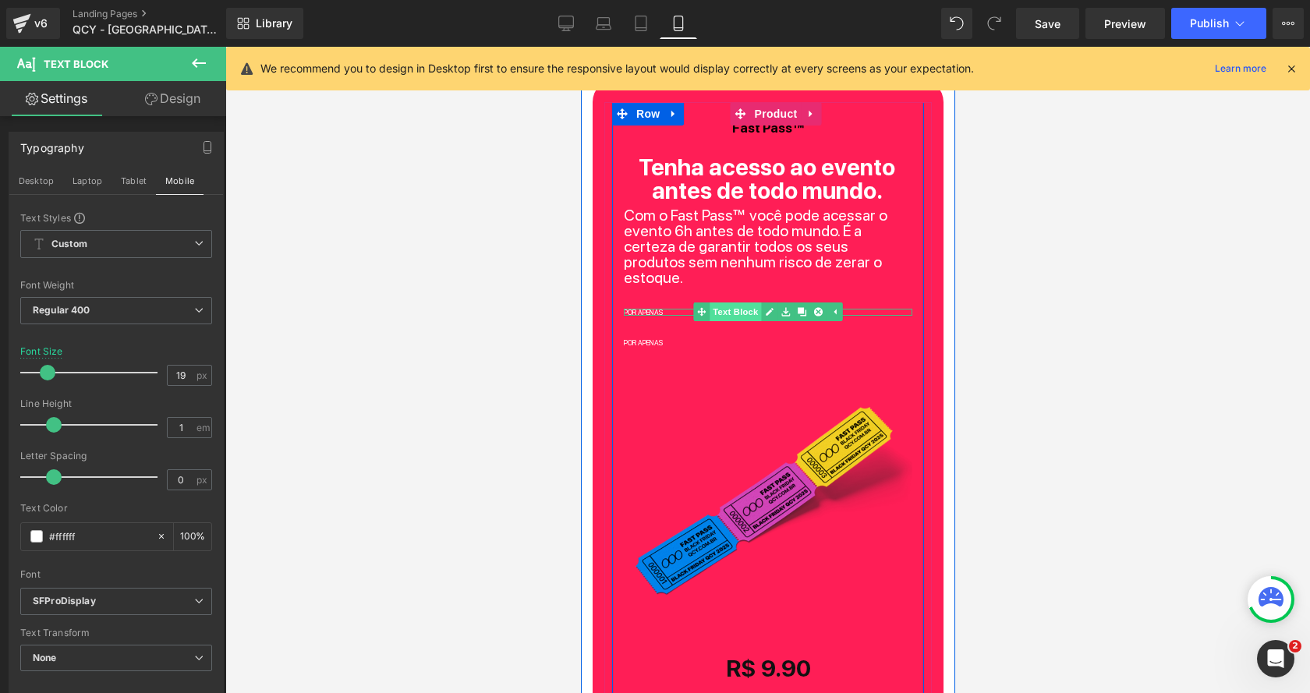
click at [726, 302] on link "Text Block" at bounding box center [726, 311] width 68 height 19
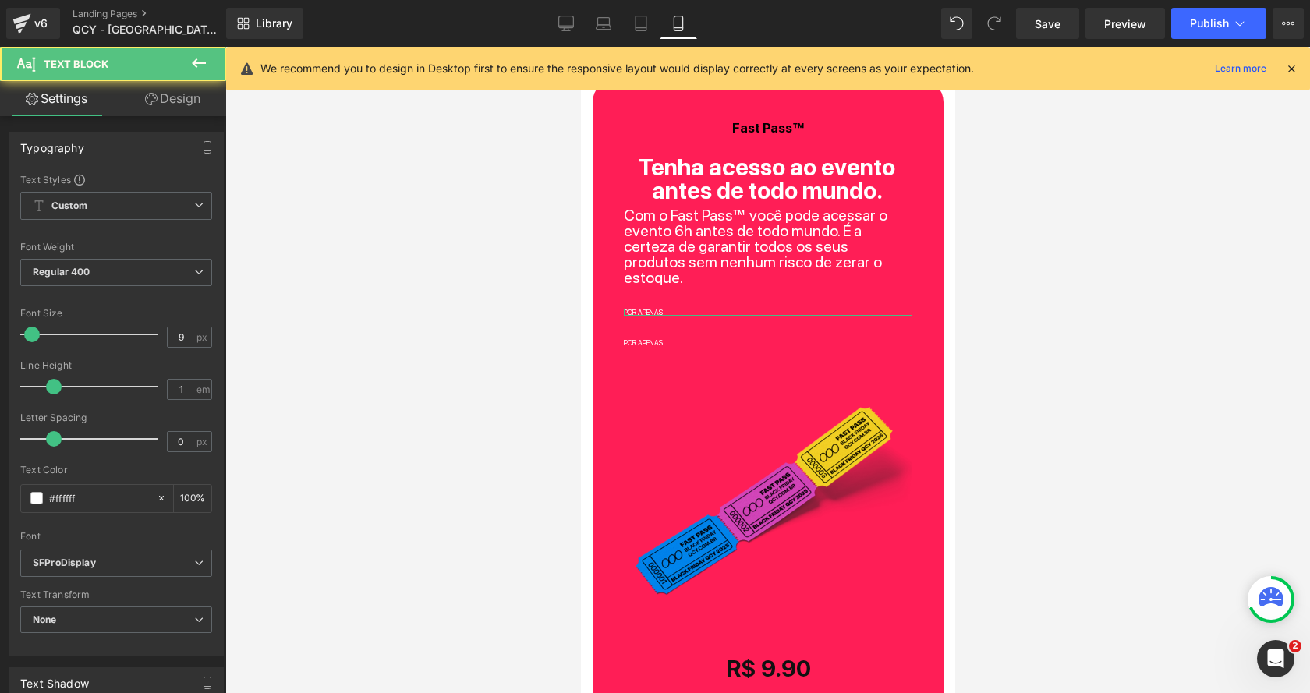
click at [174, 100] on link "Design" at bounding box center [172, 98] width 113 height 35
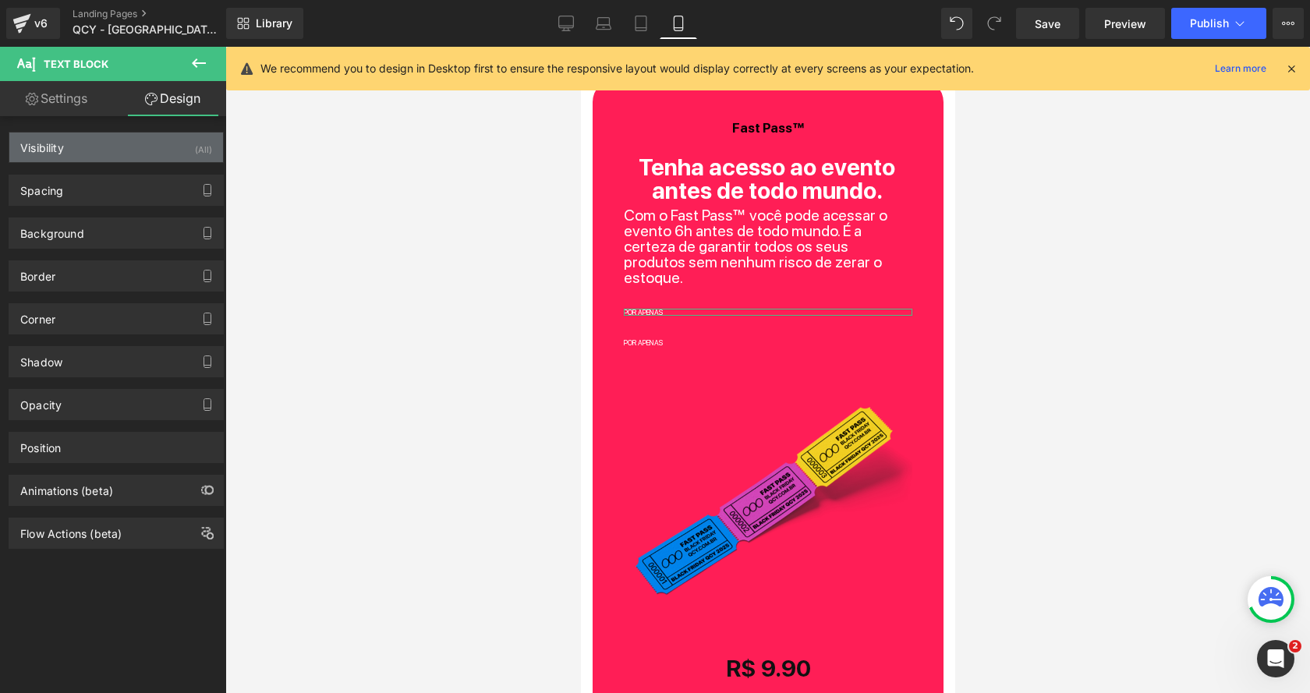
click at [173, 154] on div "Visibility (All)" at bounding box center [116, 148] width 214 height 30
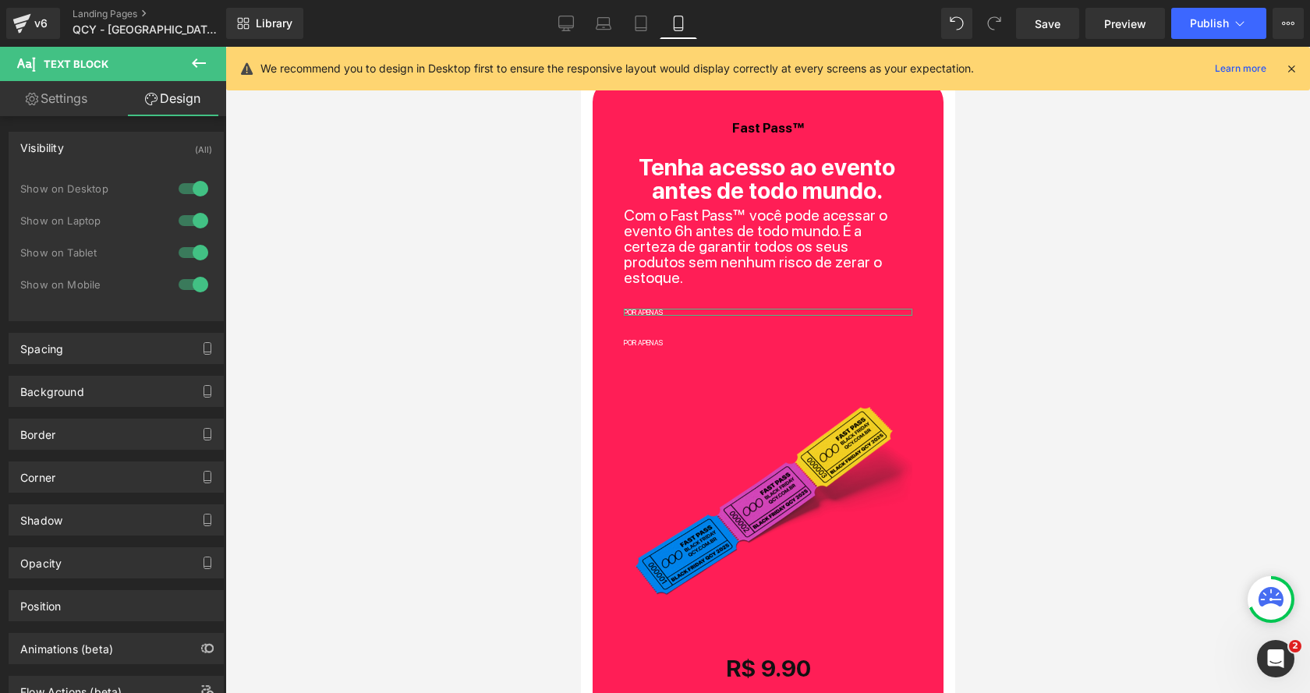
click at [194, 281] on div at bounding box center [193, 284] width 37 height 25
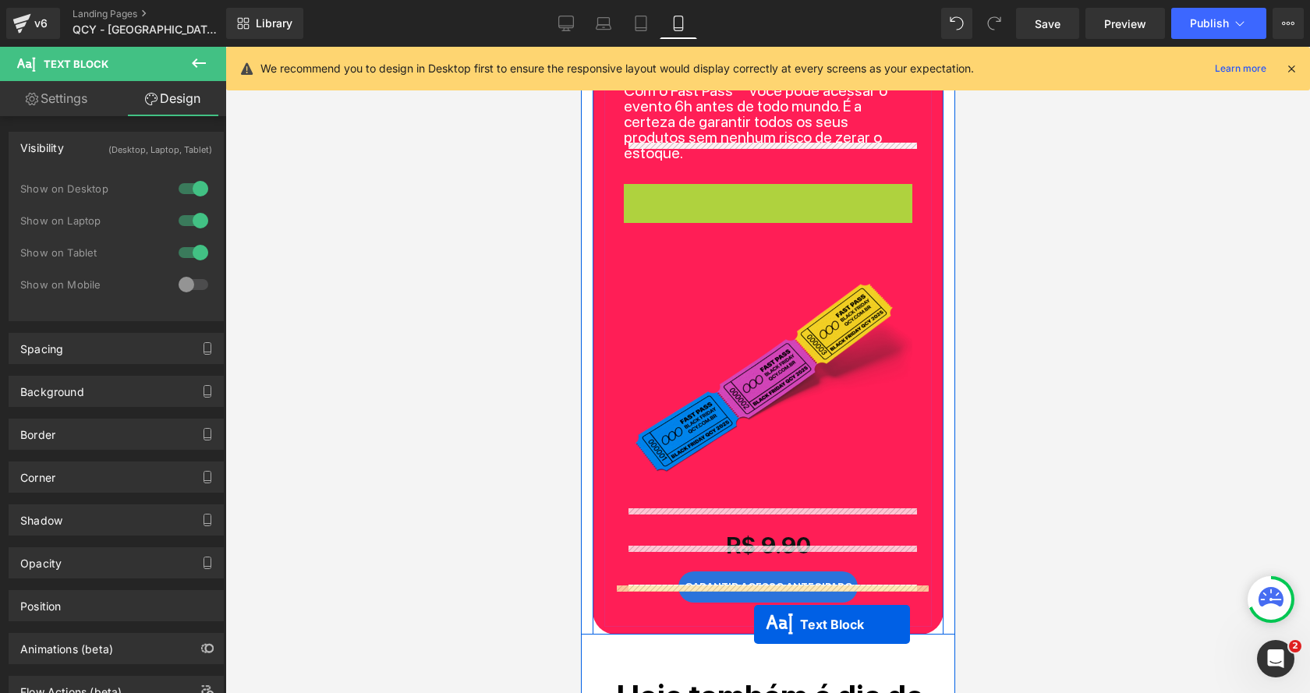
scroll to position [984, 0]
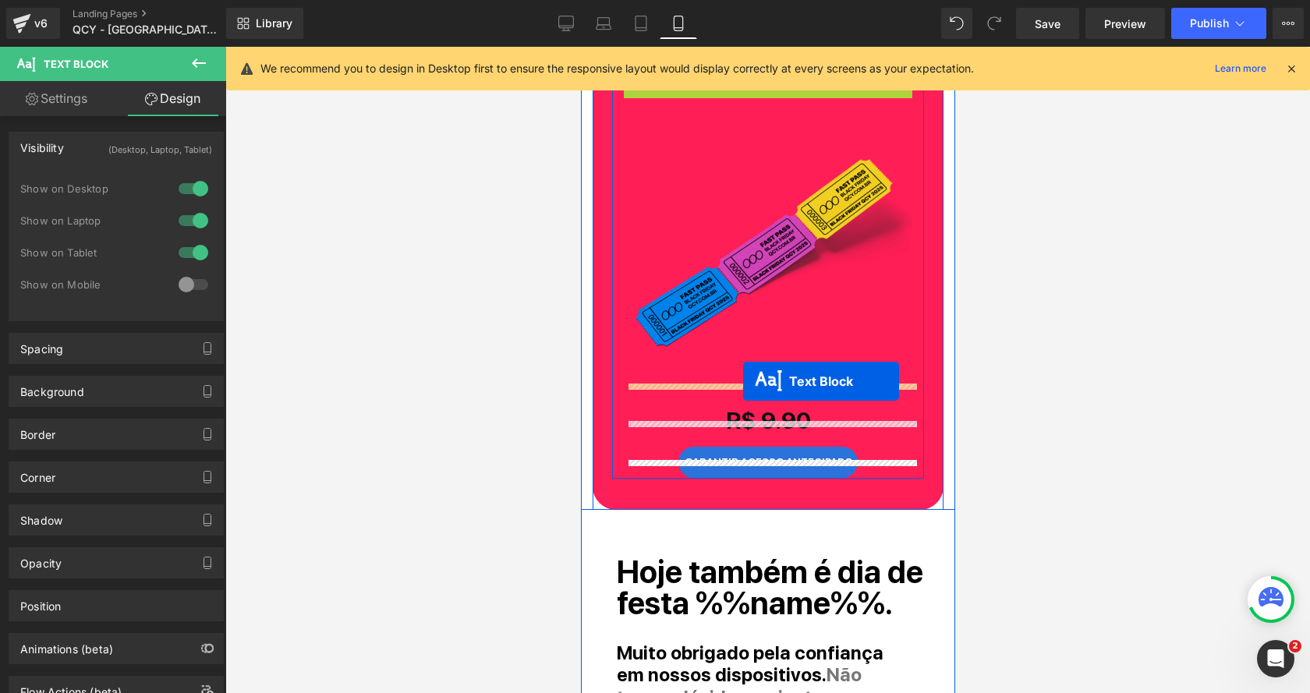
drag, startPoint x: 726, startPoint y: 295, endPoint x: 743, endPoint y: 381, distance: 87.3
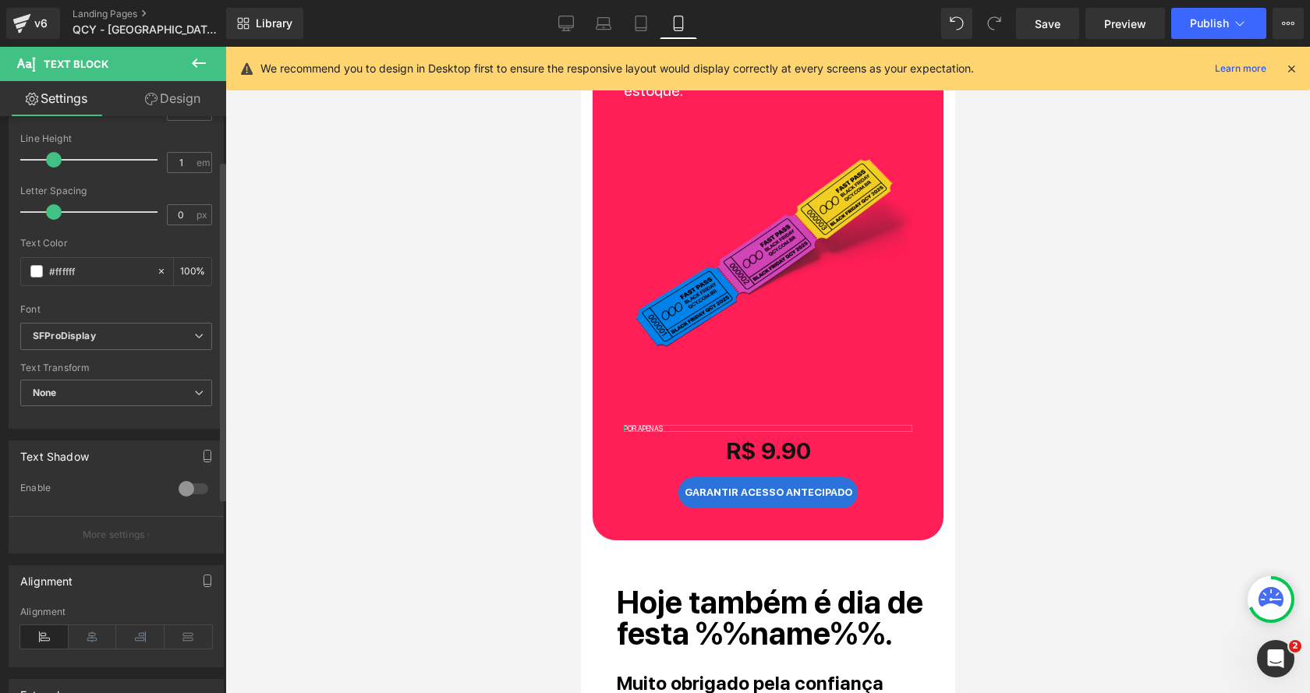
scroll to position [361, 0]
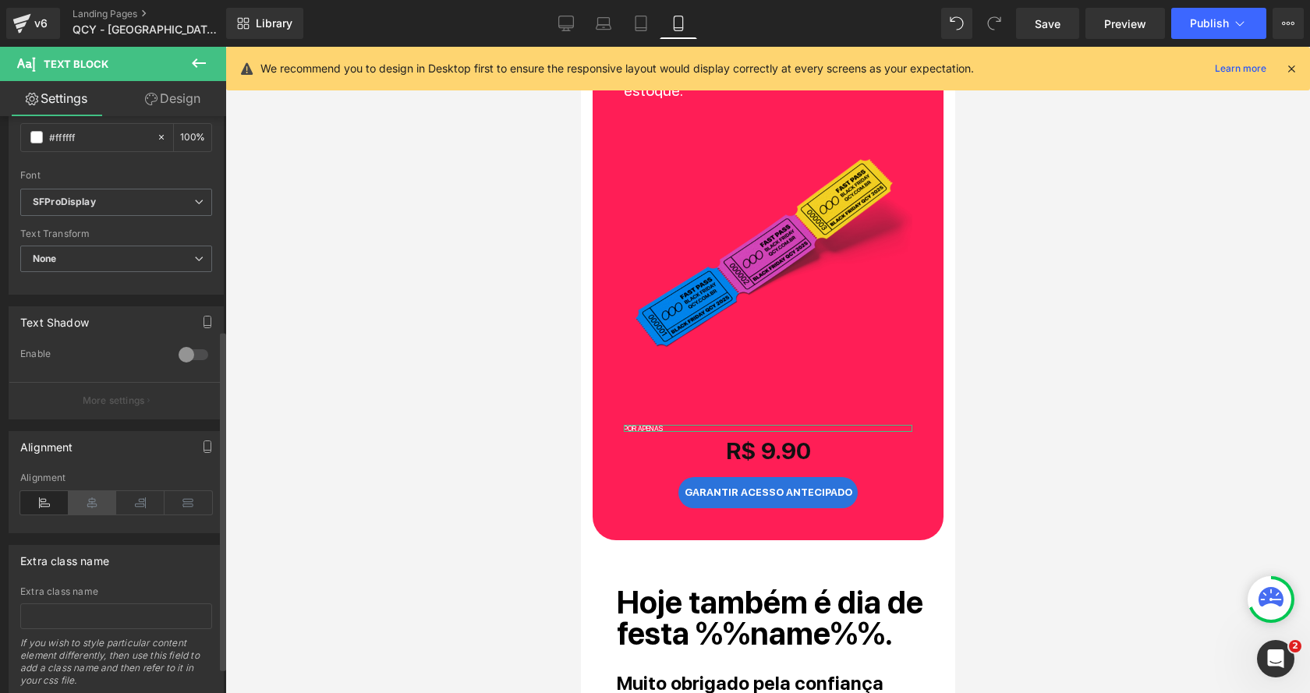
click at [97, 491] on icon at bounding box center [93, 502] width 48 height 23
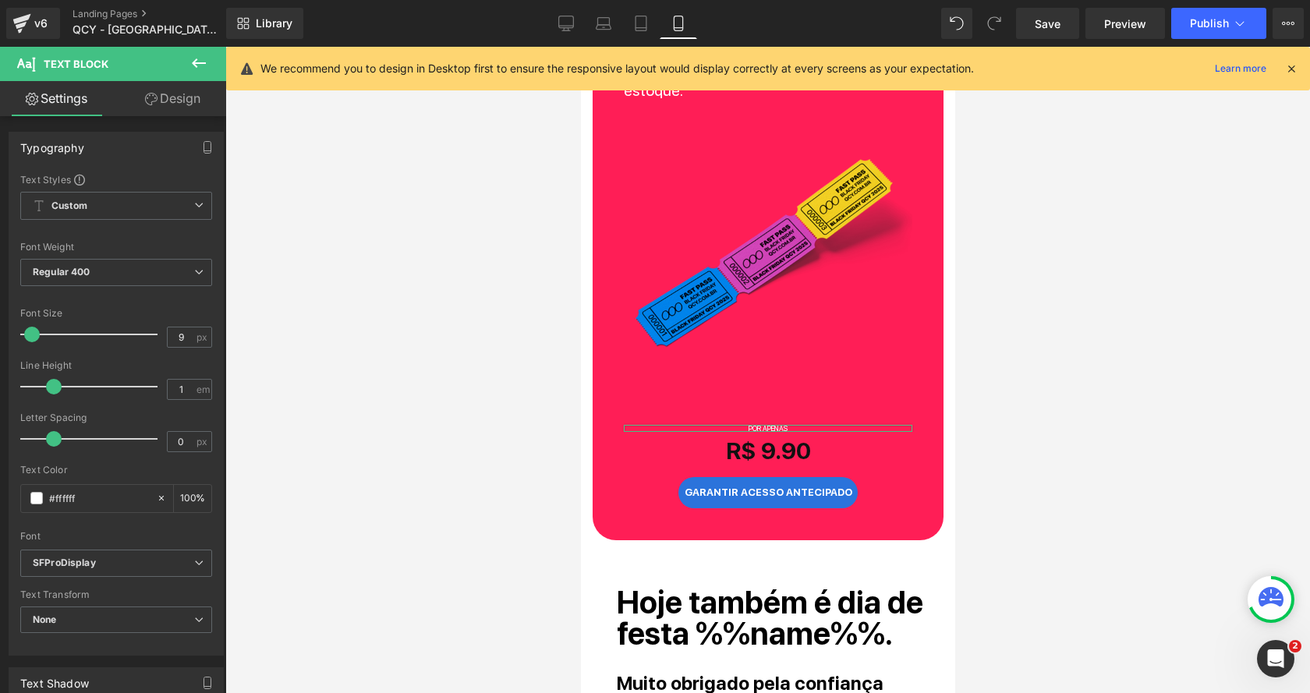
click at [176, 97] on link "Design" at bounding box center [172, 98] width 113 height 35
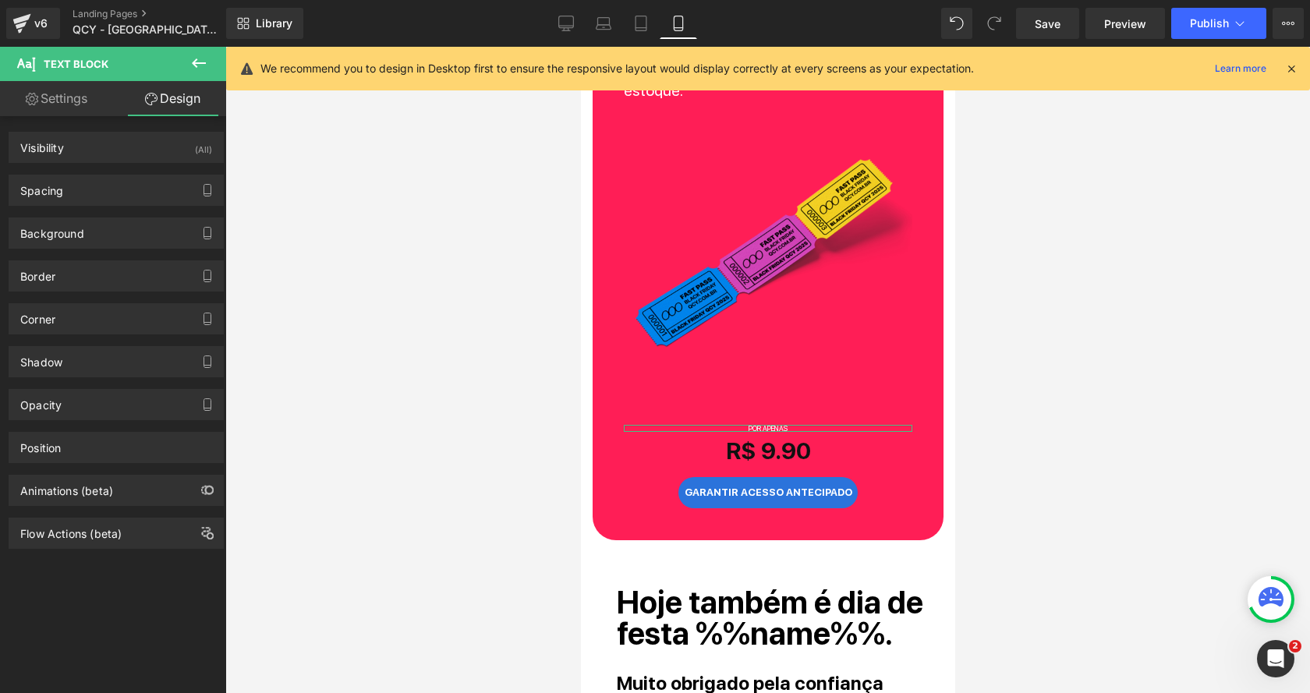
click at [86, 206] on div "Background Color & Image color Color transparent 0 % Image Replace Image Upload…" at bounding box center [116, 227] width 233 height 43
click at [104, 191] on div "Spacing" at bounding box center [116, 190] width 214 height 30
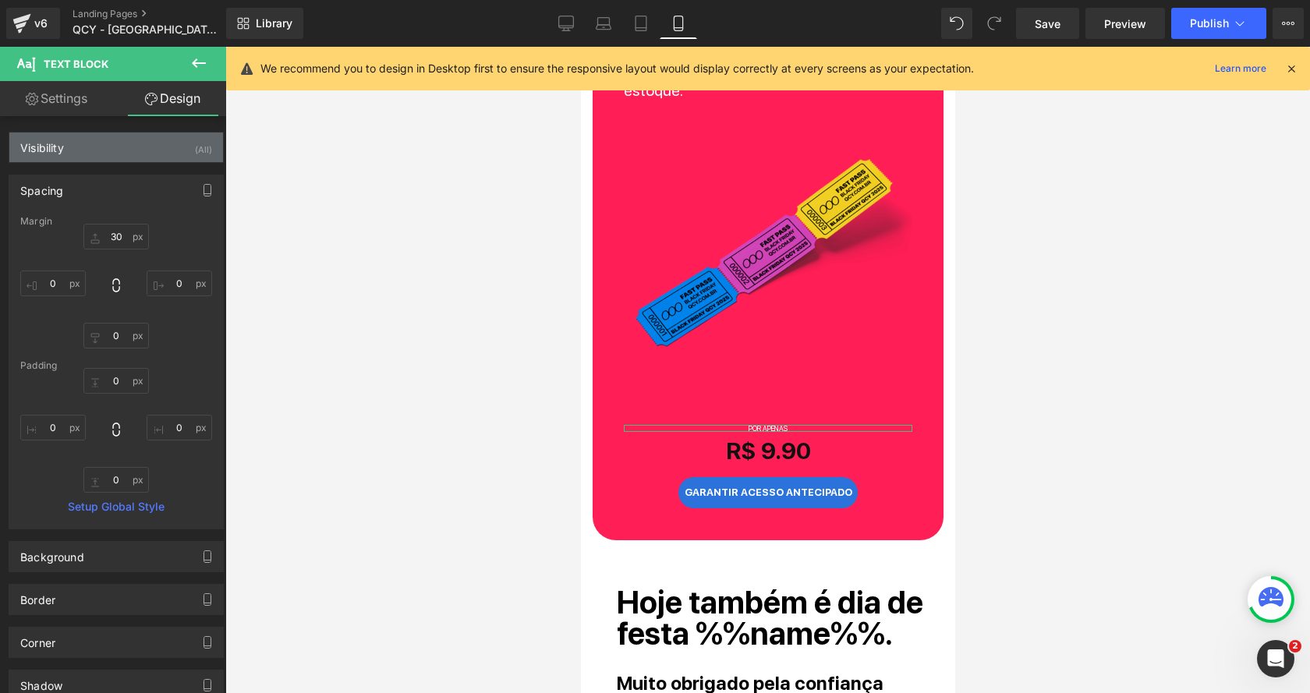
click at [166, 152] on div "Visibility (All)" at bounding box center [116, 148] width 214 height 30
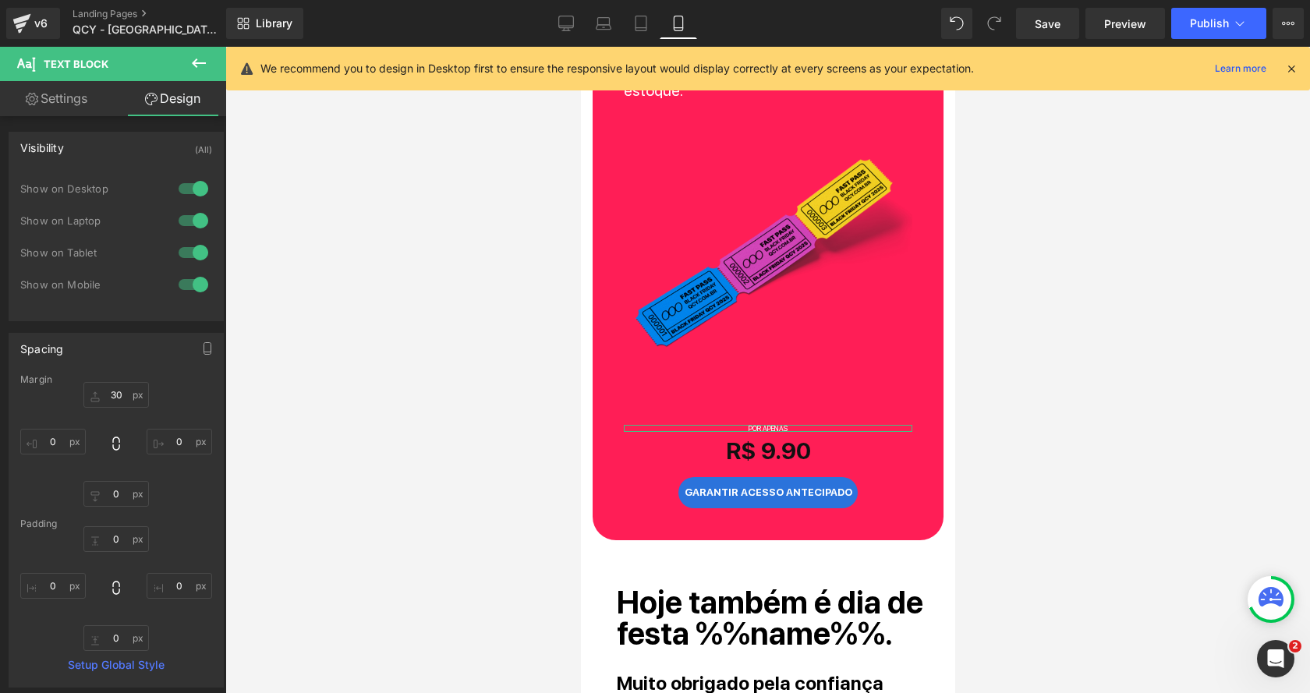
click at [185, 193] on div at bounding box center [193, 188] width 37 height 25
click at [185, 219] on div at bounding box center [193, 220] width 37 height 25
click at [185, 254] on div at bounding box center [193, 252] width 37 height 25
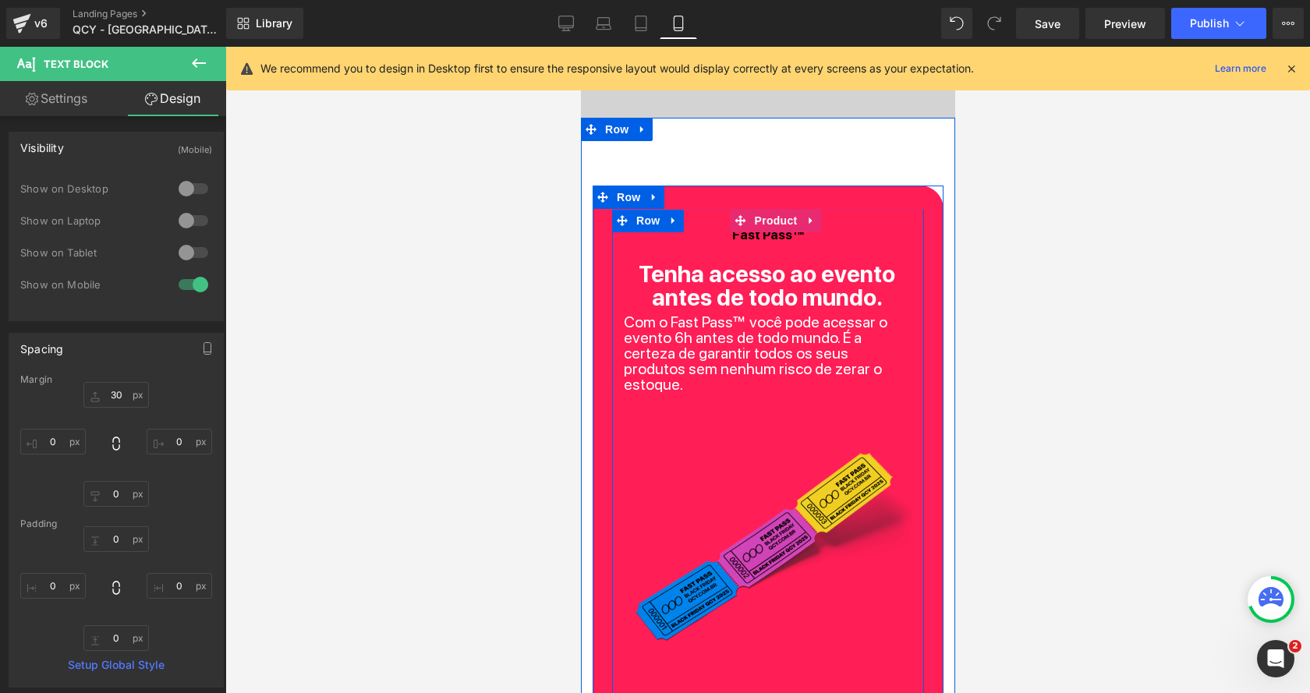
scroll to position [613, 0]
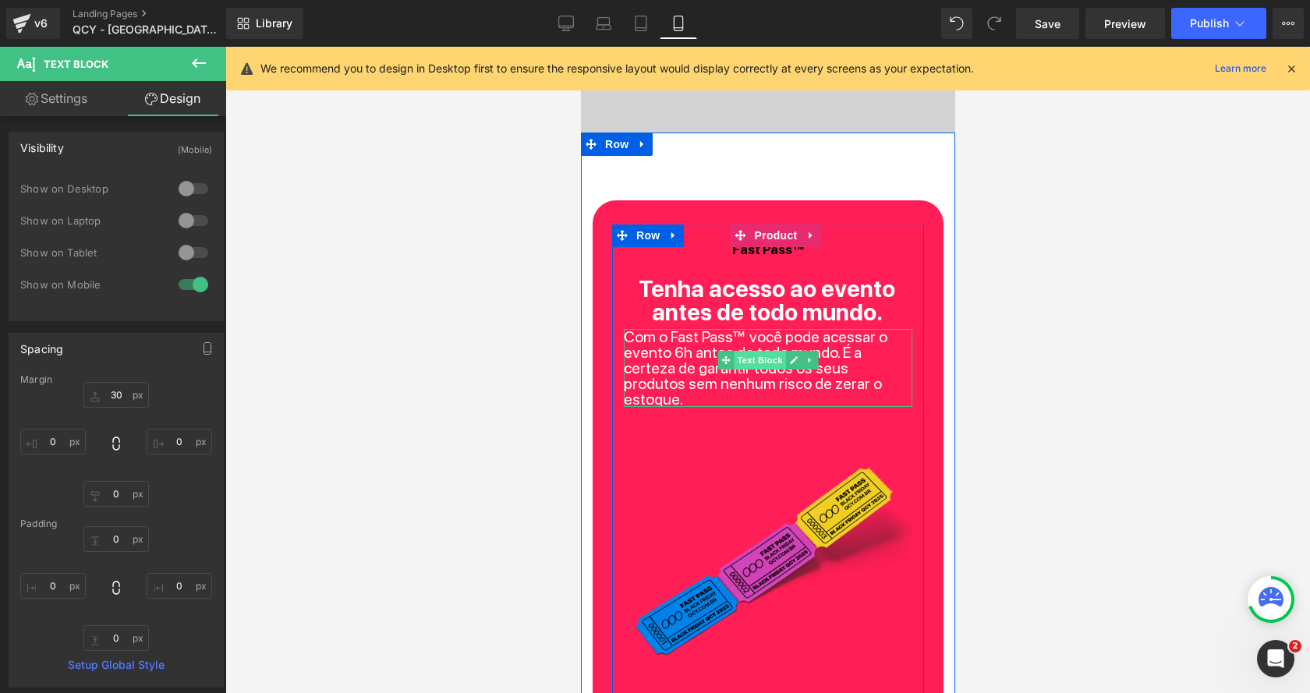
click at [740, 355] on span "Text Block" at bounding box center [758, 360] width 51 height 19
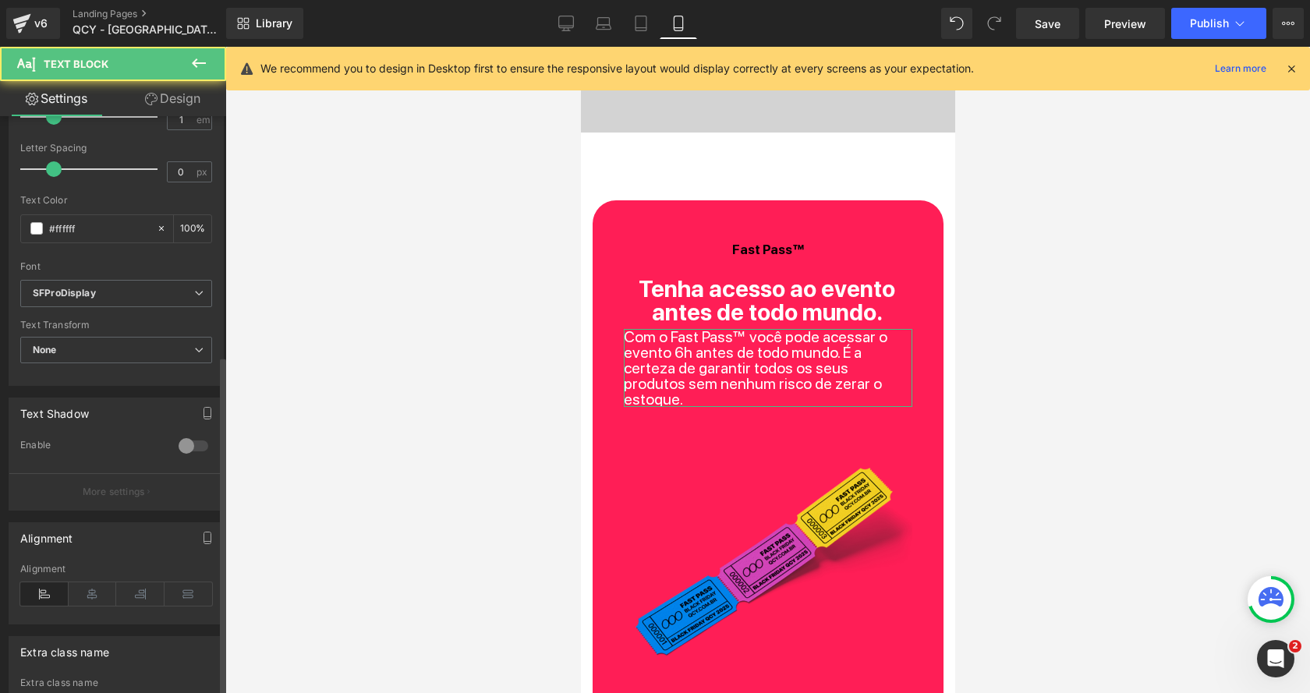
scroll to position [404, 0]
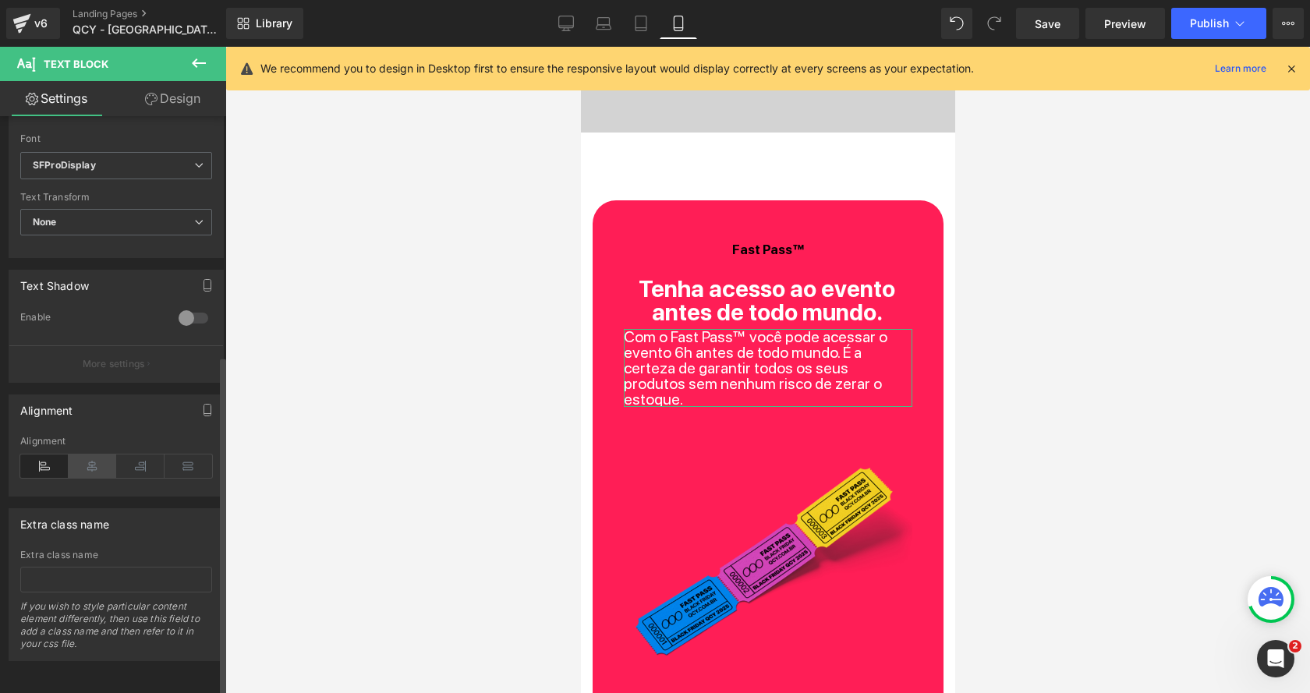
click at [94, 456] on icon at bounding box center [93, 465] width 48 height 23
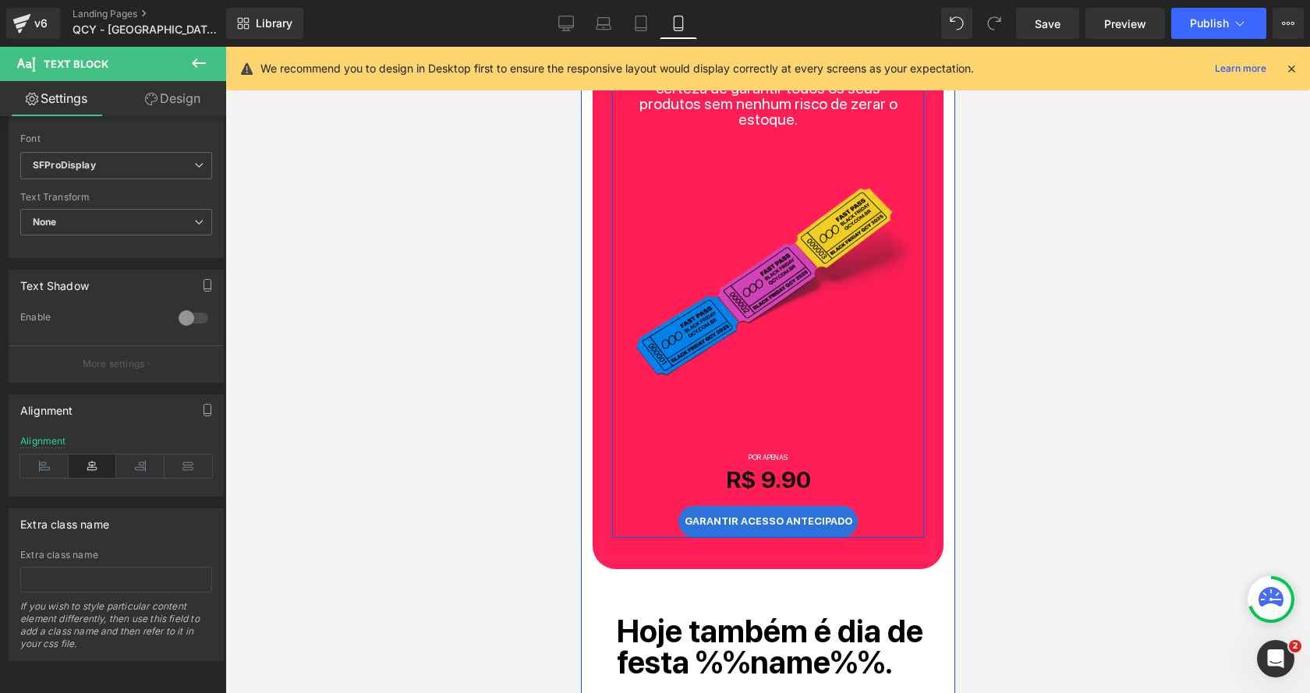
scroll to position [999, 0]
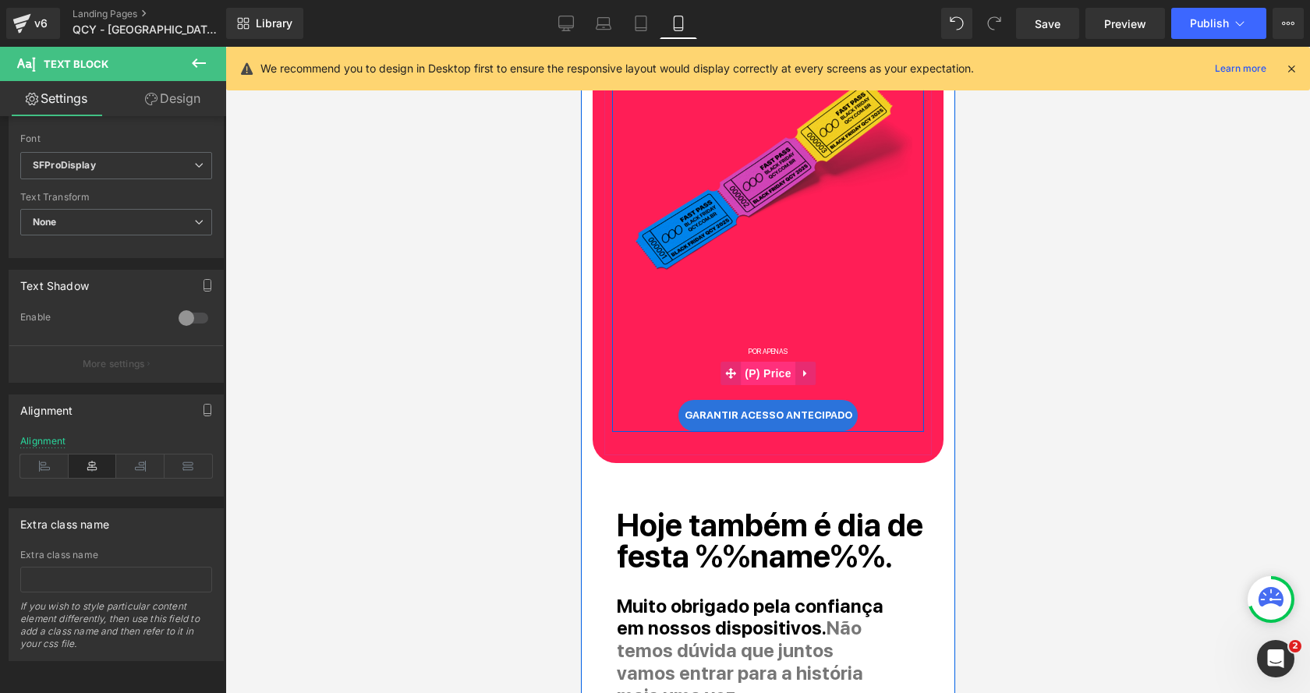
click at [770, 362] on span "(P) Price" at bounding box center [767, 373] width 55 height 23
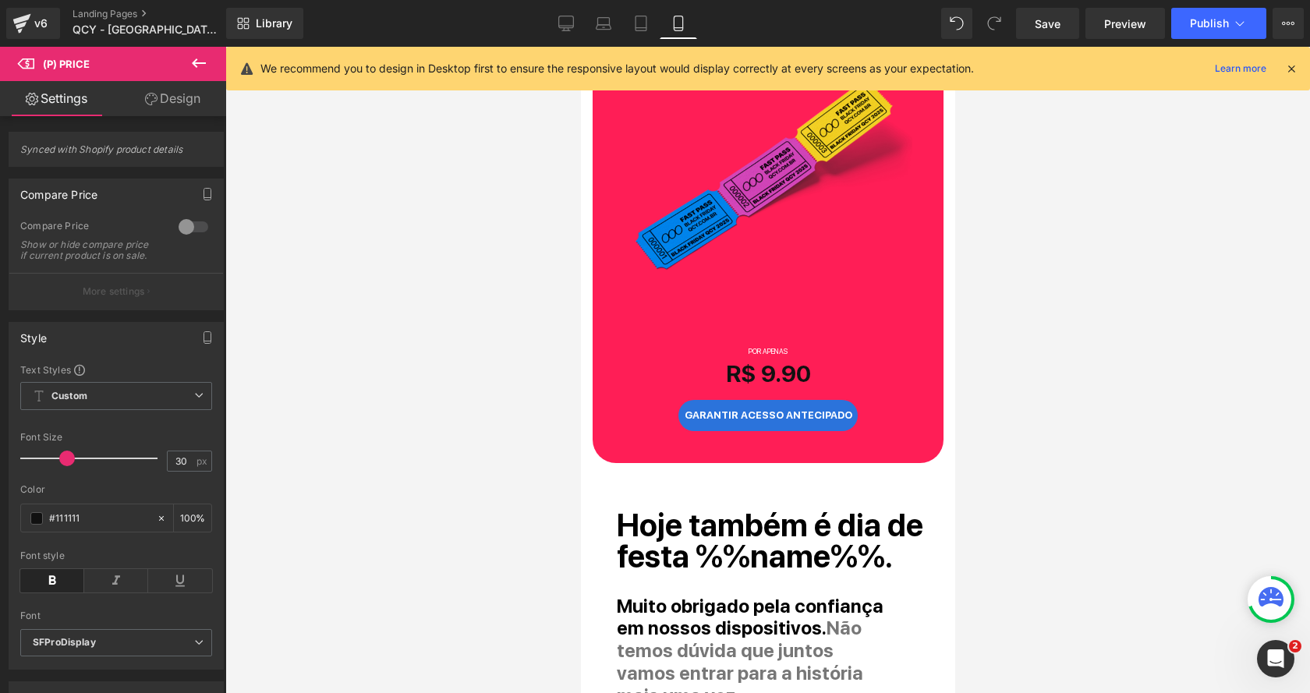
click at [164, 93] on link "Design" at bounding box center [172, 98] width 113 height 35
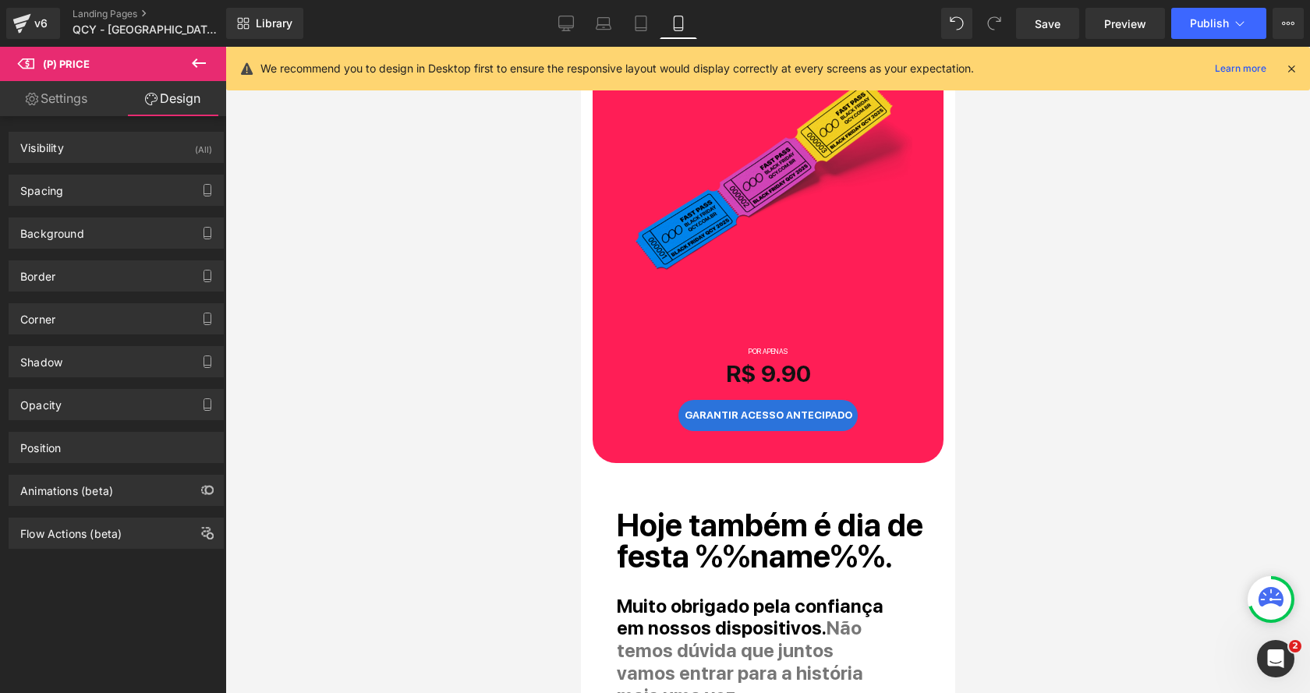
click at [392, 244] on div at bounding box center [767, 370] width 1084 height 646
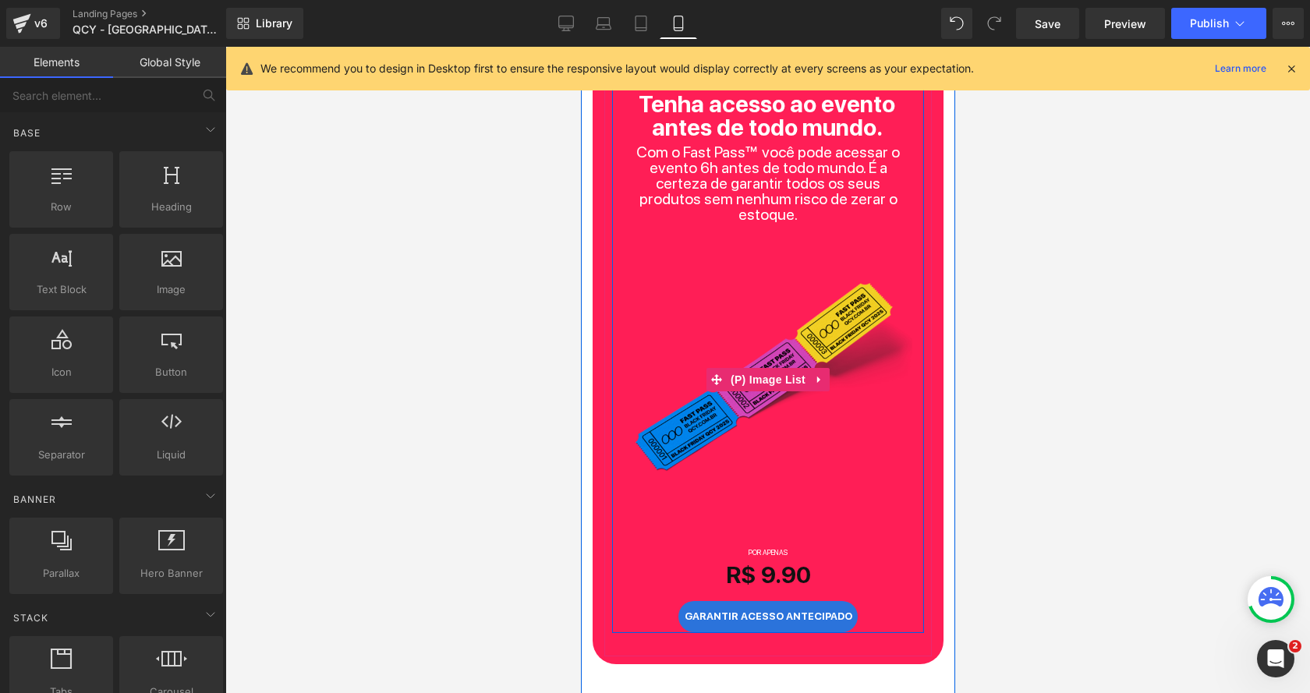
scroll to position [801, 0]
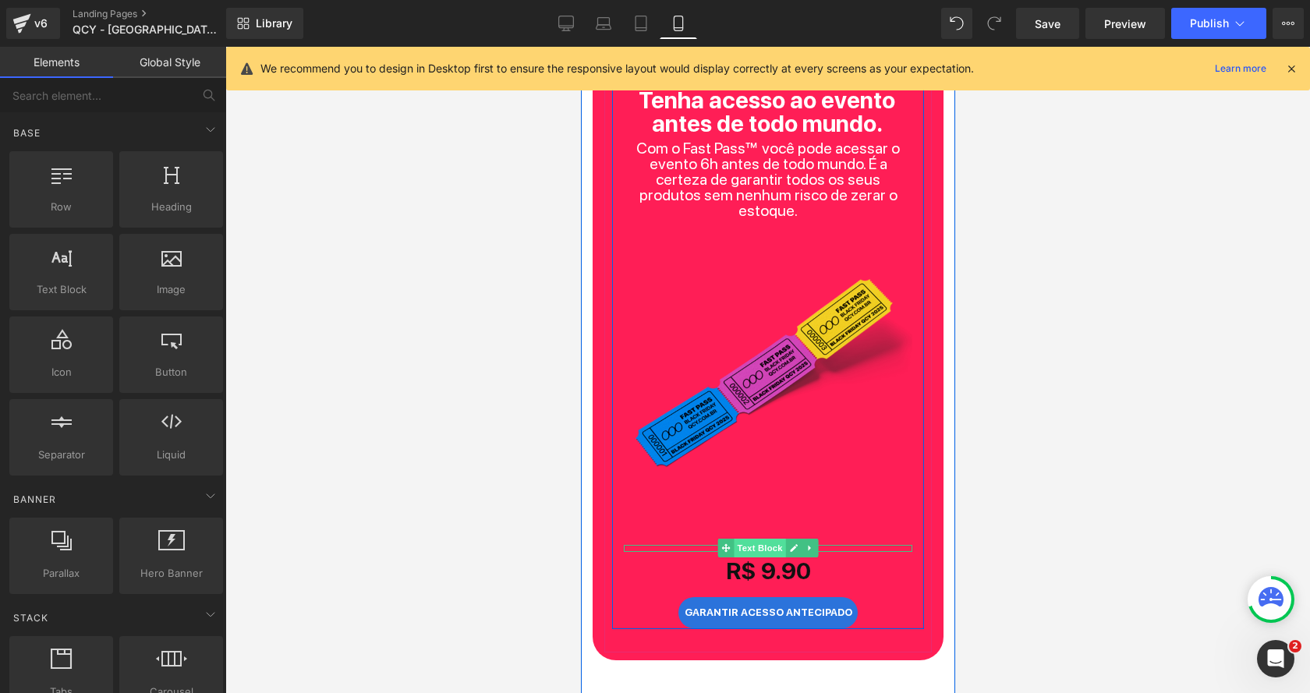
click at [766, 539] on span "Text Block" at bounding box center [758, 548] width 51 height 19
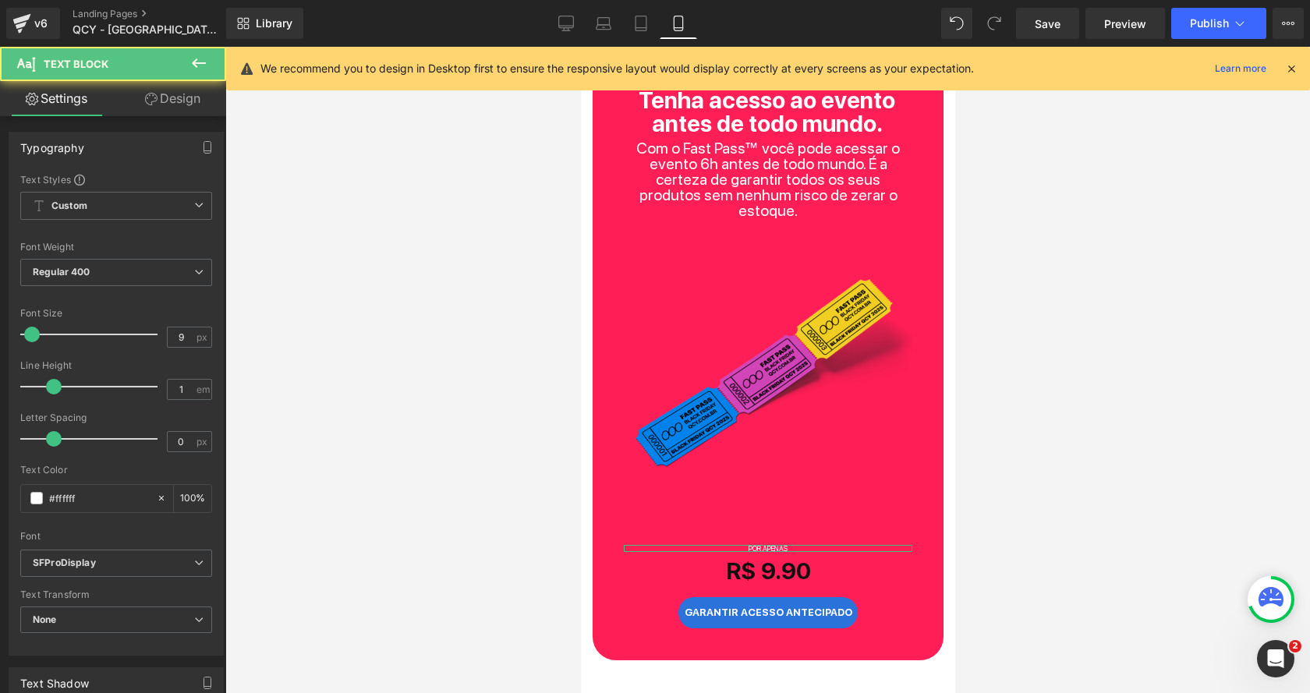
click at [158, 101] on link "Design" at bounding box center [172, 98] width 113 height 35
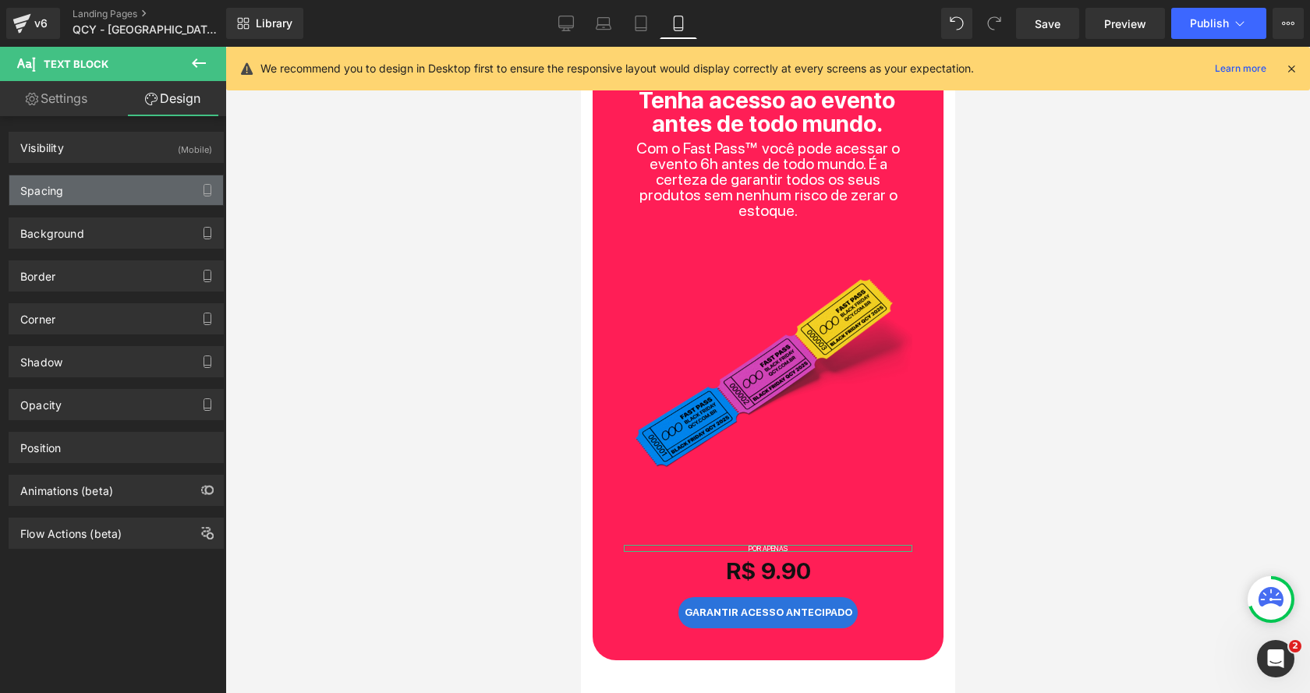
click at [93, 179] on div "Spacing" at bounding box center [116, 190] width 214 height 30
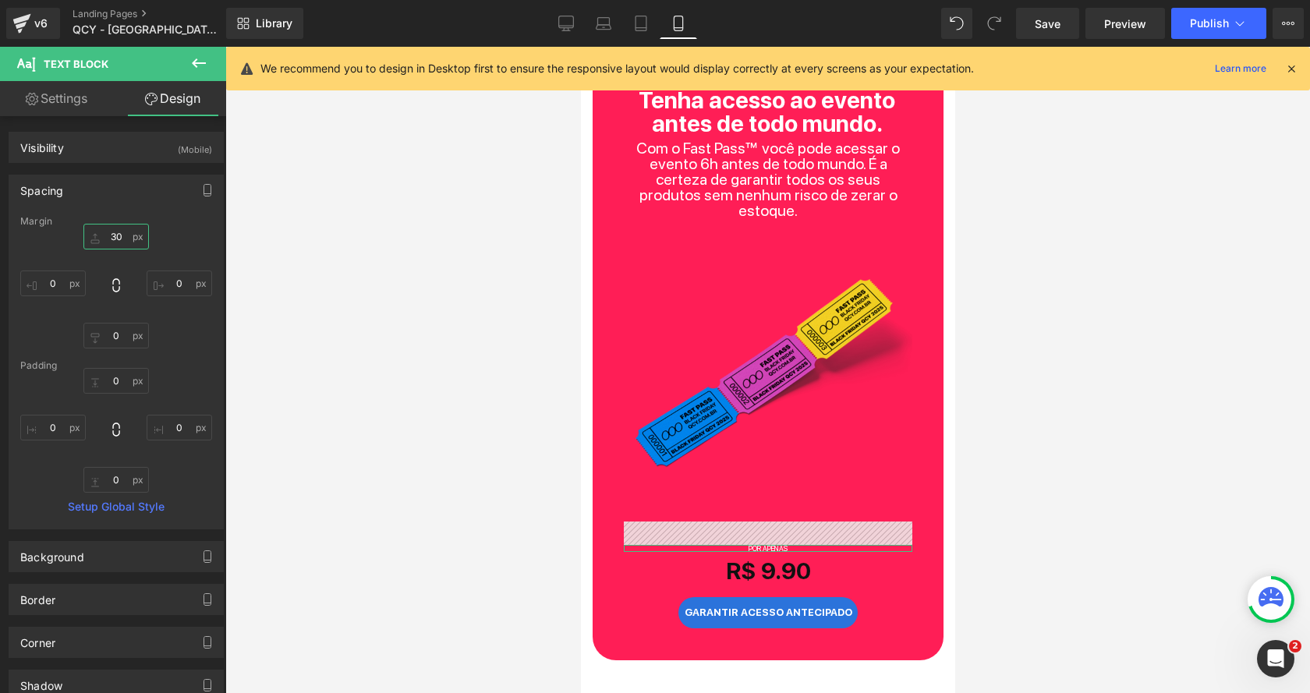
click at [104, 235] on input "30" at bounding box center [115, 237] width 65 height 26
type input "0"
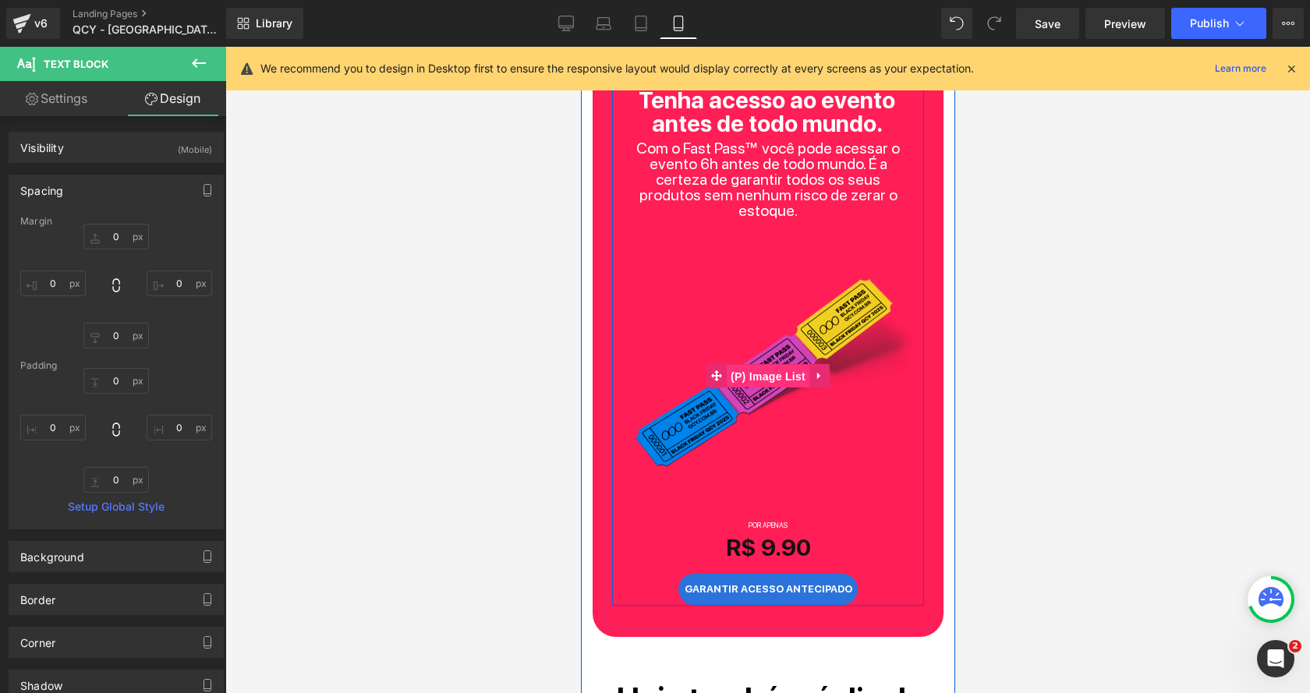
click at [775, 365] on span "(P) Image List" at bounding box center [767, 376] width 83 height 23
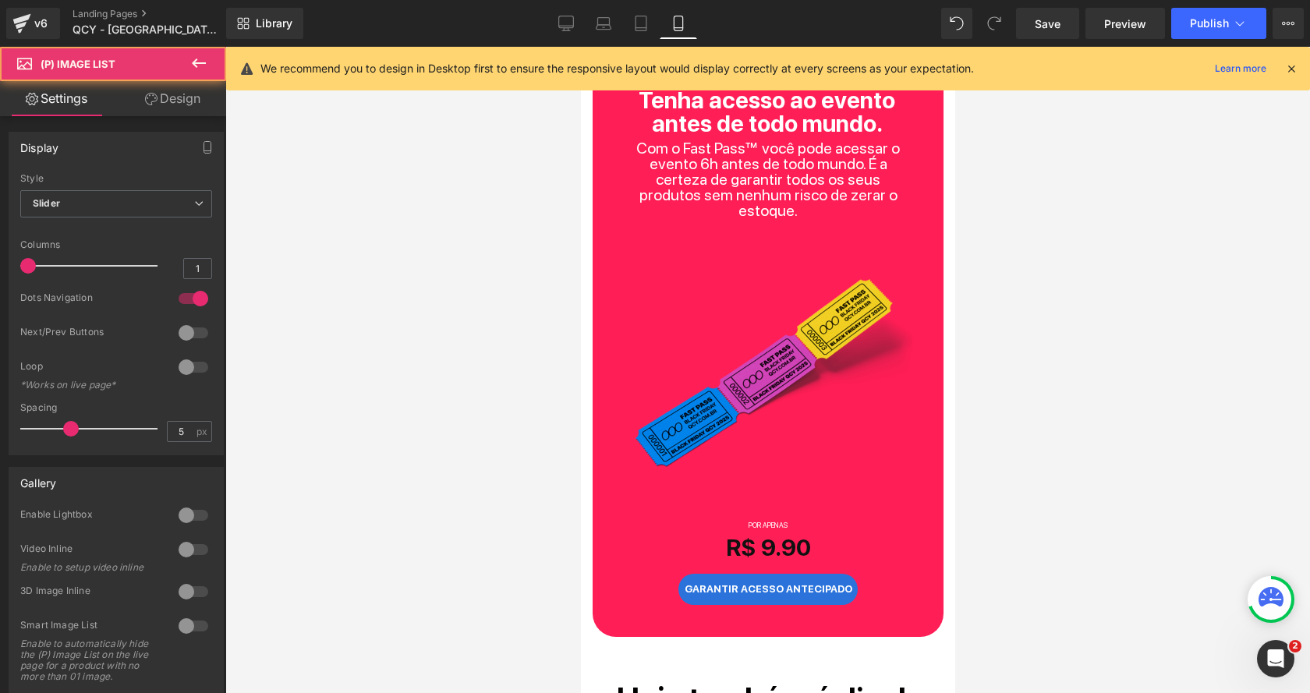
click at [171, 102] on link "Design" at bounding box center [172, 98] width 113 height 35
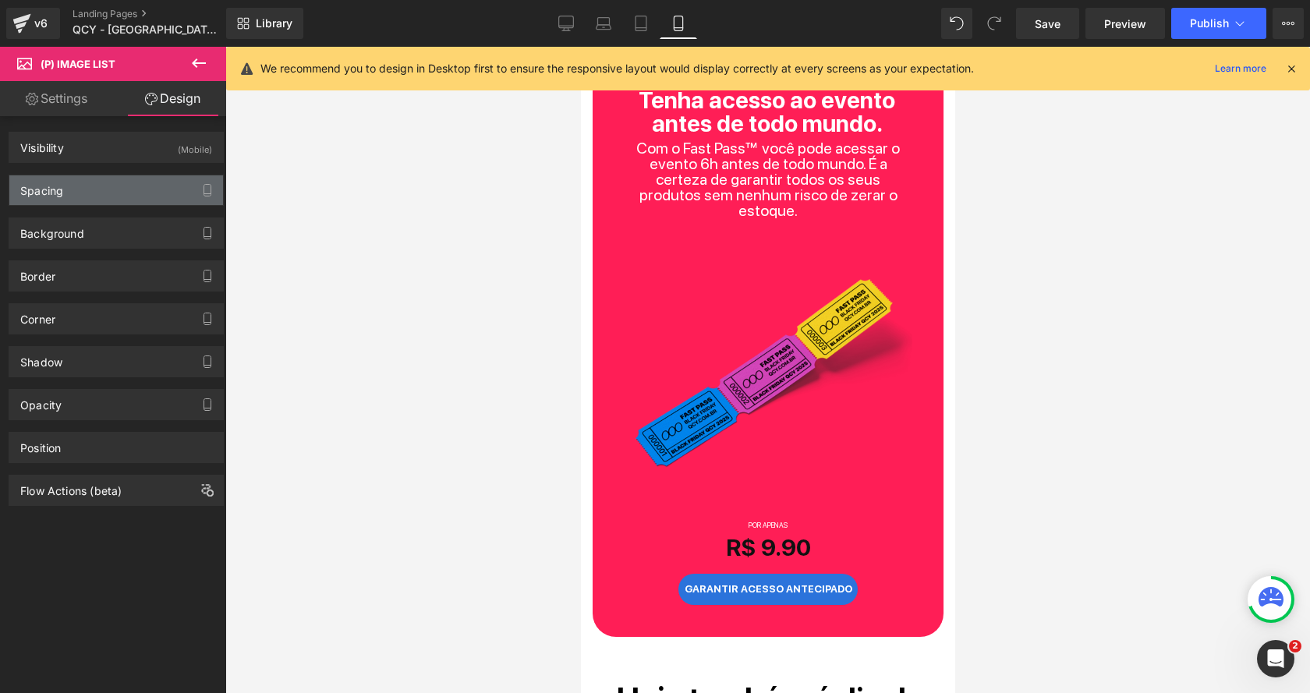
click at [96, 189] on div "Spacing" at bounding box center [116, 190] width 214 height 30
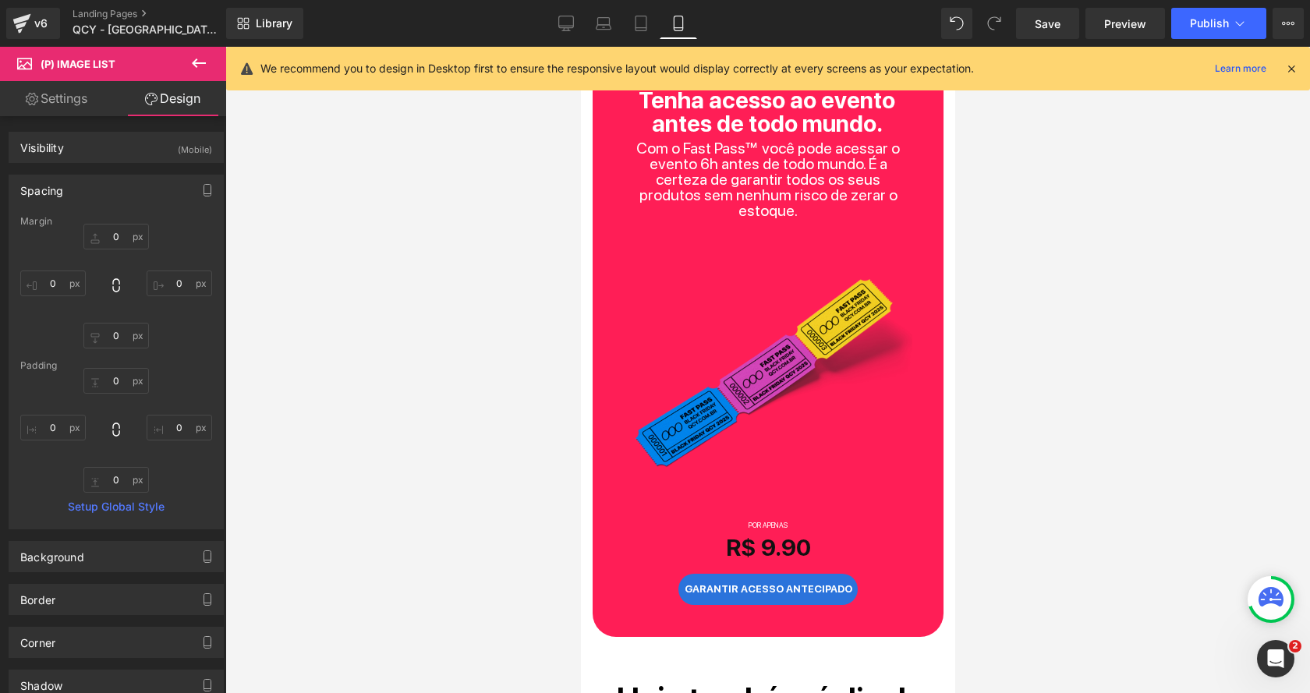
click at [404, 291] on div at bounding box center [767, 370] width 1084 height 646
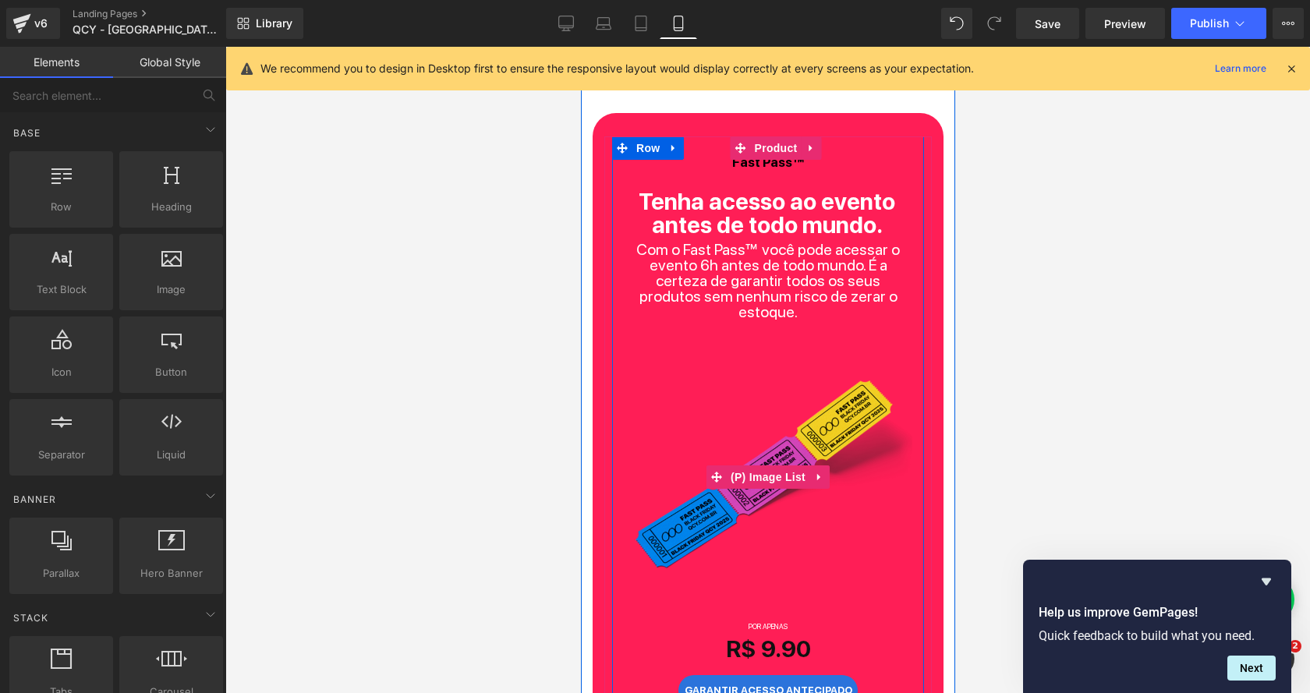
scroll to position [573, 0]
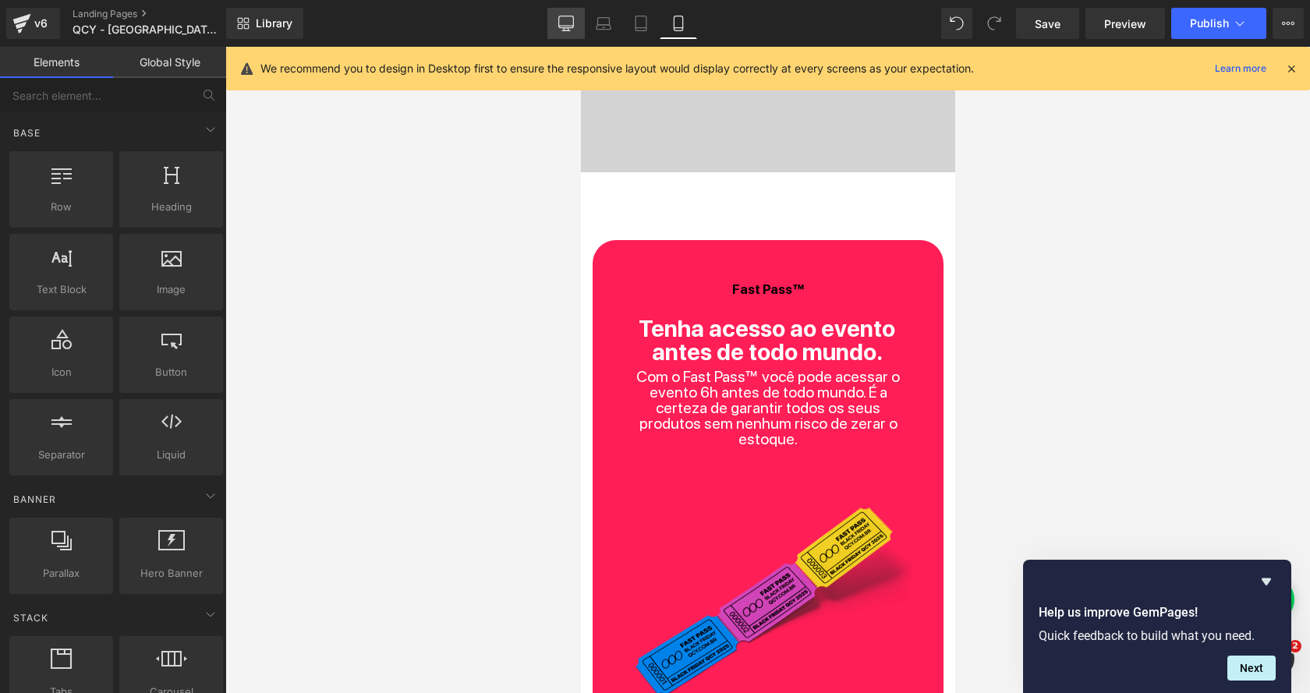
click at [571, 23] on icon at bounding box center [566, 24] width 16 height 16
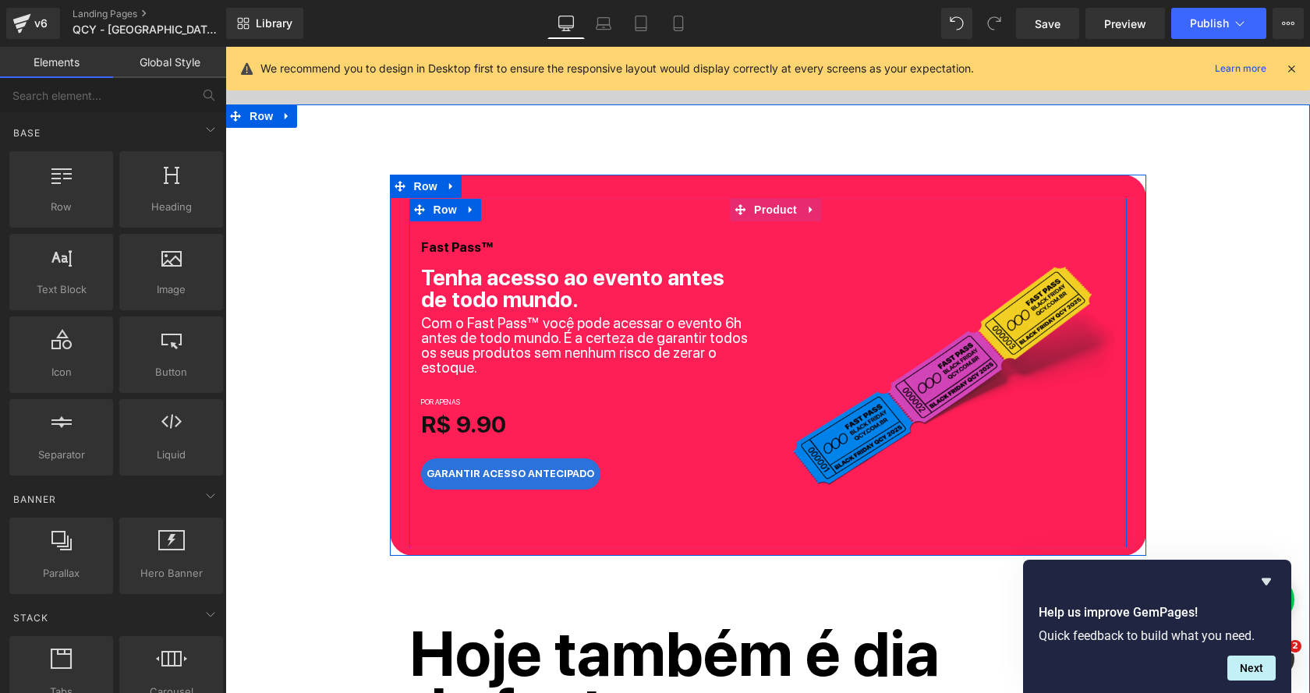
scroll to position [655, 0]
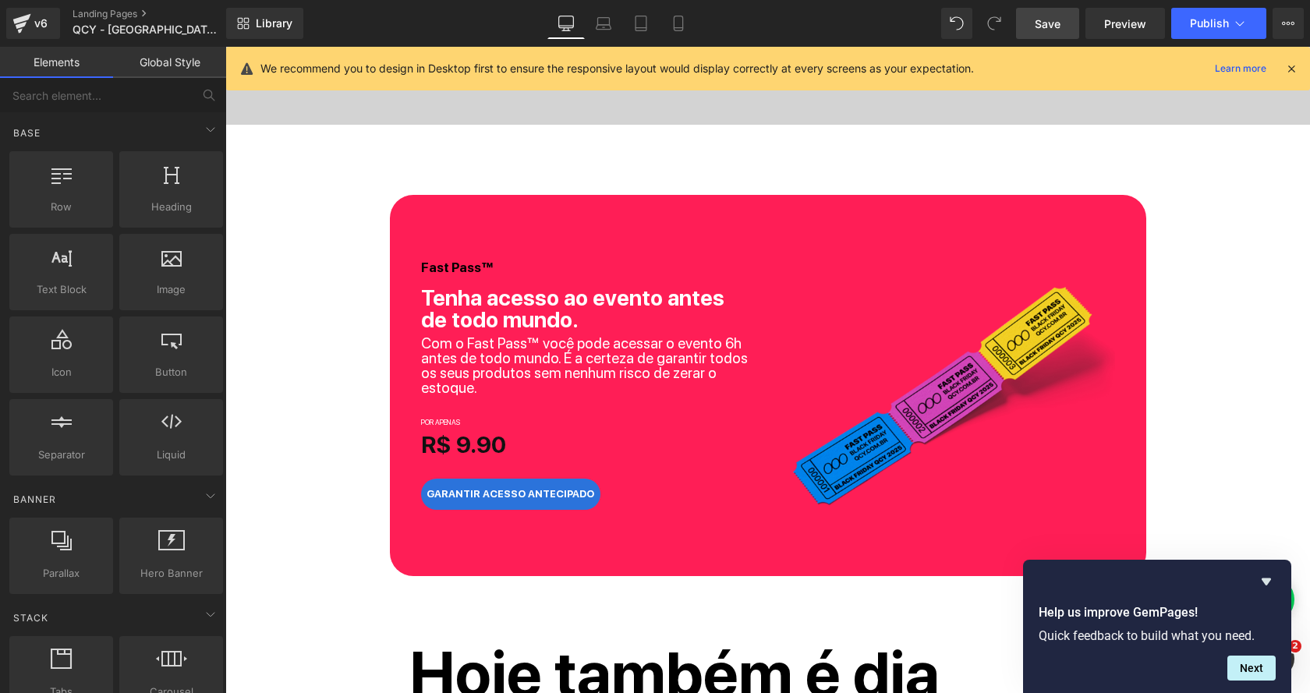
click at [1050, 26] on span "Save" at bounding box center [1047, 24] width 26 height 16
